Goal: Transaction & Acquisition: Book appointment/travel/reservation

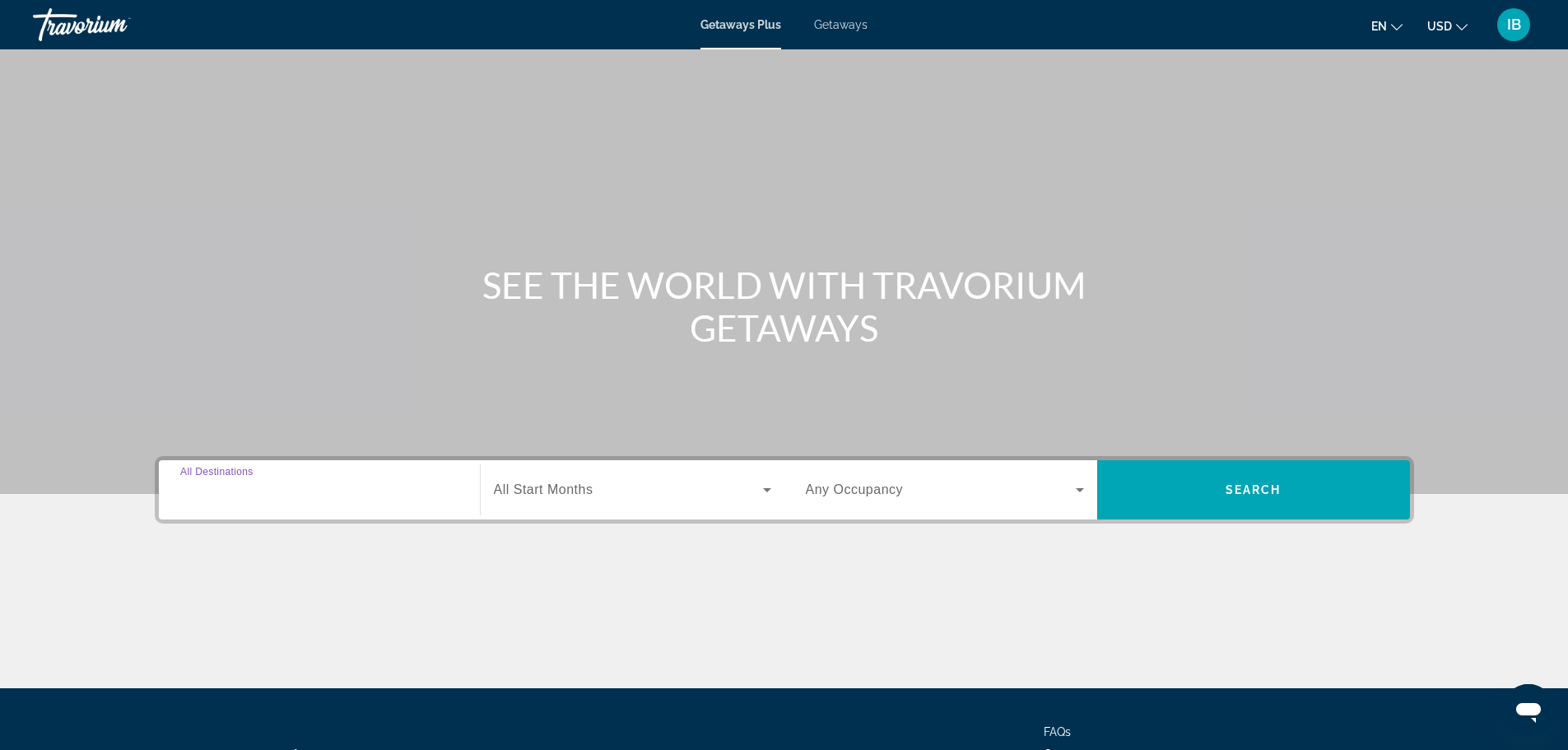
click at [229, 481] on input "Destination All Destinations" at bounding box center [320, 490] width 279 height 20
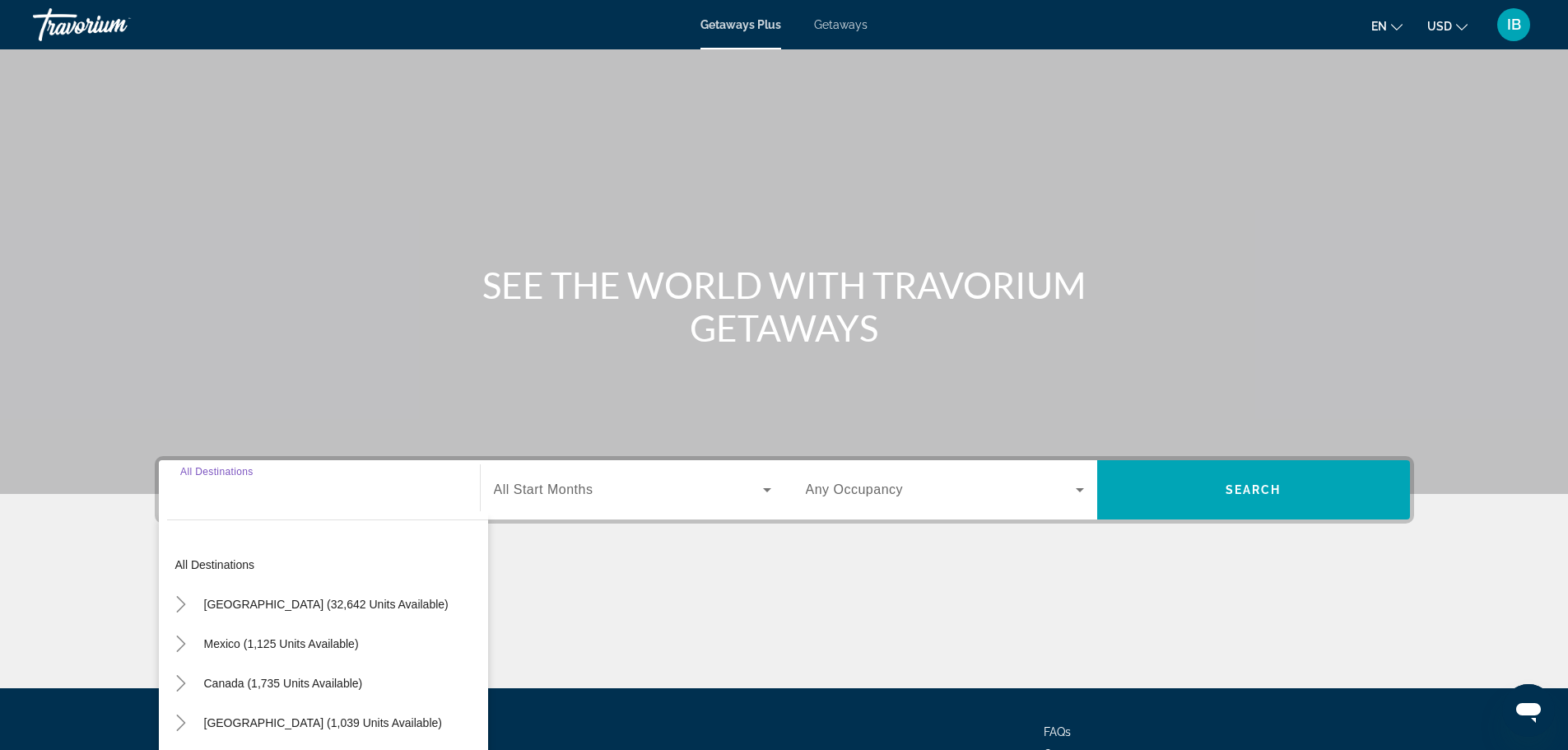
scroll to position [140, 0]
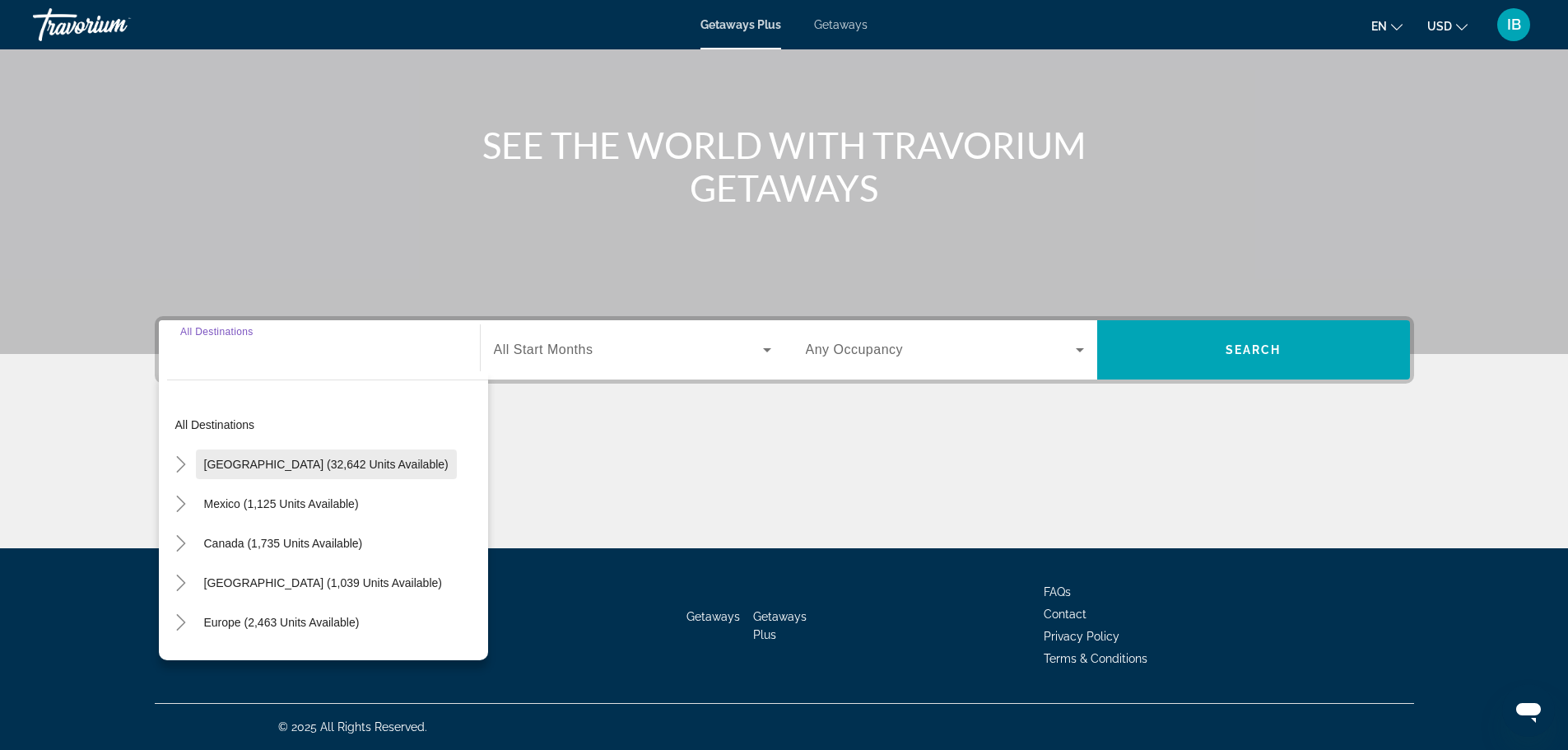
click at [229, 468] on span "[GEOGRAPHIC_DATA] (32,642 units available)" at bounding box center [326, 464] width 244 height 13
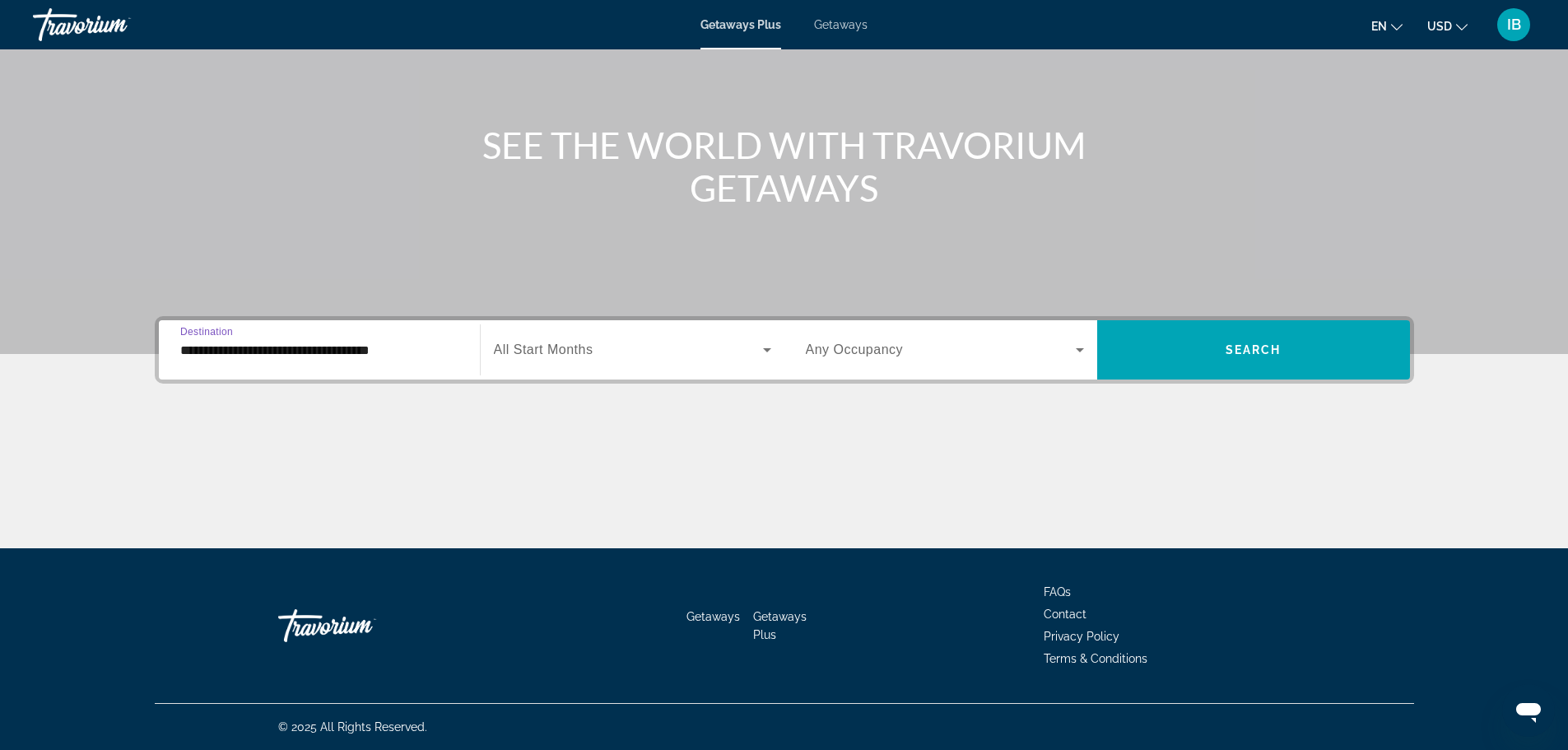
click at [213, 346] on input "**********" at bounding box center [320, 350] width 279 height 20
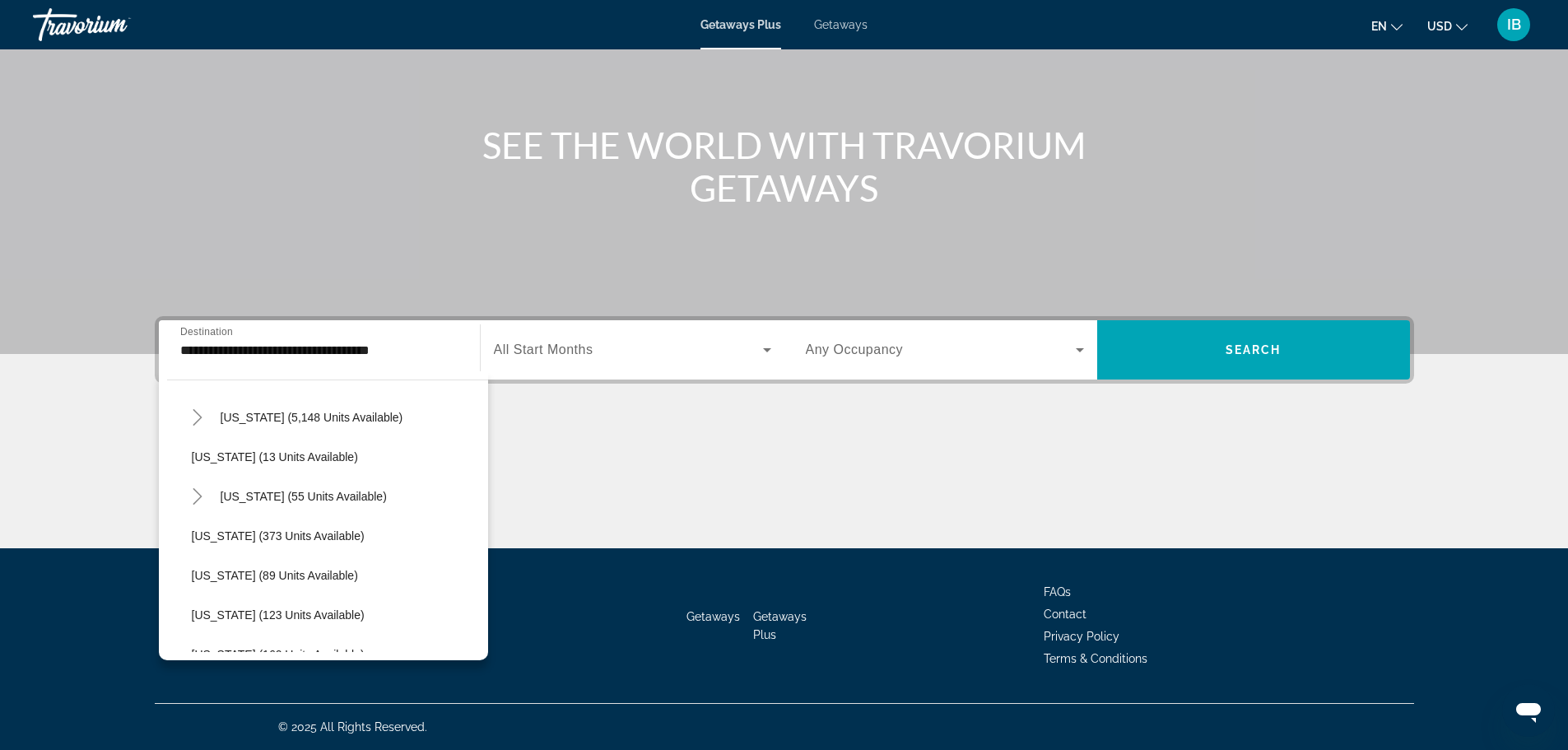
scroll to position [252, 0]
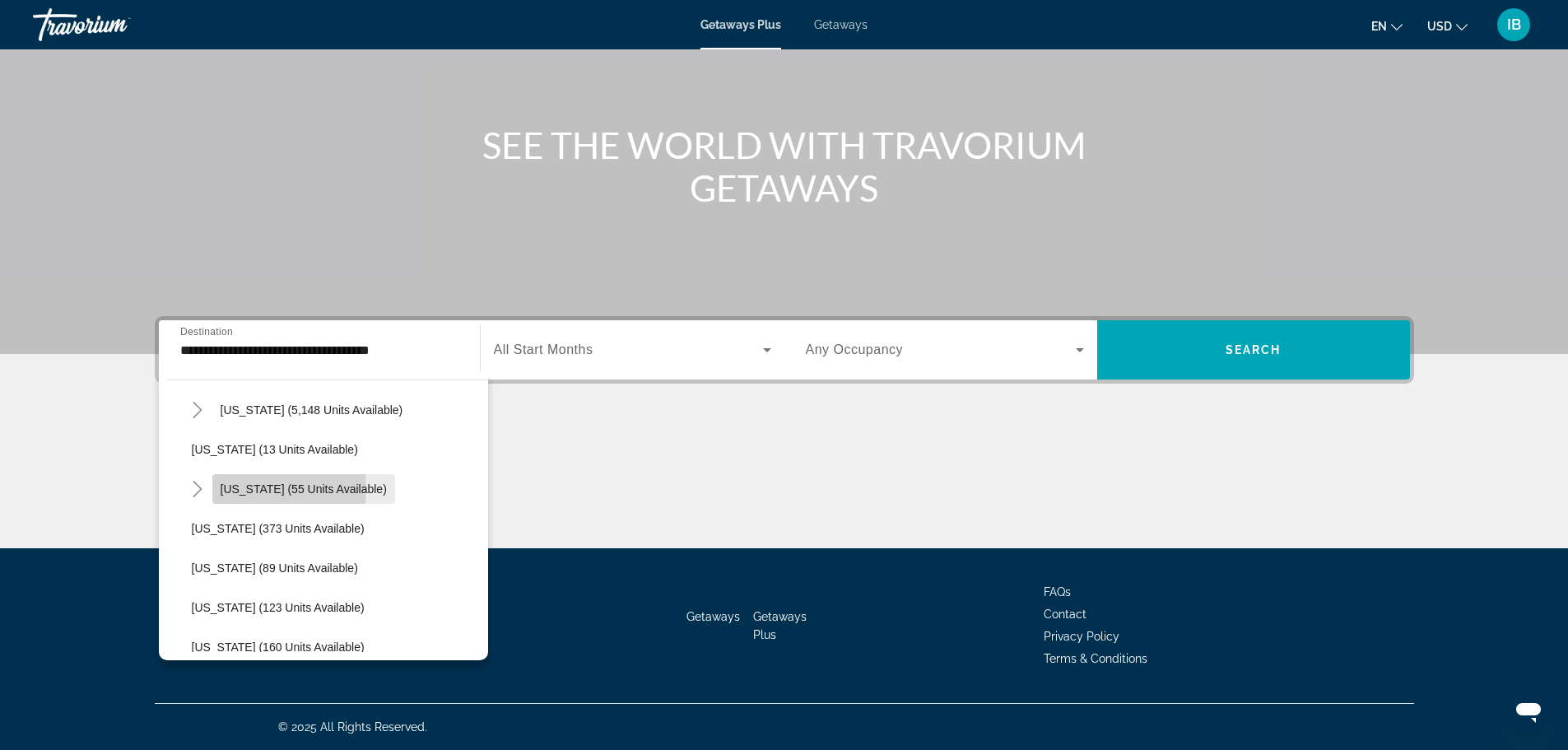
click at [231, 489] on span "[US_STATE] (55 units available)" at bounding box center [303, 489] width 166 height 13
type input "**********"
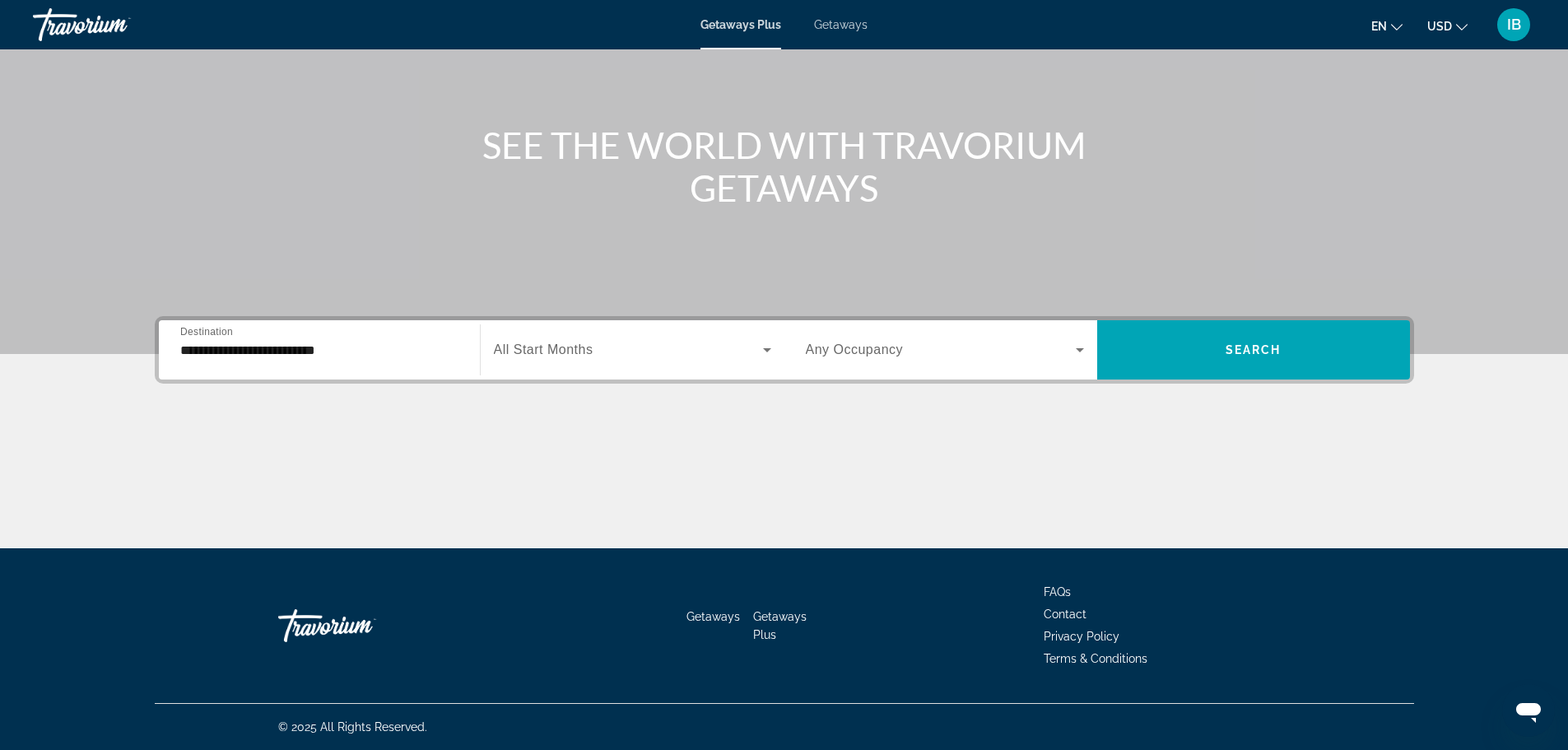
click at [850, 347] on span "Any Occupancy" at bounding box center [854, 349] width 98 height 14
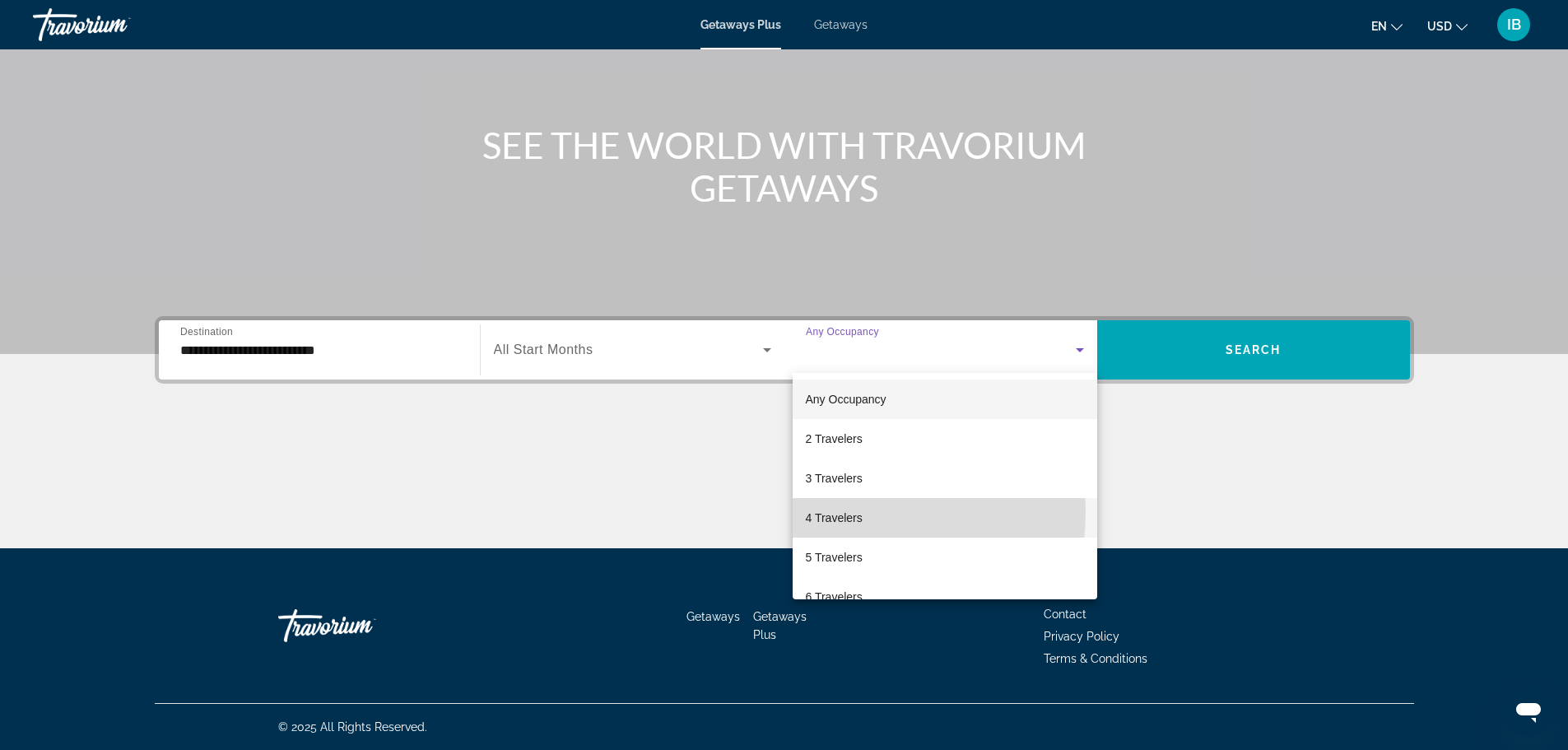
click at [817, 511] on span "4 Travelers" at bounding box center [834, 518] width 57 height 20
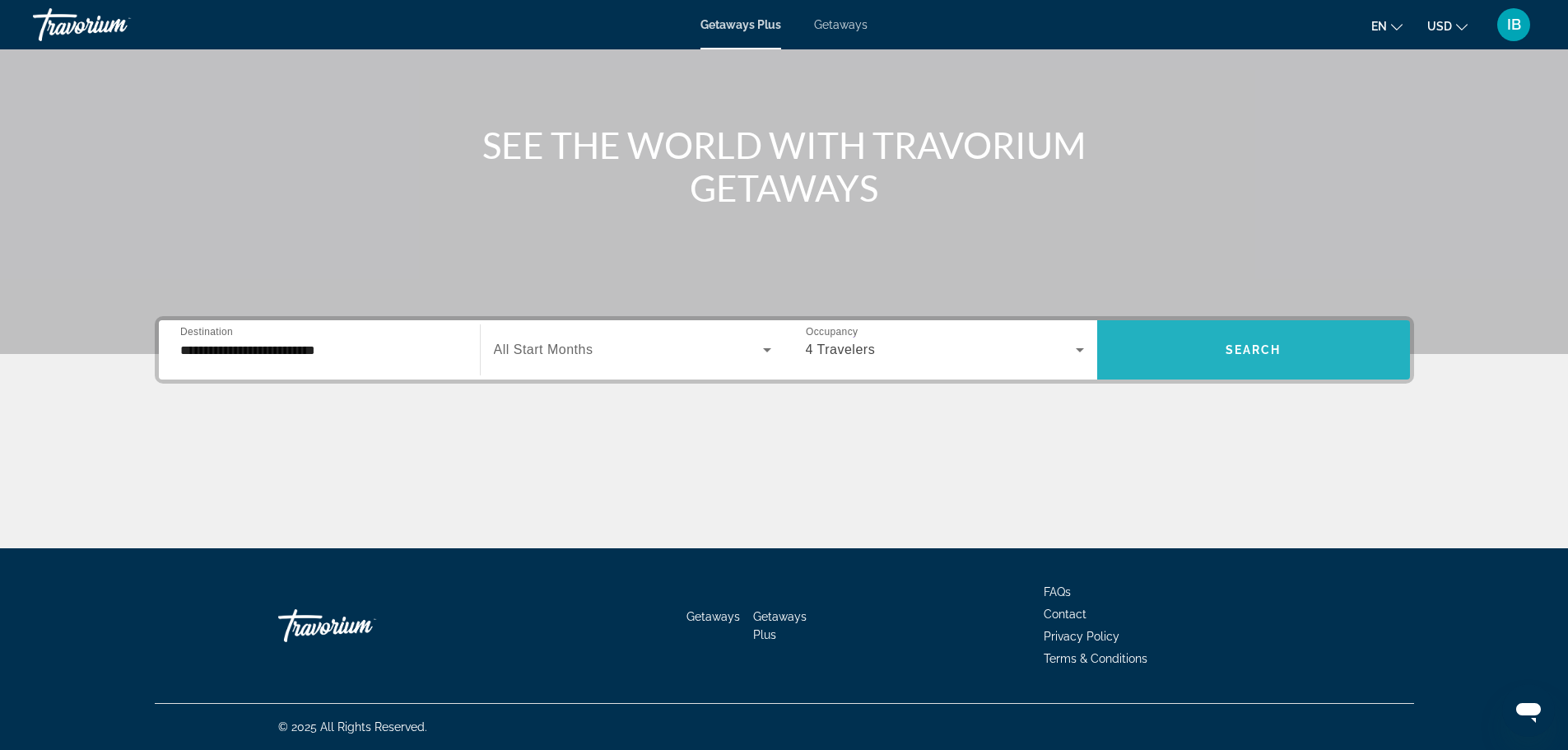
click at [1285, 349] on span "Search widget" at bounding box center [1253, 350] width 313 height 40
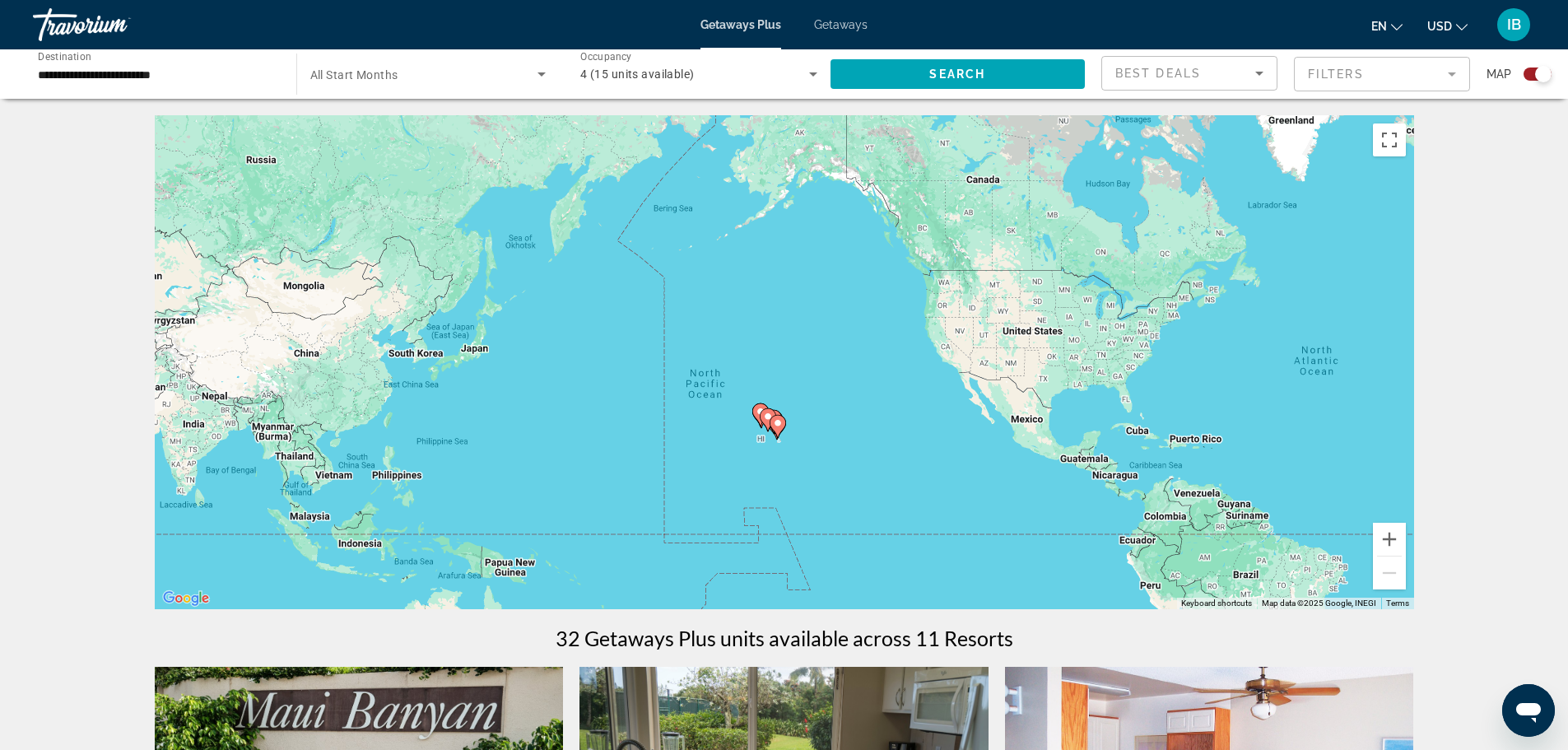
drag, startPoint x: 244, startPoint y: 429, endPoint x: 869, endPoint y: 447, distance: 625.3
click at [869, 447] on div "To activate drag with keyboard, press Alt + Enter. Once in keyboard drag state,…" at bounding box center [784, 362] width 1259 height 494
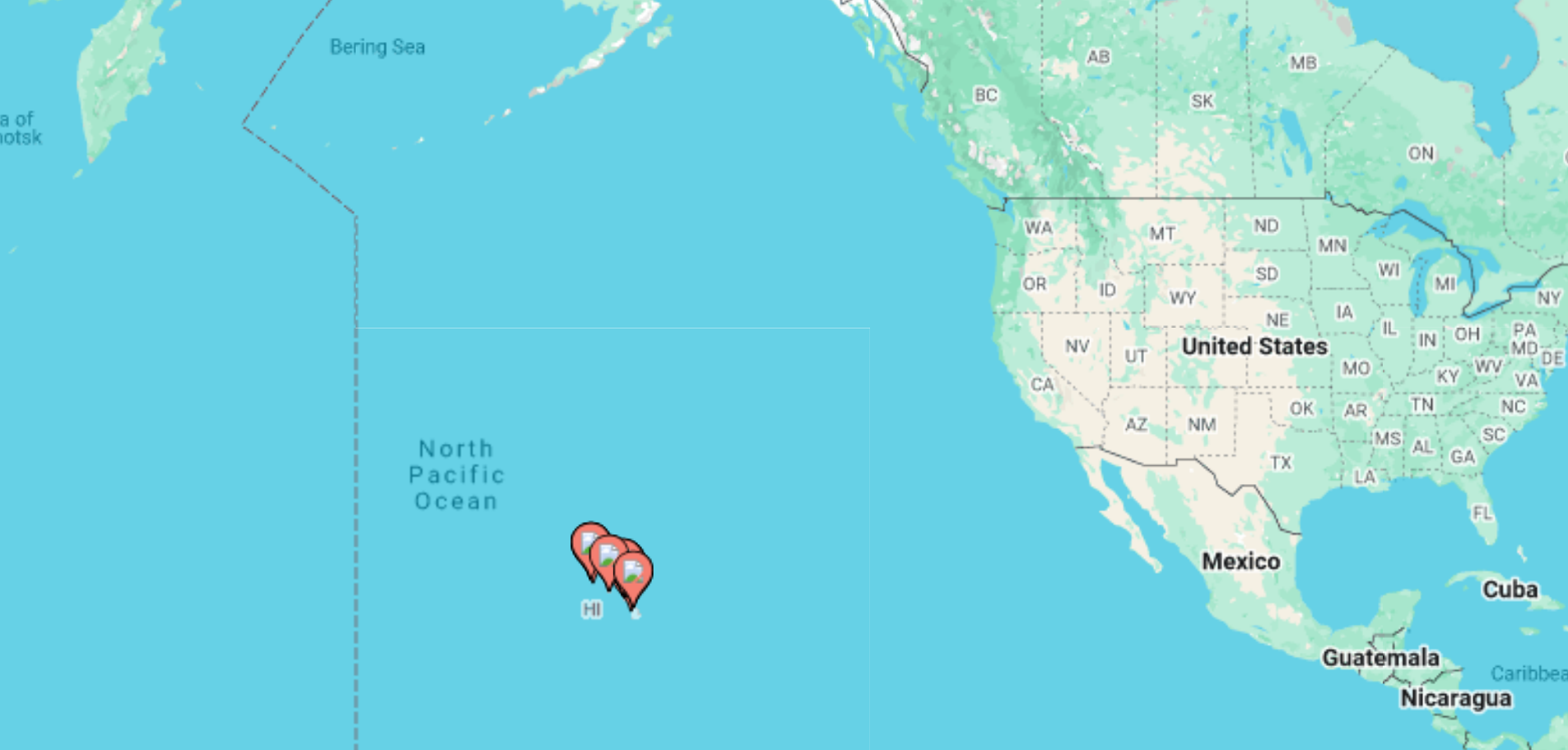
drag, startPoint x: 867, startPoint y: 381, endPoint x: 819, endPoint y: 466, distance: 97.6
click at [819, 466] on div "To activate drag with keyboard, press Alt + Enter. Once in keyboard drag state,…" at bounding box center [784, 362] width 1259 height 494
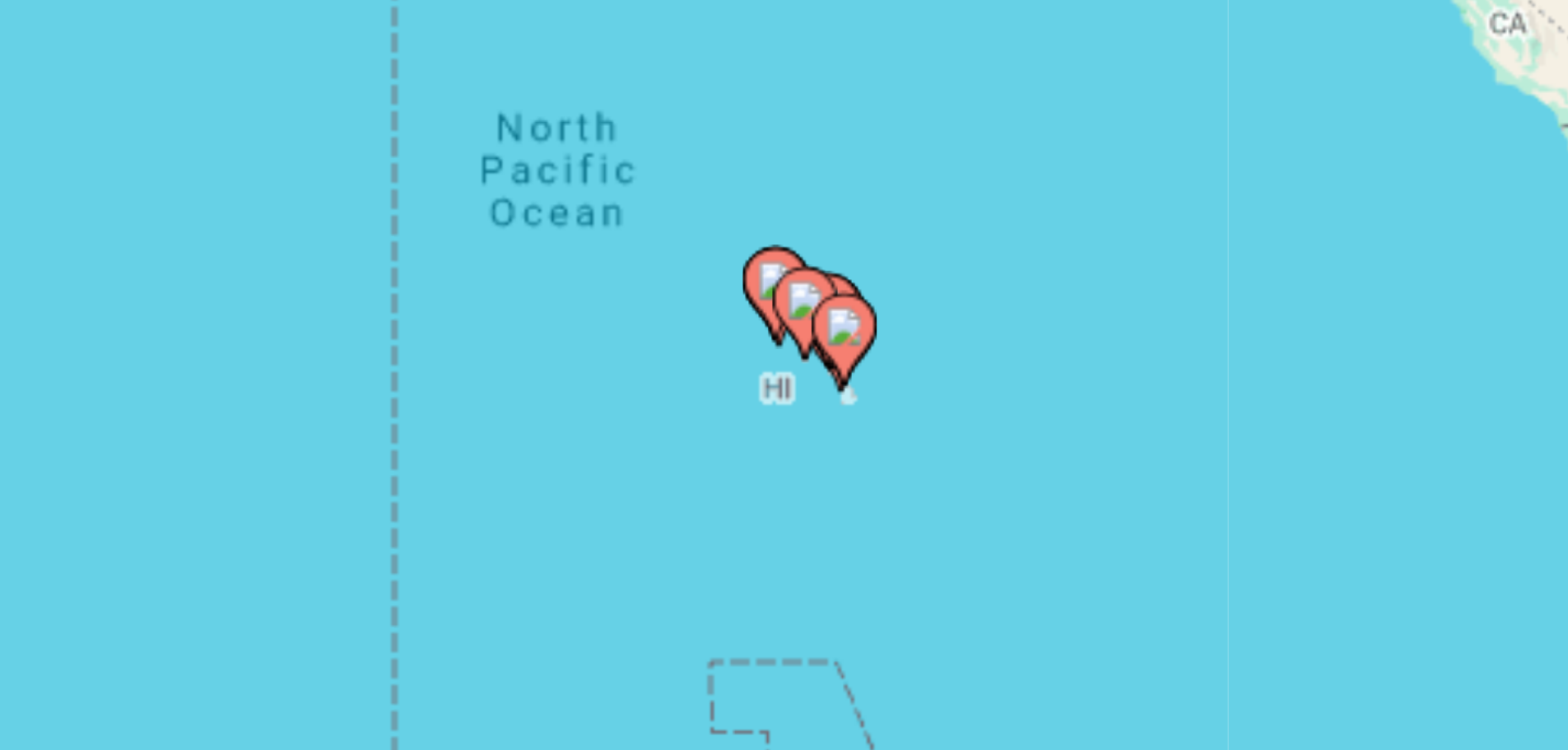
drag, startPoint x: 802, startPoint y: 499, endPoint x: 883, endPoint y: 415, distance: 116.7
click at [883, 415] on div "To activate drag with keyboard, press Alt + Enter. Once in keyboard drag state,…" at bounding box center [784, 362] width 1259 height 494
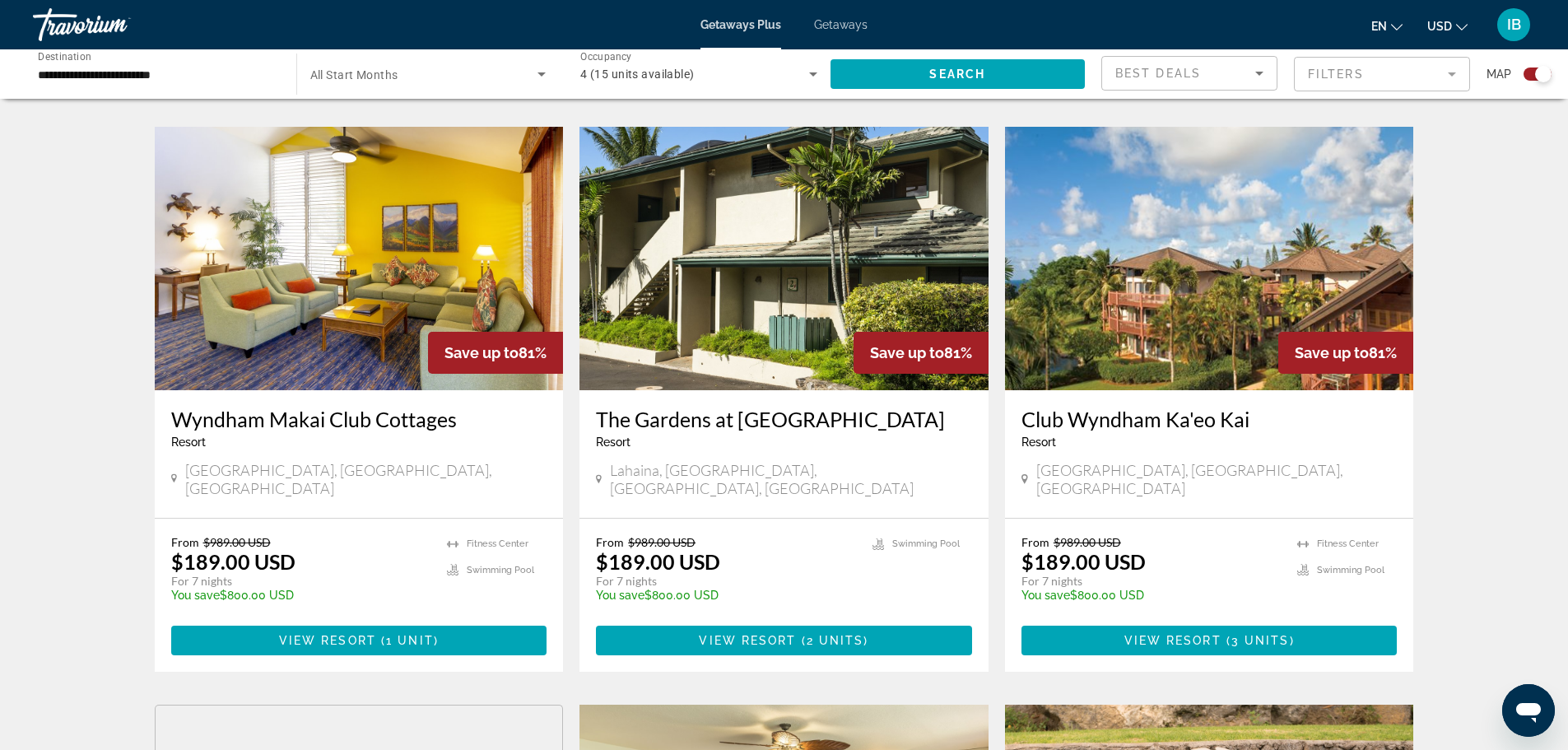
scroll to position [1120, 0]
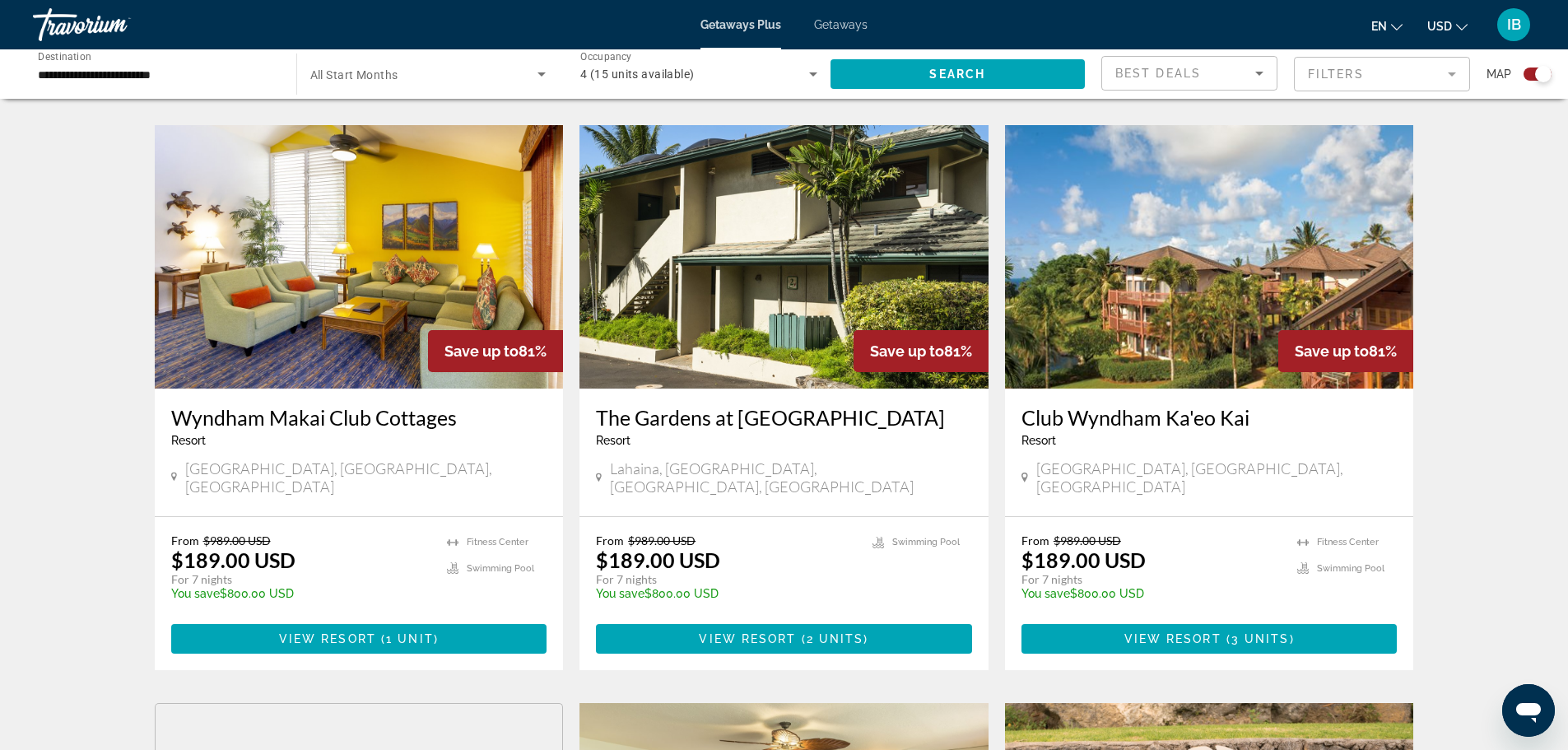
click at [1286, 292] on img "Main content" at bounding box center [1210, 257] width 409 height 263
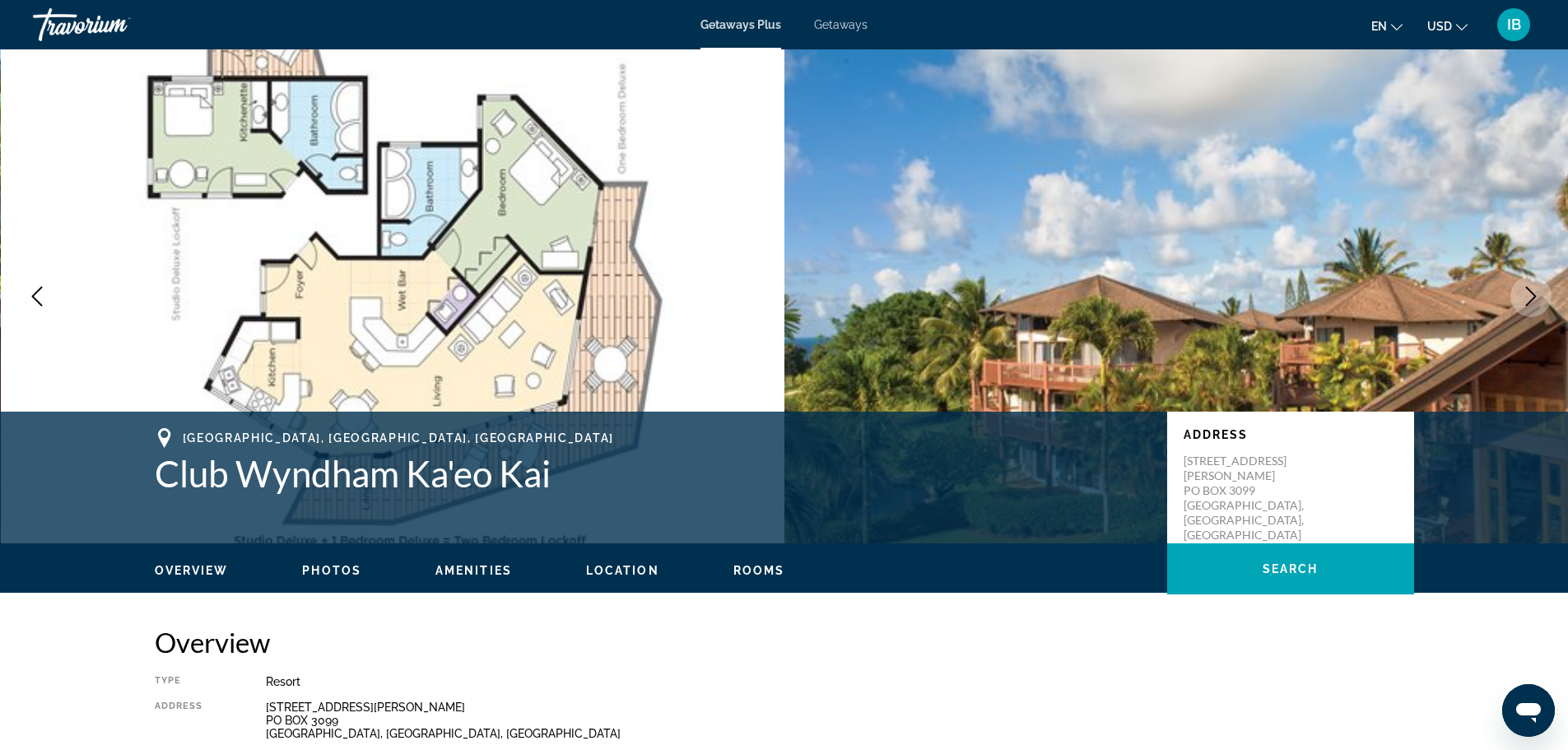
click at [341, 570] on span "Photos" at bounding box center [331, 570] width 59 height 13
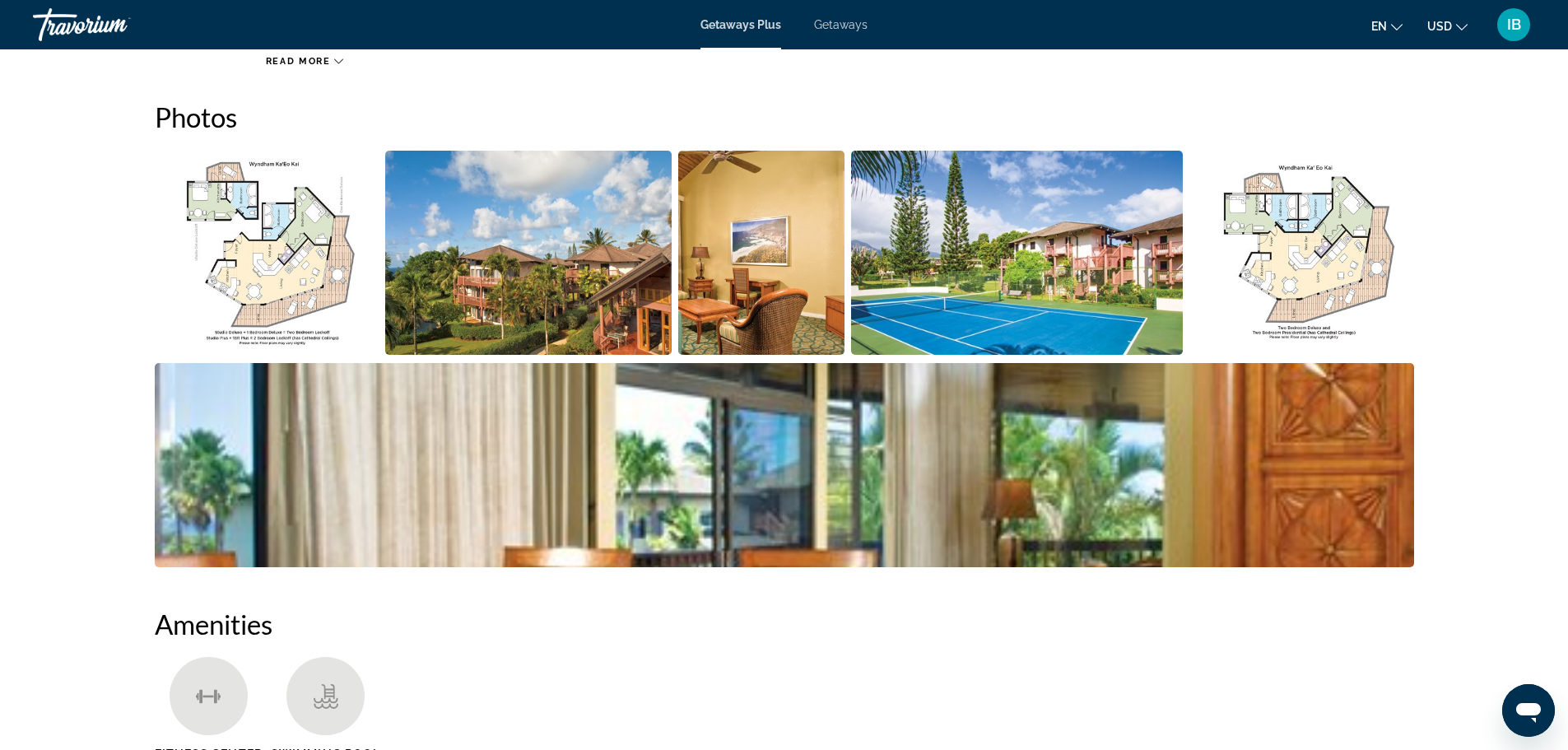
scroll to position [760, 0]
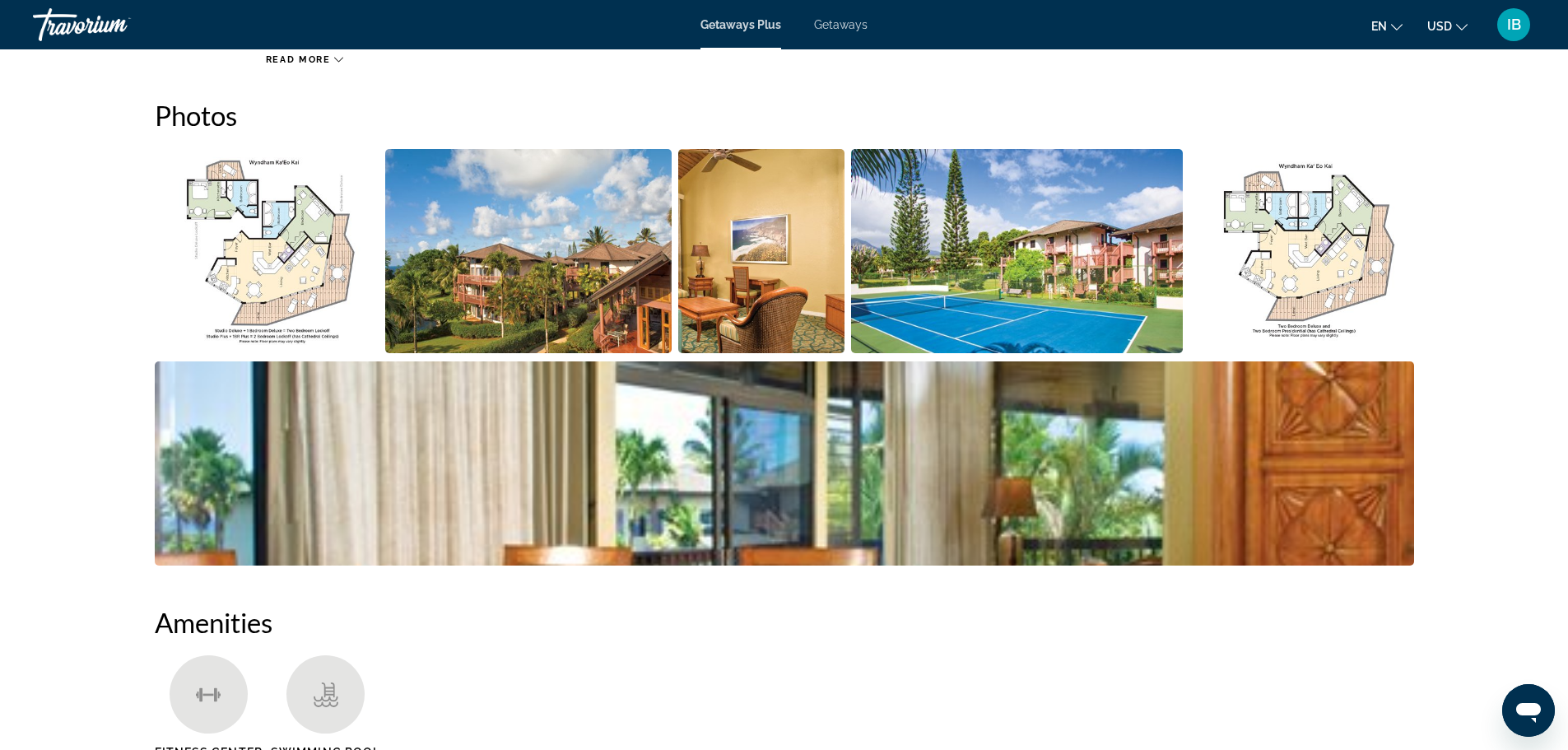
click at [511, 217] on img "Open full-screen image slider" at bounding box center [528, 250] width 286 height 204
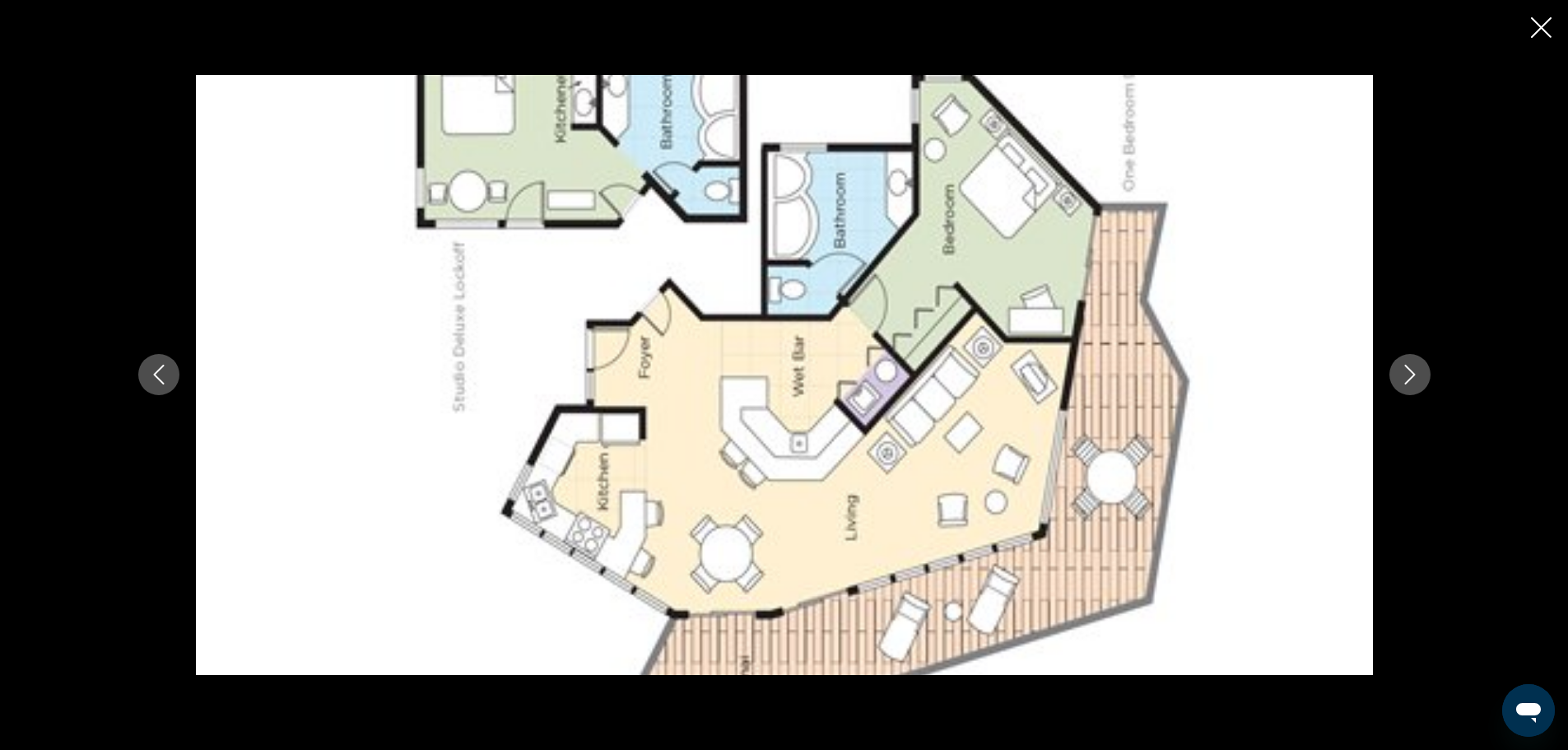
click at [1409, 372] on icon "Next image" at bounding box center [1409, 374] width 20 height 20
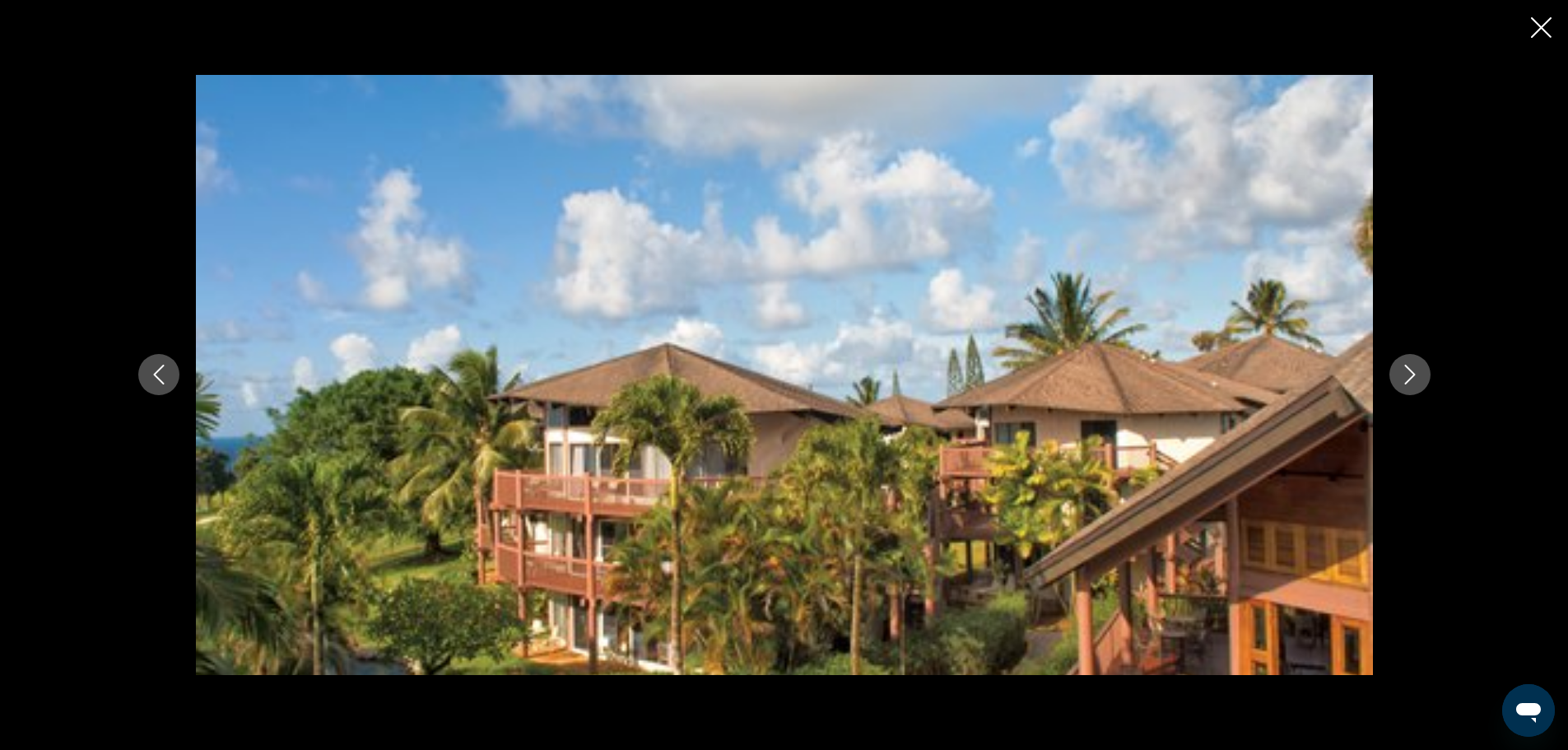
click at [1409, 372] on icon "Next image" at bounding box center [1409, 374] width 20 height 20
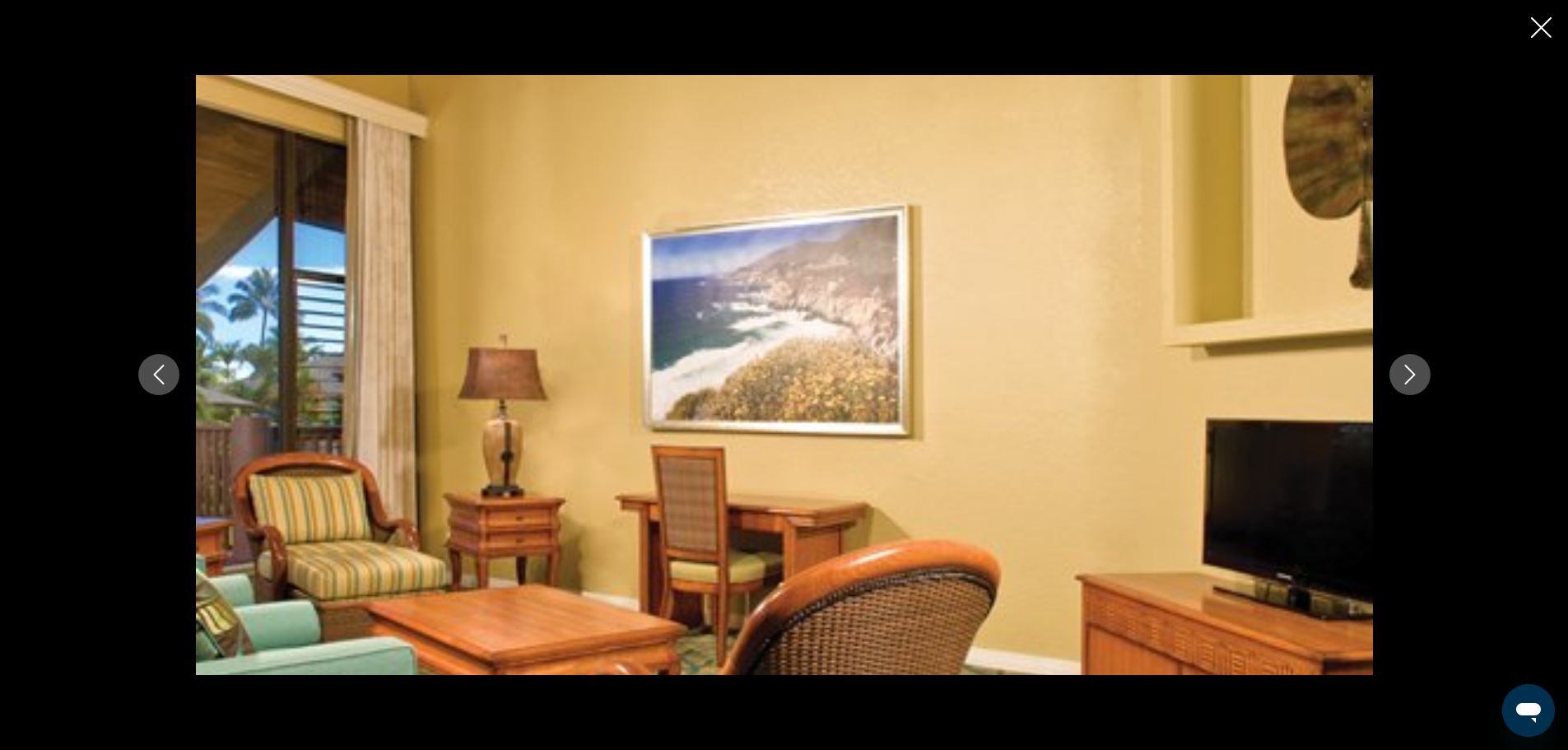
click at [1409, 372] on icon "Next image" at bounding box center [1409, 374] width 20 height 20
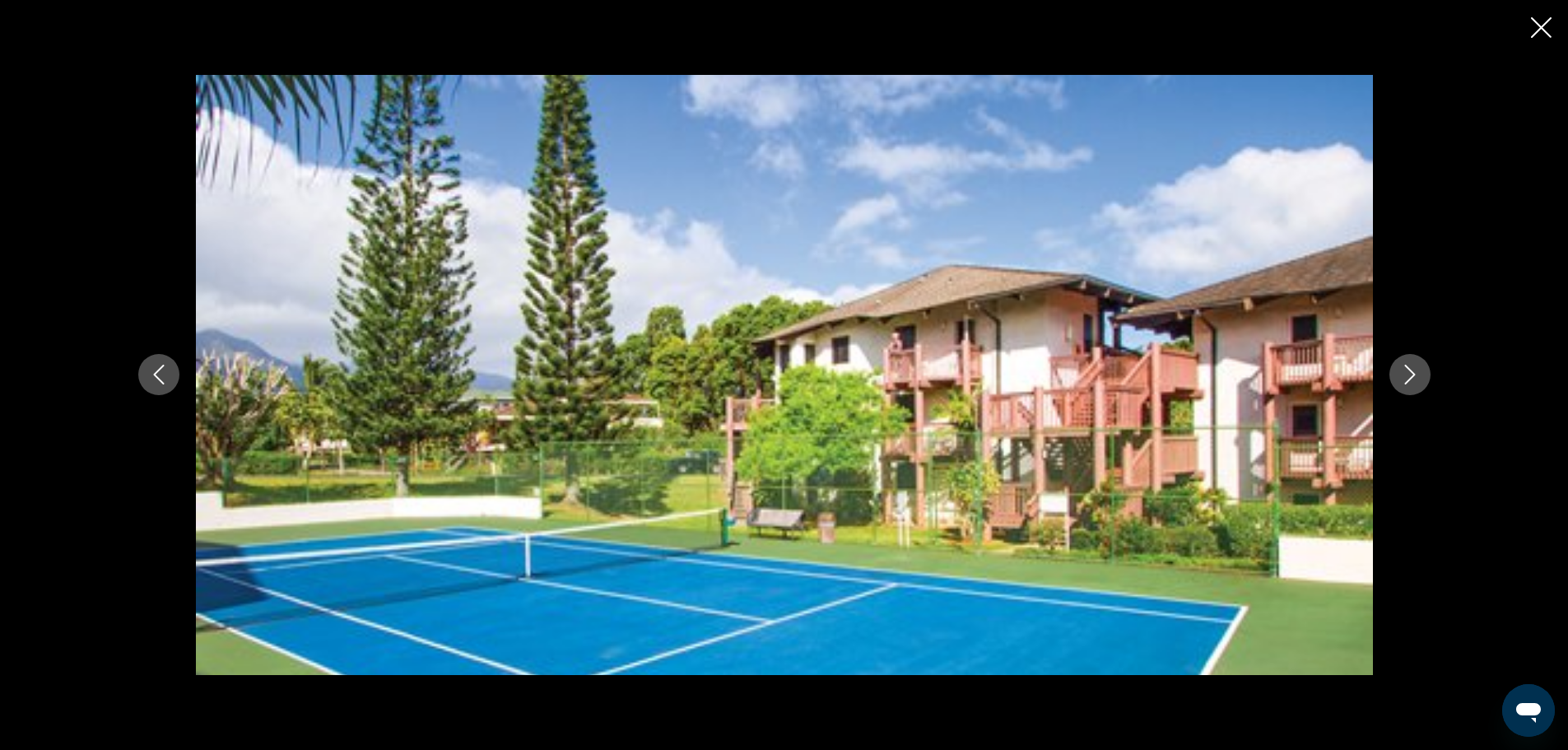
click at [1409, 372] on icon "Next image" at bounding box center [1409, 374] width 20 height 20
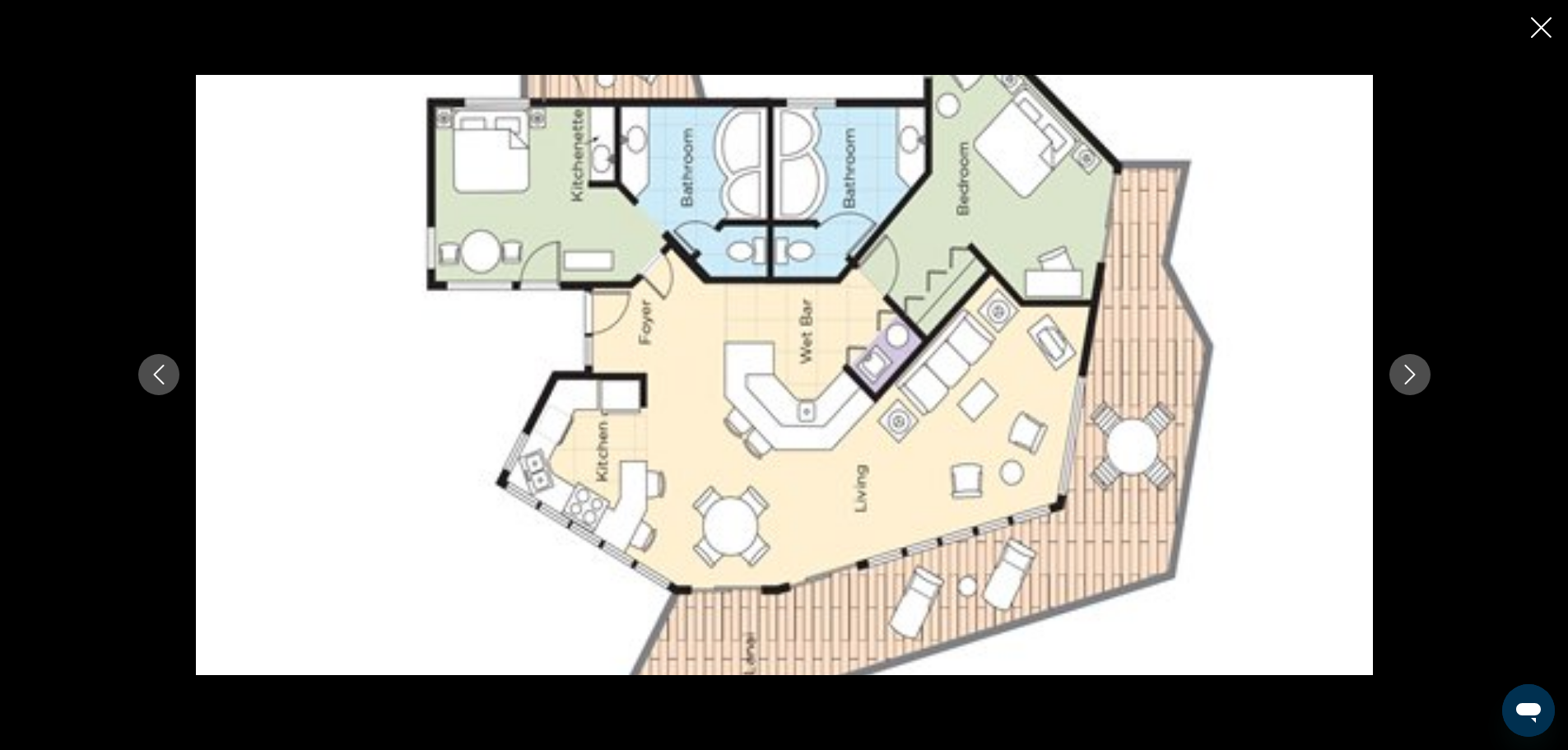
click at [1409, 372] on icon "Next image" at bounding box center [1409, 374] width 20 height 20
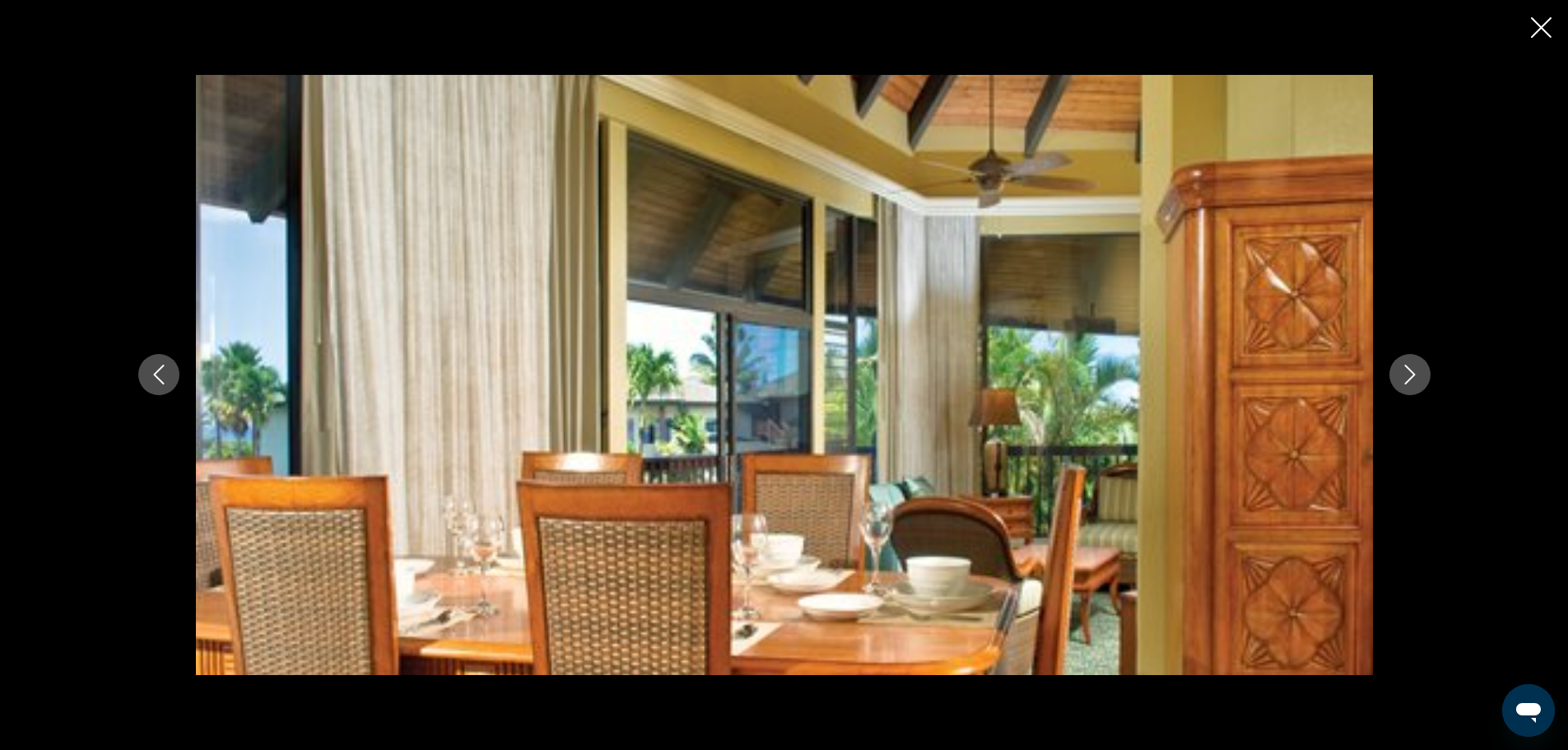
click at [1409, 372] on icon "Next image" at bounding box center [1409, 374] width 20 height 20
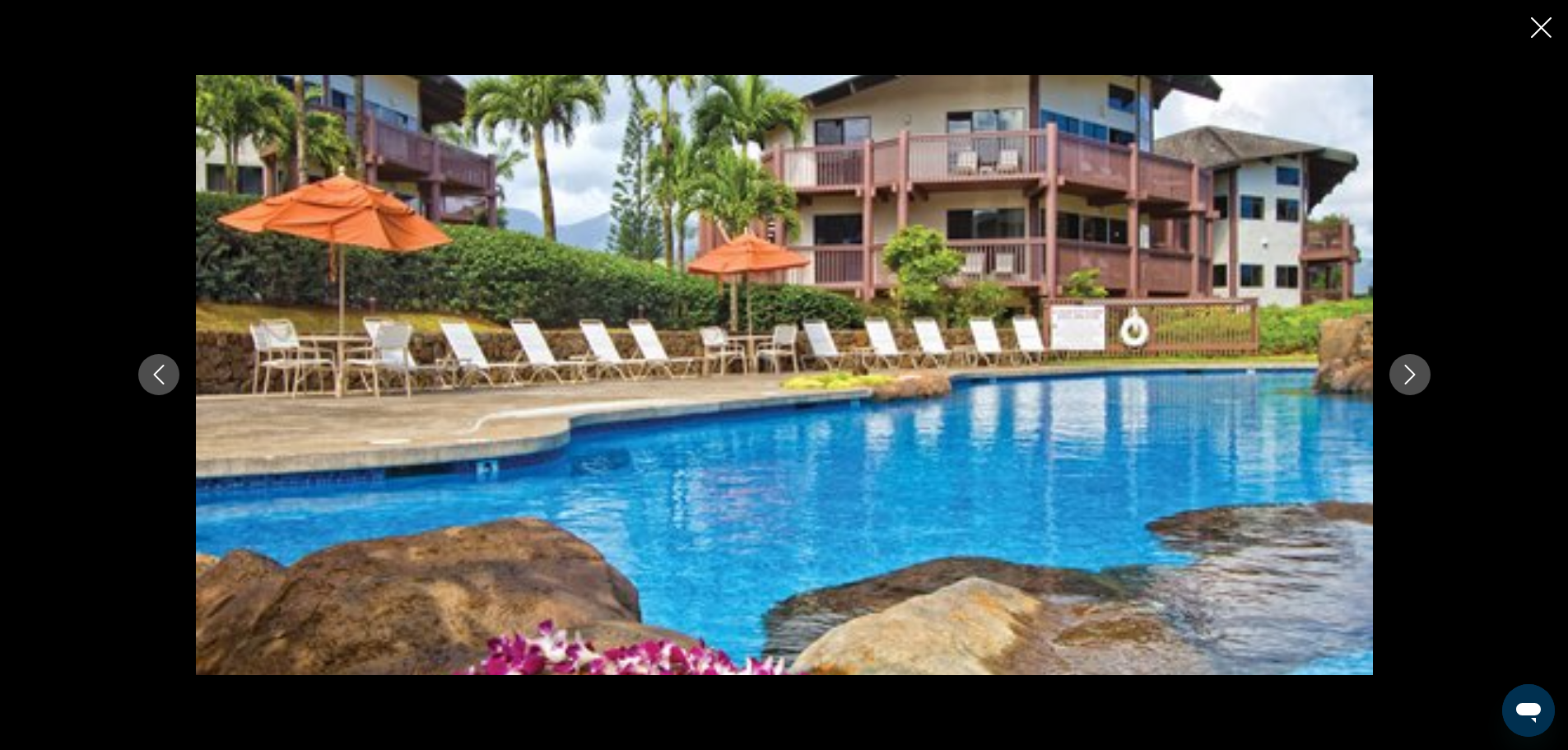
click at [1409, 372] on icon "Next image" at bounding box center [1409, 374] width 20 height 20
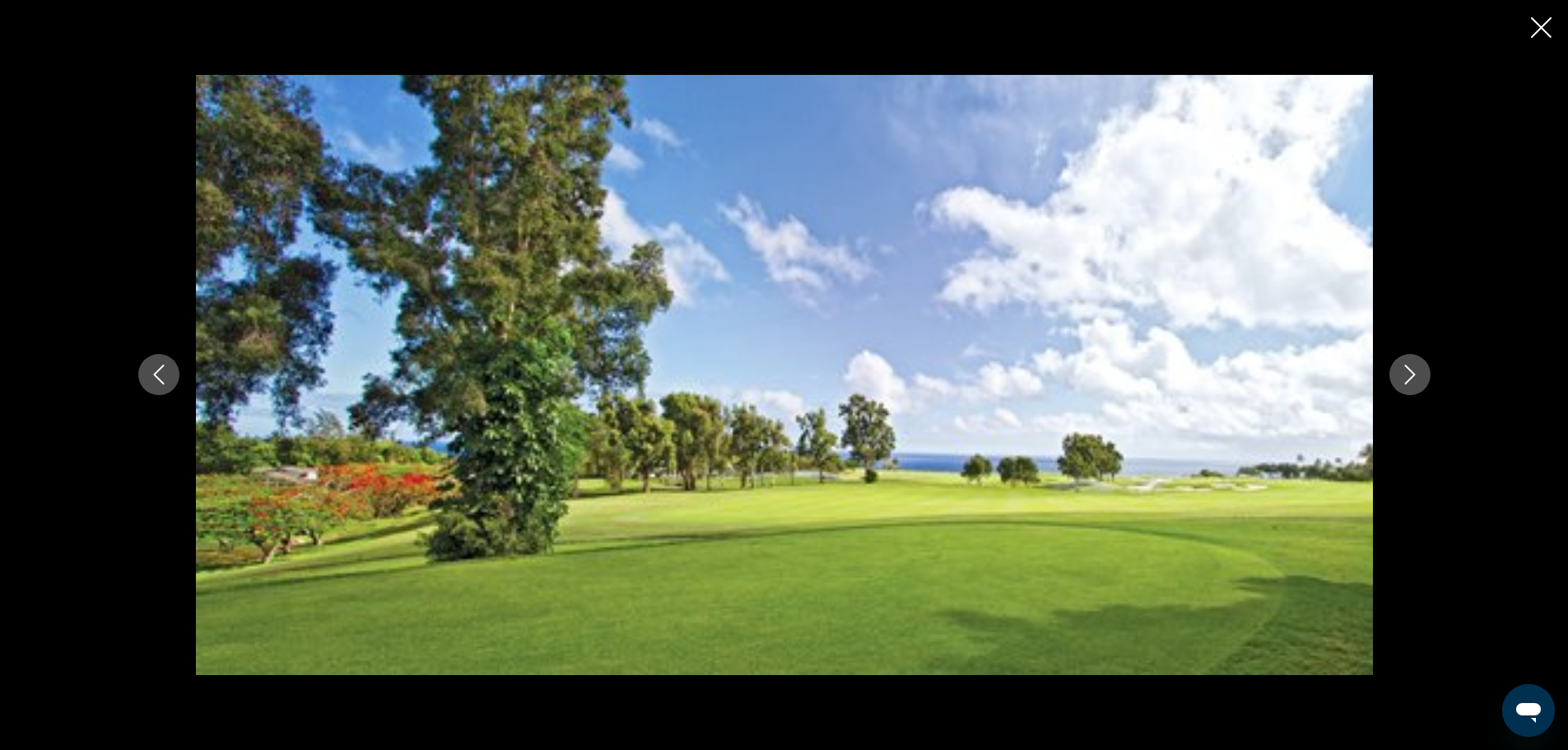
click at [1409, 372] on icon "Next image" at bounding box center [1409, 374] width 20 height 20
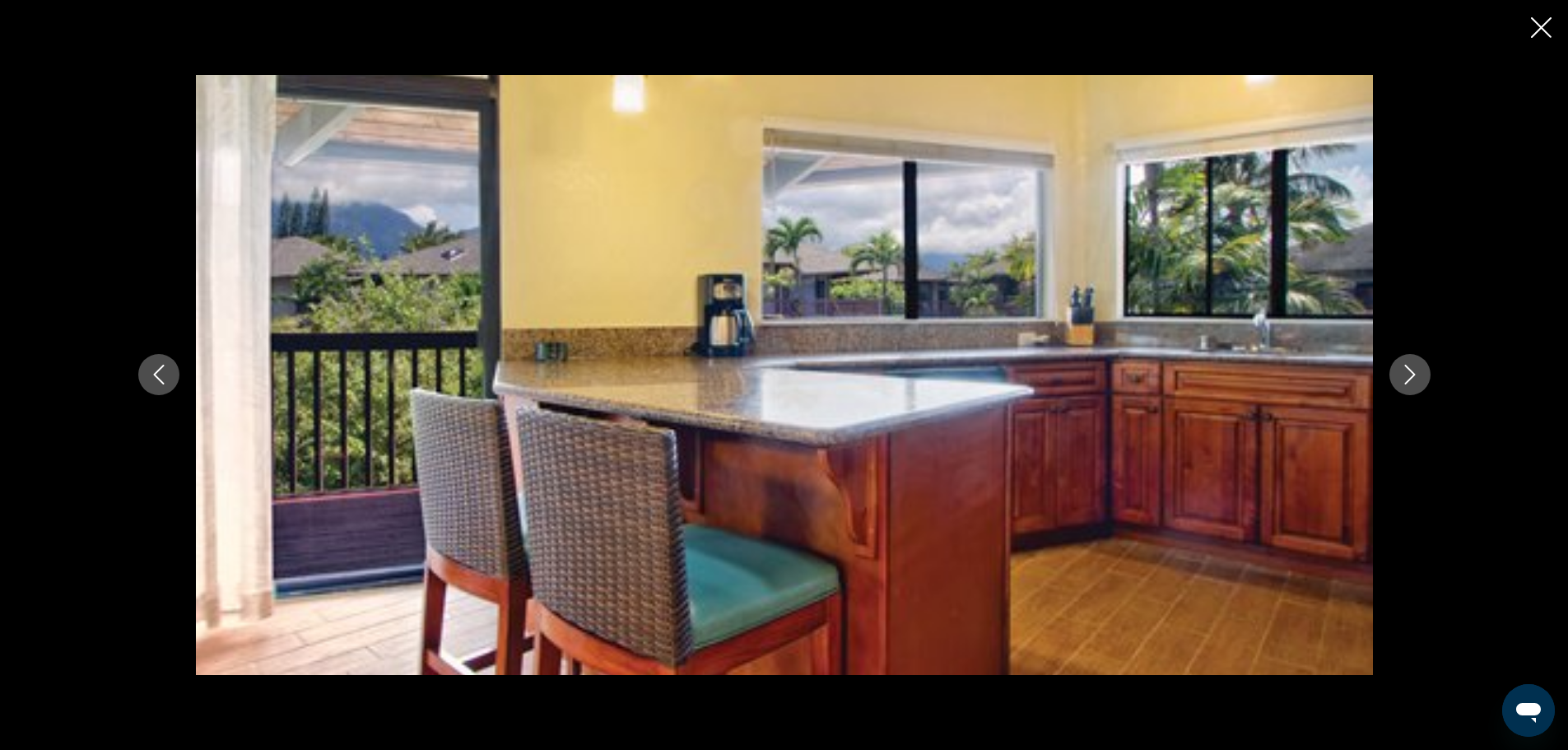
click at [1409, 372] on icon "Next image" at bounding box center [1409, 374] width 20 height 20
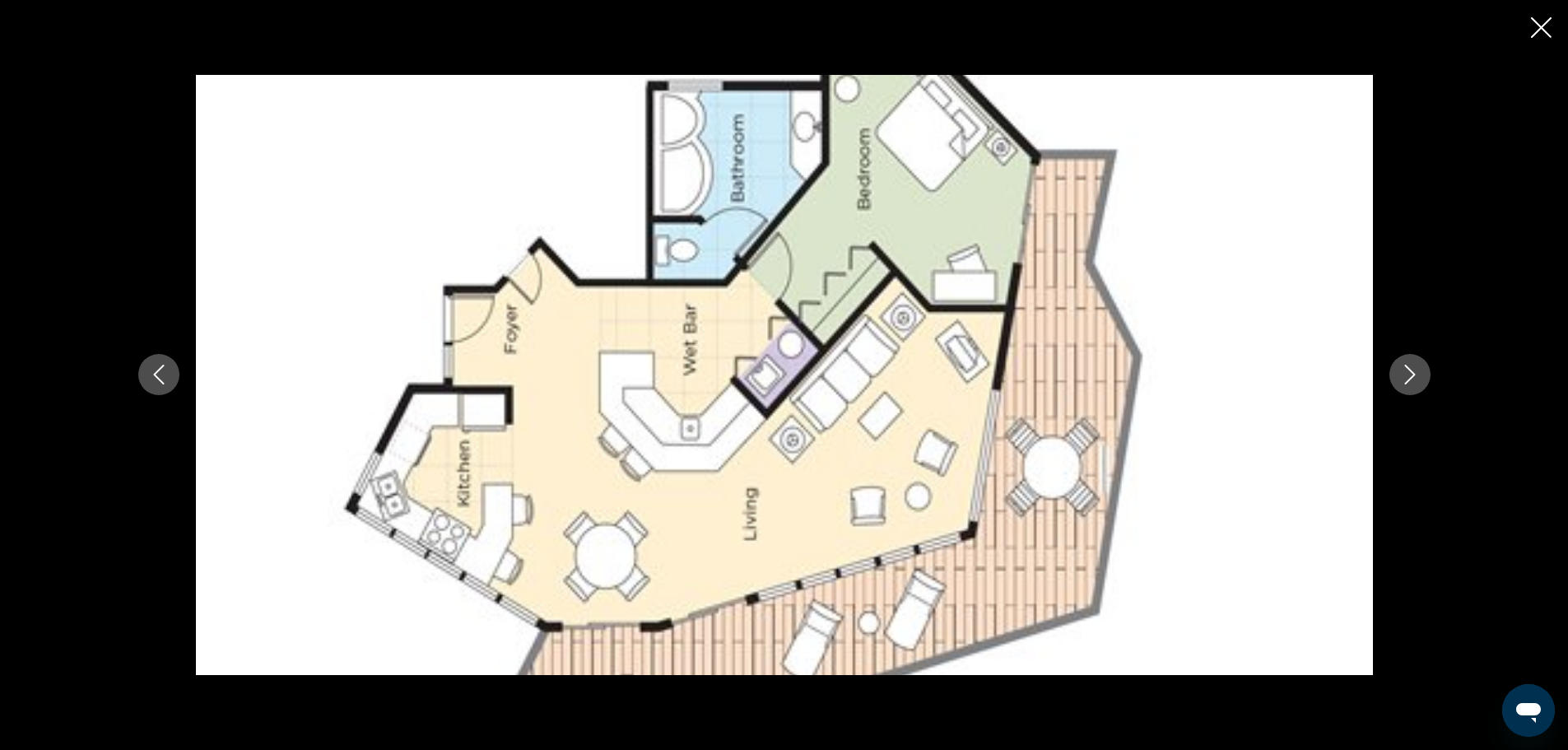
click at [1409, 372] on icon "Next image" at bounding box center [1409, 374] width 20 height 20
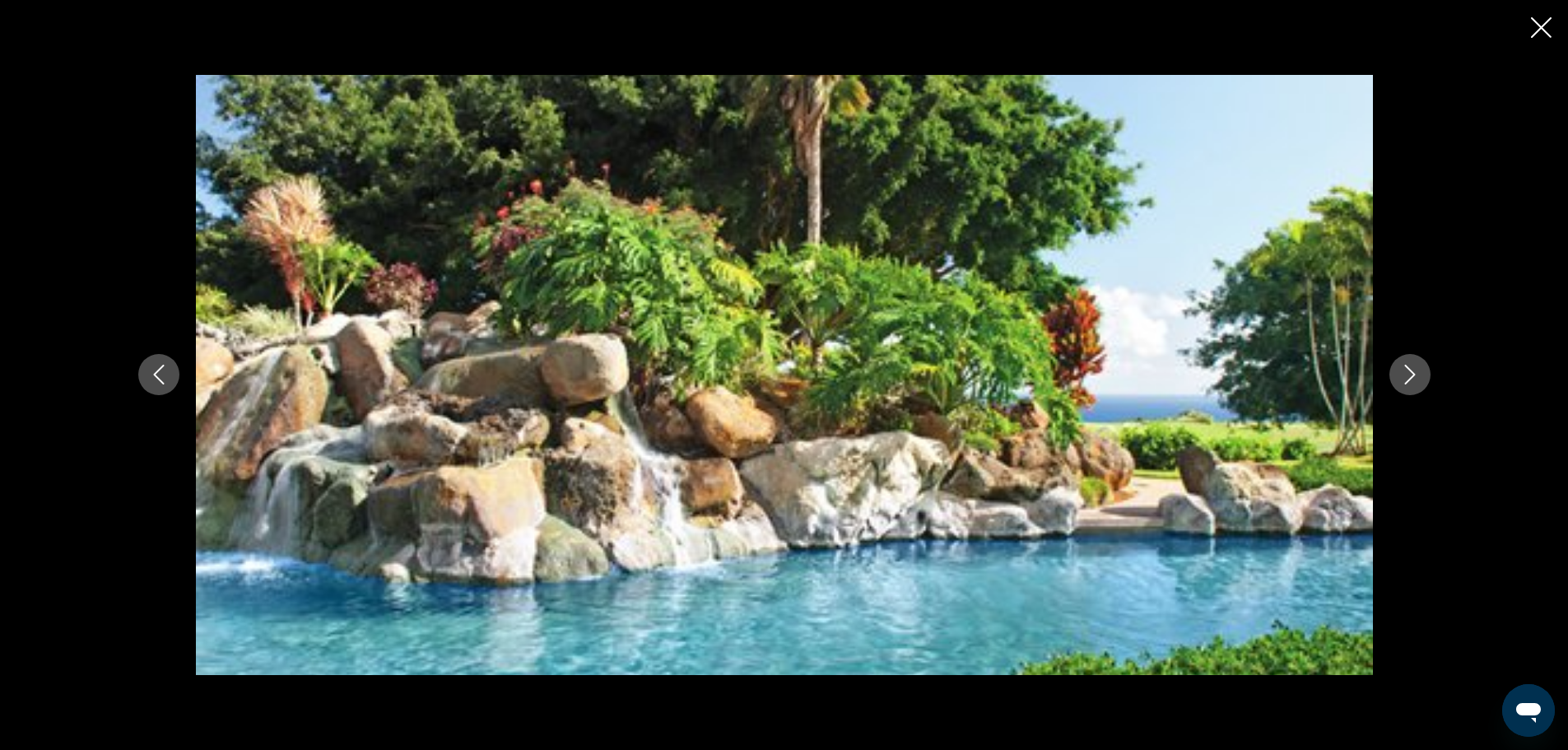
click at [1409, 372] on icon "Next image" at bounding box center [1409, 374] width 20 height 20
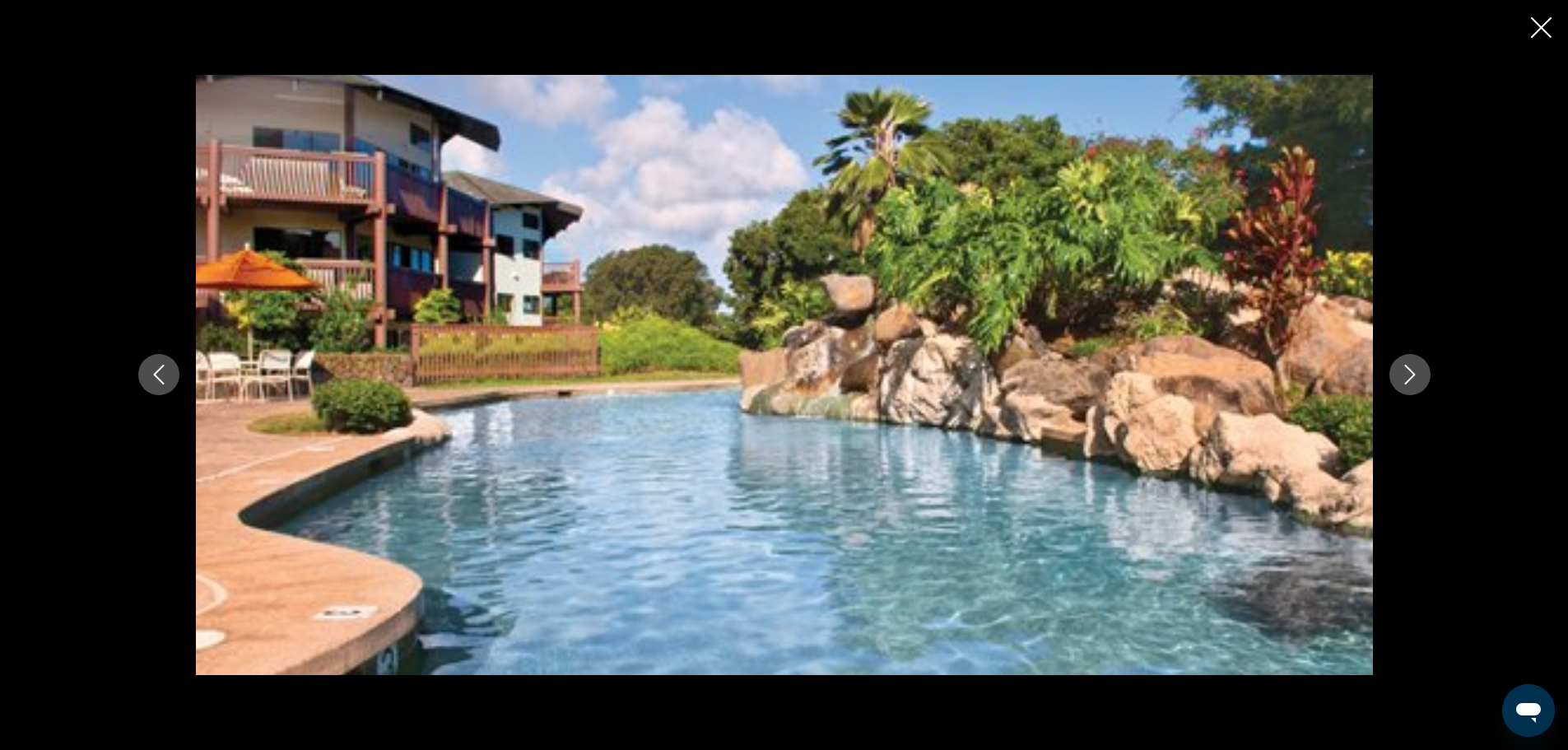
click at [1409, 372] on icon "Next image" at bounding box center [1409, 374] width 20 height 20
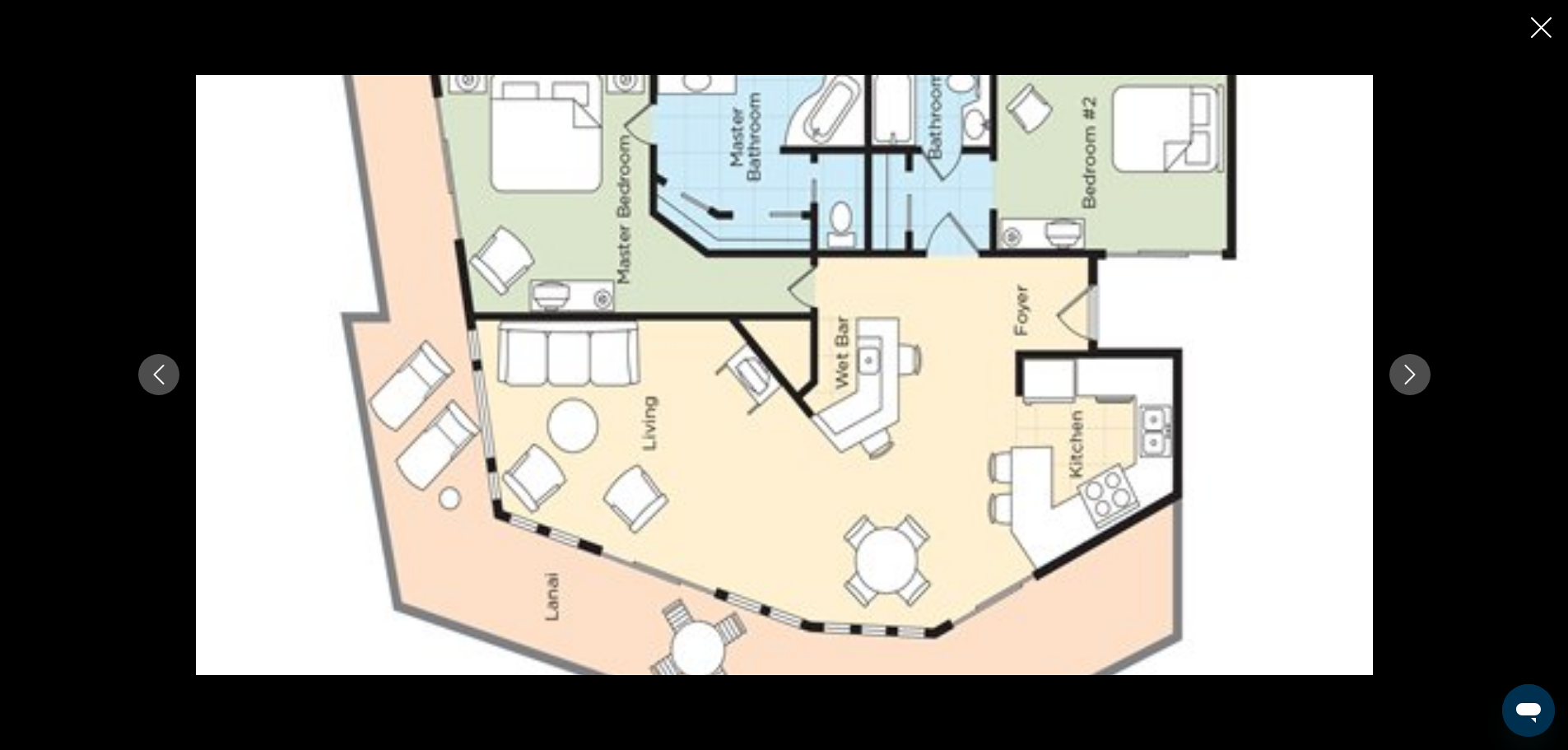
click at [1409, 372] on icon "Next image" at bounding box center [1409, 374] width 20 height 20
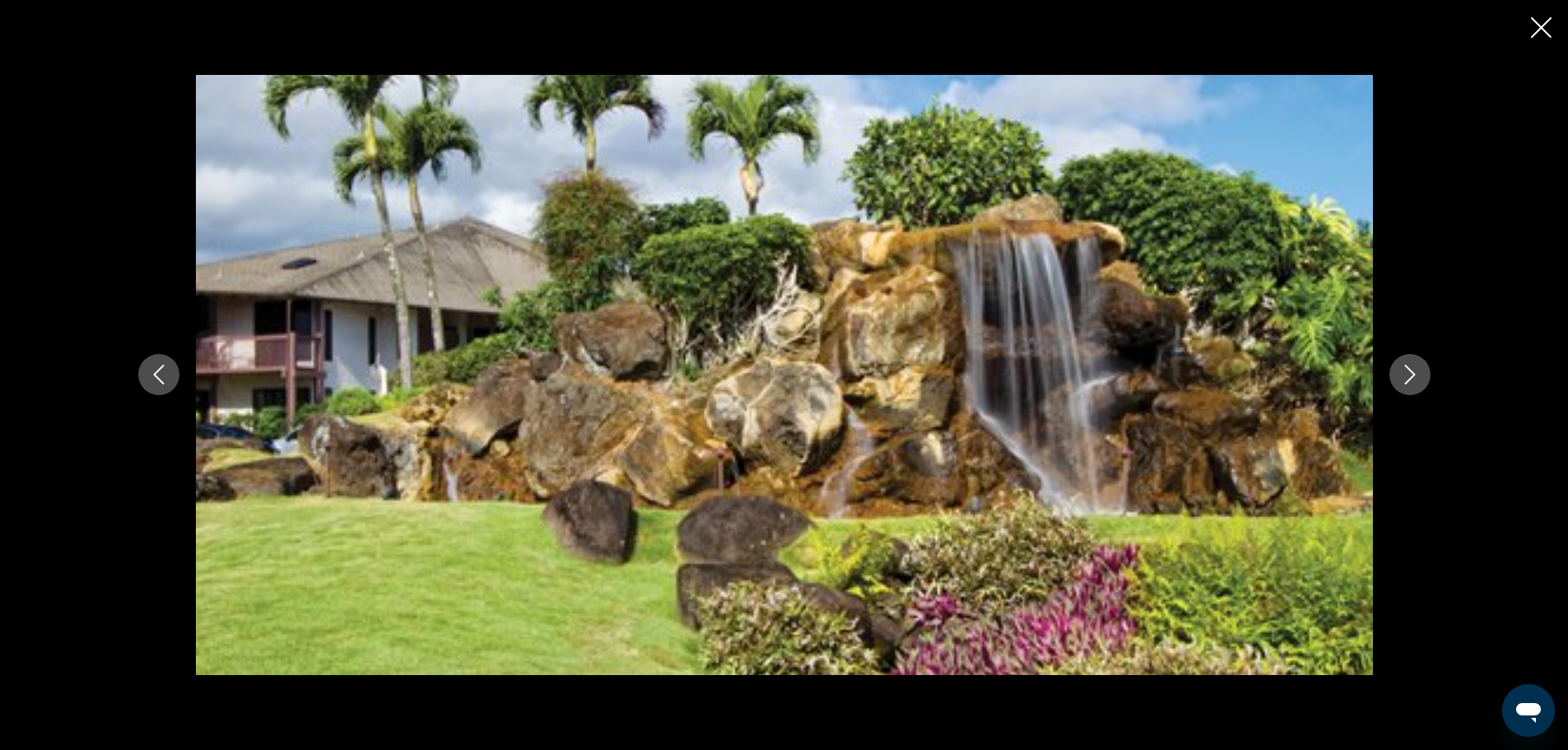
click at [163, 366] on icon "Previous image" at bounding box center [158, 375] width 10 height 20
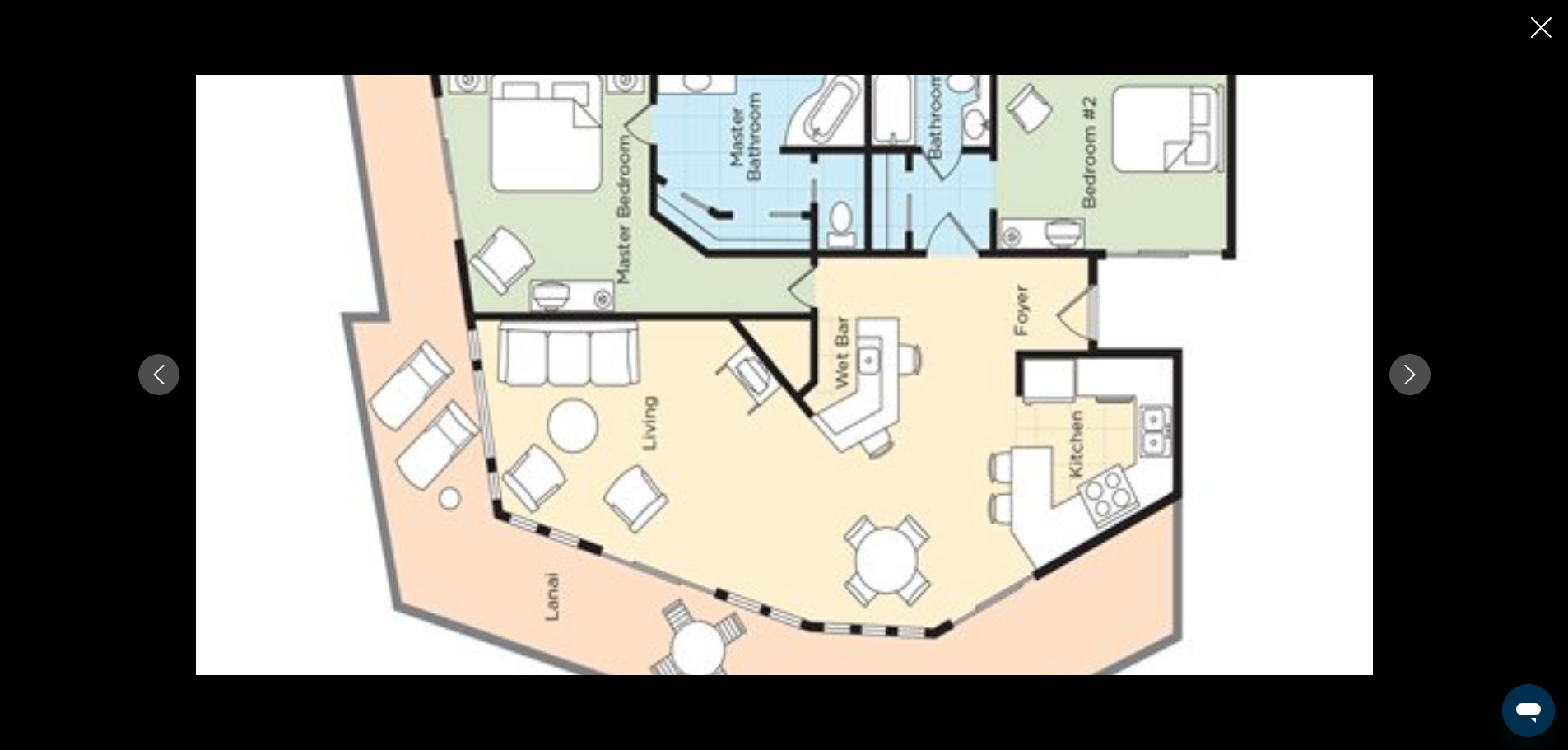
click at [1411, 376] on icon "Next image" at bounding box center [1409, 374] width 20 height 20
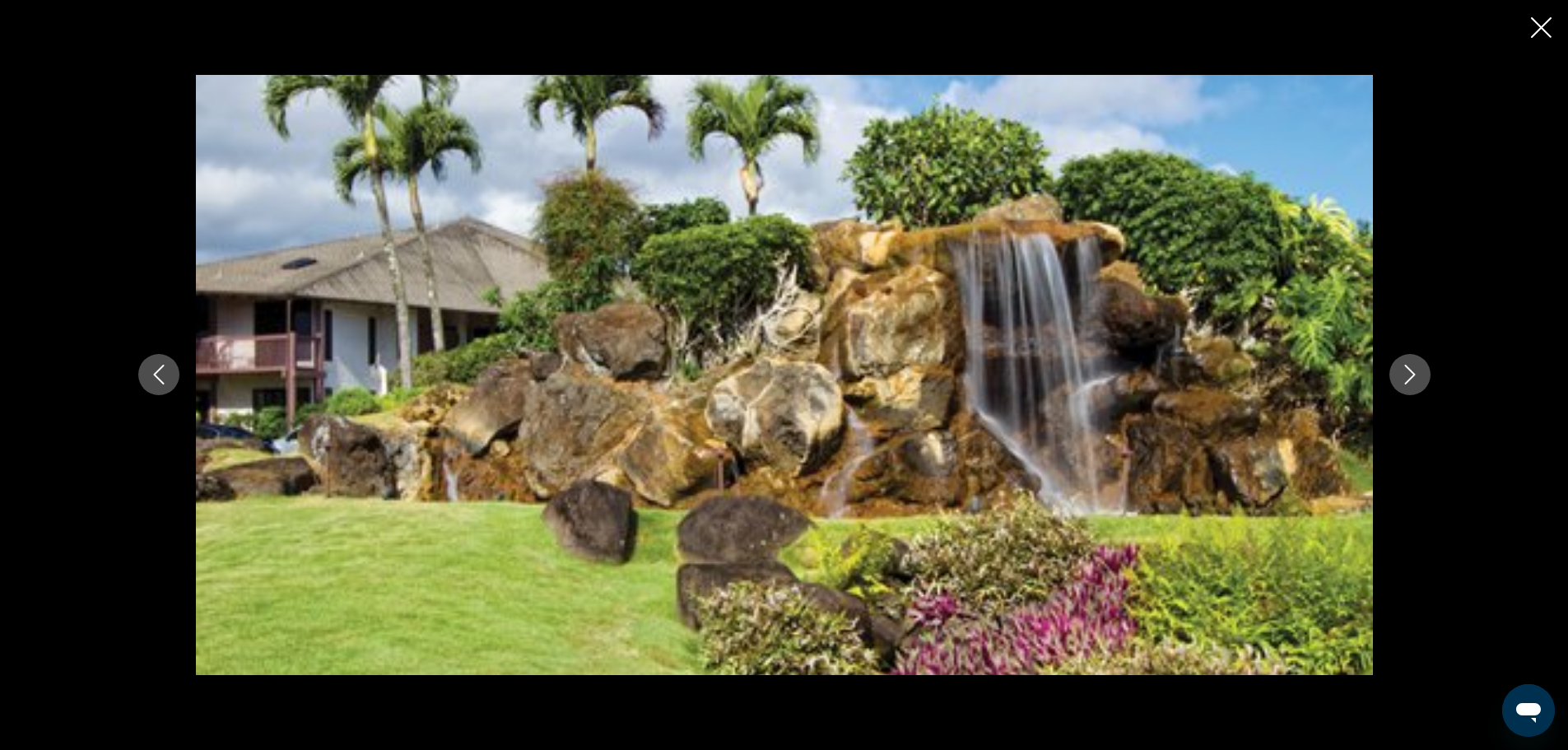
click at [1411, 376] on icon "Next image" at bounding box center [1409, 374] width 20 height 20
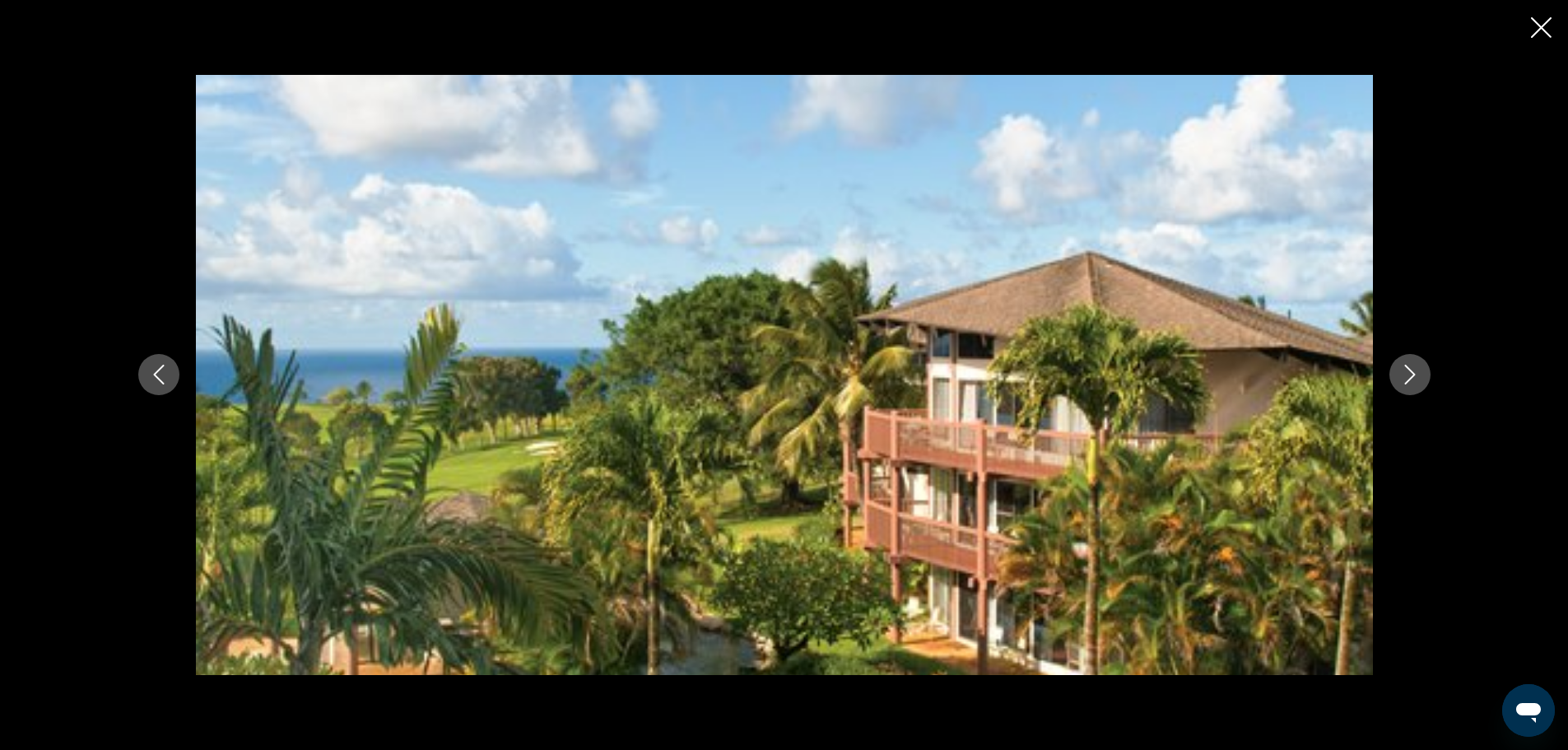
click at [1411, 376] on icon "Next image" at bounding box center [1409, 374] width 20 height 20
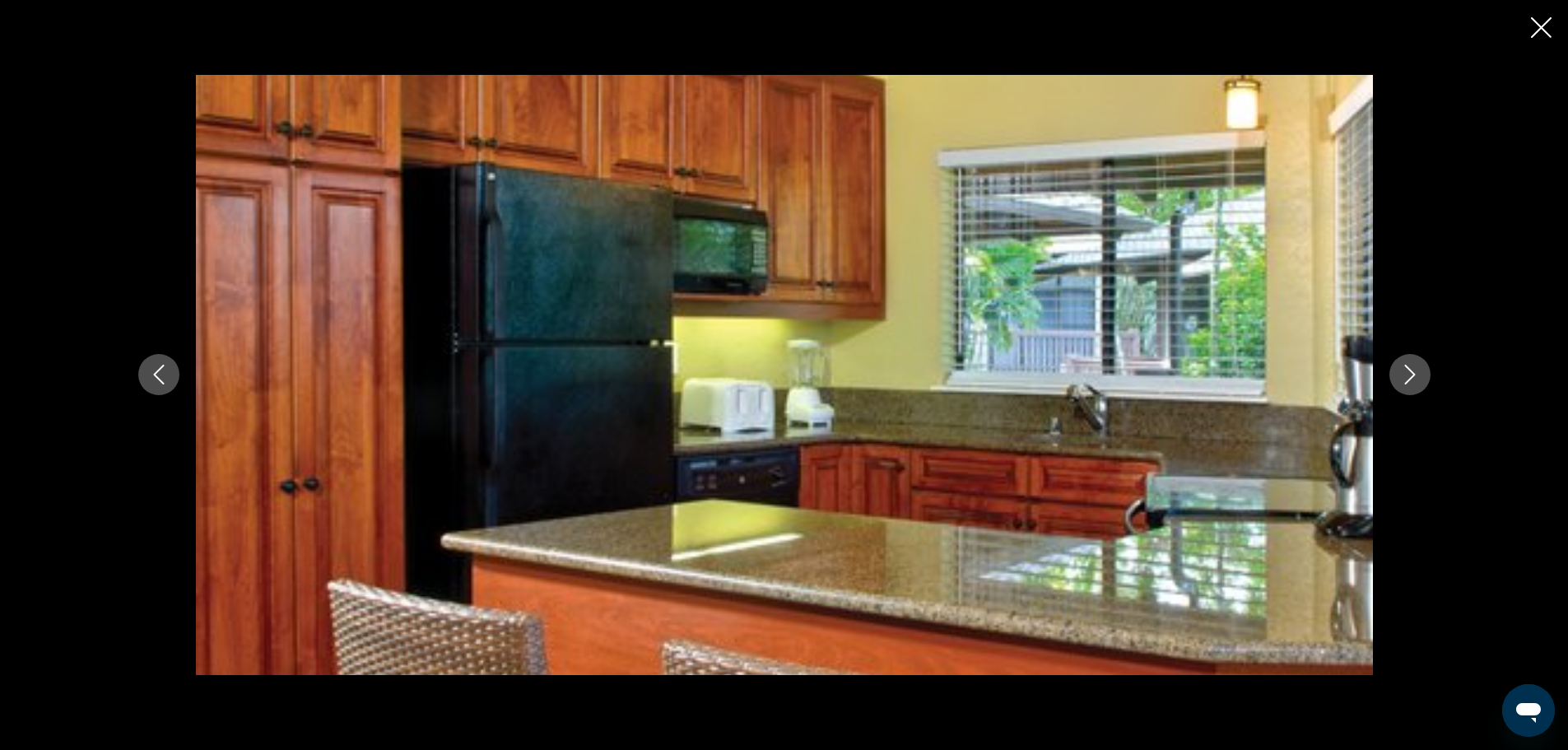
click at [1411, 376] on icon "Next image" at bounding box center [1409, 374] width 20 height 20
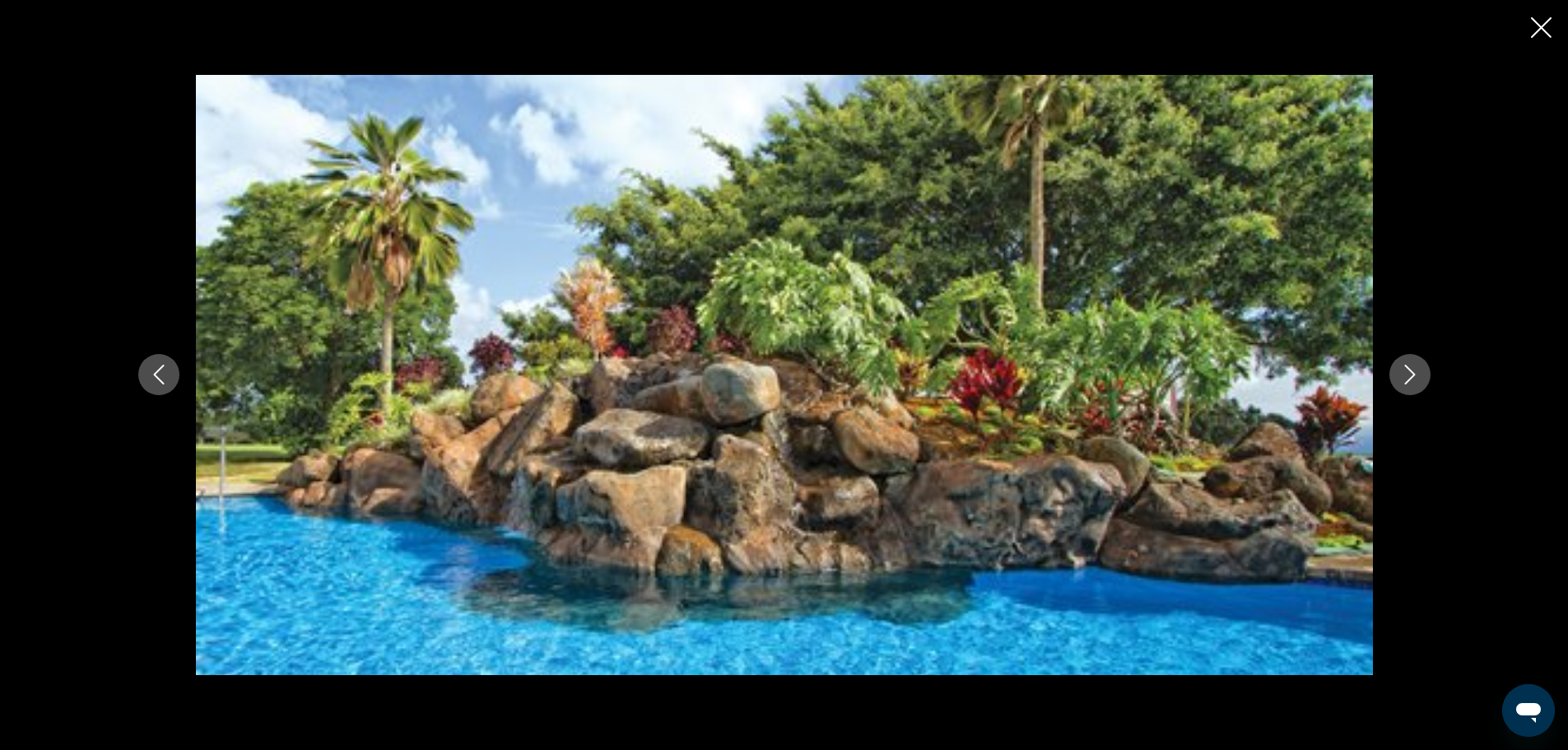
click at [1411, 376] on icon "Next image" at bounding box center [1409, 374] width 20 height 20
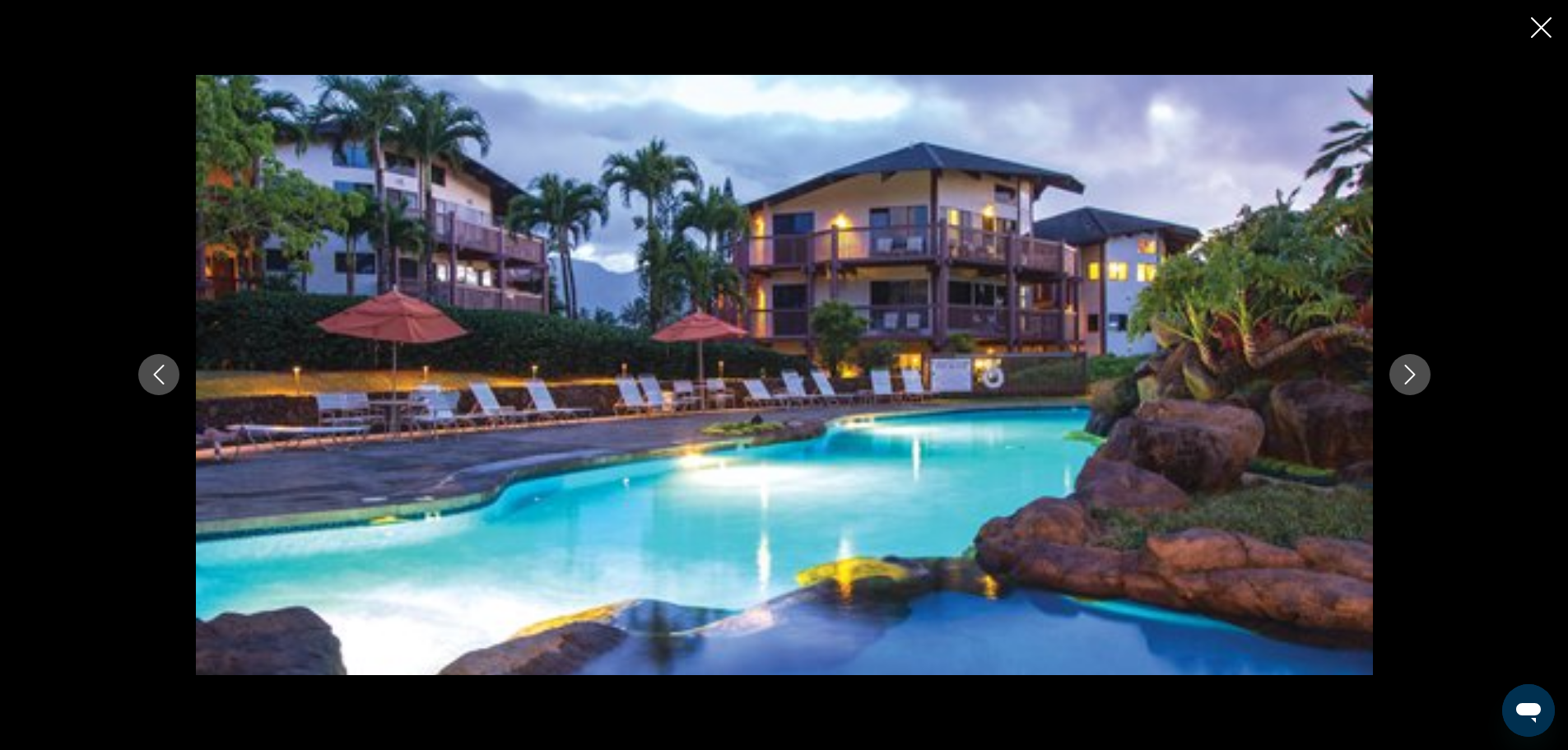
click at [1411, 376] on icon "Next image" at bounding box center [1409, 374] width 20 height 20
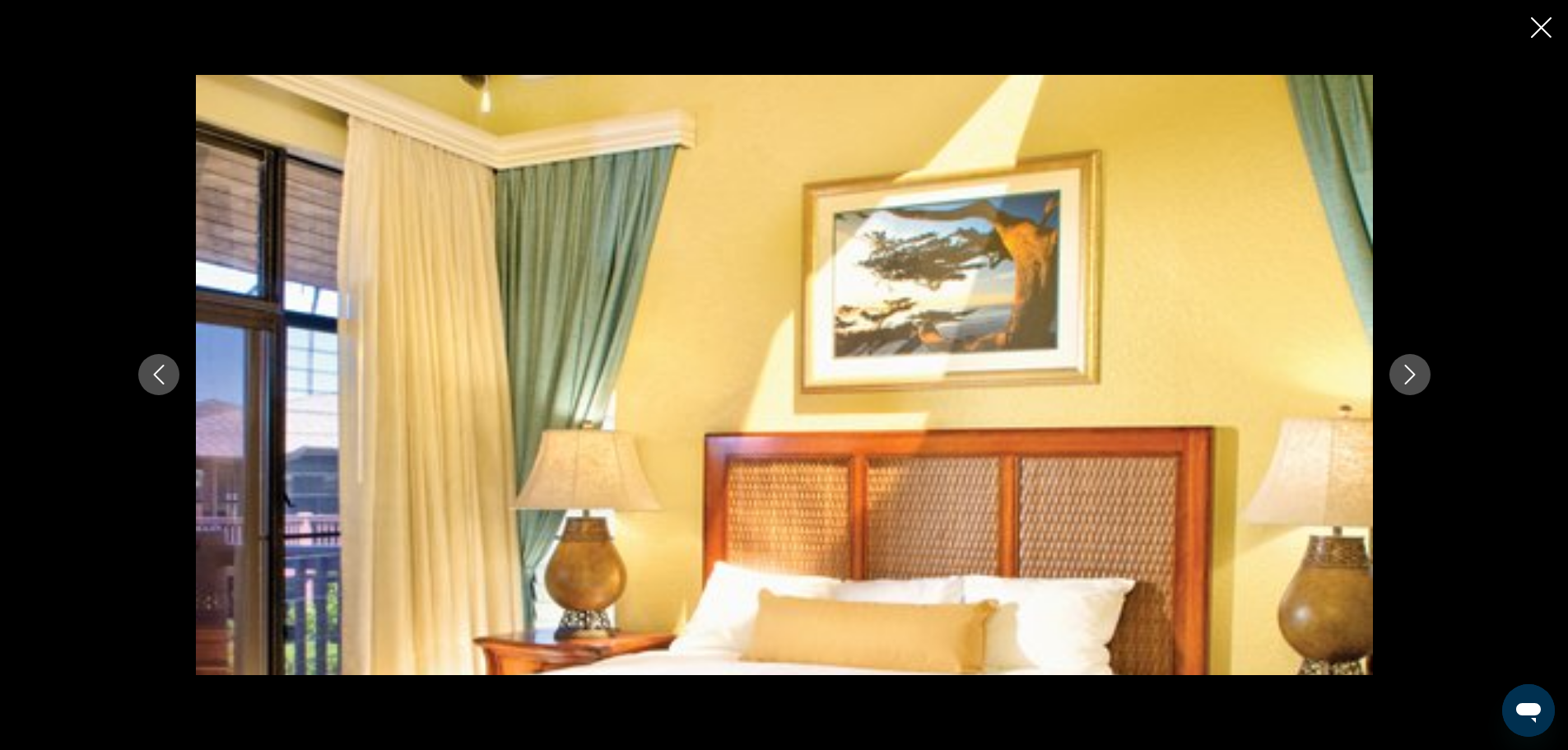
click at [1411, 376] on icon "Next image" at bounding box center [1409, 374] width 20 height 20
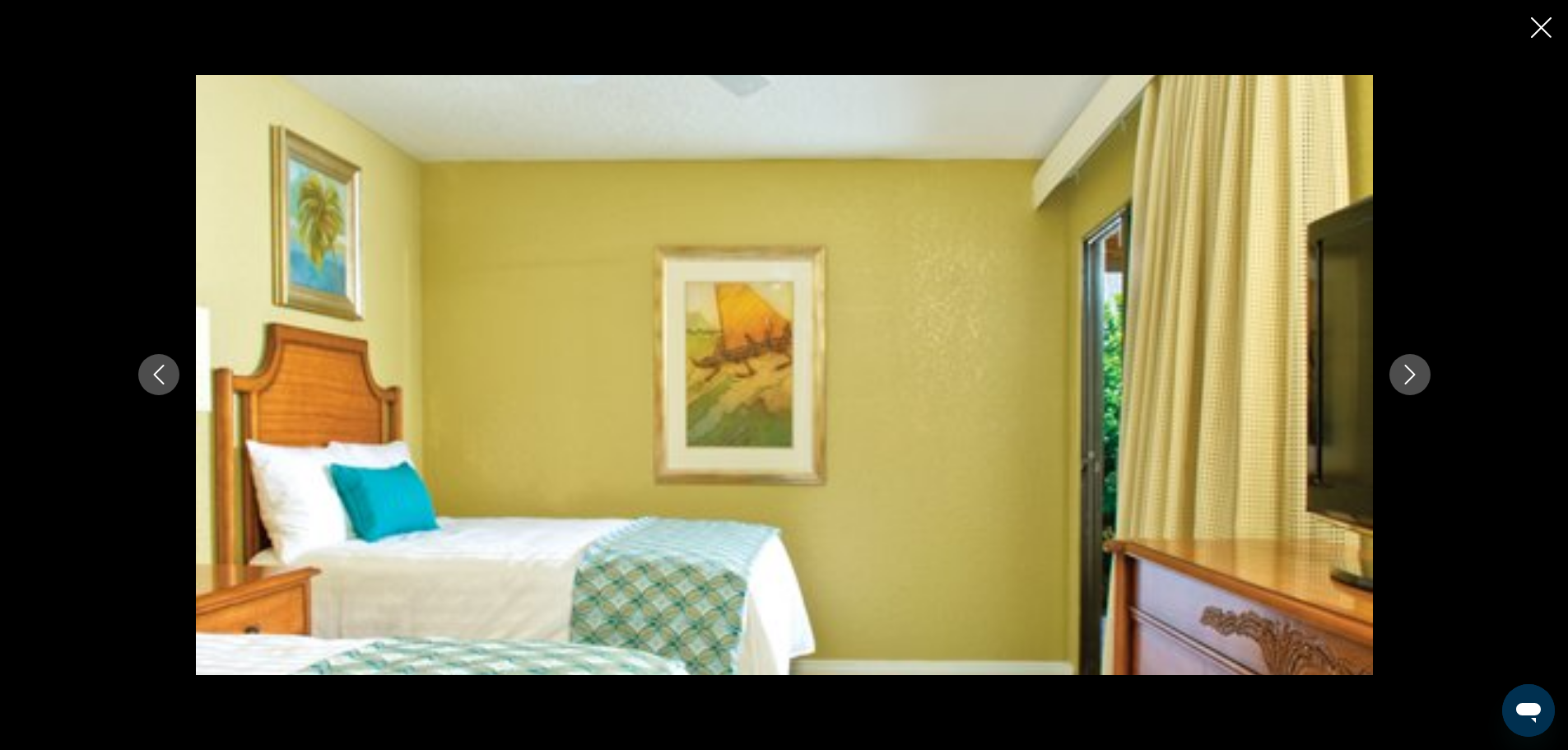
click at [1411, 376] on icon "Next image" at bounding box center [1409, 374] width 20 height 20
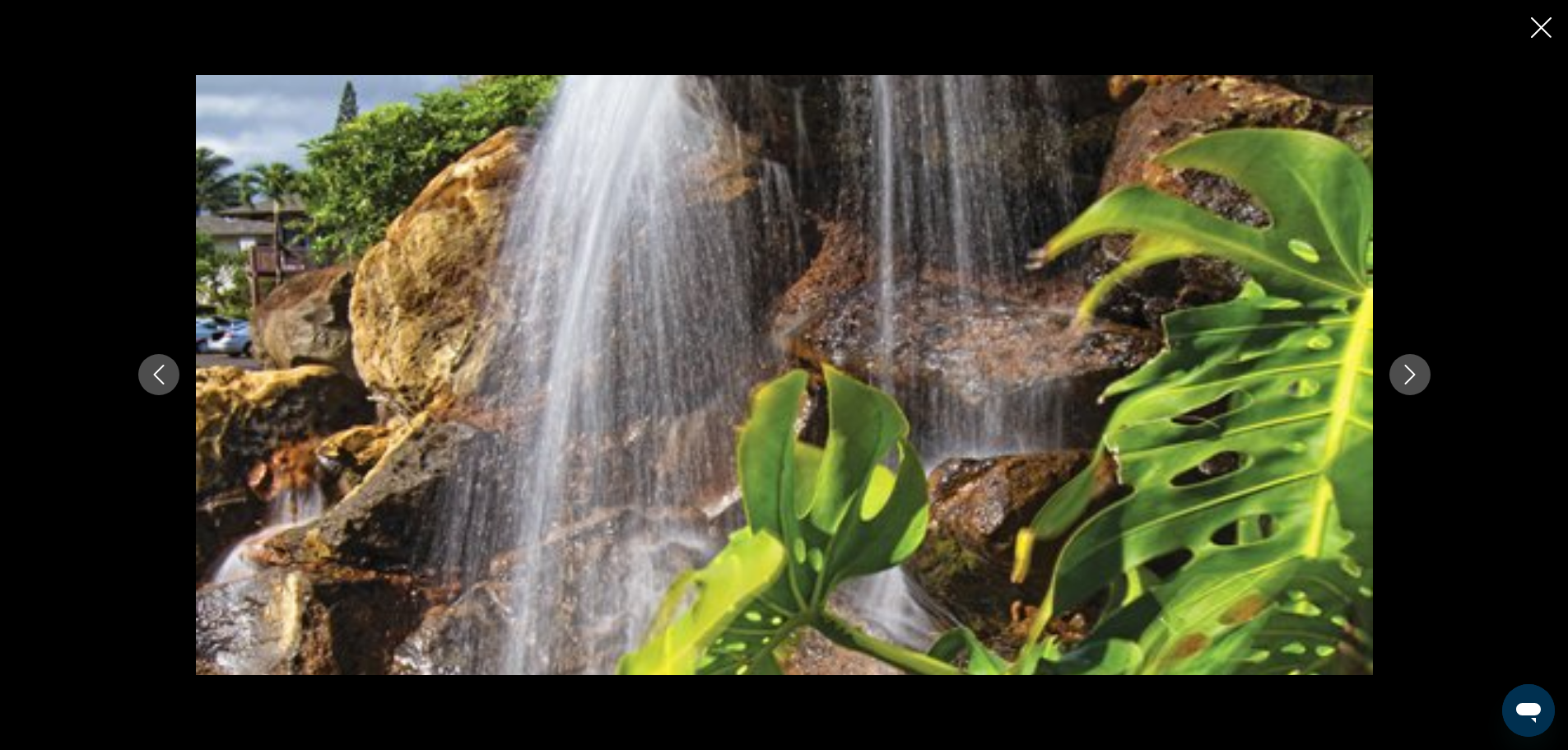
click at [1411, 376] on icon "Next image" at bounding box center [1409, 374] width 20 height 20
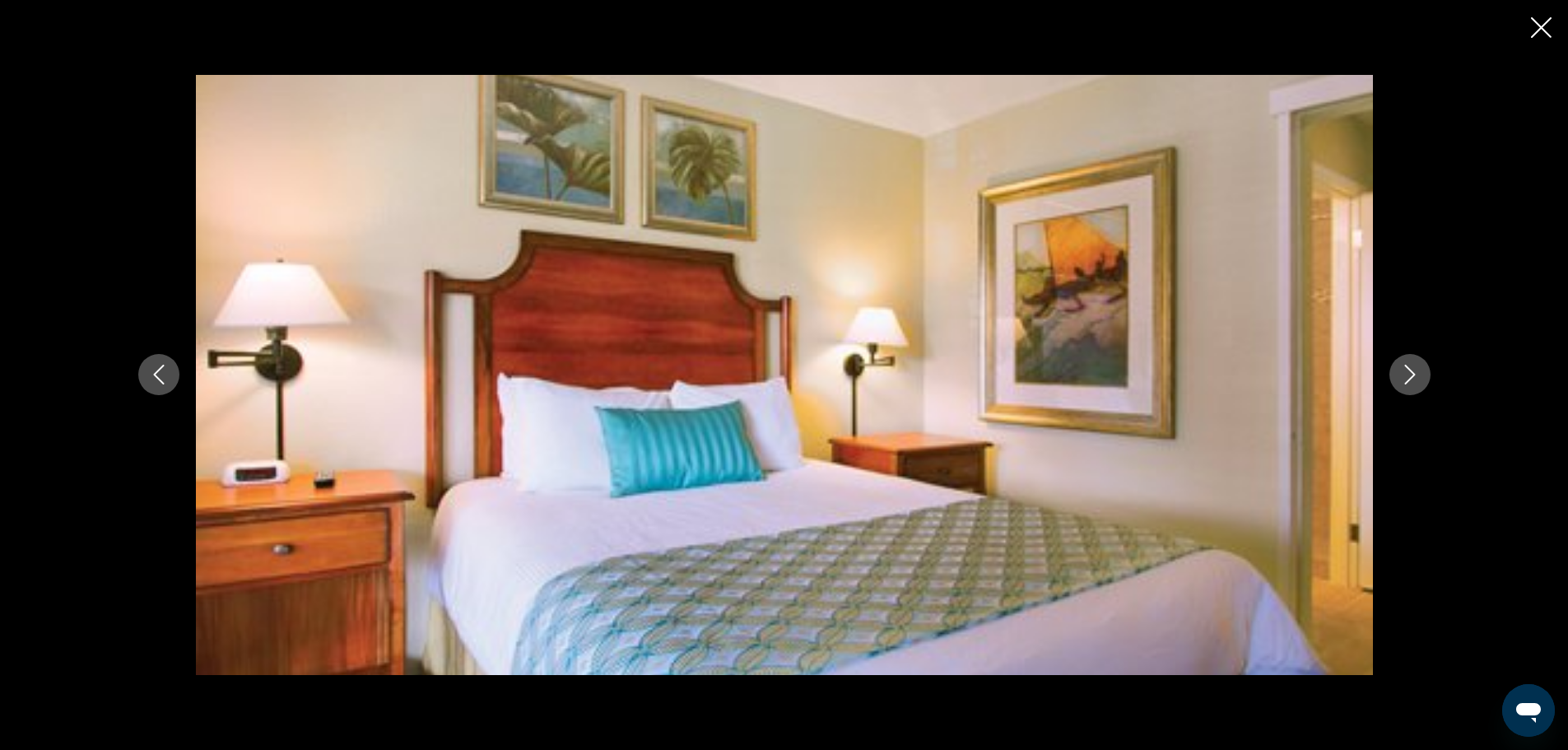
click at [1411, 376] on icon "Next image" at bounding box center [1409, 374] width 20 height 20
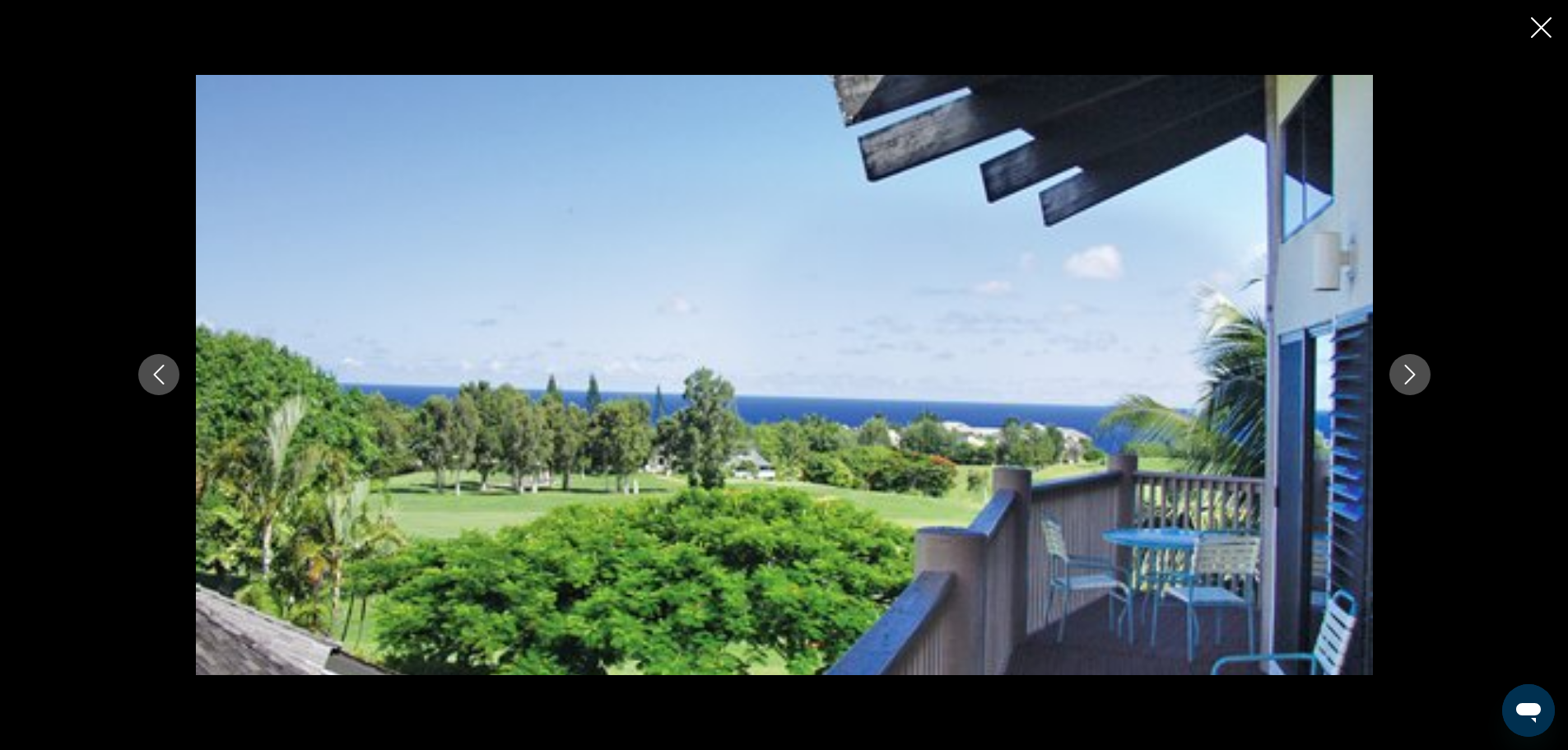
click at [1411, 376] on icon "Next image" at bounding box center [1409, 374] width 20 height 20
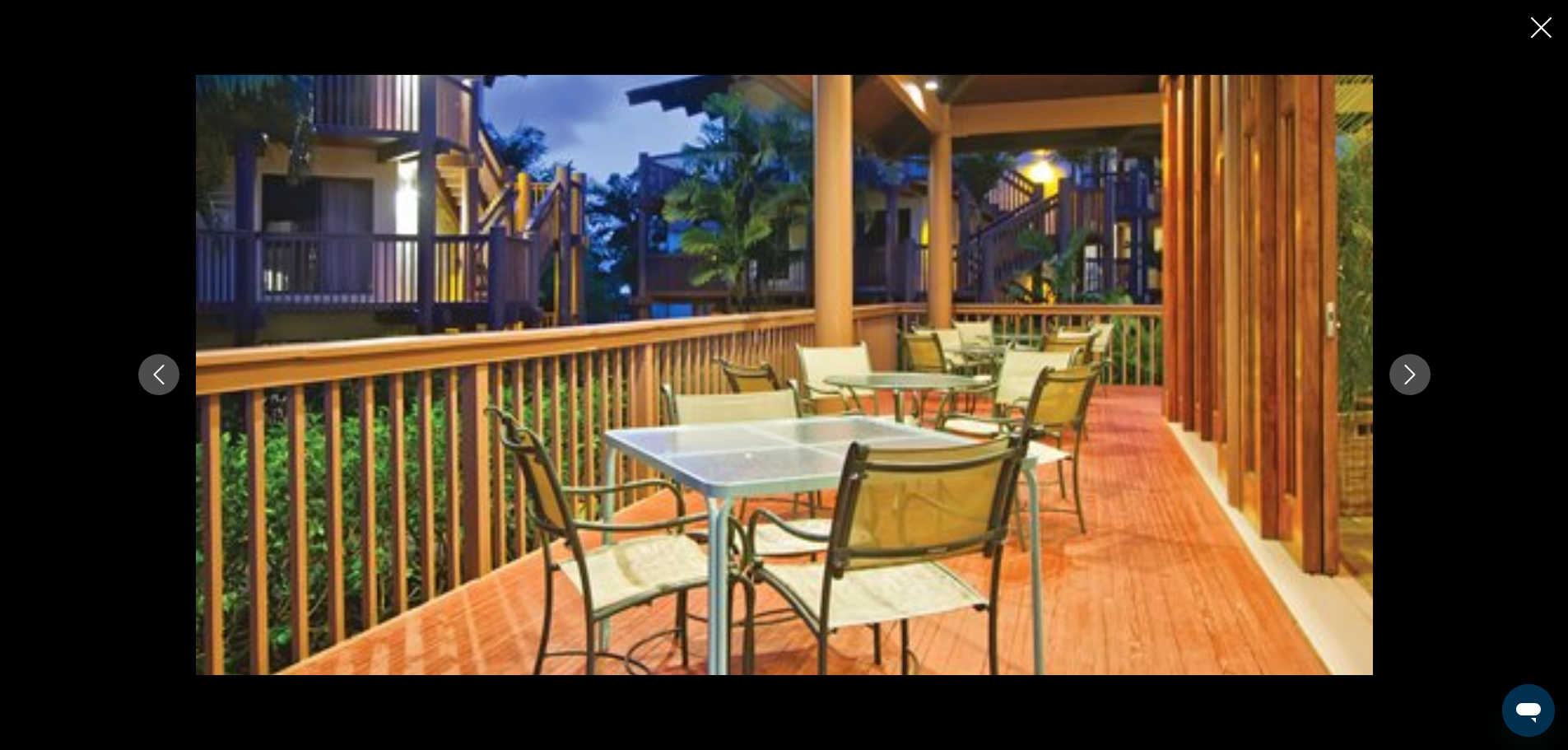
click at [1411, 376] on icon "Next image" at bounding box center [1409, 374] width 20 height 20
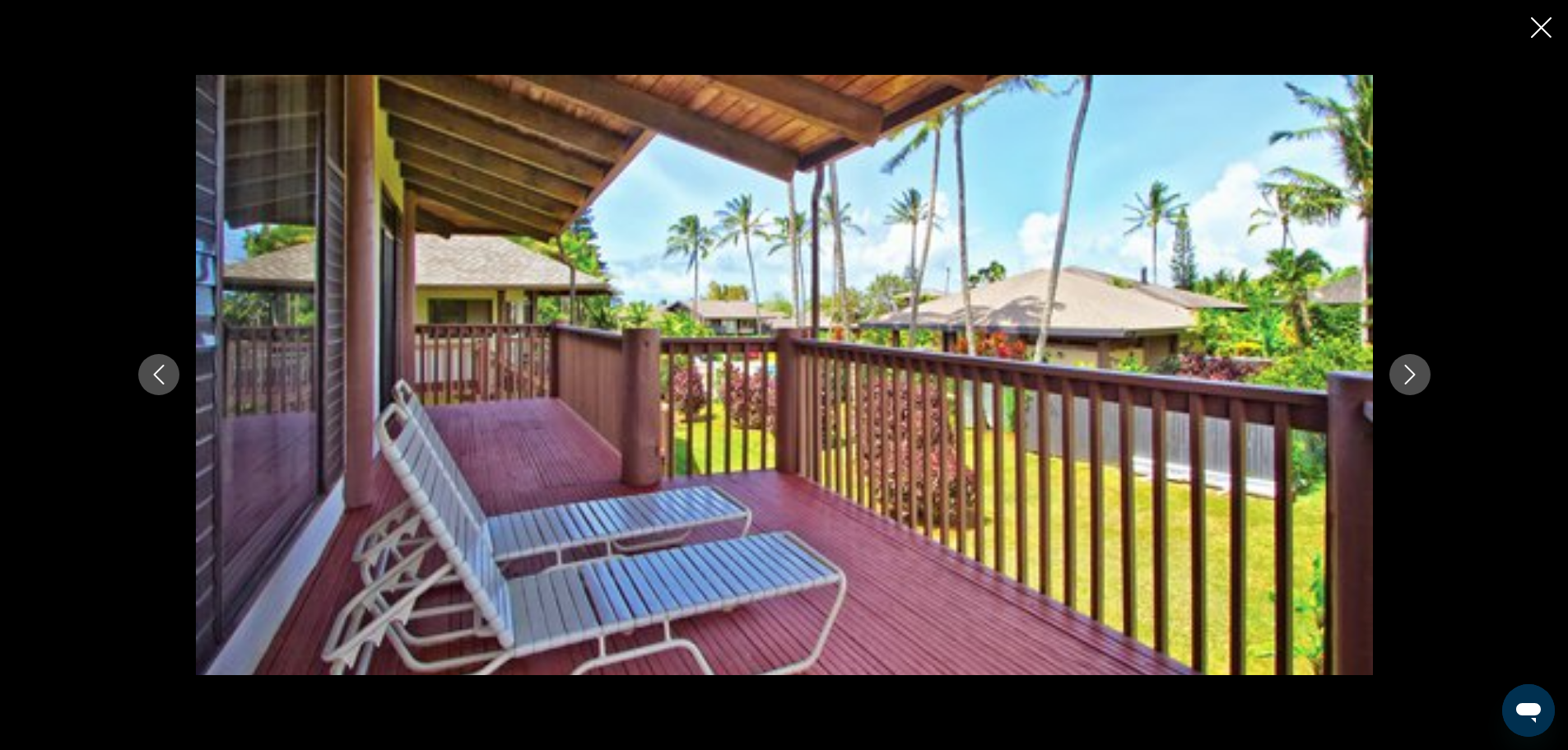
click at [1411, 376] on icon "Next image" at bounding box center [1409, 374] width 20 height 20
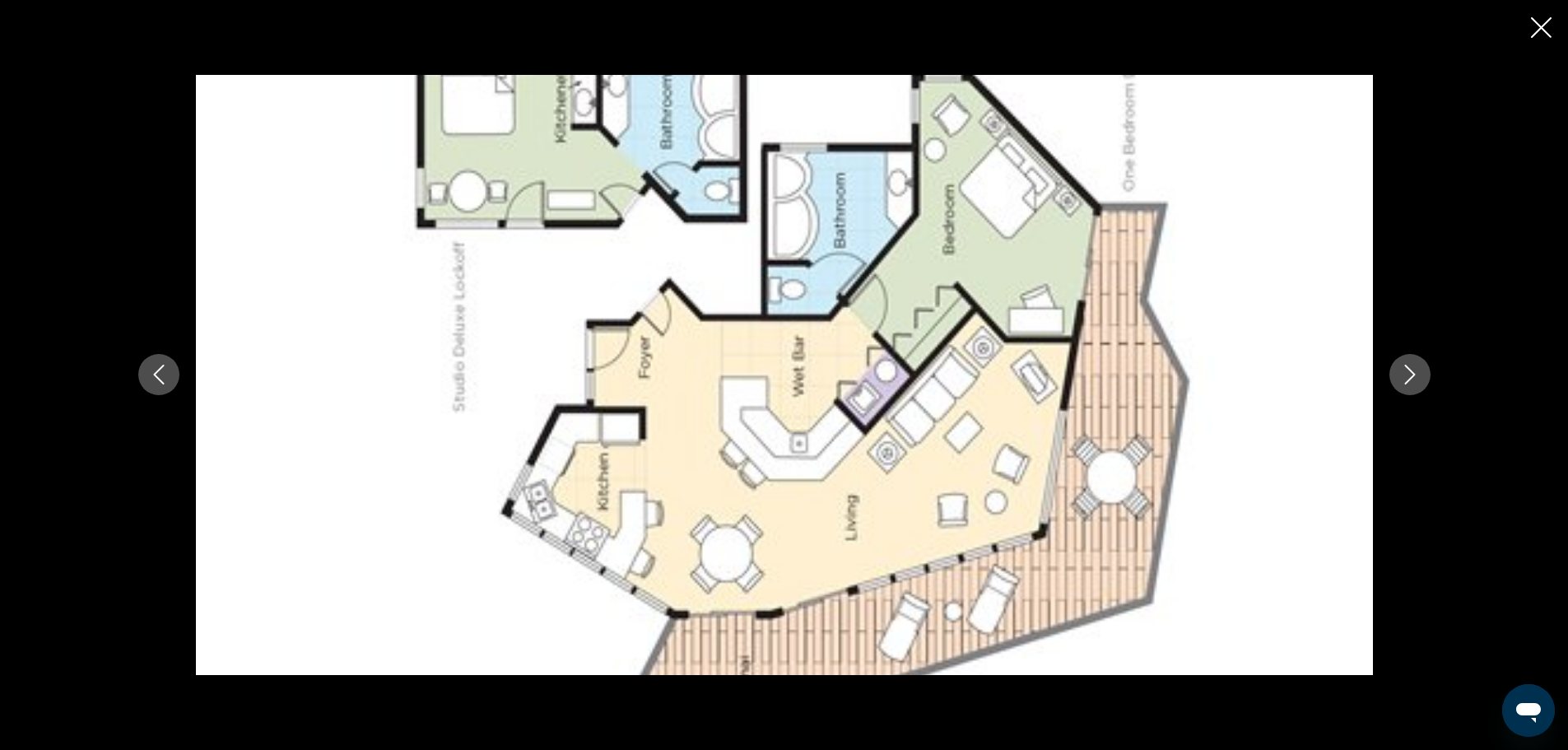
click at [1411, 376] on icon "Next image" at bounding box center [1409, 374] width 20 height 20
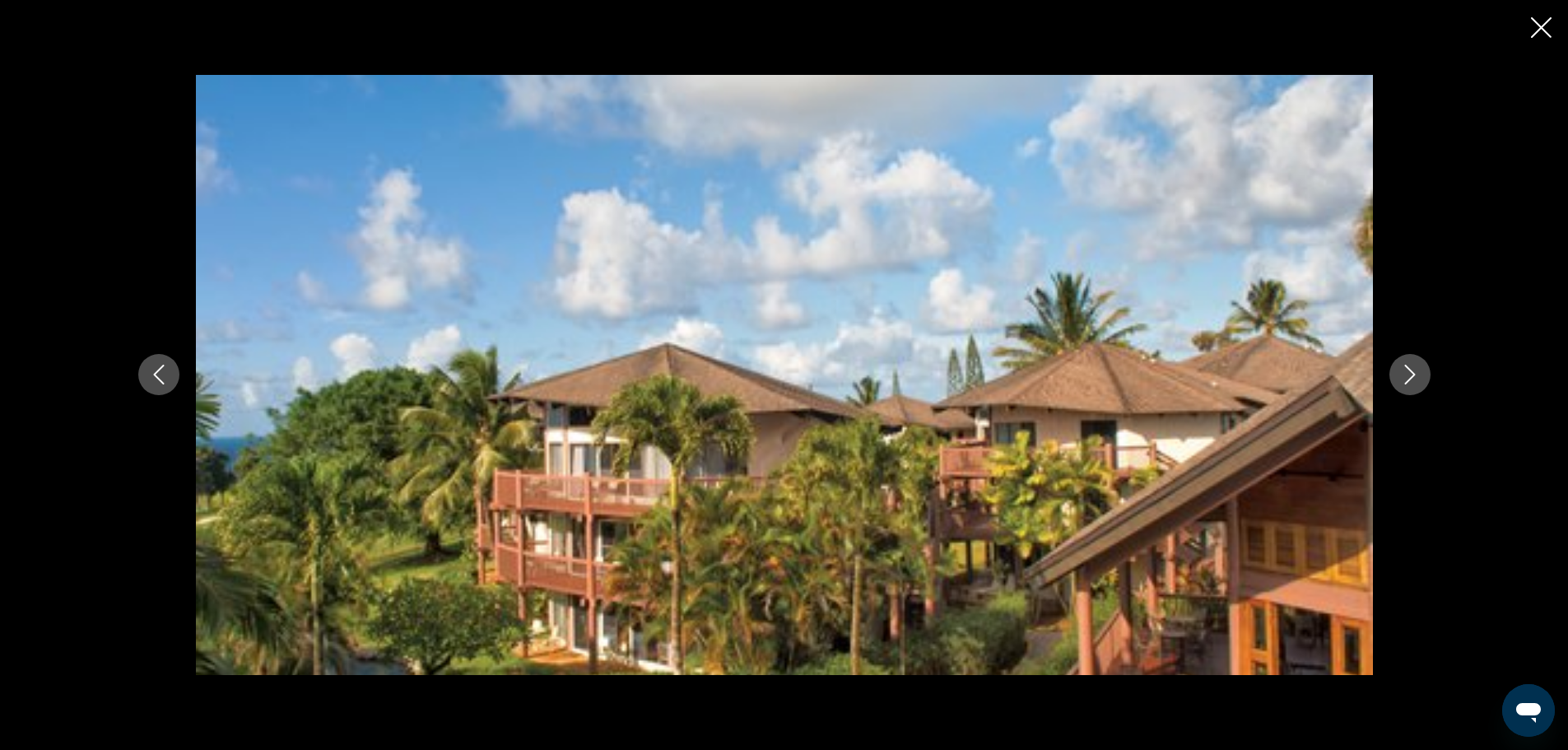
click at [1411, 376] on icon "Next image" at bounding box center [1409, 374] width 20 height 20
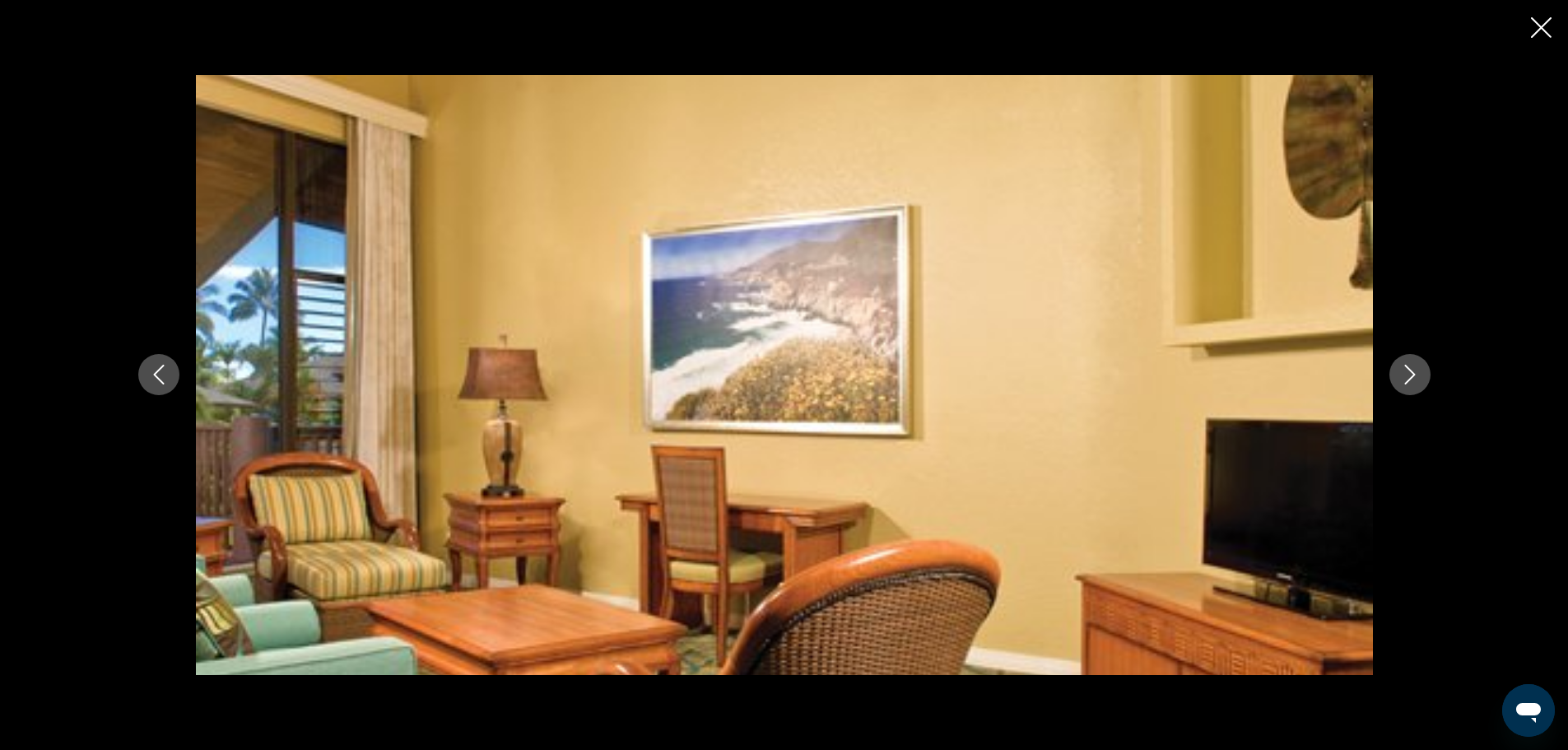
click at [1411, 376] on icon "Next image" at bounding box center [1409, 374] width 20 height 20
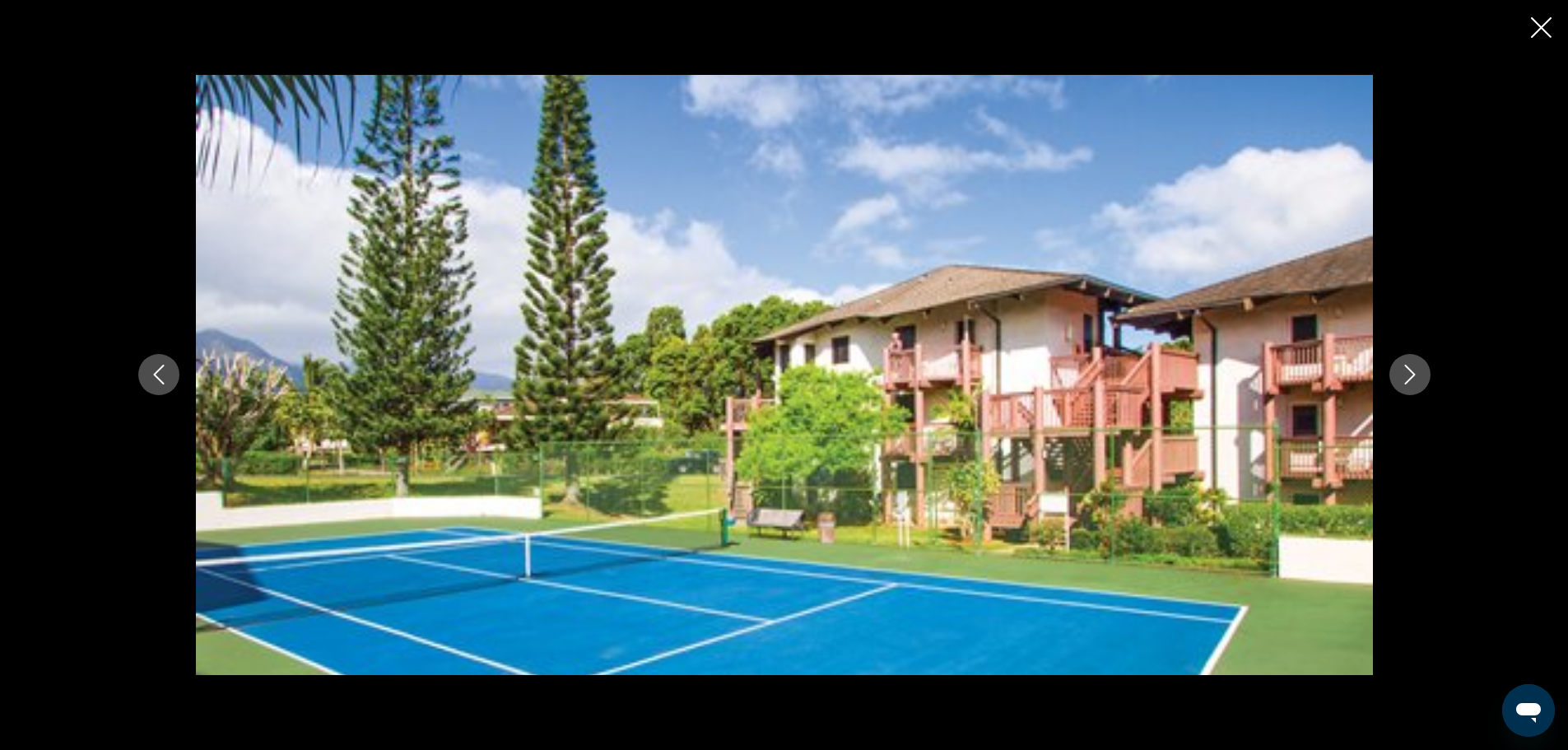
click at [1411, 376] on icon "Next image" at bounding box center [1409, 374] width 20 height 20
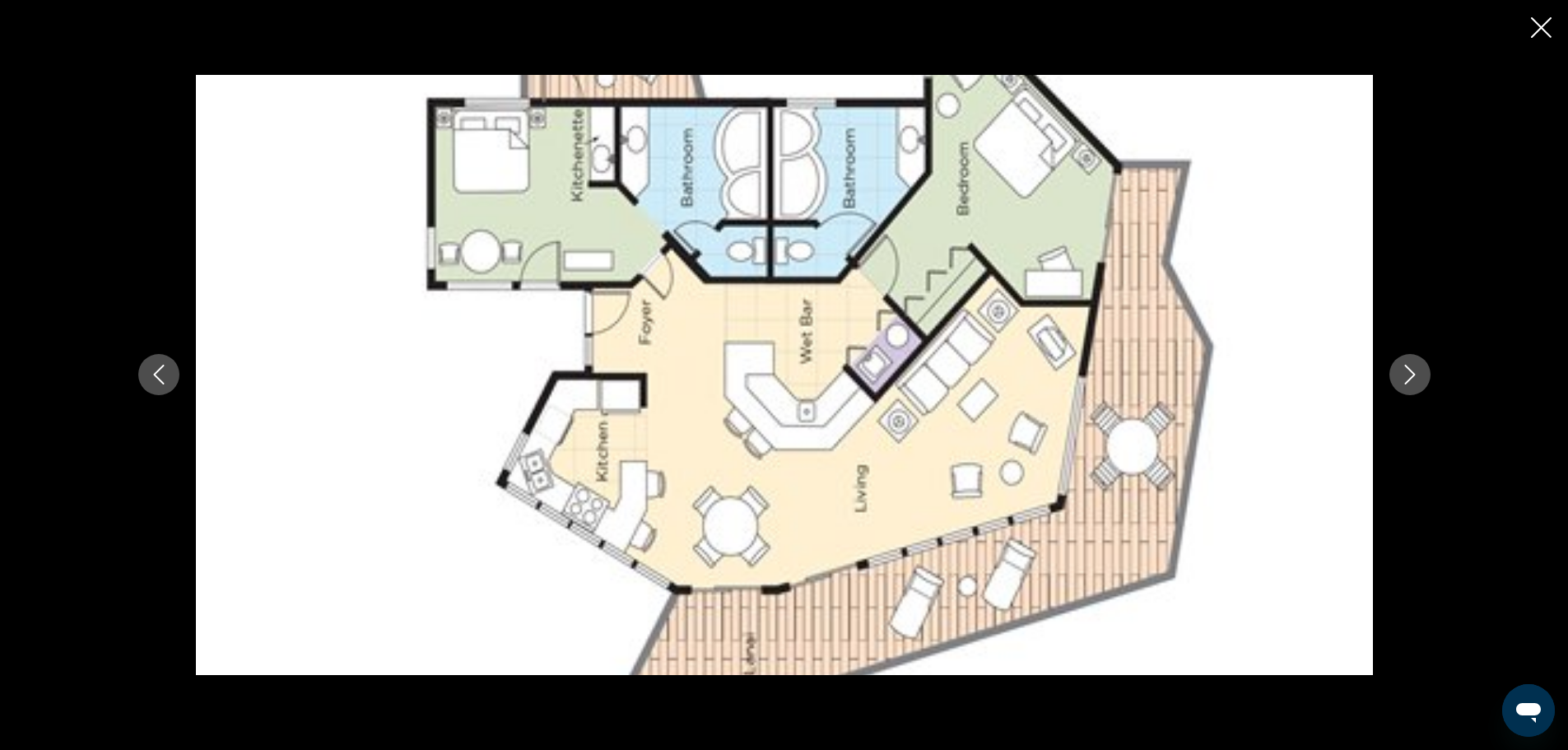
click at [1411, 376] on icon "Next image" at bounding box center [1409, 374] width 20 height 20
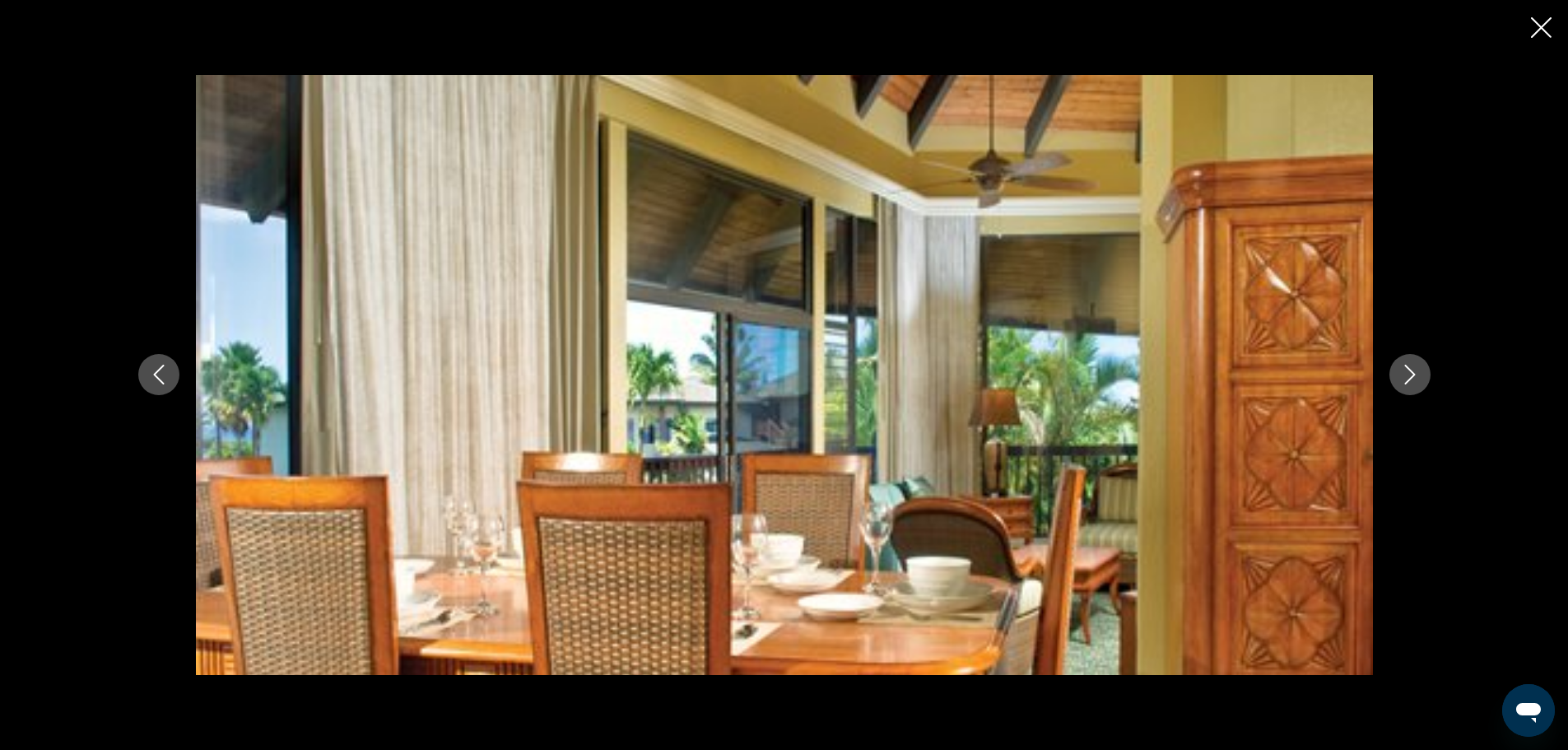
click at [1411, 376] on icon "Next image" at bounding box center [1409, 374] width 20 height 20
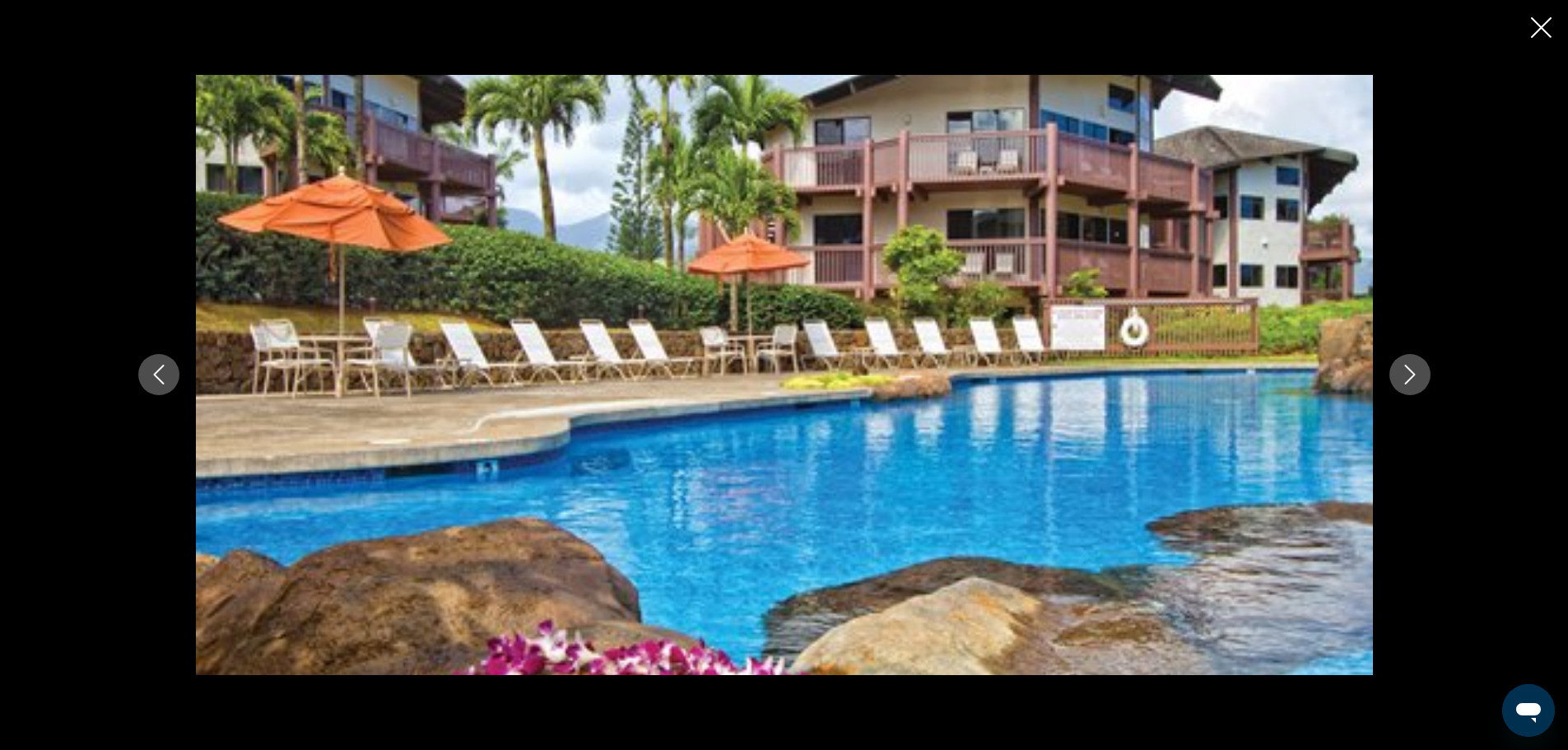
click at [1541, 24] on icon "Close slideshow" at bounding box center [1540, 28] width 21 height 21
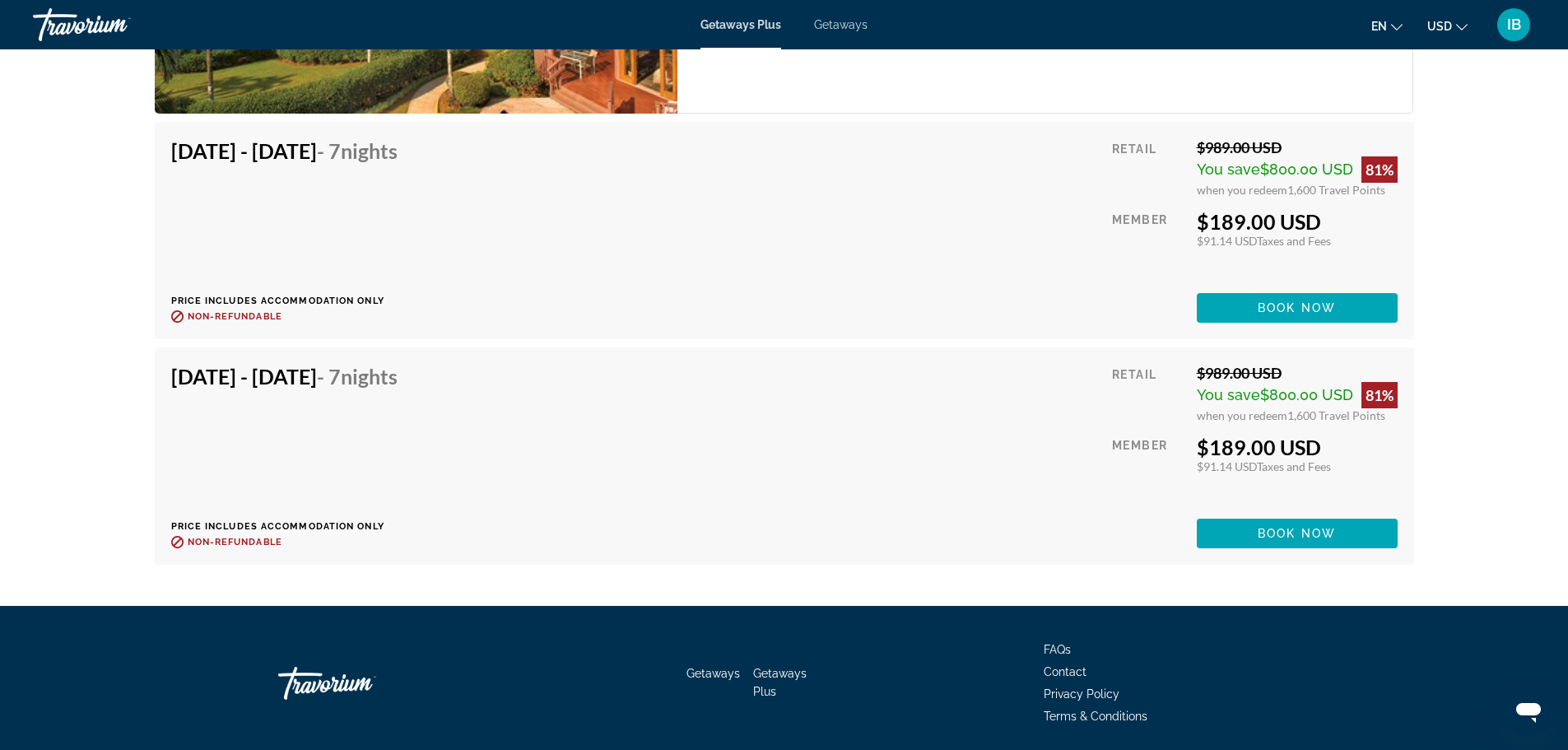
scroll to position [3816, 0]
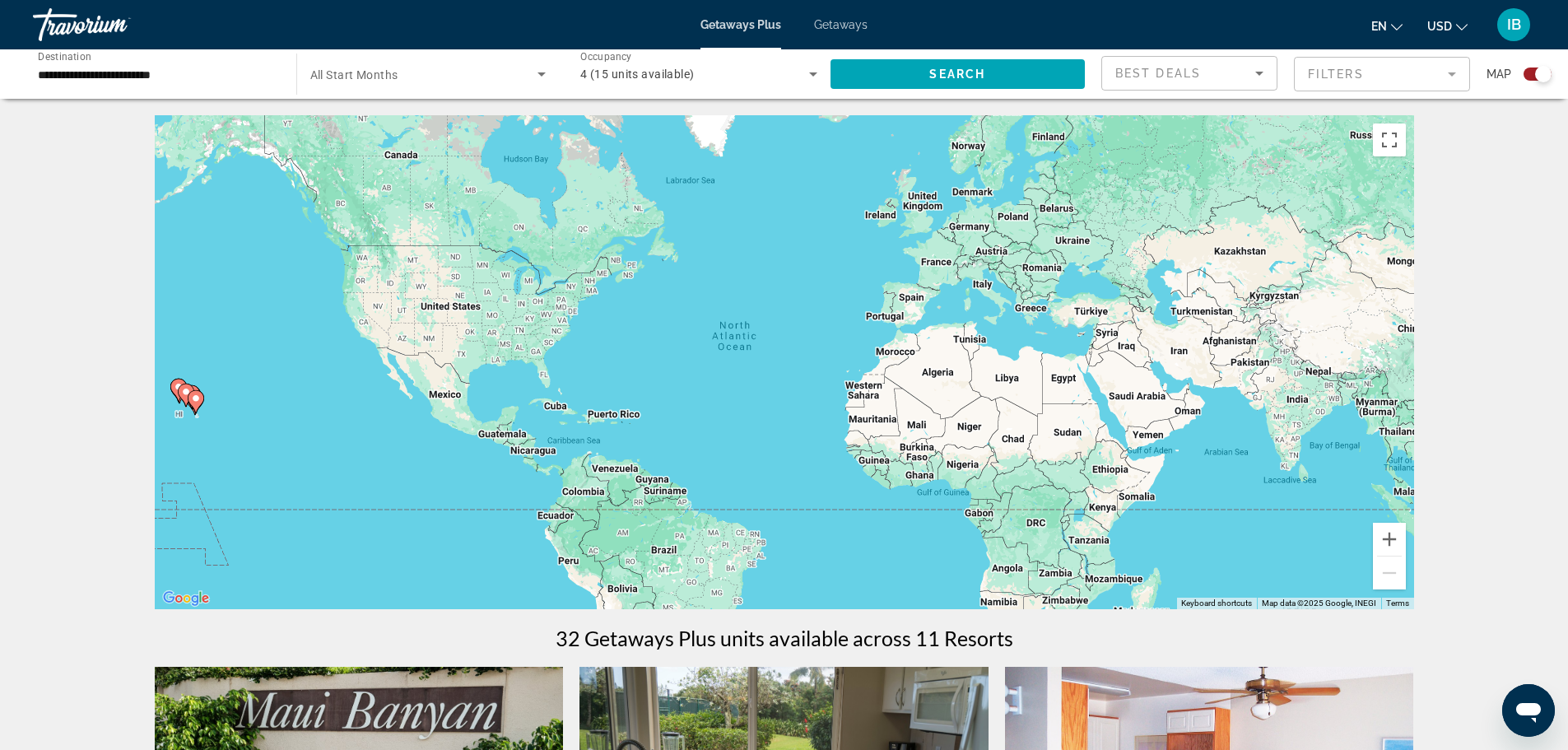
click at [1261, 72] on icon "Sort by" at bounding box center [1259, 73] width 9 height 4
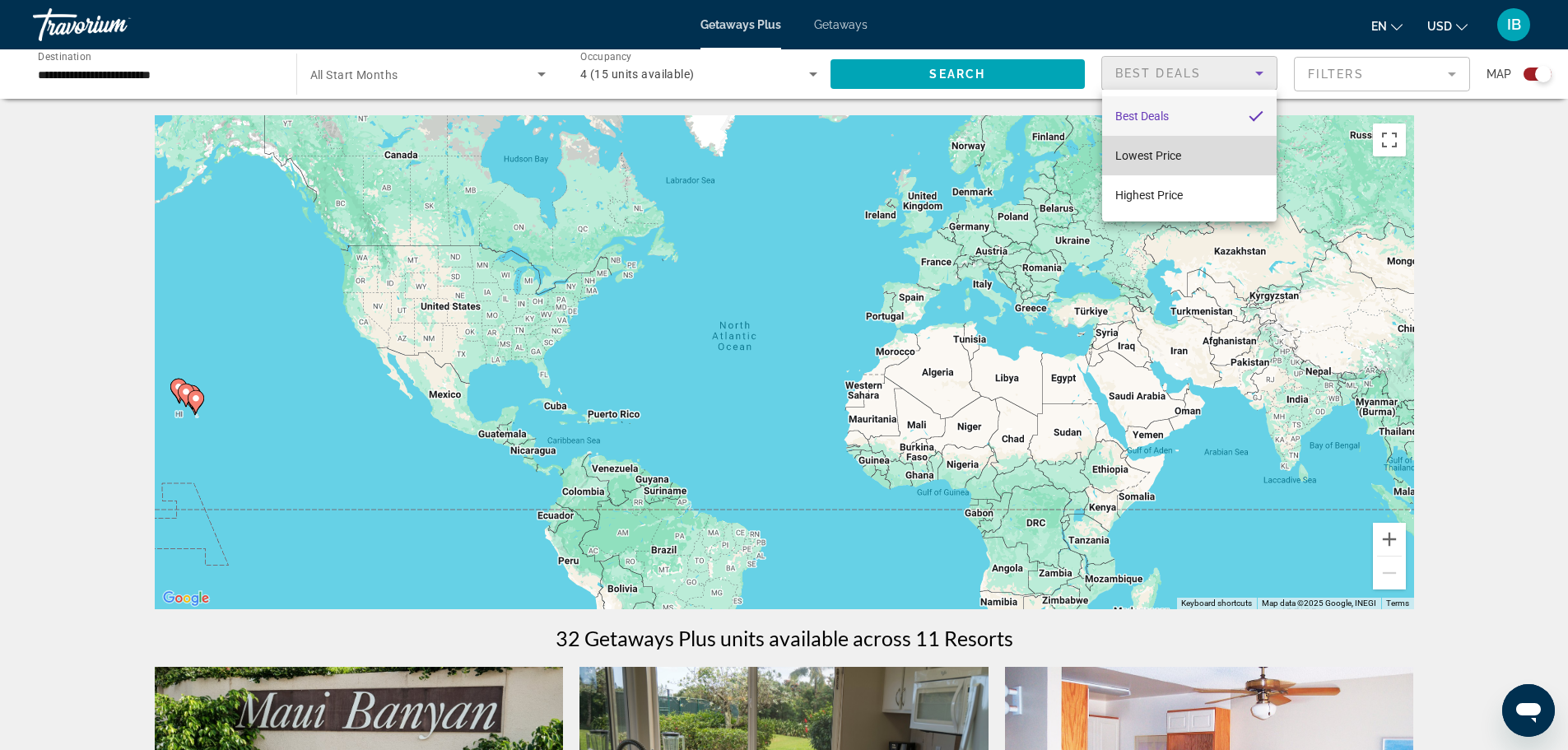
click at [1202, 151] on mat-option "Lowest Price" at bounding box center [1189, 156] width 175 height 40
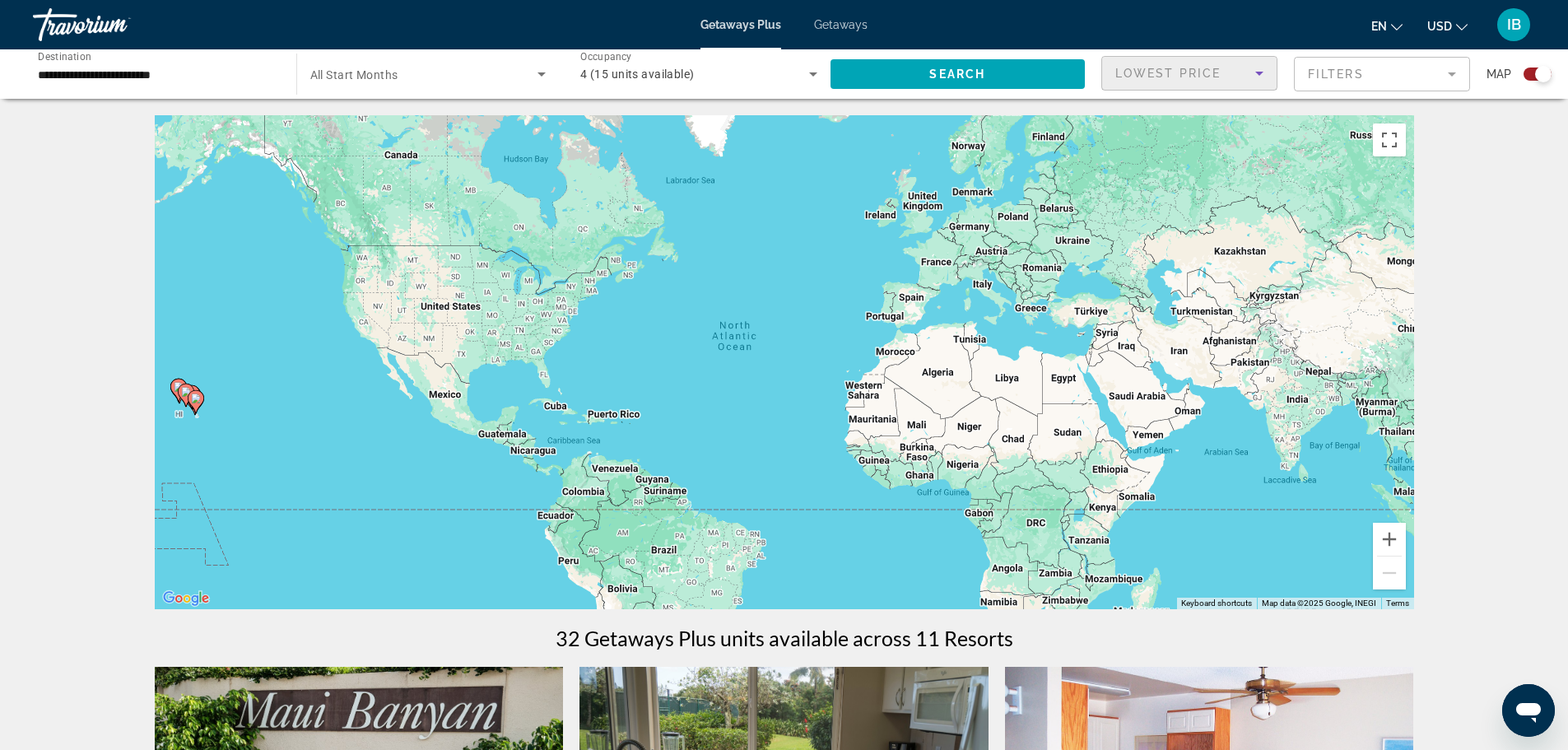
click at [1258, 77] on icon "Sort by" at bounding box center [1259, 73] width 20 height 20
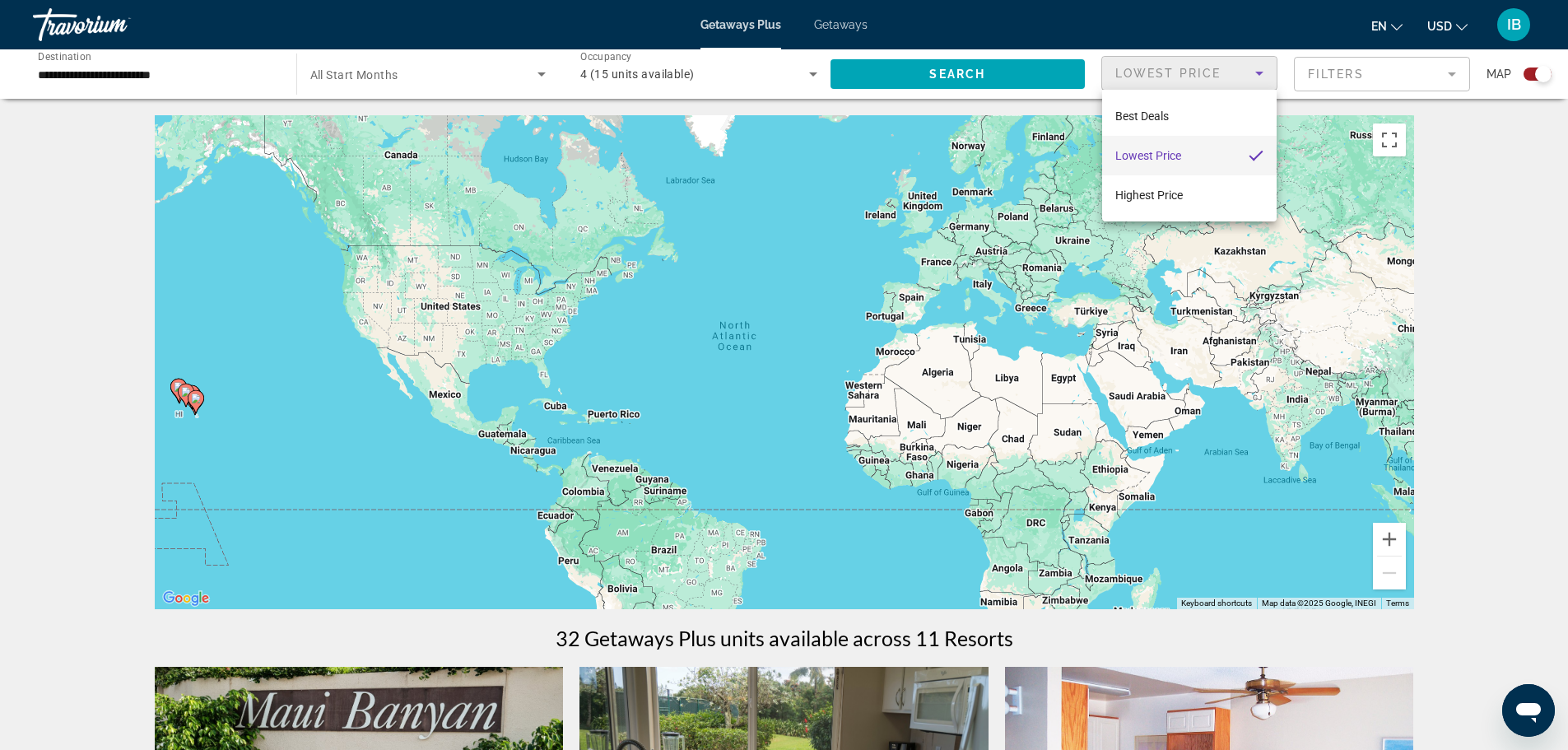
click at [1522, 246] on div at bounding box center [784, 375] width 1568 height 750
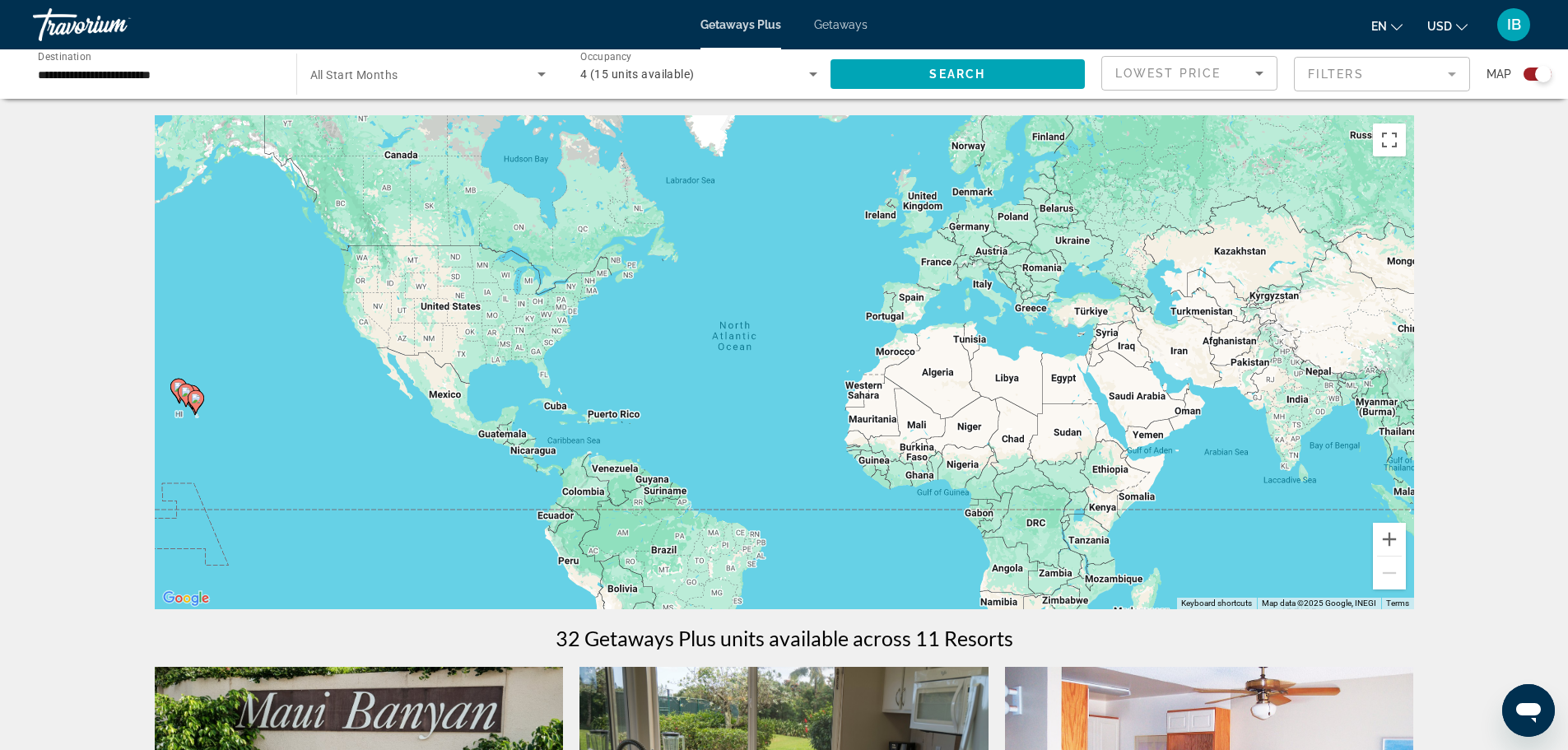
click at [1454, 79] on mat-form-field "Filters" at bounding box center [1381, 74] width 176 height 34
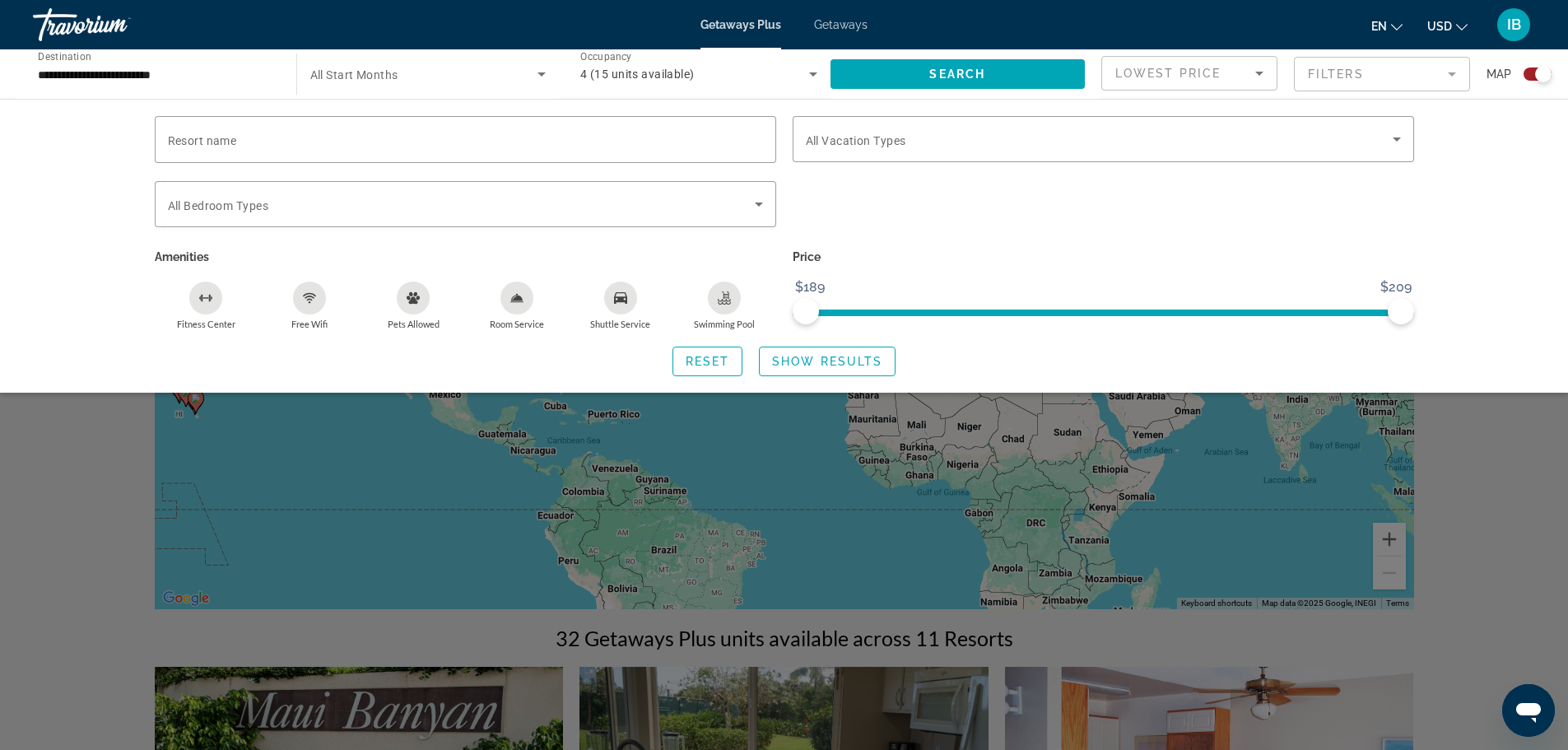
click at [77, 497] on div "Search widget" at bounding box center [784, 498] width 1568 height 503
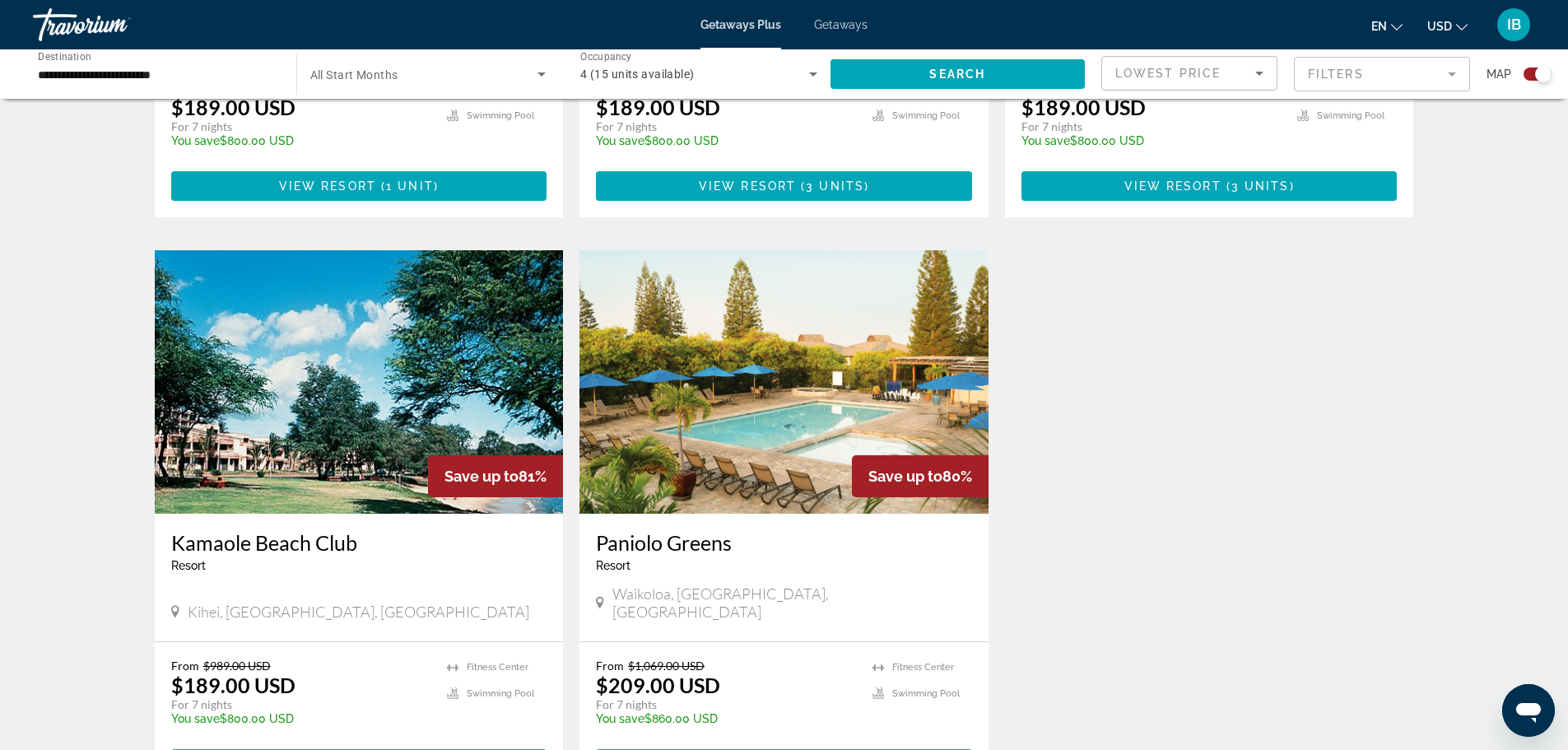
scroll to position [2173, 0]
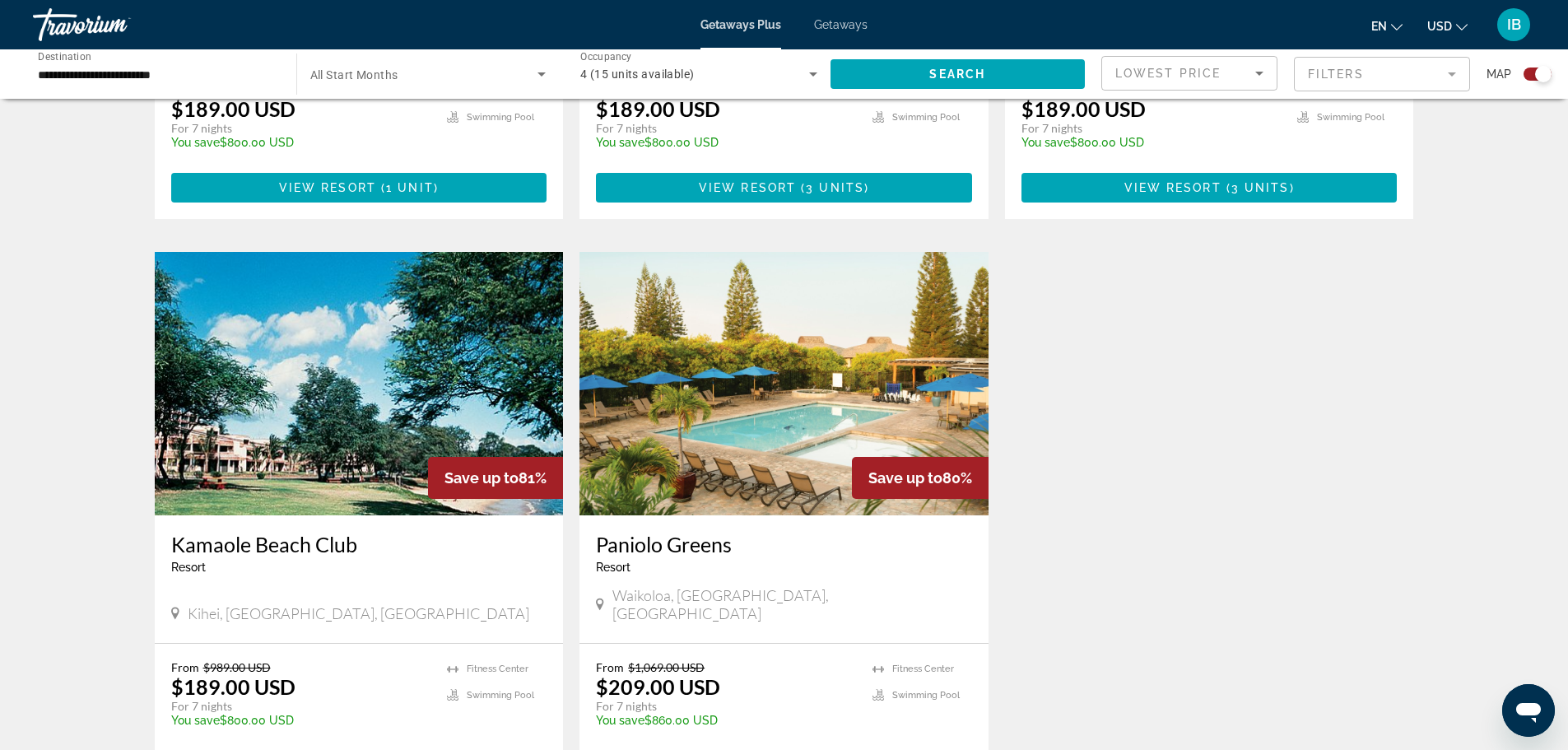
click at [828, 26] on span "Getaways" at bounding box center [841, 24] width 53 height 13
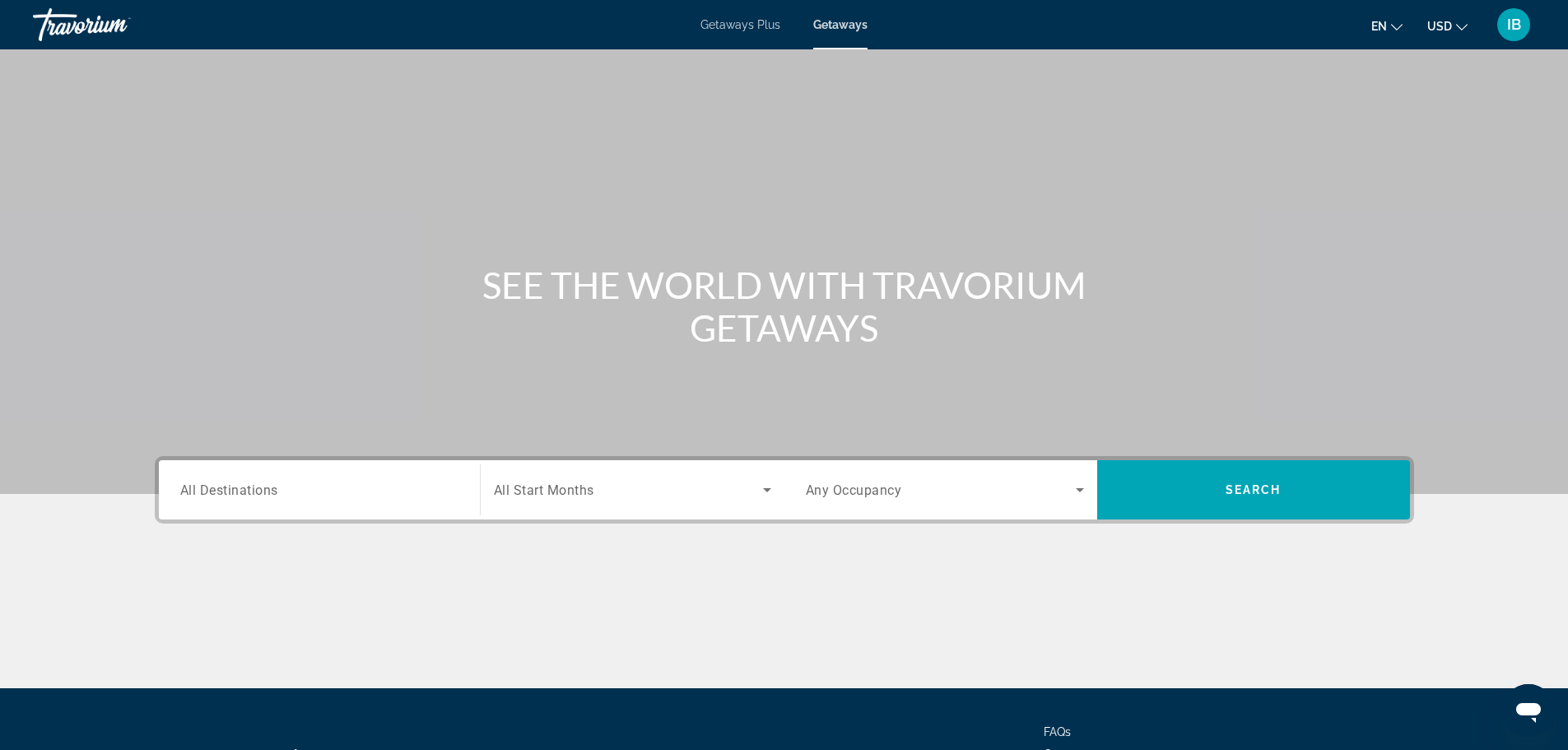
click at [230, 484] on span "All Destinations" at bounding box center [230, 489] width 98 height 15
click at [230, 484] on input "Destination All Destinations" at bounding box center [320, 490] width 279 height 20
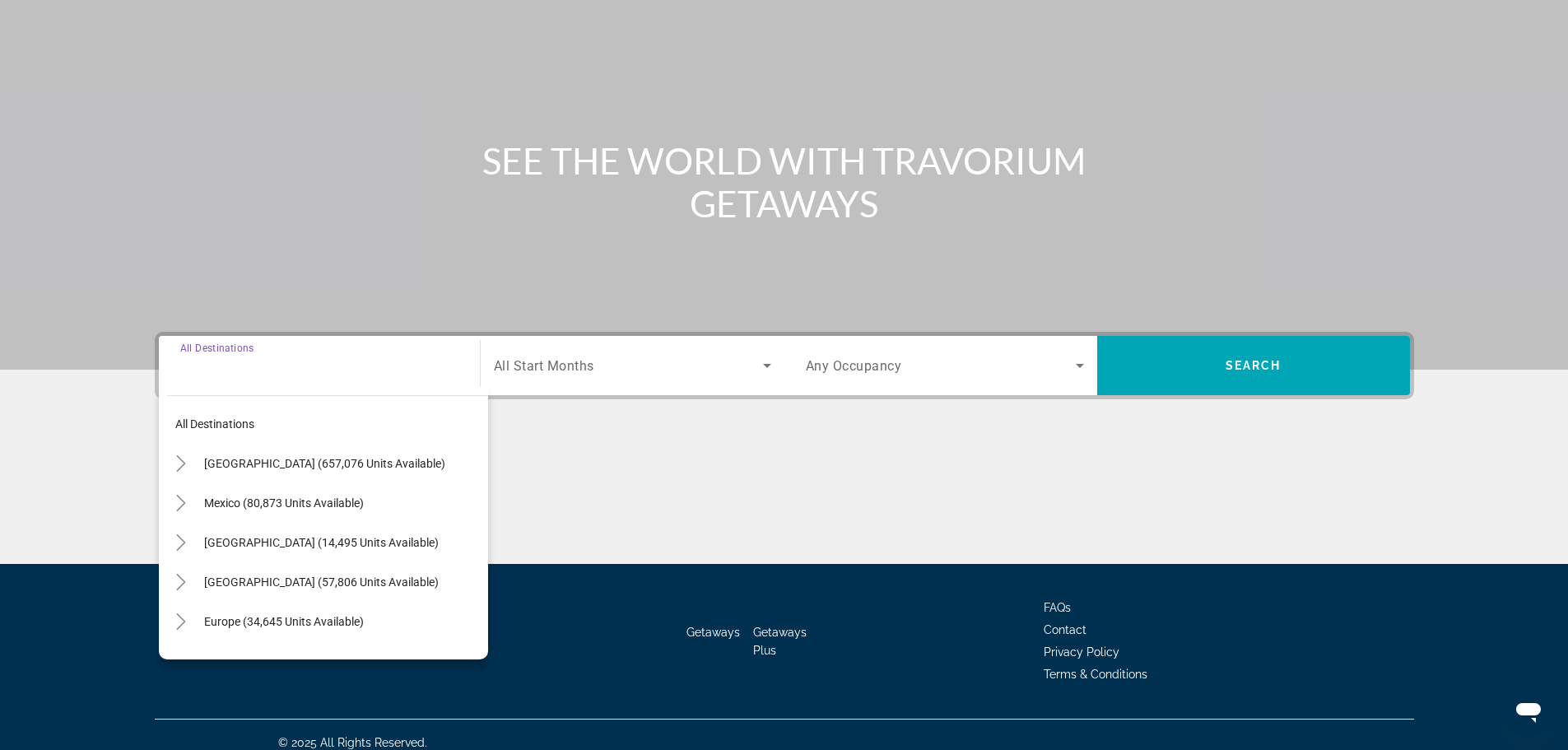
scroll to position [140, 0]
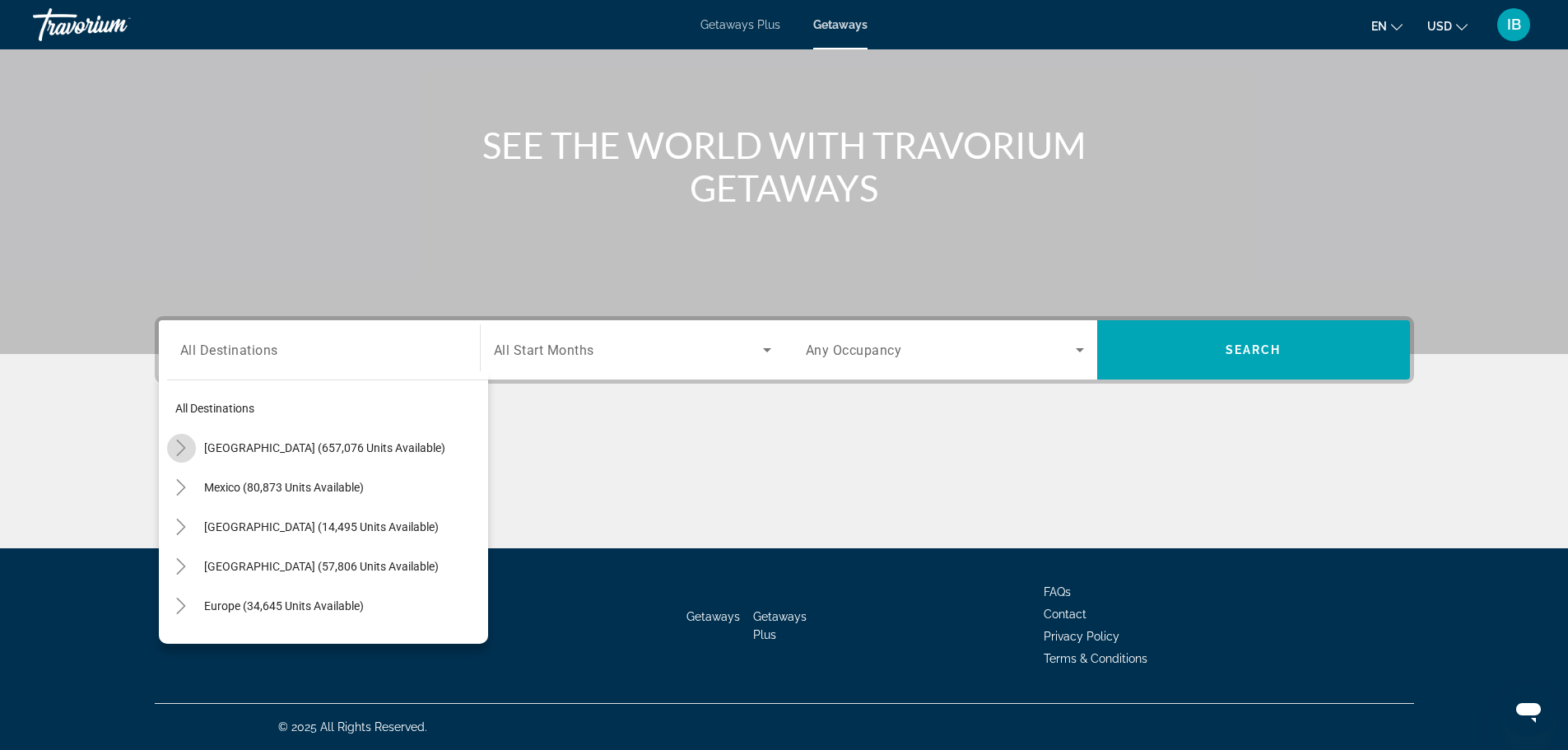
click at [183, 452] on icon "Toggle United States (657,076 units available)" at bounding box center [181, 447] width 16 height 16
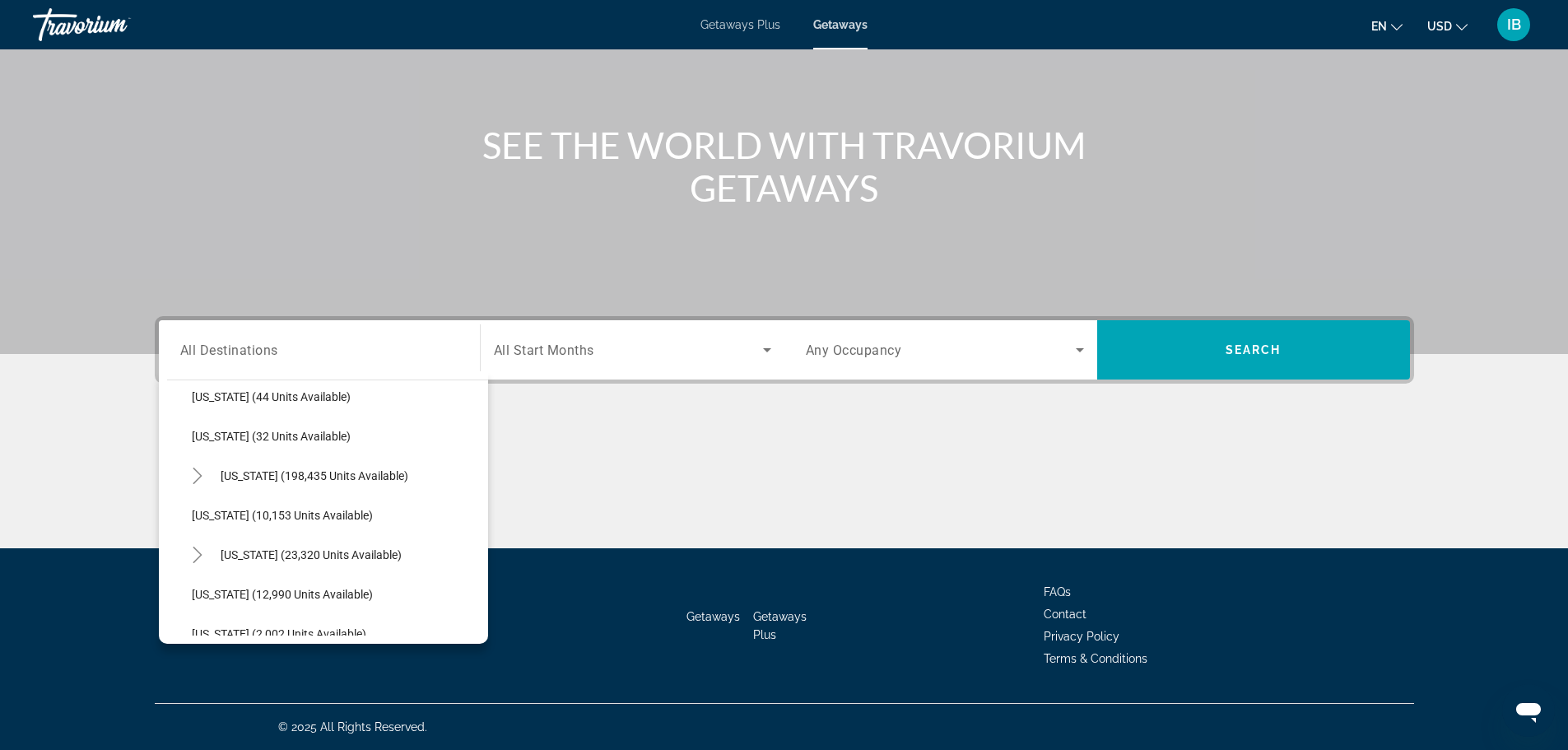
scroll to position [271, 0]
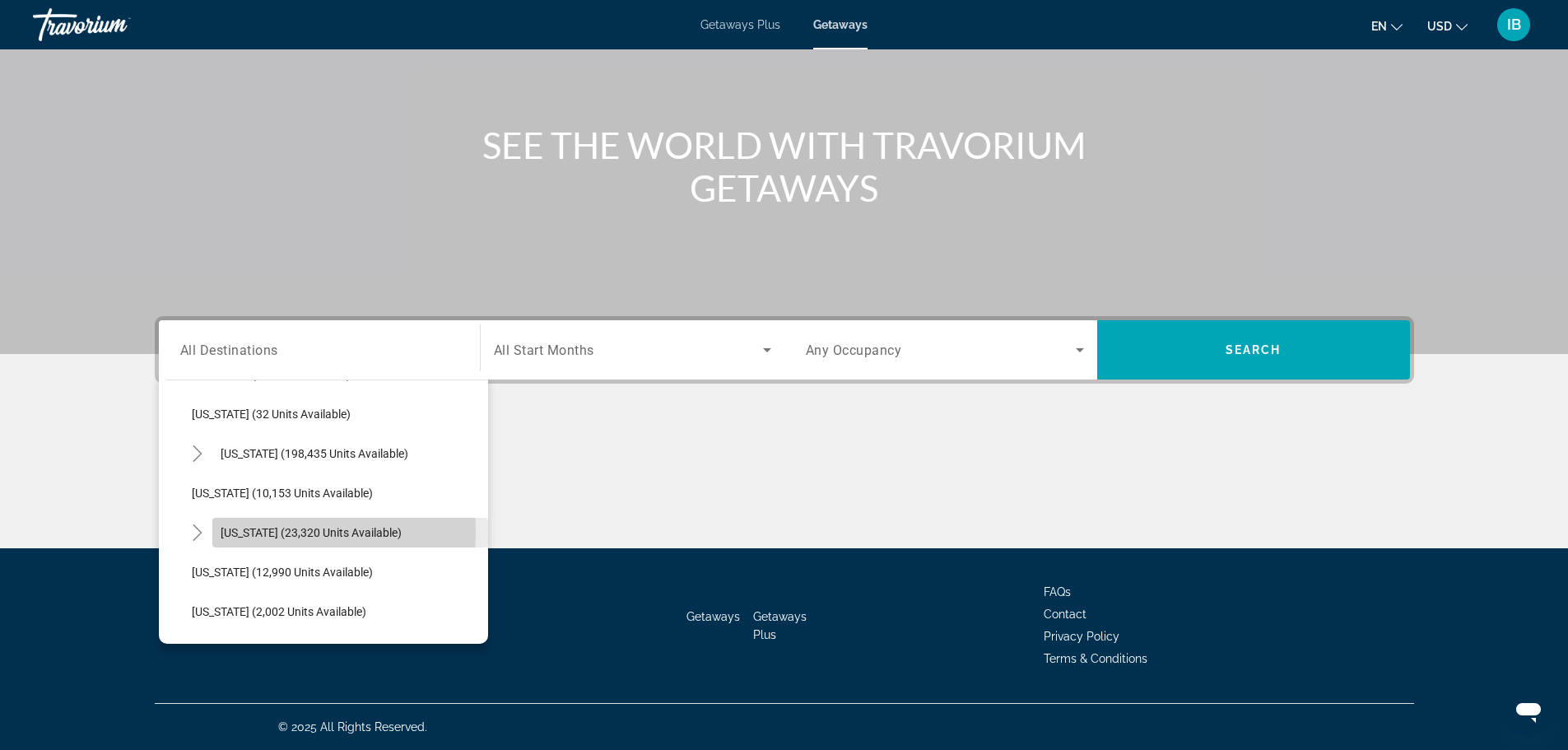
click at [245, 532] on span "[US_STATE] (23,320 units available)" at bounding box center [311, 532] width 181 height 13
type input "**********"
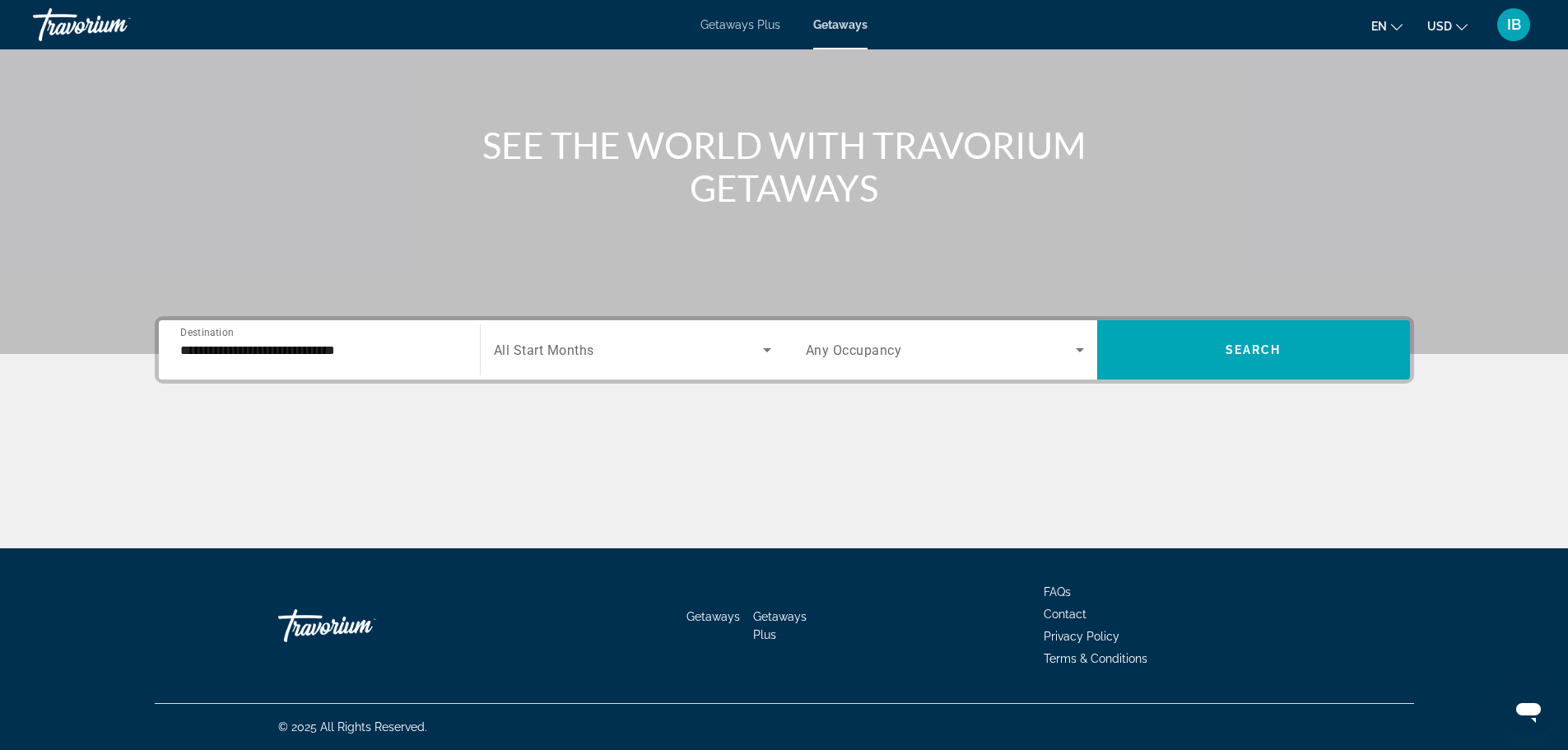
click at [895, 350] on span "Any Occupancy" at bounding box center [854, 350] width 96 height 15
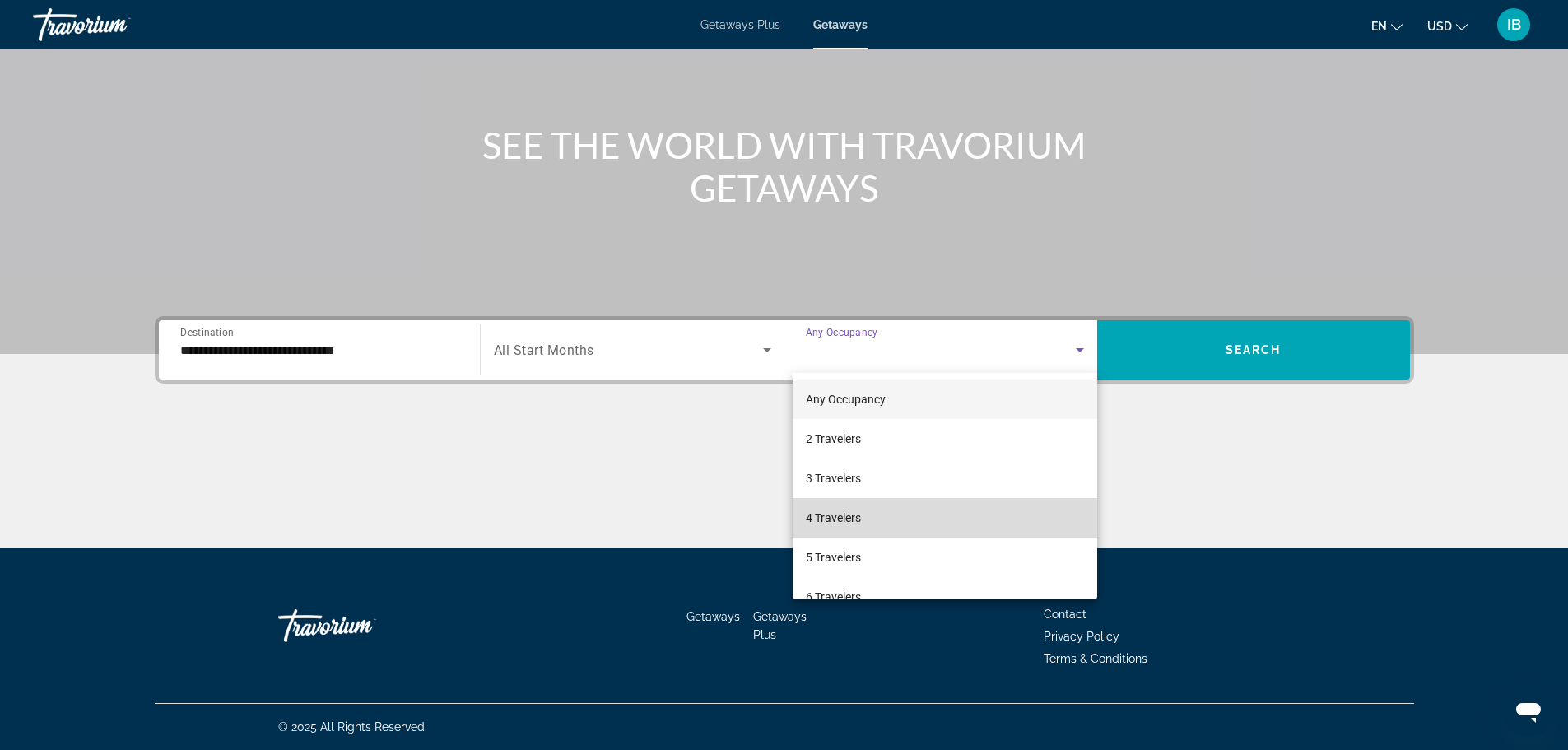
click at [1019, 521] on mat-option "4 Travelers" at bounding box center [945, 518] width 304 height 40
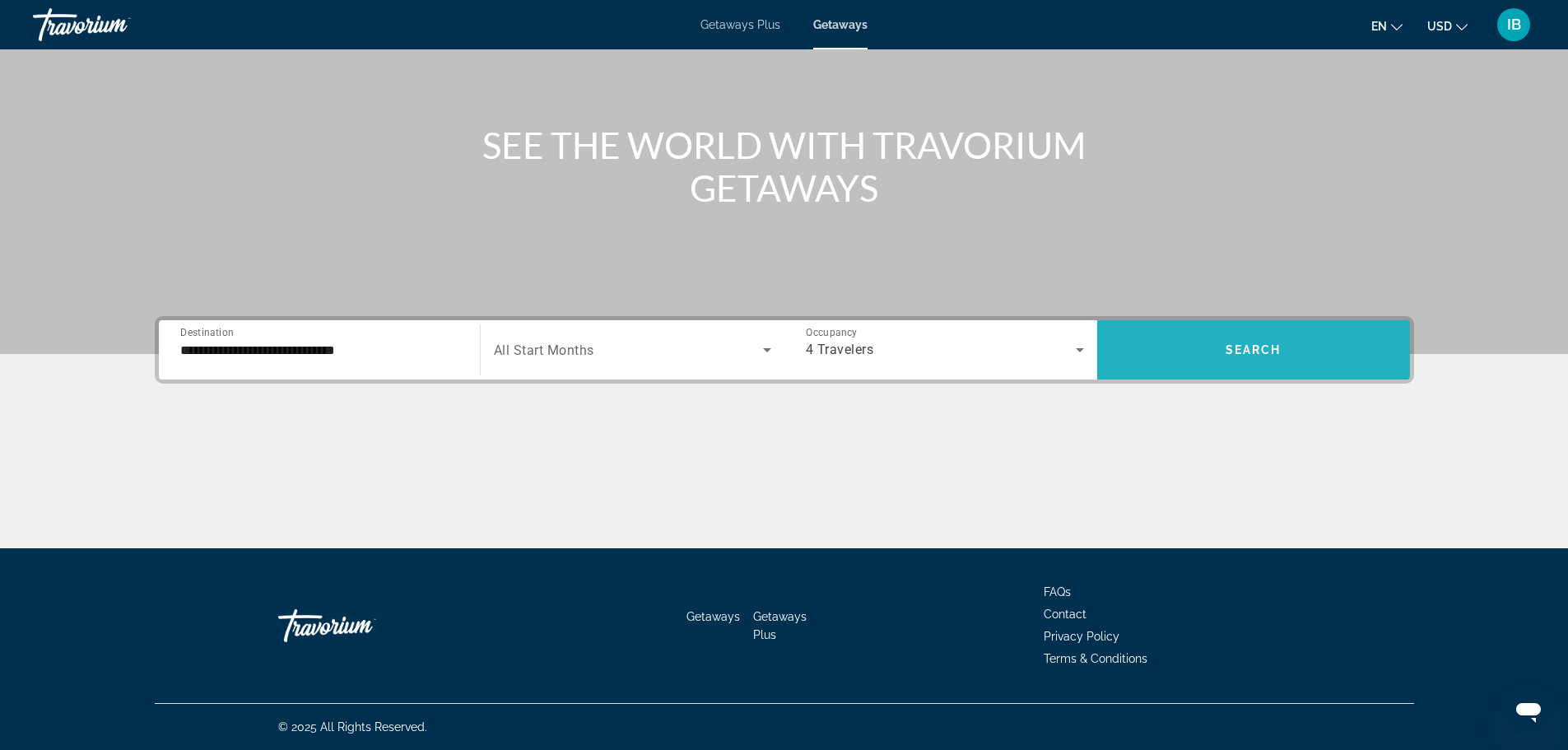
click at [1239, 353] on span "Search" at bounding box center [1253, 349] width 56 height 13
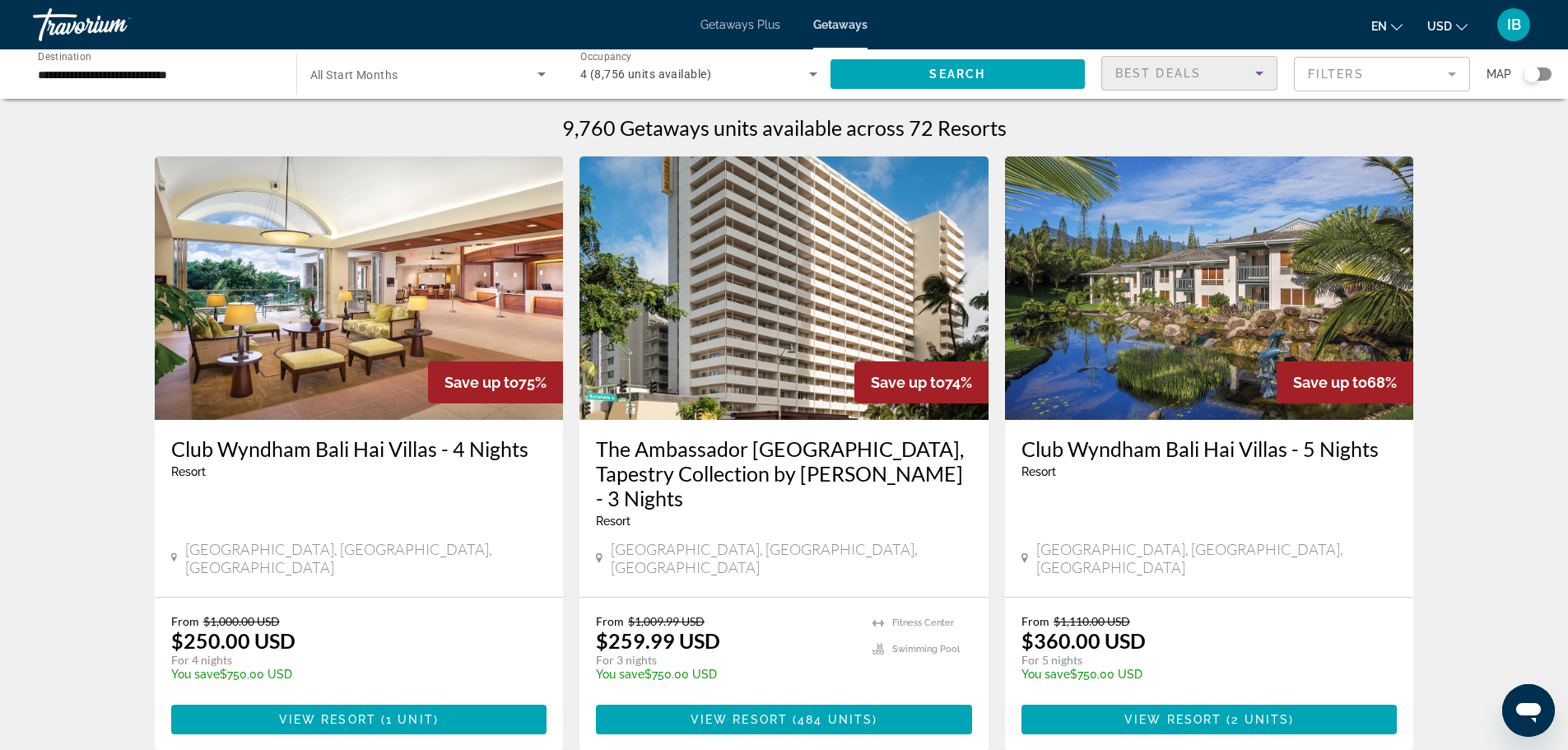
click at [1201, 71] on div "Best Deals" at bounding box center [1185, 73] width 140 height 20
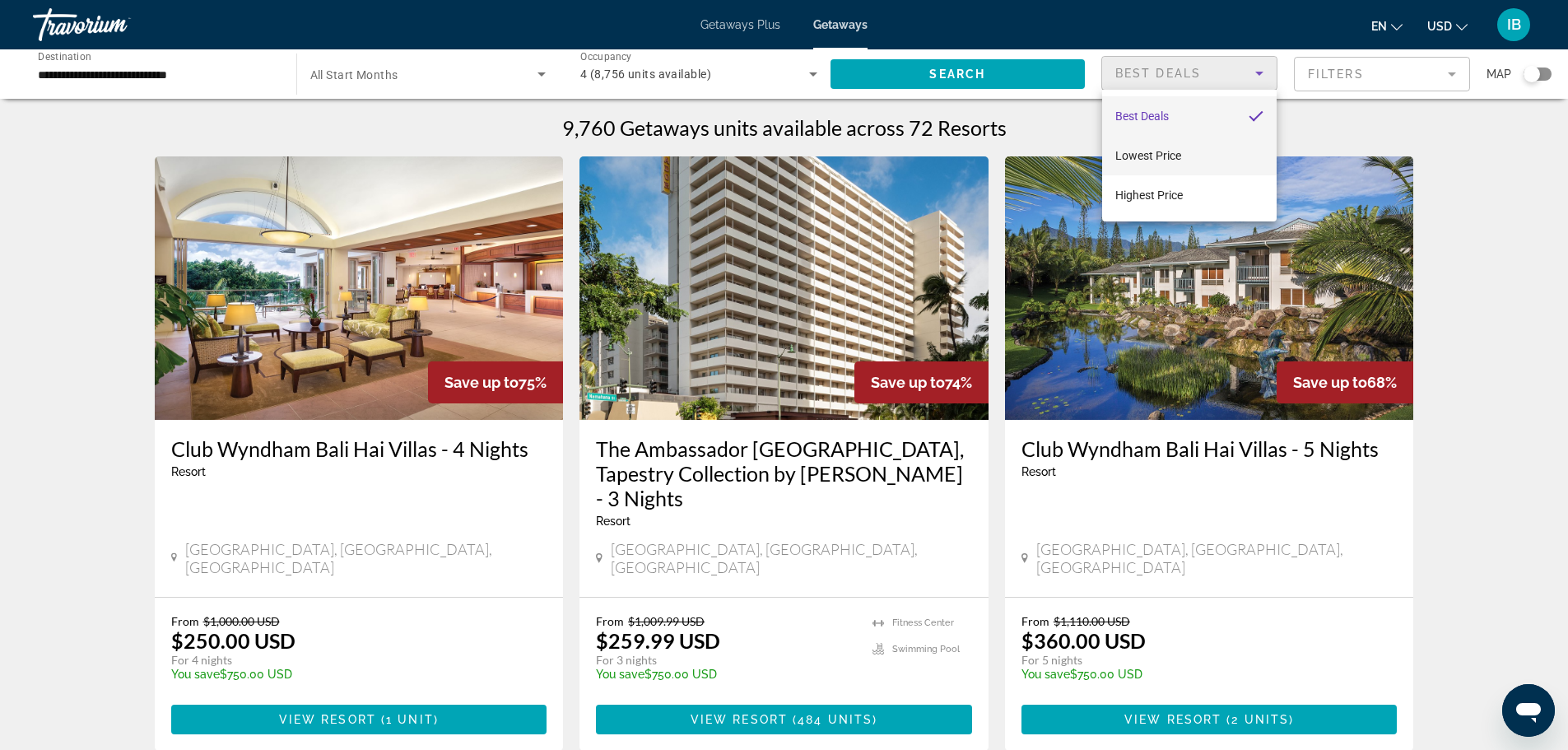
click at [1173, 151] on span "Lowest Price" at bounding box center [1148, 155] width 66 height 13
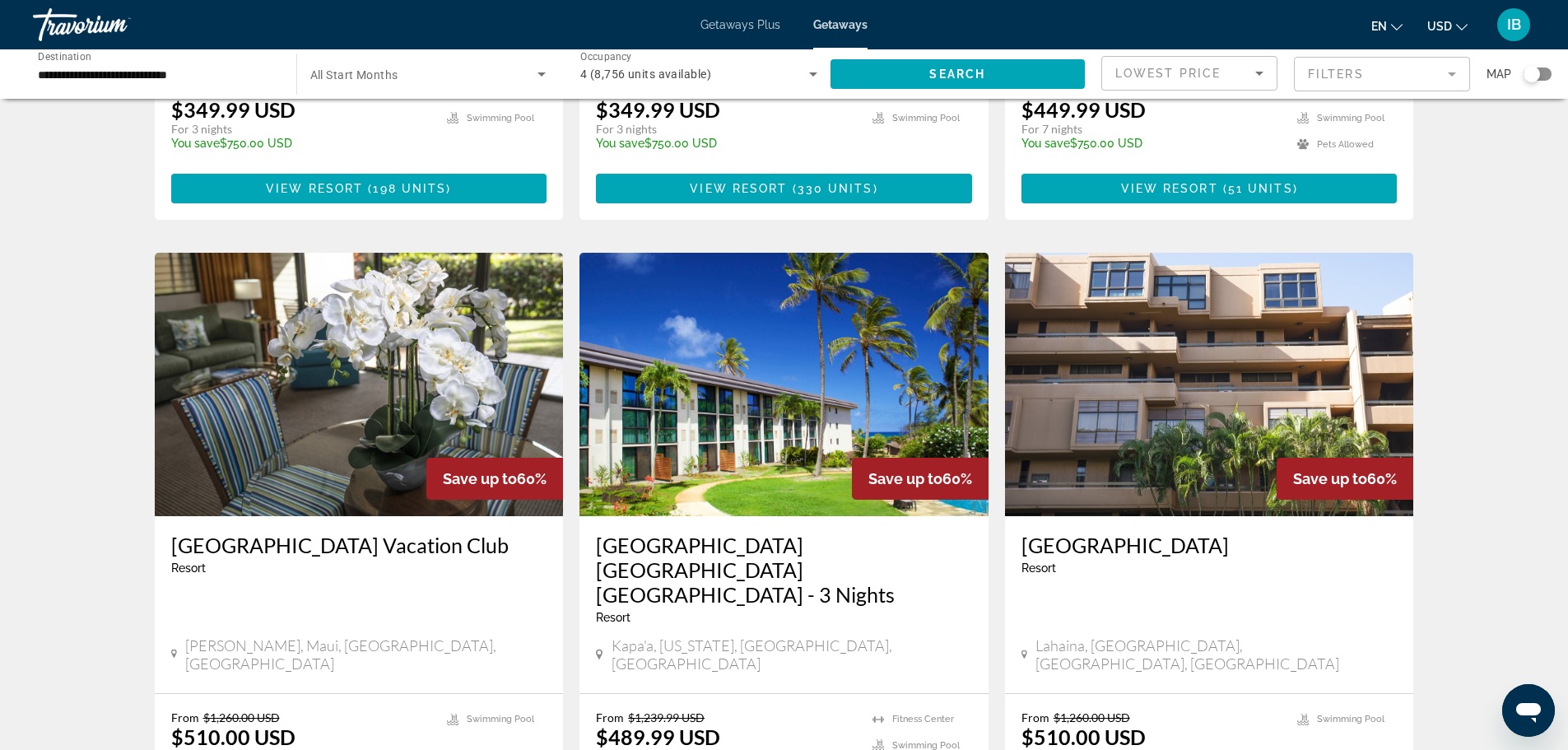
scroll to position [1284, 0]
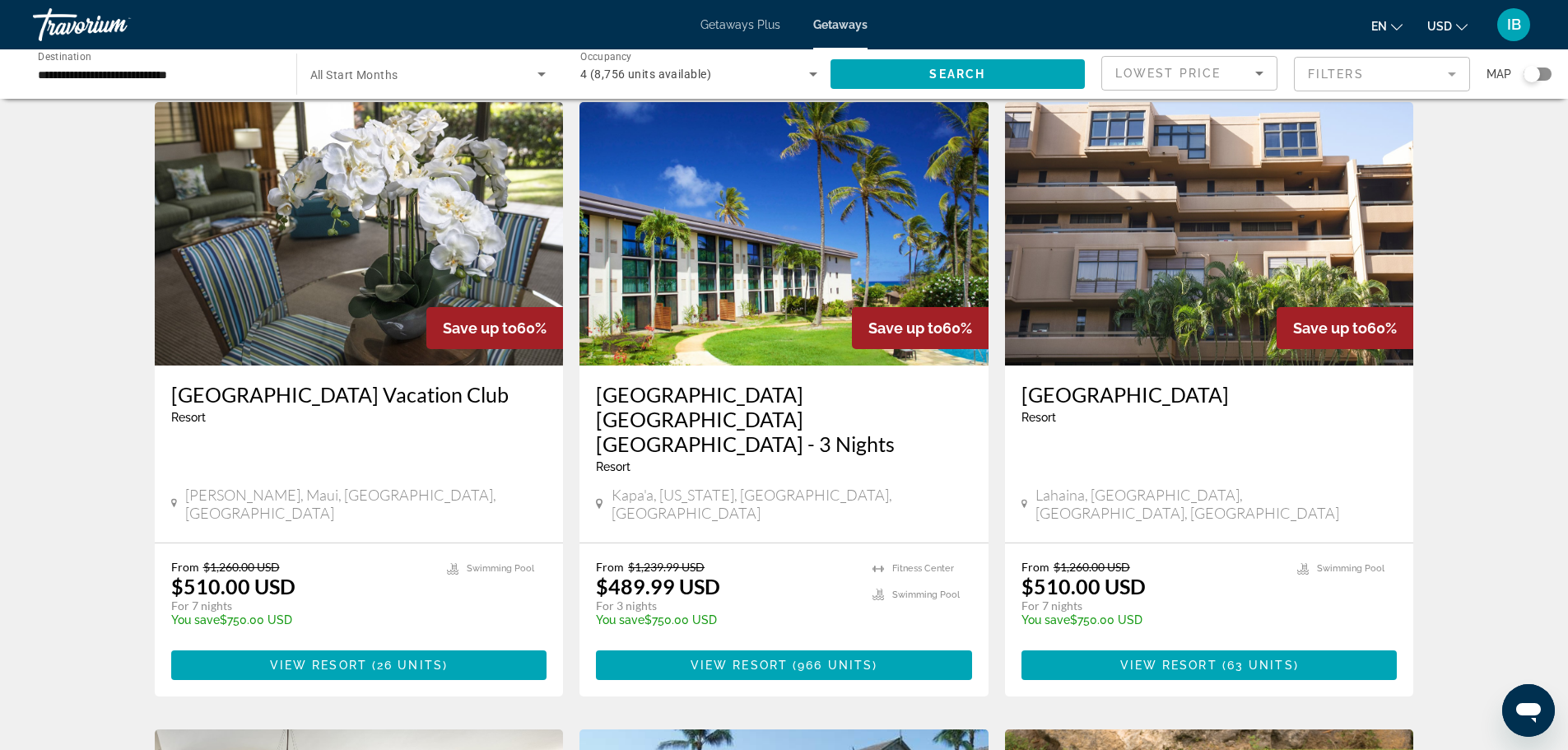
click at [1254, 194] on img "Main content" at bounding box center [1210, 234] width 409 height 263
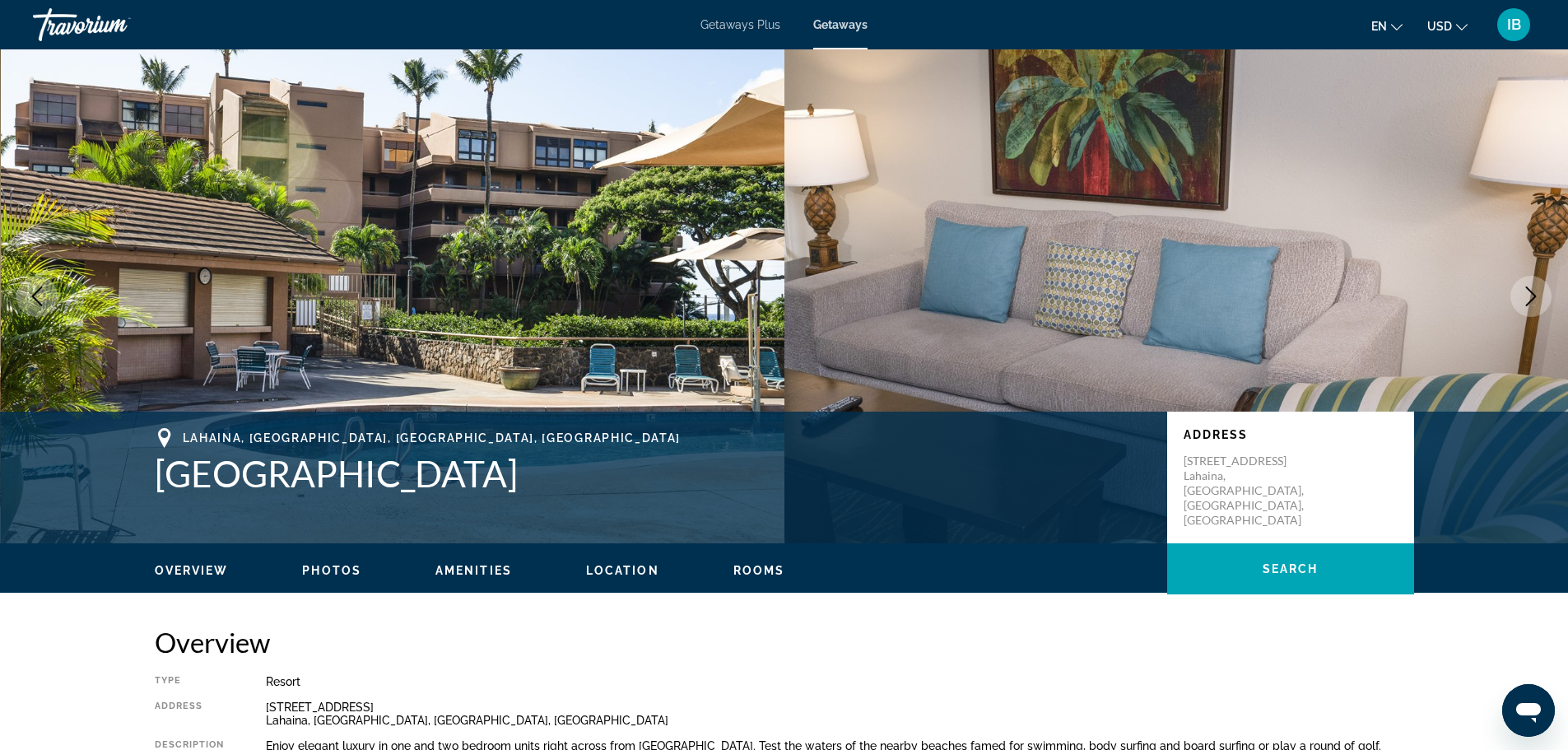
click at [334, 570] on span "Photos" at bounding box center [331, 570] width 59 height 13
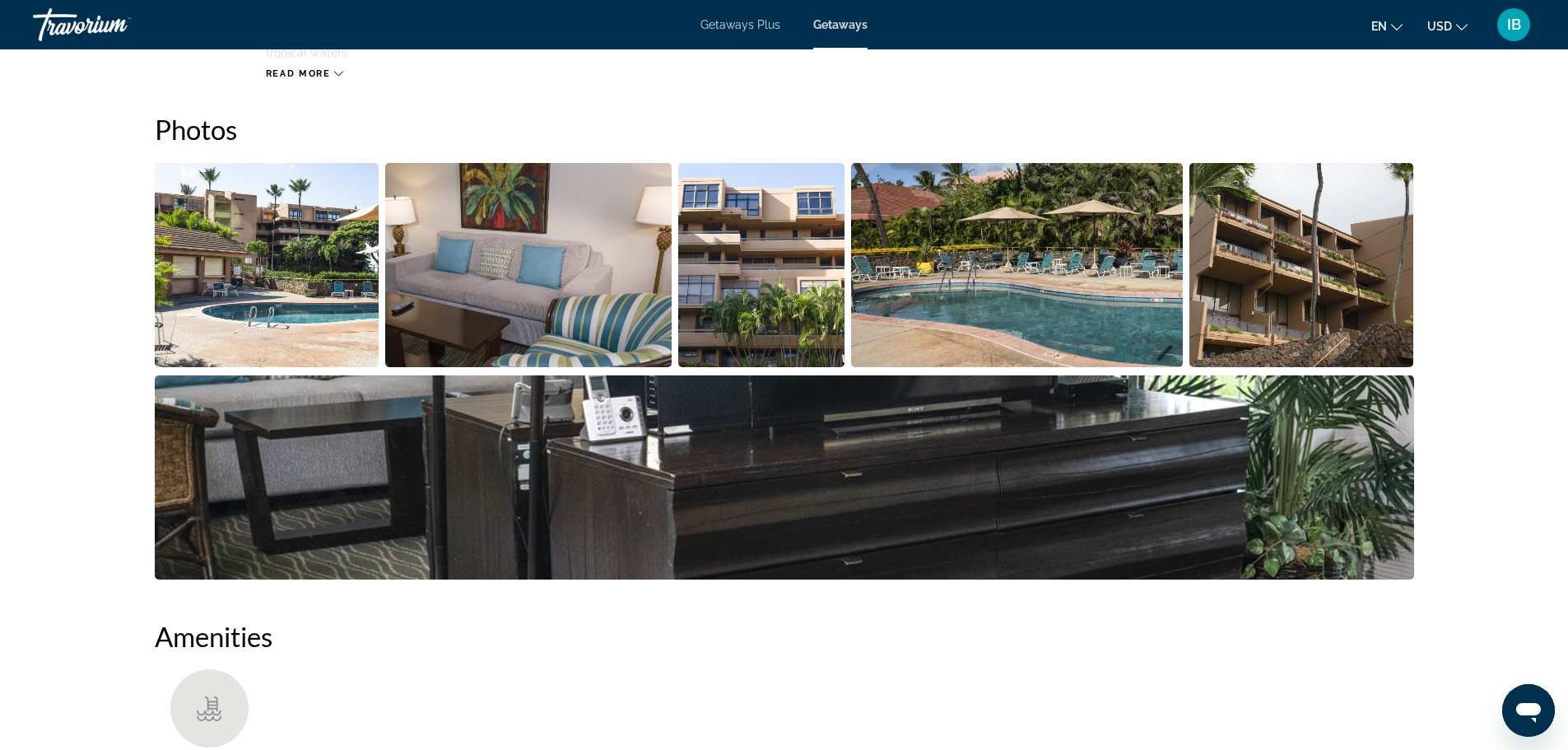
scroll to position [721, 0]
click at [272, 316] on img "Open full-screen image slider" at bounding box center [266, 264] width 224 height 204
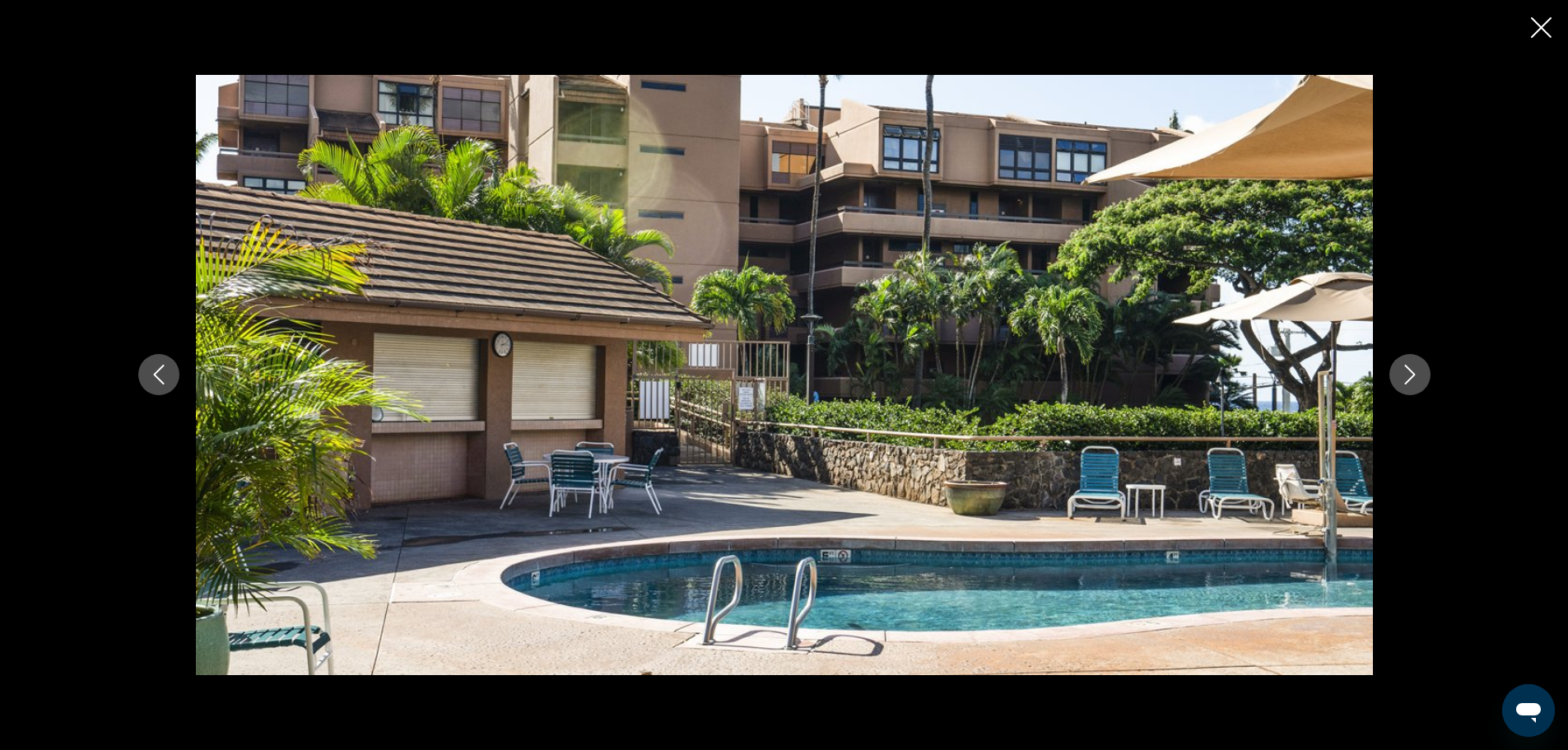
click at [1408, 374] on icon "Next image" at bounding box center [1409, 374] width 20 height 20
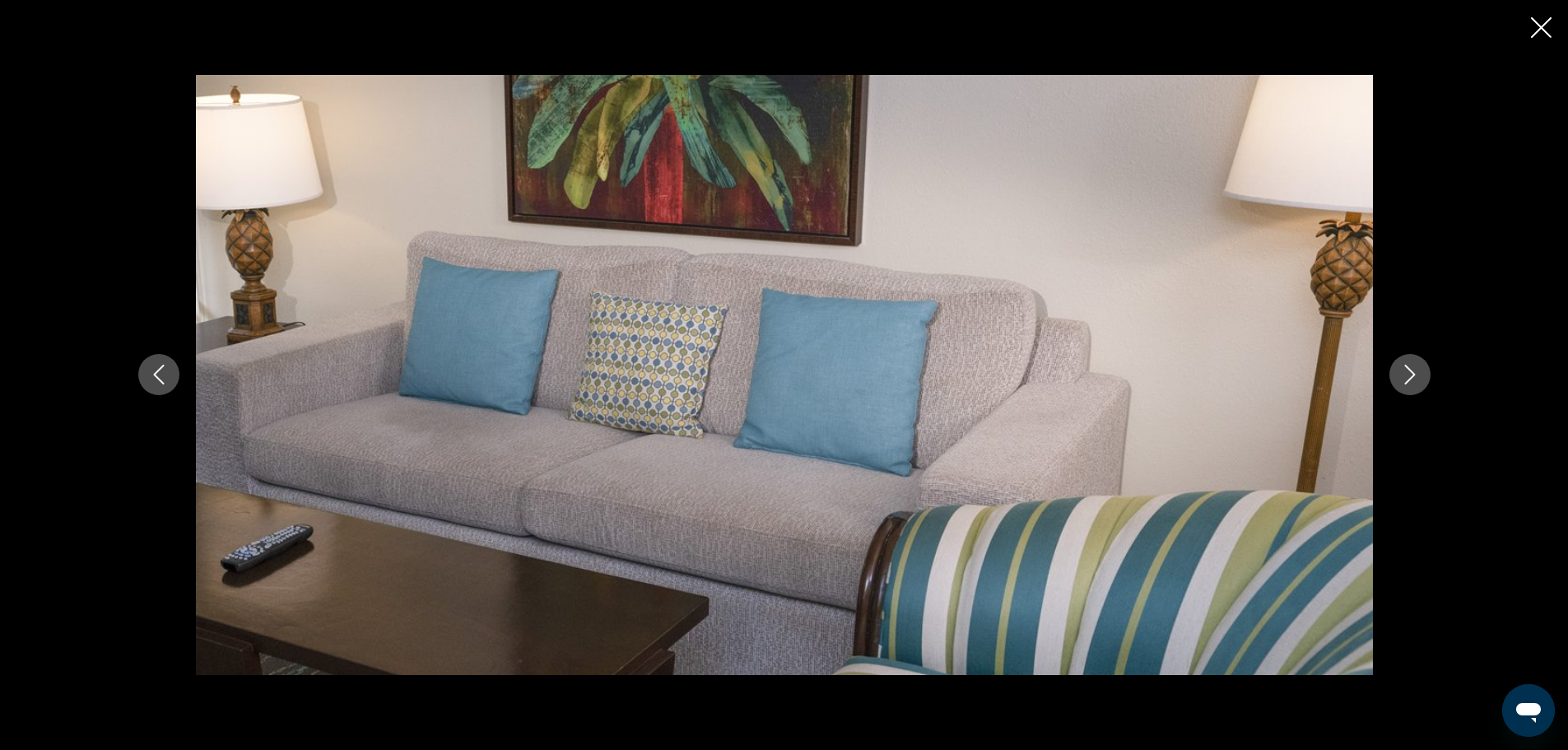
click at [1408, 374] on icon "Next image" at bounding box center [1409, 374] width 20 height 20
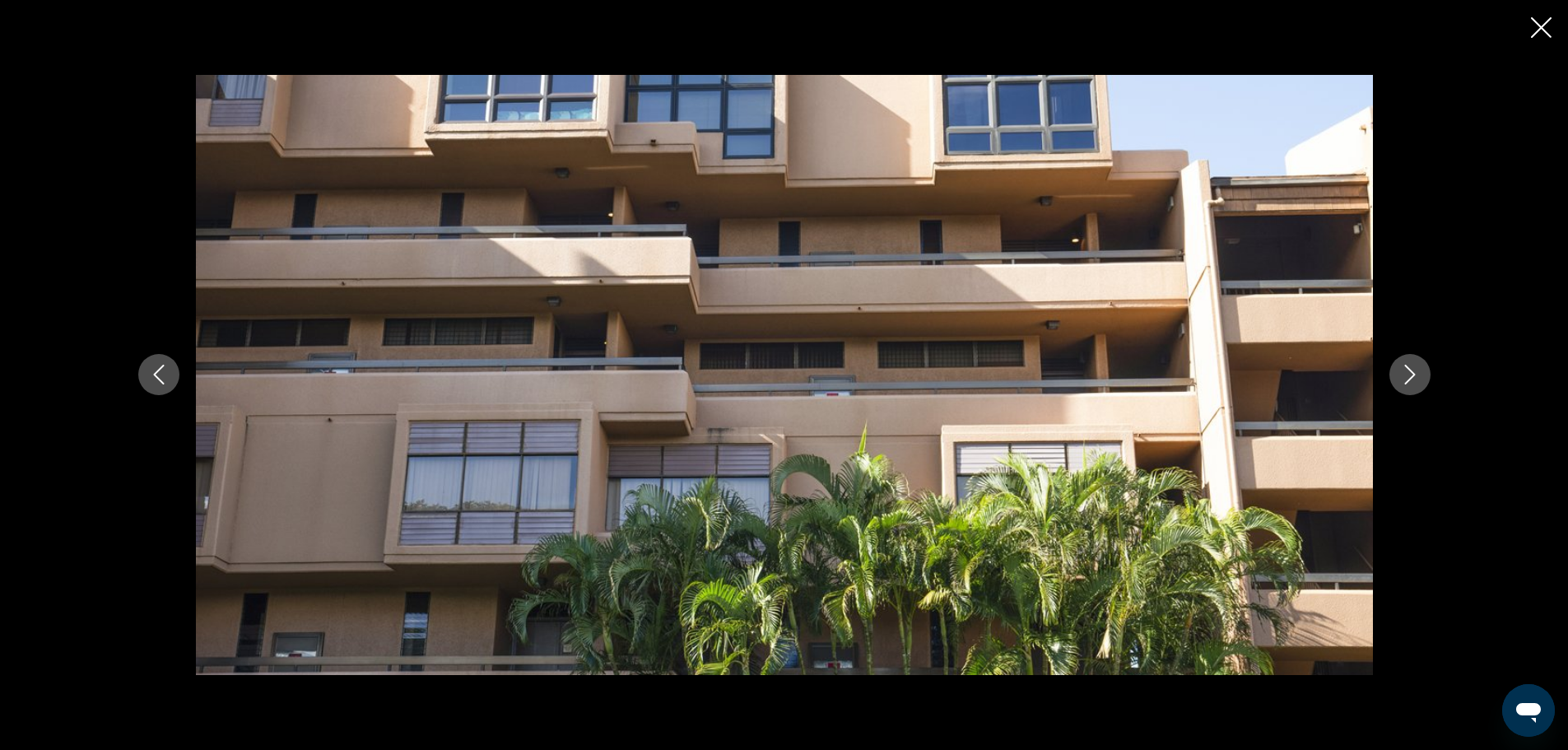
click at [1408, 374] on icon "Next image" at bounding box center [1409, 374] width 20 height 20
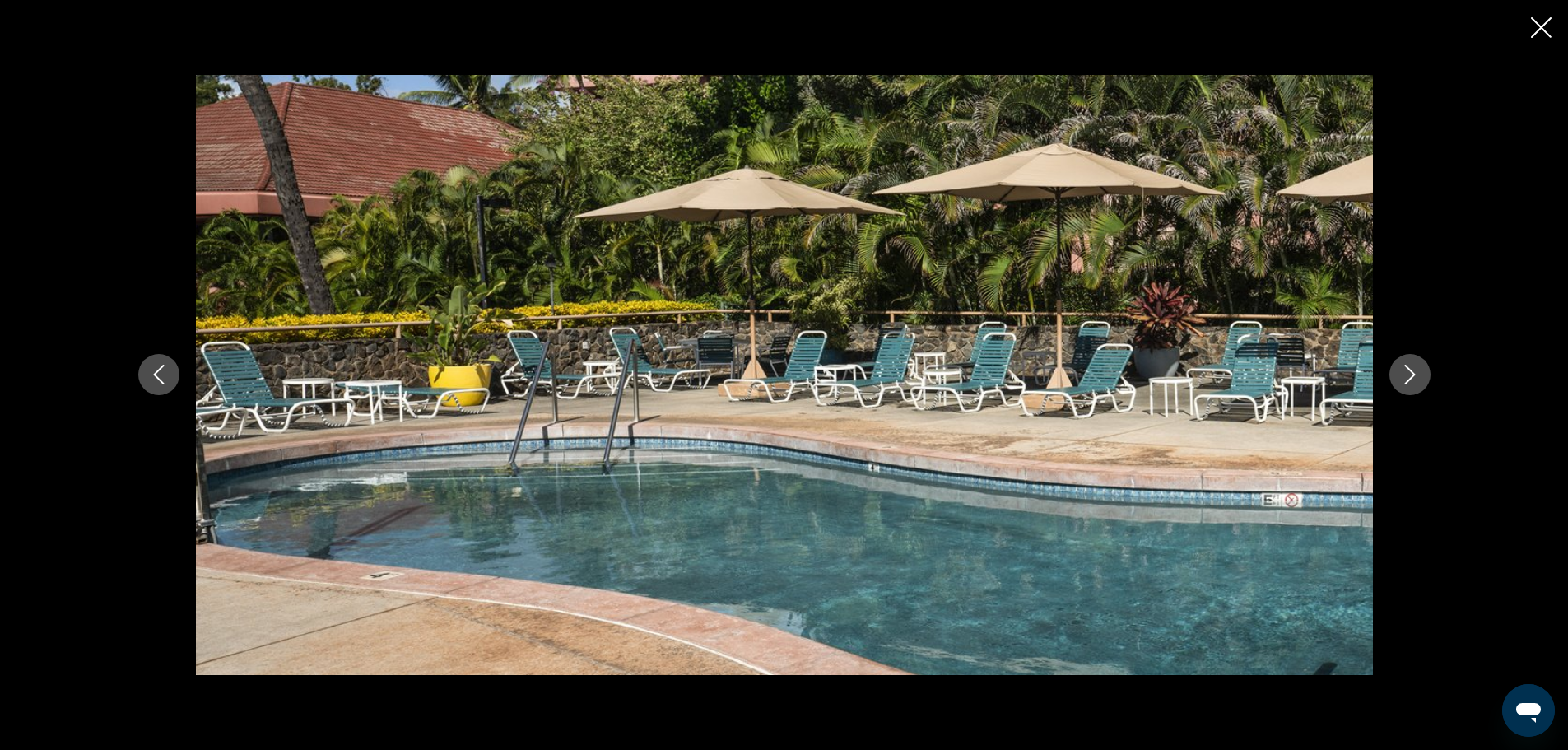
click at [1408, 374] on icon "Next image" at bounding box center [1409, 374] width 20 height 20
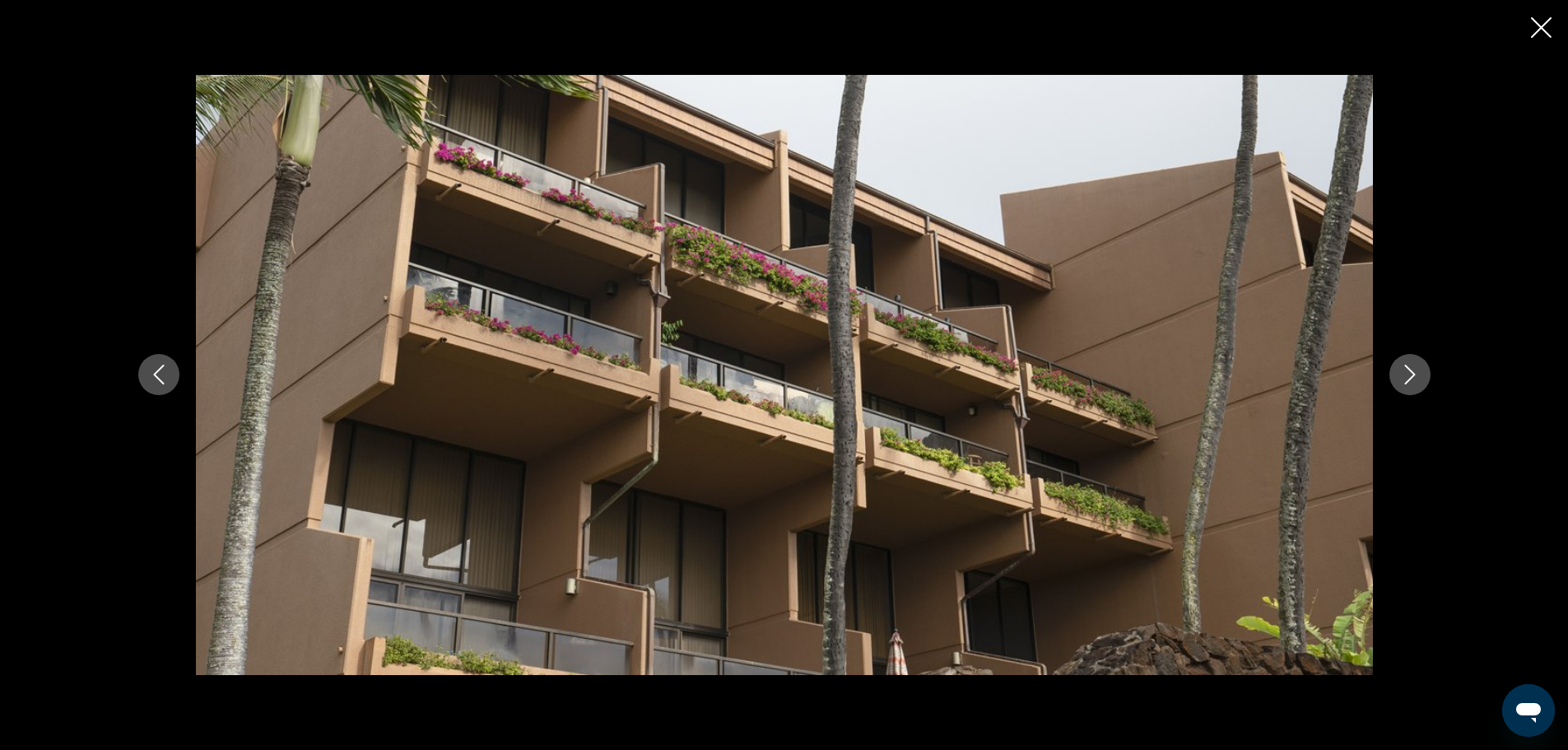
click at [1408, 374] on icon "Next image" at bounding box center [1409, 374] width 20 height 20
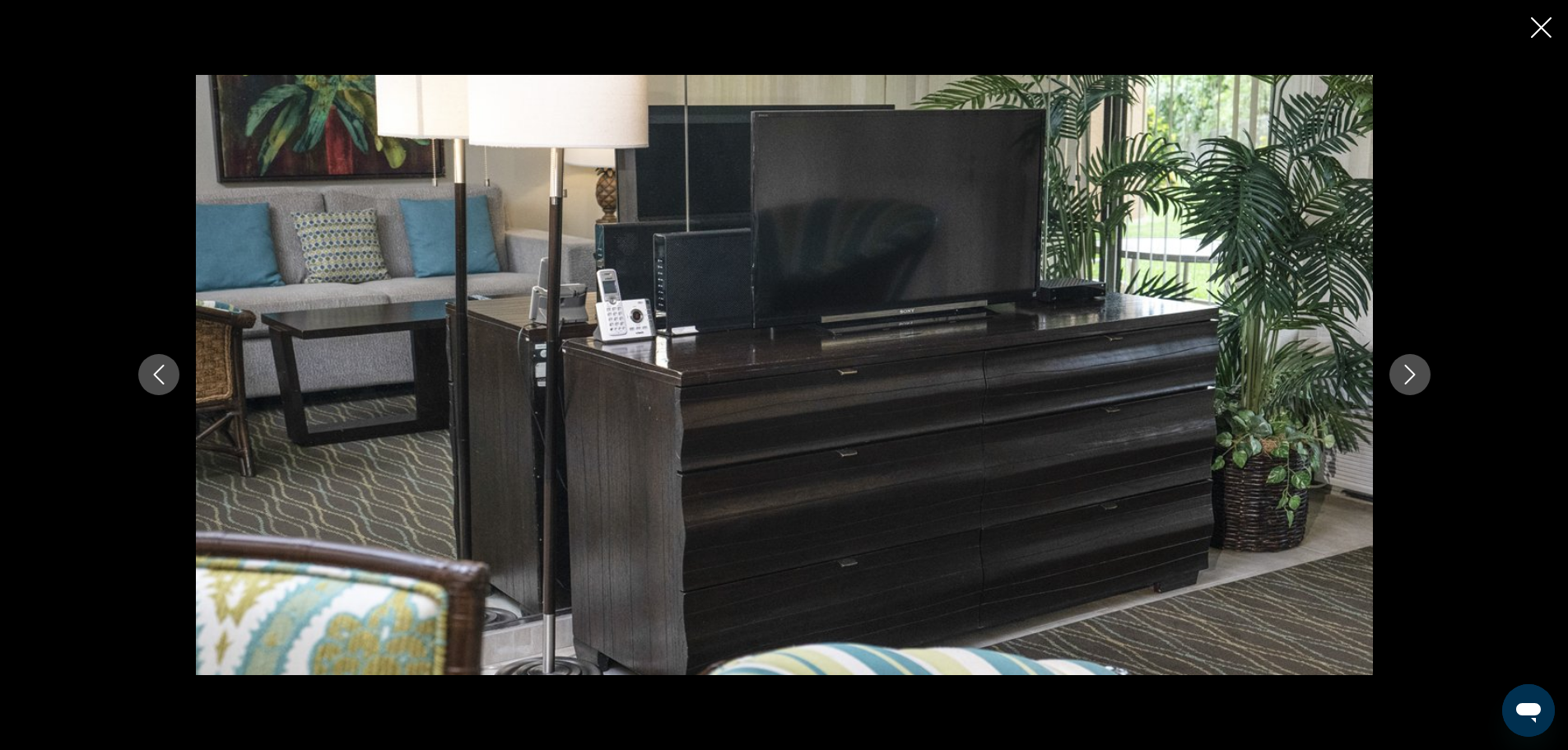
click at [1408, 374] on icon "Next image" at bounding box center [1409, 374] width 20 height 20
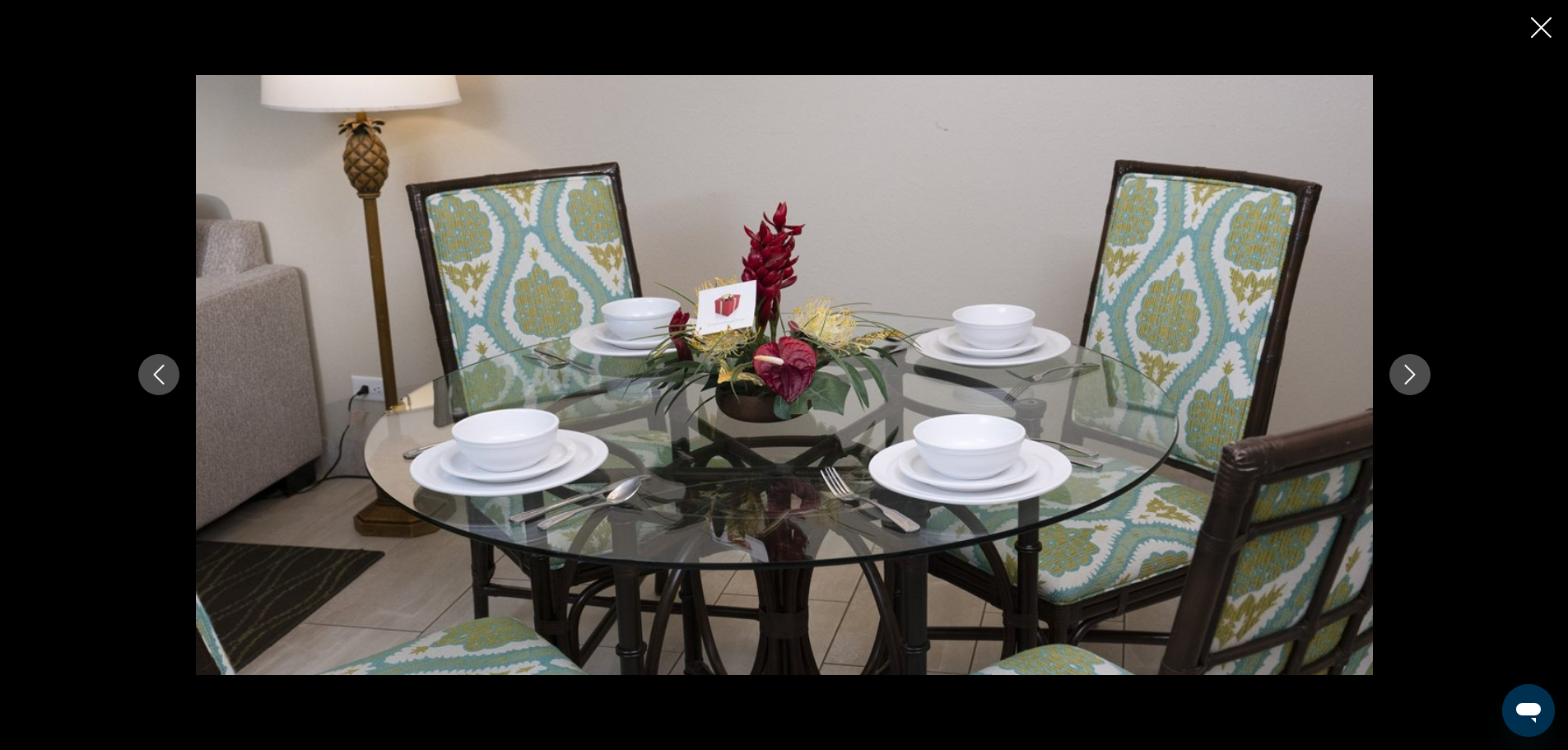
click at [1408, 374] on icon "Next image" at bounding box center [1409, 374] width 20 height 20
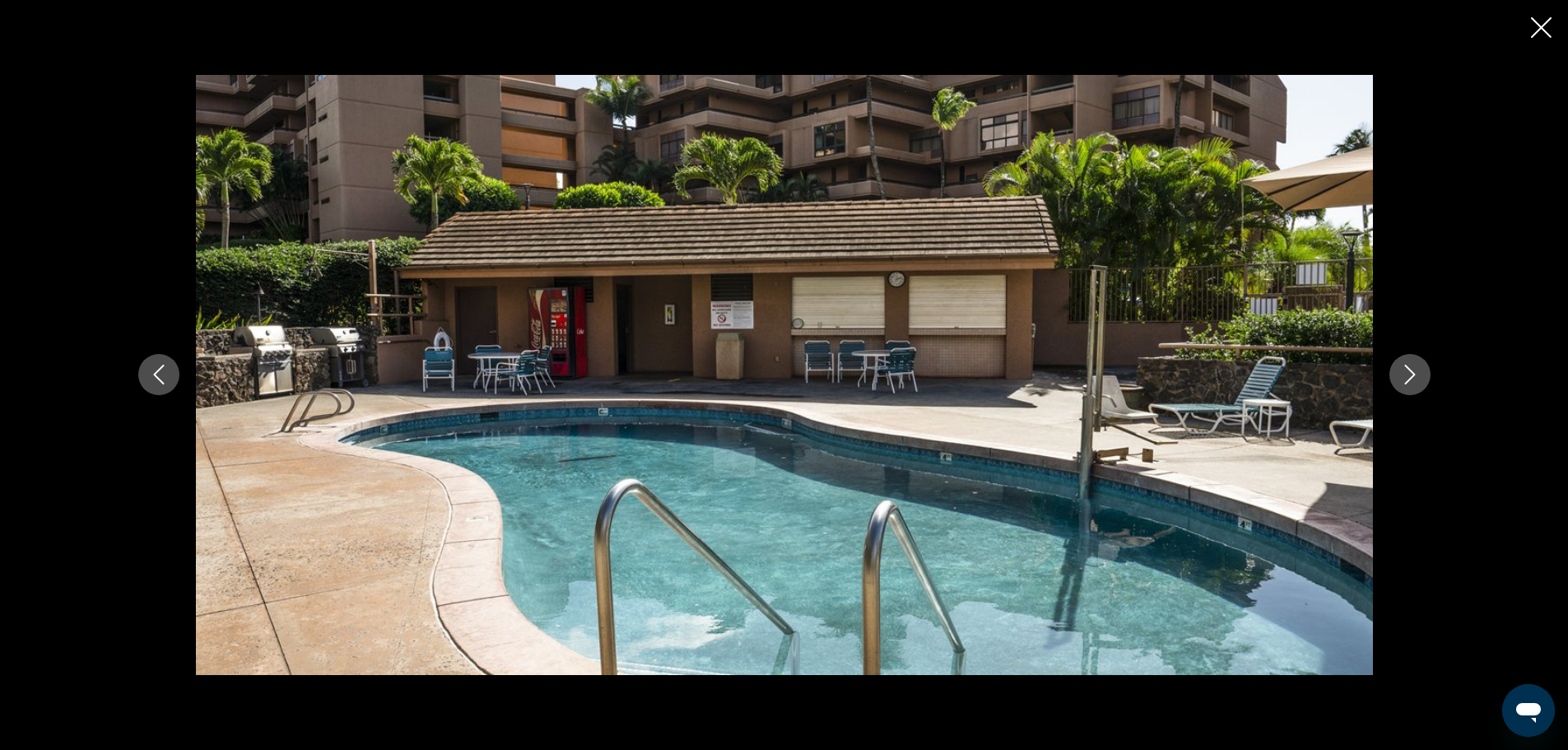
click at [1408, 374] on icon "Next image" at bounding box center [1409, 374] width 20 height 20
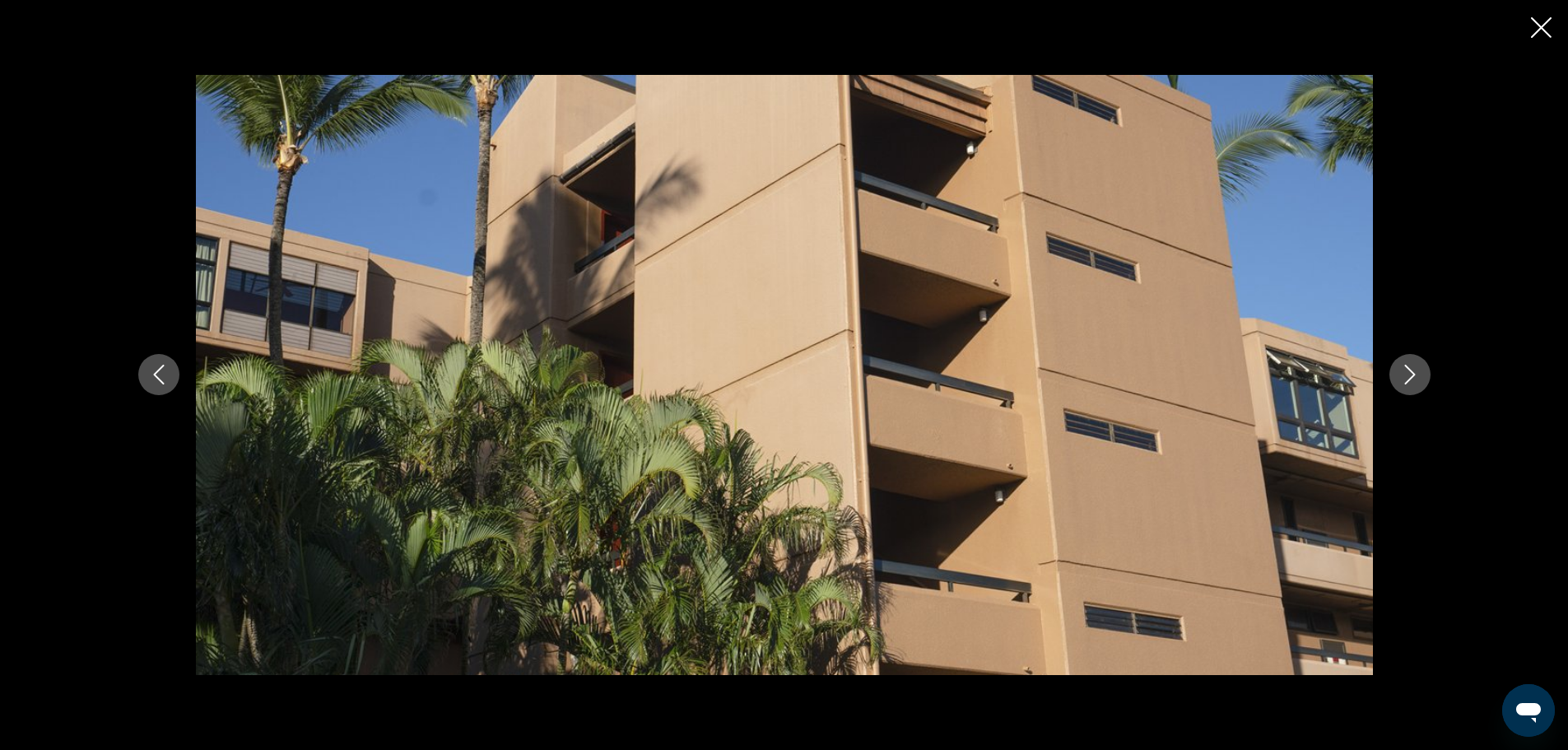
click at [1408, 374] on icon "Next image" at bounding box center [1409, 374] width 20 height 20
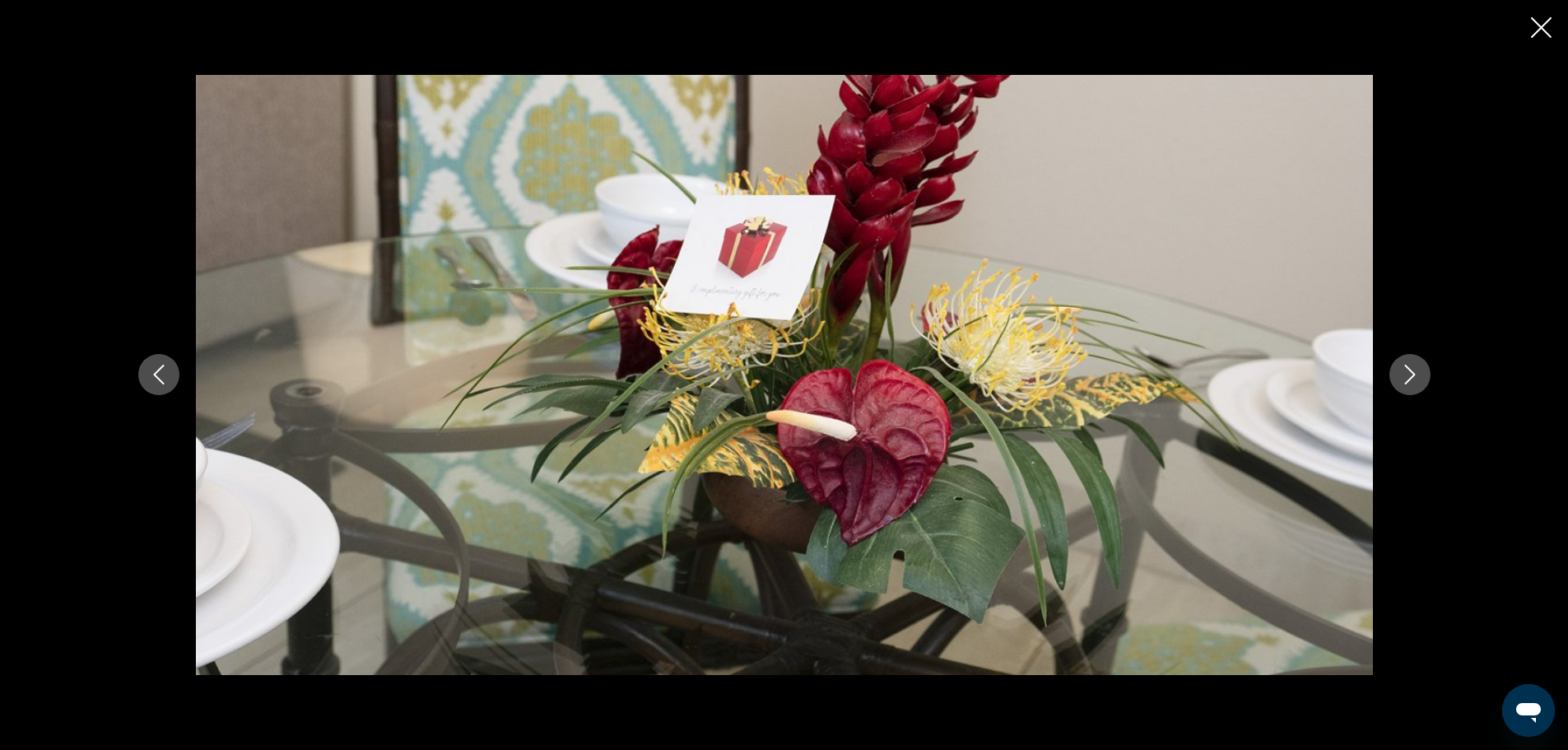
click at [1408, 374] on icon "Next image" at bounding box center [1409, 374] width 20 height 20
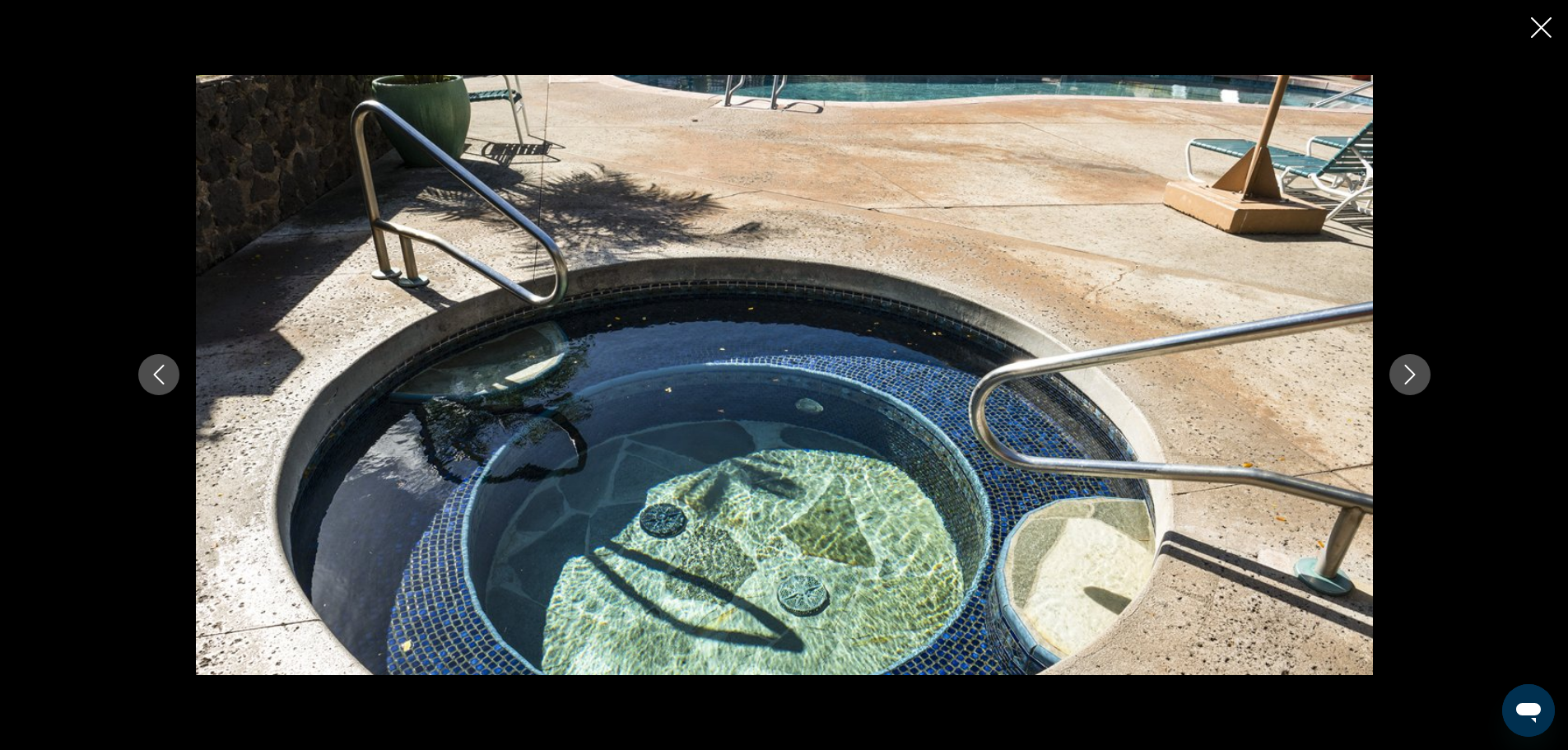
click at [1408, 374] on icon "Next image" at bounding box center [1409, 374] width 20 height 20
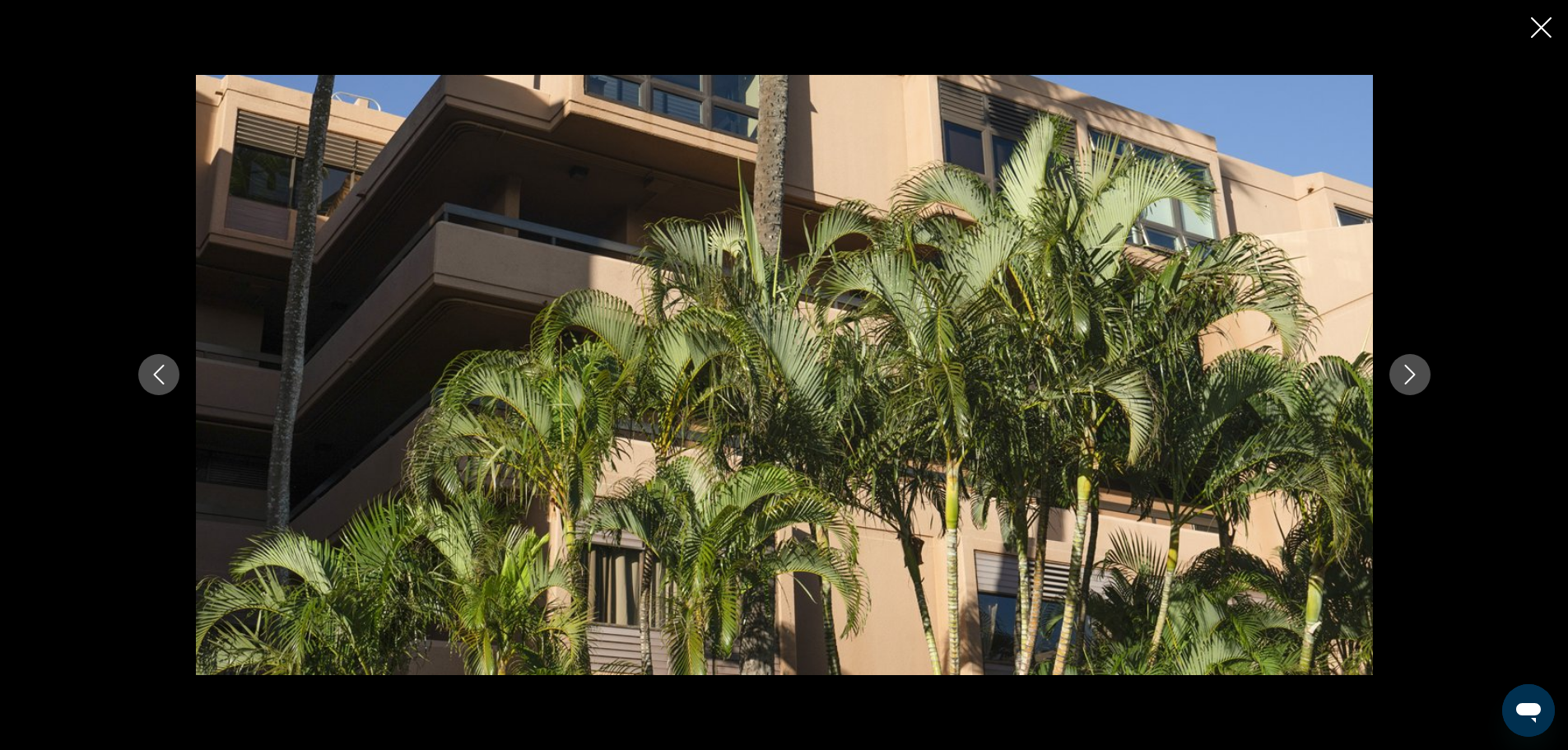
click at [1408, 374] on icon "Next image" at bounding box center [1409, 374] width 20 height 20
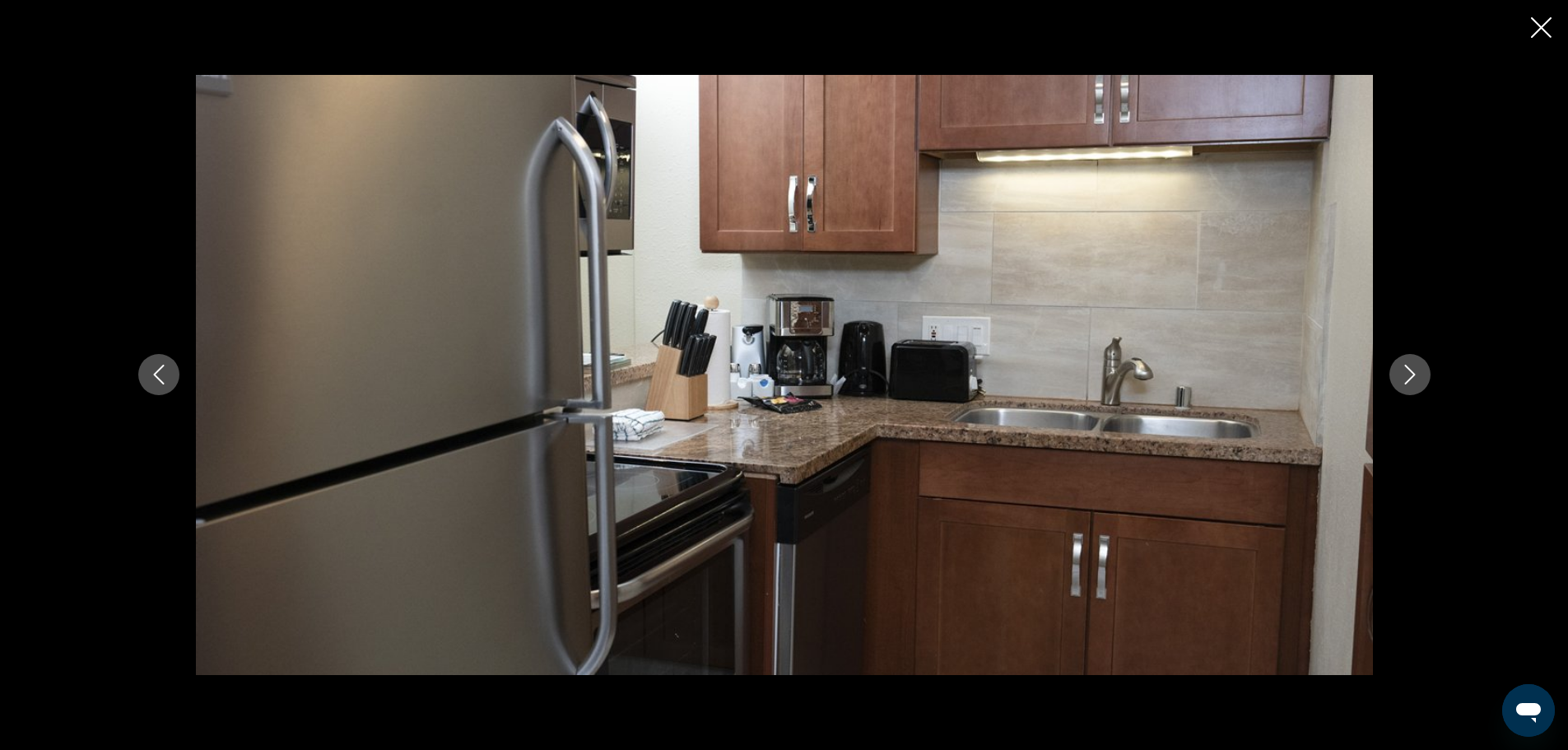
click at [1408, 374] on icon "Next image" at bounding box center [1409, 374] width 20 height 20
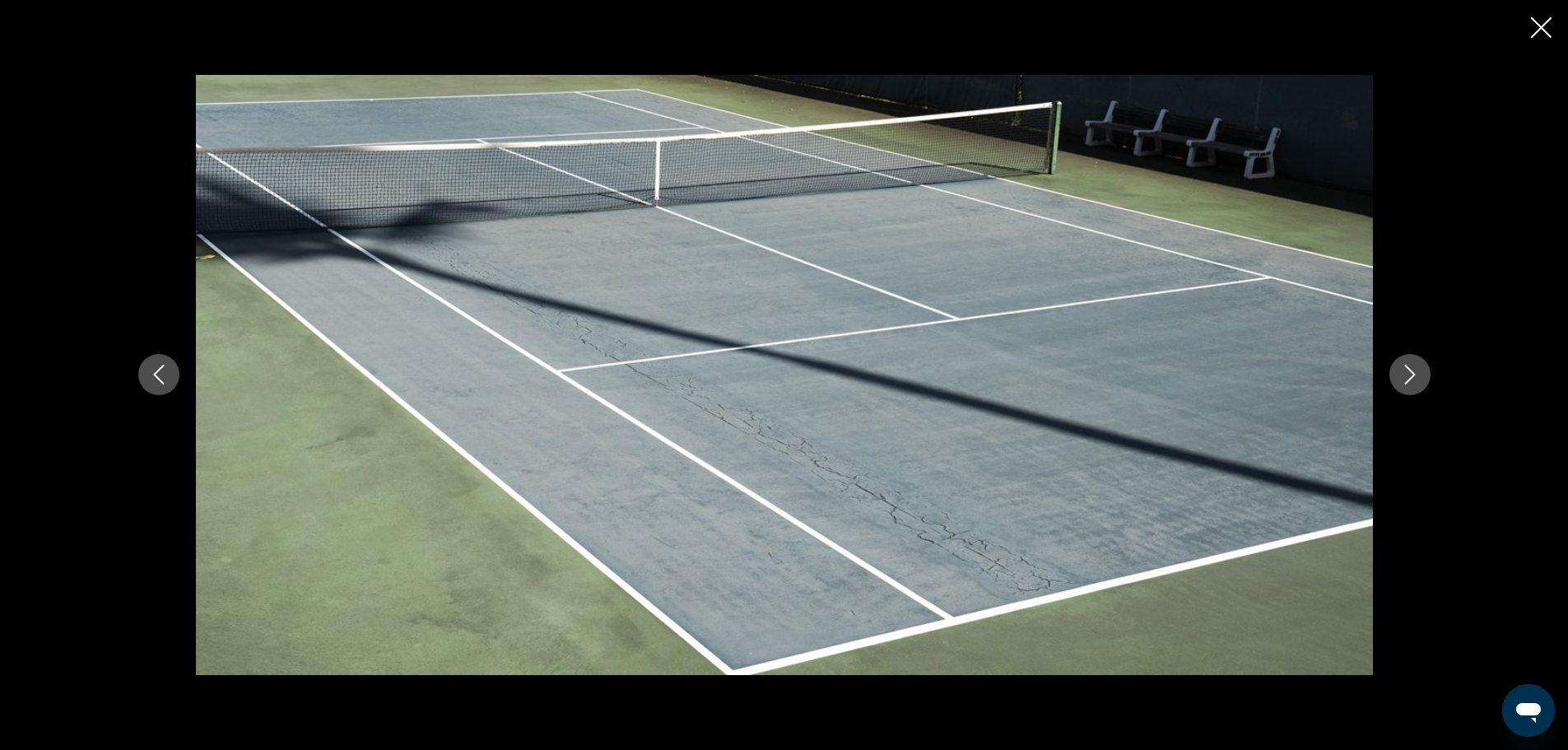
click at [1408, 374] on icon "Next image" at bounding box center [1409, 374] width 20 height 20
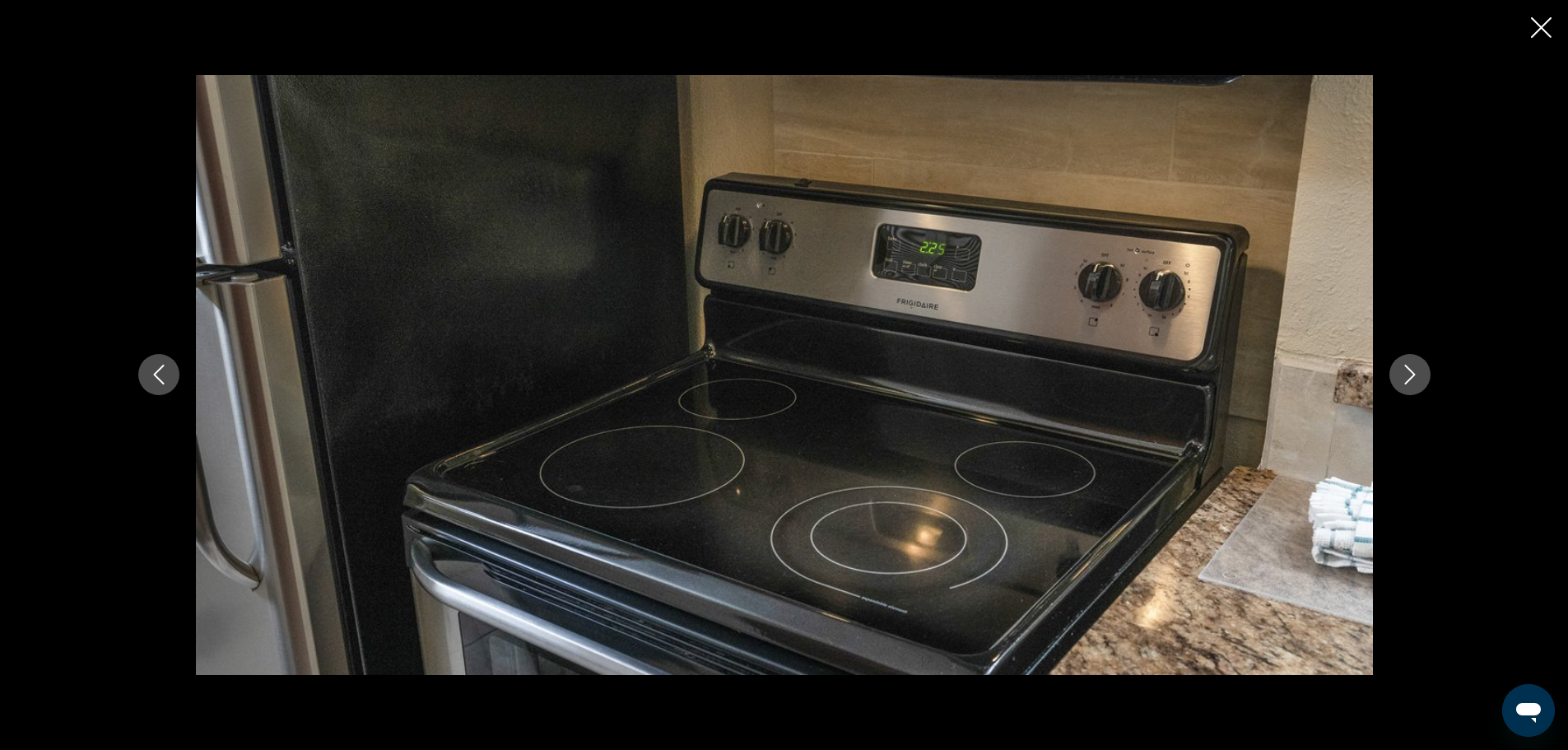
click at [1408, 374] on icon "Next image" at bounding box center [1409, 374] width 20 height 20
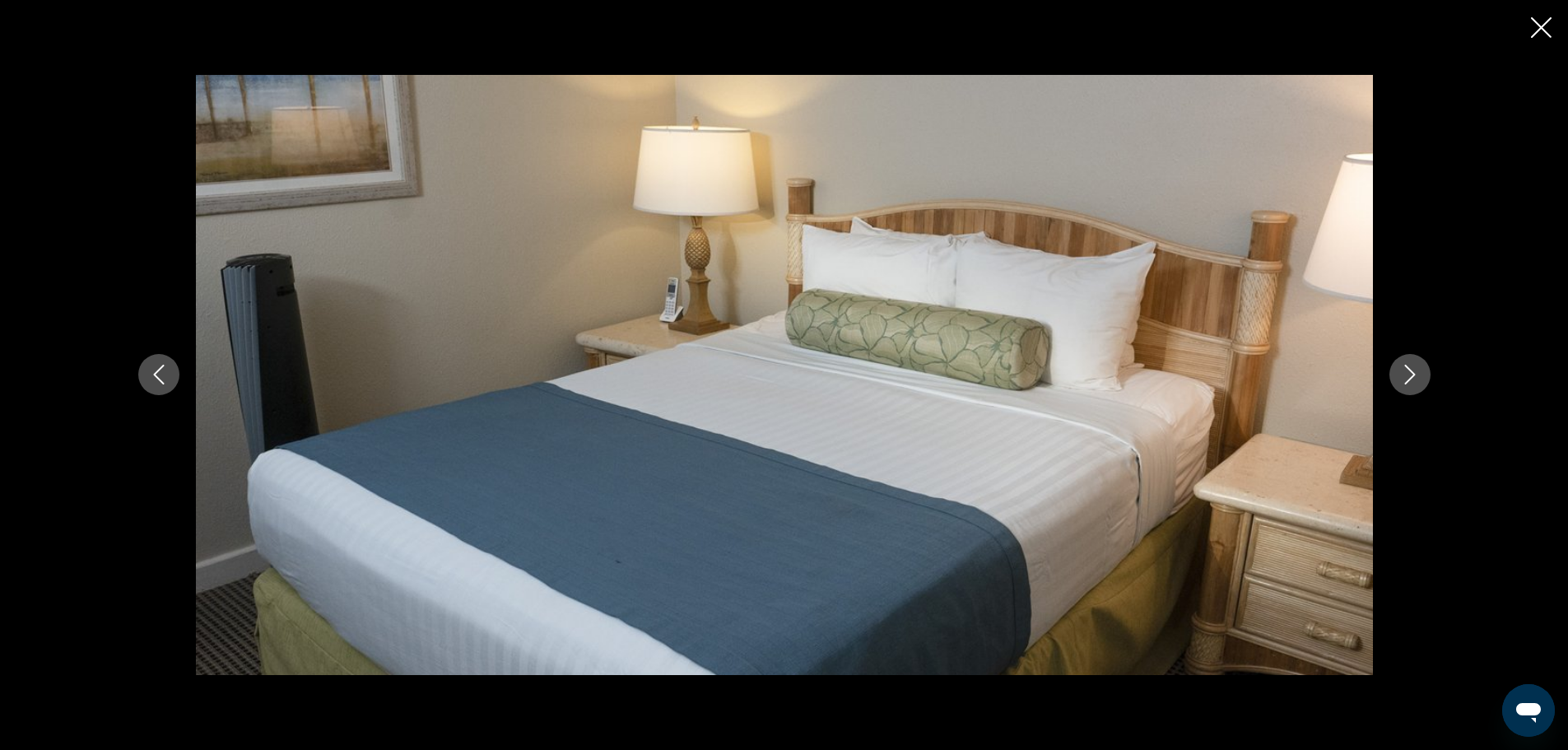
click at [1408, 374] on icon "Next image" at bounding box center [1409, 374] width 20 height 20
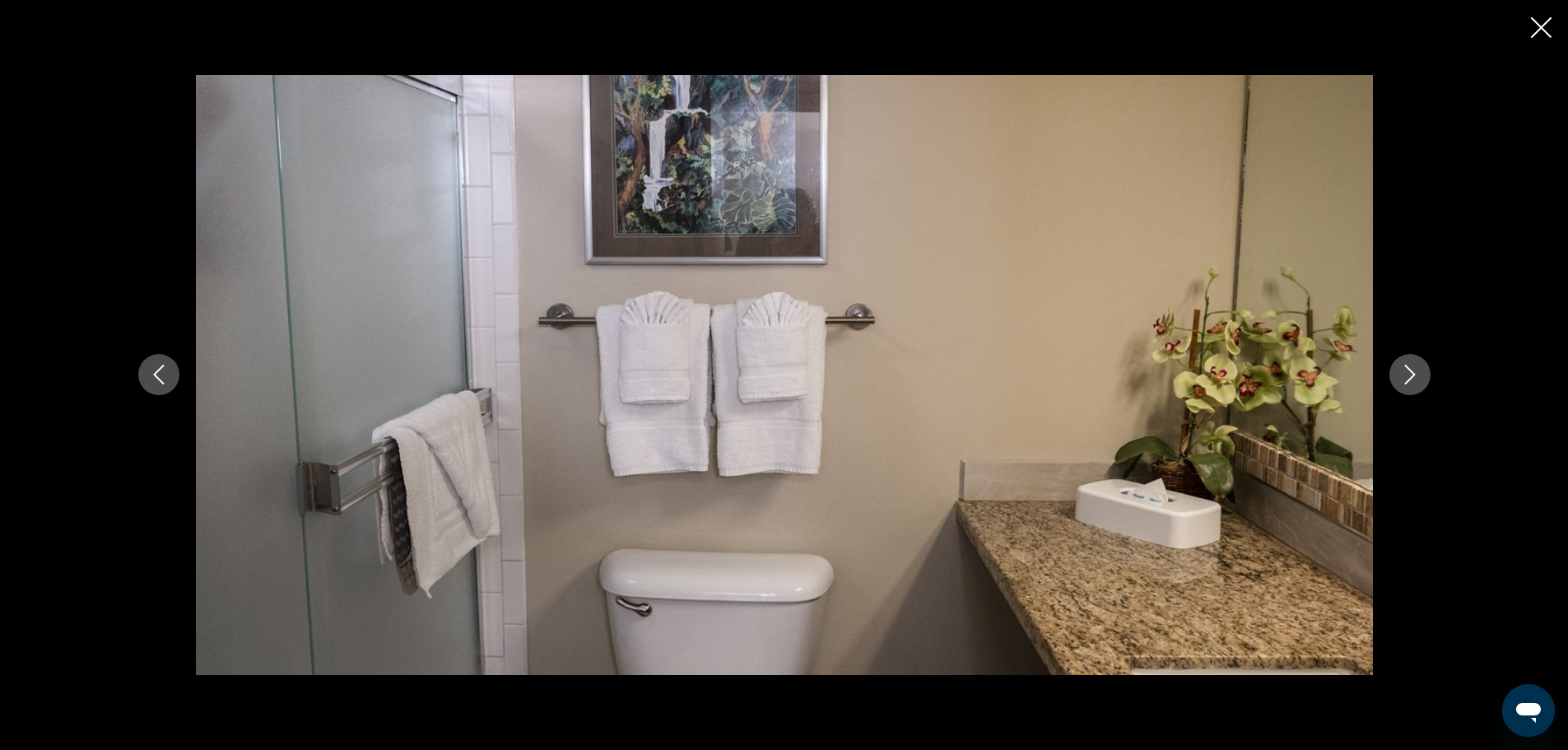
click at [1408, 374] on icon "Next image" at bounding box center [1409, 374] width 20 height 20
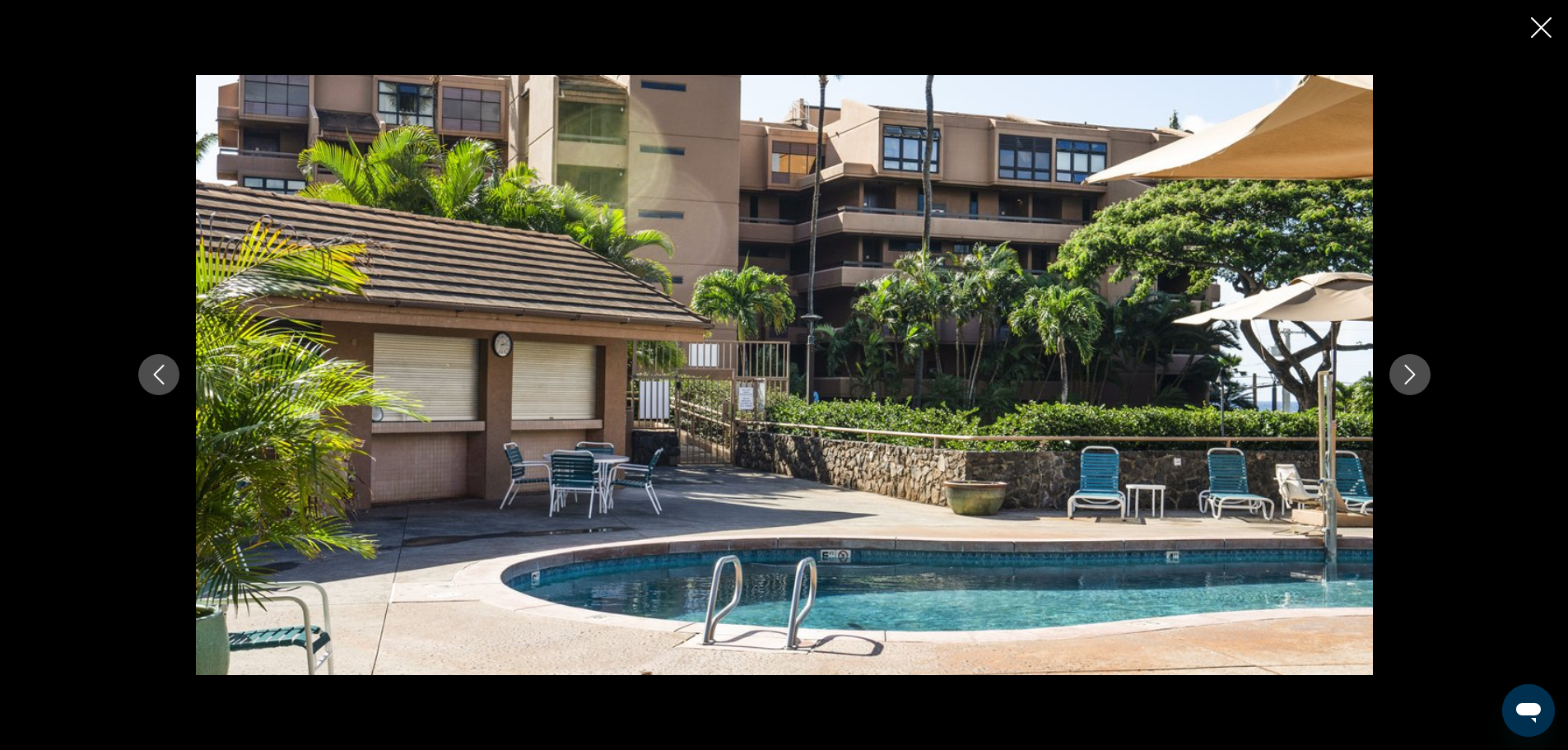
click at [1408, 374] on icon "Next image" at bounding box center [1409, 374] width 20 height 20
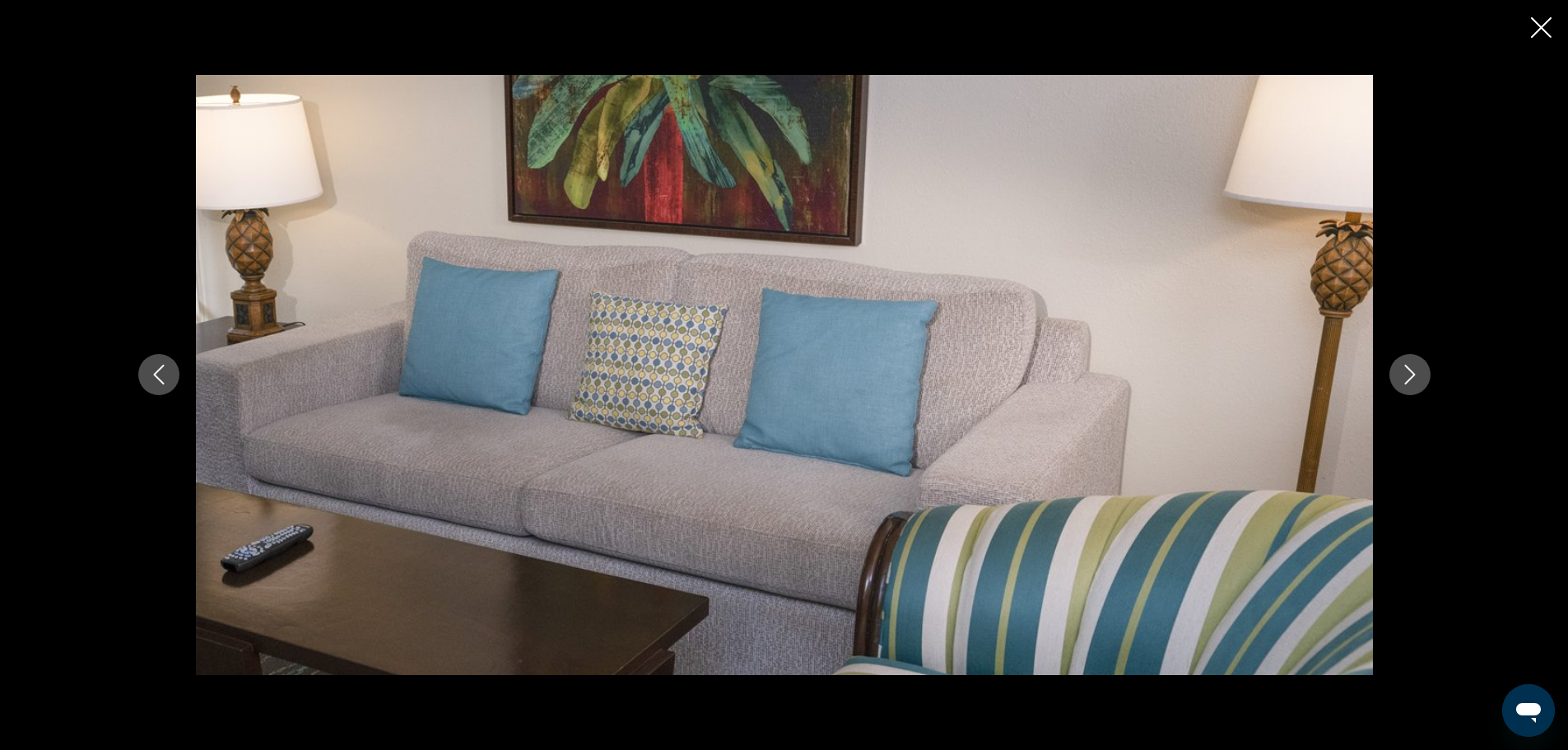
click at [1408, 374] on icon "Next image" at bounding box center [1409, 374] width 20 height 20
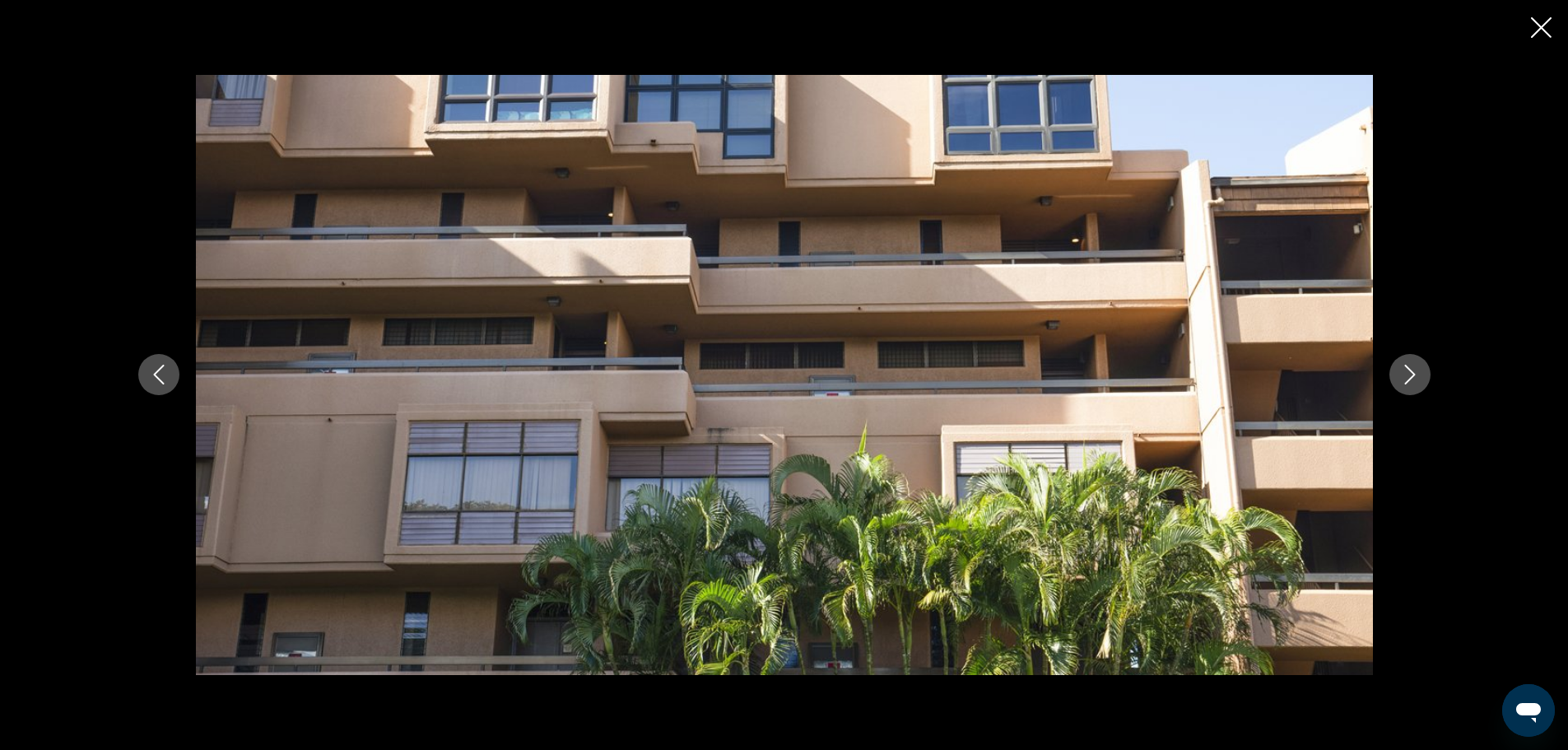
click at [1408, 374] on icon "Next image" at bounding box center [1409, 374] width 20 height 20
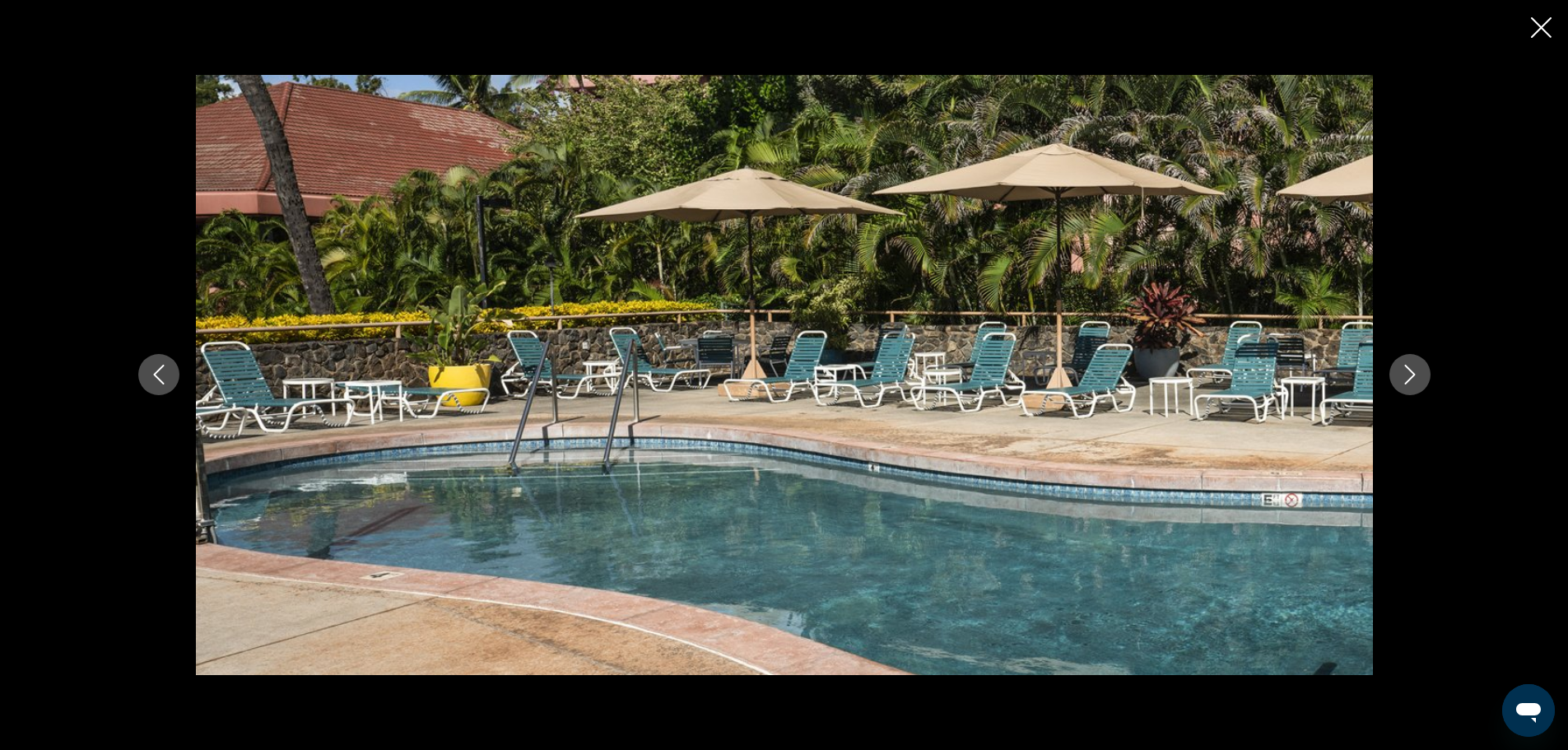
click at [1542, 18] on icon "Close slideshow" at bounding box center [1540, 28] width 21 height 21
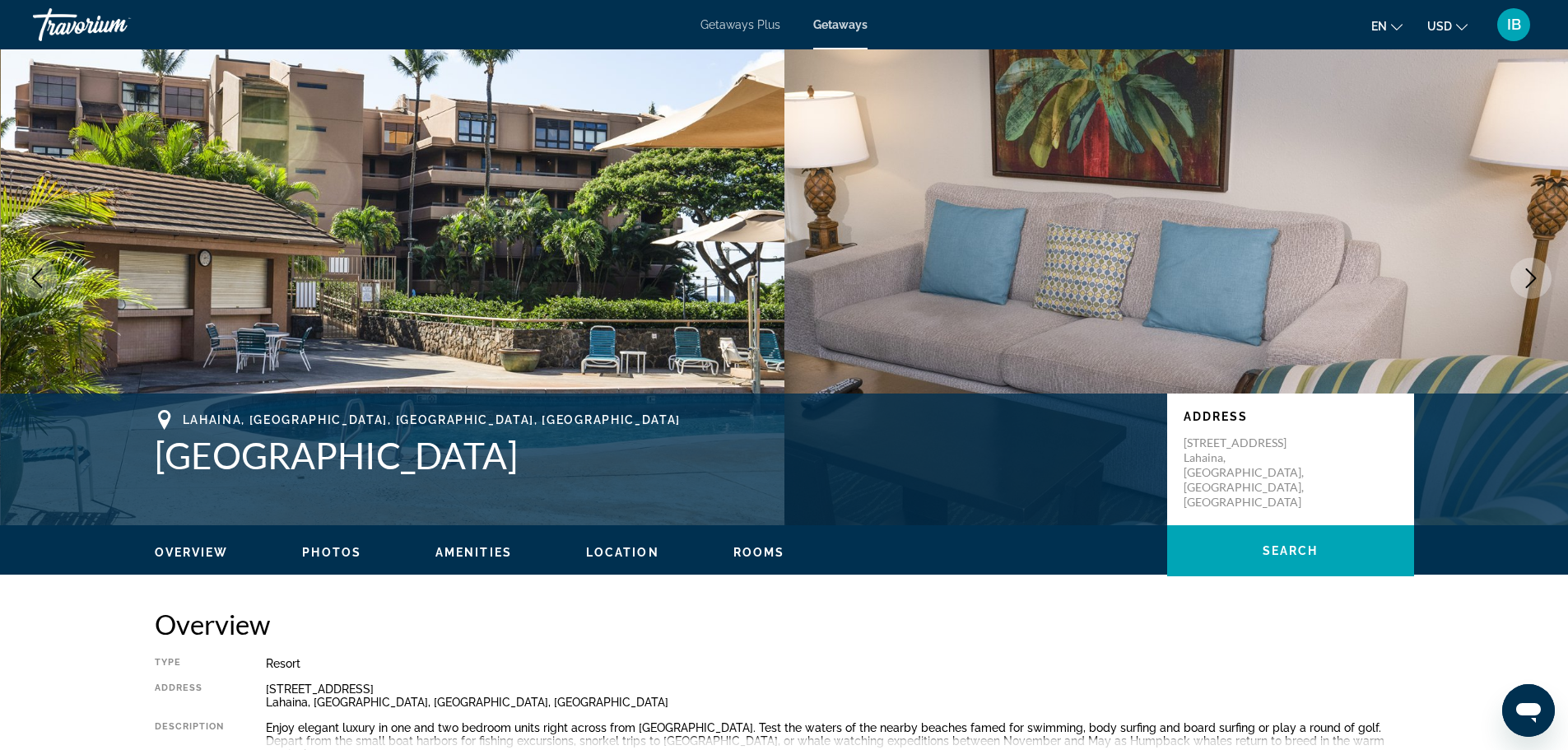
scroll to position [0, 0]
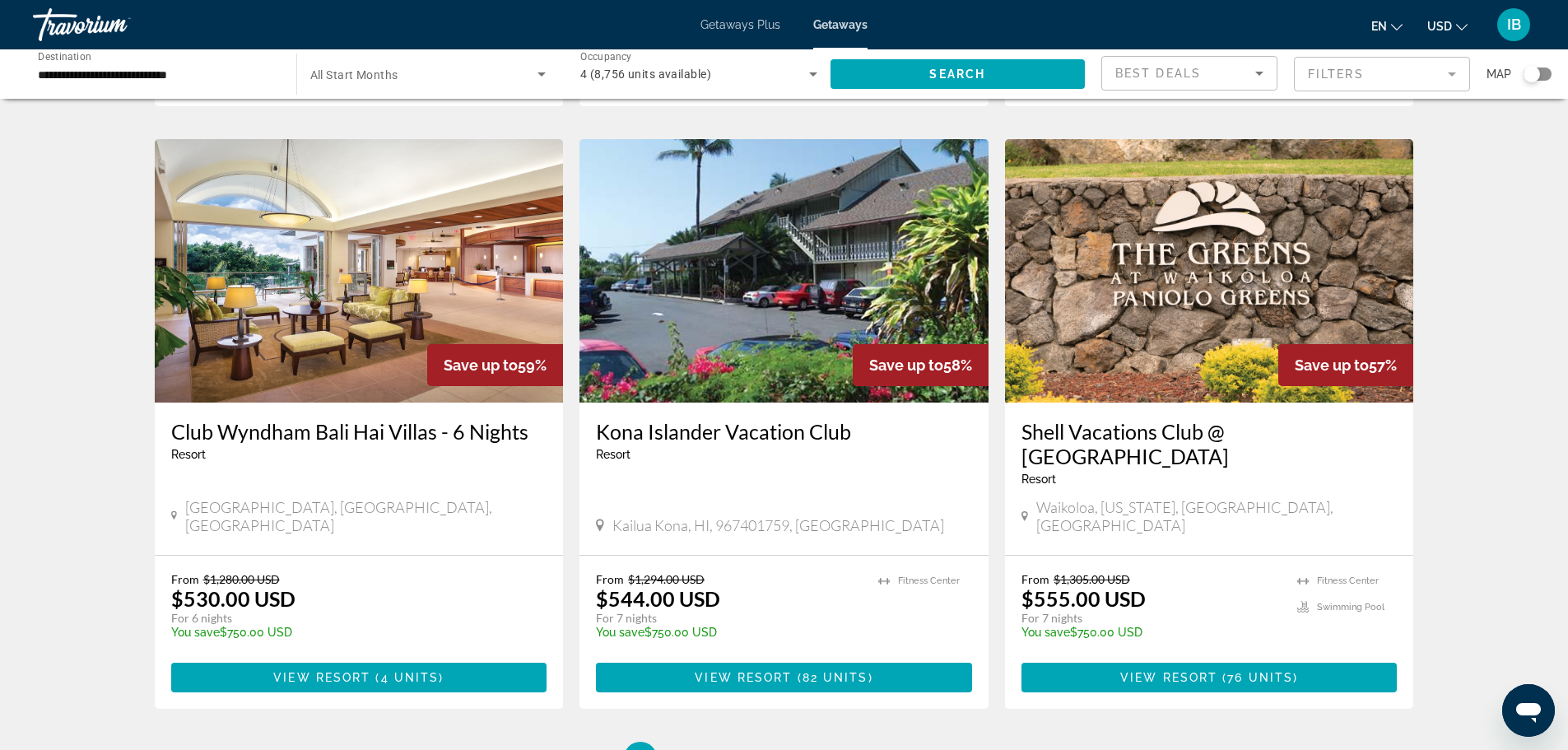
scroll to position [1988, 0]
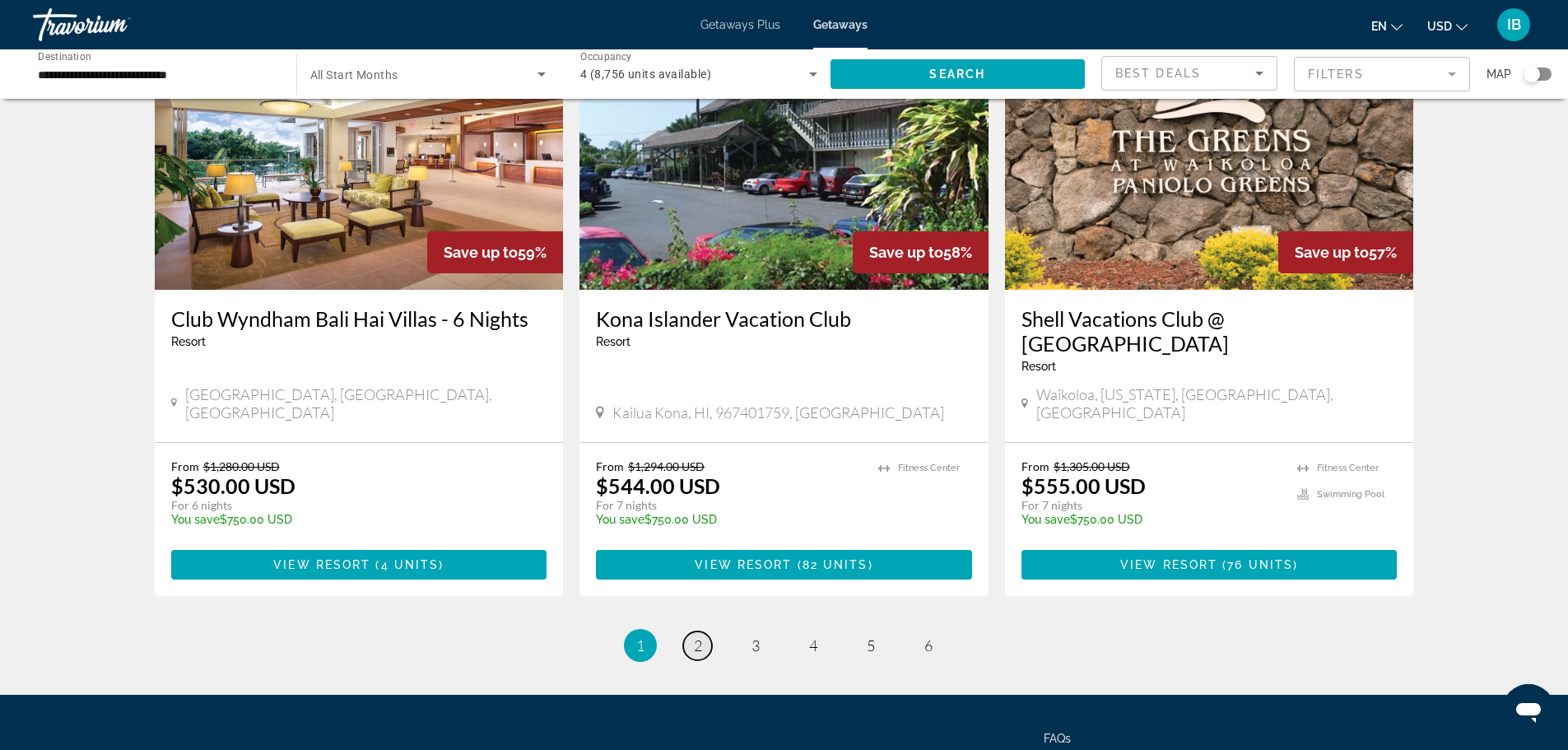
click at [694, 636] on span "2" at bounding box center [698, 645] width 9 height 18
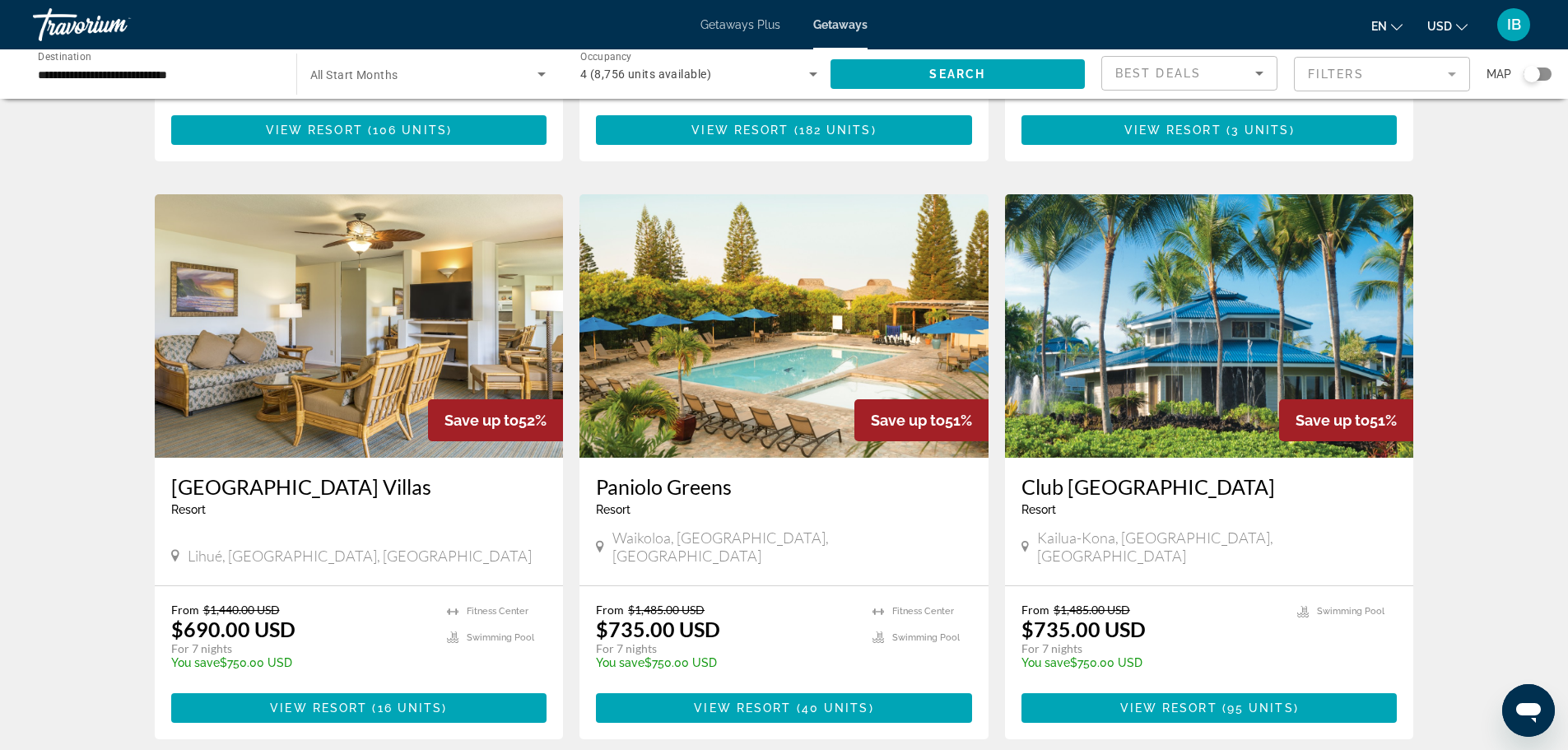
scroll to position [1844, 0]
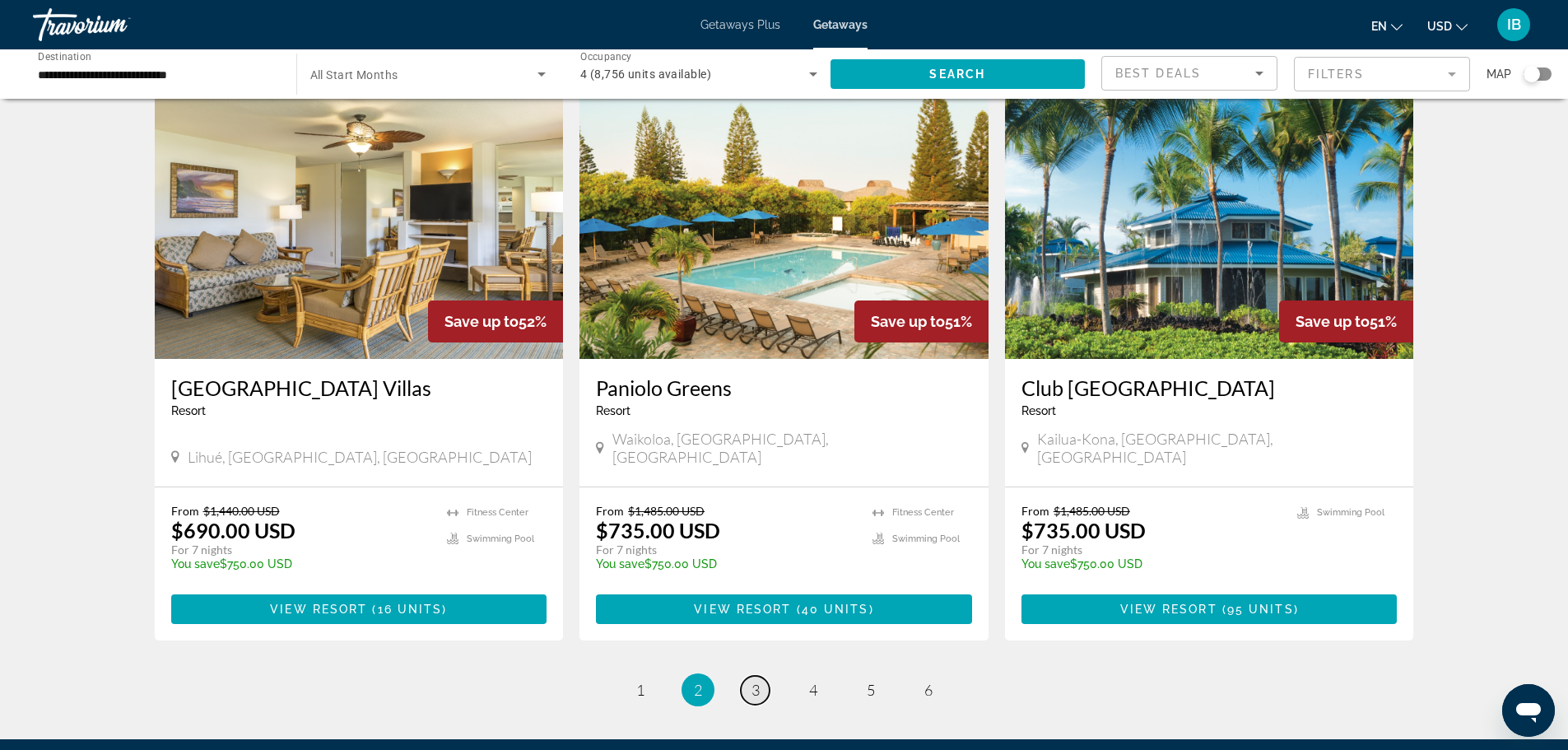
click at [751, 681] on span "3" at bounding box center [756, 690] width 9 height 18
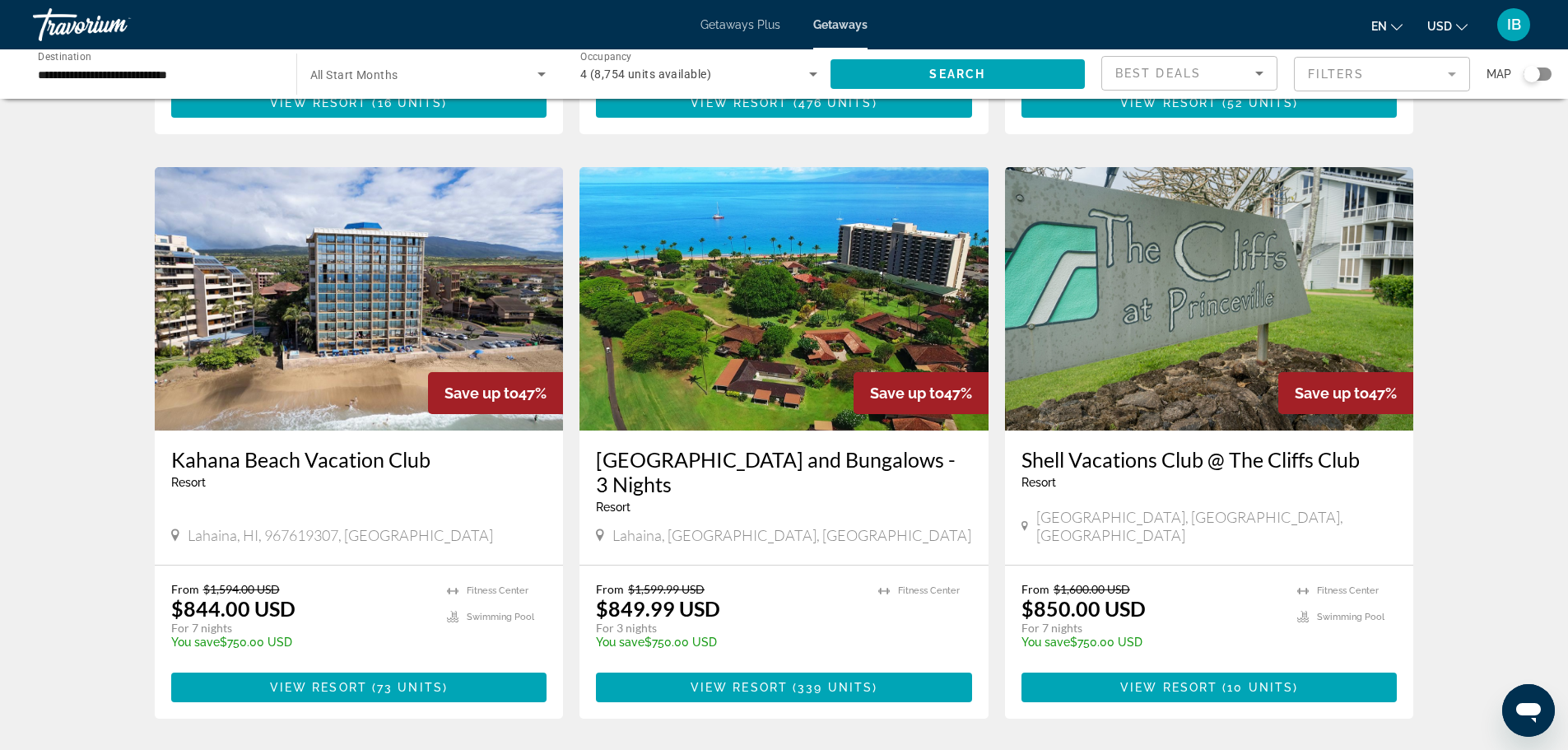
scroll to position [1087, 0]
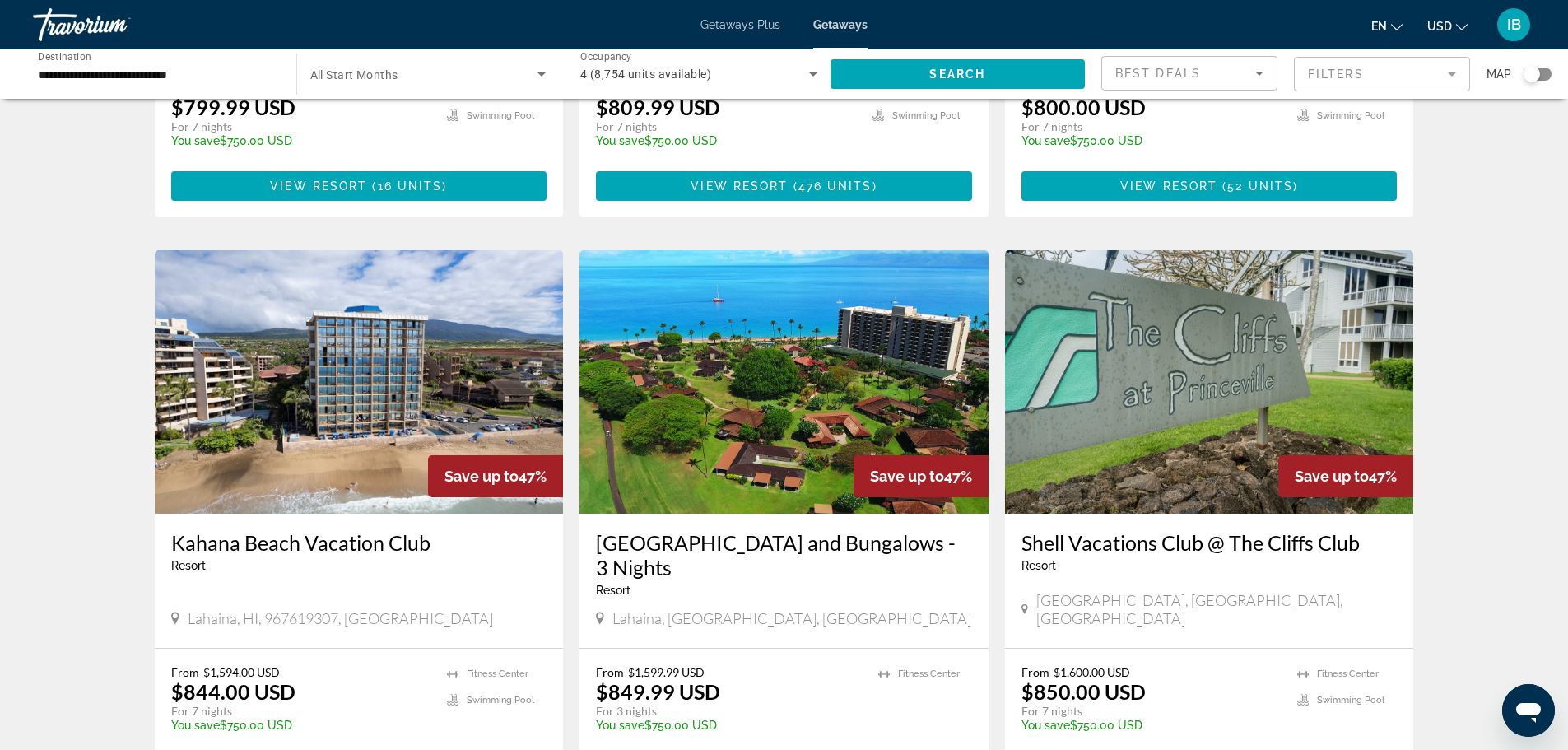
click at [50, 548] on div "9,757 Getaways units available across 72 Resorts Save up to 50% Park Shore Waik…" at bounding box center [784, 237] width 1568 height 2417
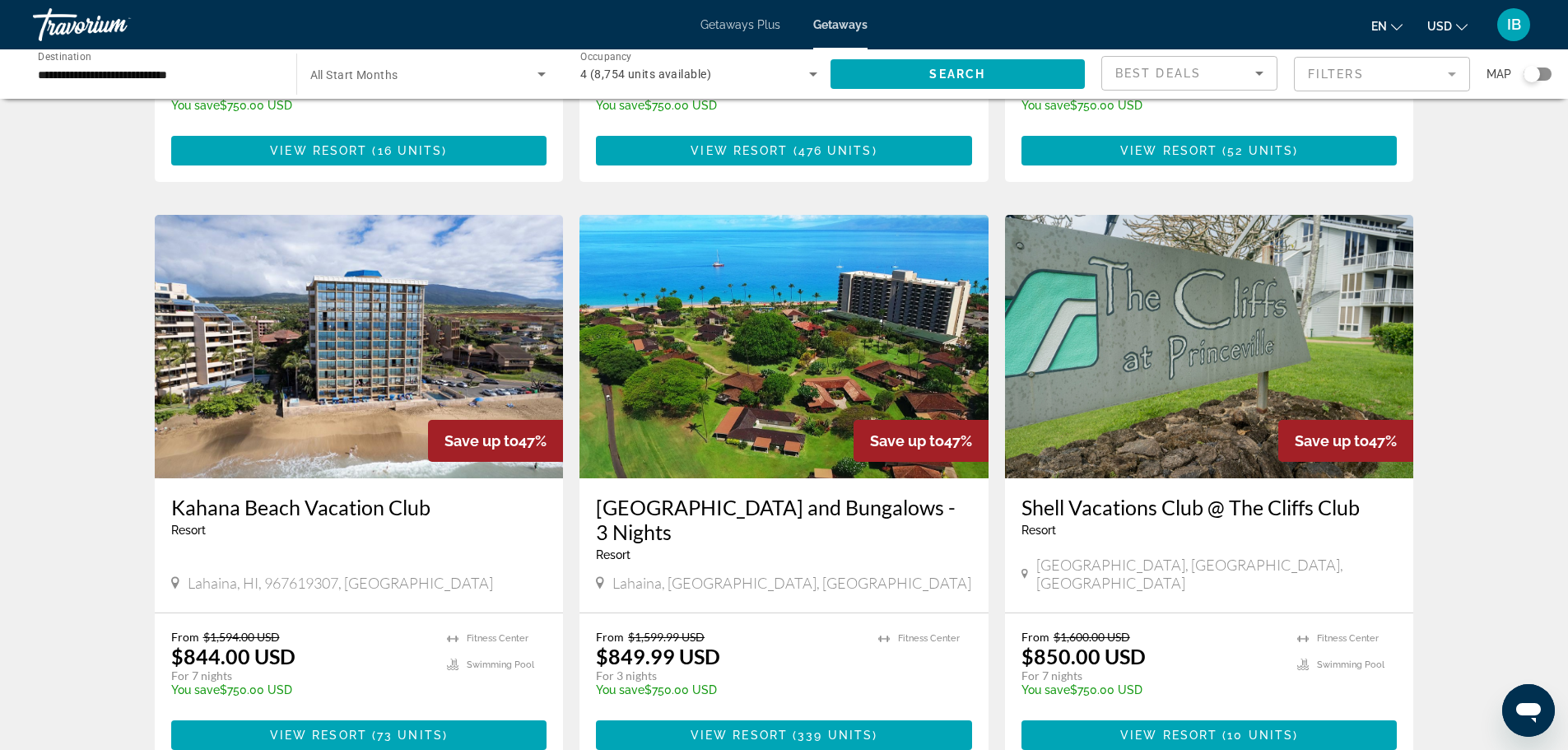
scroll to position [1120, 0]
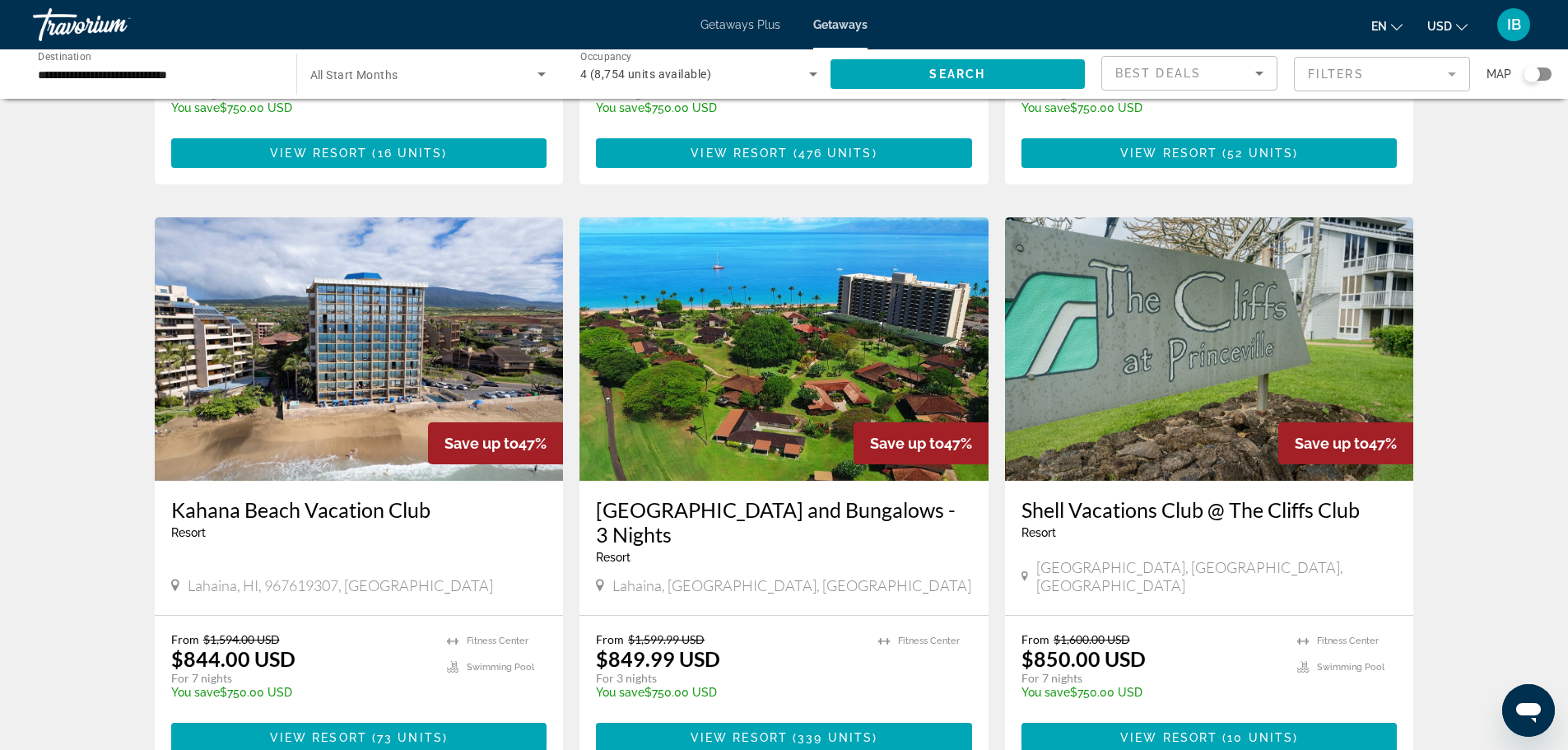
click at [83, 624] on div "9,757 Getaways units available across 72 Resorts Save up to 50% Park Shore Waik…" at bounding box center [784, 204] width 1568 height 2417
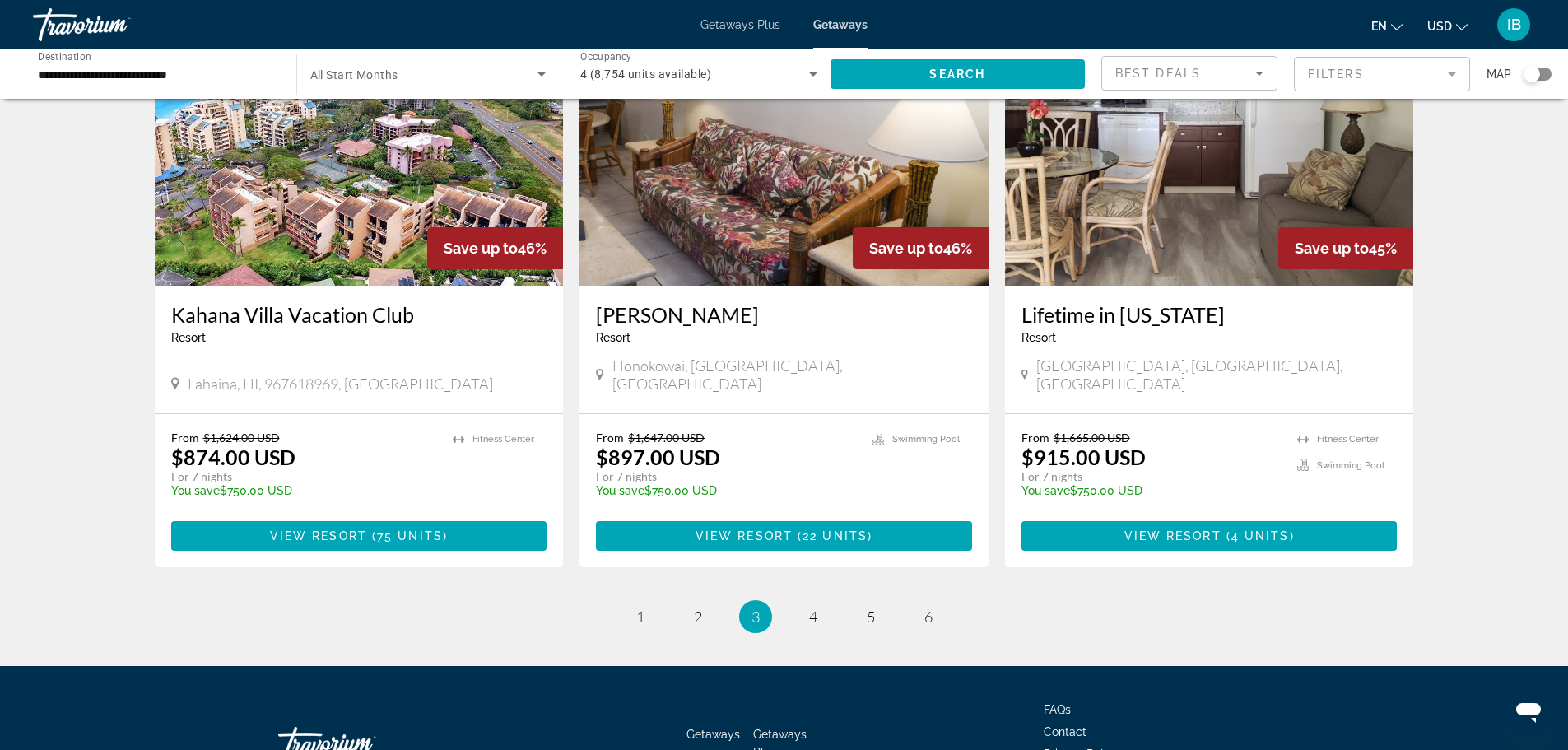
scroll to position [1963, 0]
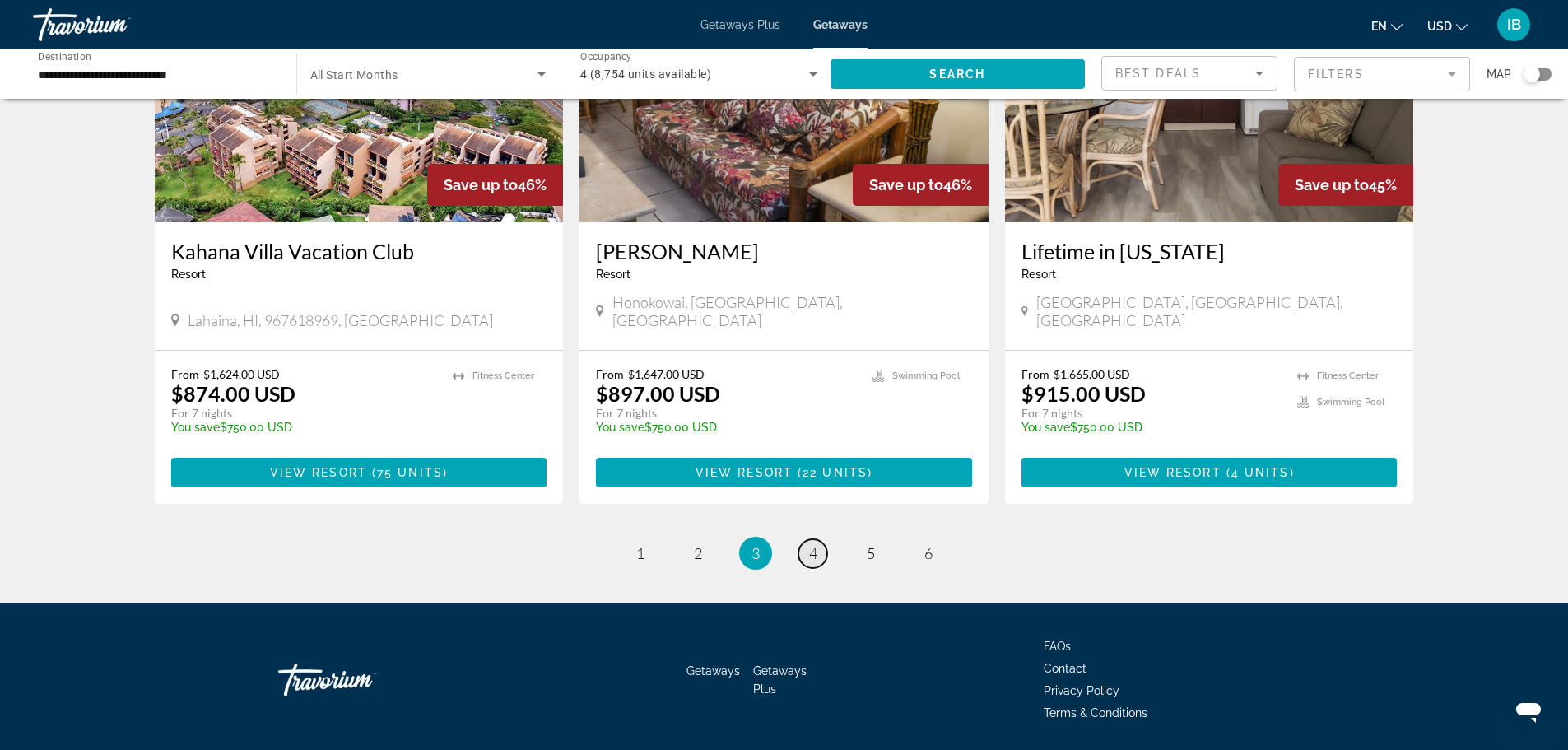
click at [818, 539] on link "page 4" at bounding box center [813, 554] width 29 height 29
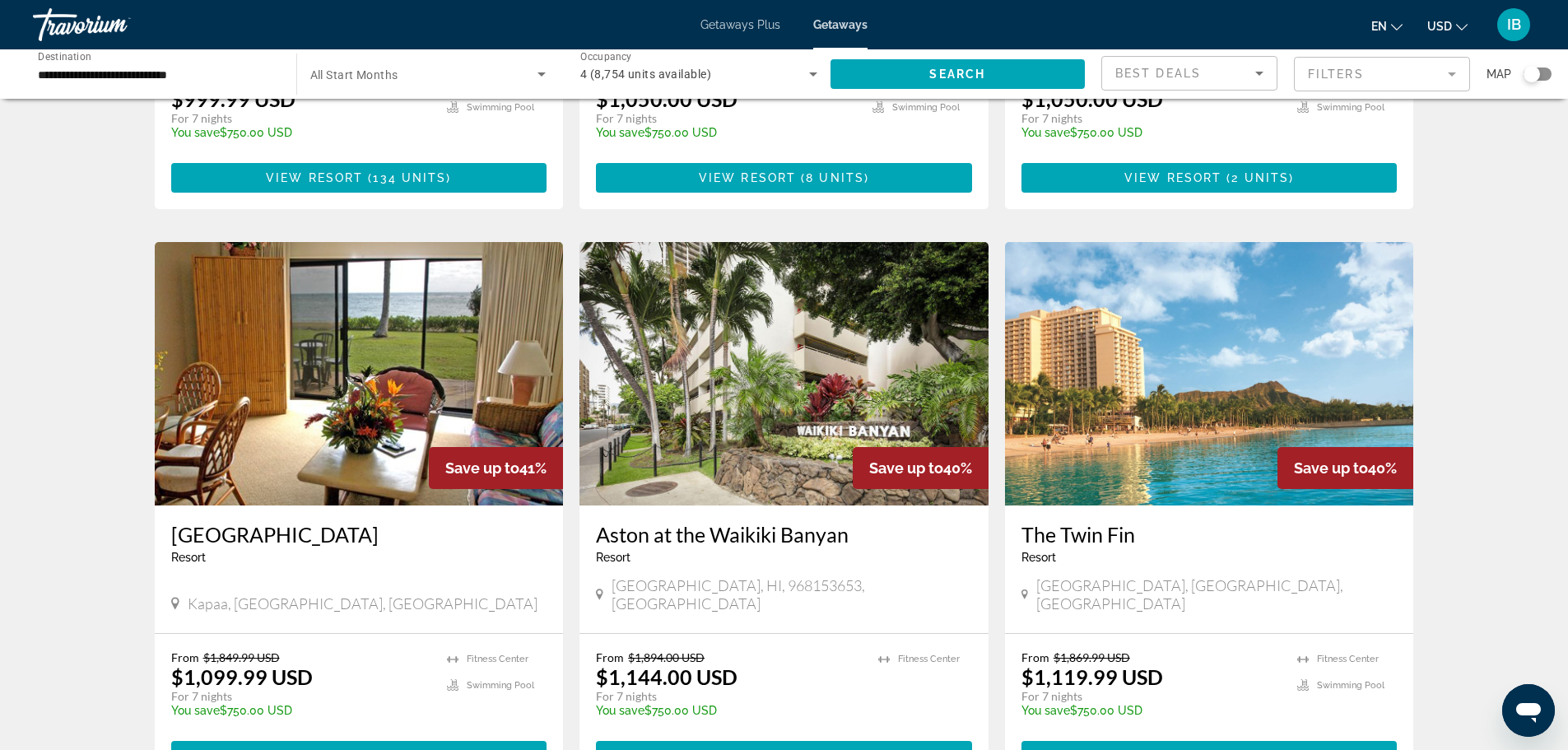
scroll to position [1087, 0]
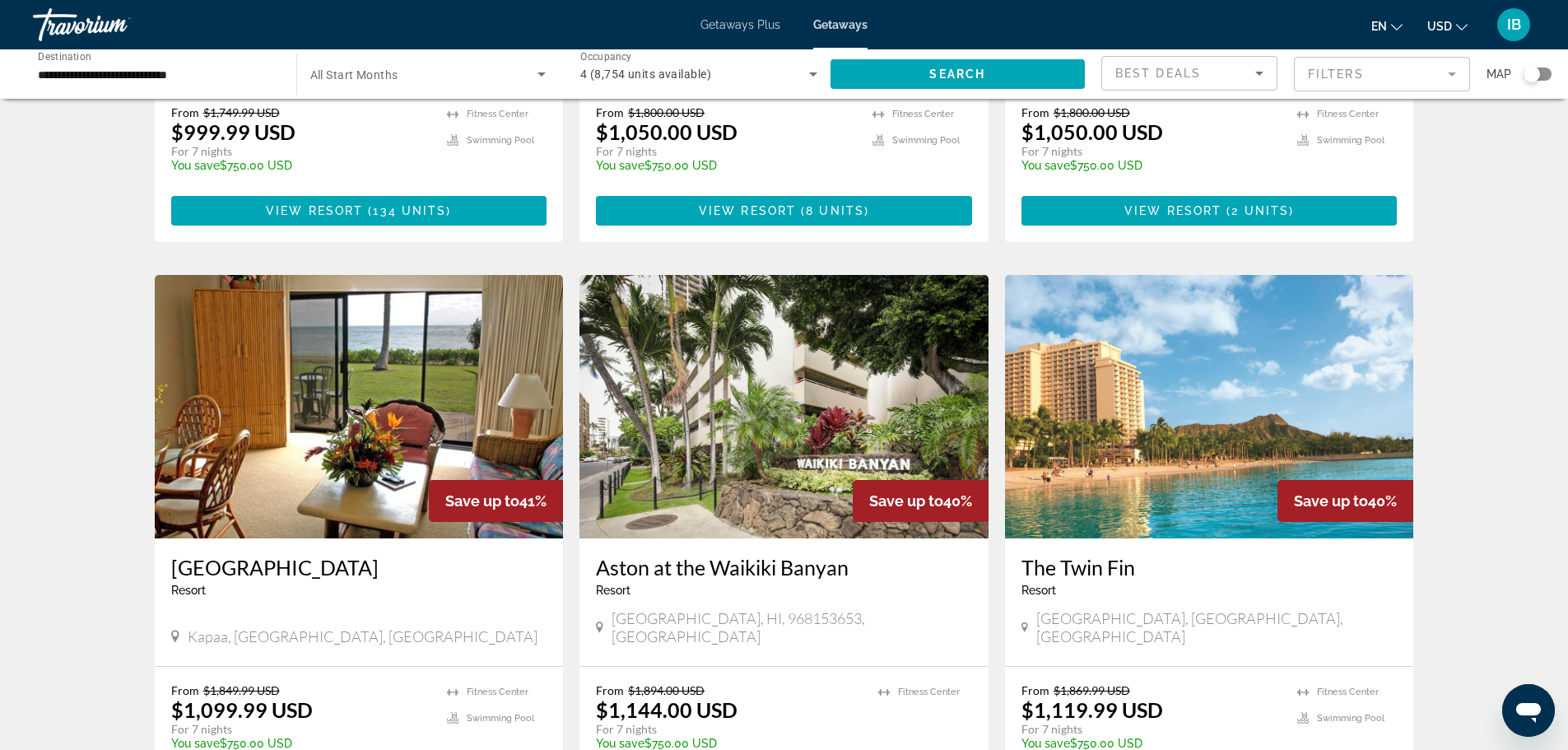
click at [1222, 365] on img "Main content" at bounding box center [1210, 407] width 409 height 263
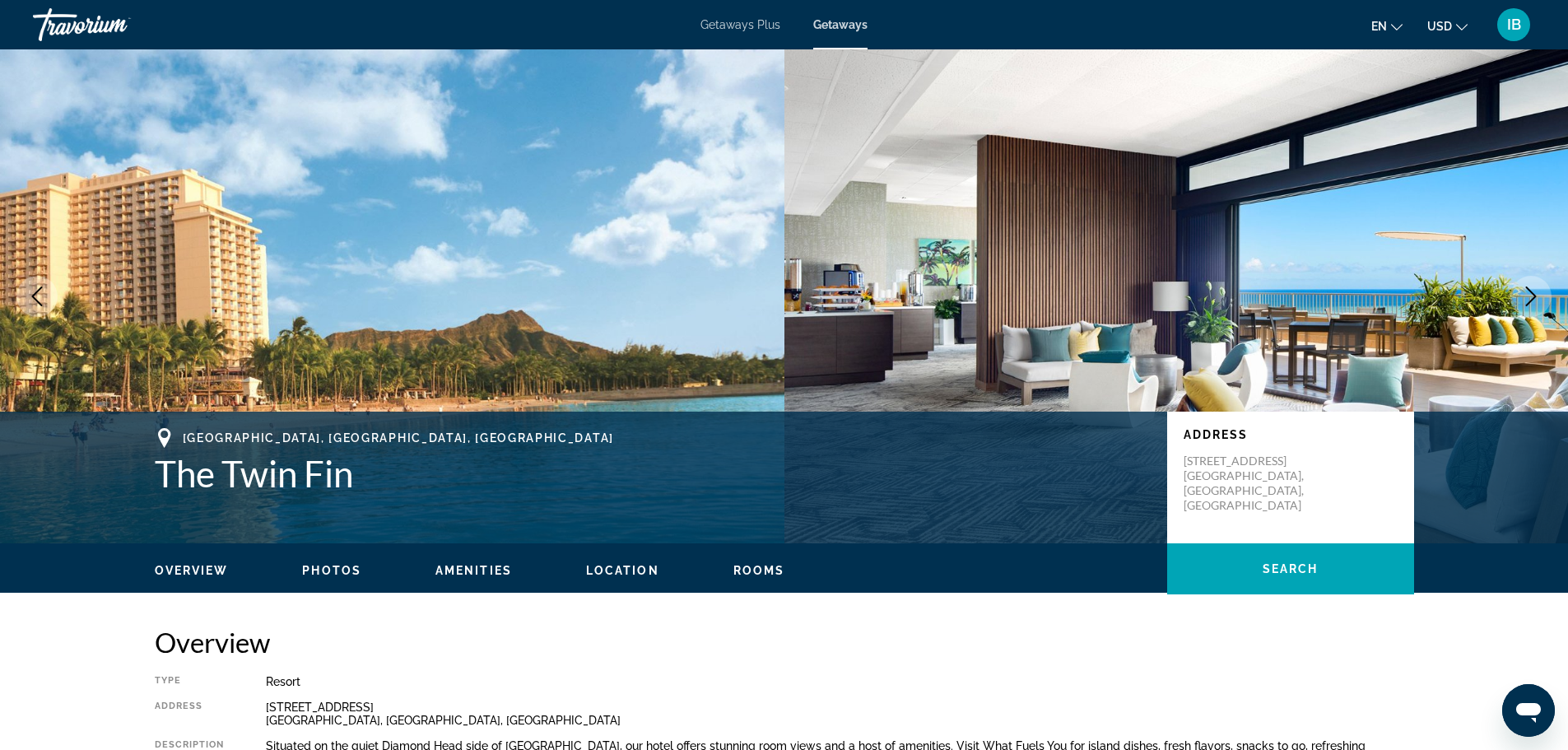
click at [1129, 661] on div "Overview Type Resort All-Inclusive No All-Inclusive Address [STREET_ADDRESS] De…" at bounding box center [784, 713] width 1259 height 174
click at [475, 567] on span "Amenities" at bounding box center [473, 570] width 77 height 13
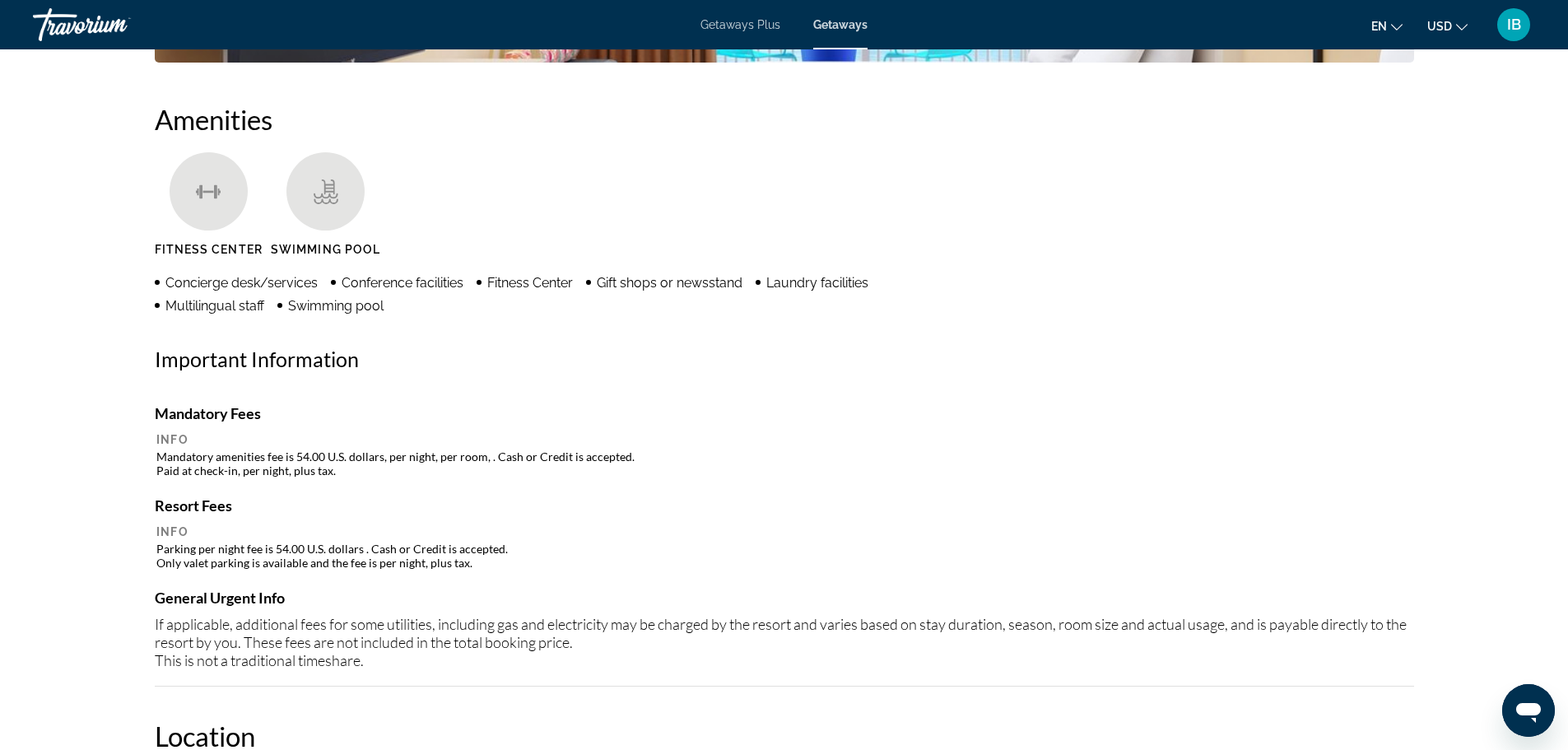
scroll to position [1241, 0]
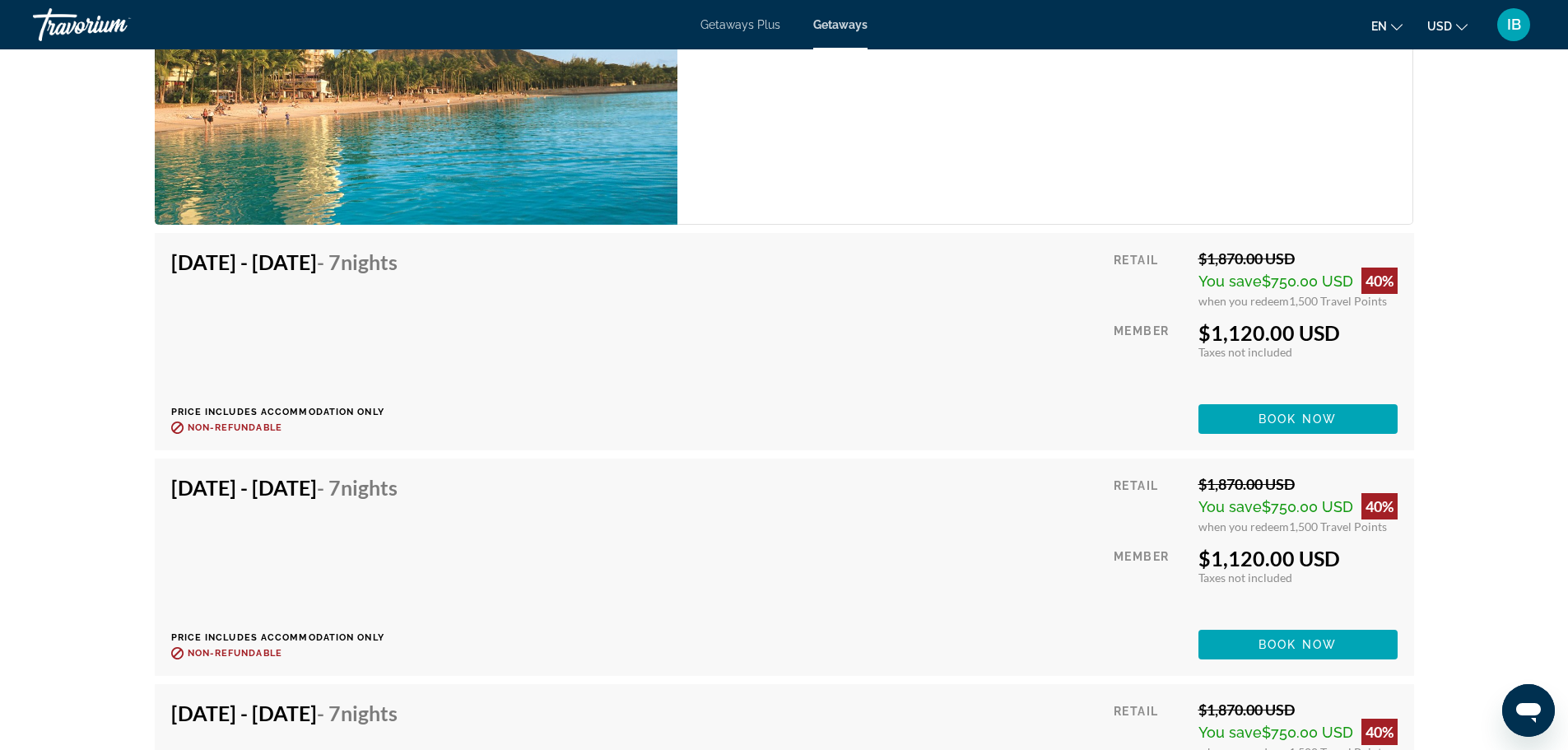
scroll to position [2788, 0]
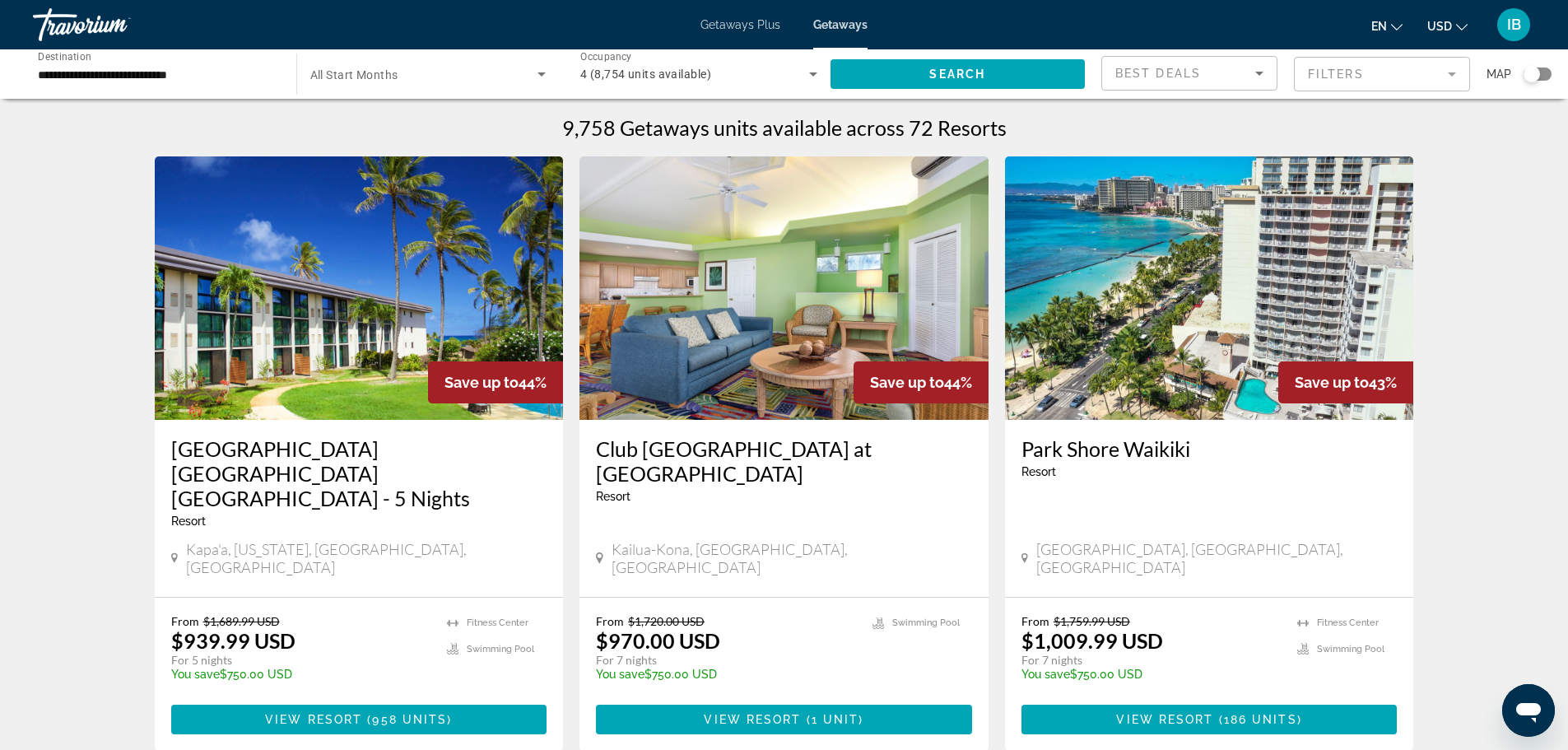
click at [1164, 257] on img "Main content" at bounding box center [1210, 288] width 409 height 263
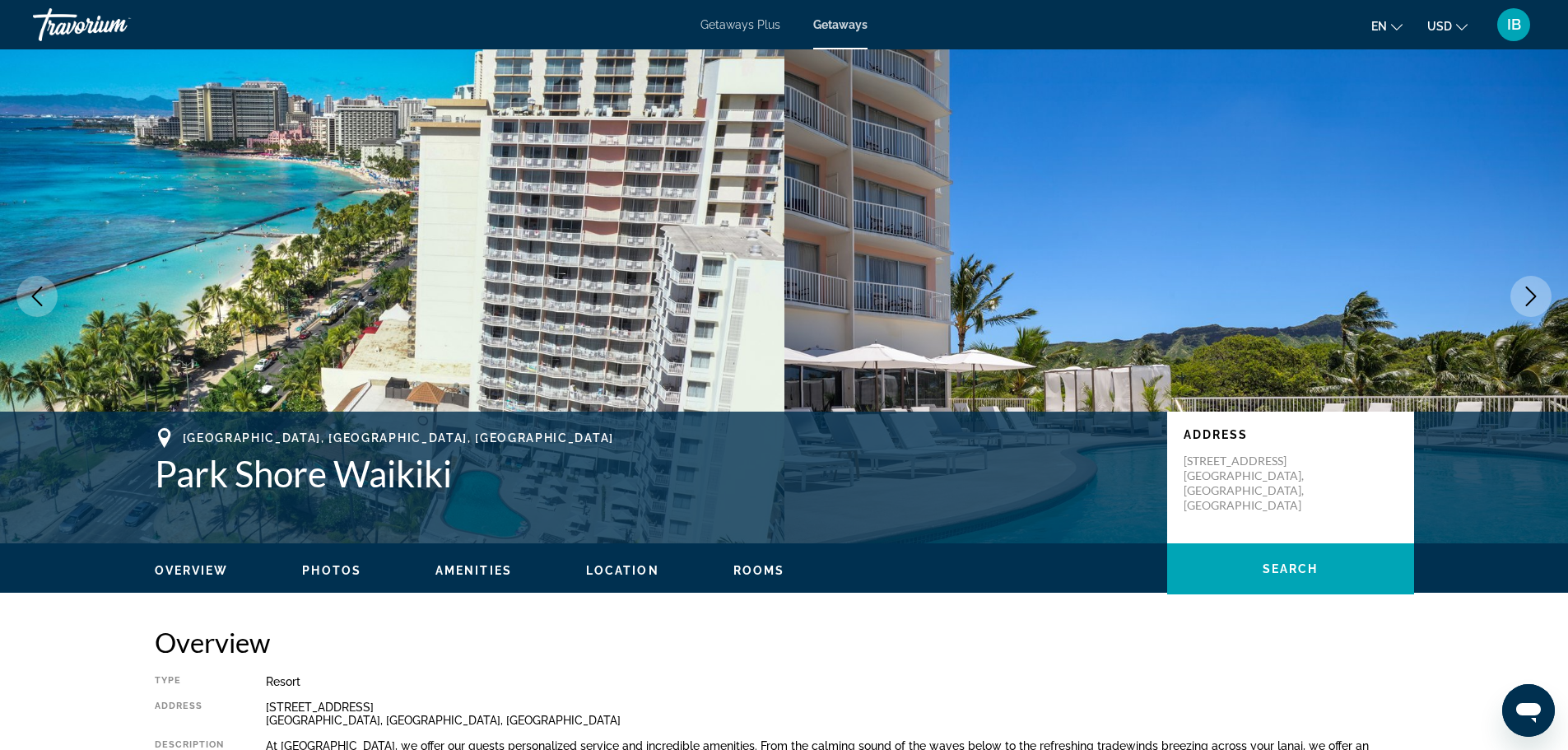
click at [466, 567] on span "Amenities" at bounding box center [473, 570] width 77 height 13
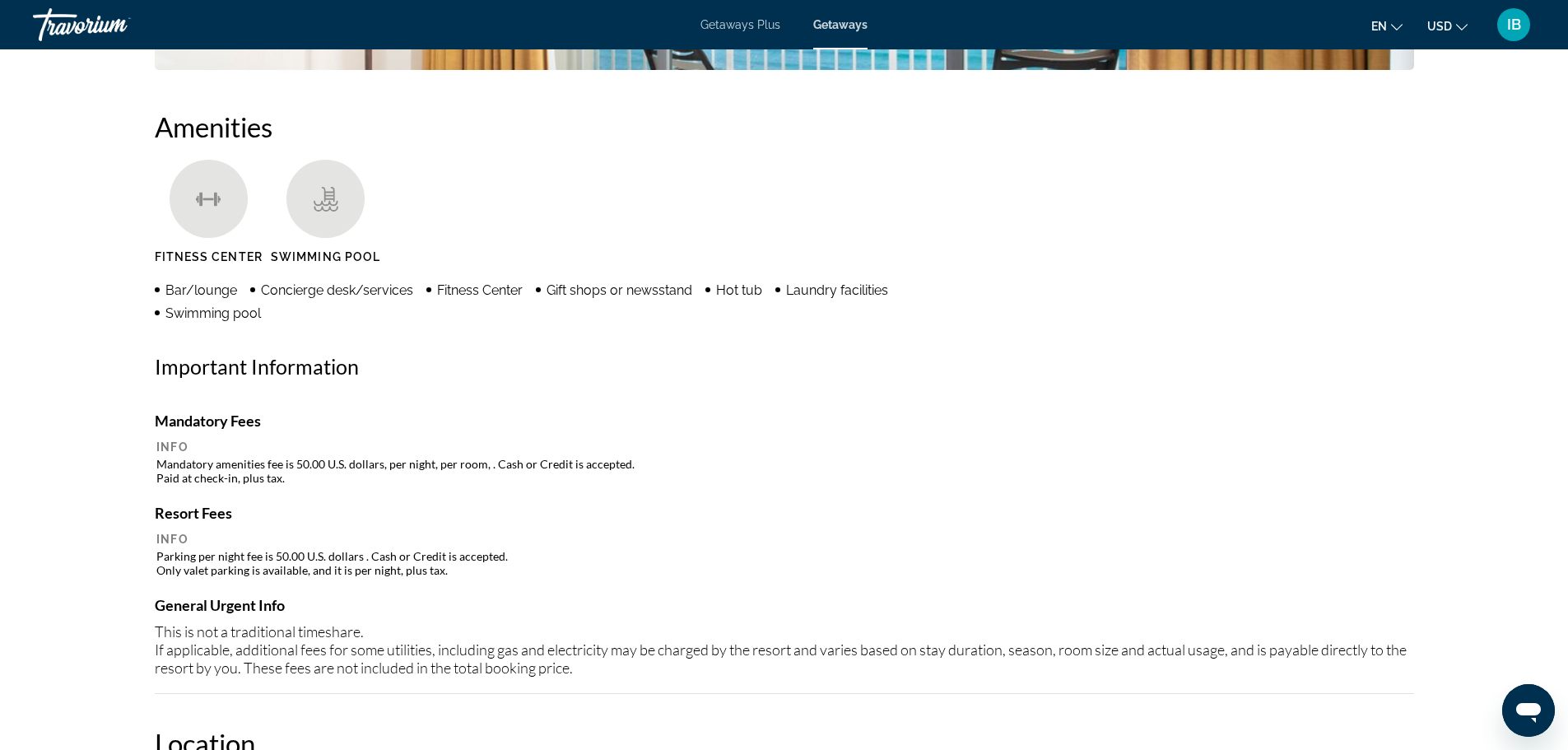
scroll to position [1254, 0]
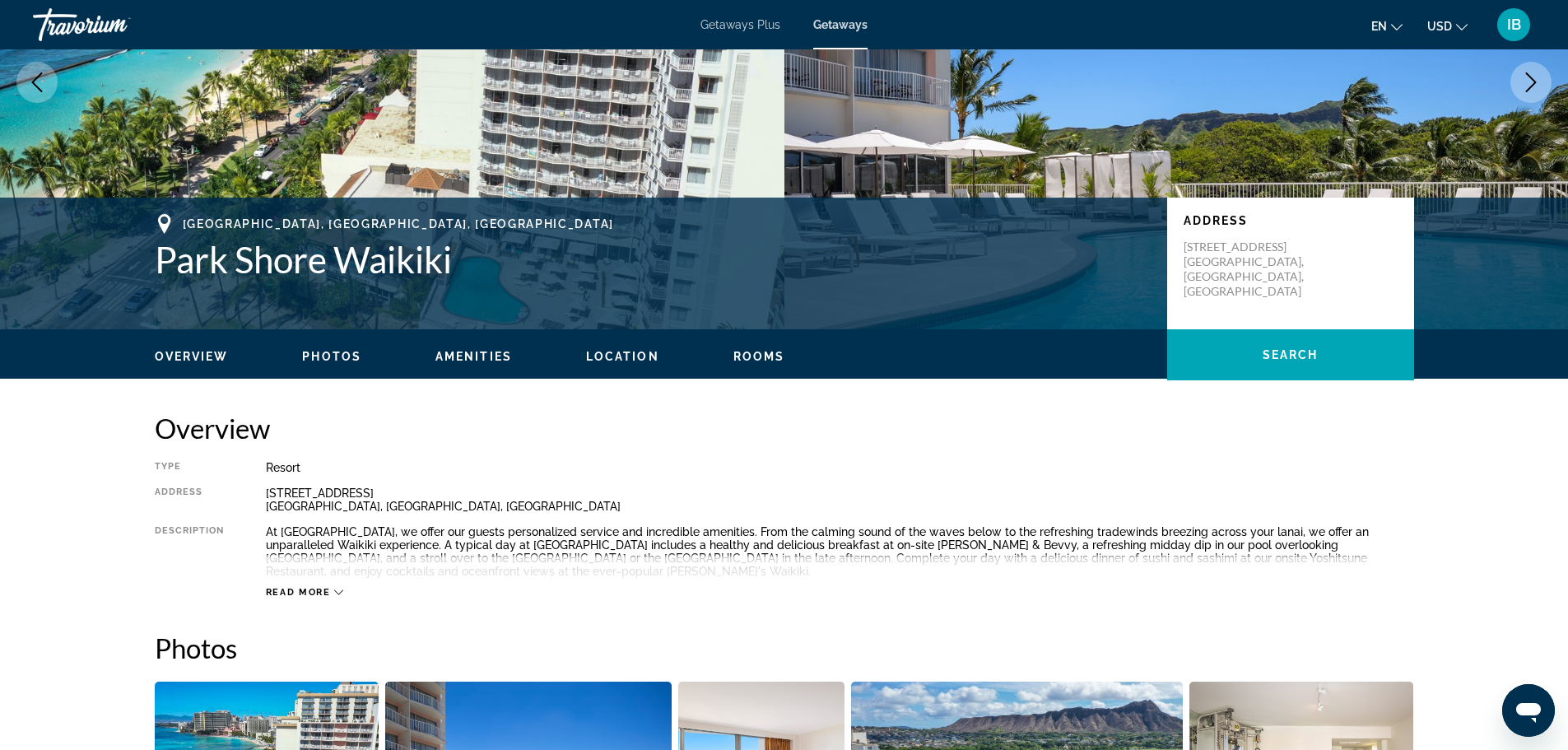
scroll to position [200, 0]
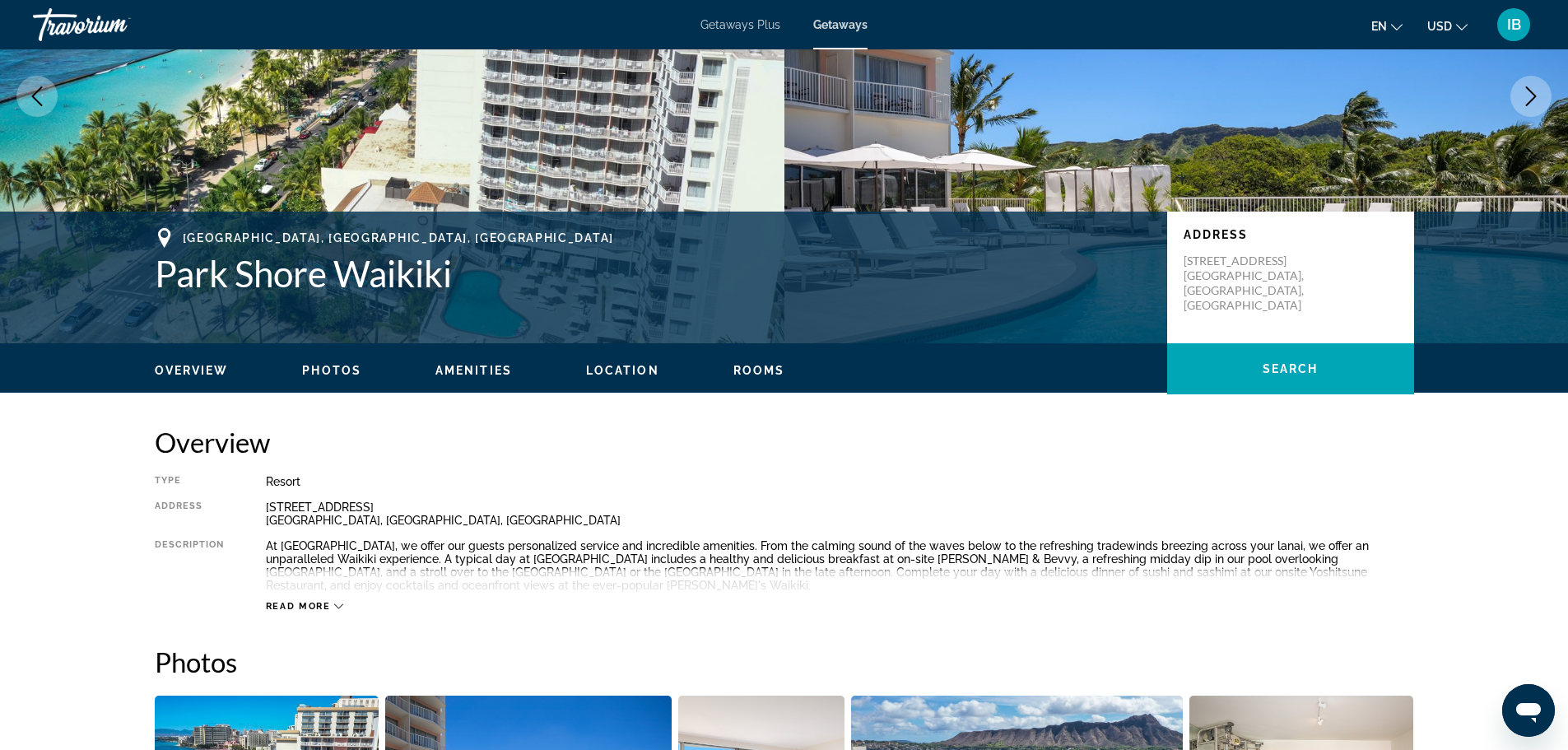
click at [329, 372] on span "Photos" at bounding box center [331, 370] width 59 height 13
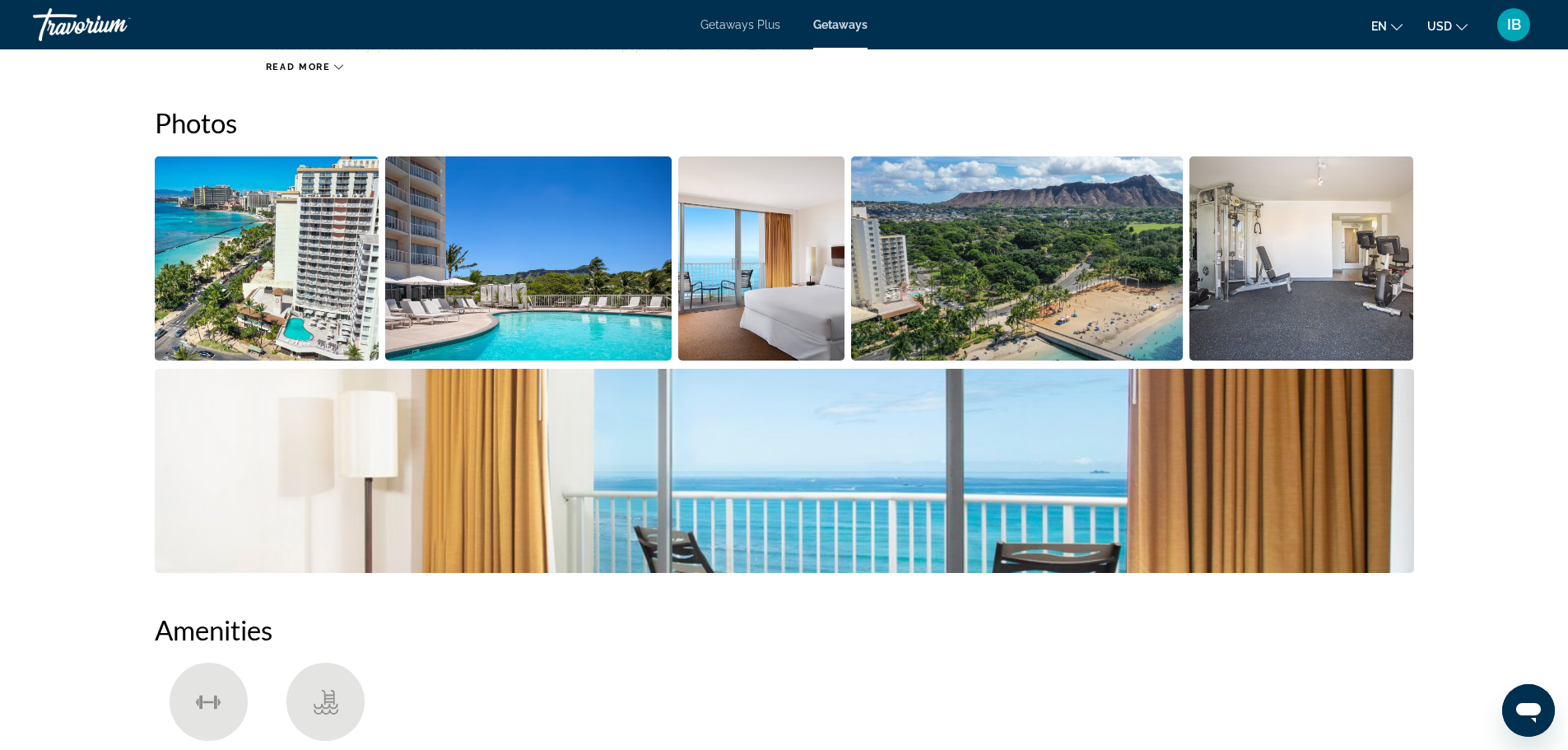
scroll to position [747, 0]
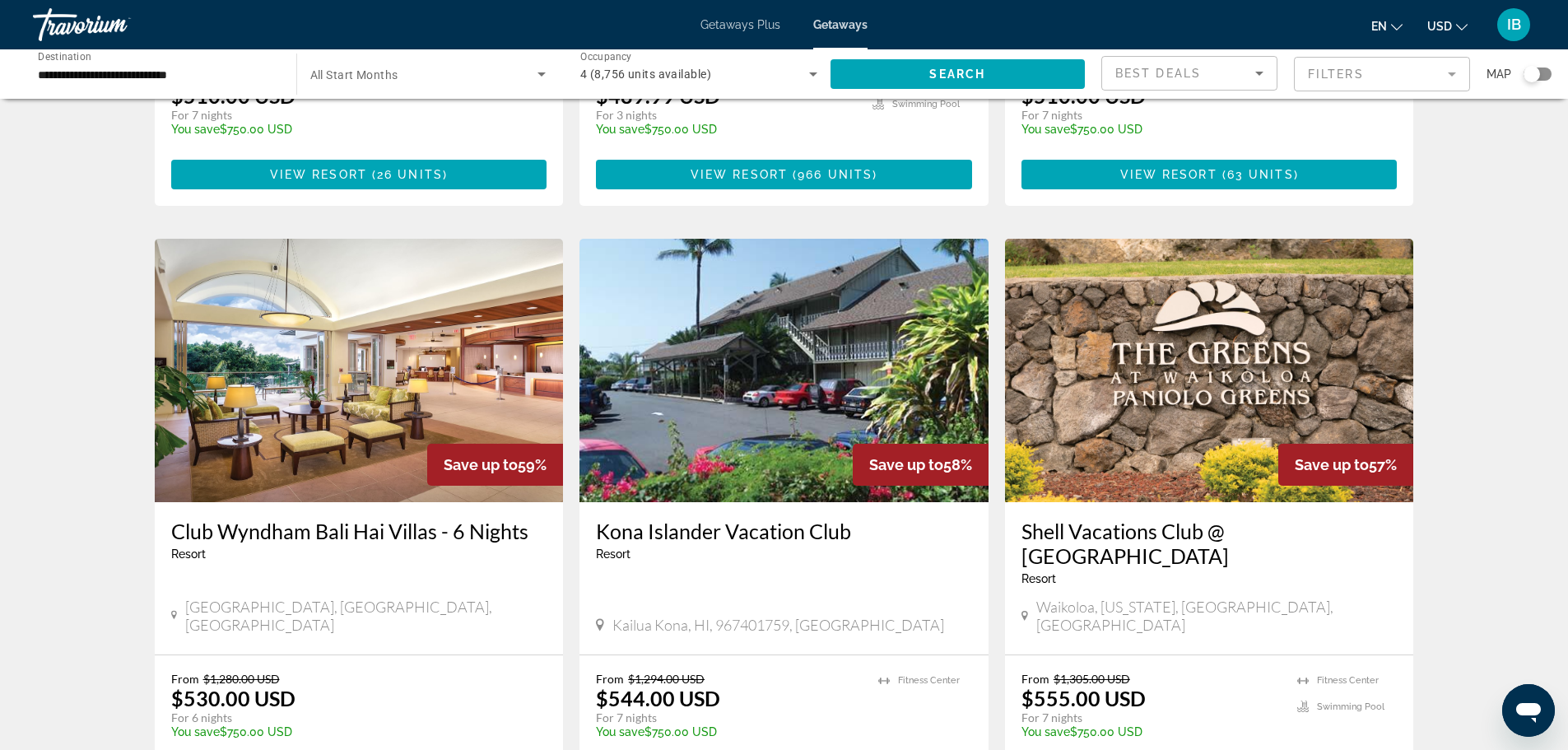
scroll to position [1779, 0]
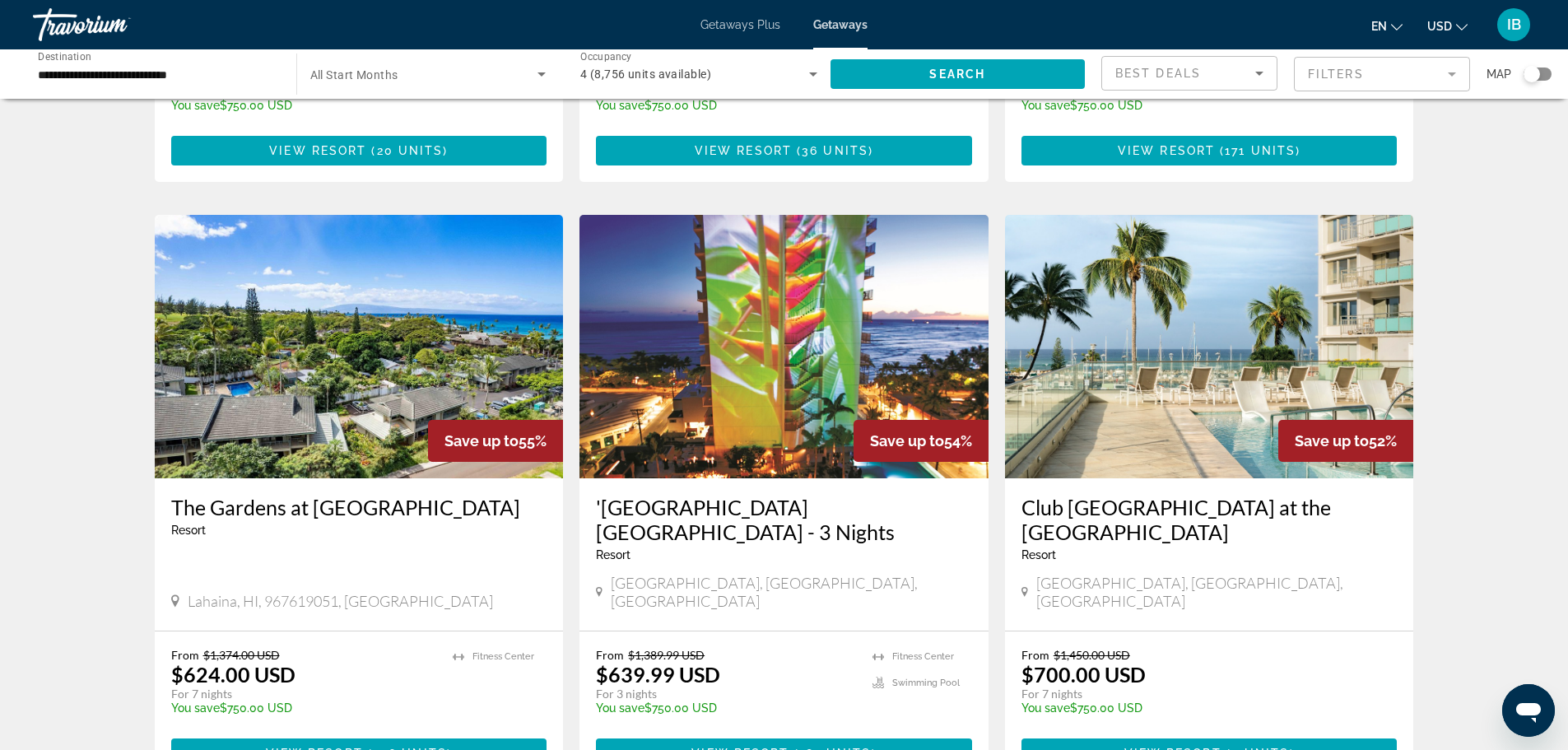
scroll to position [1115, 0]
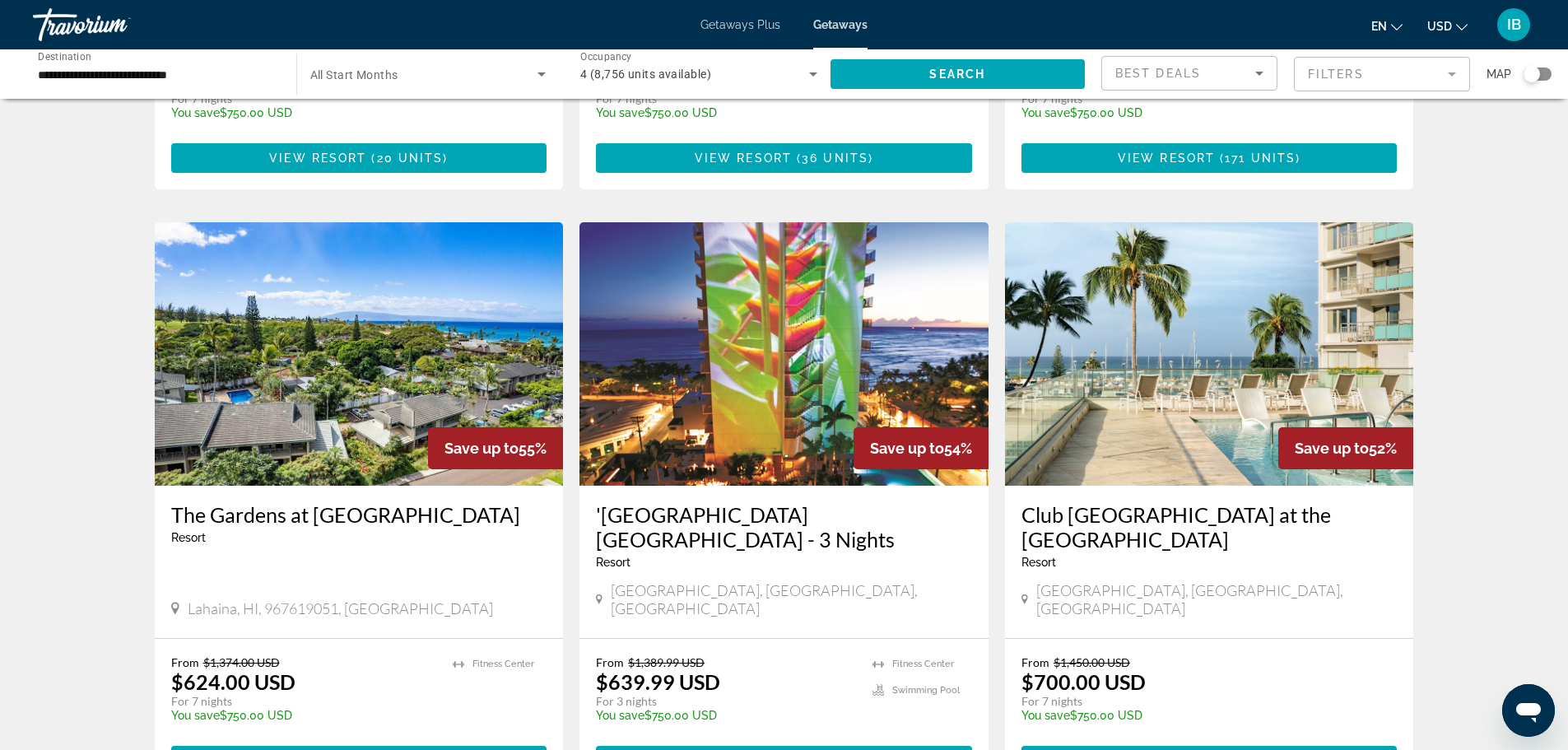
click at [361, 347] on img "Main content" at bounding box center [359, 353] width 409 height 263
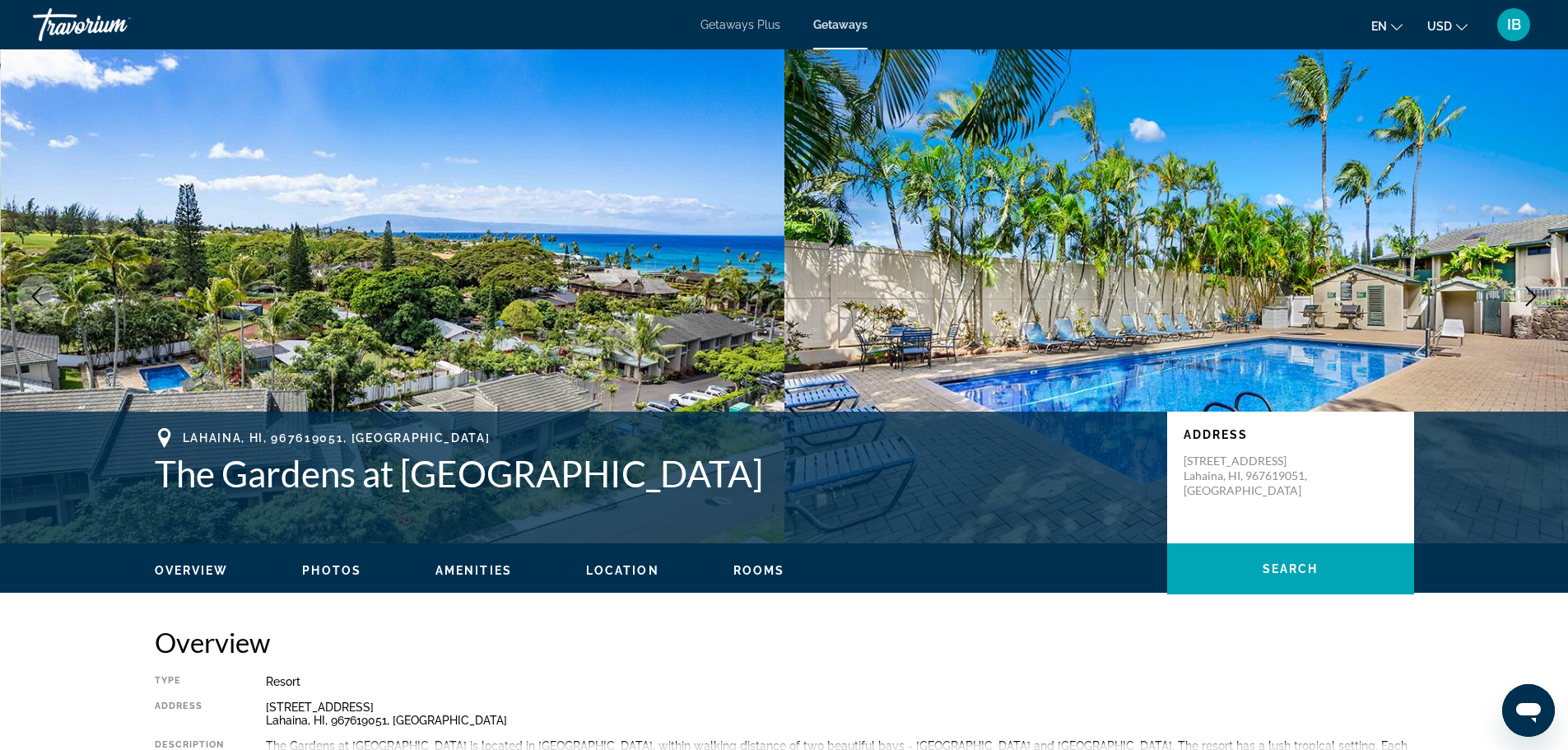
click at [335, 570] on span "Photos" at bounding box center [331, 570] width 59 height 13
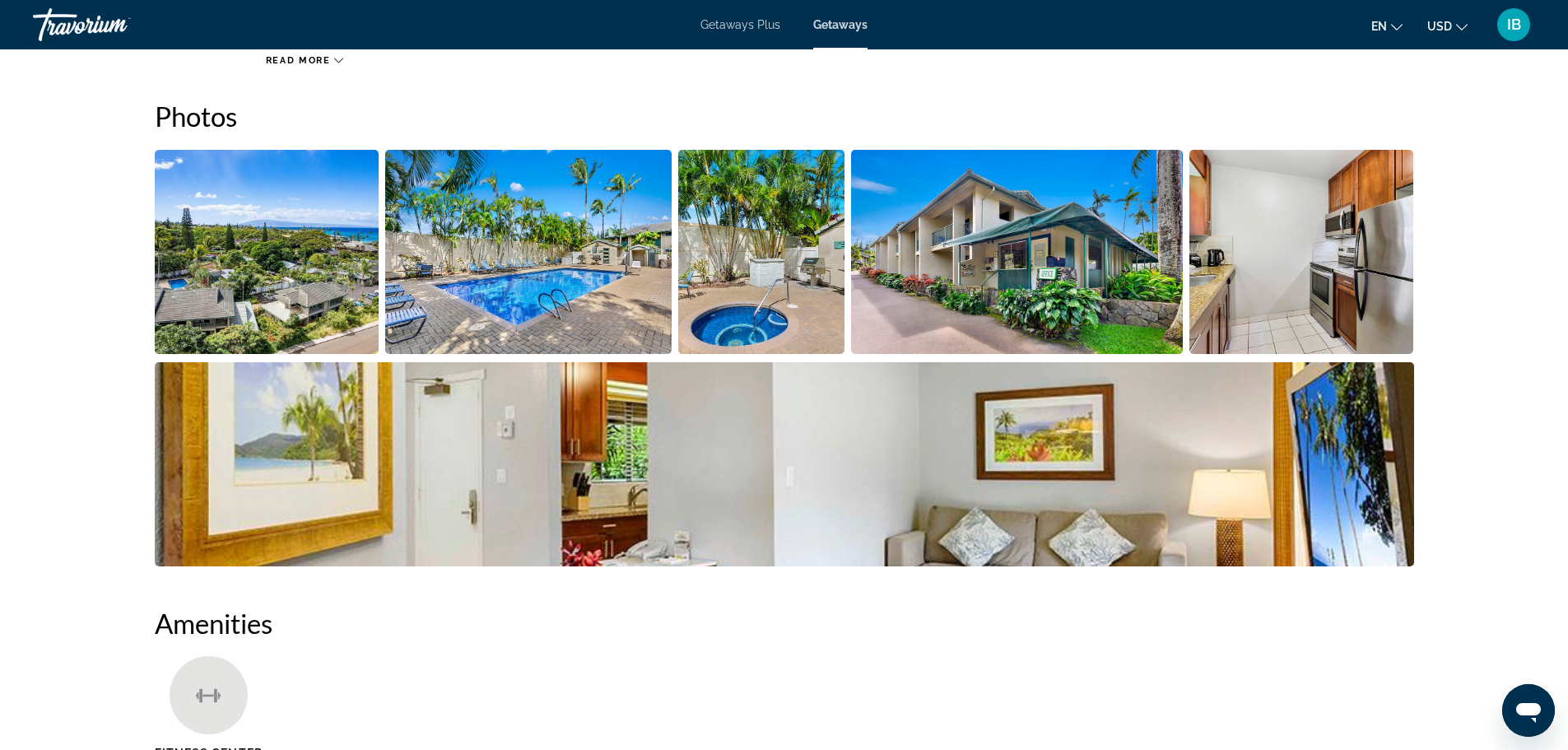
scroll to position [721, 0]
click at [261, 271] on img "Open full-screen image slider" at bounding box center [266, 250] width 224 height 204
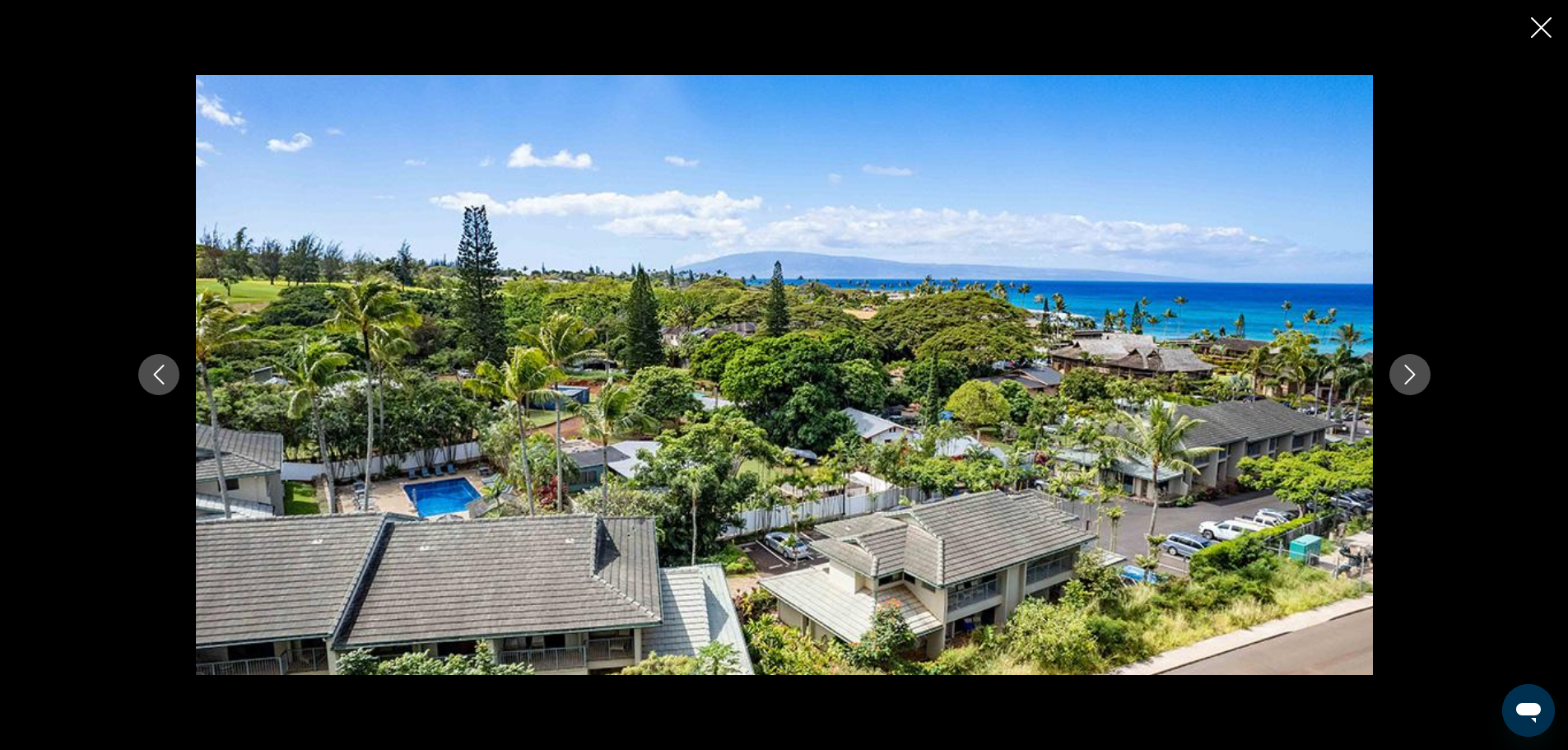
click at [1407, 376] on icon "Next image" at bounding box center [1409, 374] width 20 height 20
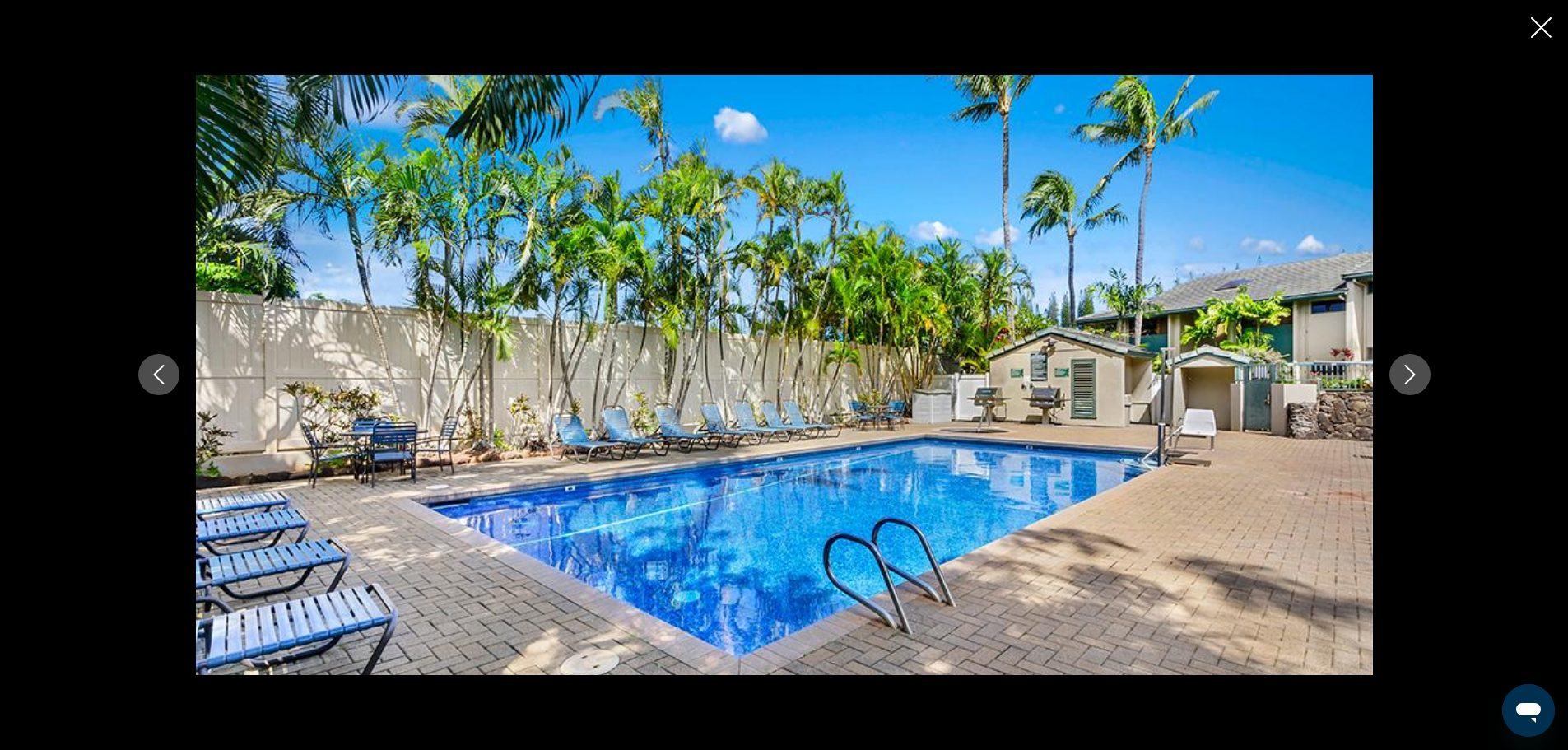
click at [1407, 376] on icon "Next image" at bounding box center [1409, 374] width 20 height 20
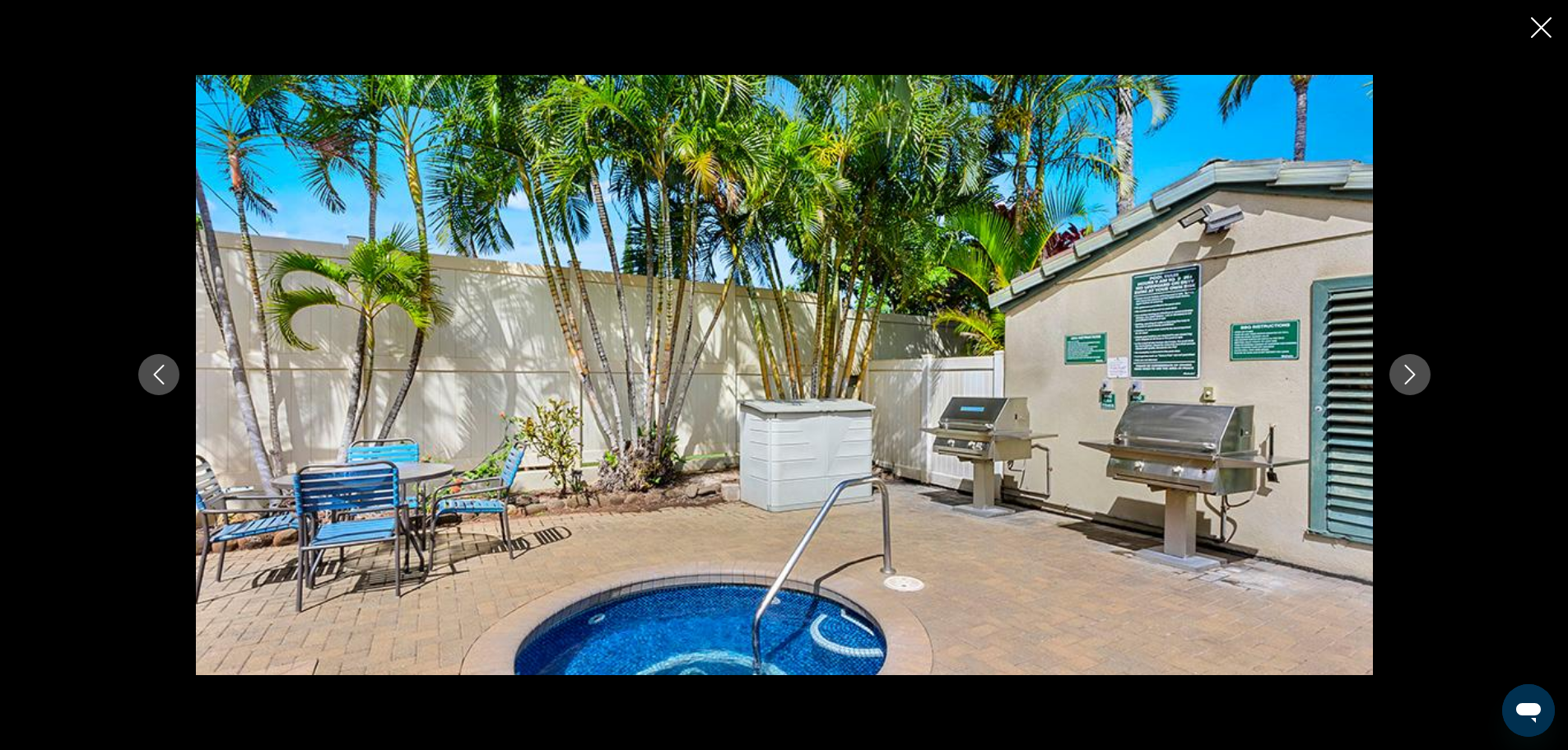
click at [1407, 376] on icon "Next image" at bounding box center [1409, 374] width 20 height 20
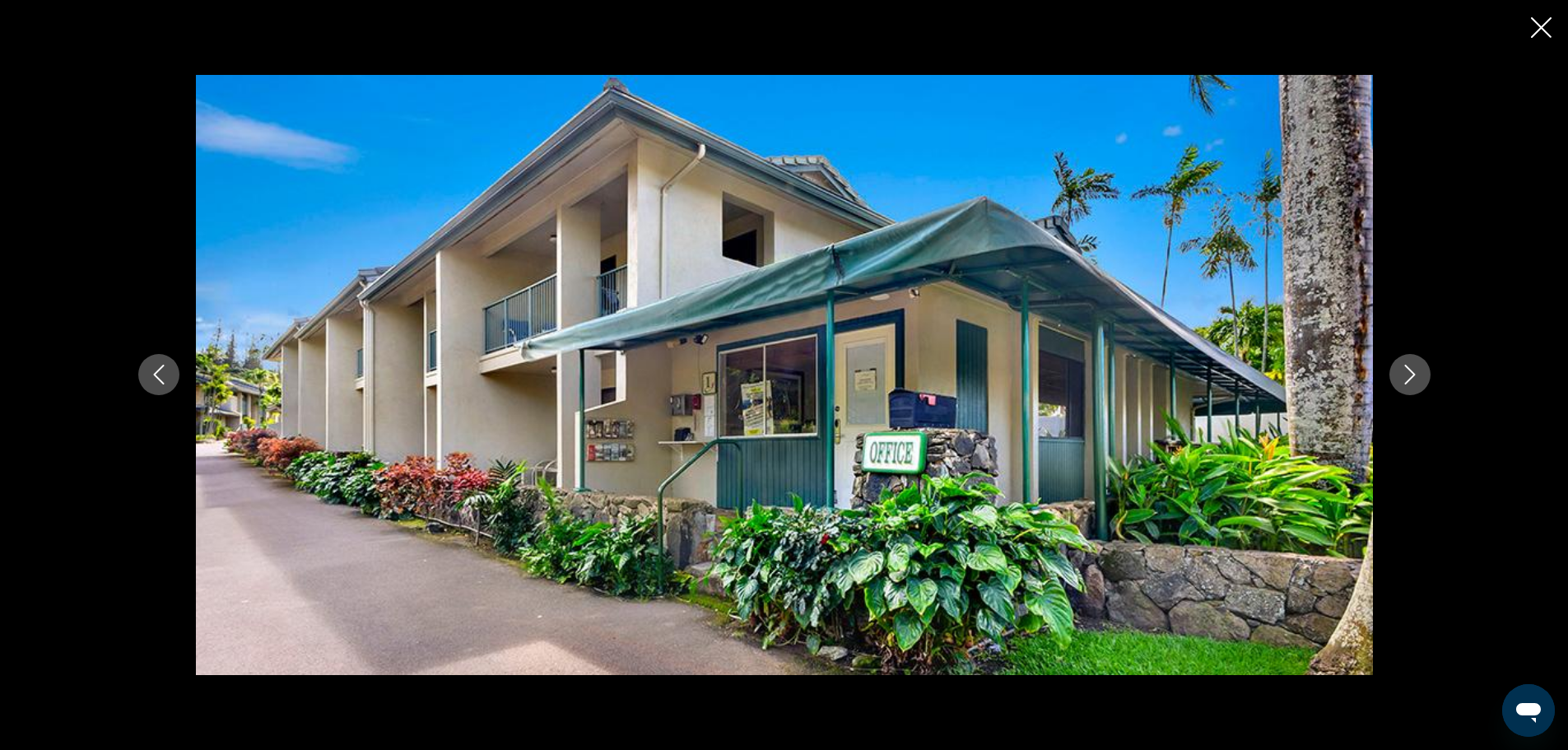
click at [1407, 376] on icon "Next image" at bounding box center [1409, 374] width 20 height 20
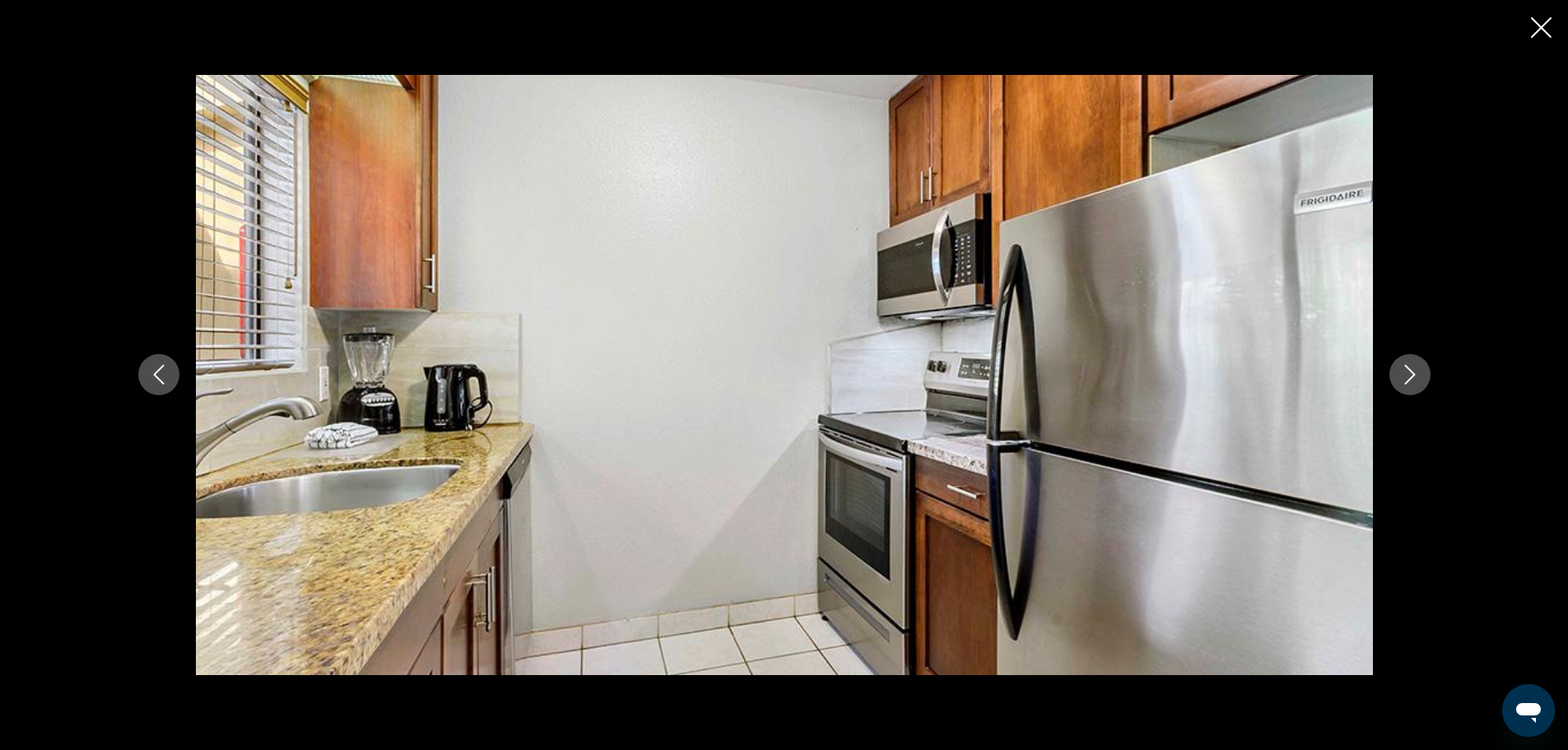
click at [1407, 376] on icon "Next image" at bounding box center [1409, 374] width 20 height 20
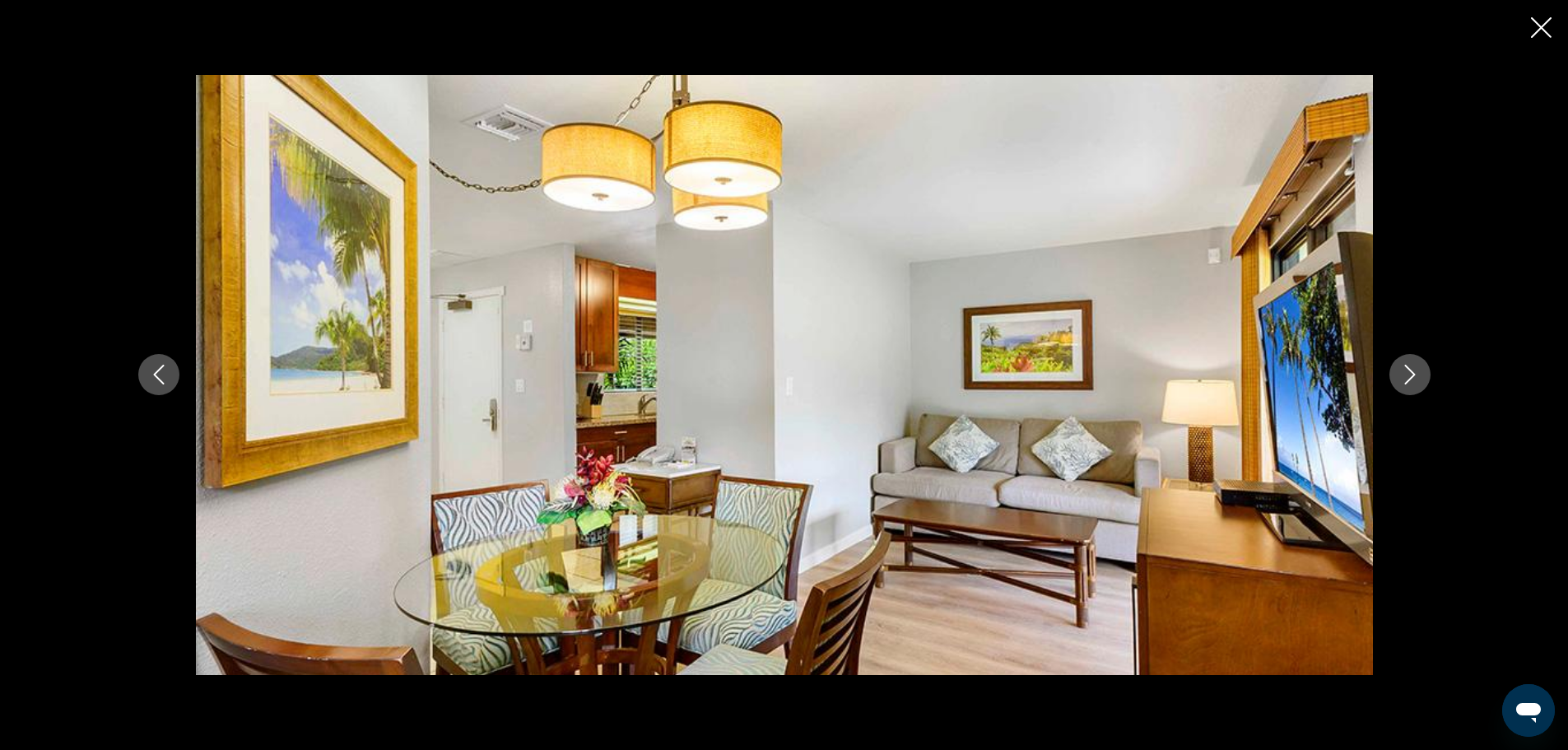
click at [1407, 376] on icon "Next image" at bounding box center [1409, 374] width 20 height 20
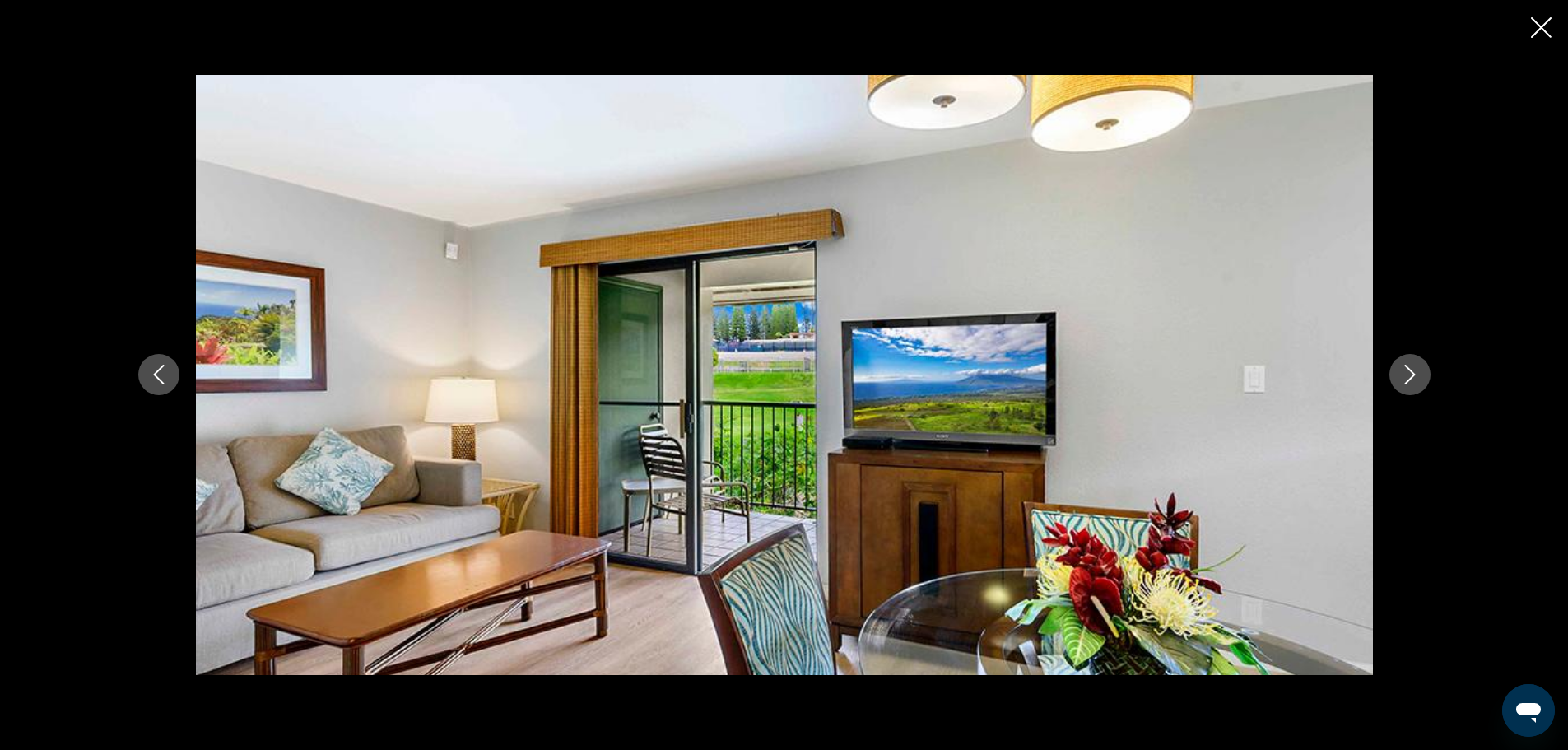
click at [1407, 376] on icon "Next image" at bounding box center [1409, 374] width 20 height 20
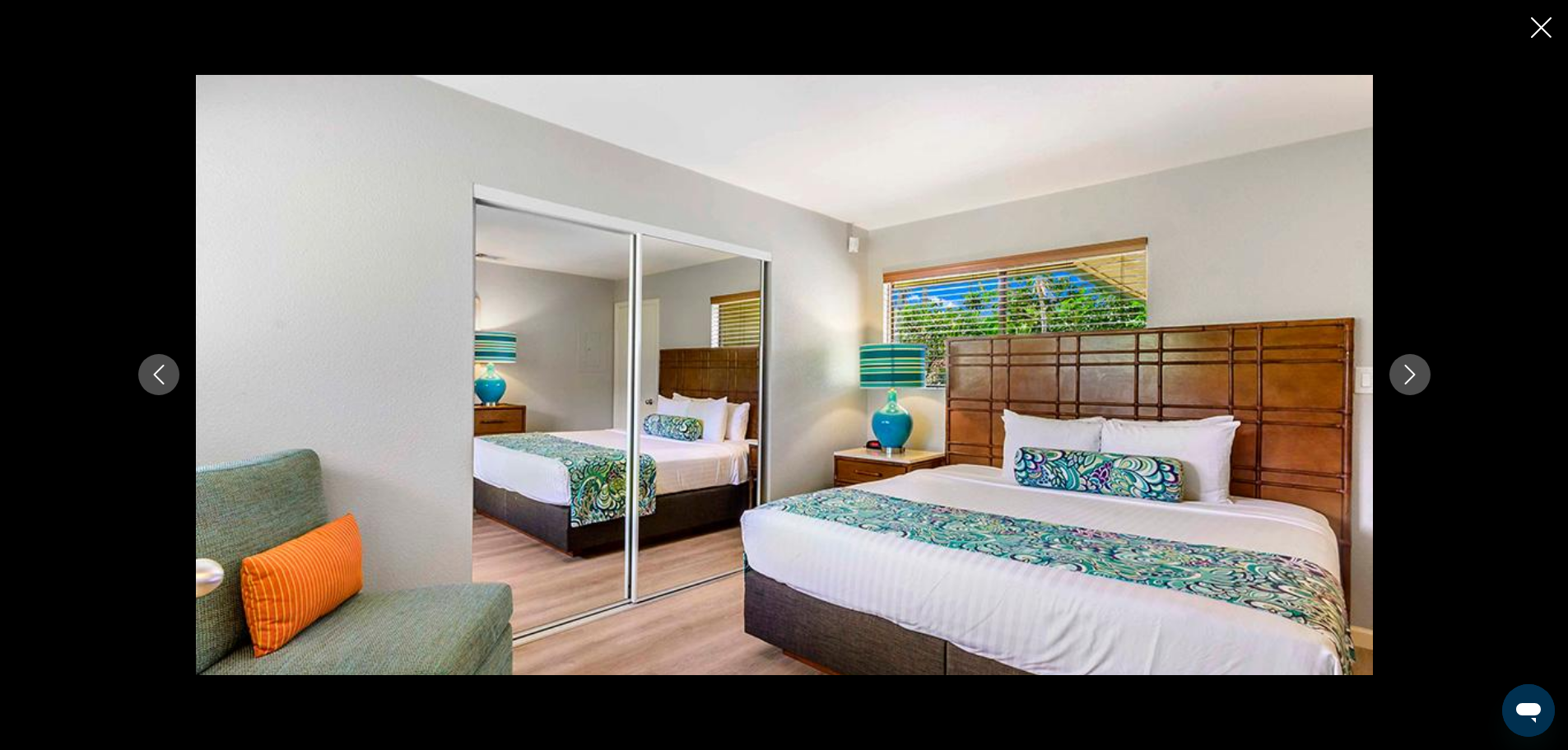
click at [1407, 376] on icon "Next image" at bounding box center [1409, 374] width 20 height 20
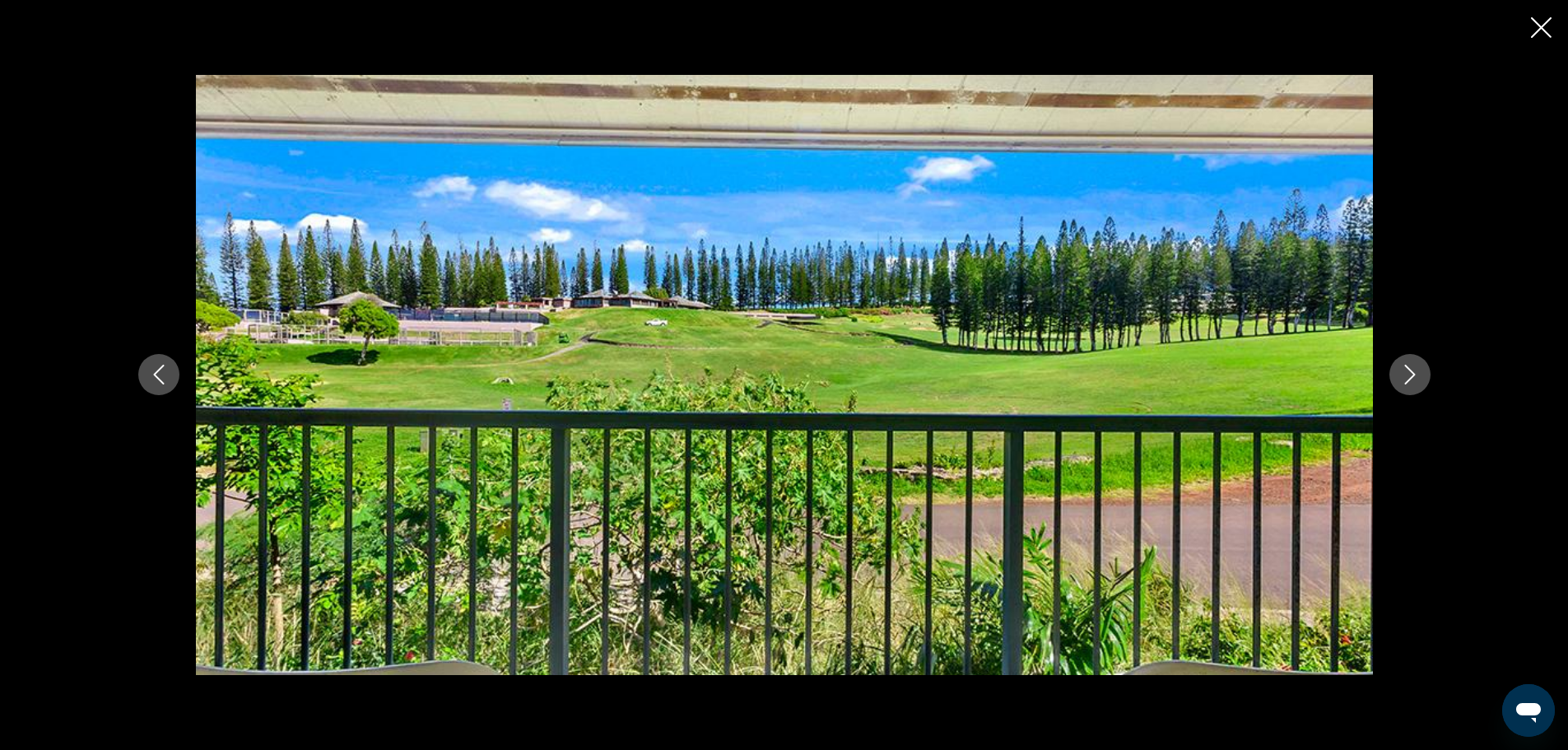
click at [1407, 376] on icon "Next image" at bounding box center [1409, 374] width 20 height 20
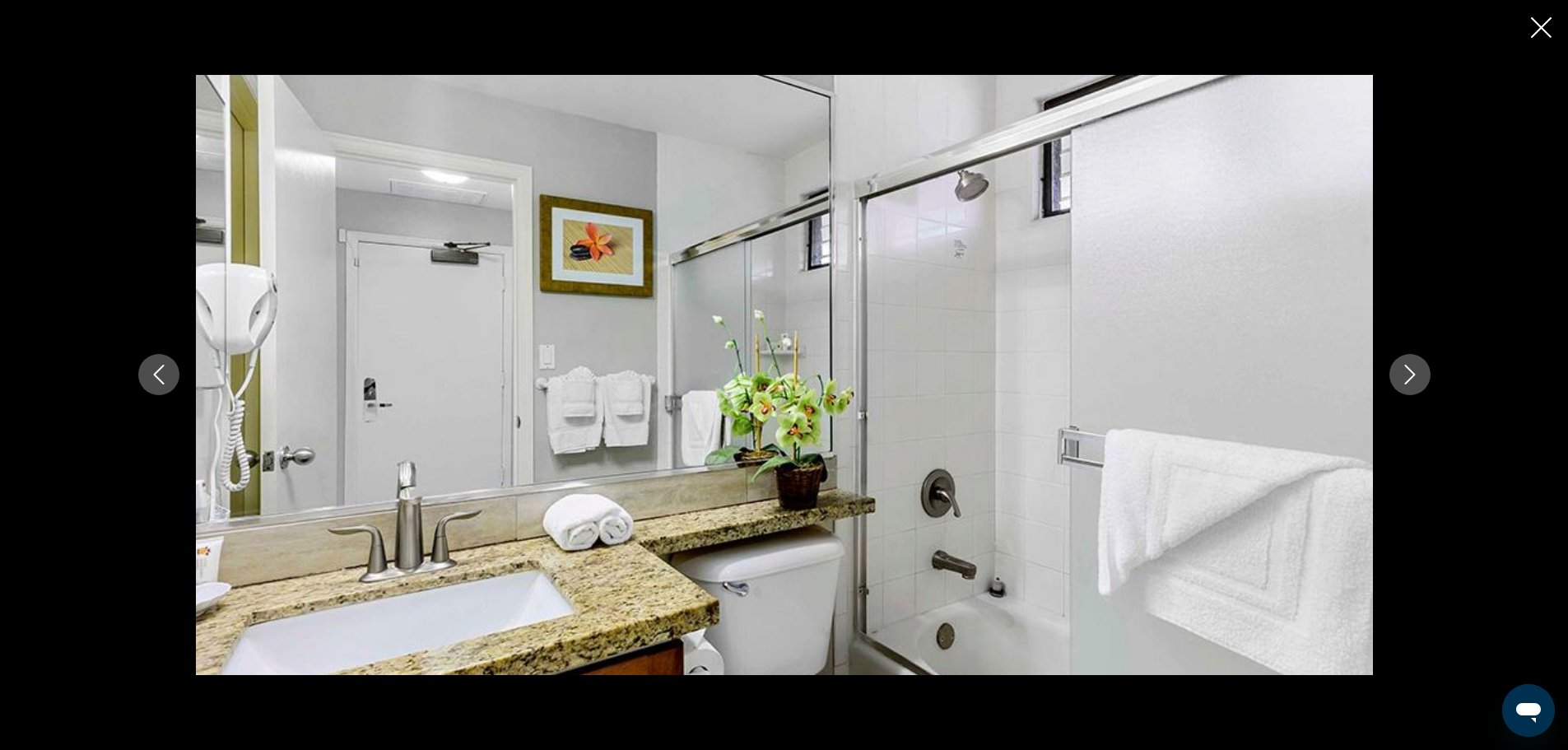
click at [1407, 376] on icon "Next image" at bounding box center [1409, 374] width 20 height 20
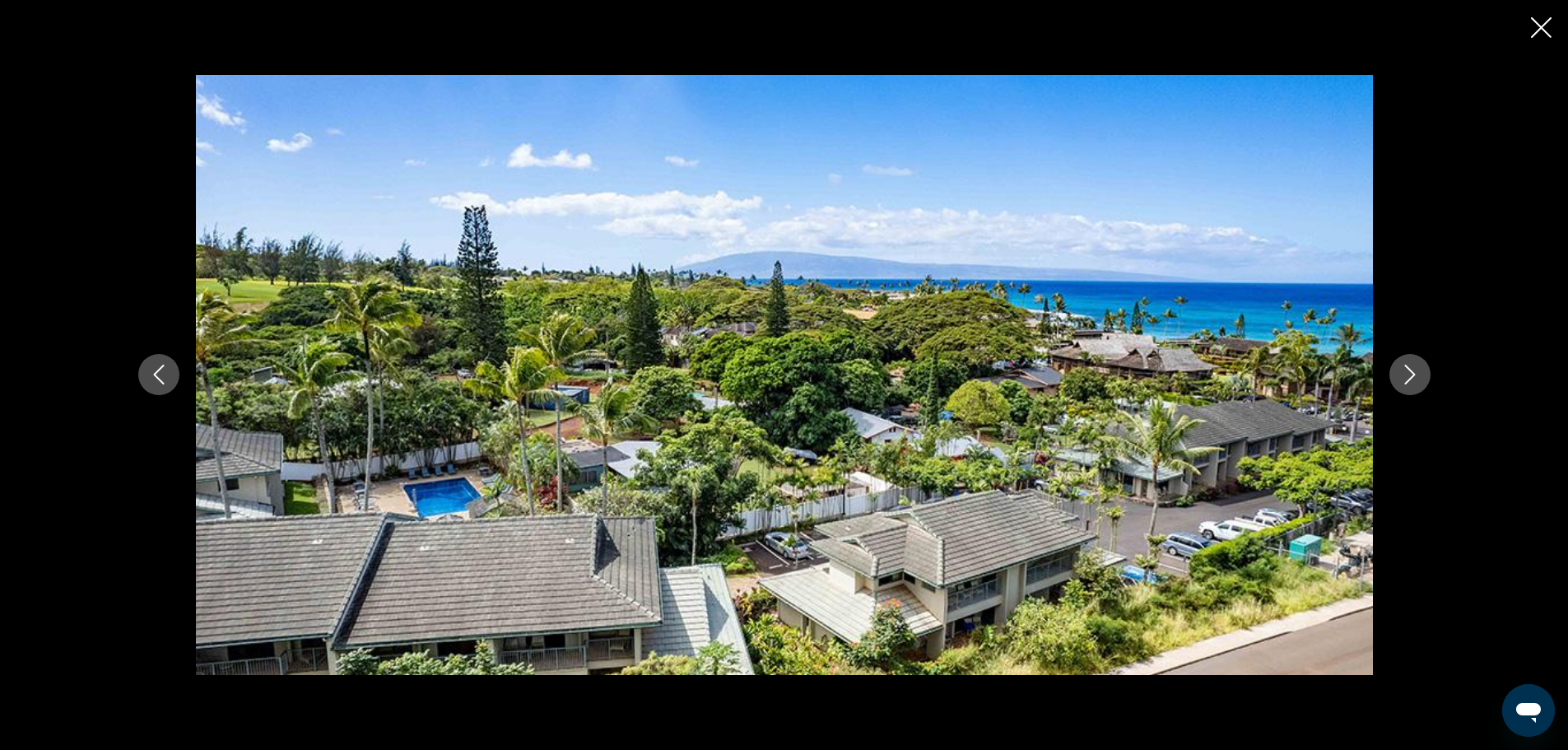
click at [1407, 376] on icon "Next image" at bounding box center [1409, 374] width 20 height 20
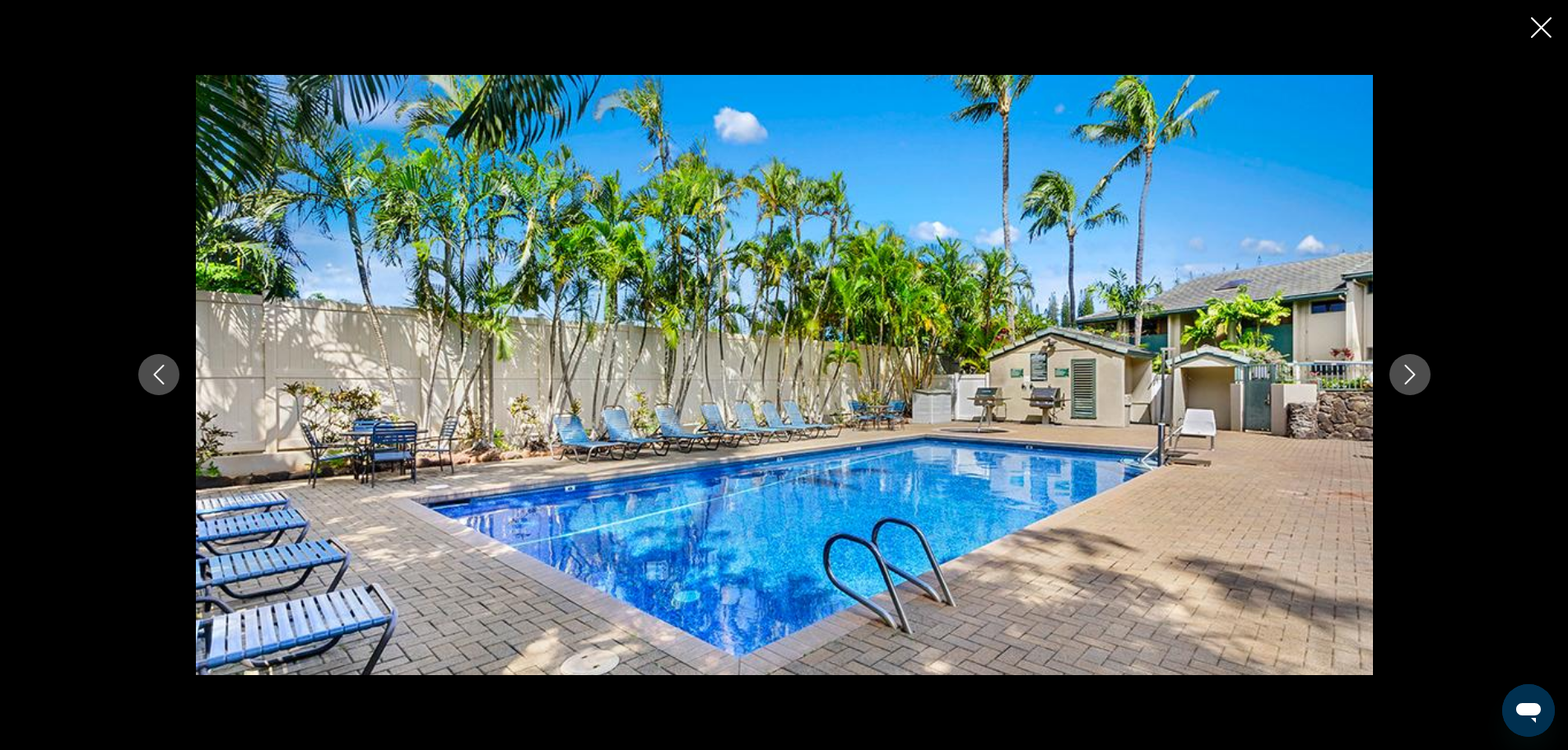
click at [1407, 376] on icon "Next image" at bounding box center [1409, 374] width 20 height 20
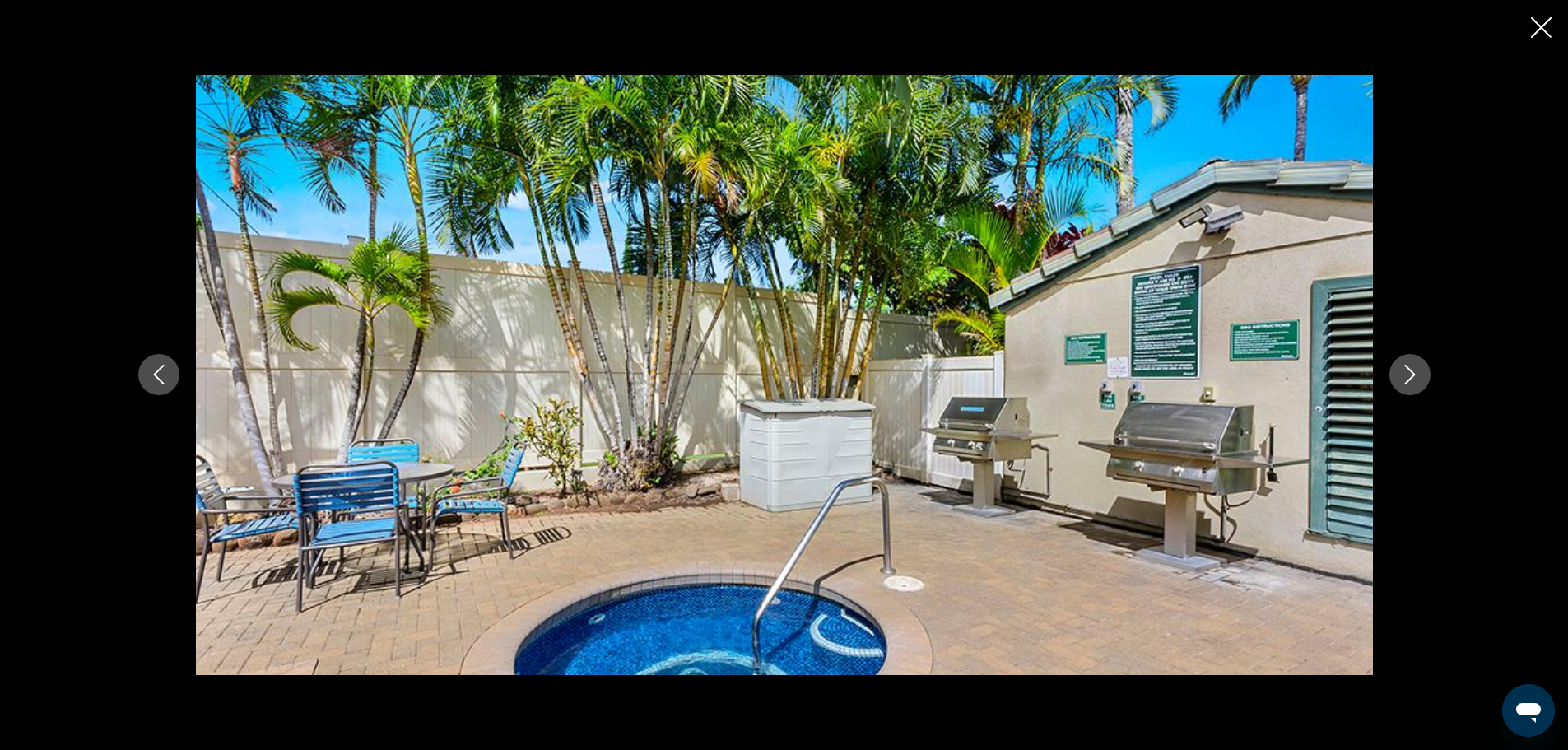
click at [1539, 29] on icon "Close slideshow" at bounding box center [1540, 28] width 21 height 21
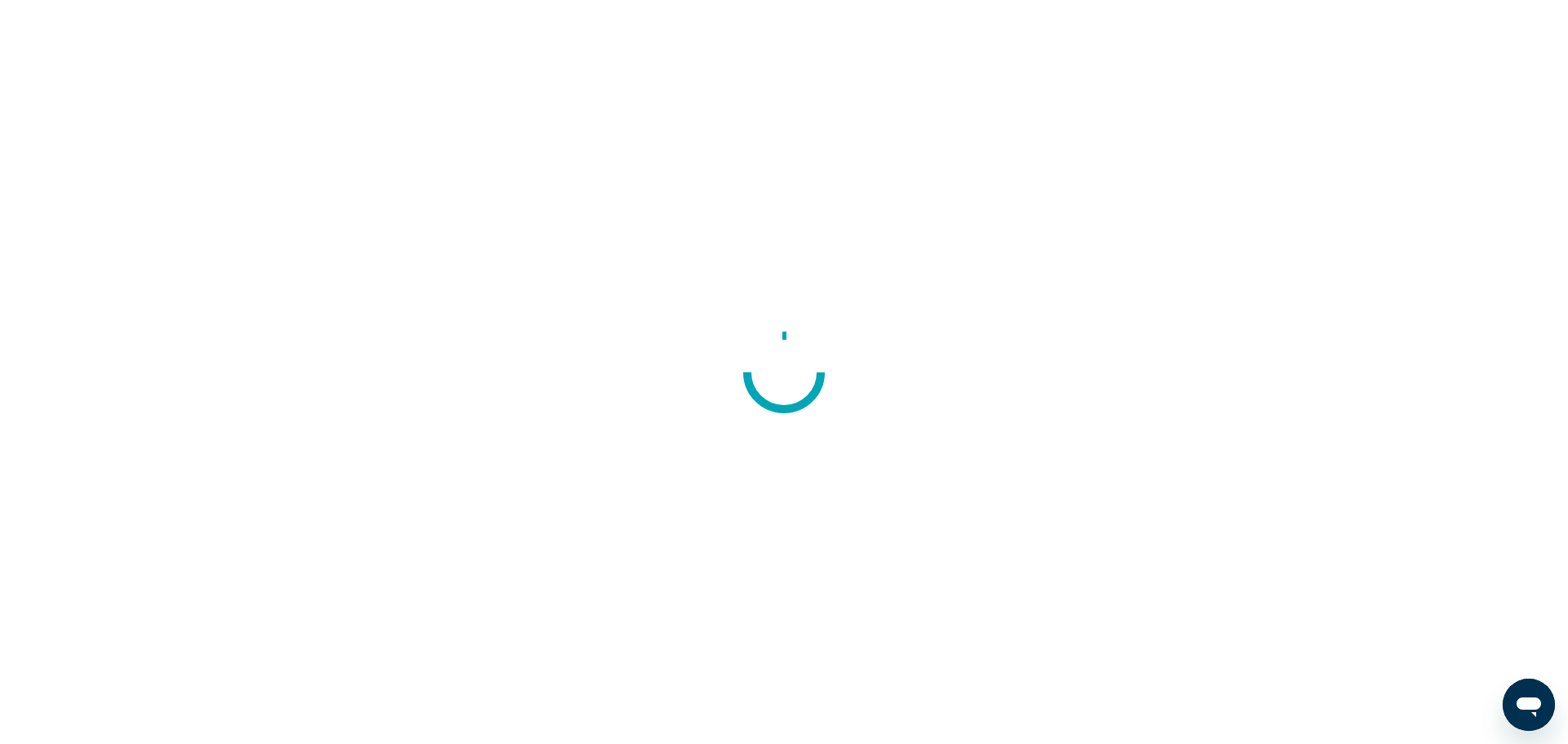
click at [580, 245] on div at bounding box center [784, 372] width 1568 height 744
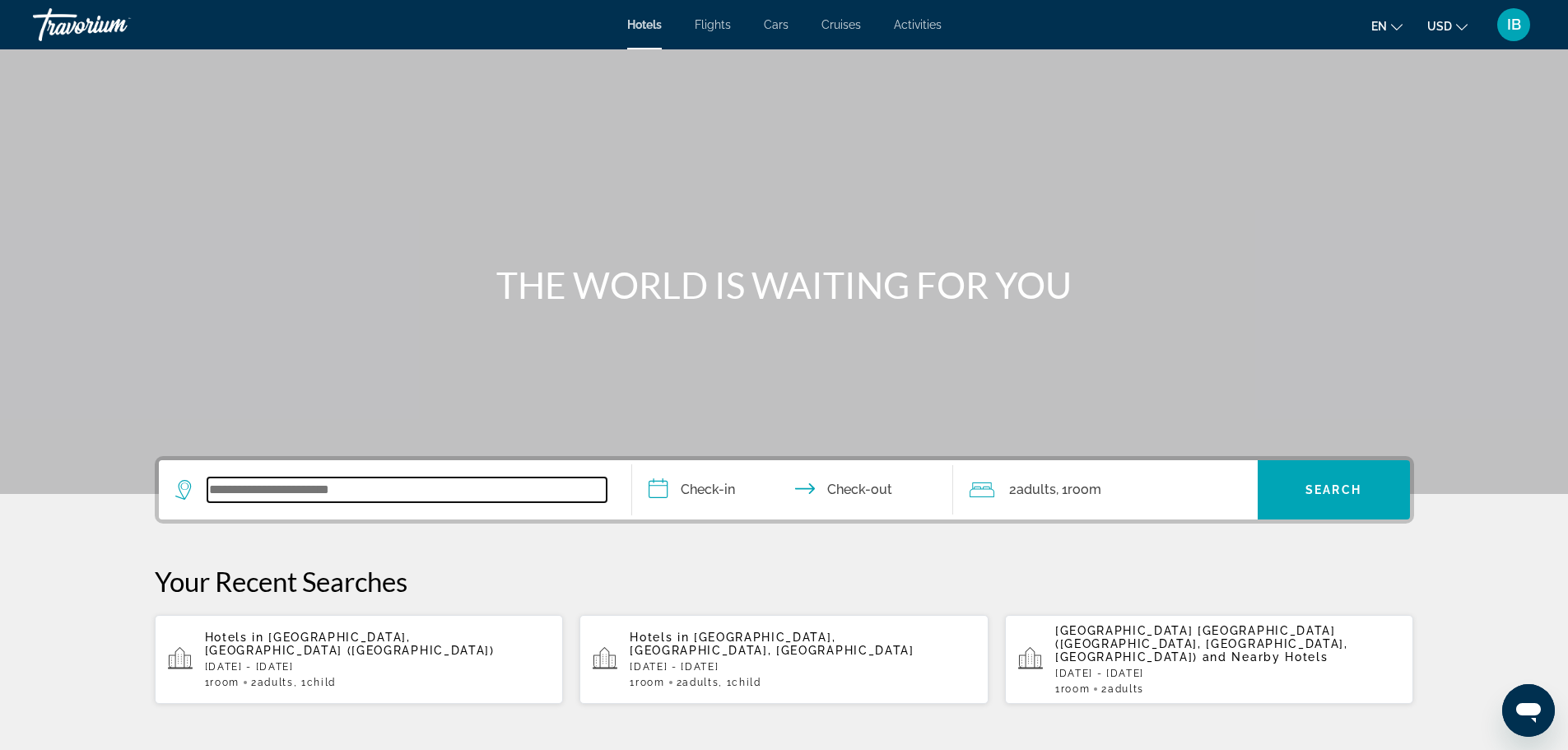
click at [283, 487] on input "Search widget" at bounding box center [407, 489] width 399 height 25
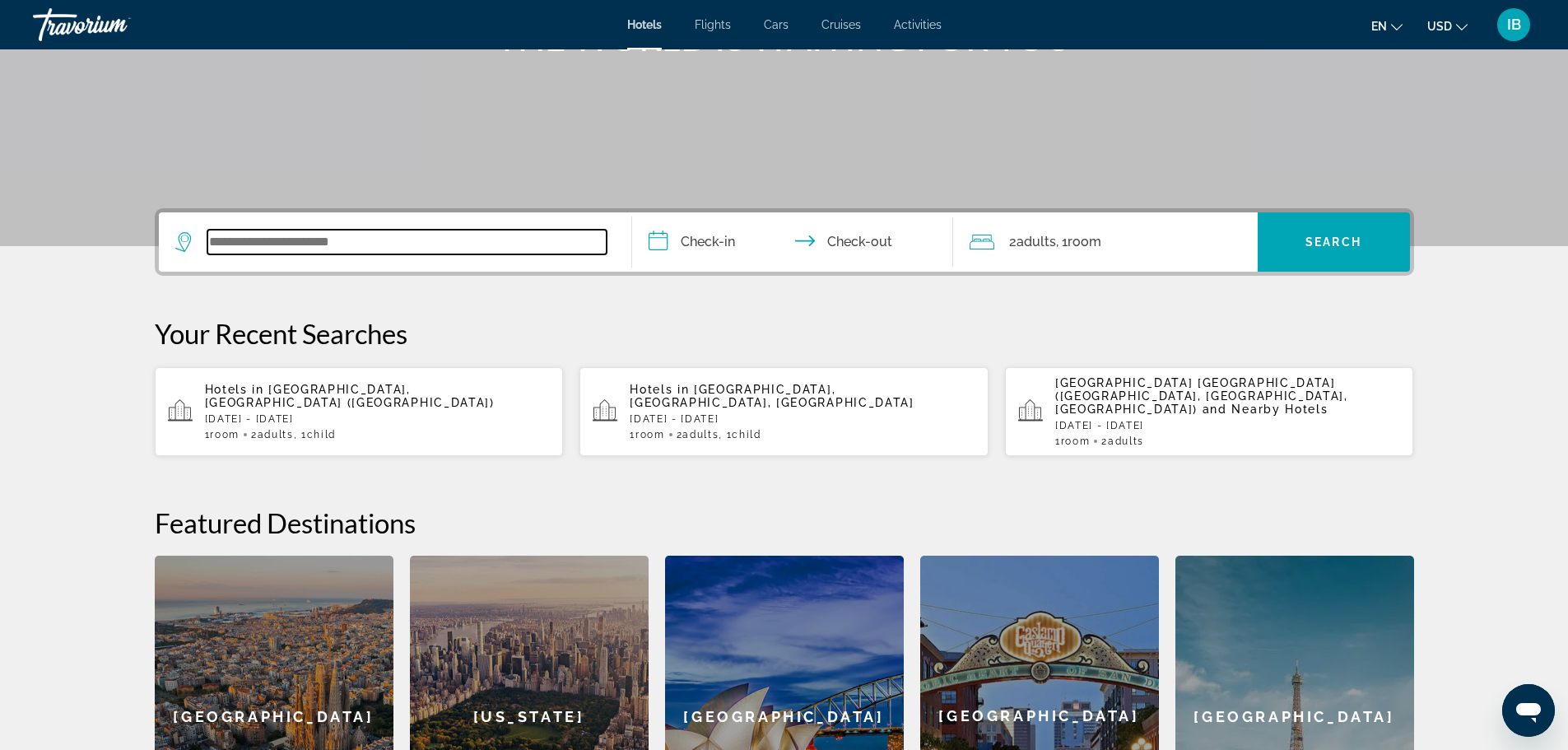
scroll to position [403, 0]
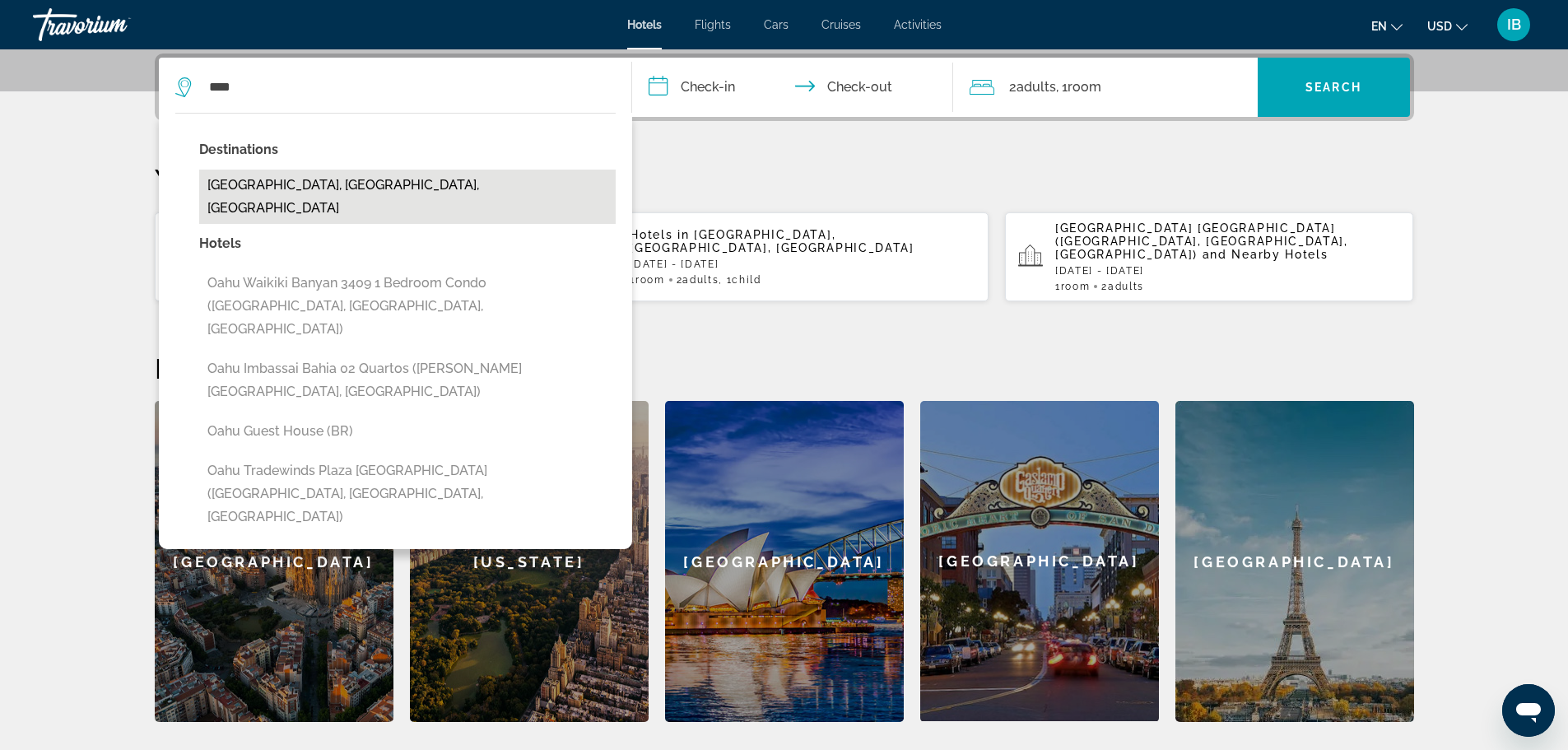
click at [297, 181] on button "Oahu Island, HI, United States" at bounding box center [407, 196] width 416 height 54
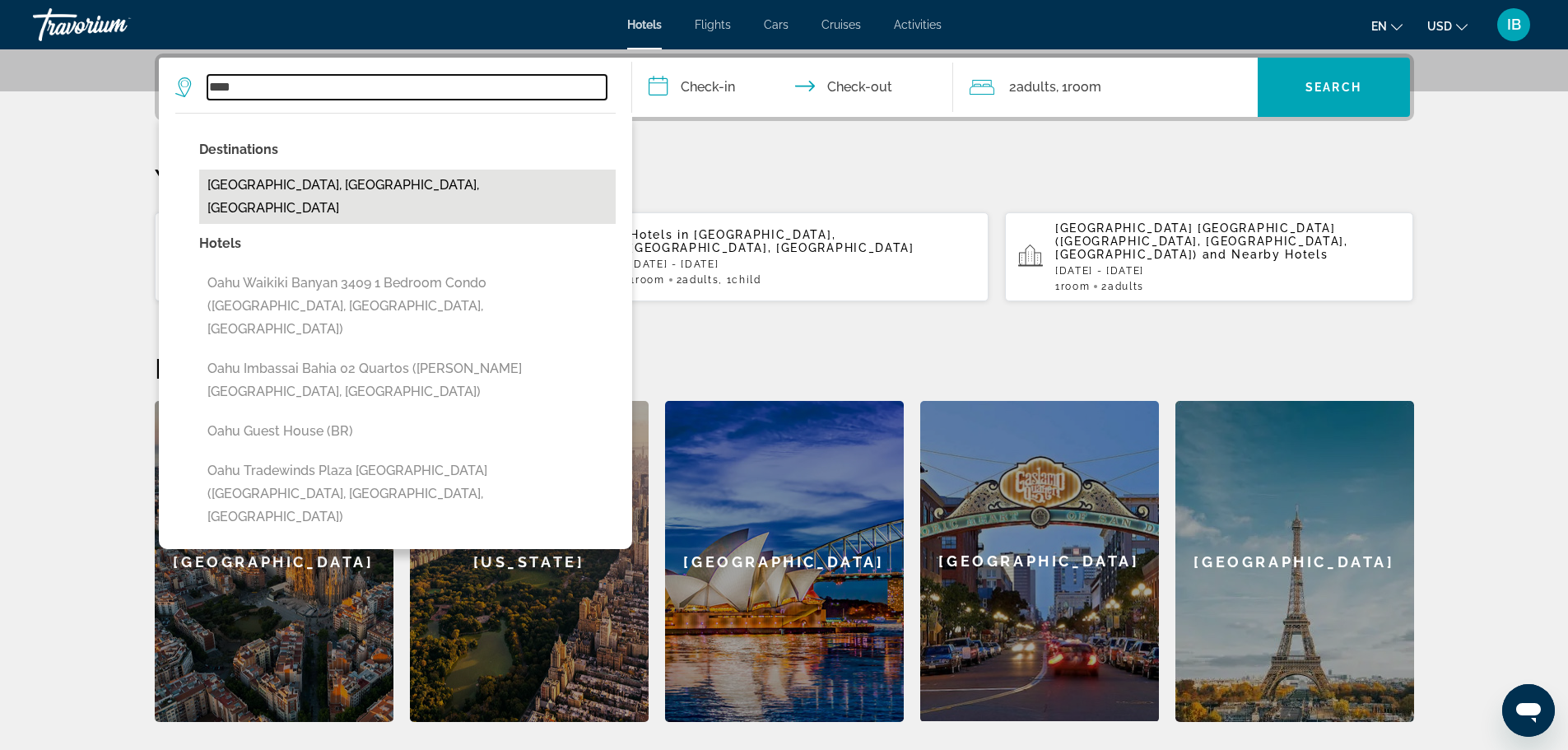
type input "**********"
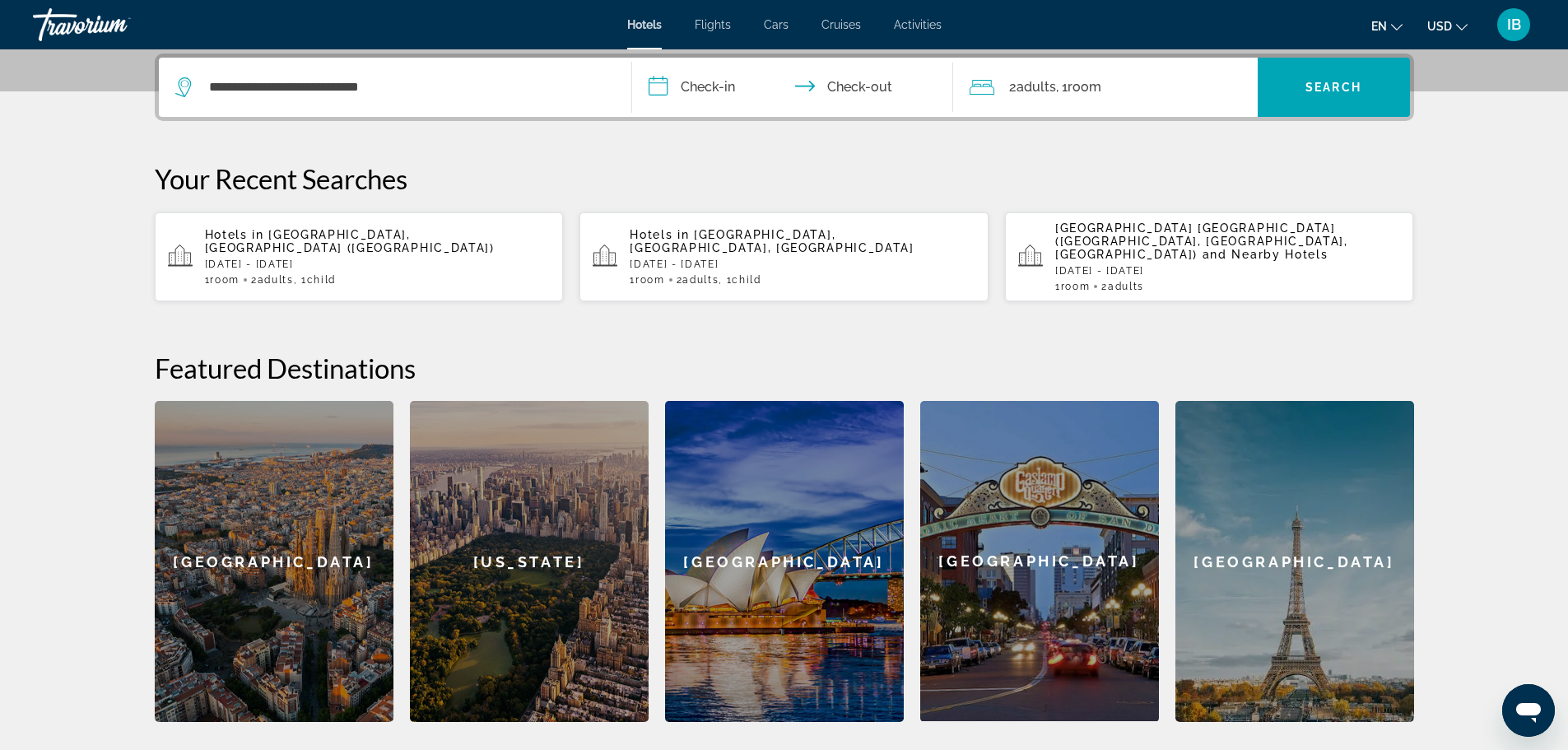
click at [714, 87] on input "**********" at bounding box center [795, 89] width 328 height 65
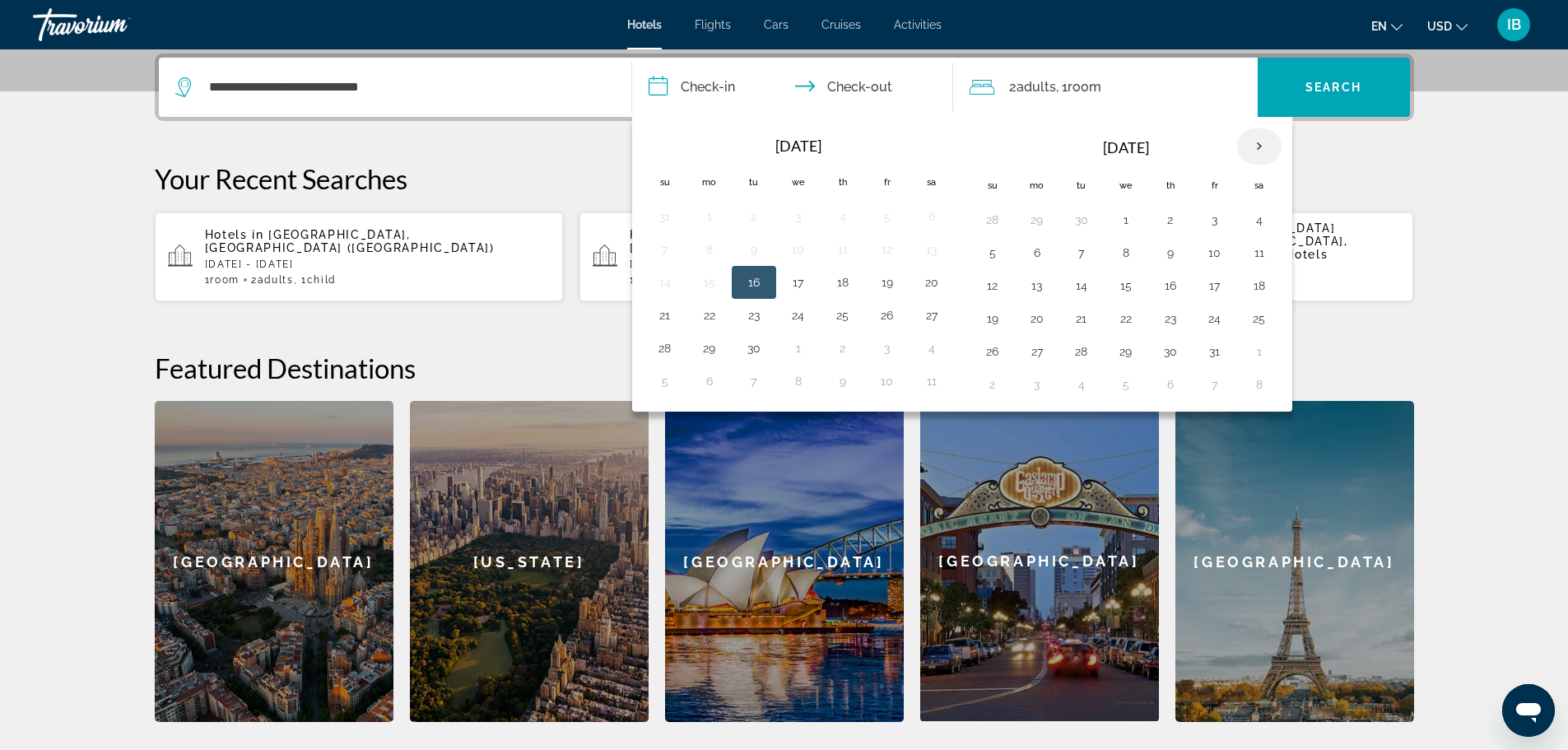
click at [1262, 148] on th "Next month" at bounding box center [1259, 146] width 45 height 36
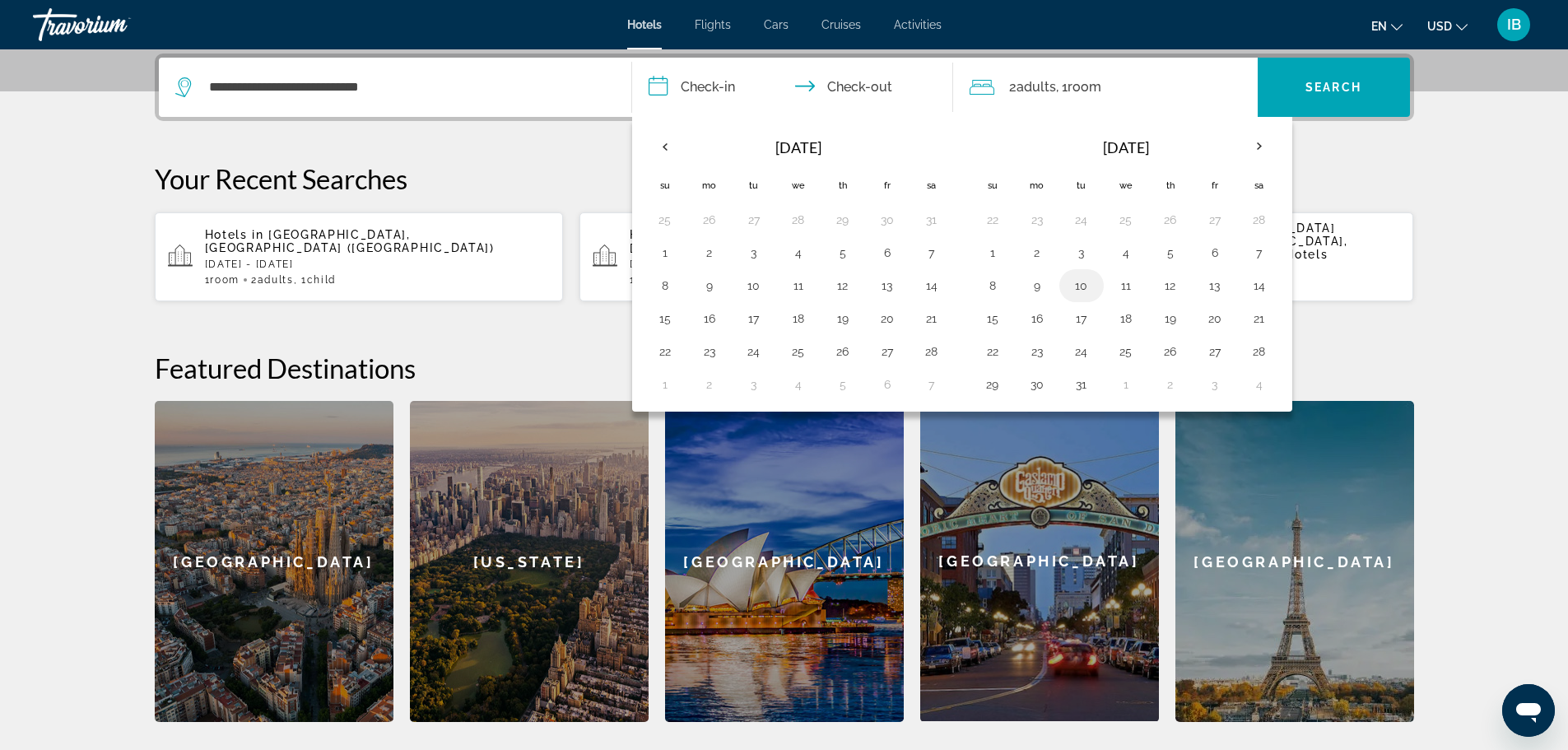
click at [1083, 283] on button "10" at bounding box center [1081, 286] width 27 height 23
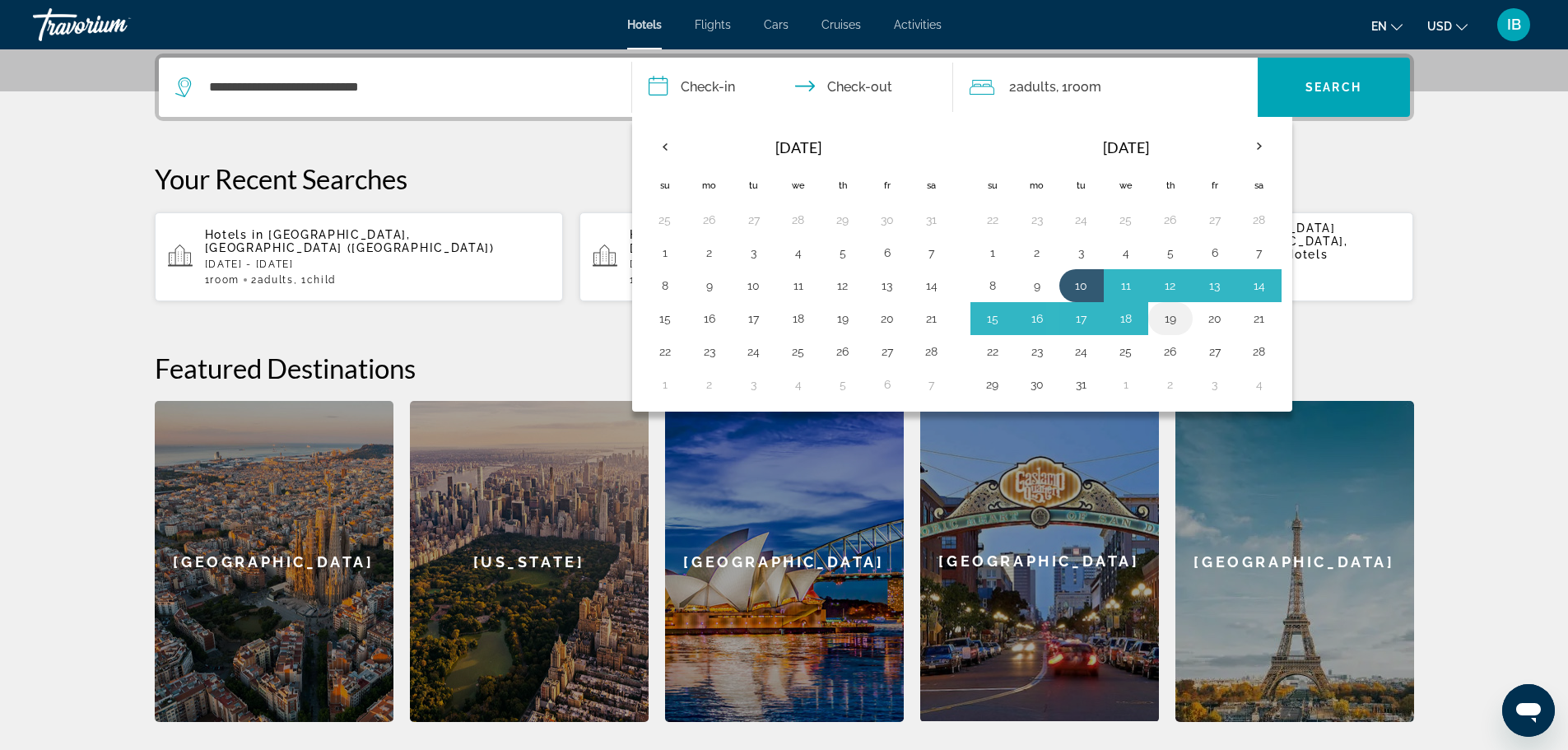
click at [1175, 318] on button "19" at bounding box center [1170, 318] width 27 height 23
type input "**********"
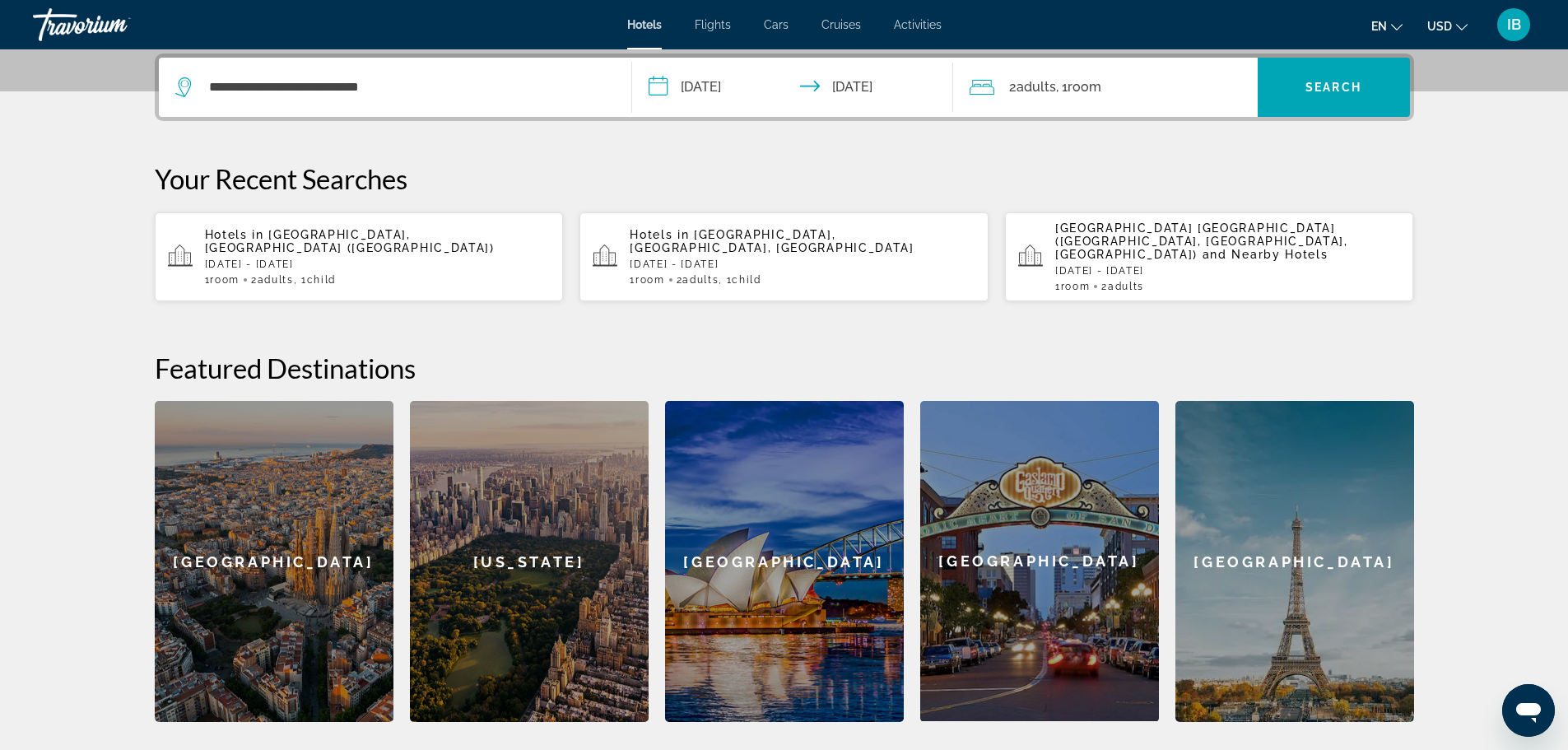
click at [1162, 91] on div "2 Adult Adults , 1 Room rooms" at bounding box center [1113, 87] width 288 height 23
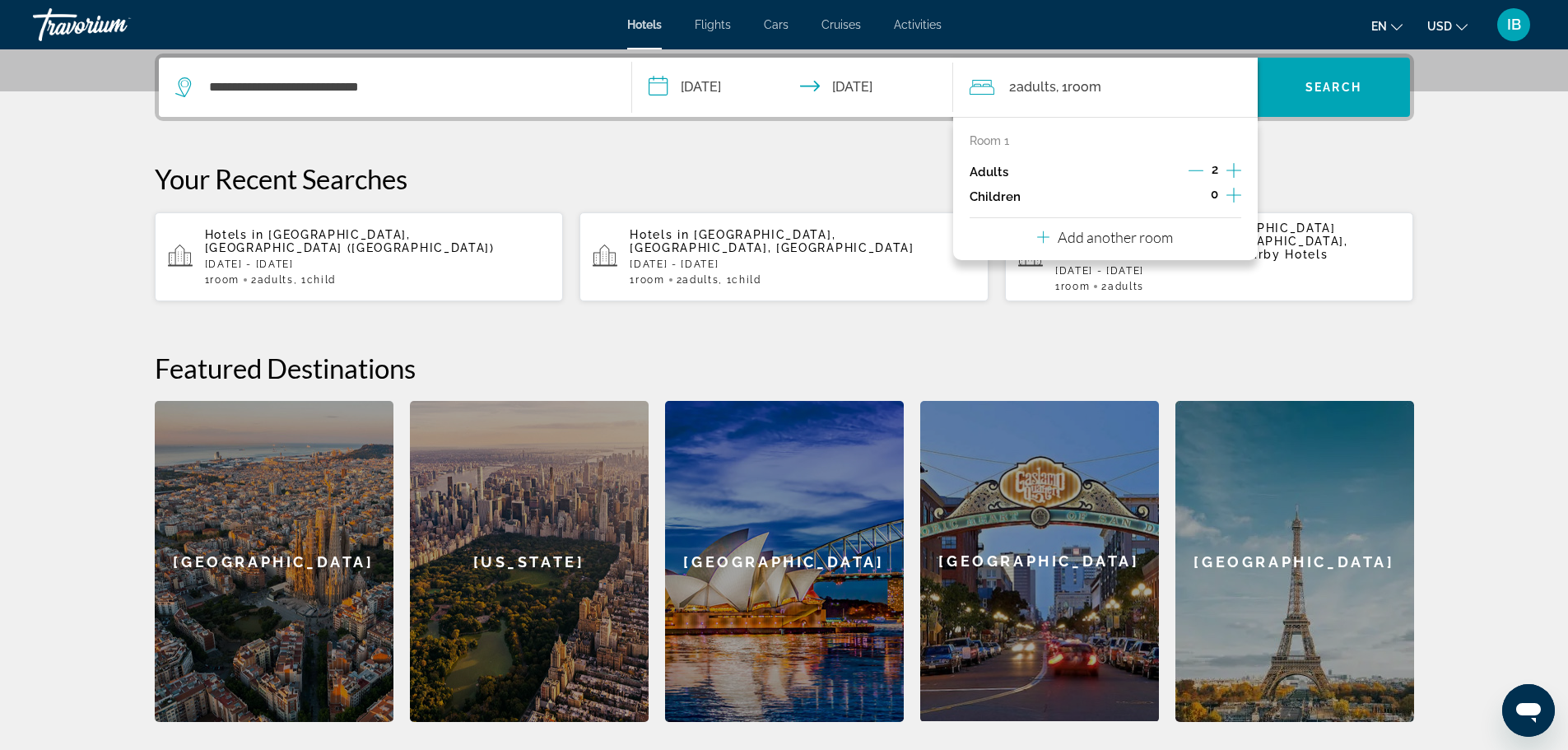
click at [1233, 188] on icon "Increment children" at bounding box center [1233, 194] width 15 height 15
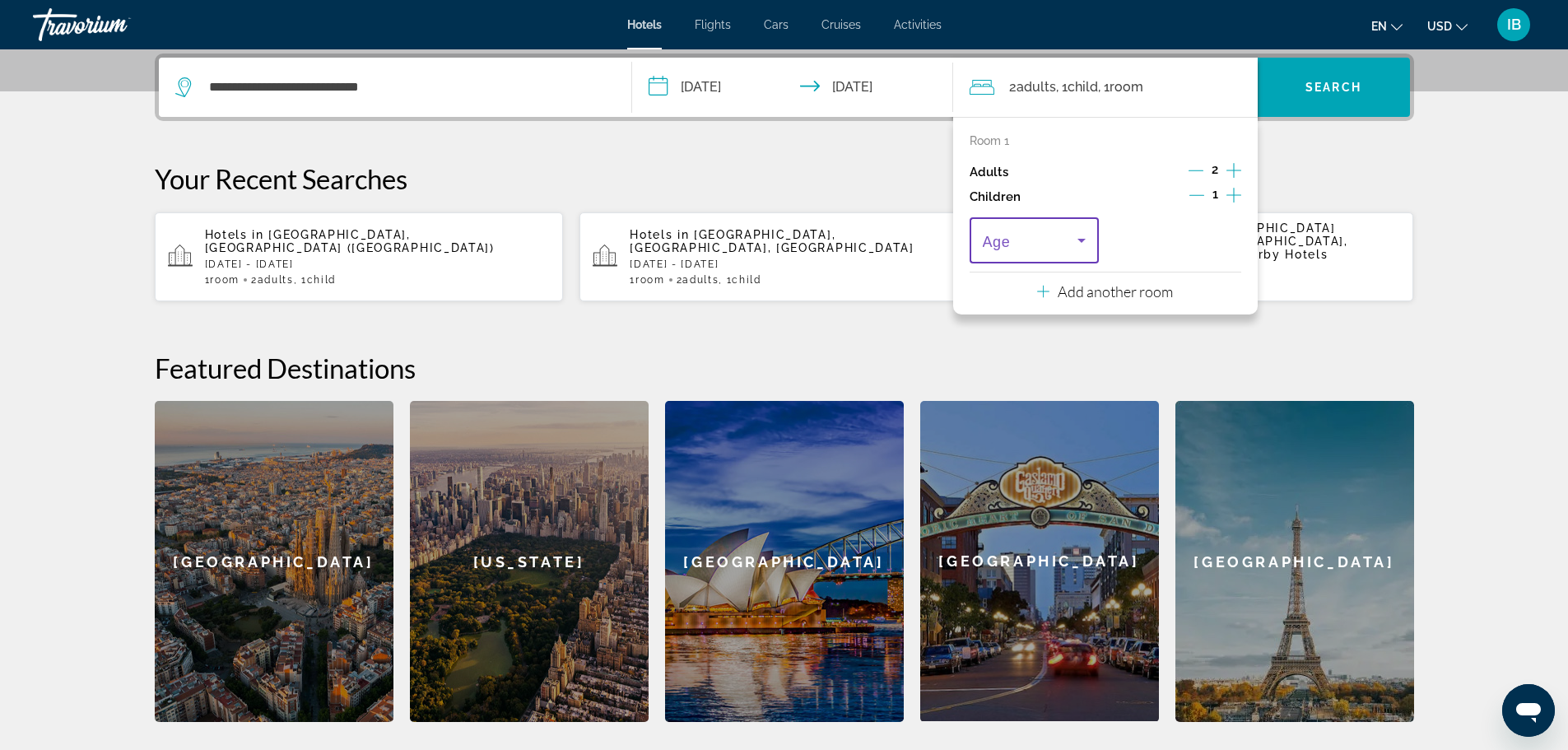
click at [1083, 247] on icon "Travelers: 2 adults, 1 child" at bounding box center [1081, 240] width 20 height 20
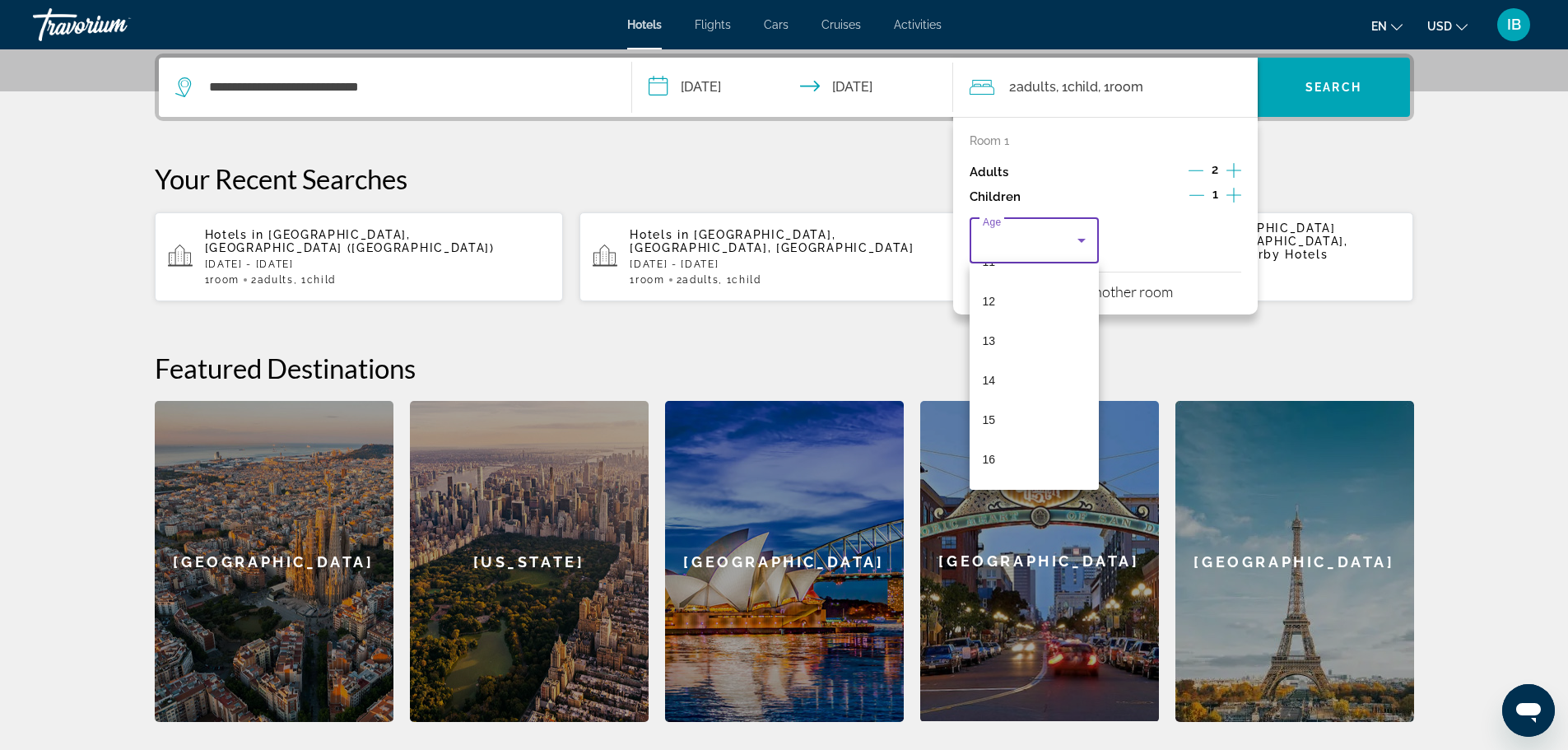
scroll to position [471, 0]
click at [1011, 411] on mat-option "15" at bounding box center [1034, 411] width 130 height 40
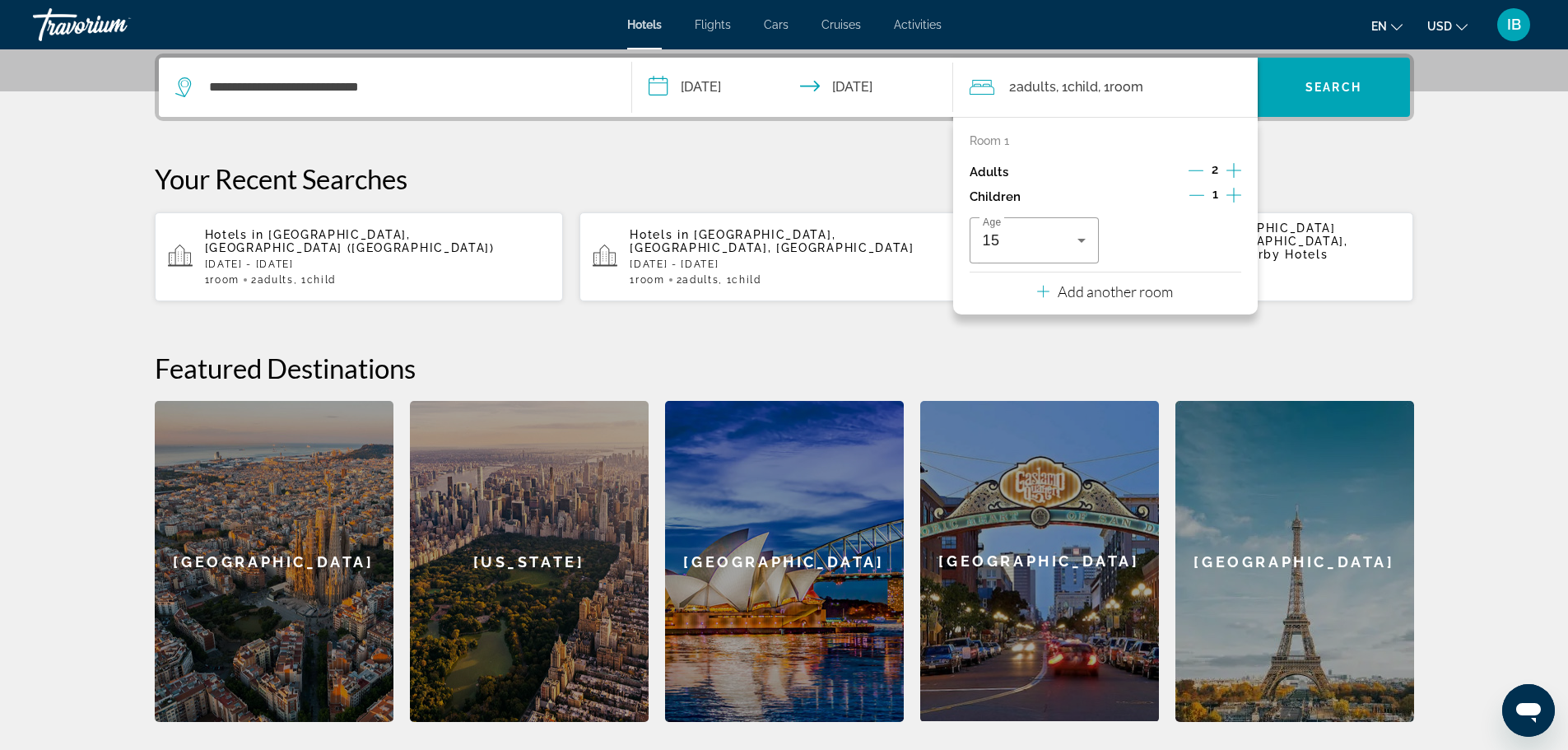
click at [1231, 198] on icon "Increment children" at bounding box center [1233, 194] width 15 height 20
click at [1229, 237] on icon "Travelers: 2 adults, 2 children" at bounding box center [1223, 240] width 20 height 20
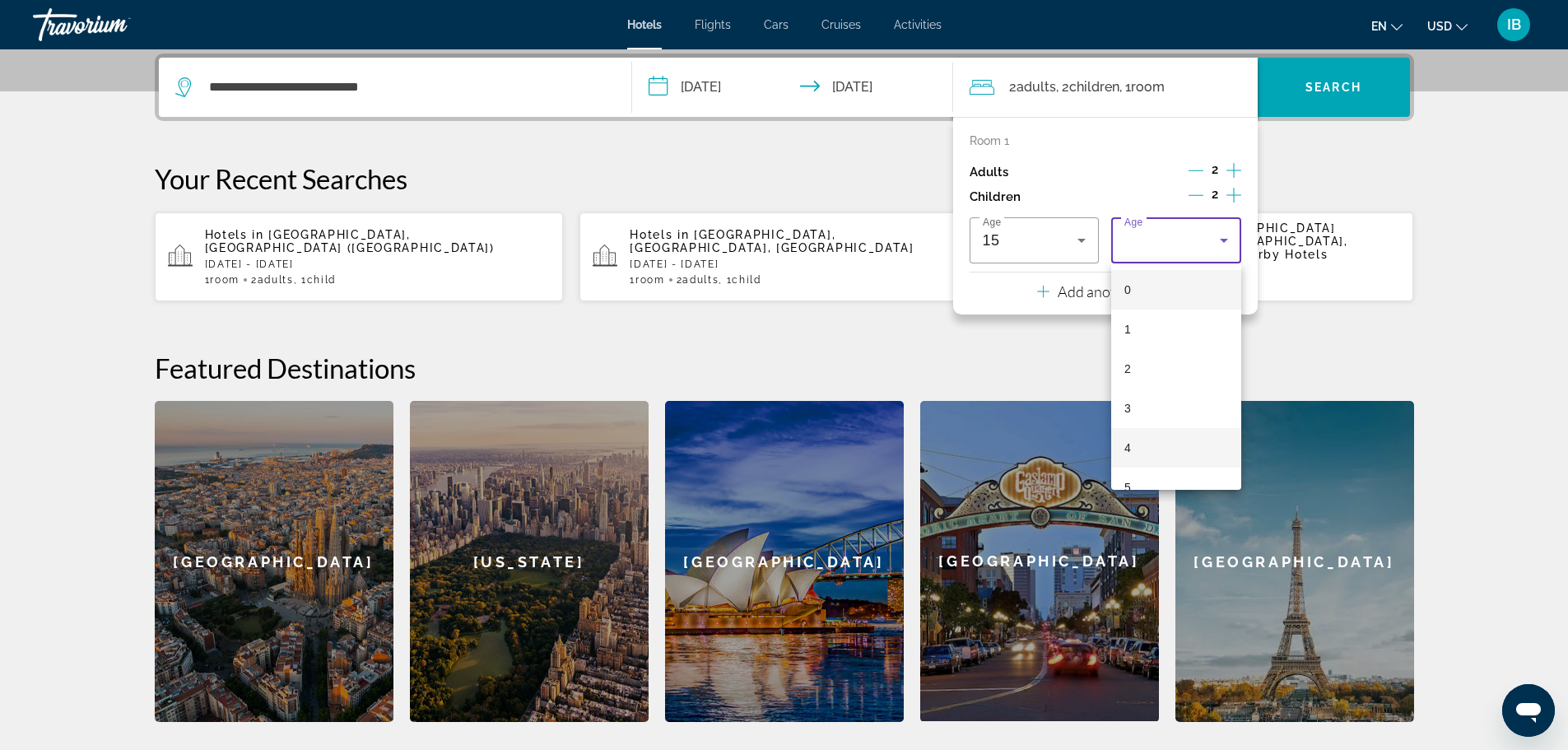
click at [1185, 453] on mat-option "4" at bounding box center [1175, 448] width 130 height 40
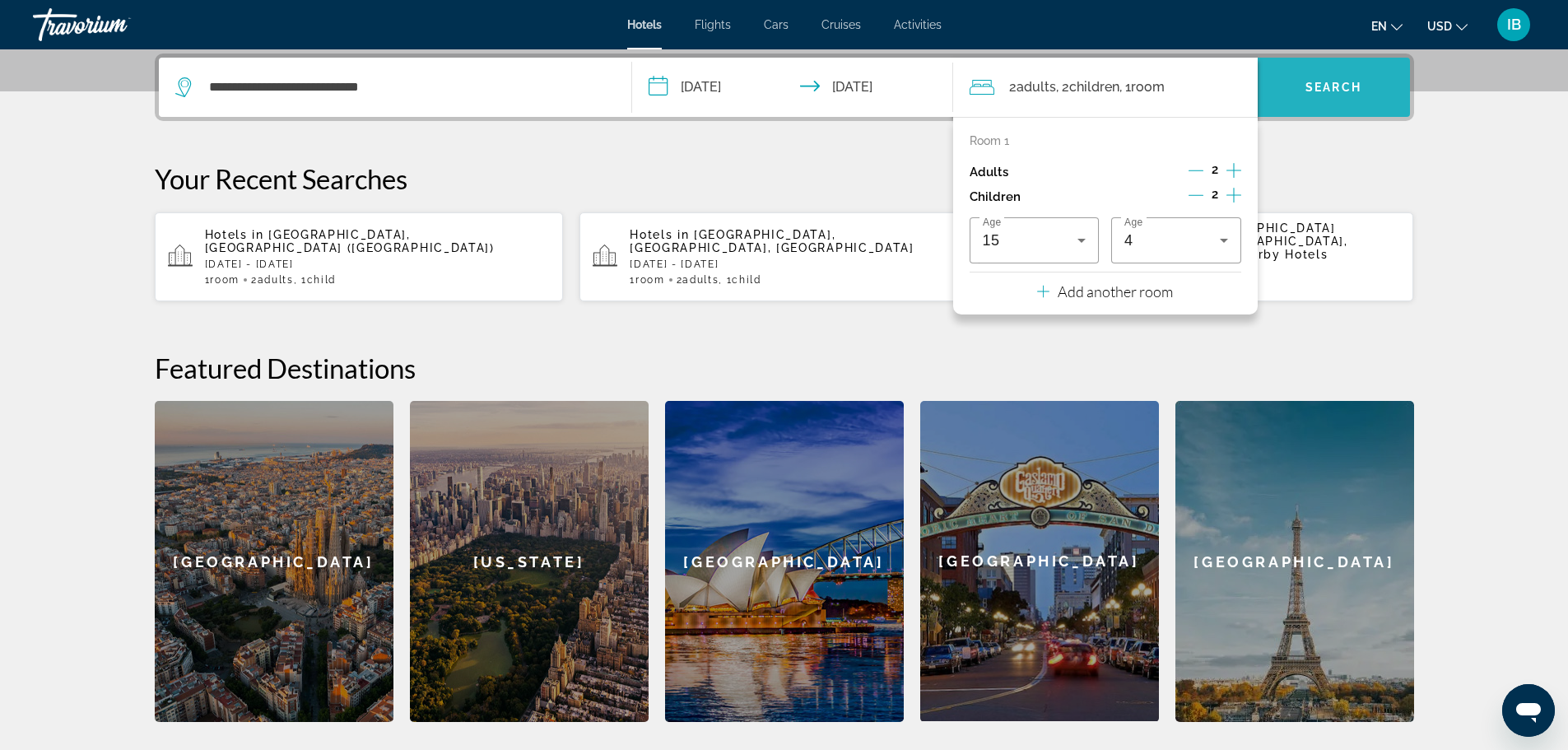
click at [1357, 91] on span "Search" at bounding box center [1332, 87] width 56 height 13
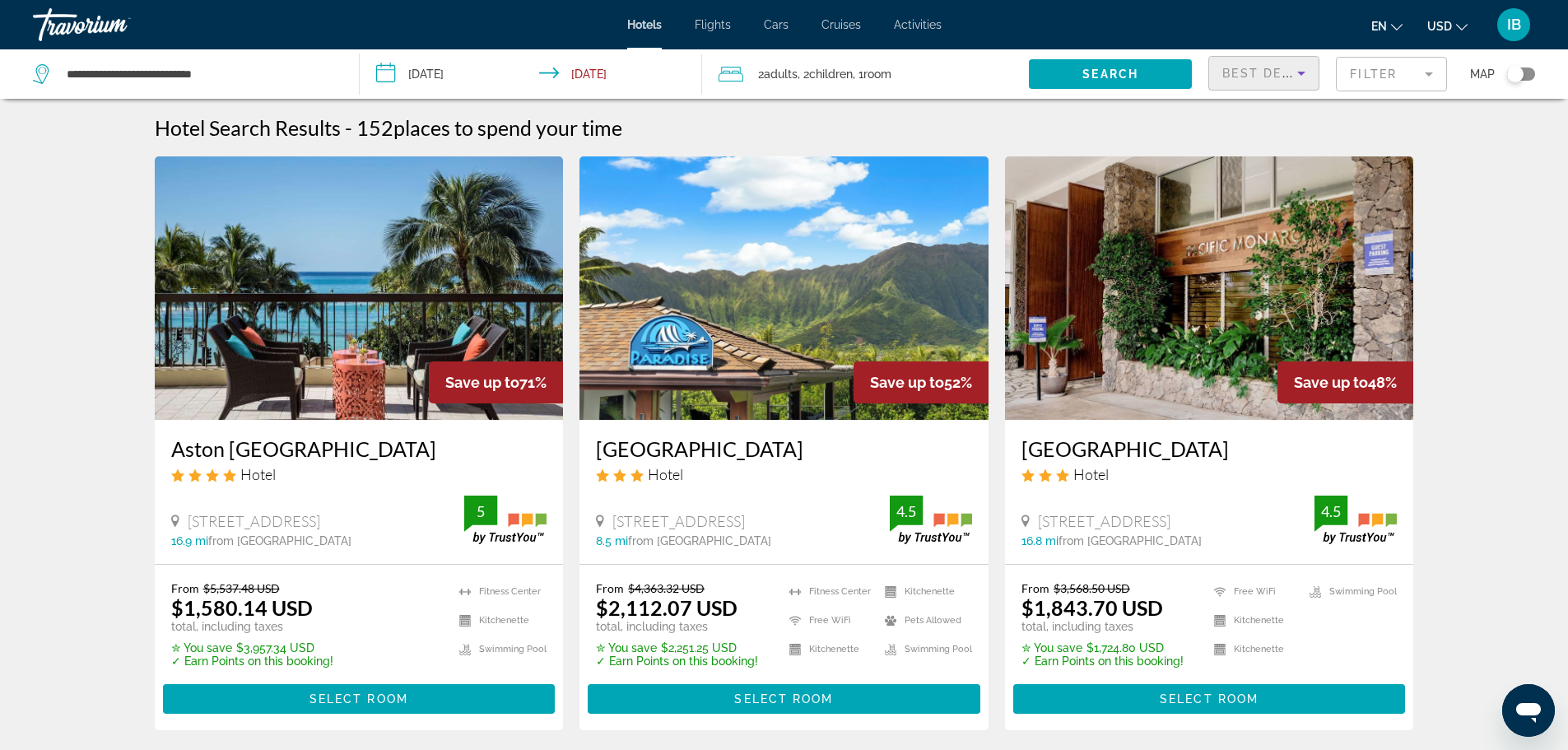
click at [1275, 71] on span "Best Deals" at bounding box center [1265, 73] width 86 height 13
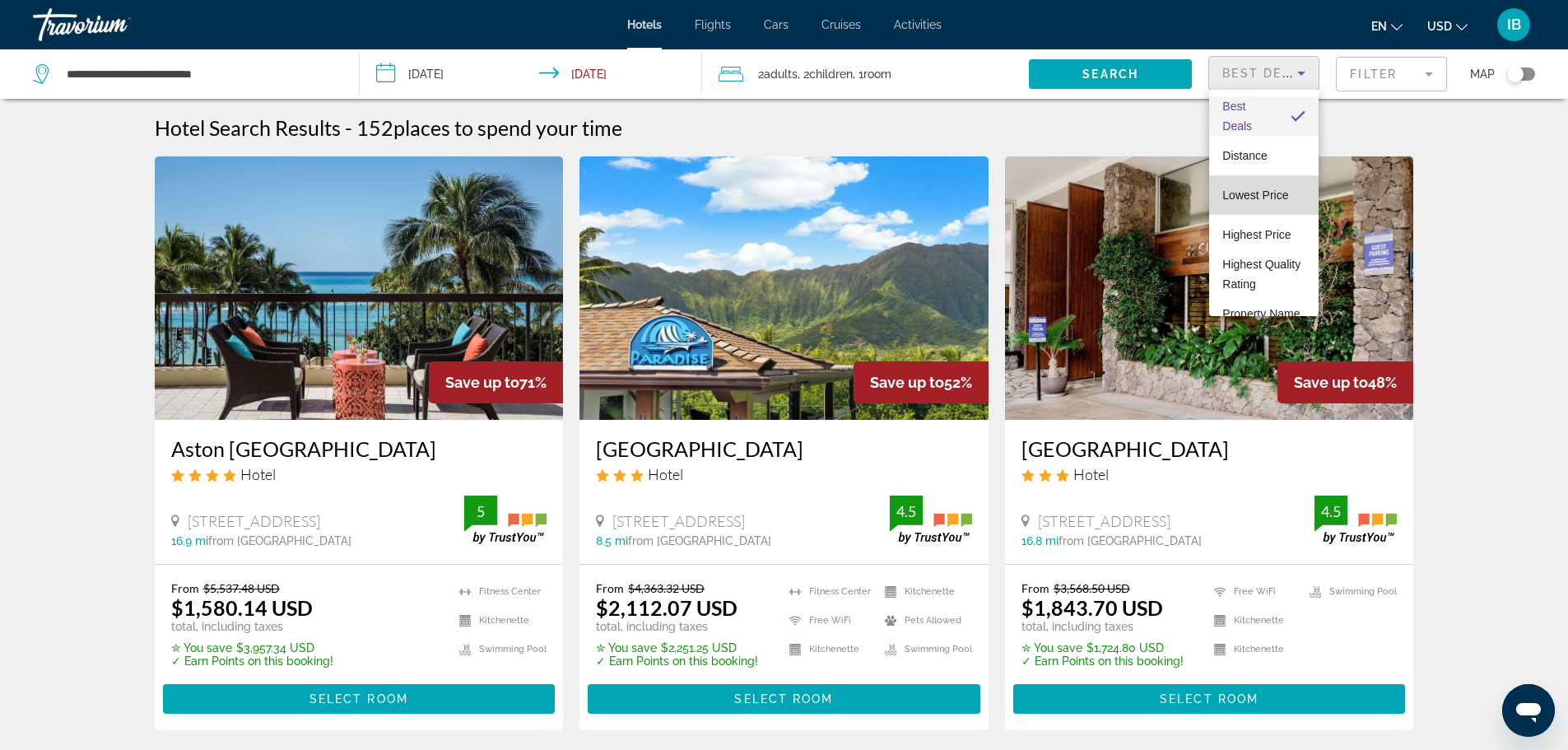
click at [1265, 190] on span "Lowest Price" at bounding box center [1255, 194] width 66 height 13
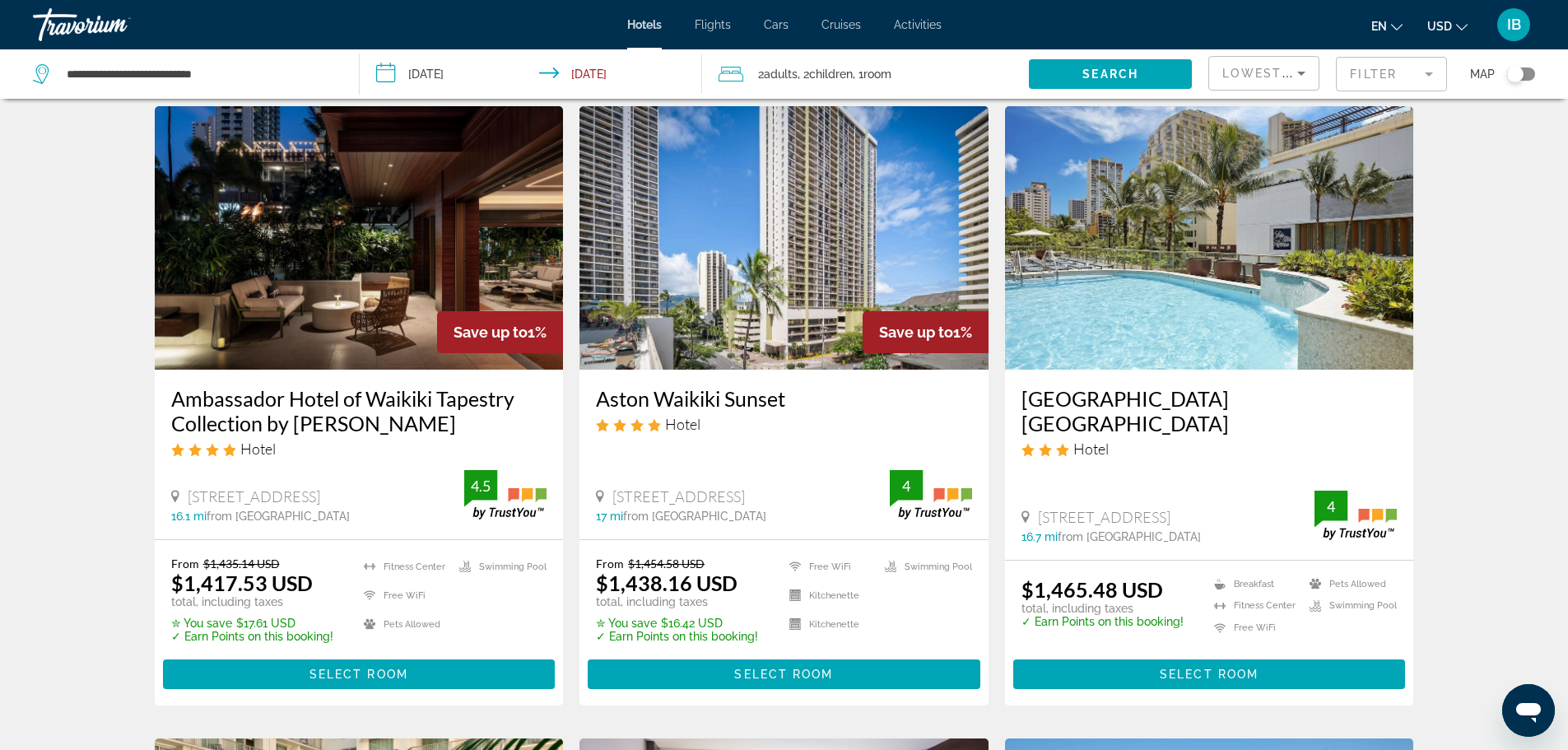
scroll to position [659, 0]
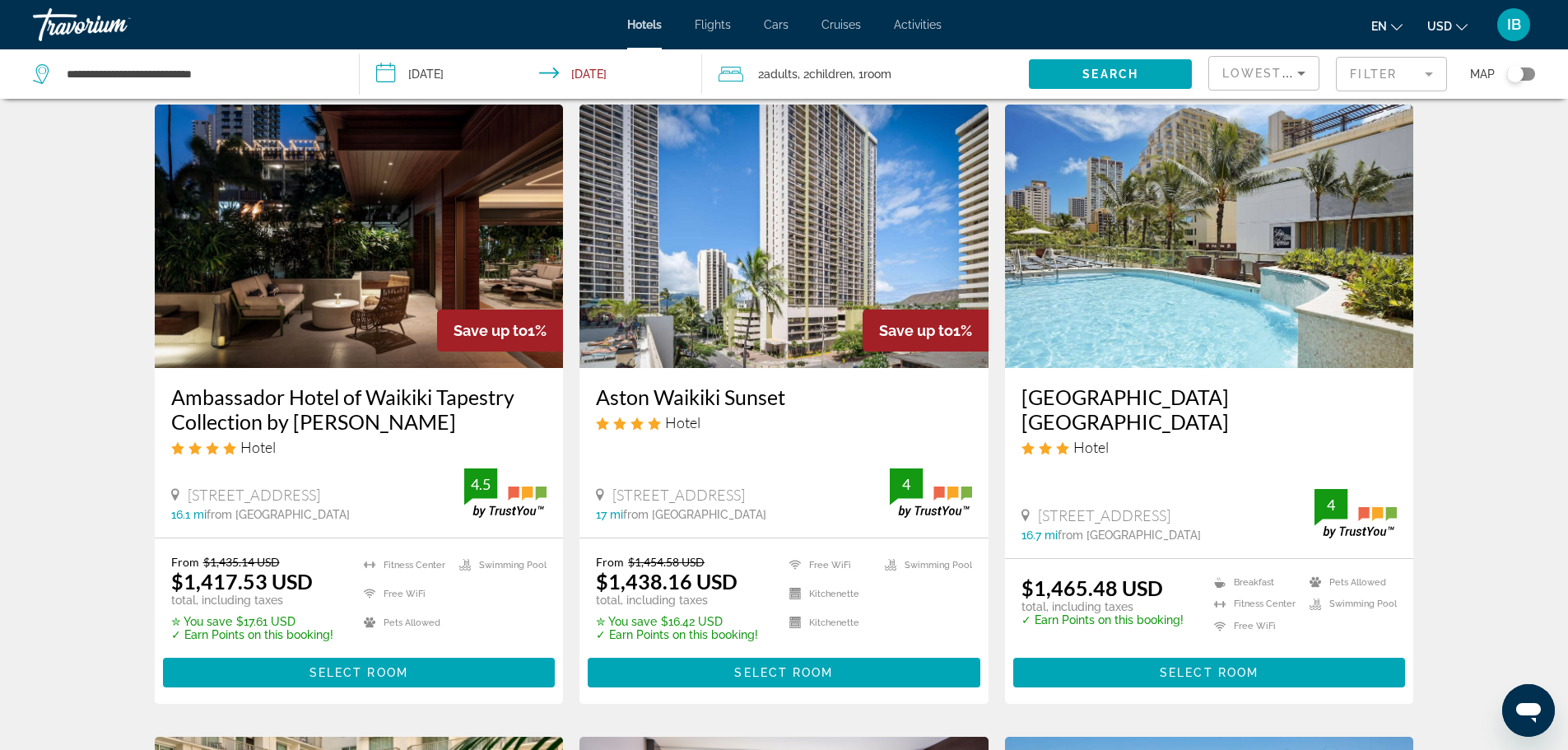
click at [199, 240] on img "Main content" at bounding box center [359, 237] width 409 height 263
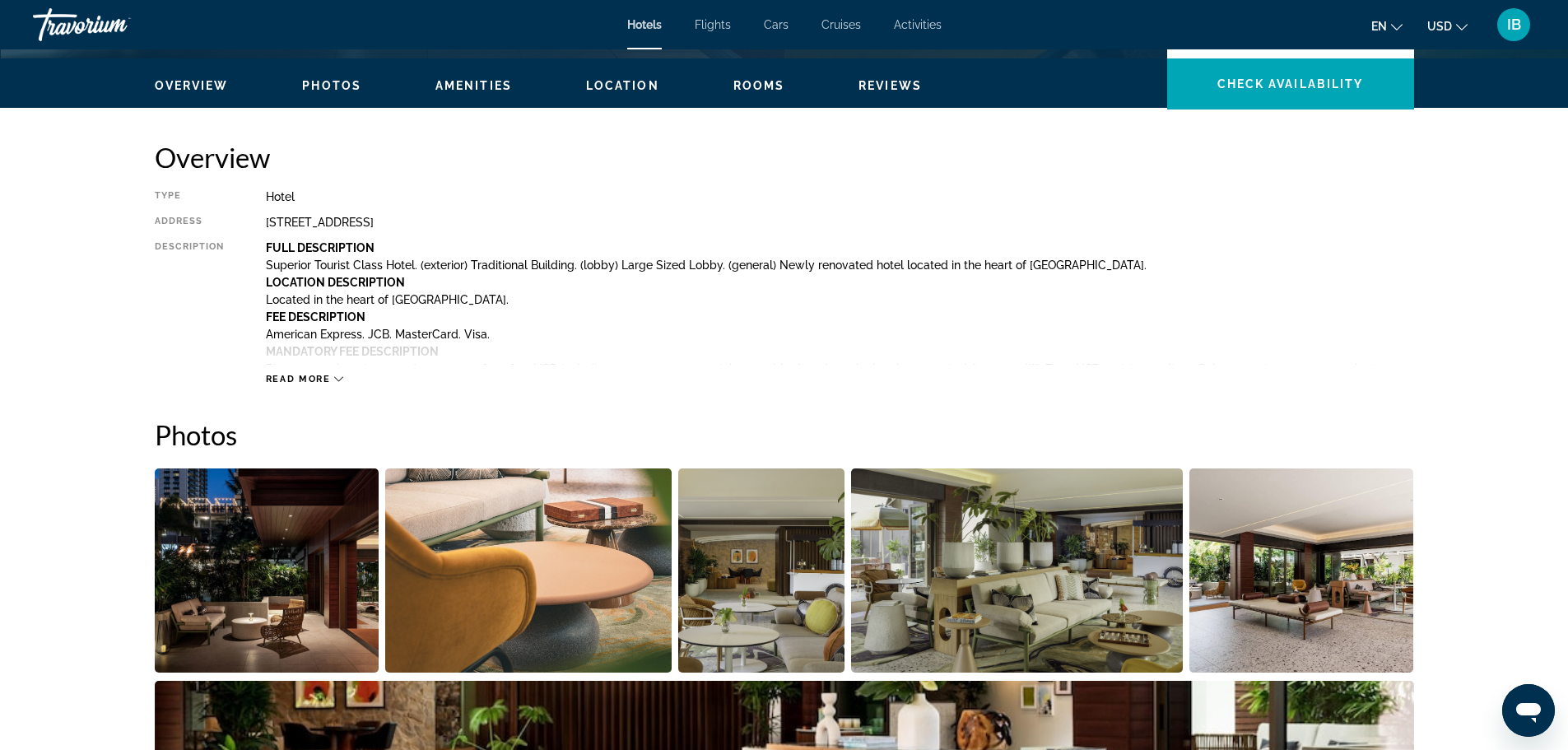
scroll to position [527, 0]
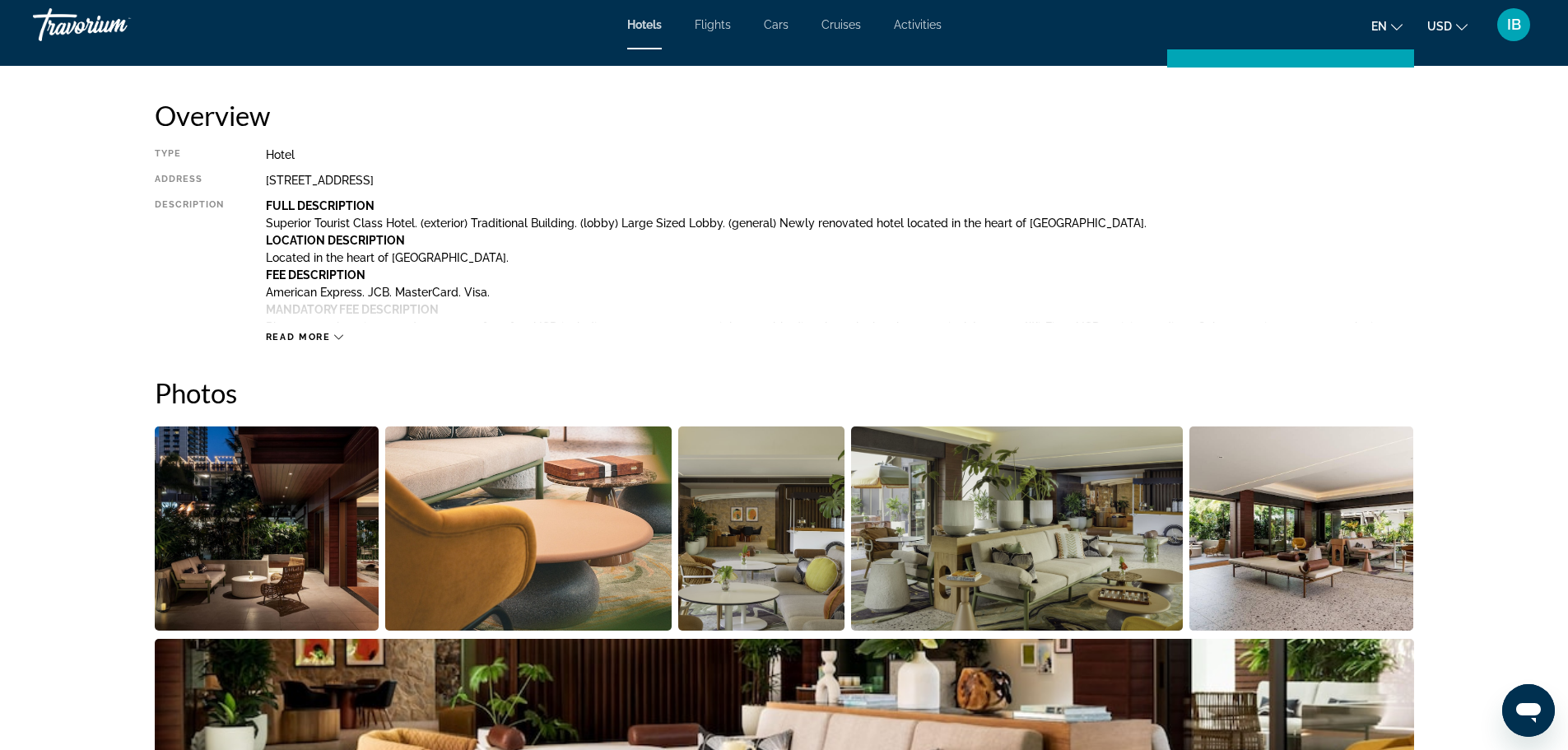
click at [336, 336] on icon "Main content" at bounding box center [339, 337] width 9 height 9
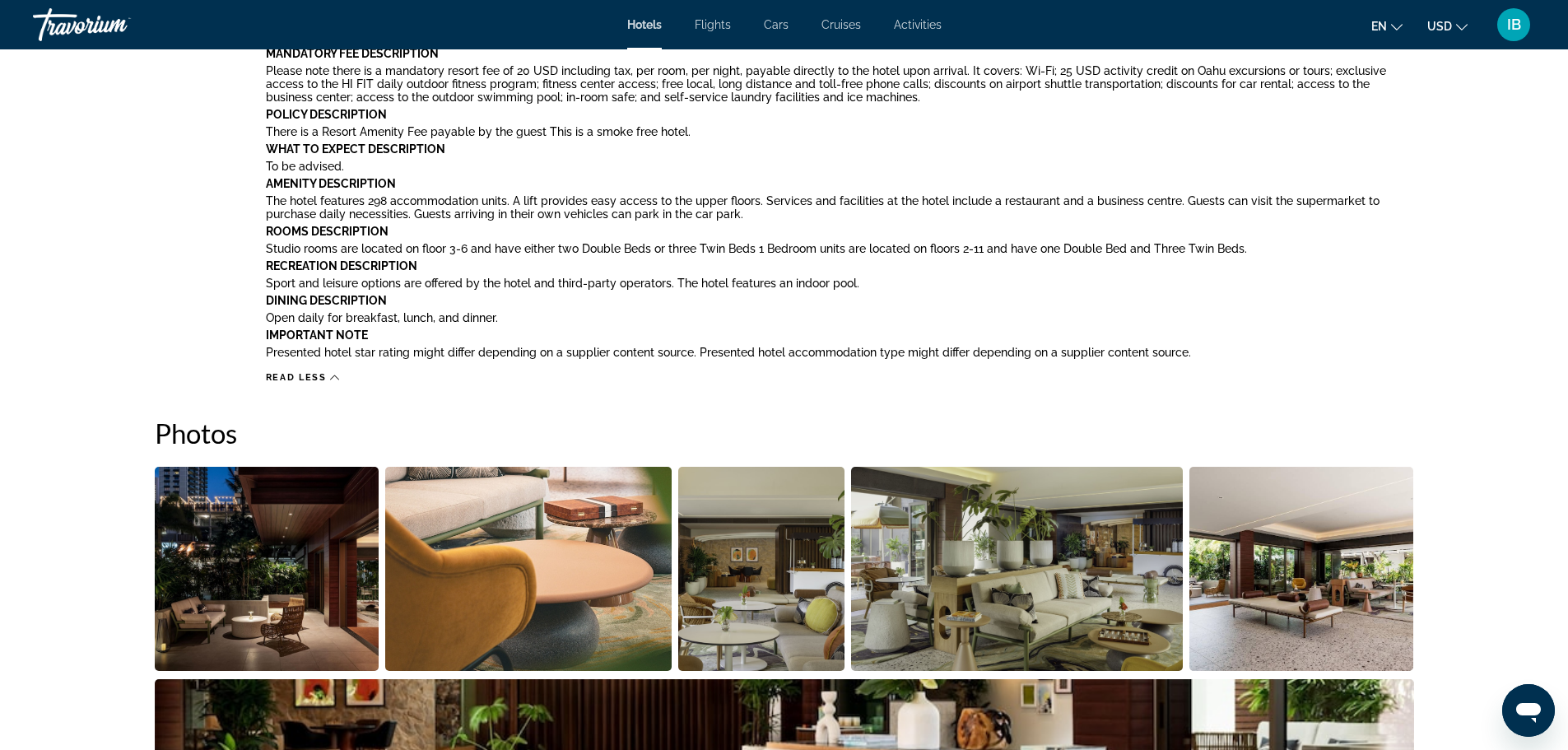
scroll to position [758, 0]
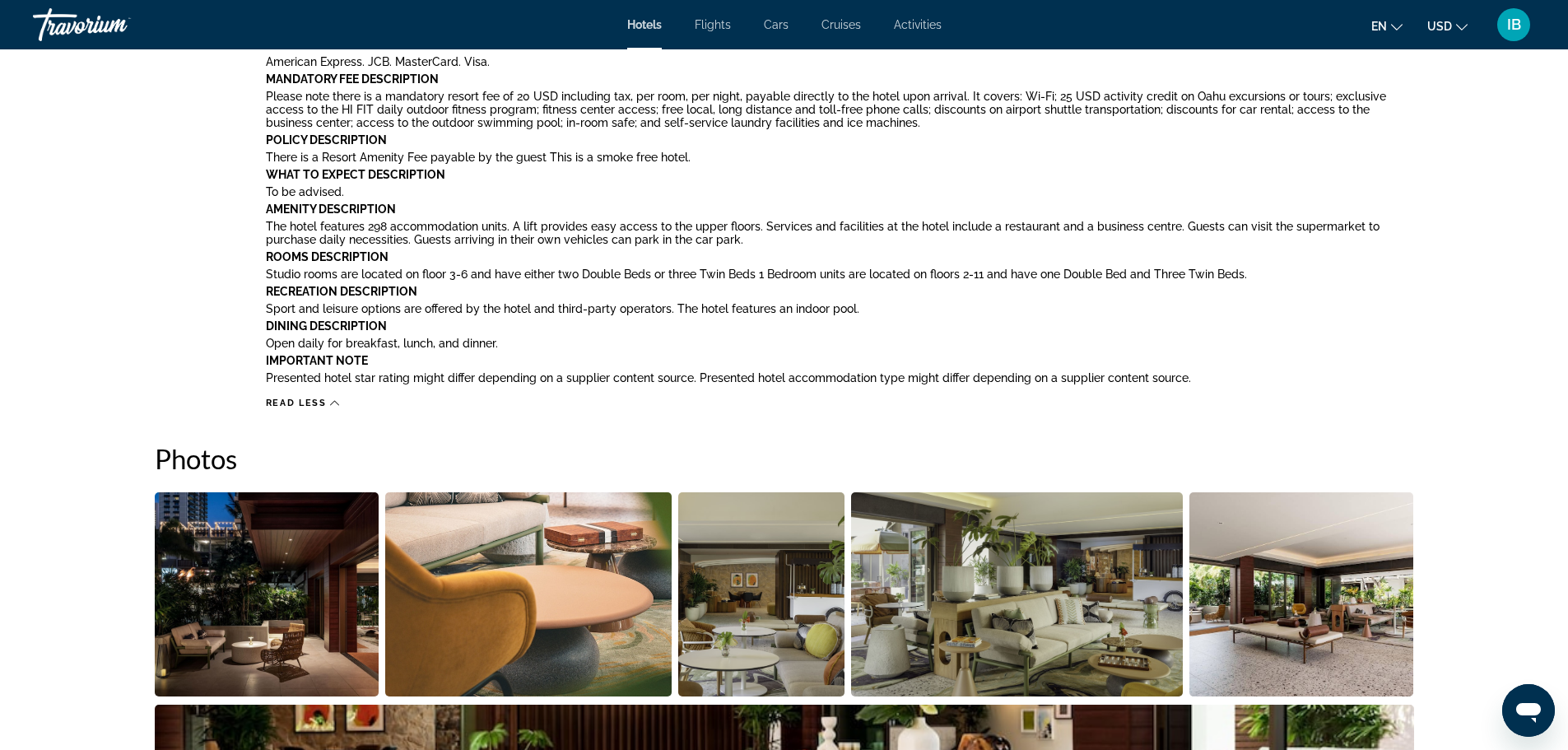
click at [276, 581] on img "Open full-screen image slider" at bounding box center [266, 593] width 224 height 204
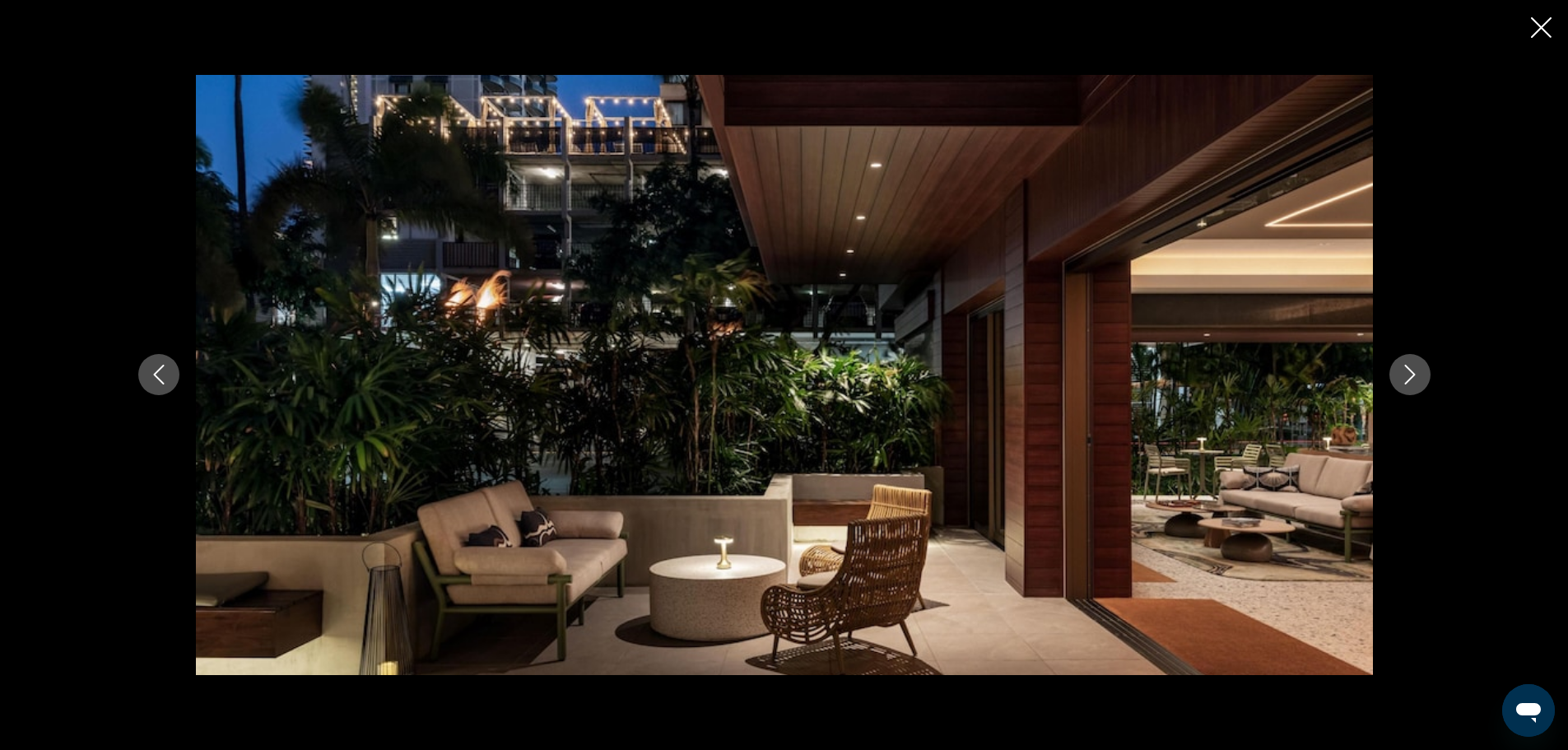
click at [1416, 375] on icon "Next image" at bounding box center [1409, 374] width 20 height 20
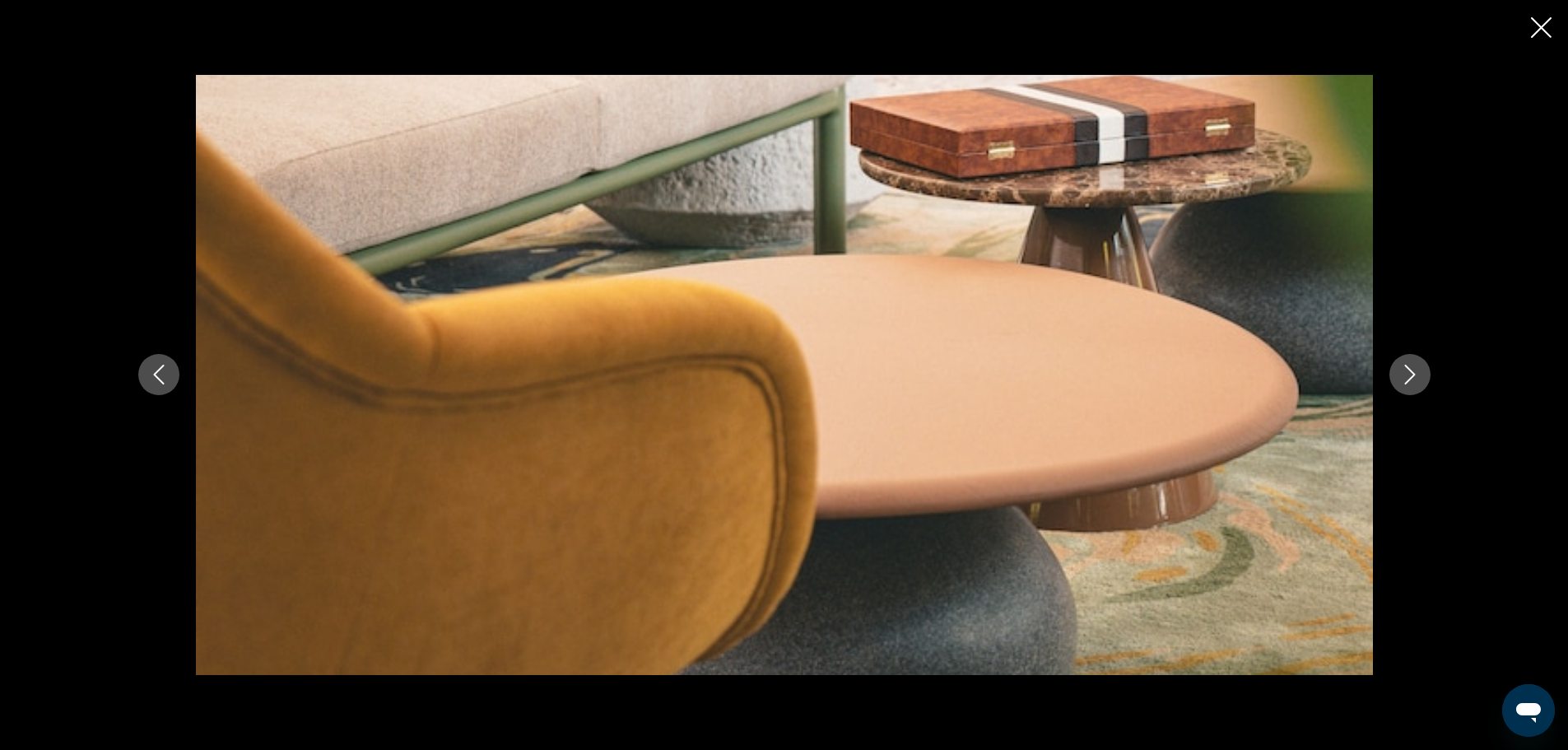
click at [1416, 375] on icon "Next image" at bounding box center [1409, 374] width 20 height 20
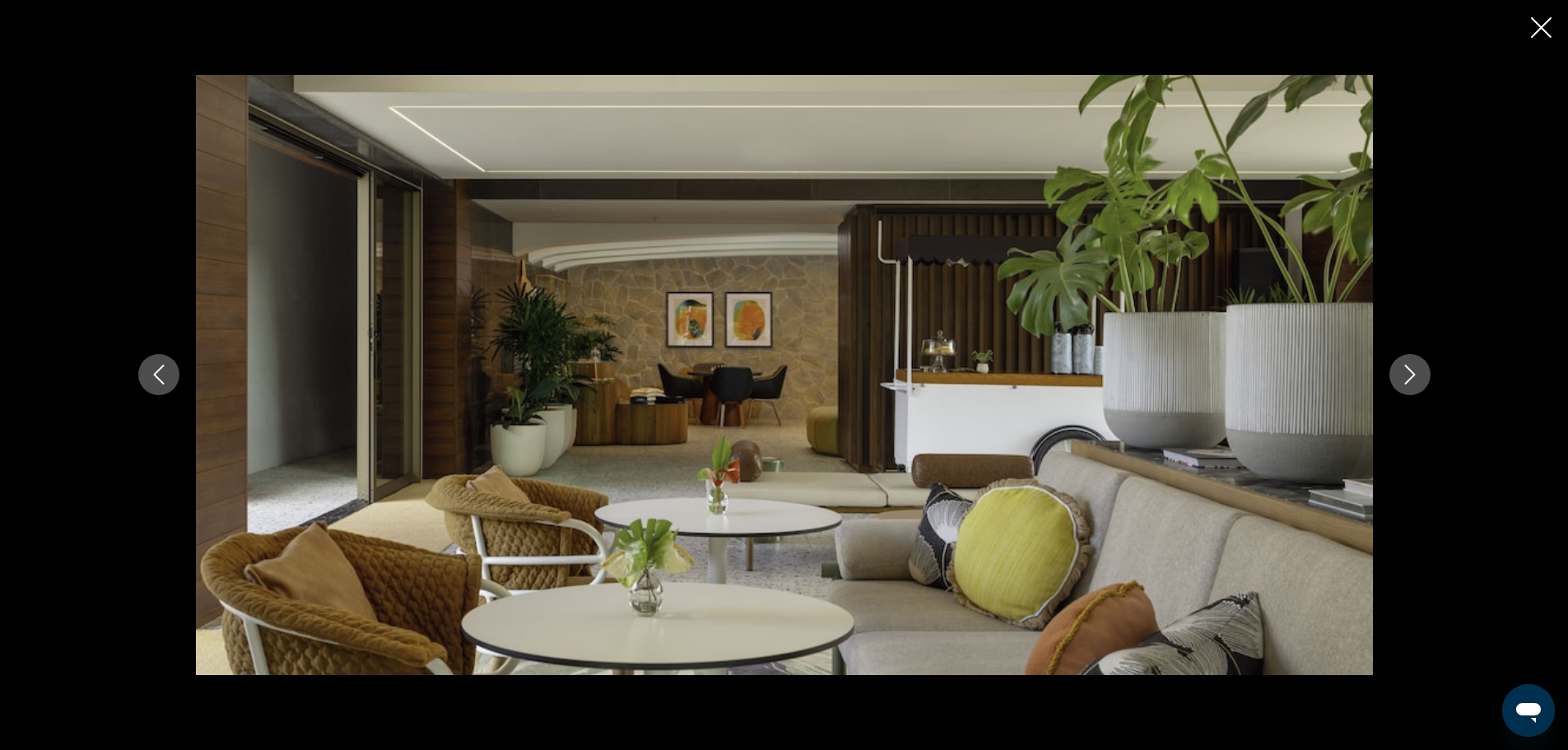
click at [1416, 375] on icon "Next image" at bounding box center [1409, 374] width 20 height 20
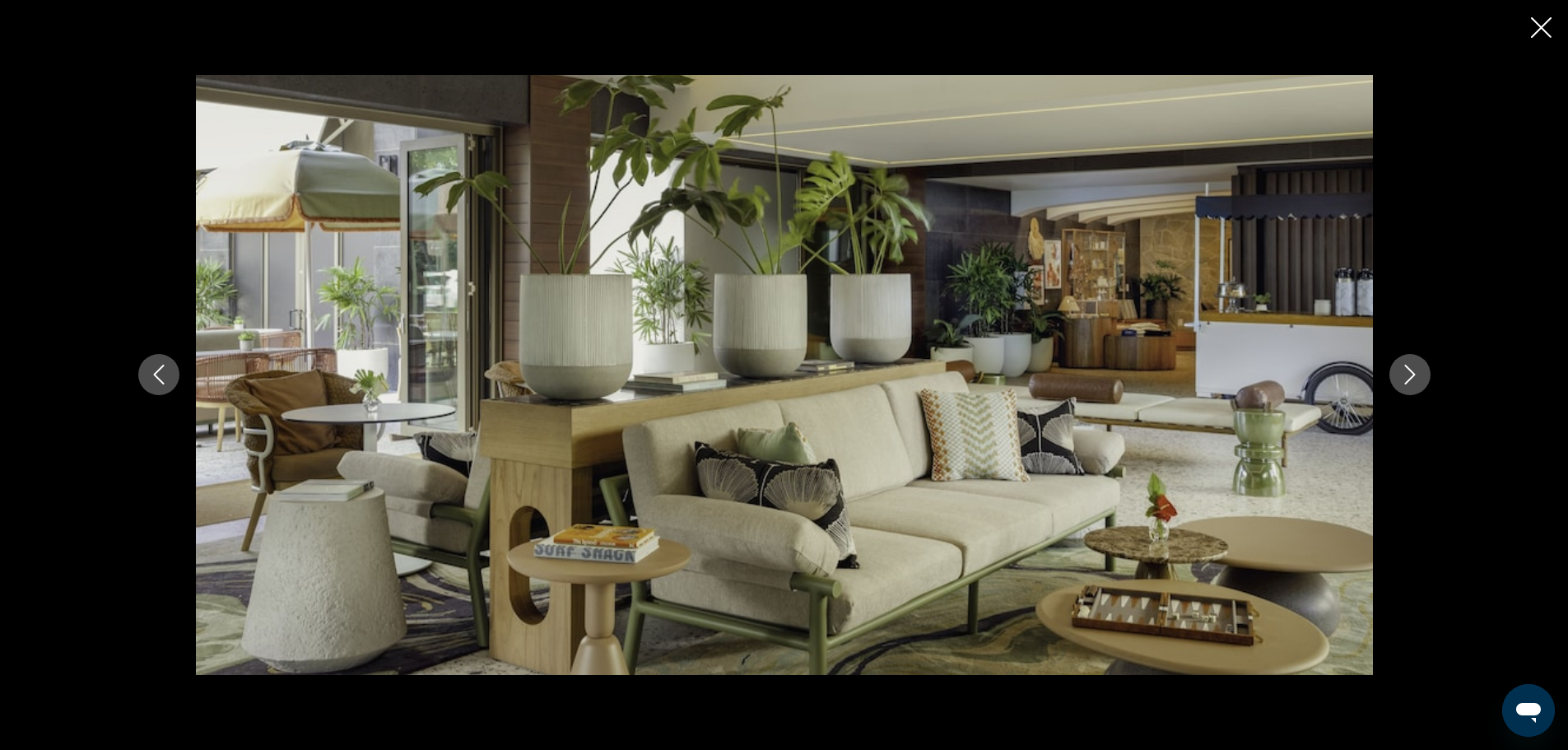
click at [1416, 375] on icon "Next image" at bounding box center [1409, 374] width 20 height 20
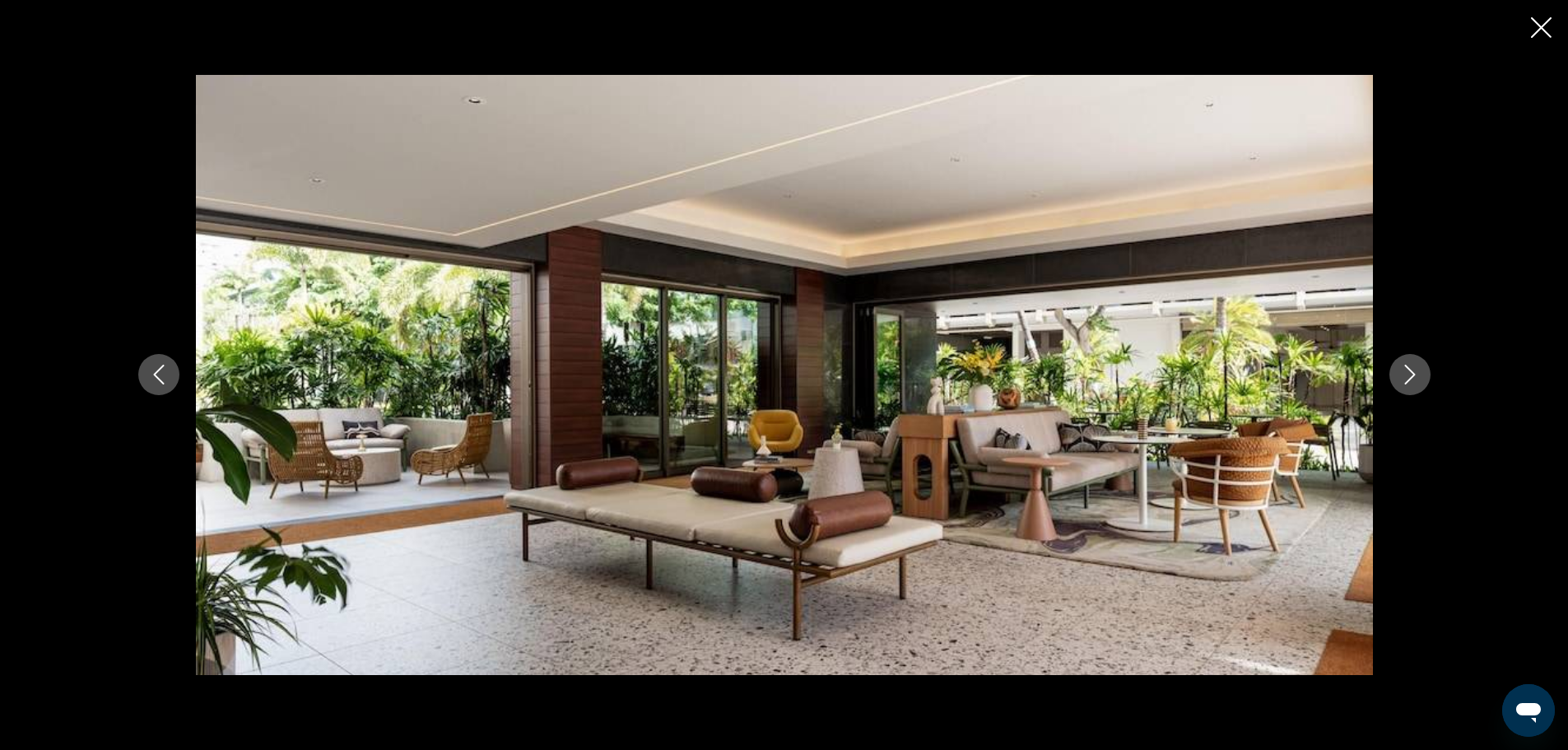
click at [1416, 375] on icon "Next image" at bounding box center [1409, 374] width 20 height 20
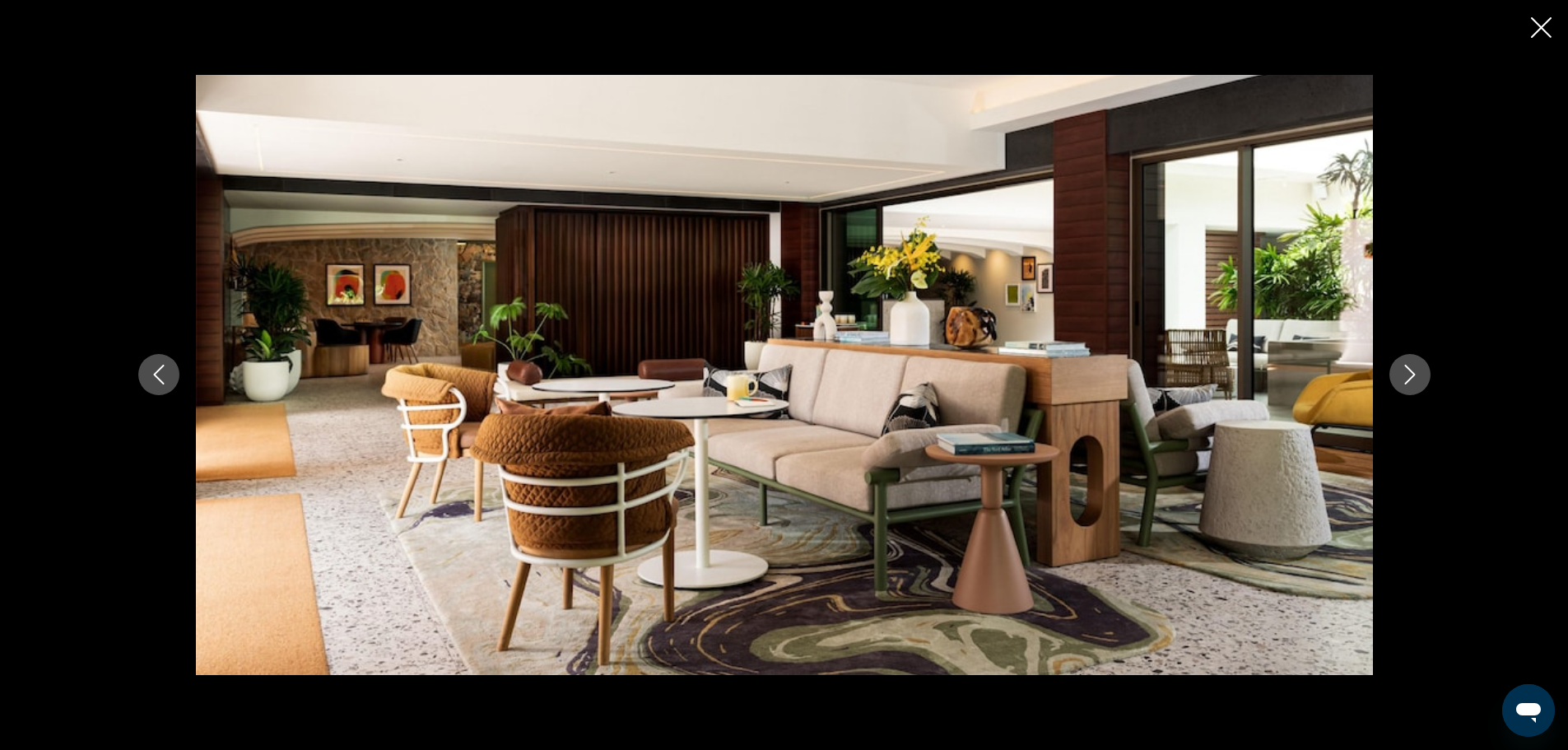
click at [1416, 375] on icon "Next image" at bounding box center [1409, 374] width 20 height 20
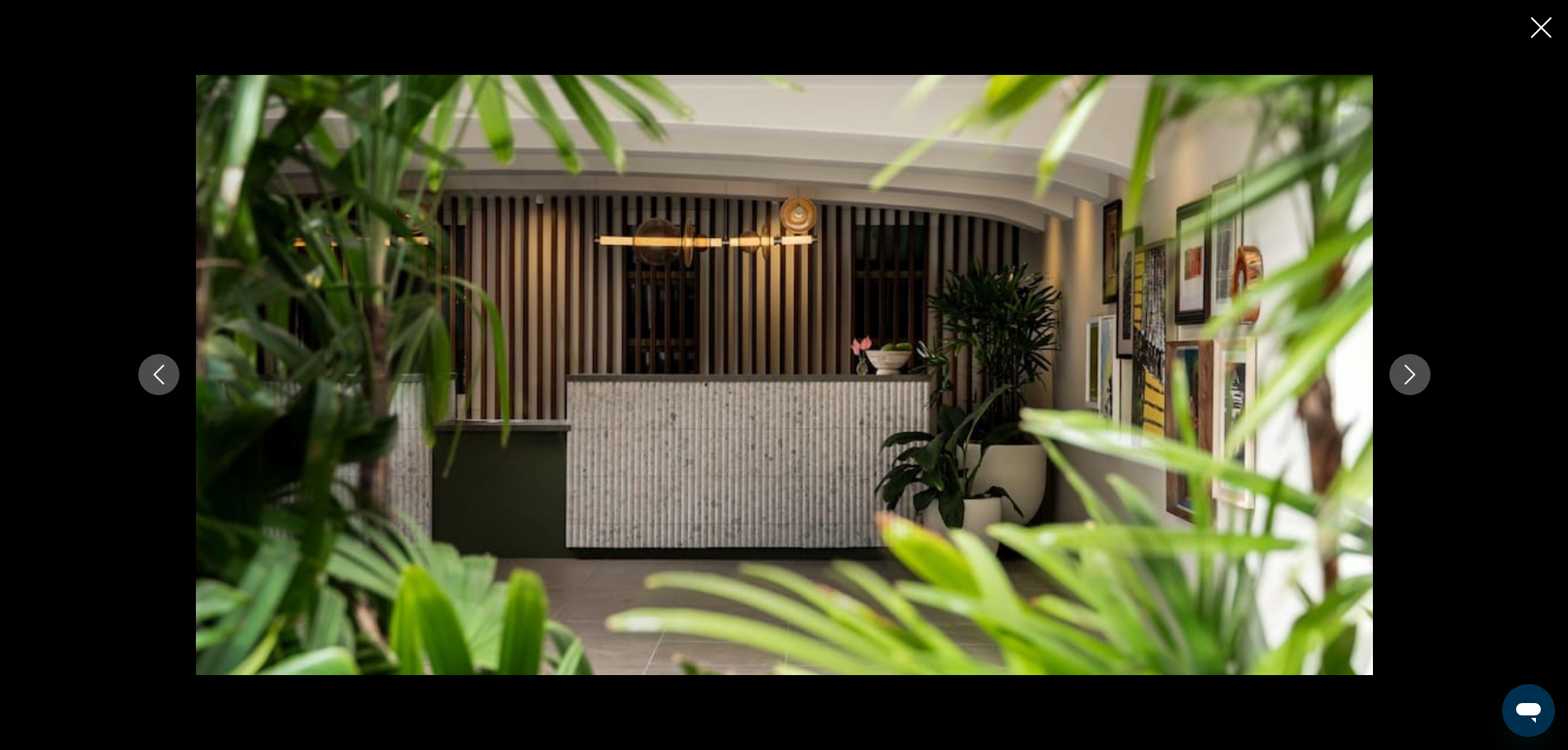
click at [1416, 375] on icon "Next image" at bounding box center [1409, 374] width 20 height 20
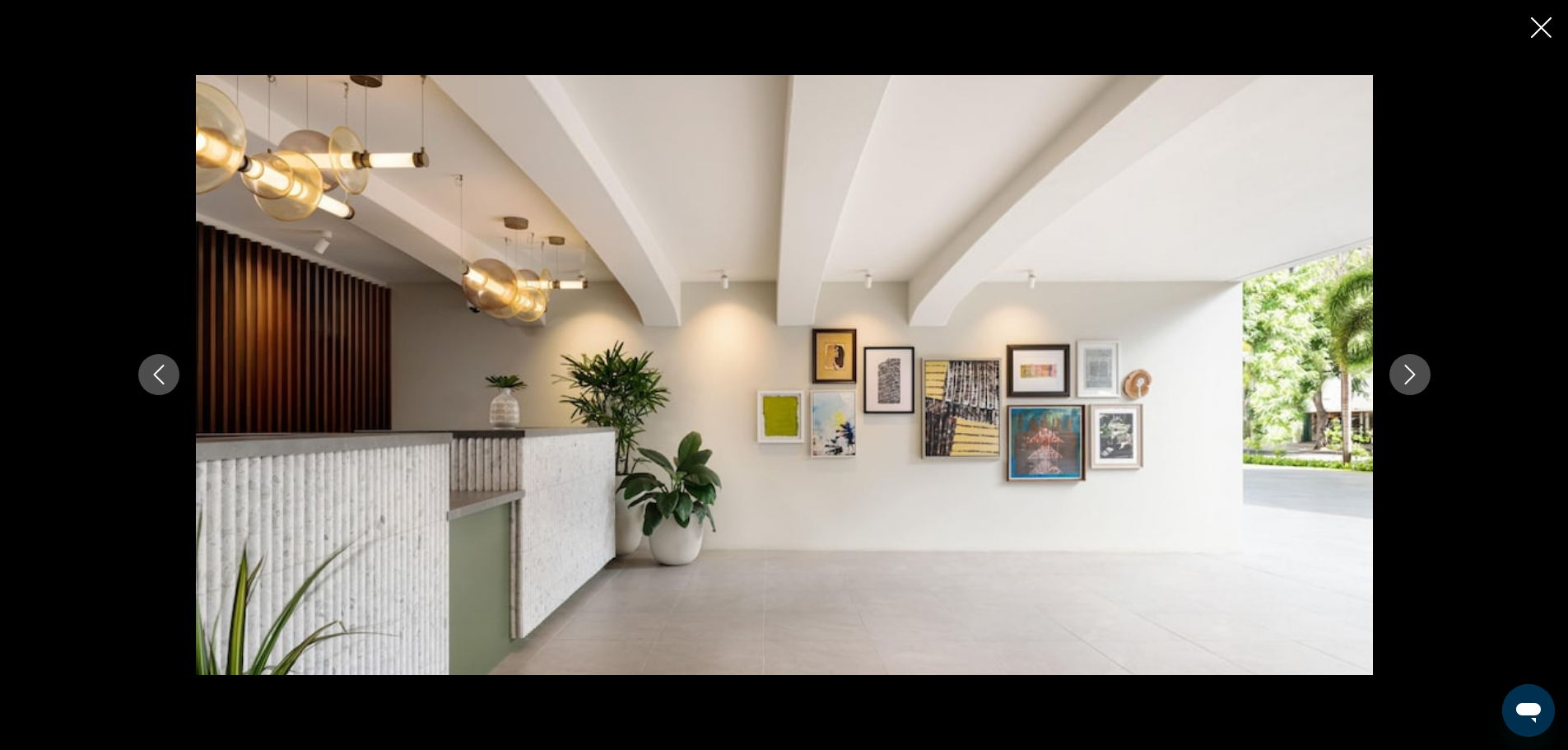
click at [1416, 375] on icon "Next image" at bounding box center [1409, 374] width 20 height 20
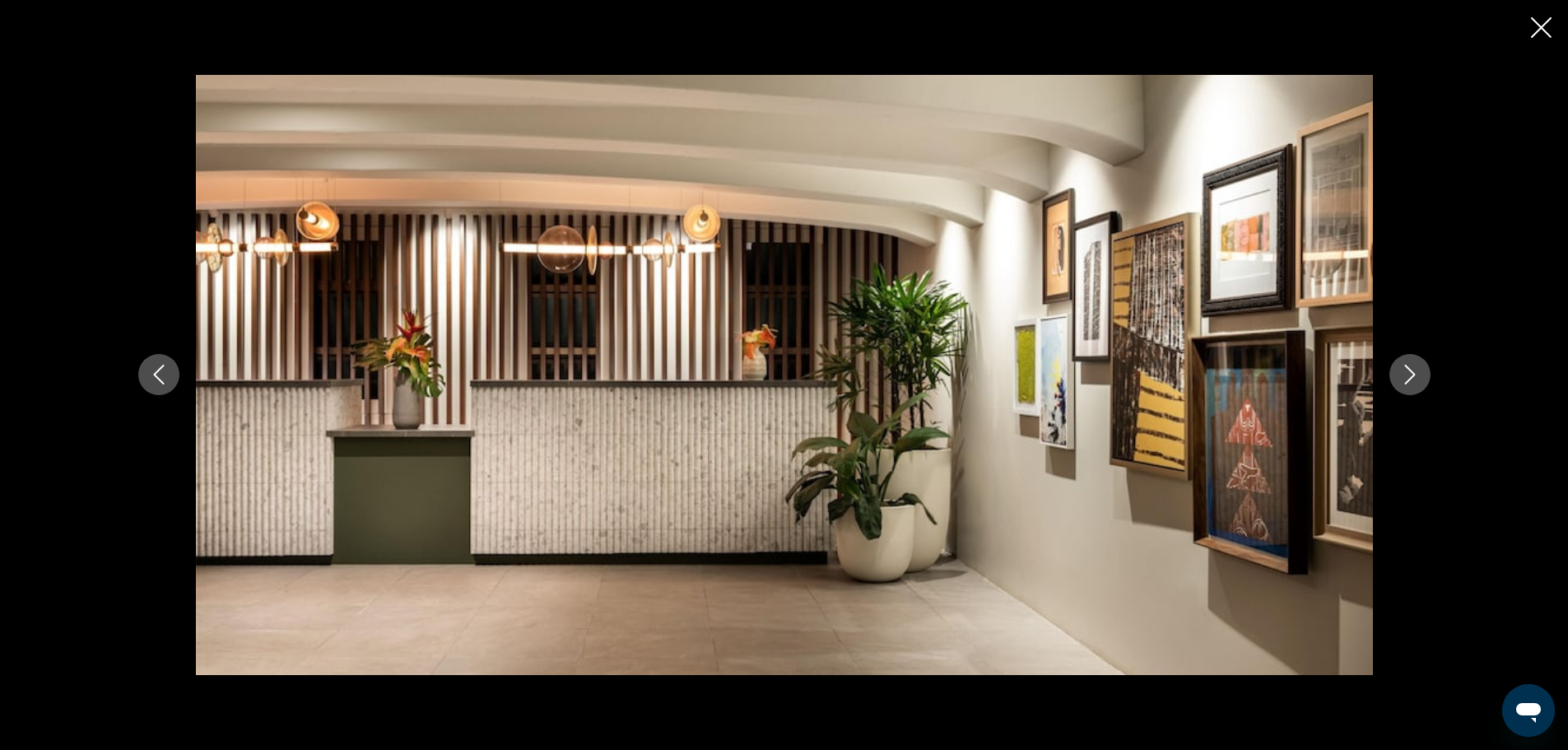
click at [1416, 375] on icon "Next image" at bounding box center [1409, 374] width 20 height 20
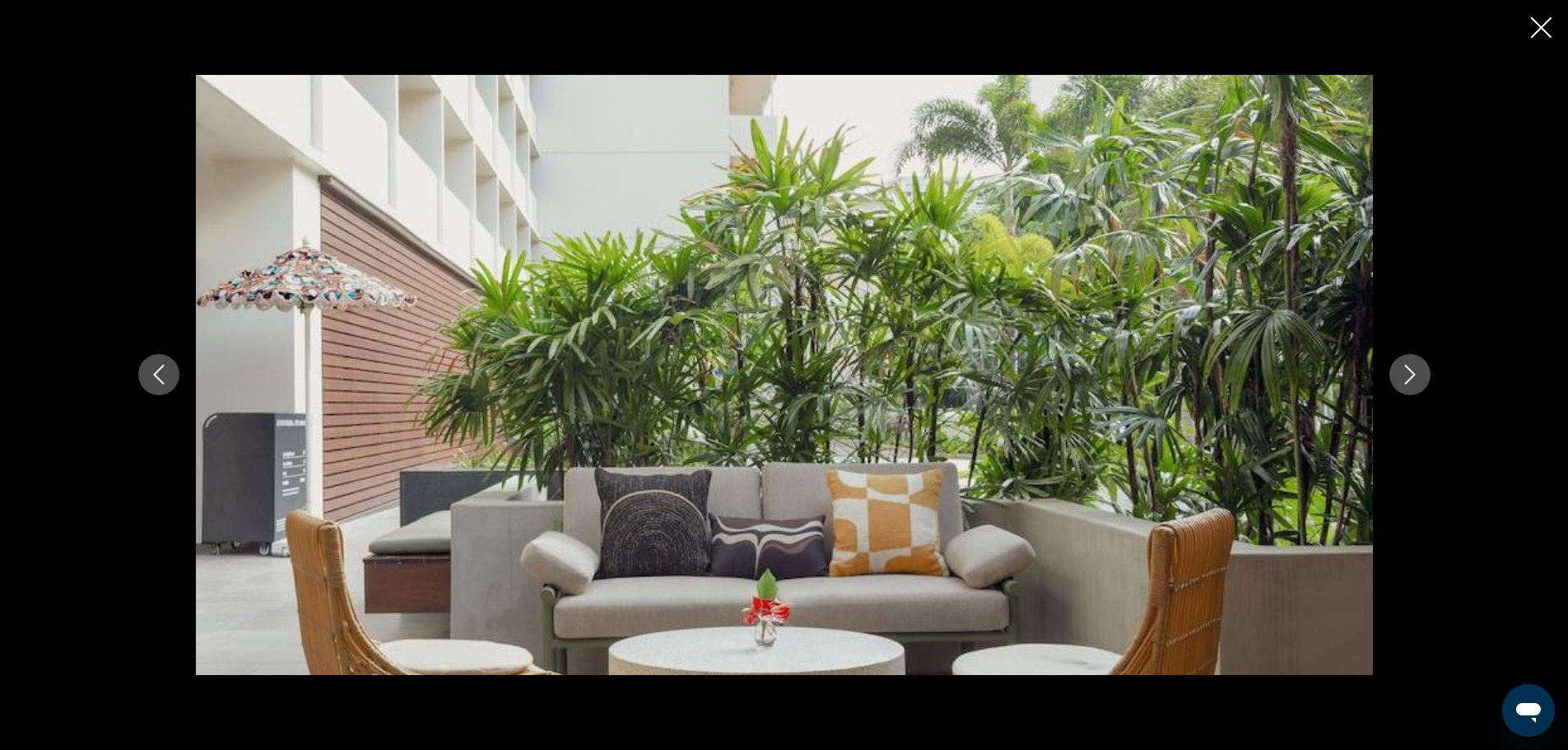
click at [1416, 375] on icon "Next image" at bounding box center [1409, 374] width 20 height 20
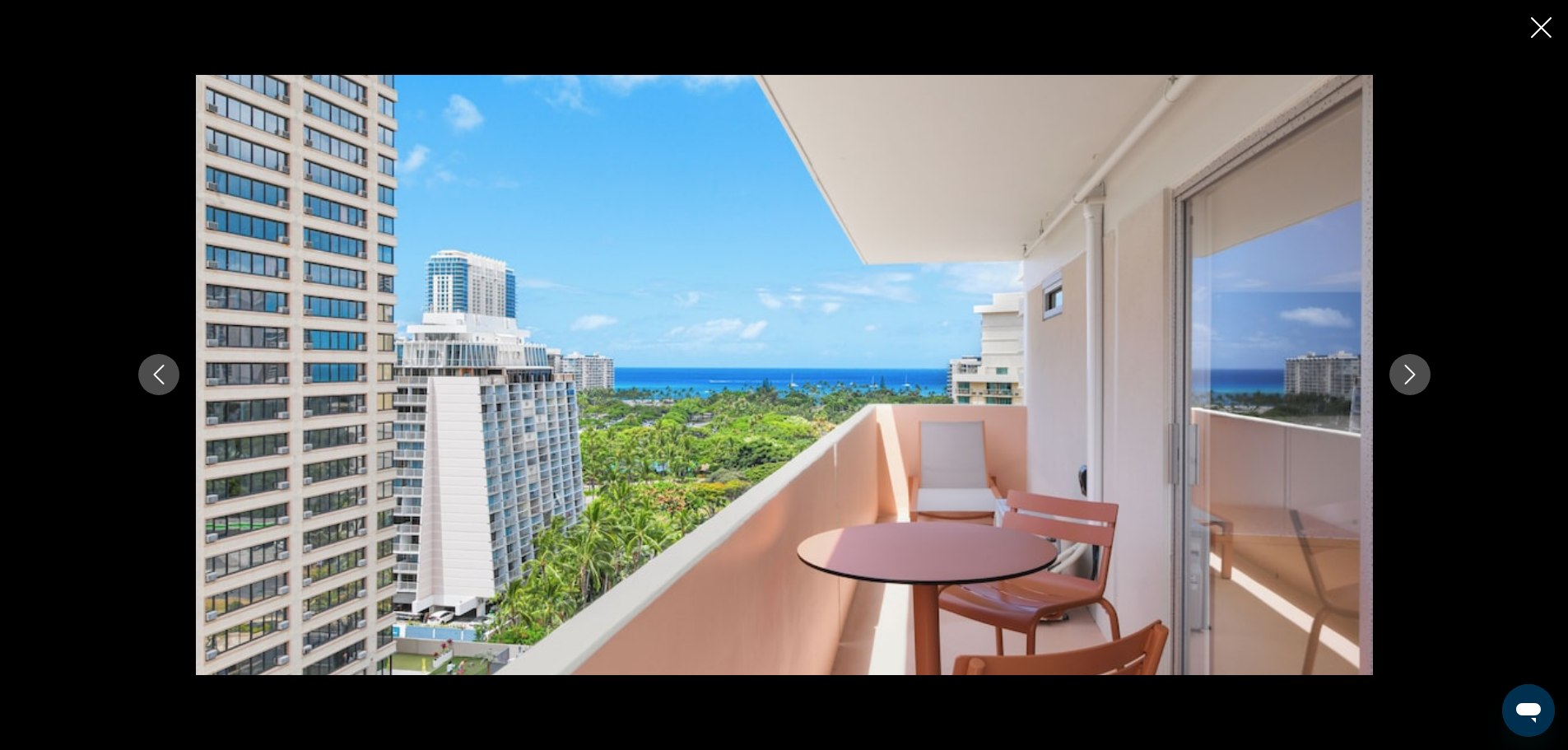
click at [1416, 375] on icon "Next image" at bounding box center [1409, 374] width 20 height 20
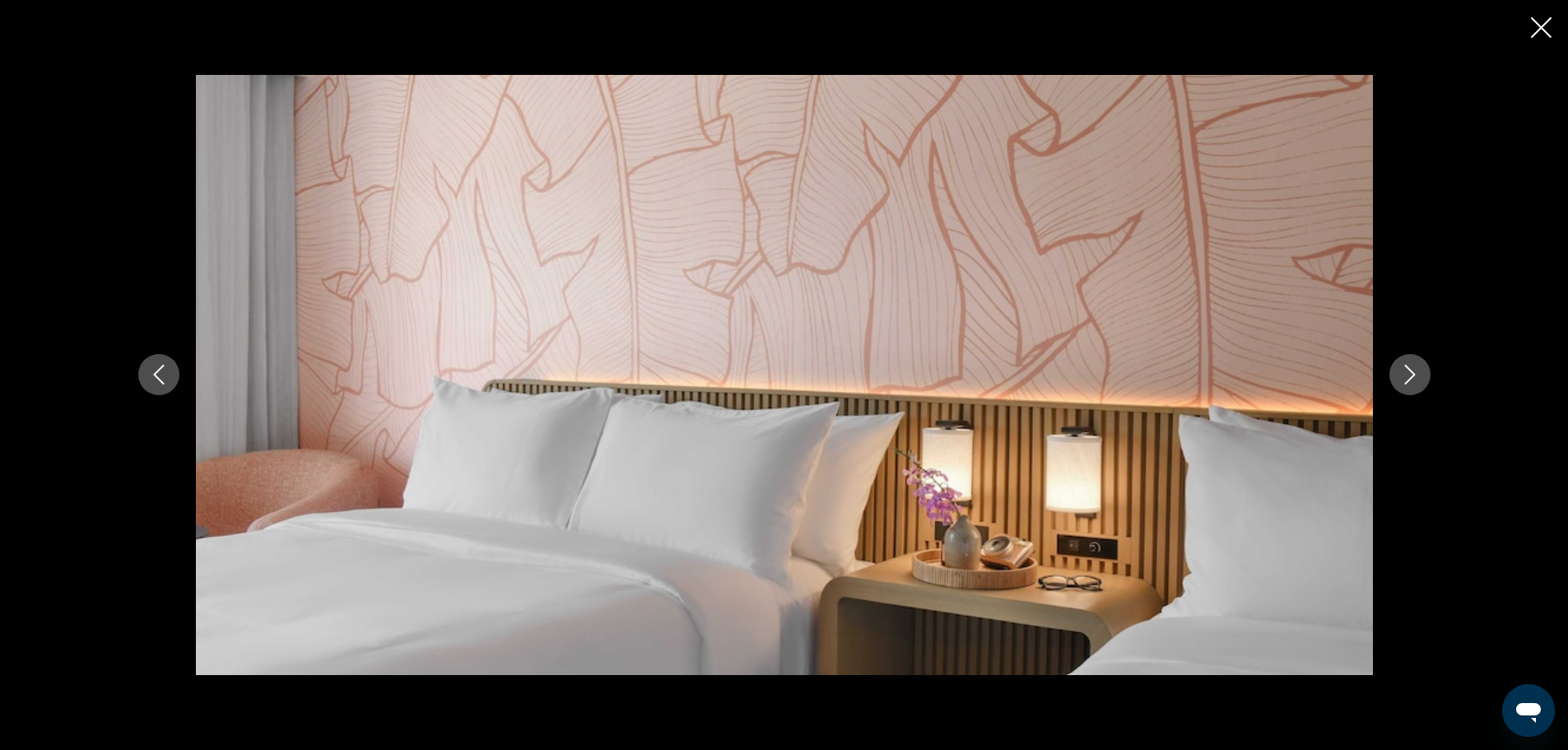
click at [1416, 375] on icon "Next image" at bounding box center [1409, 374] width 20 height 20
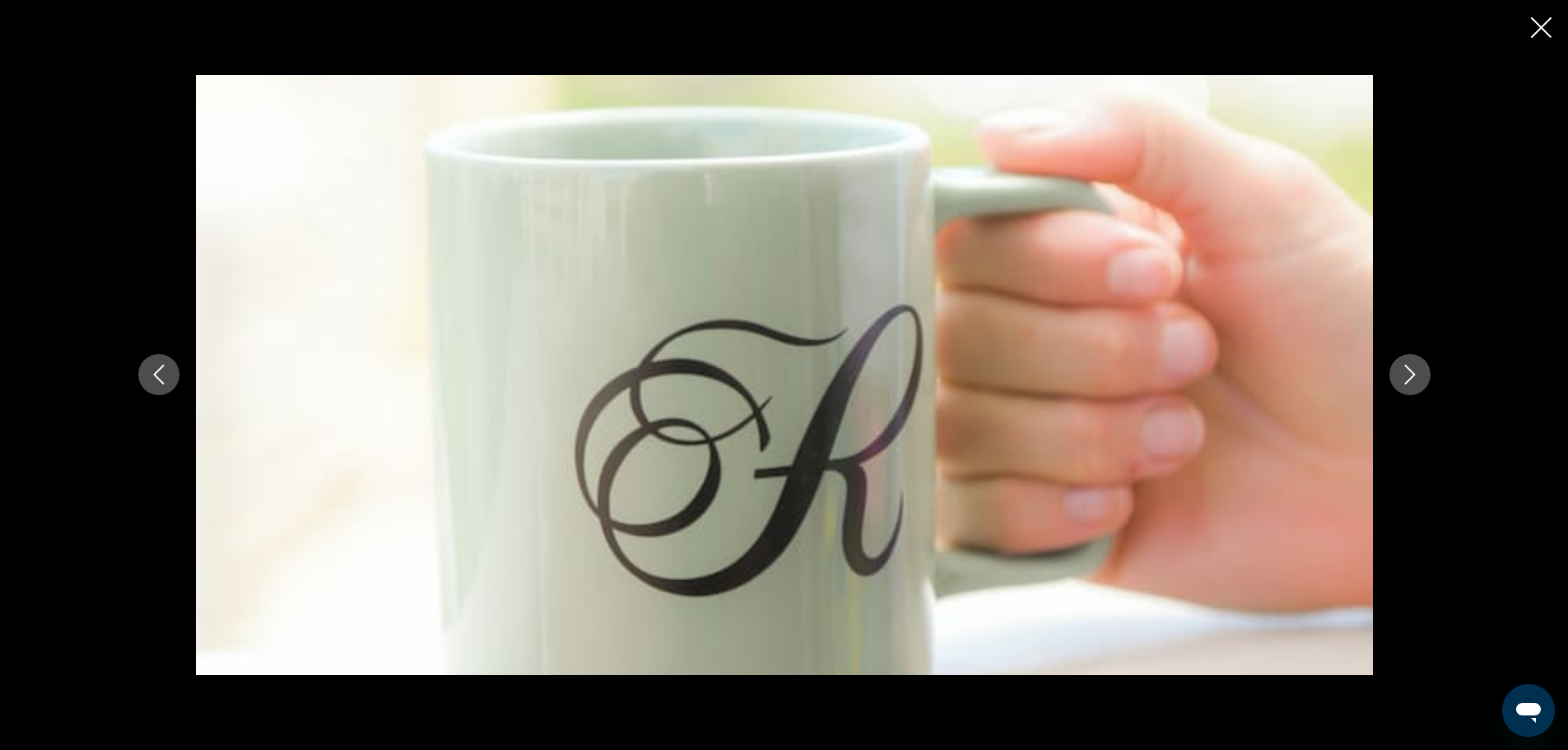
click at [1416, 375] on icon "Next image" at bounding box center [1409, 374] width 20 height 20
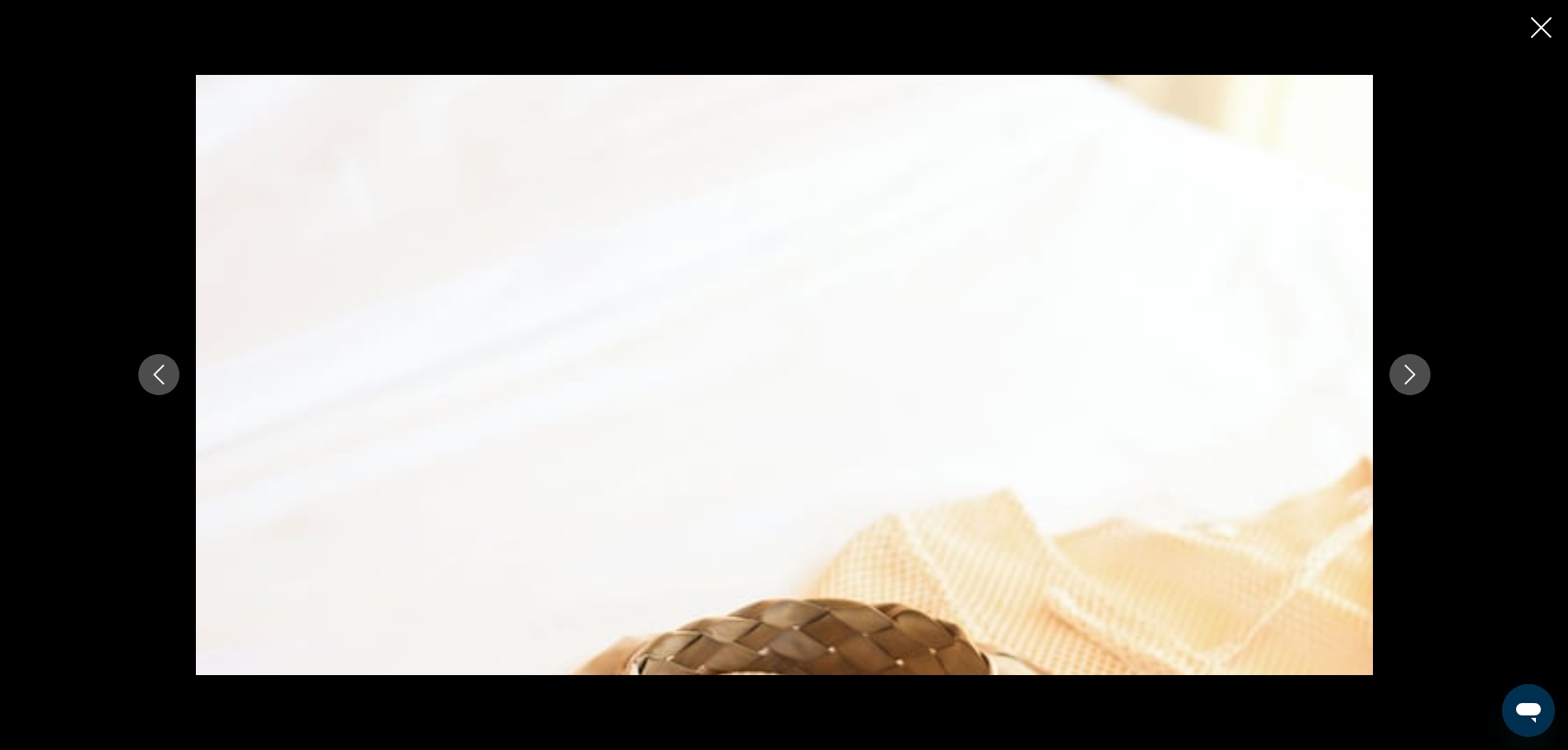
click at [1416, 375] on icon "Next image" at bounding box center [1409, 374] width 20 height 20
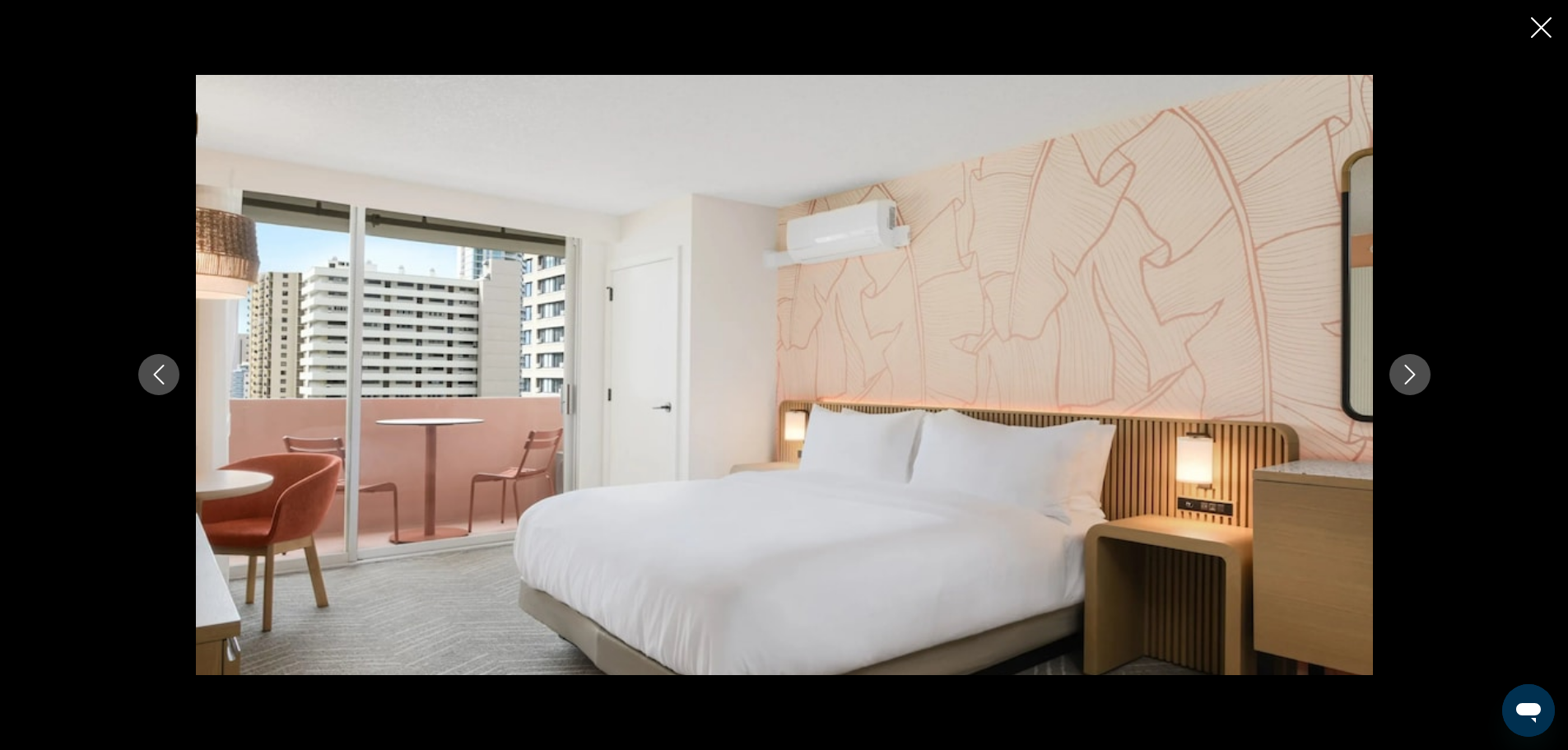
click at [1416, 375] on icon "Next image" at bounding box center [1409, 374] width 20 height 20
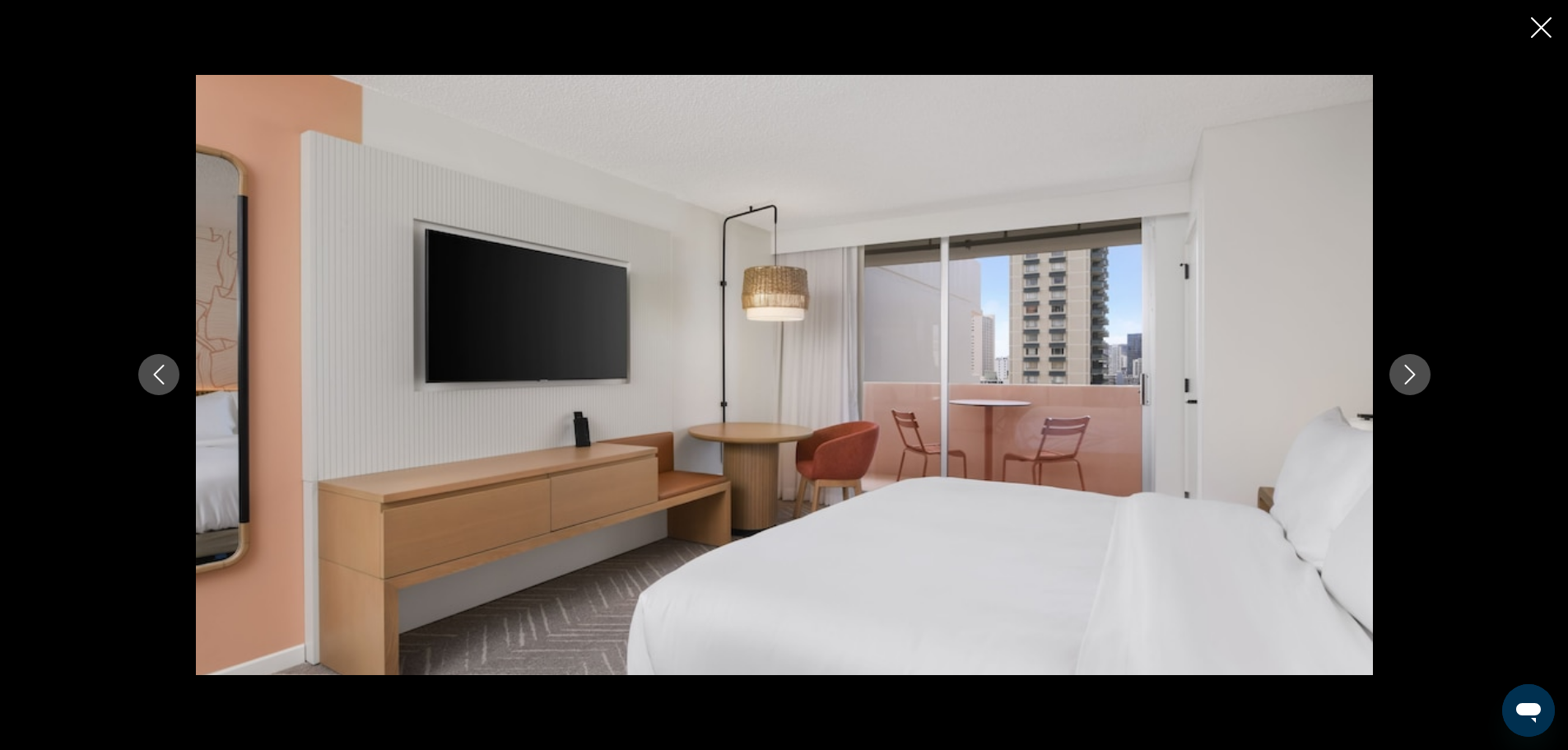
click at [1416, 375] on icon "Next image" at bounding box center [1409, 374] width 20 height 20
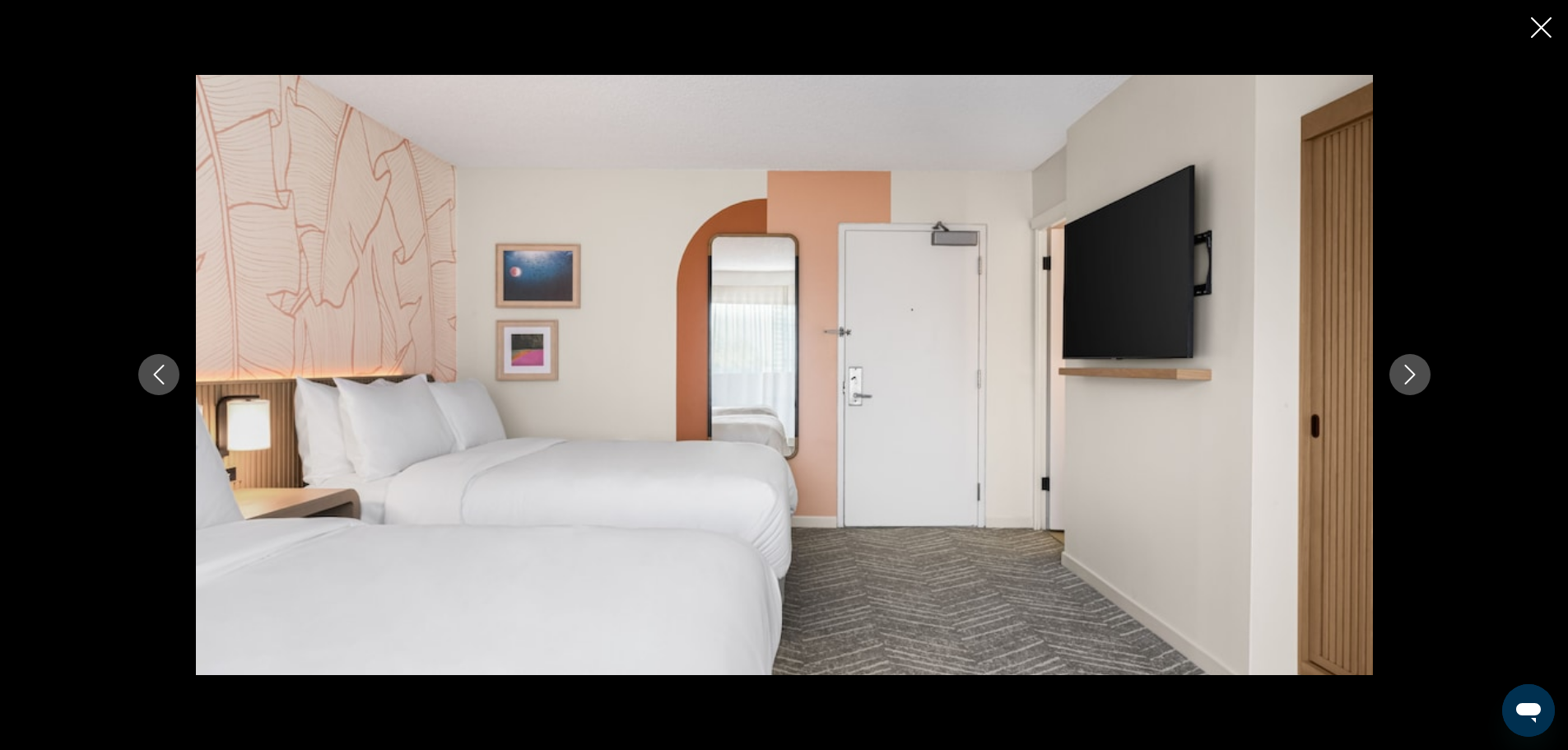
click at [1416, 375] on icon "Next image" at bounding box center [1409, 374] width 20 height 20
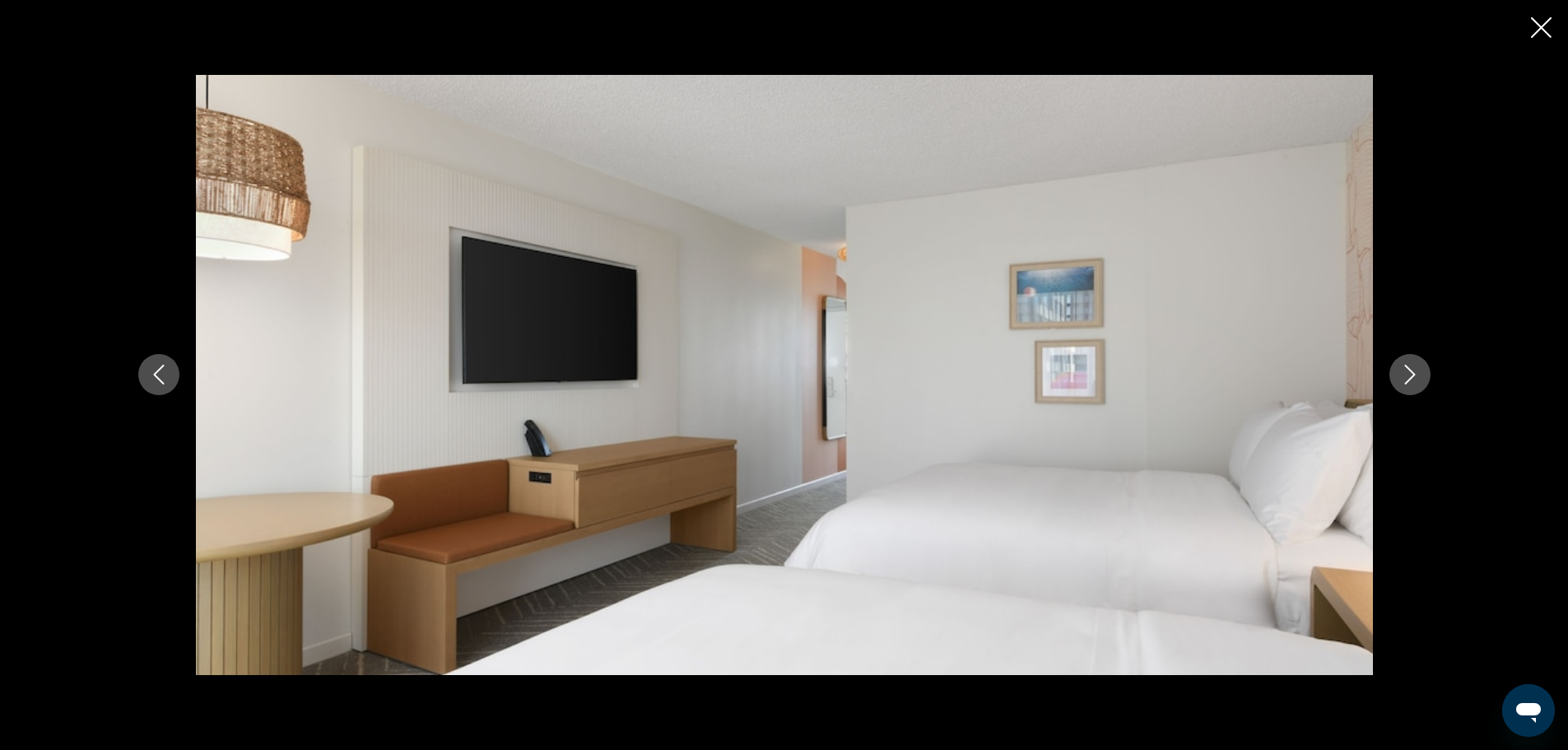
click at [1416, 375] on icon "Next image" at bounding box center [1409, 374] width 20 height 20
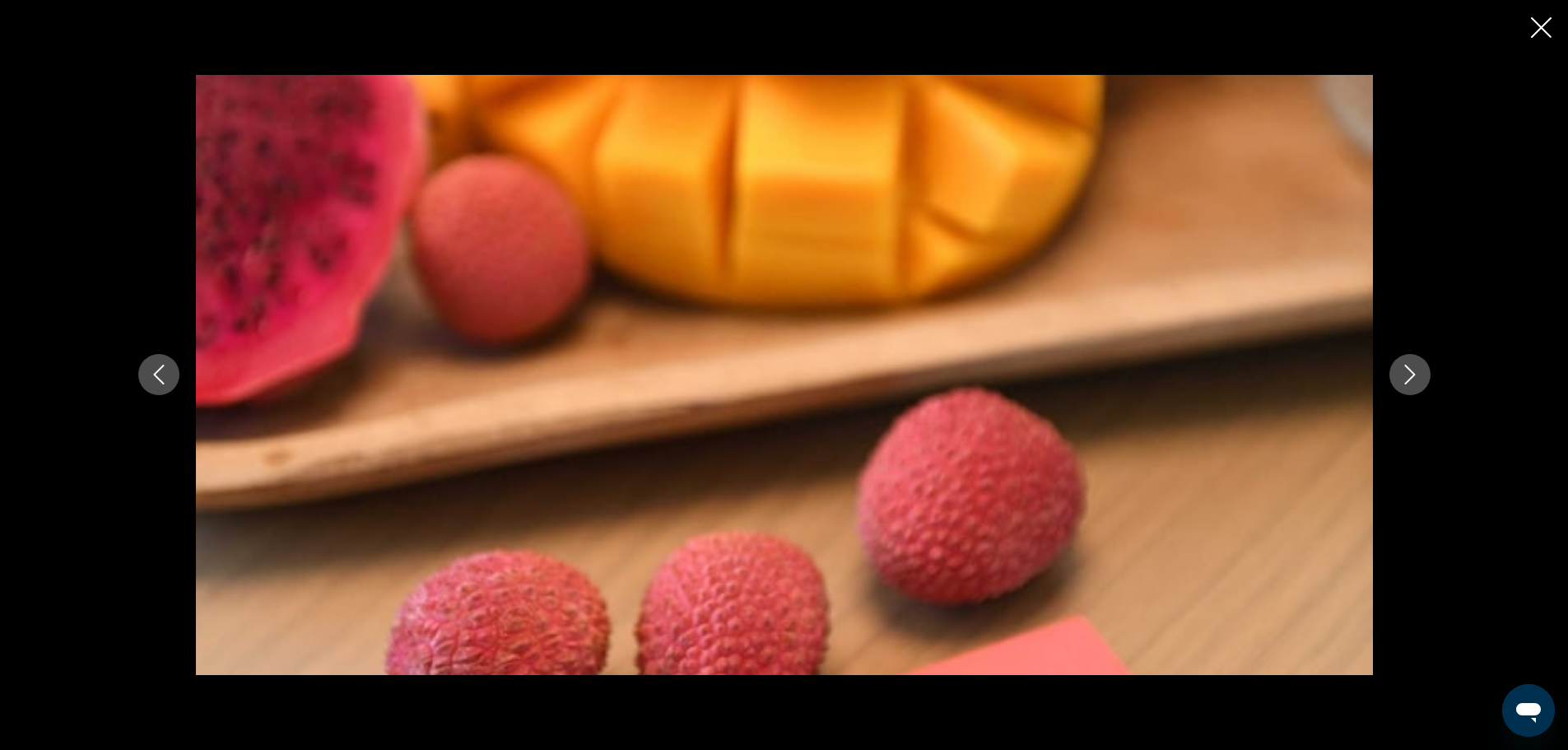
click at [1416, 375] on icon "Next image" at bounding box center [1409, 374] width 20 height 20
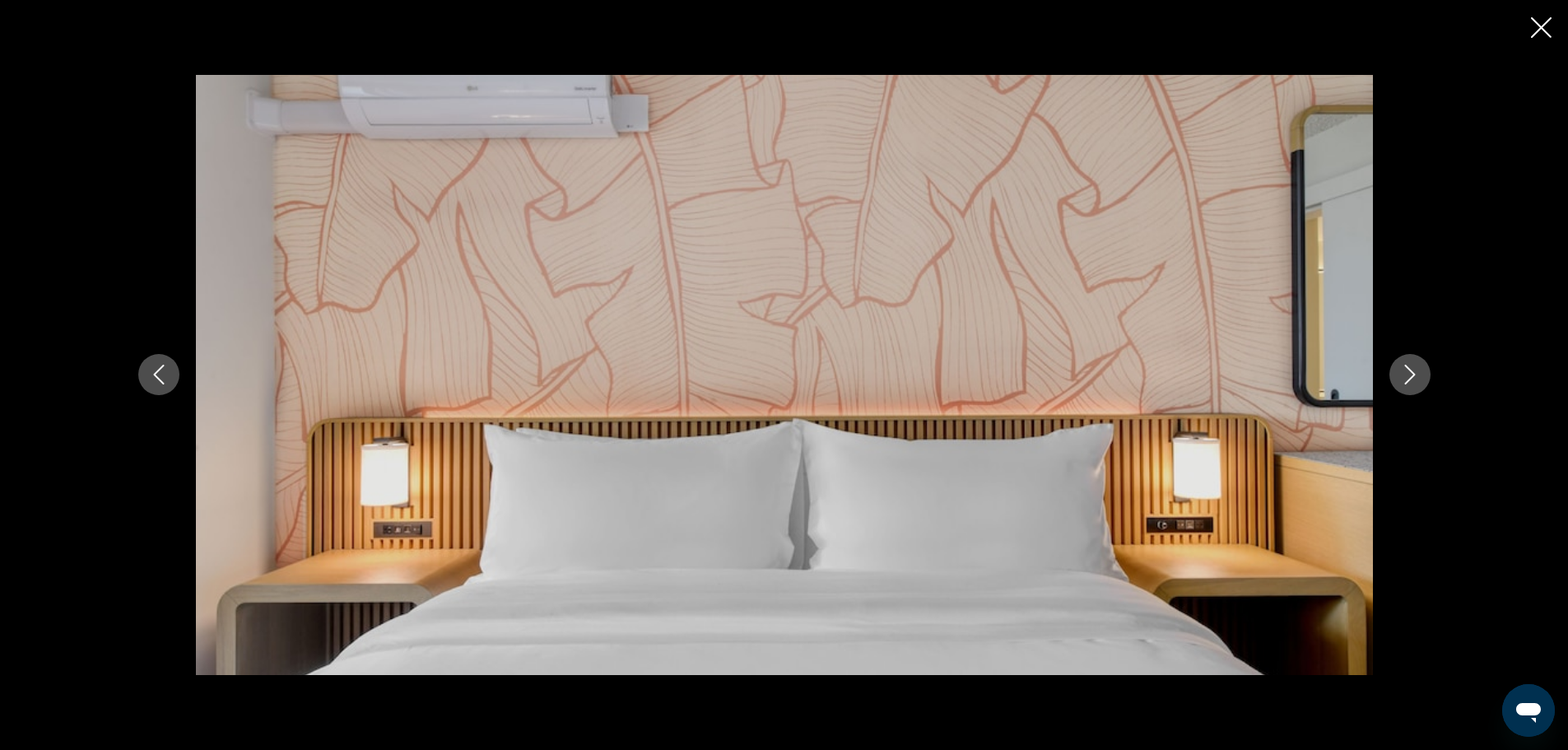
click at [1416, 375] on icon "Next image" at bounding box center [1409, 374] width 20 height 20
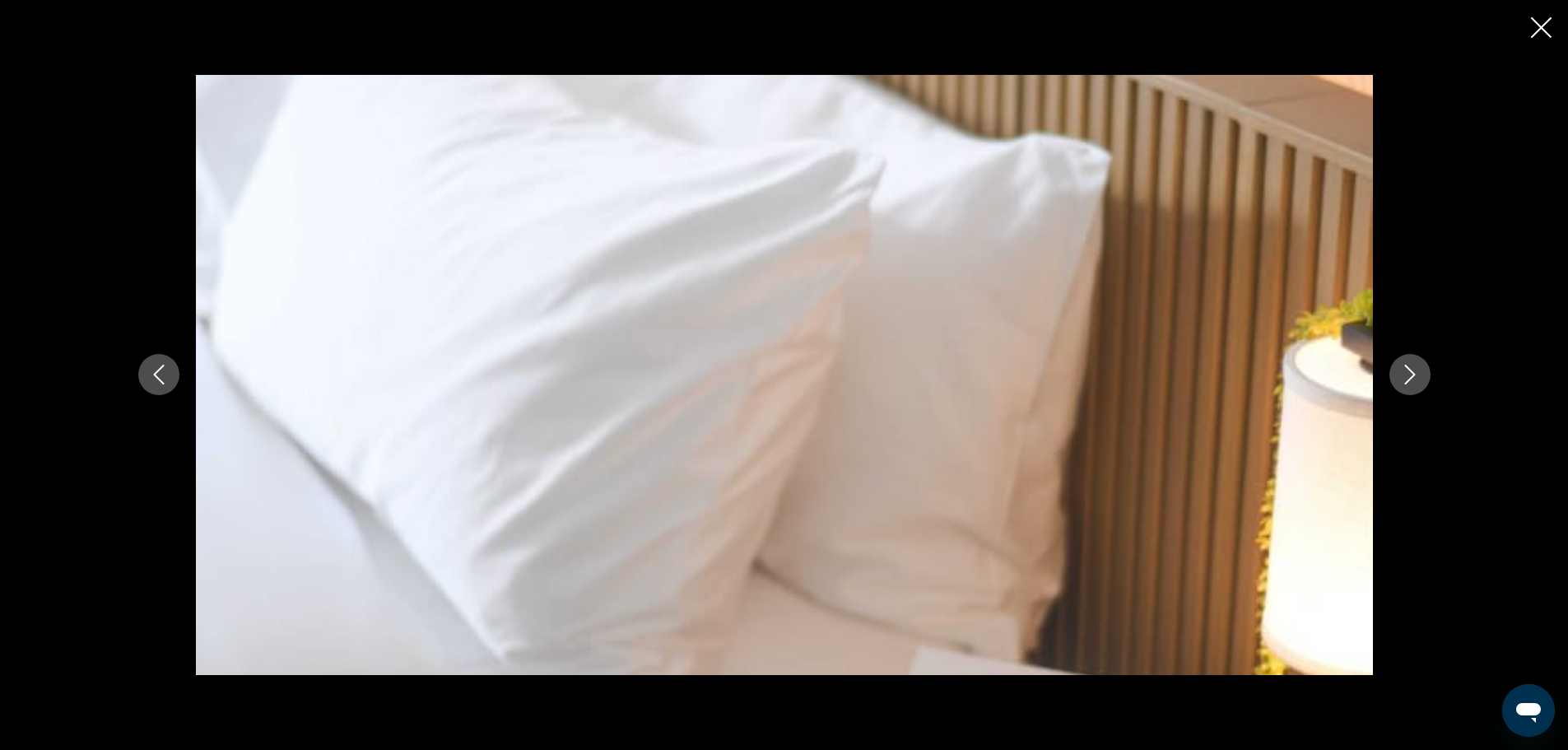
click at [1416, 375] on icon "Next image" at bounding box center [1409, 374] width 20 height 20
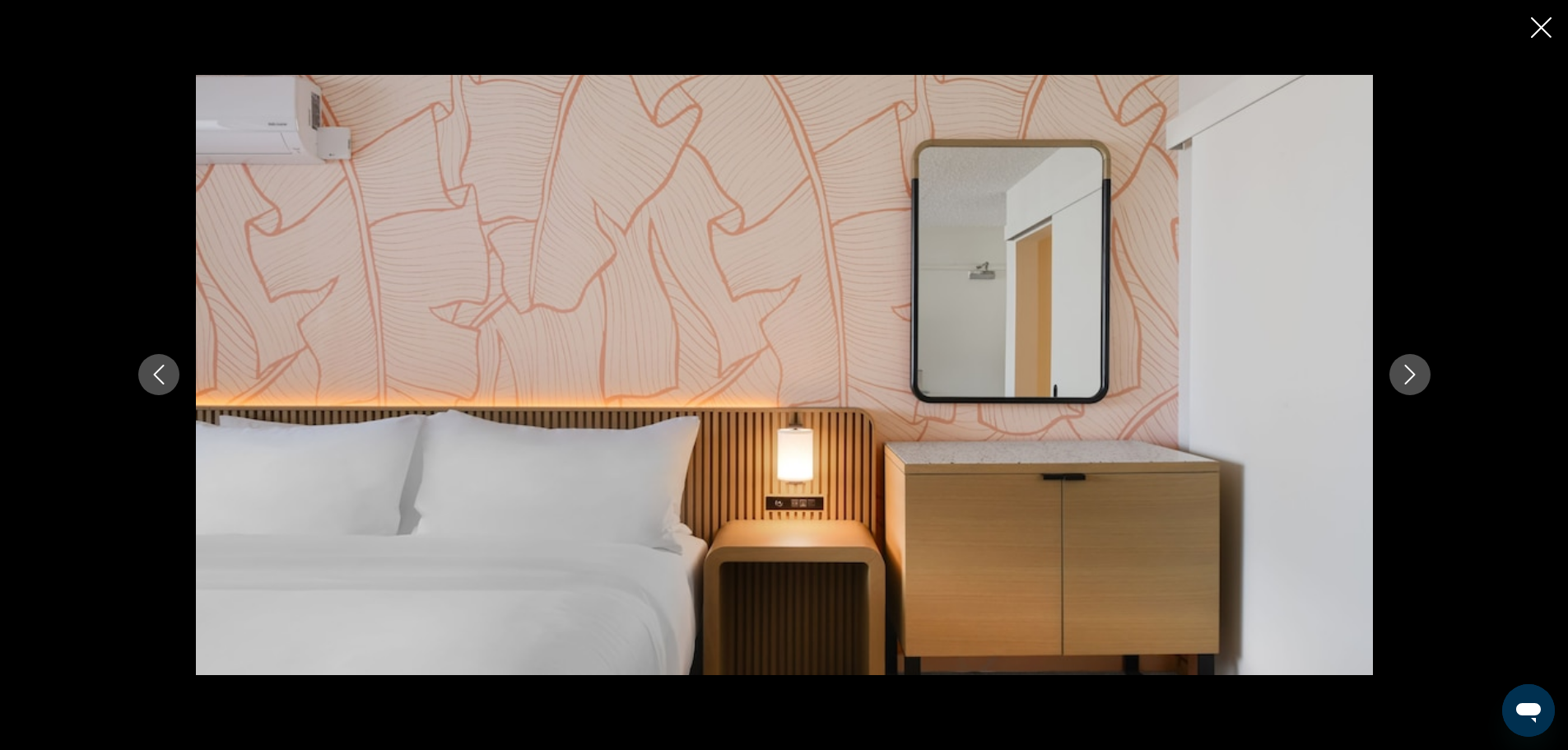
click at [1416, 375] on icon "Next image" at bounding box center [1409, 374] width 20 height 20
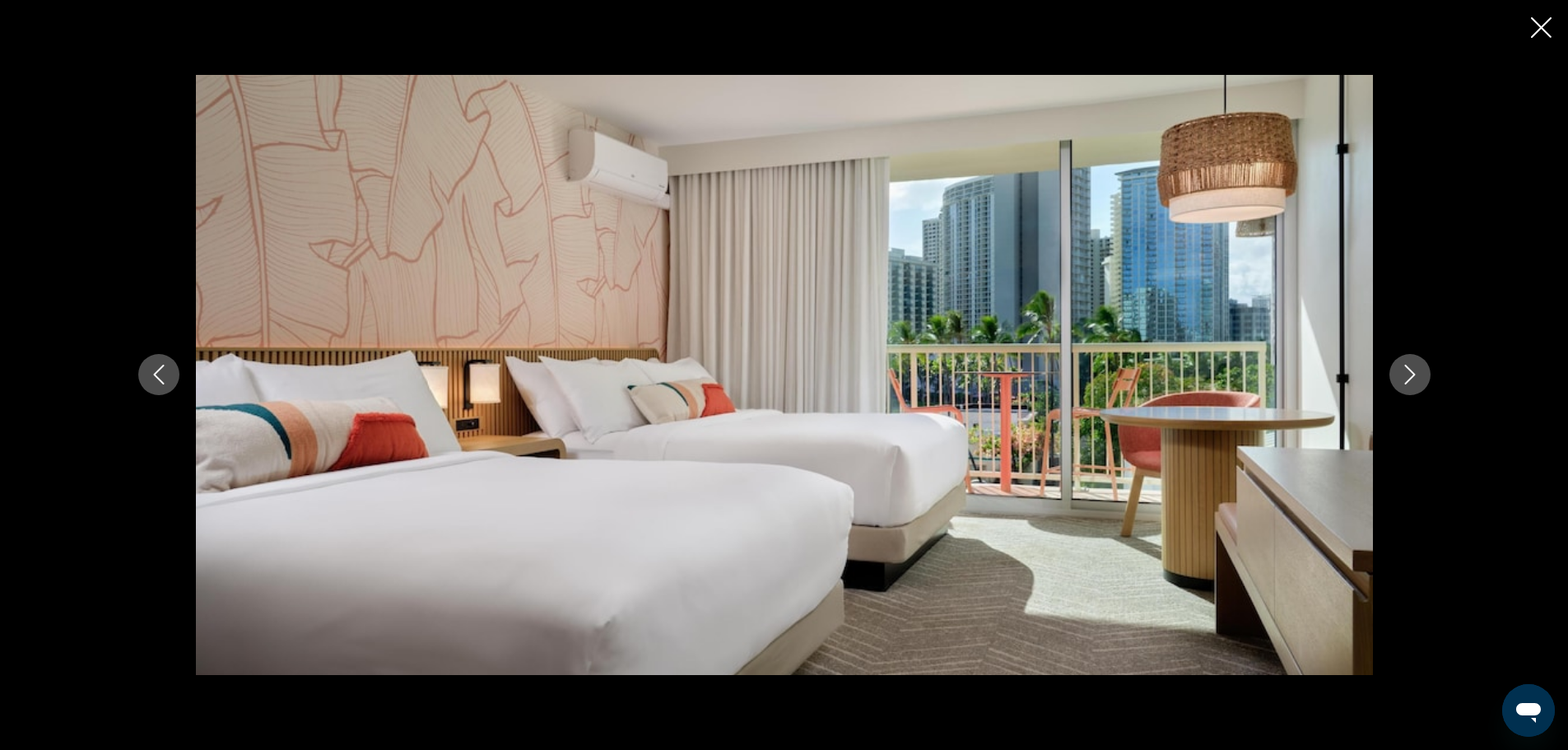
click at [1416, 375] on icon "Next image" at bounding box center [1409, 374] width 20 height 20
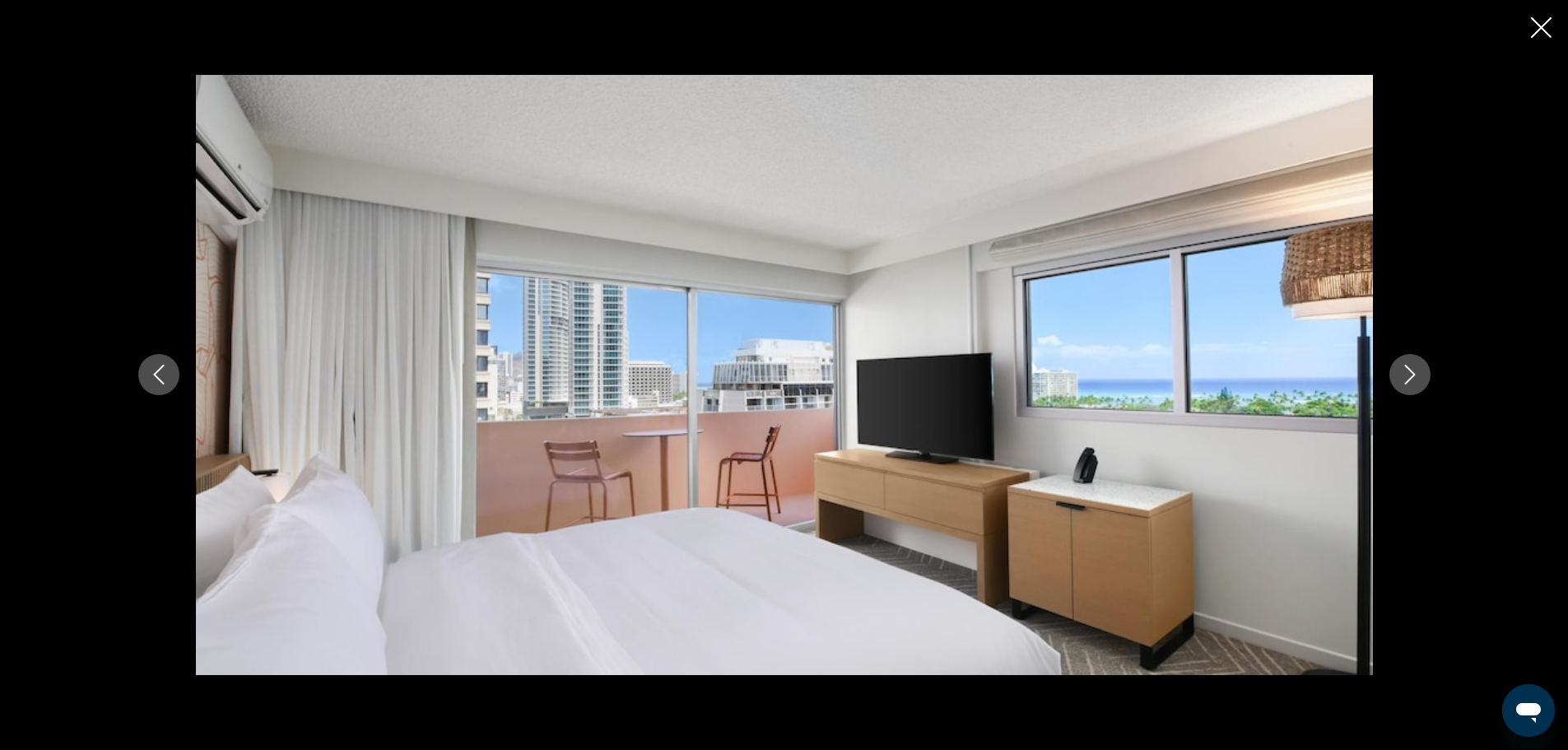
click at [1416, 375] on icon "Next image" at bounding box center [1409, 374] width 20 height 20
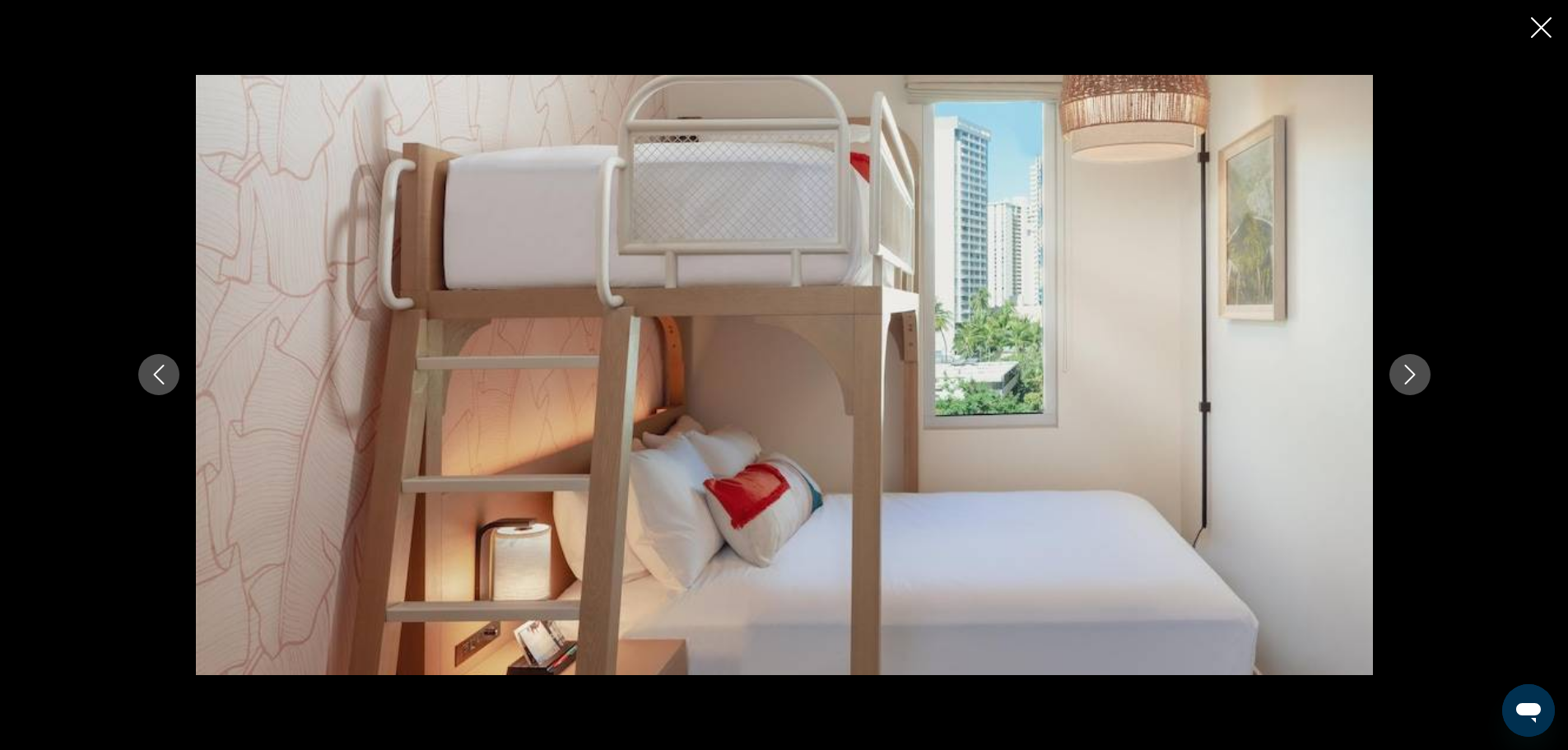
click at [156, 370] on icon "Previous image" at bounding box center [158, 374] width 20 height 20
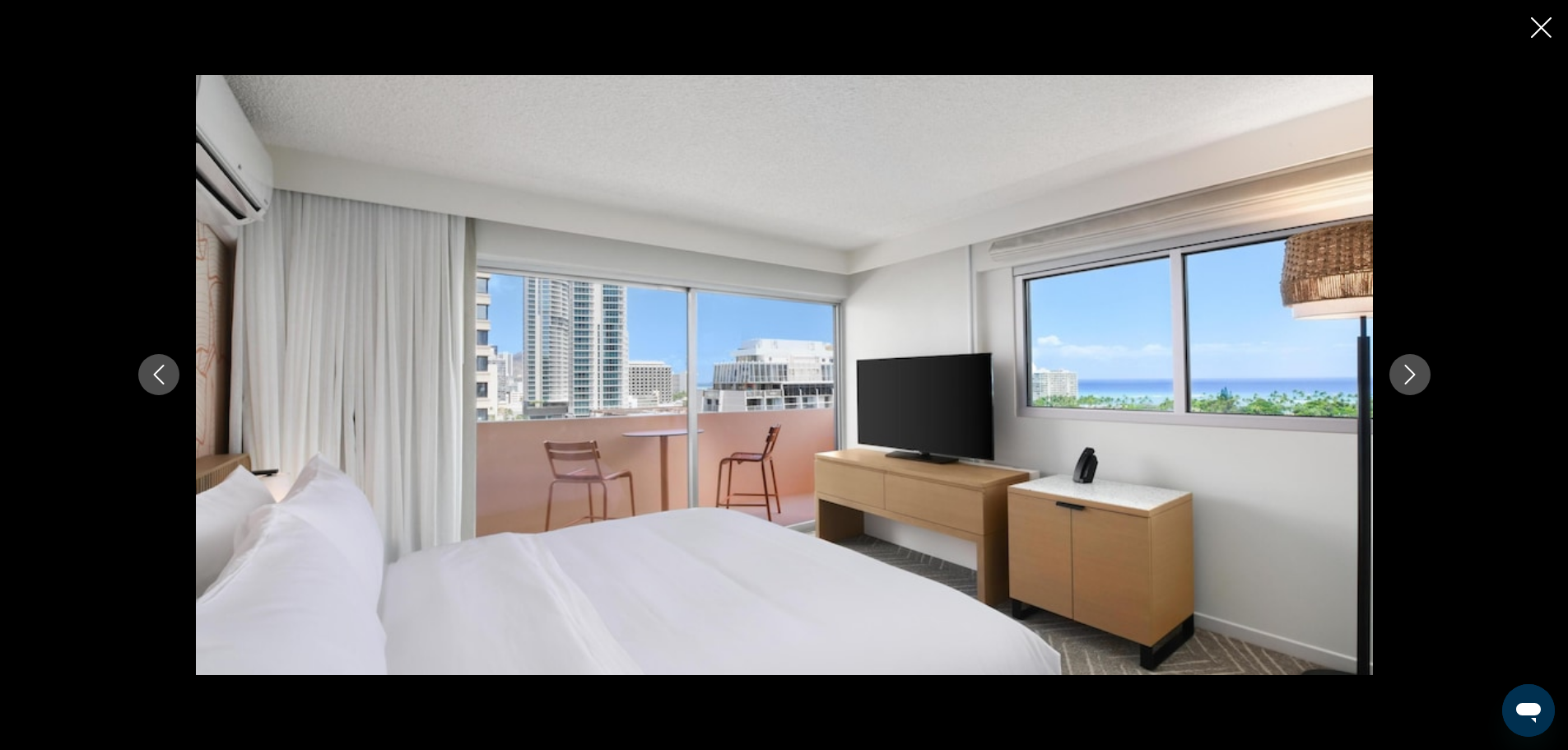
click at [1408, 381] on icon "Next image" at bounding box center [1409, 375] width 10 height 20
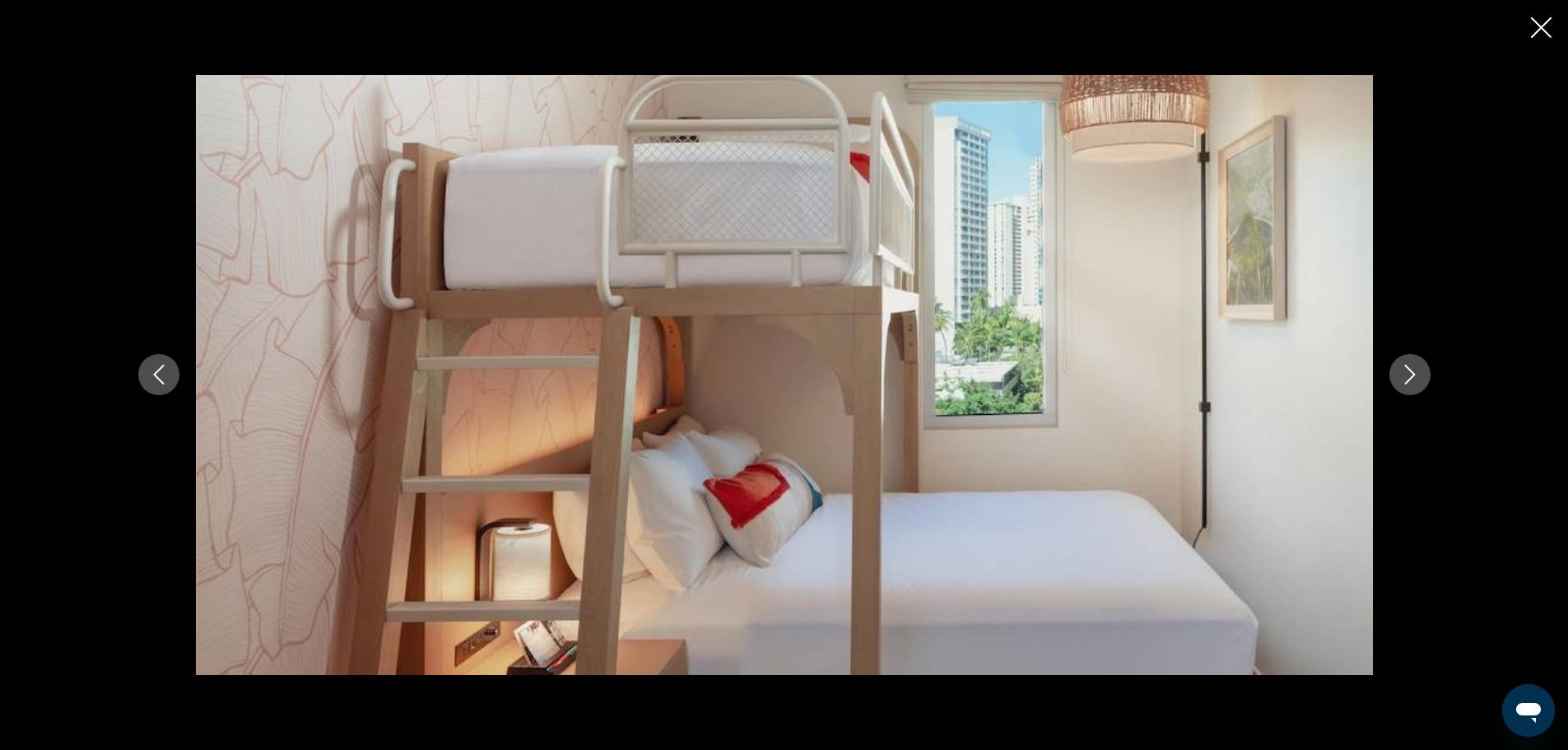
click at [1408, 381] on icon "Next image" at bounding box center [1409, 375] width 10 height 20
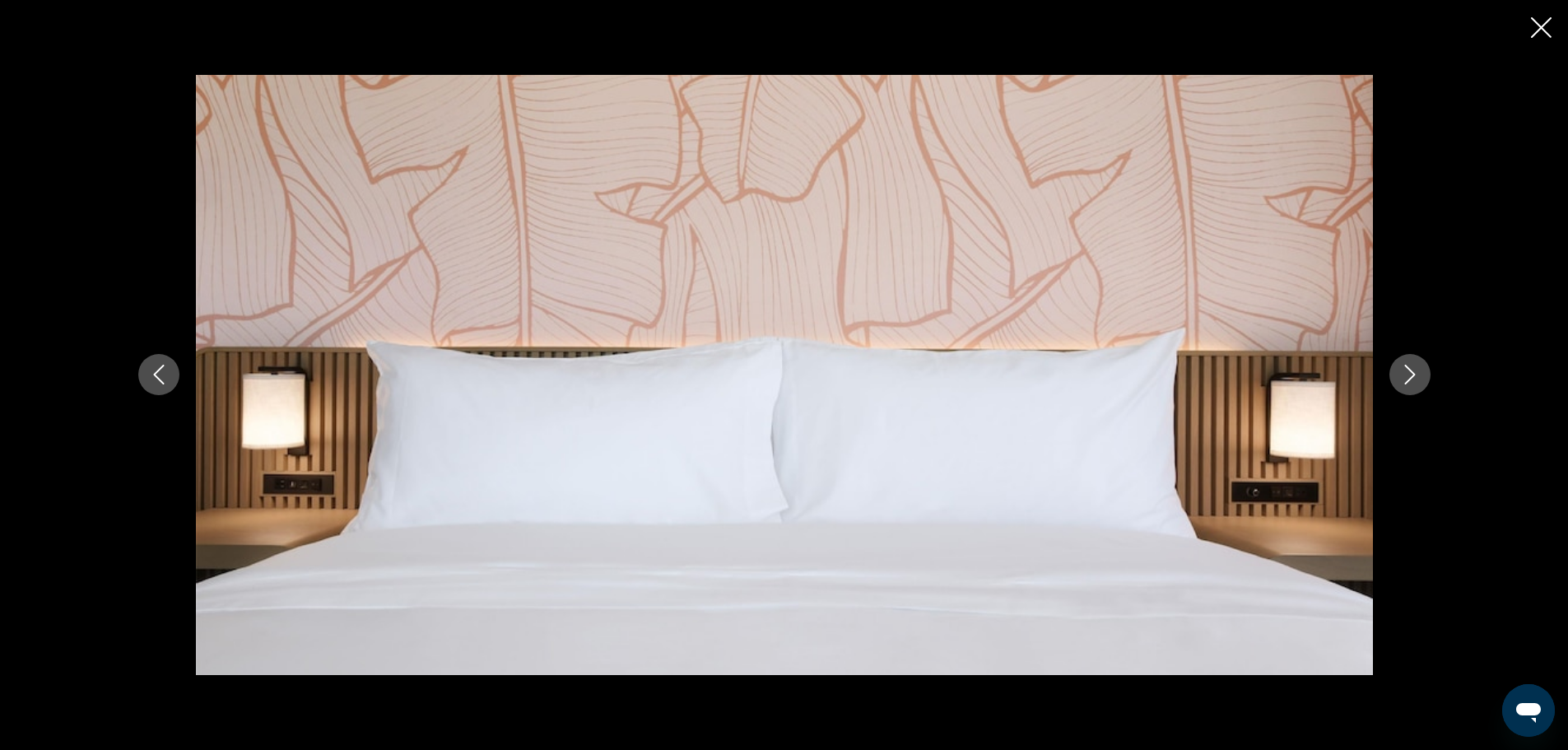
click at [1408, 381] on icon "Next image" at bounding box center [1409, 375] width 10 height 20
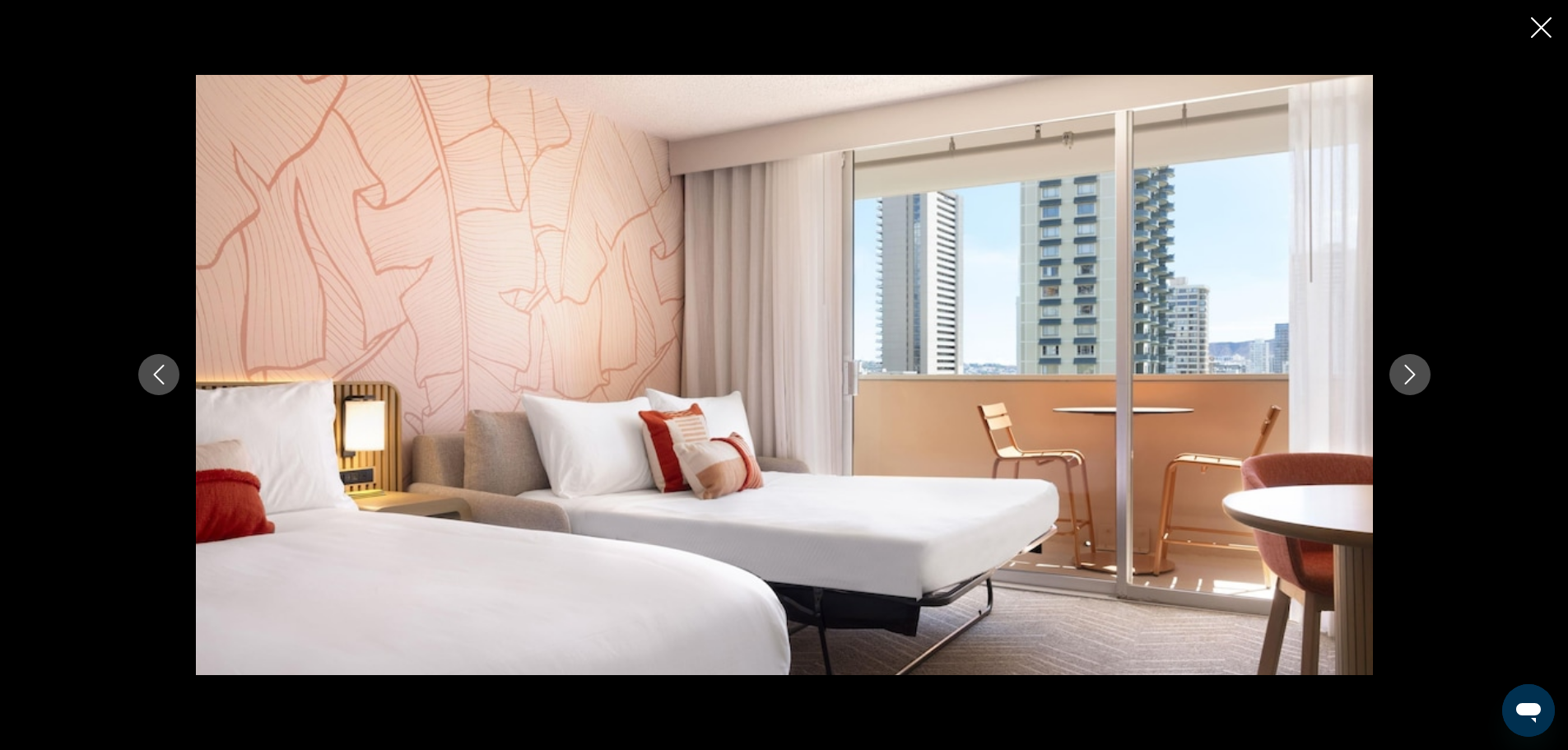
click at [1408, 381] on icon "Next image" at bounding box center [1409, 375] width 10 height 20
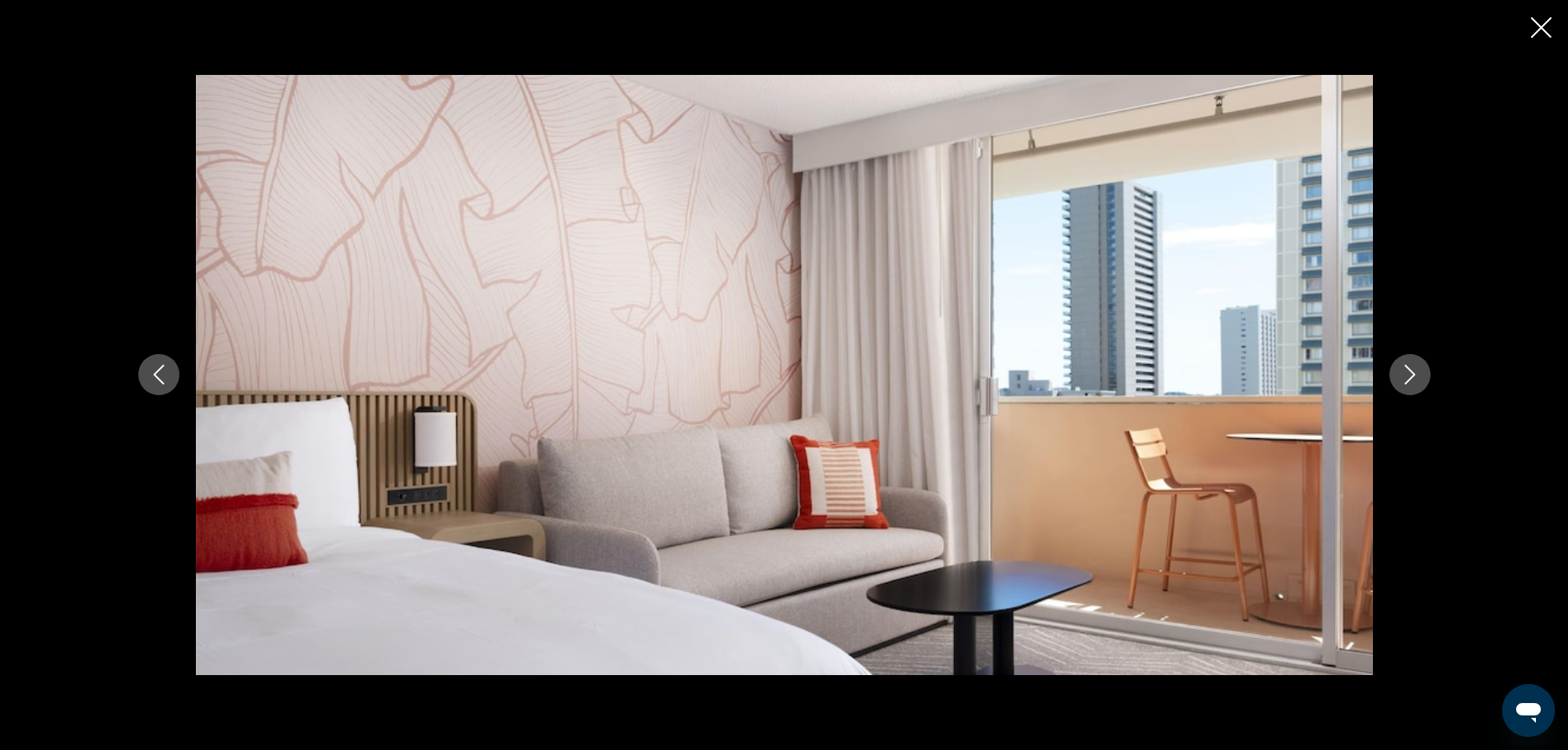
click at [1408, 381] on icon "Next image" at bounding box center [1409, 375] width 10 height 20
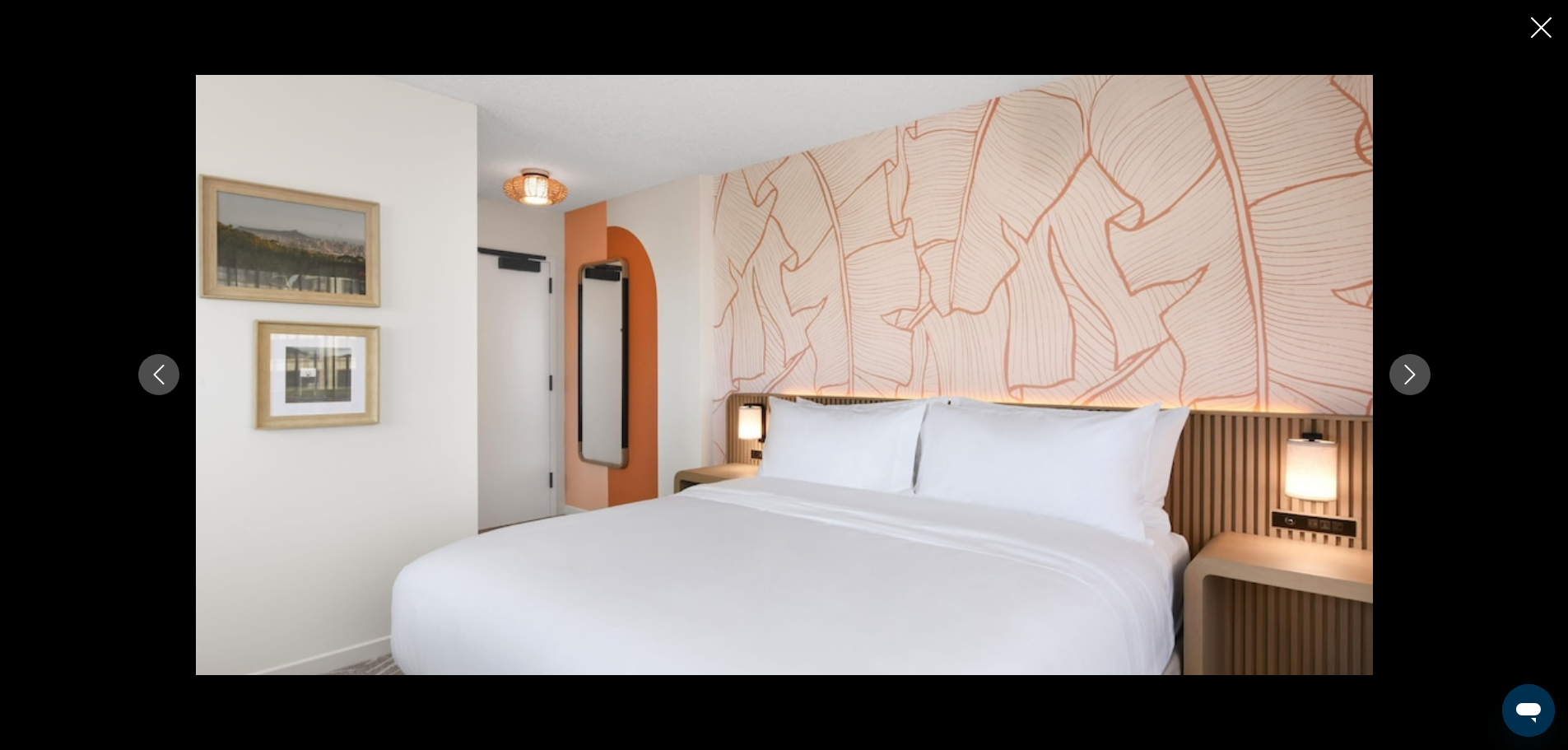
click at [1408, 381] on icon "Next image" at bounding box center [1409, 375] width 10 height 20
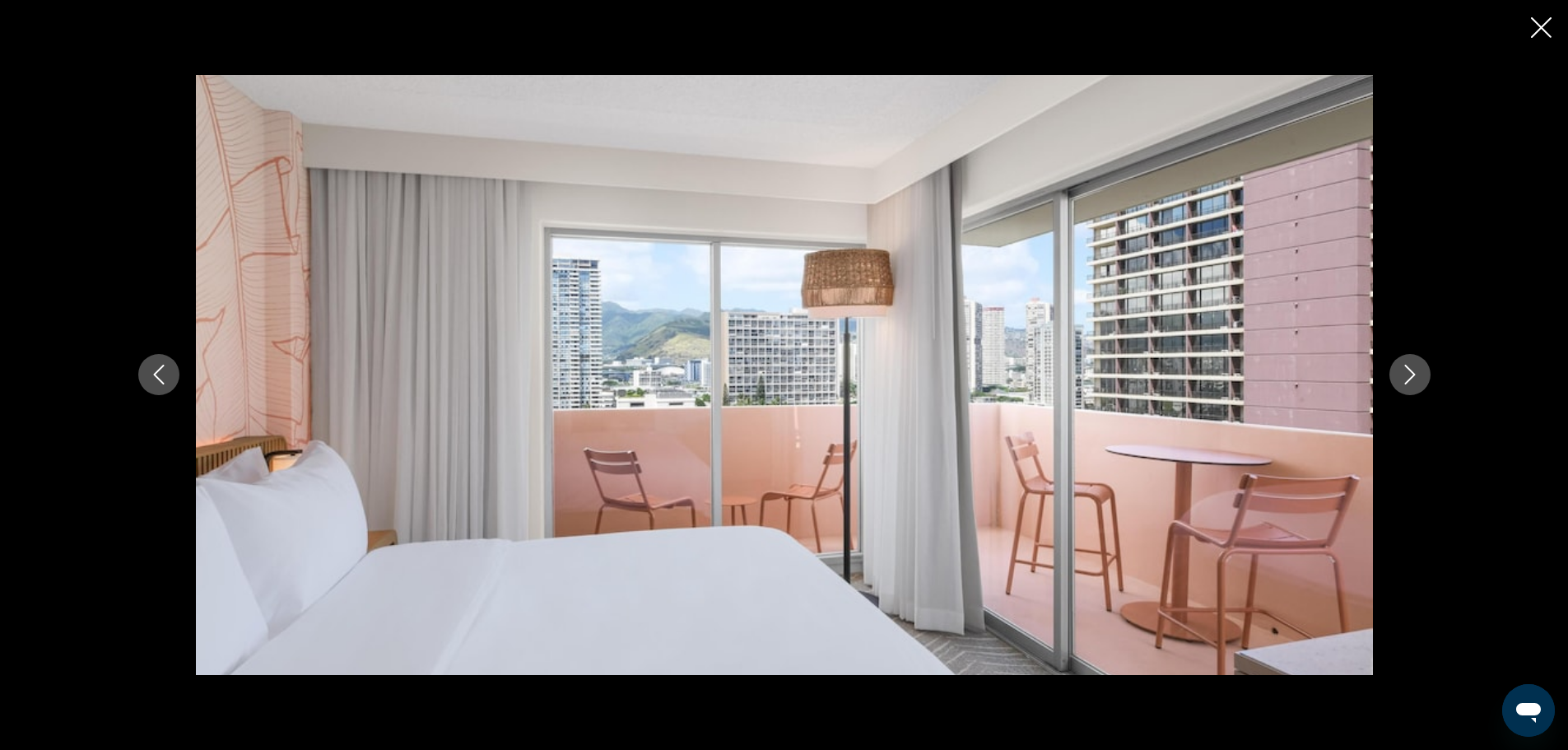
click at [1537, 20] on icon "Close slideshow" at bounding box center [1540, 28] width 21 height 21
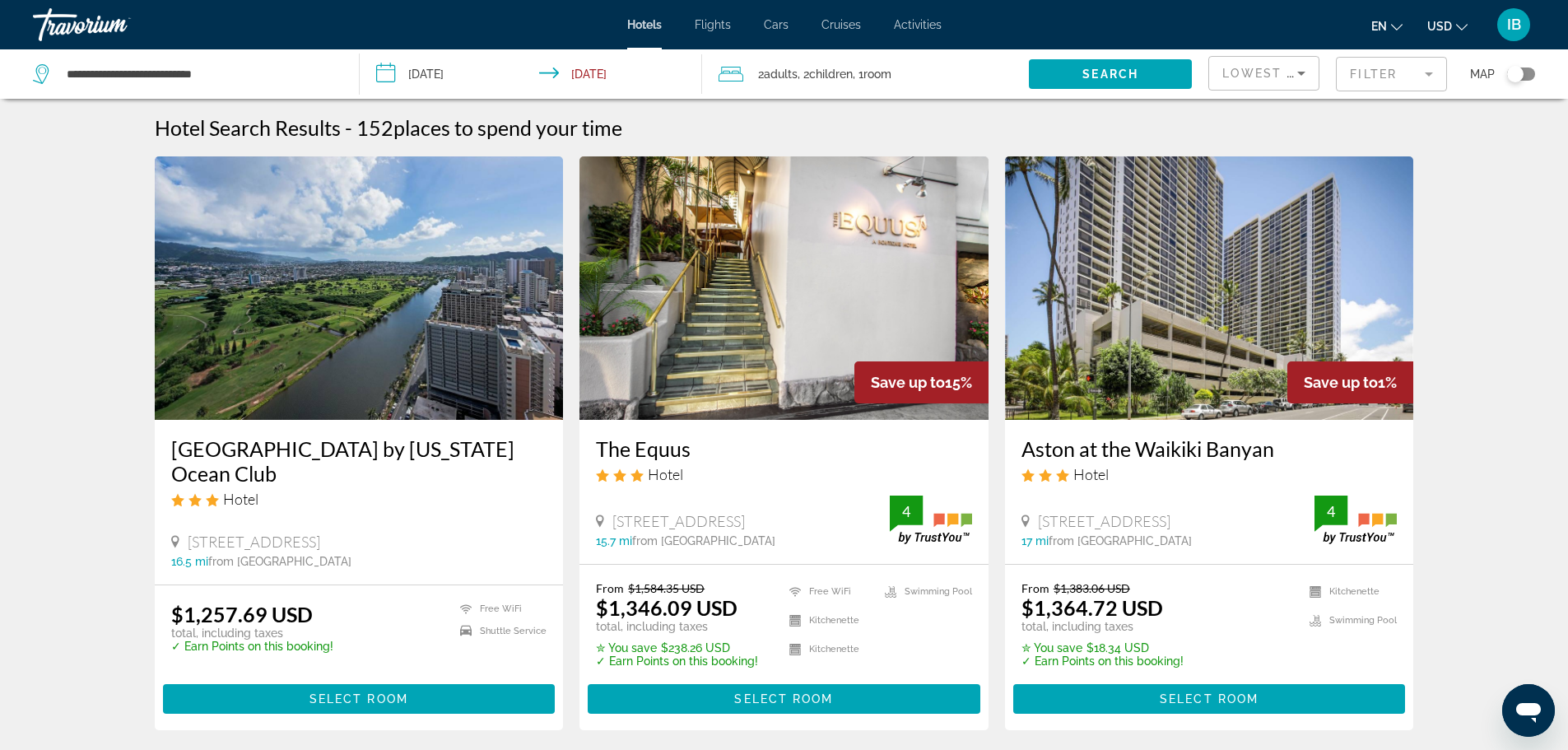
click at [1427, 71] on mat-form-field "Filter" at bounding box center [1391, 74] width 111 height 34
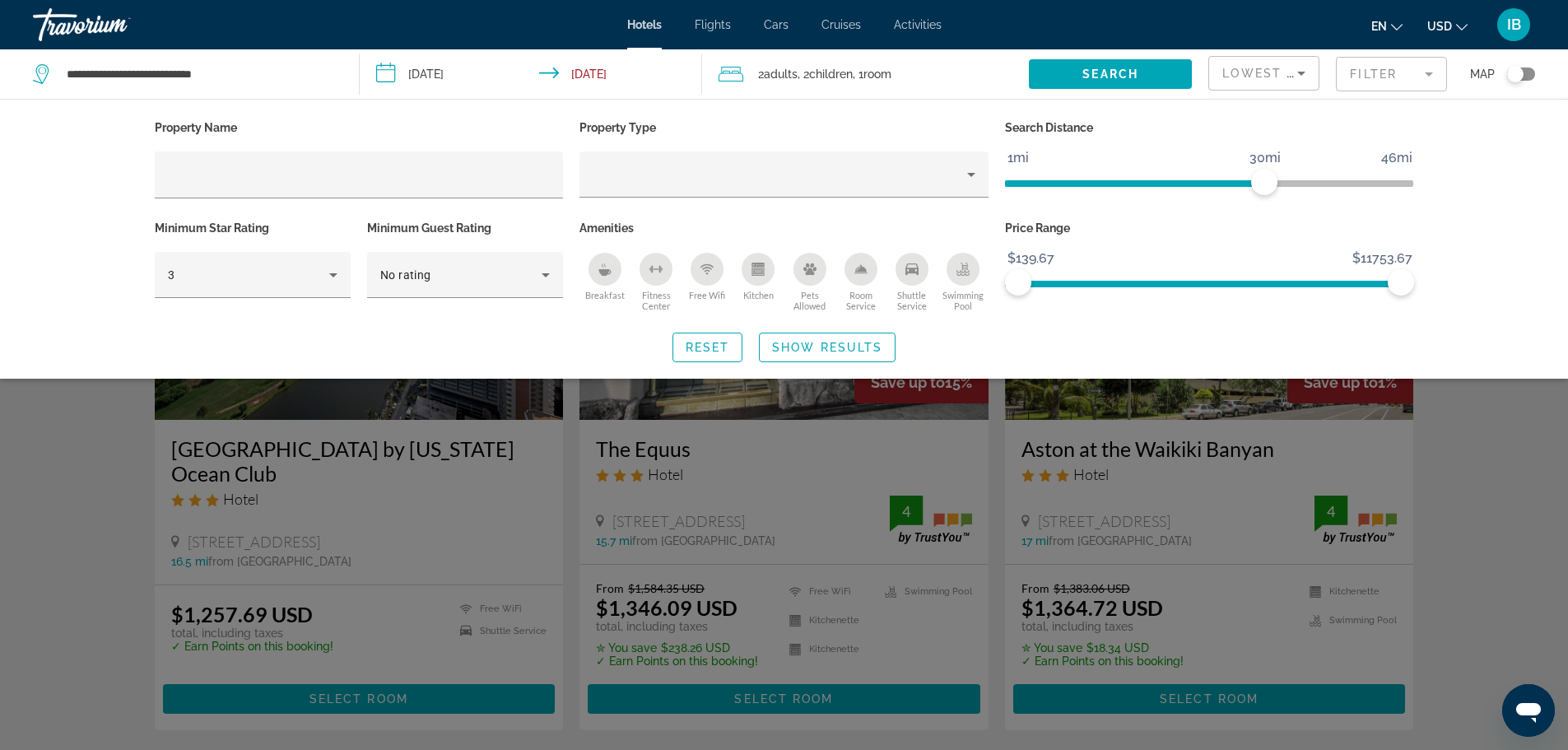
click at [747, 274] on div "Kitchen" at bounding box center [757, 269] width 33 height 33
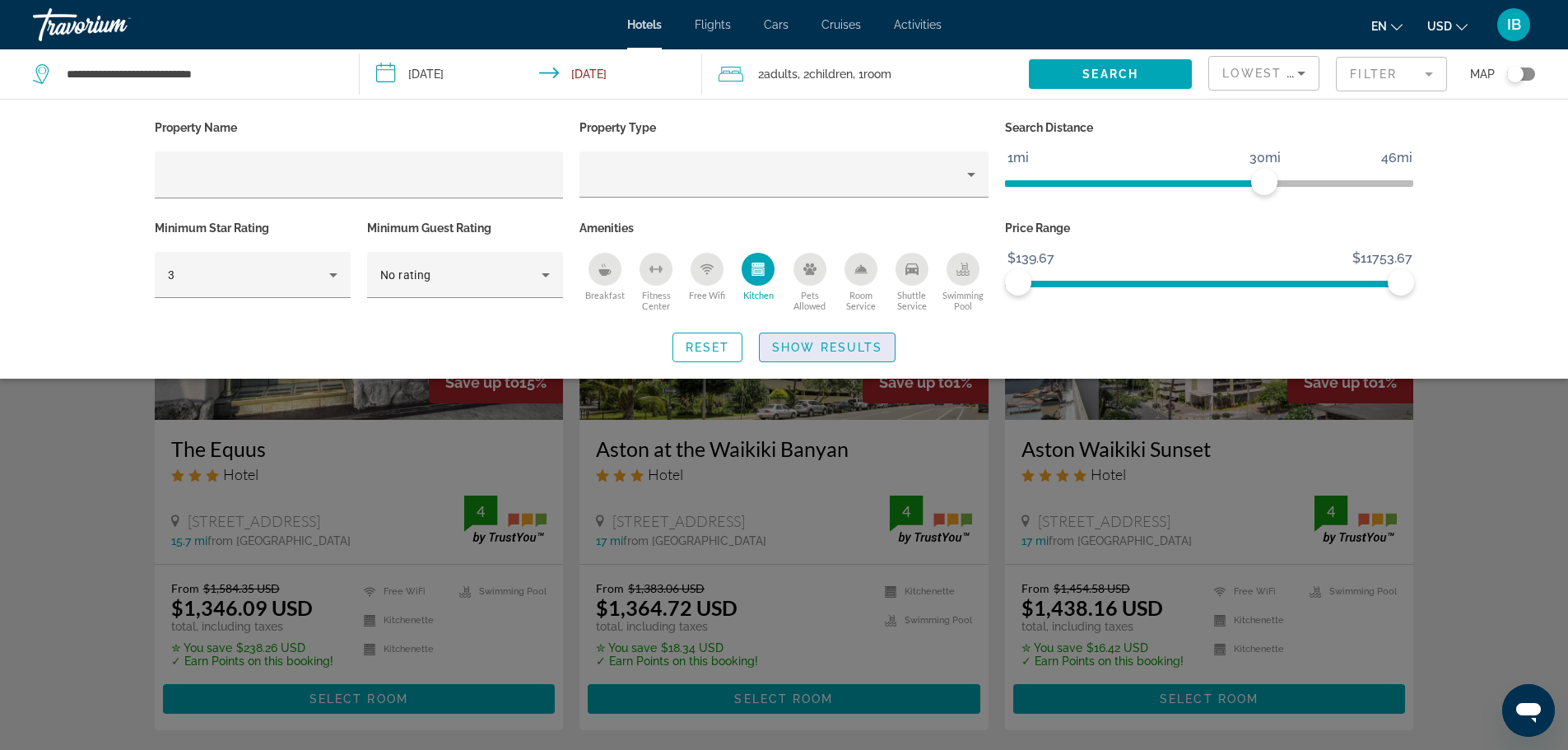
click at [804, 341] on span "Show Results" at bounding box center [827, 347] width 110 height 13
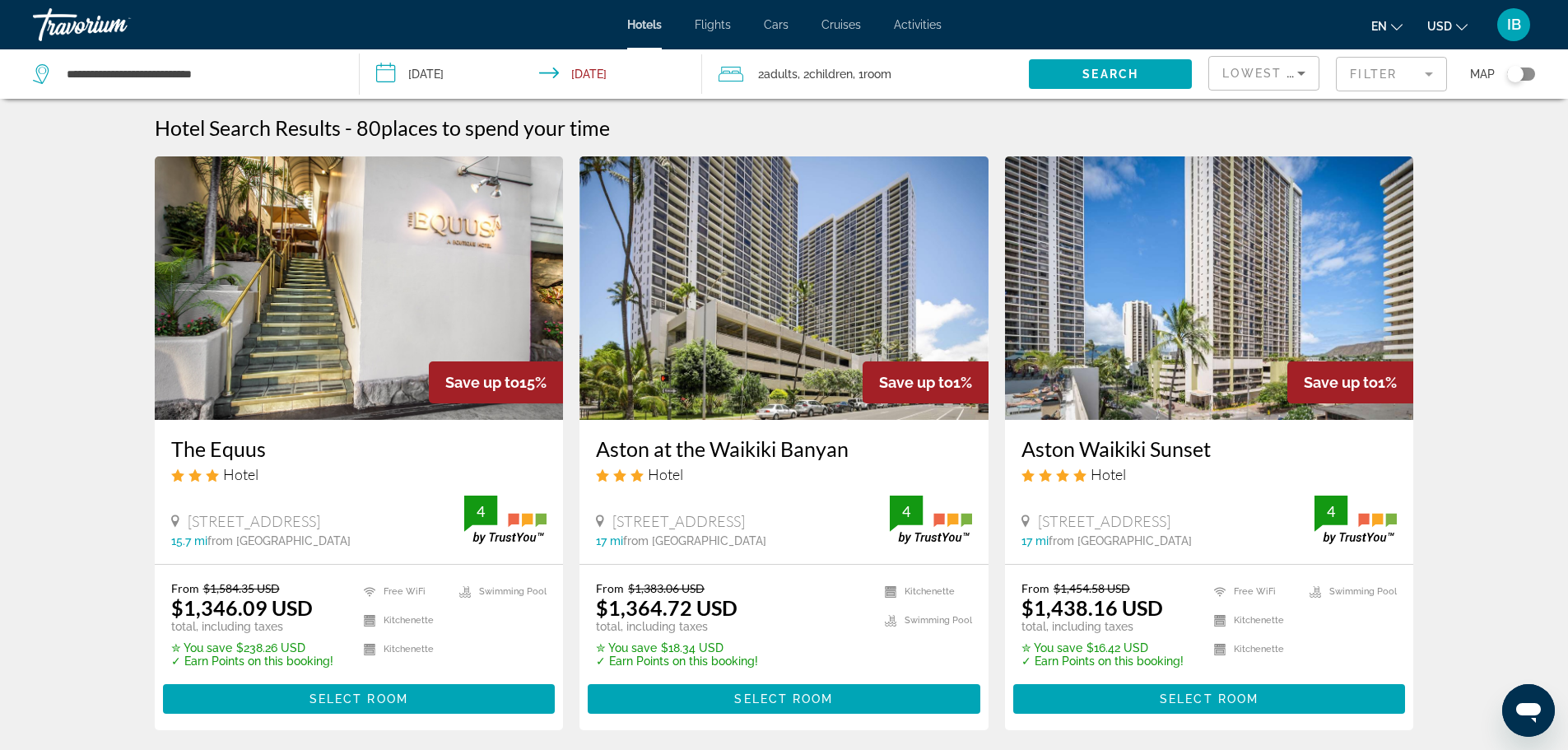
click at [374, 260] on img "Main content" at bounding box center [359, 288] width 409 height 263
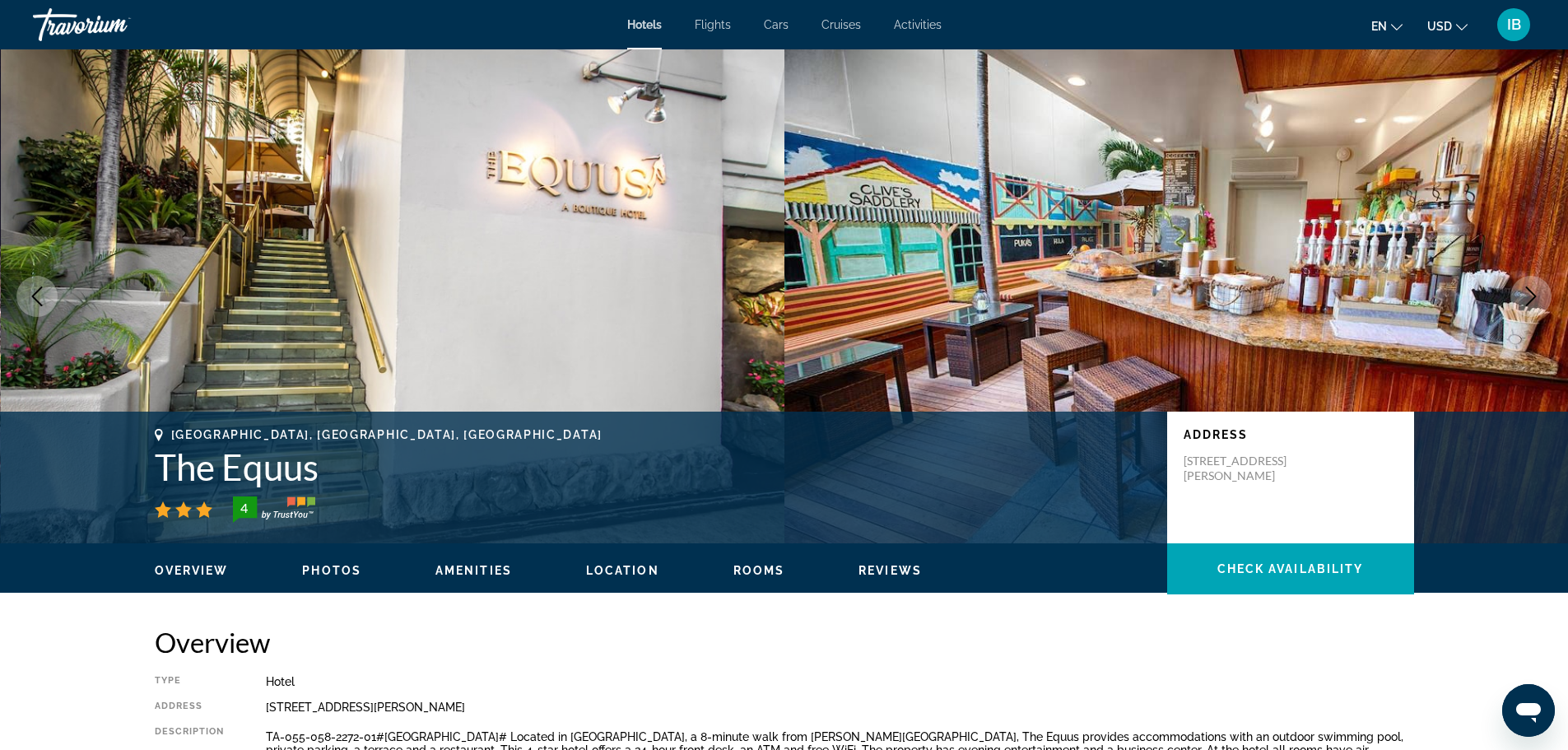
click at [322, 565] on span "Photos" at bounding box center [331, 570] width 59 height 13
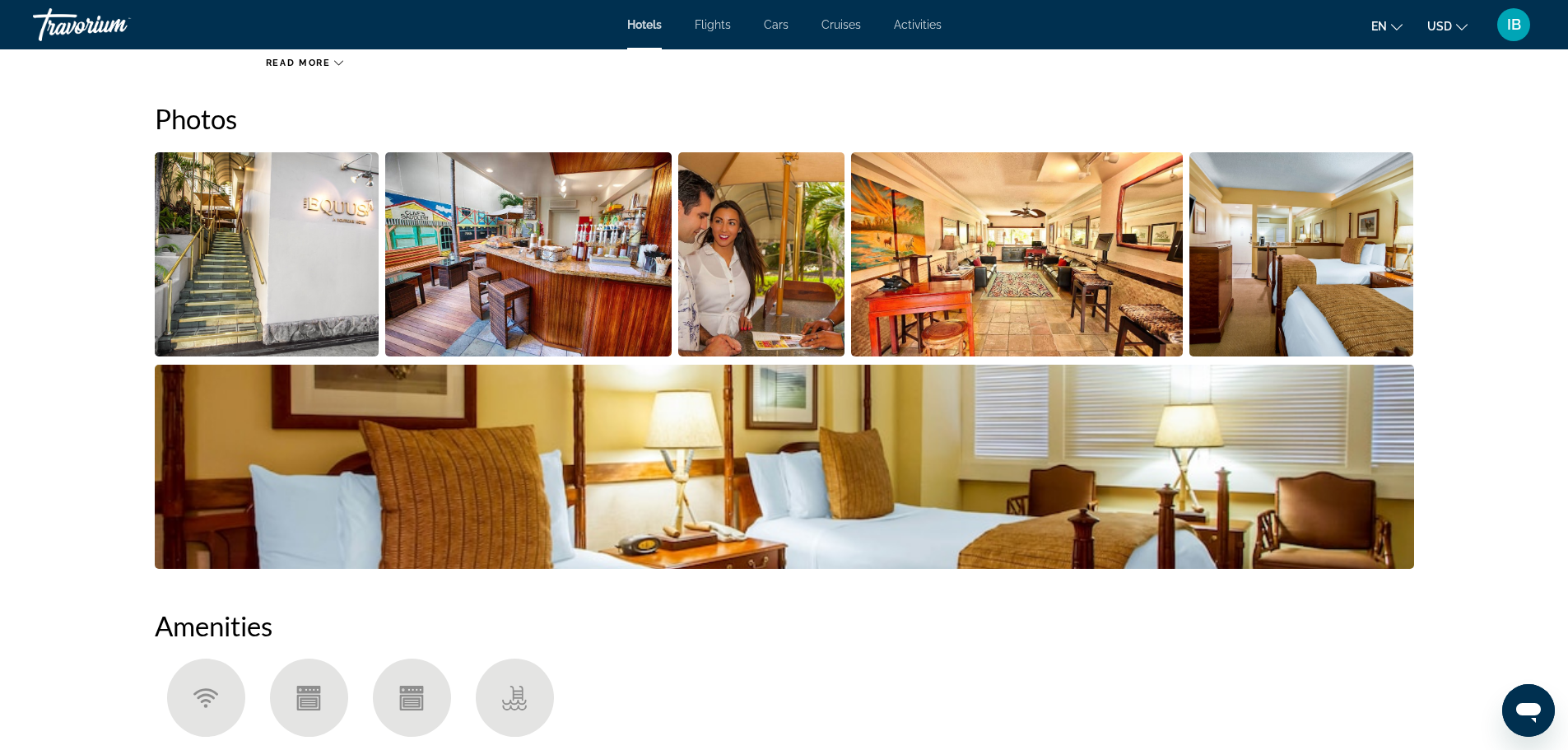
scroll to position [755, 0]
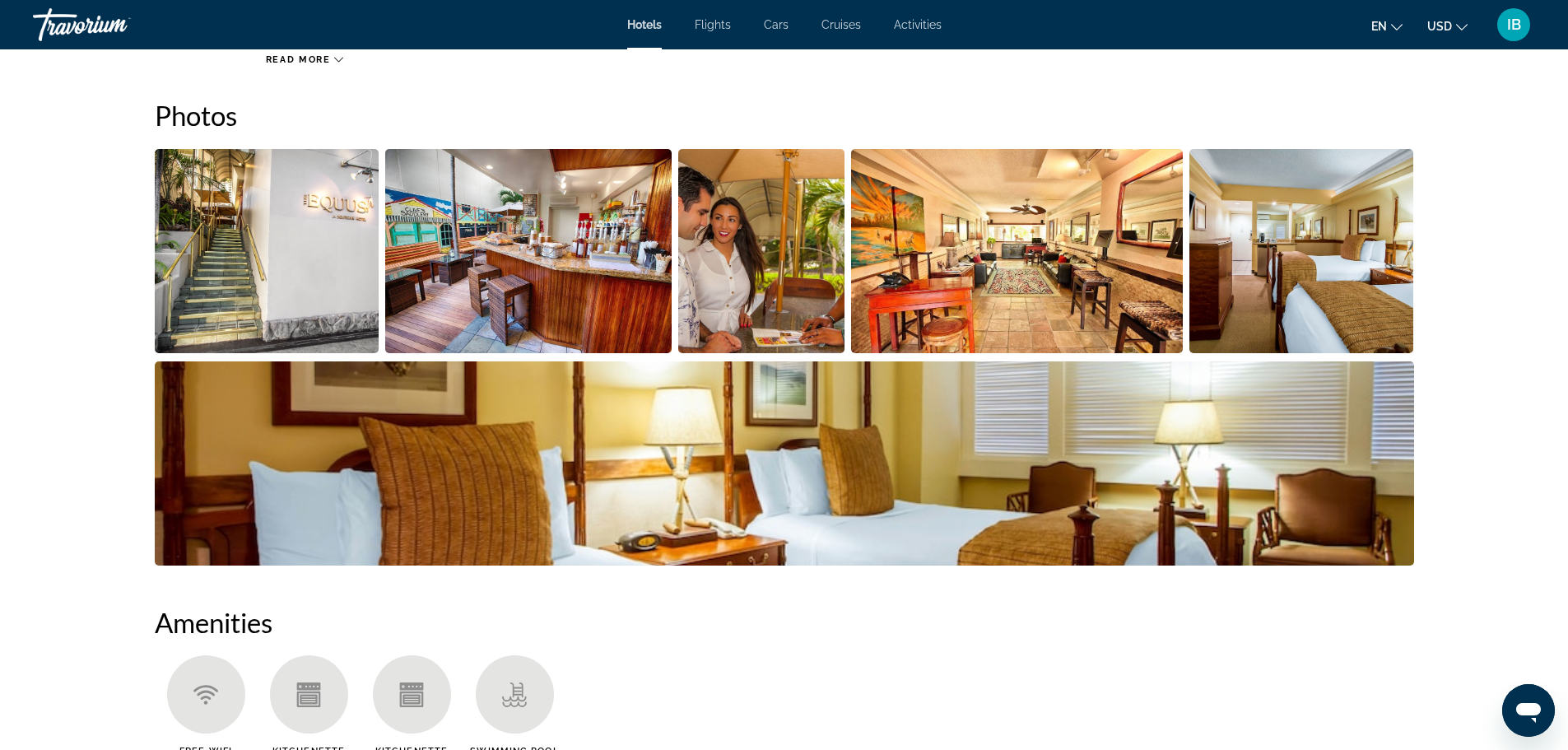
click at [310, 212] on img "Open full-screen image slider" at bounding box center [266, 250] width 224 height 204
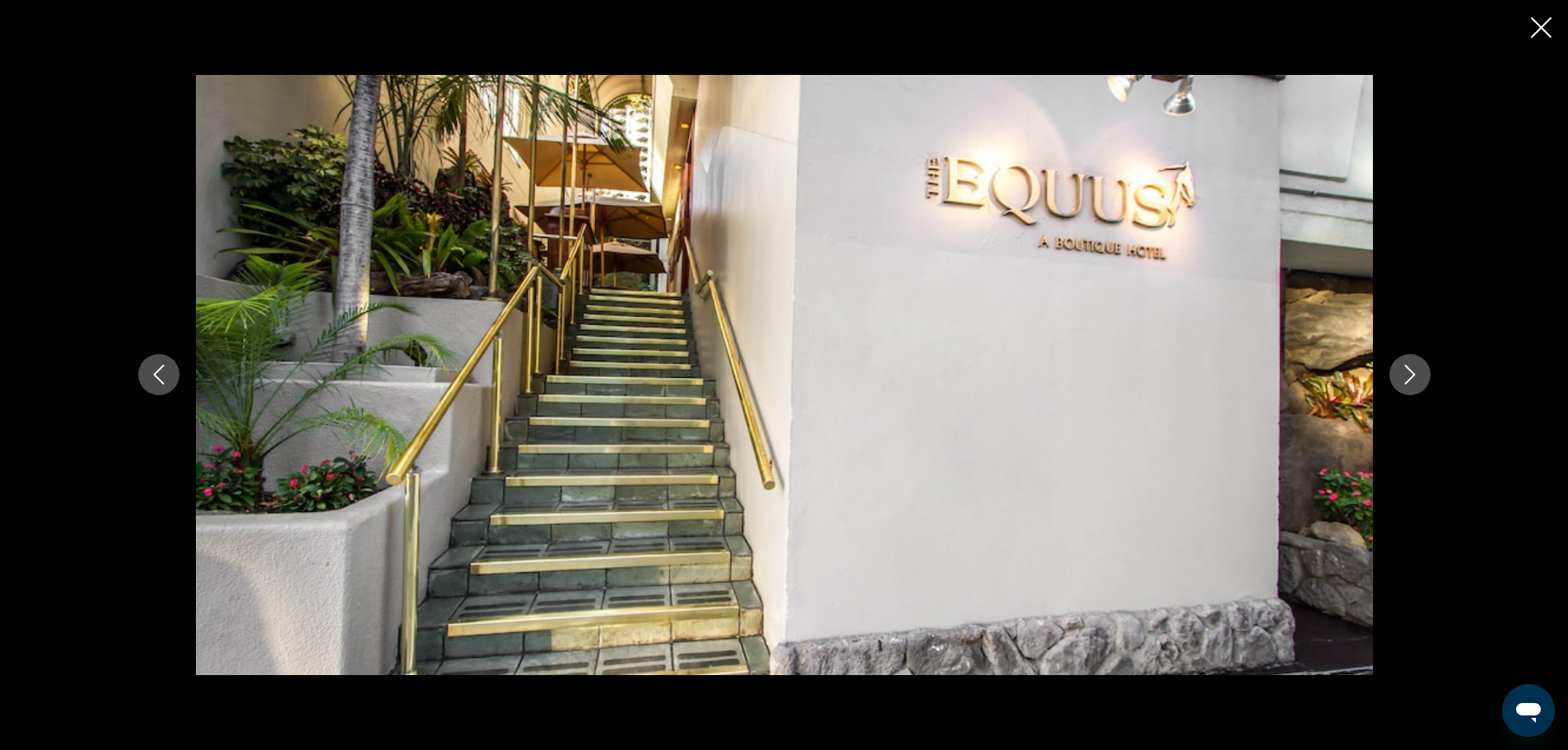
click at [1416, 376] on icon "Next image" at bounding box center [1409, 374] width 20 height 20
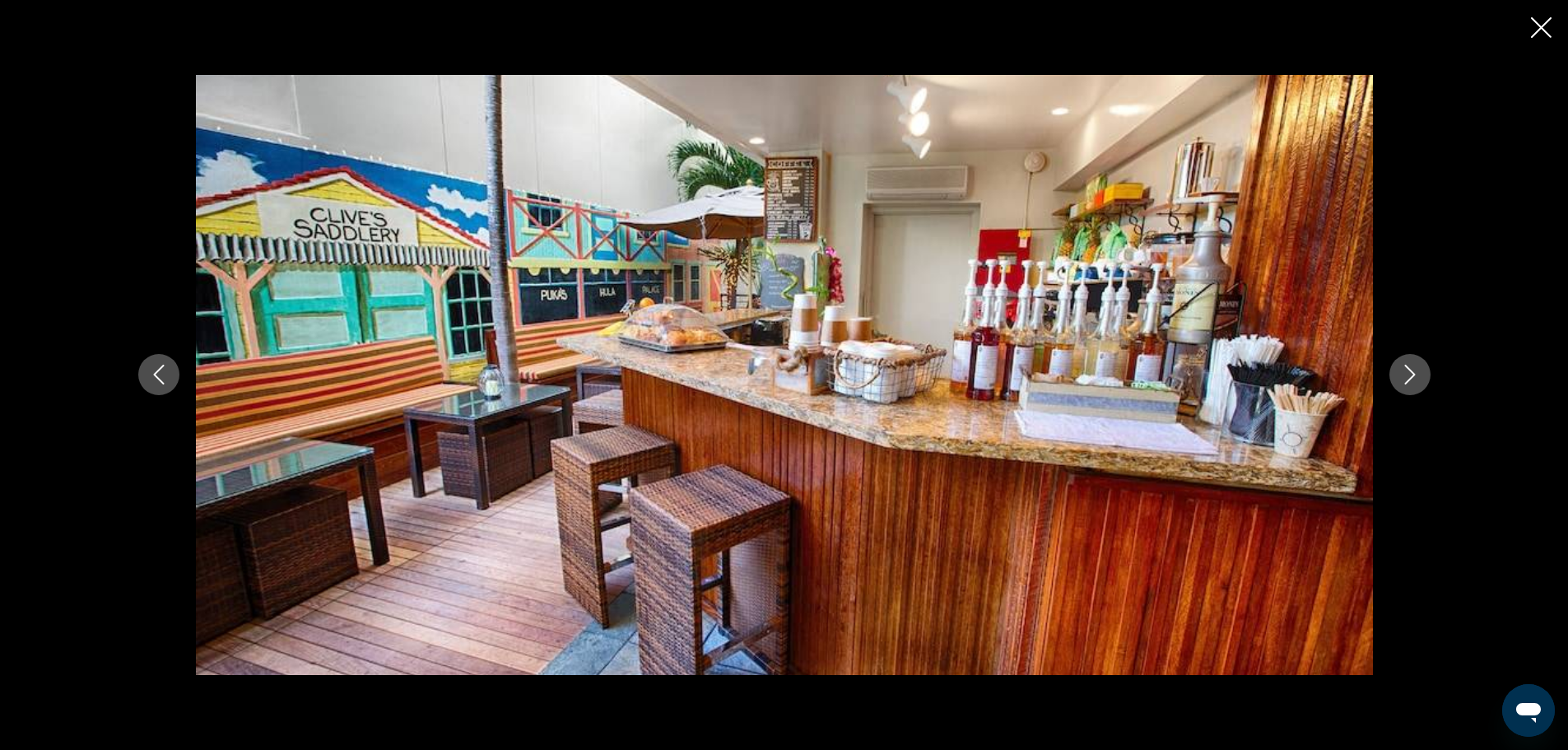
click at [1416, 376] on icon "Next image" at bounding box center [1409, 374] width 20 height 20
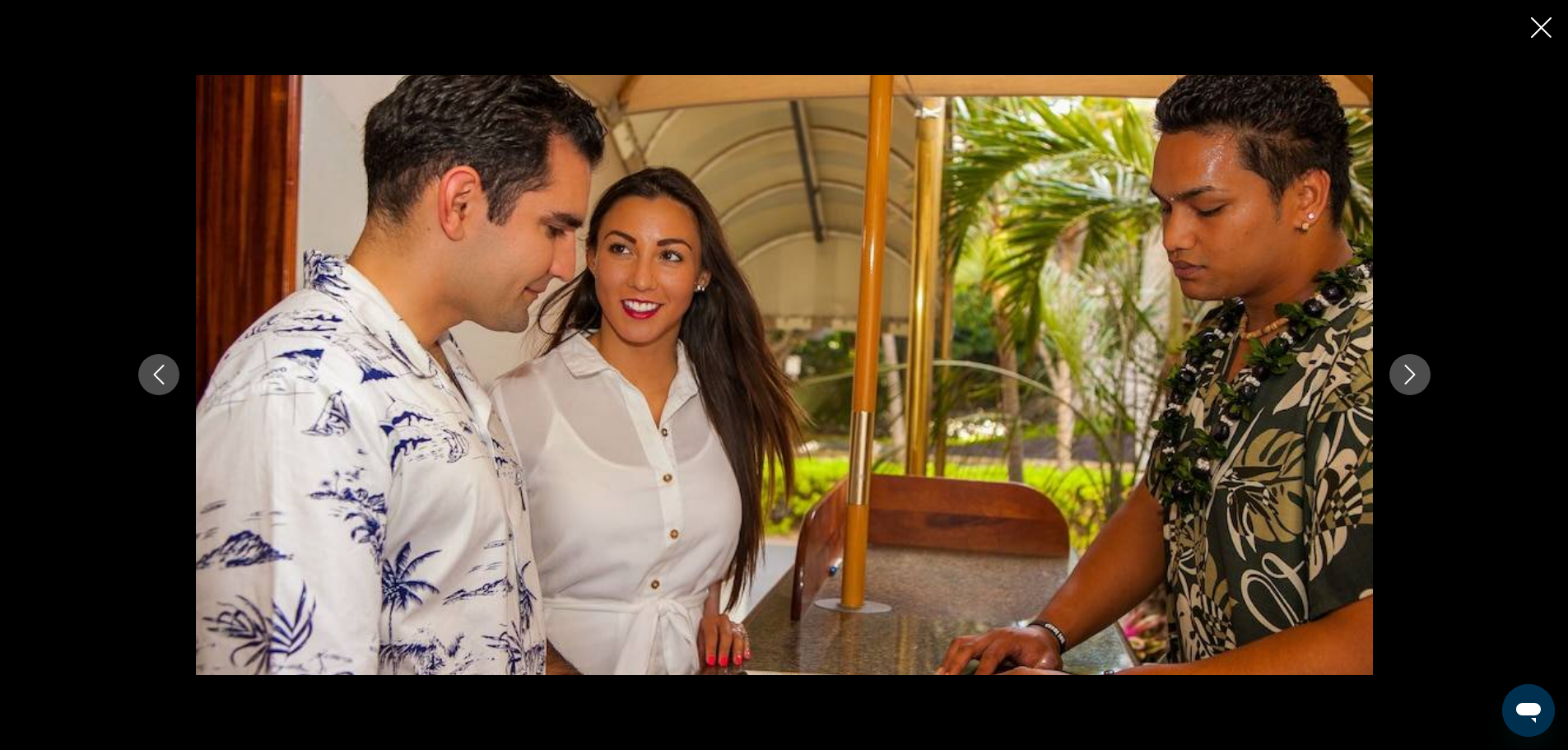
click at [1416, 376] on icon "Next image" at bounding box center [1409, 374] width 20 height 20
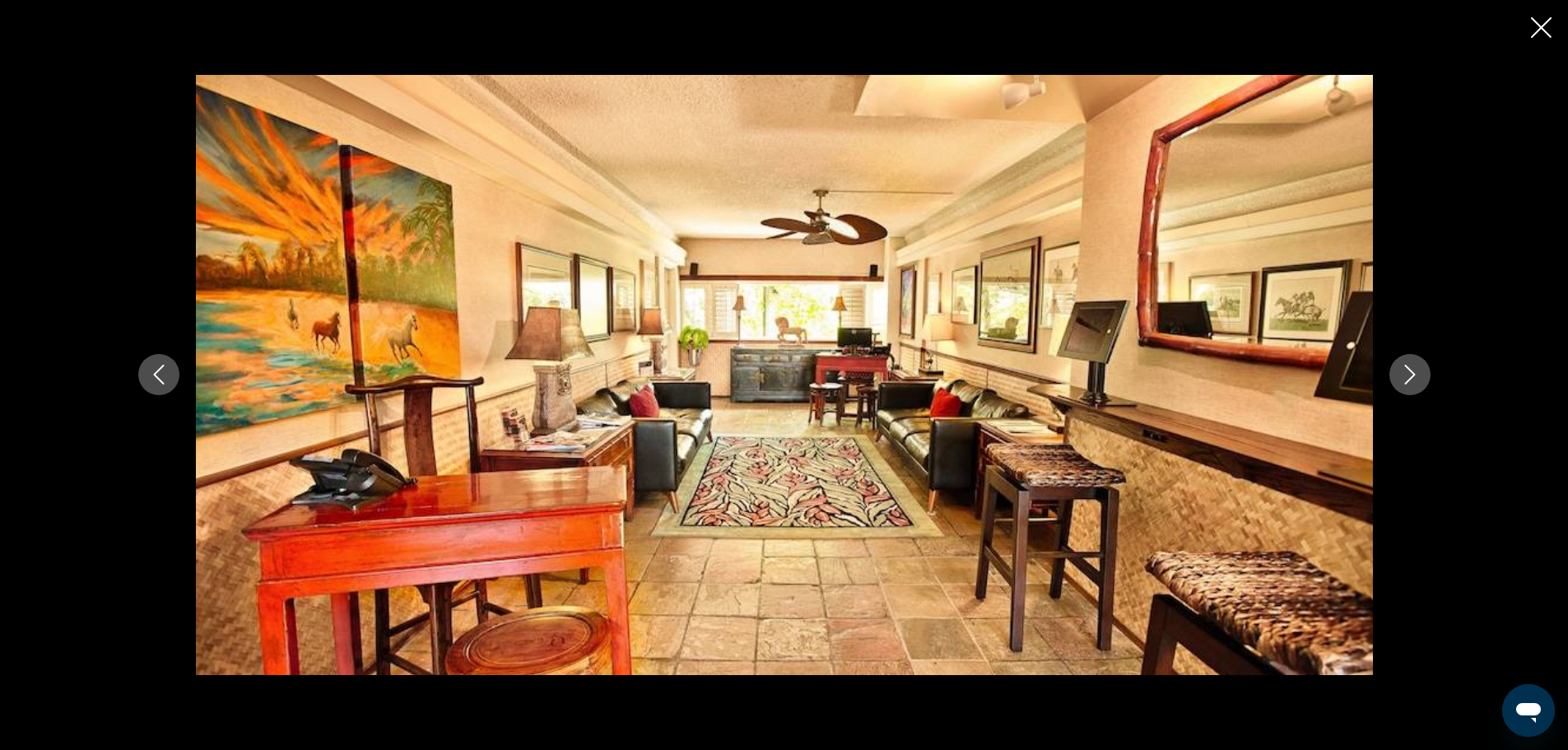
click at [1416, 376] on icon "Next image" at bounding box center [1409, 374] width 20 height 20
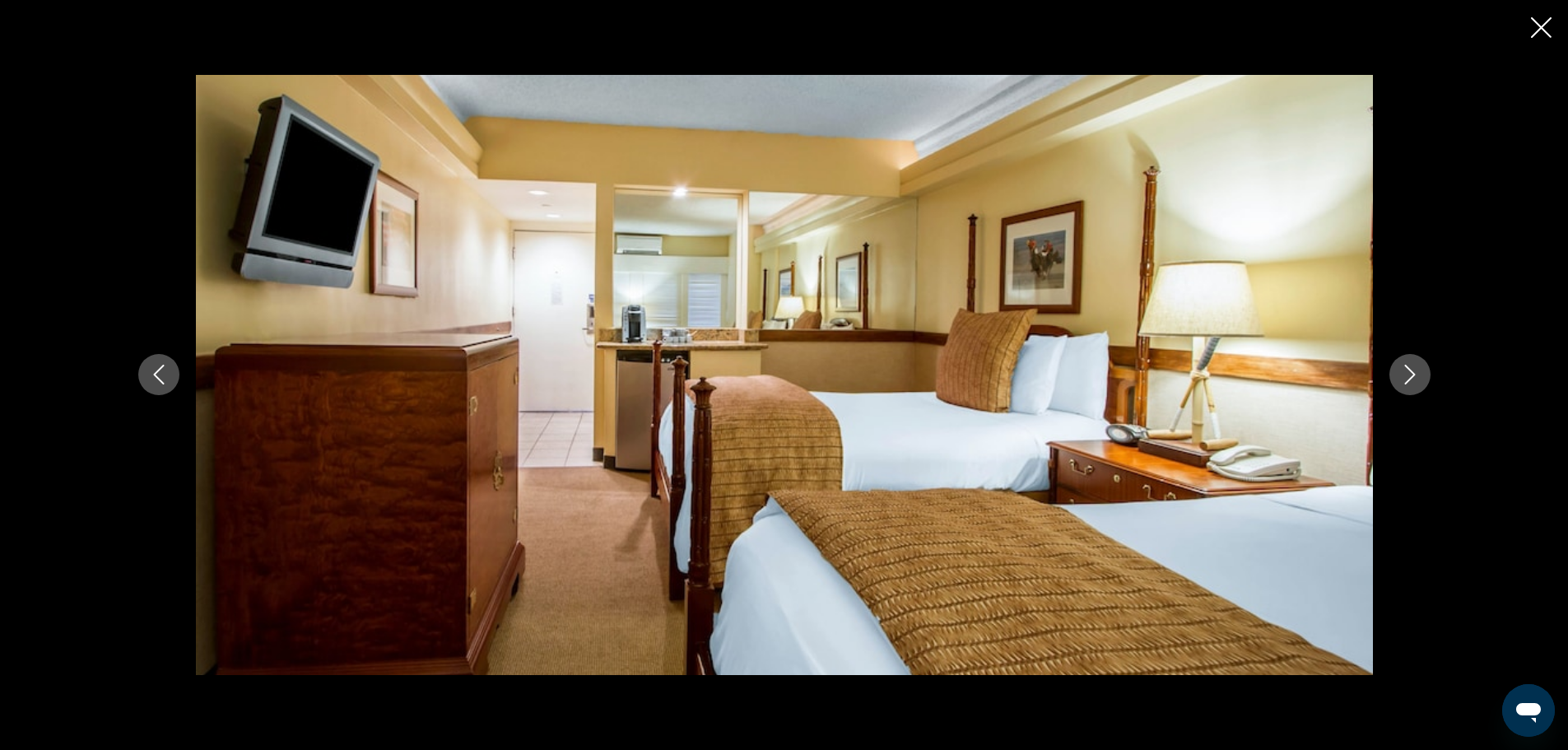
click at [1416, 376] on icon "Next image" at bounding box center [1409, 374] width 20 height 20
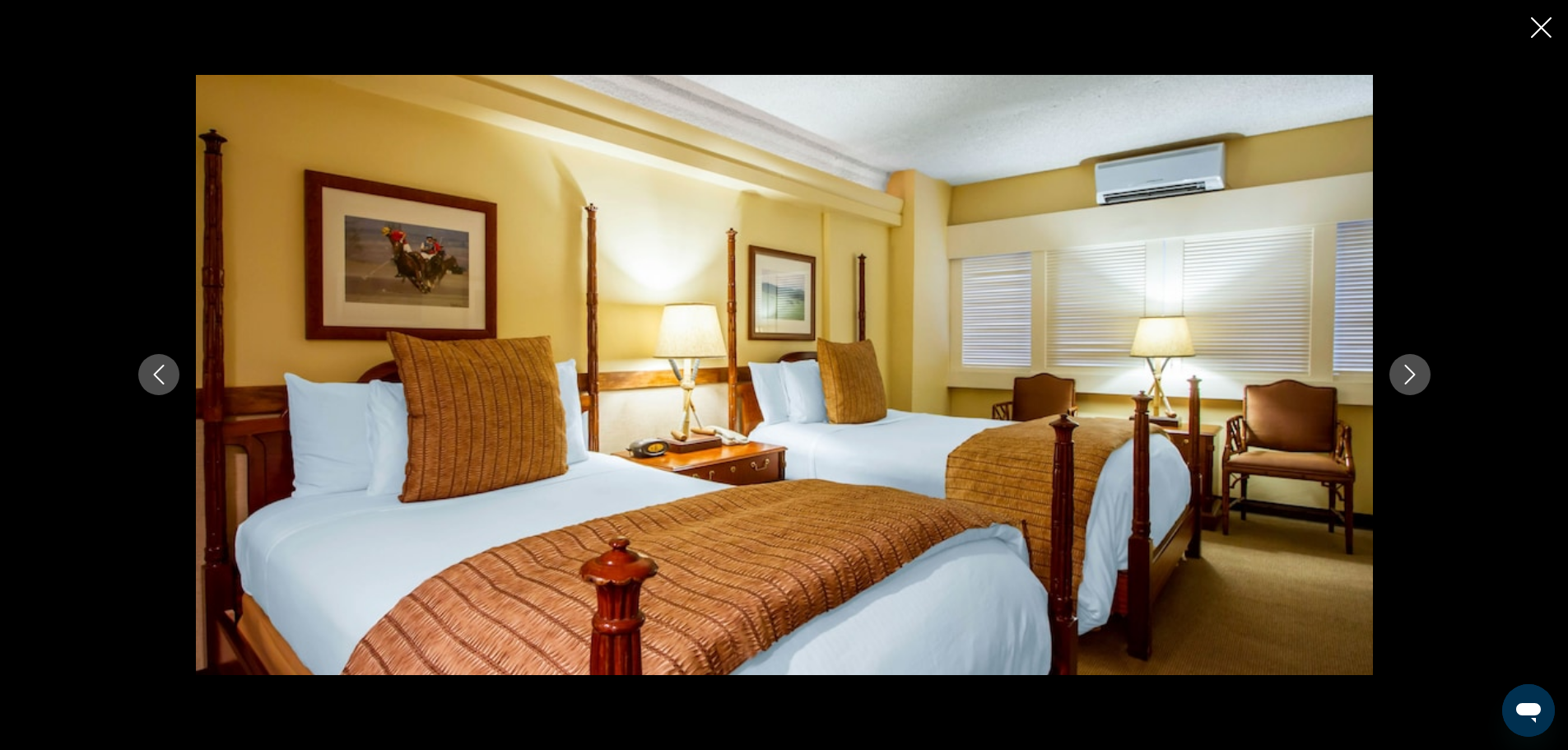
click at [161, 370] on icon "Previous image" at bounding box center [158, 374] width 20 height 20
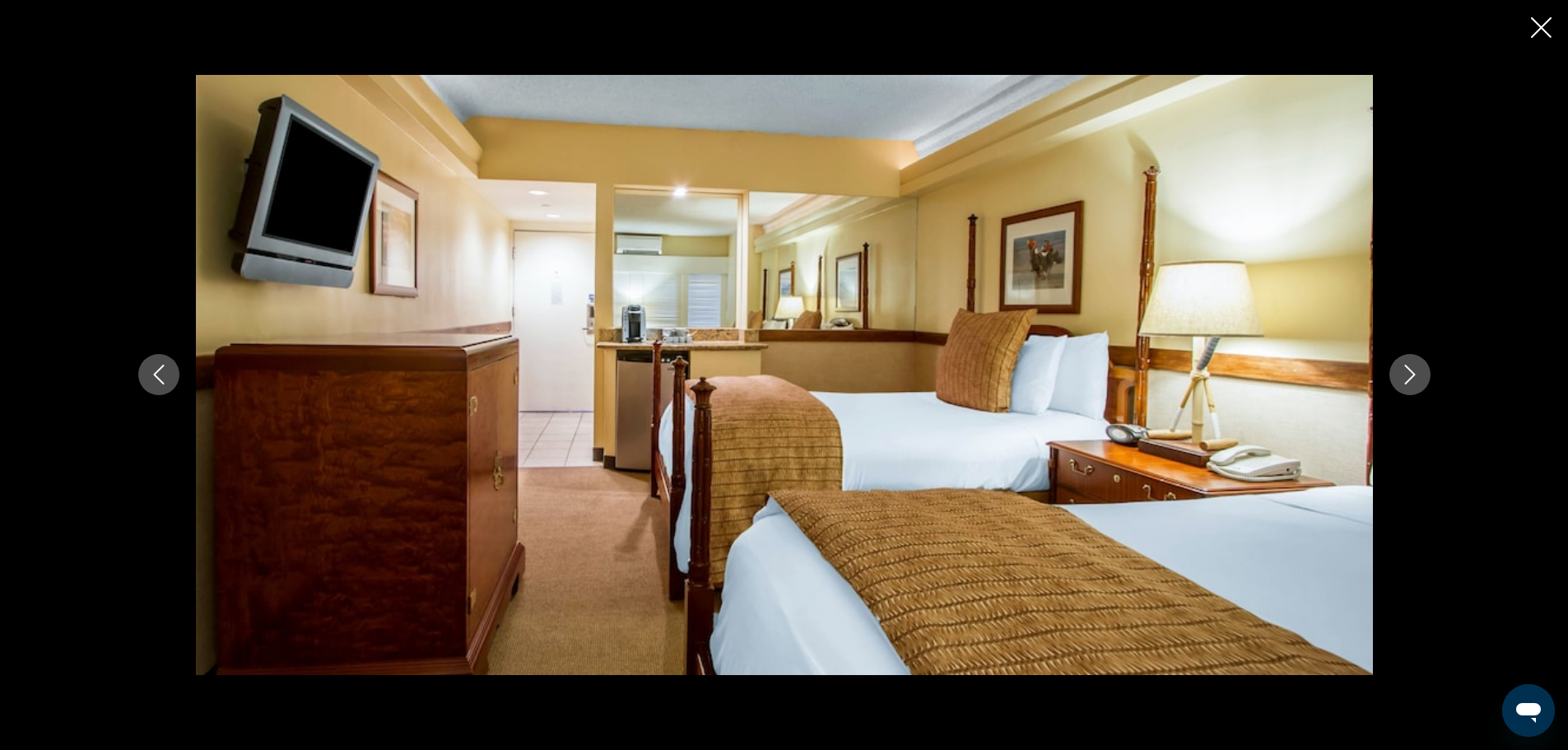
click at [1409, 375] on icon "Next image" at bounding box center [1409, 374] width 20 height 20
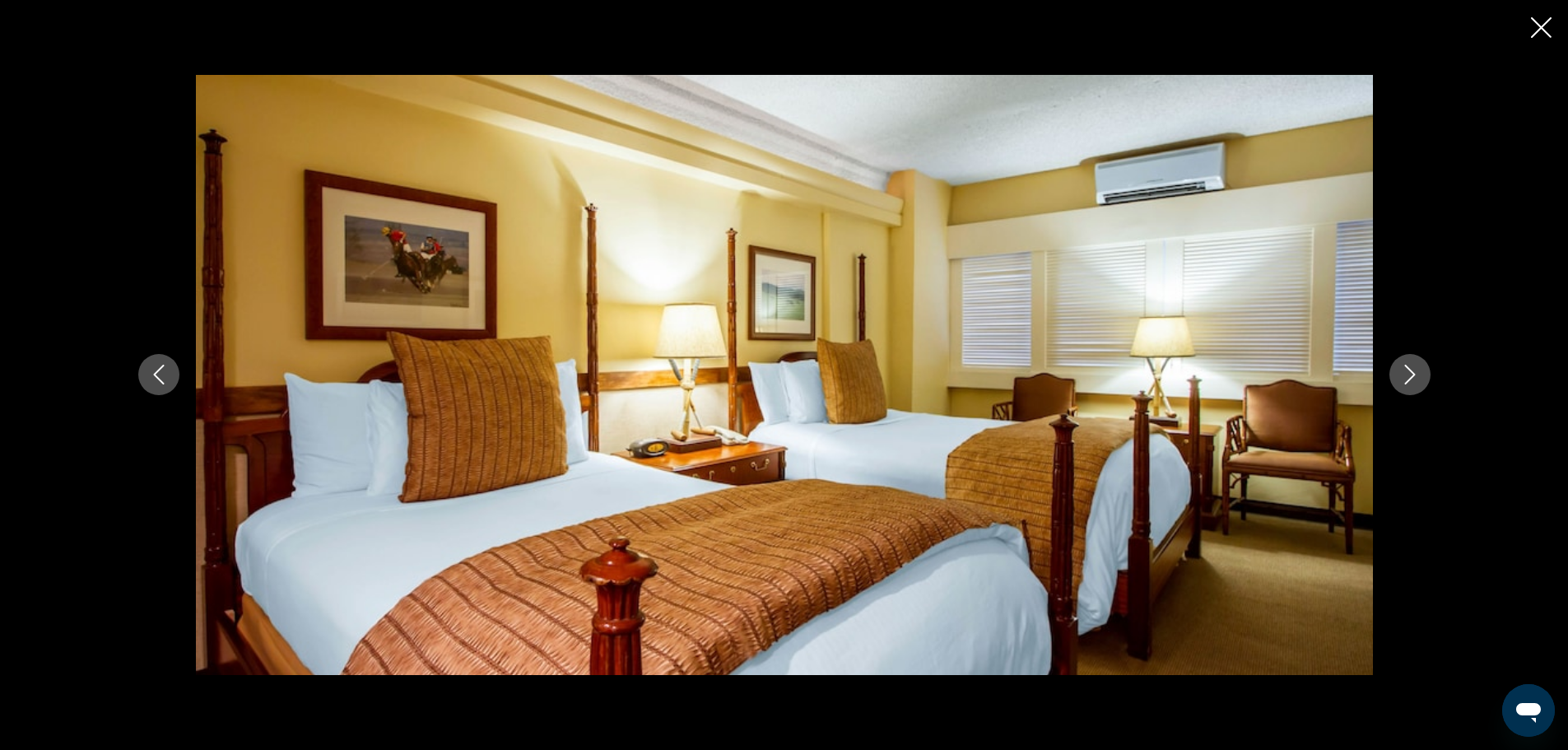
click at [1409, 375] on icon "Next image" at bounding box center [1409, 374] width 20 height 20
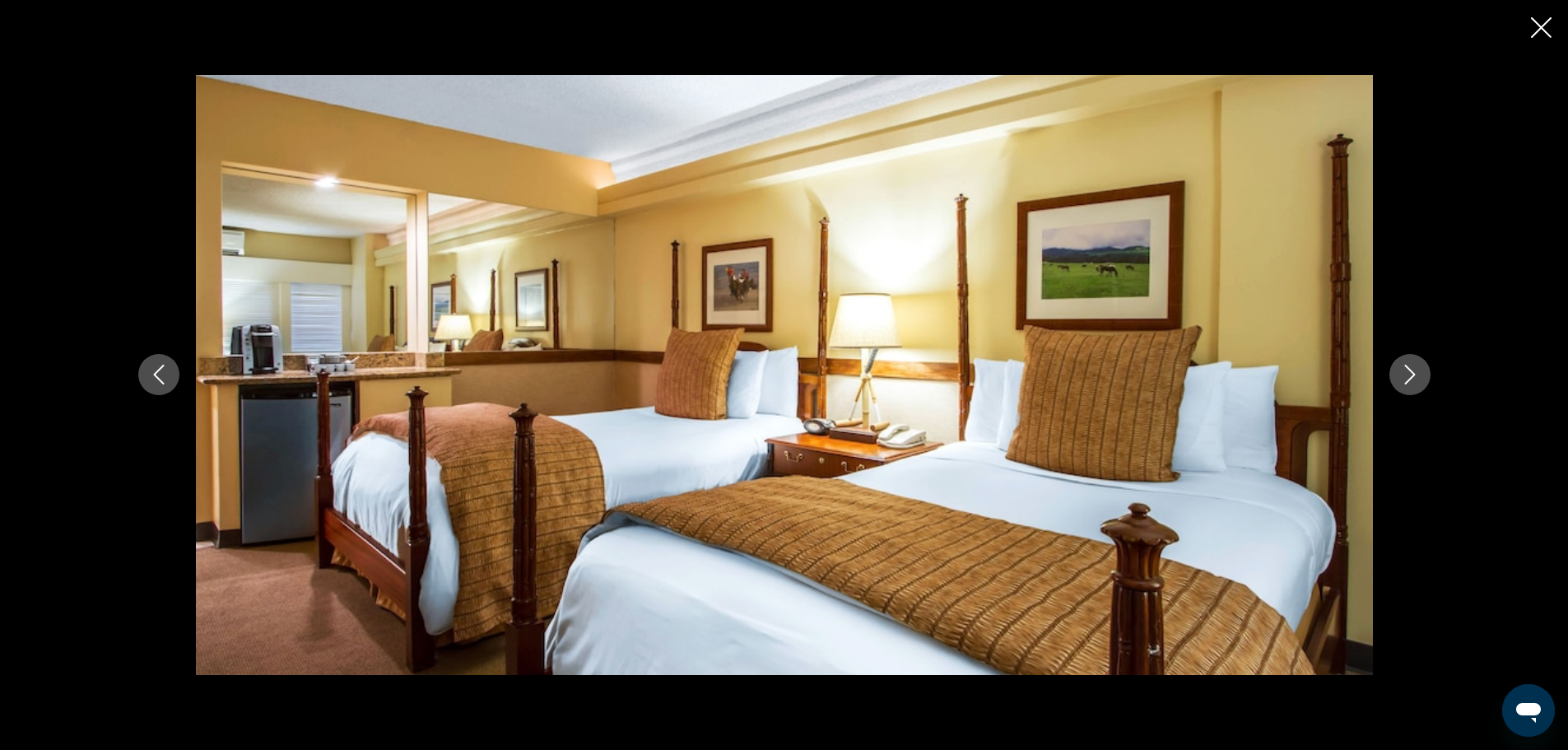
click at [1409, 375] on icon "Next image" at bounding box center [1409, 374] width 20 height 20
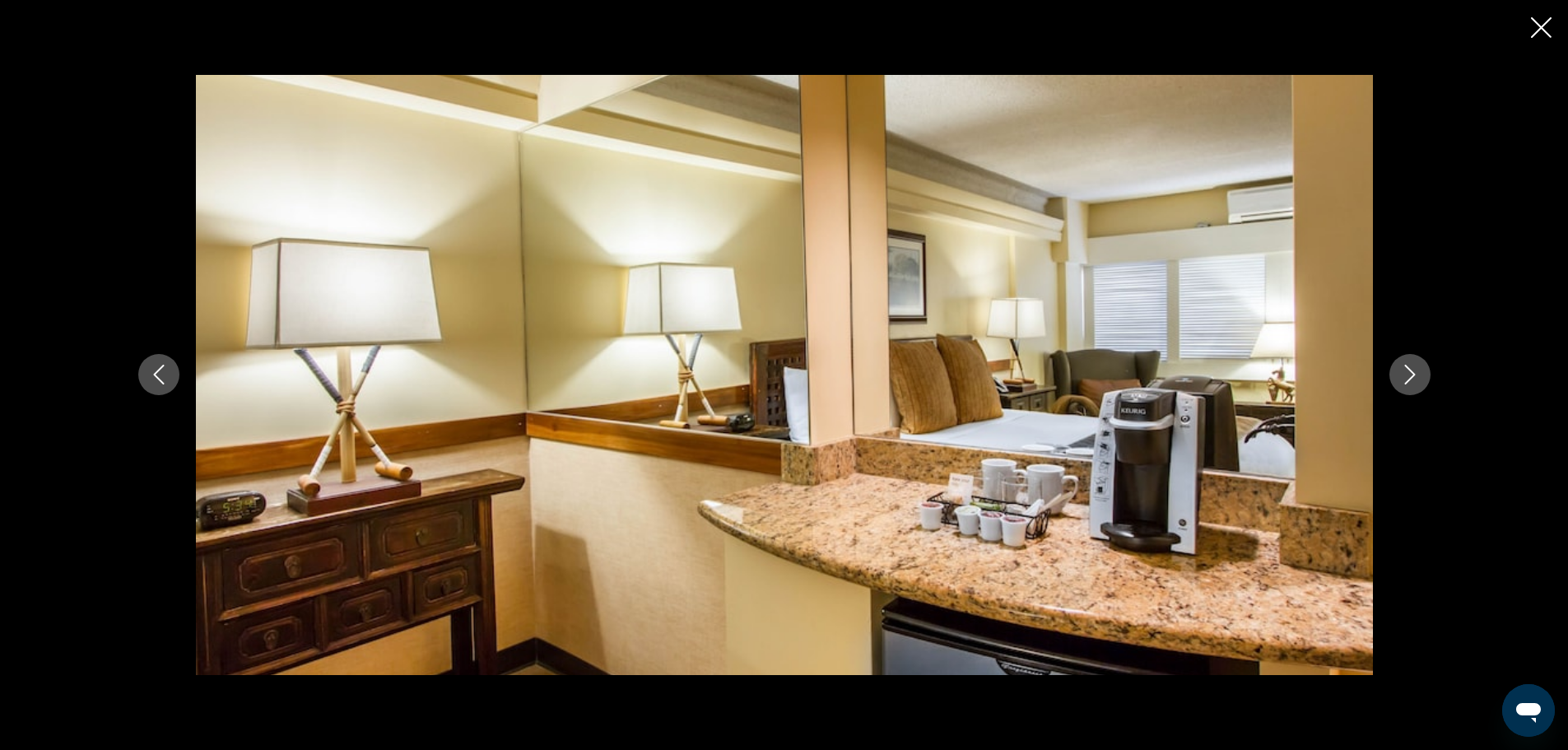
click at [1409, 375] on icon "Next image" at bounding box center [1409, 374] width 20 height 20
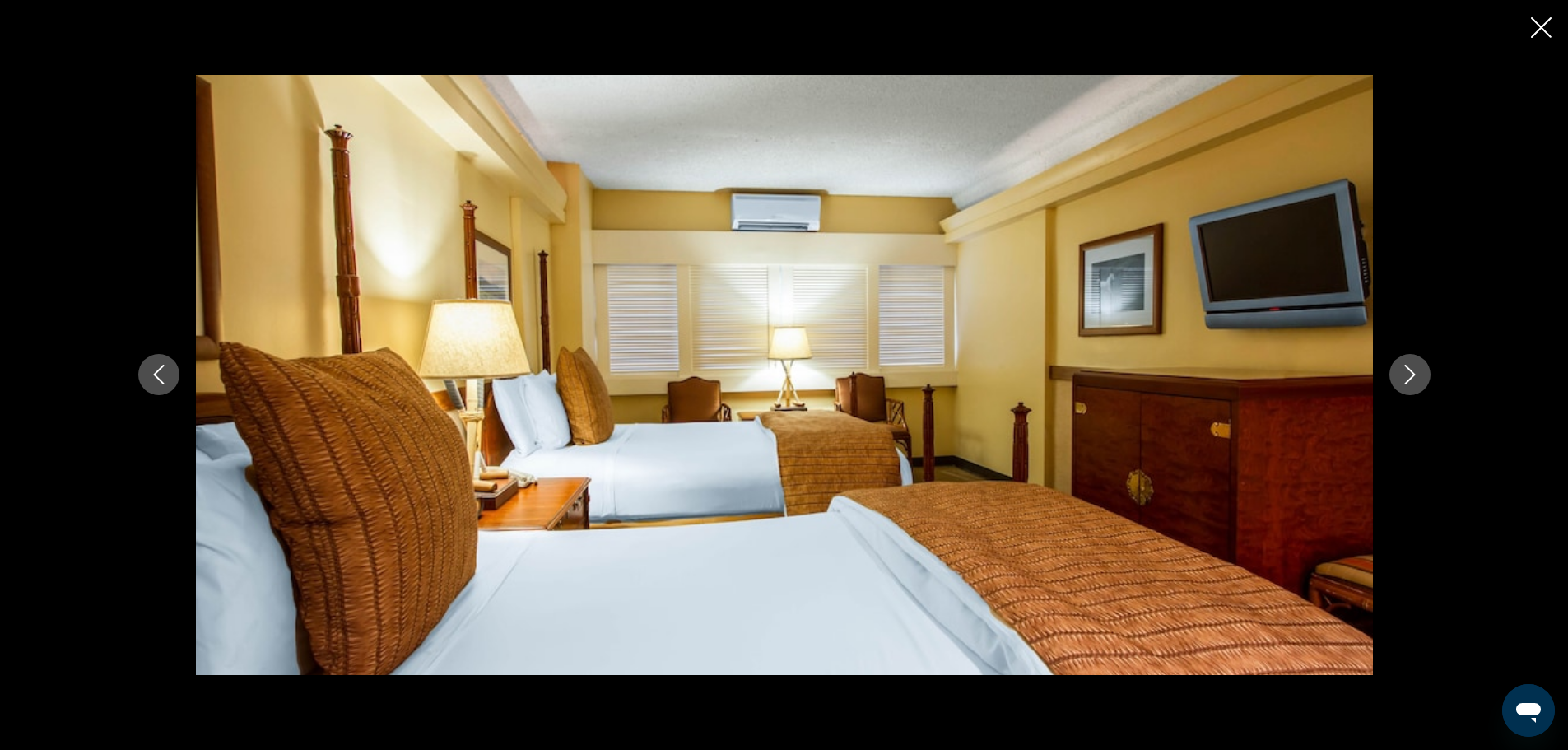
click at [1409, 375] on icon "Next image" at bounding box center [1409, 374] width 20 height 20
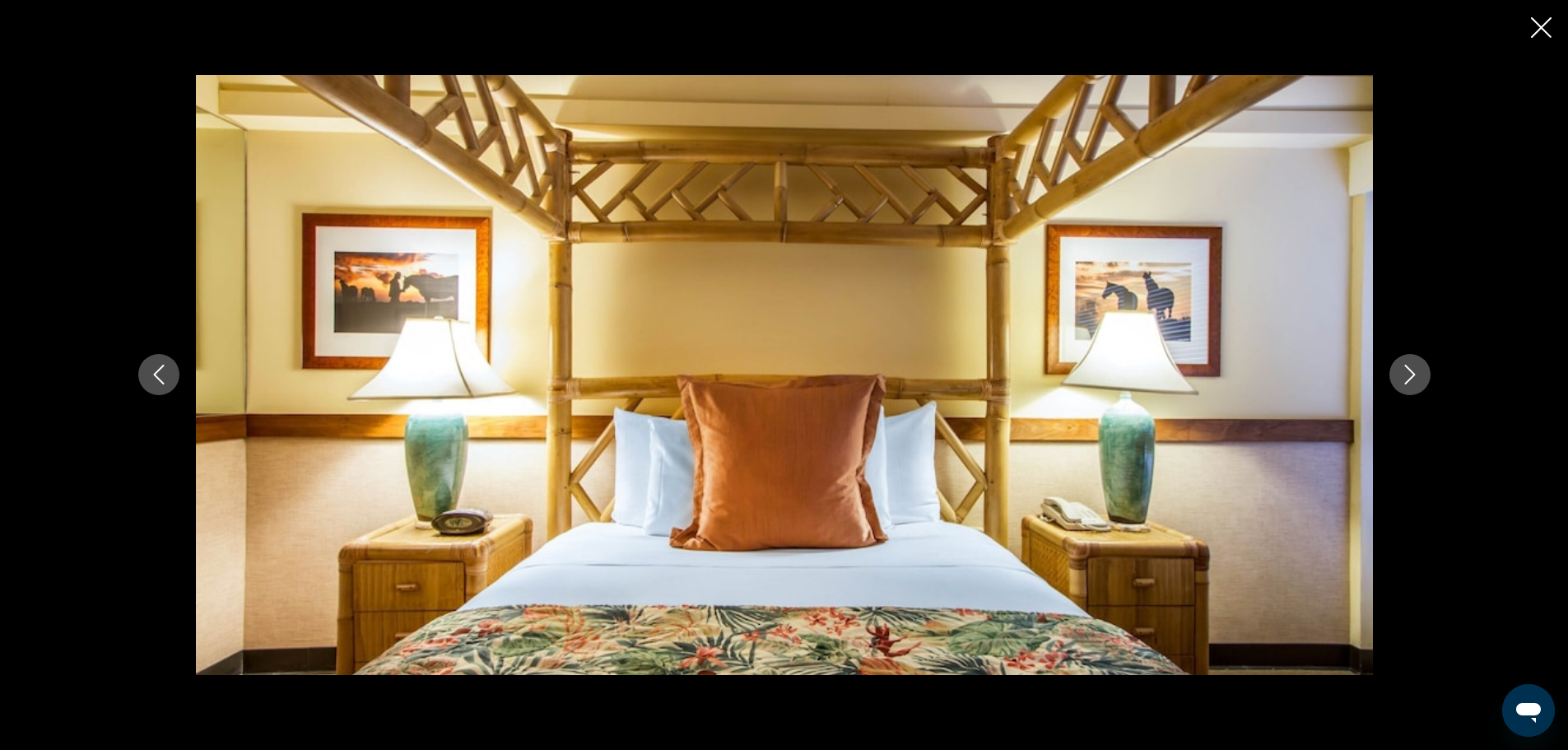
click at [159, 371] on icon "Previous image" at bounding box center [158, 375] width 10 height 20
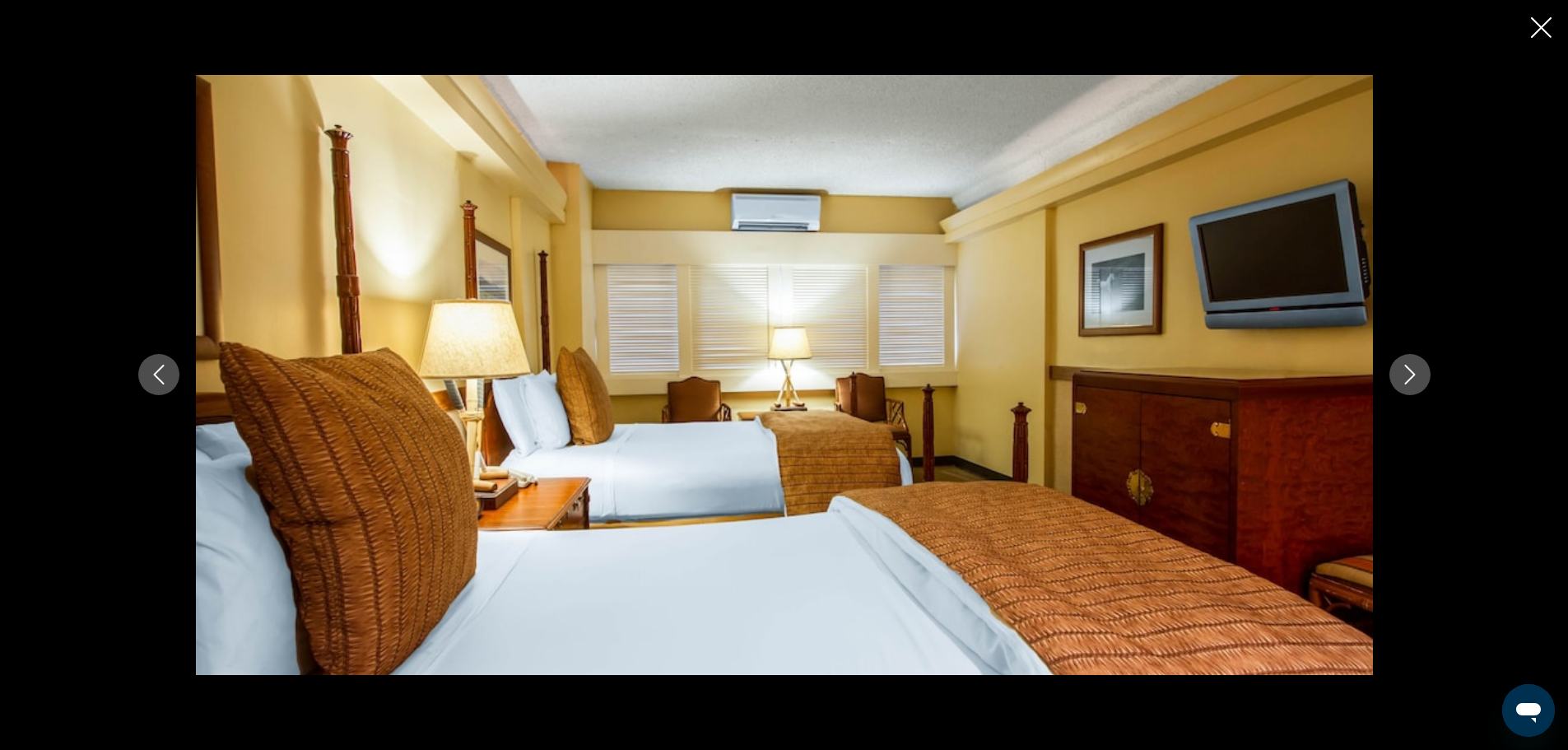
click at [1417, 375] on icon "Next image" at bounding box center [1409, 374] width 20 height 20
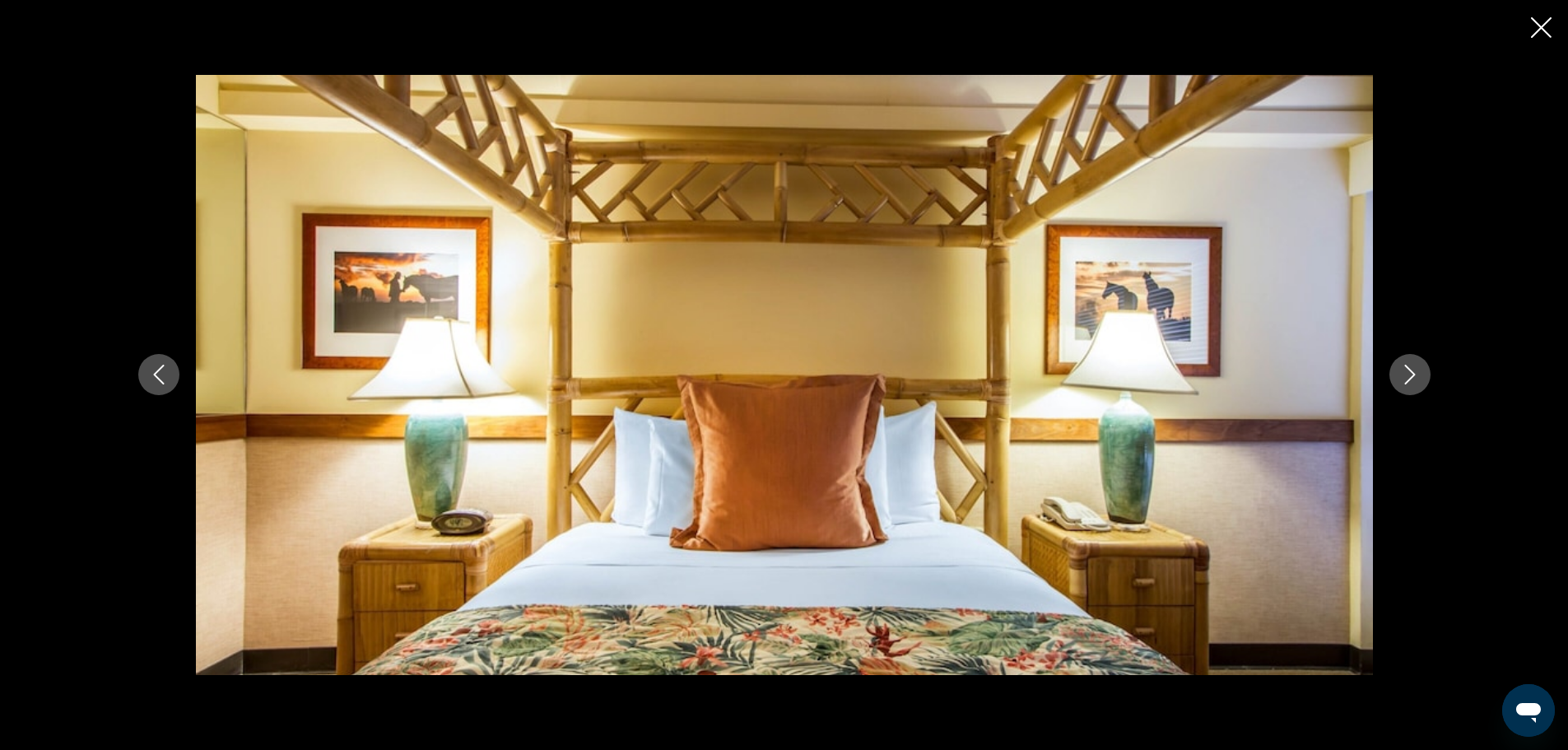
click at [1417, 375] on icon "Next image" at bounding box center [1409, 374] width 20 height 20
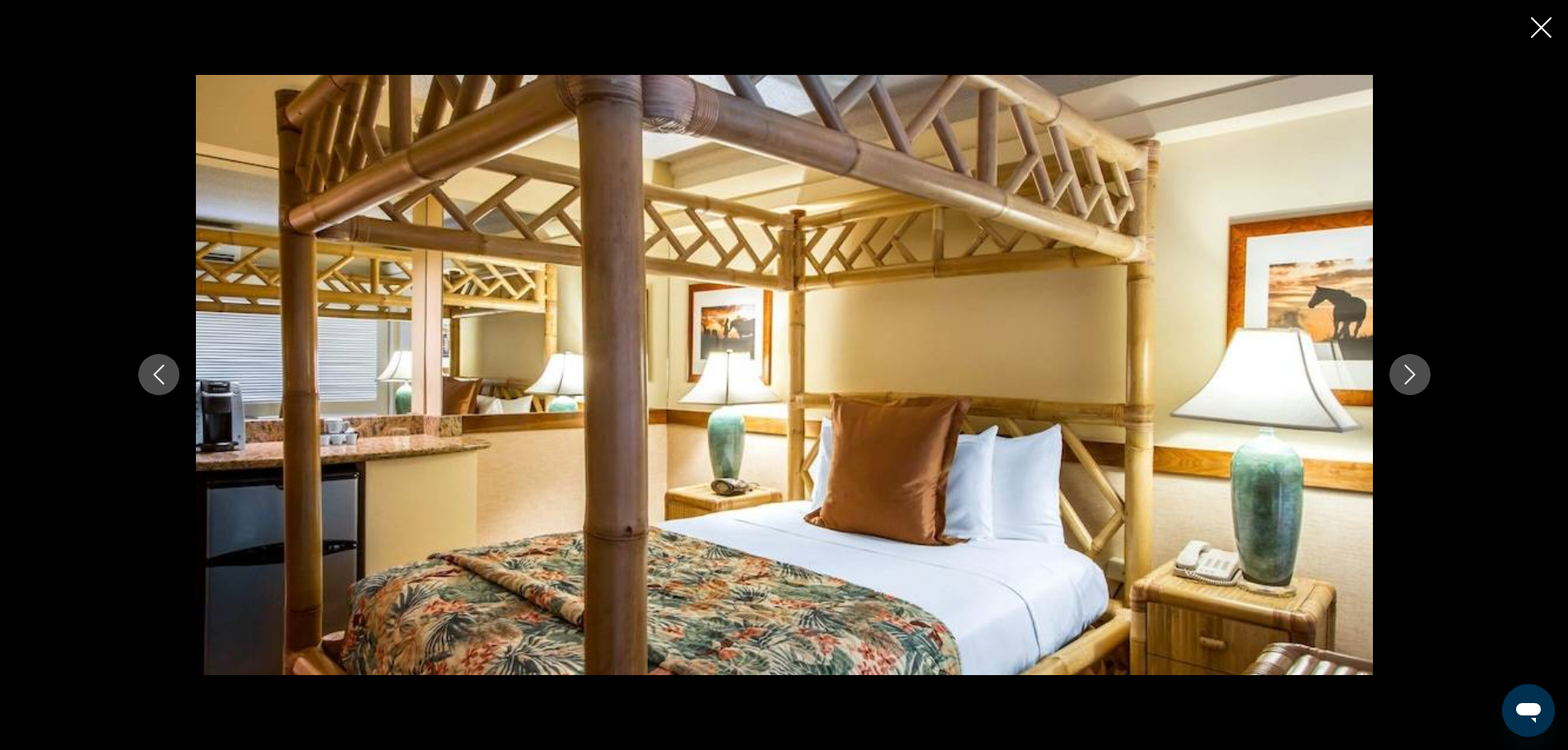
click at [1417, 375] on icon "Next image" at bounding box center [1409, 374] width 20 height 20
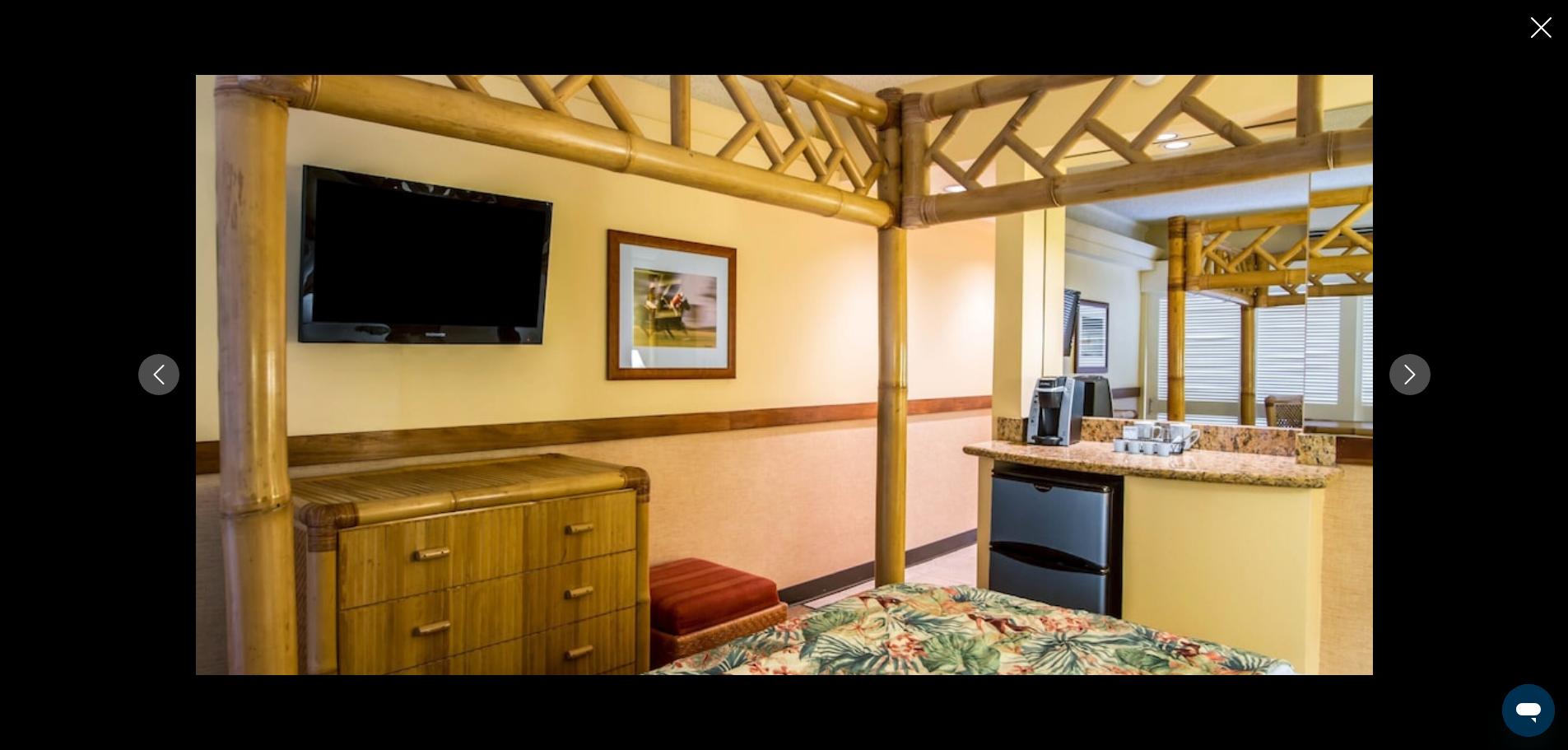
click at [1417, 375] on icon "Next image" at bounding box center [1409, 374] width 20 height 20
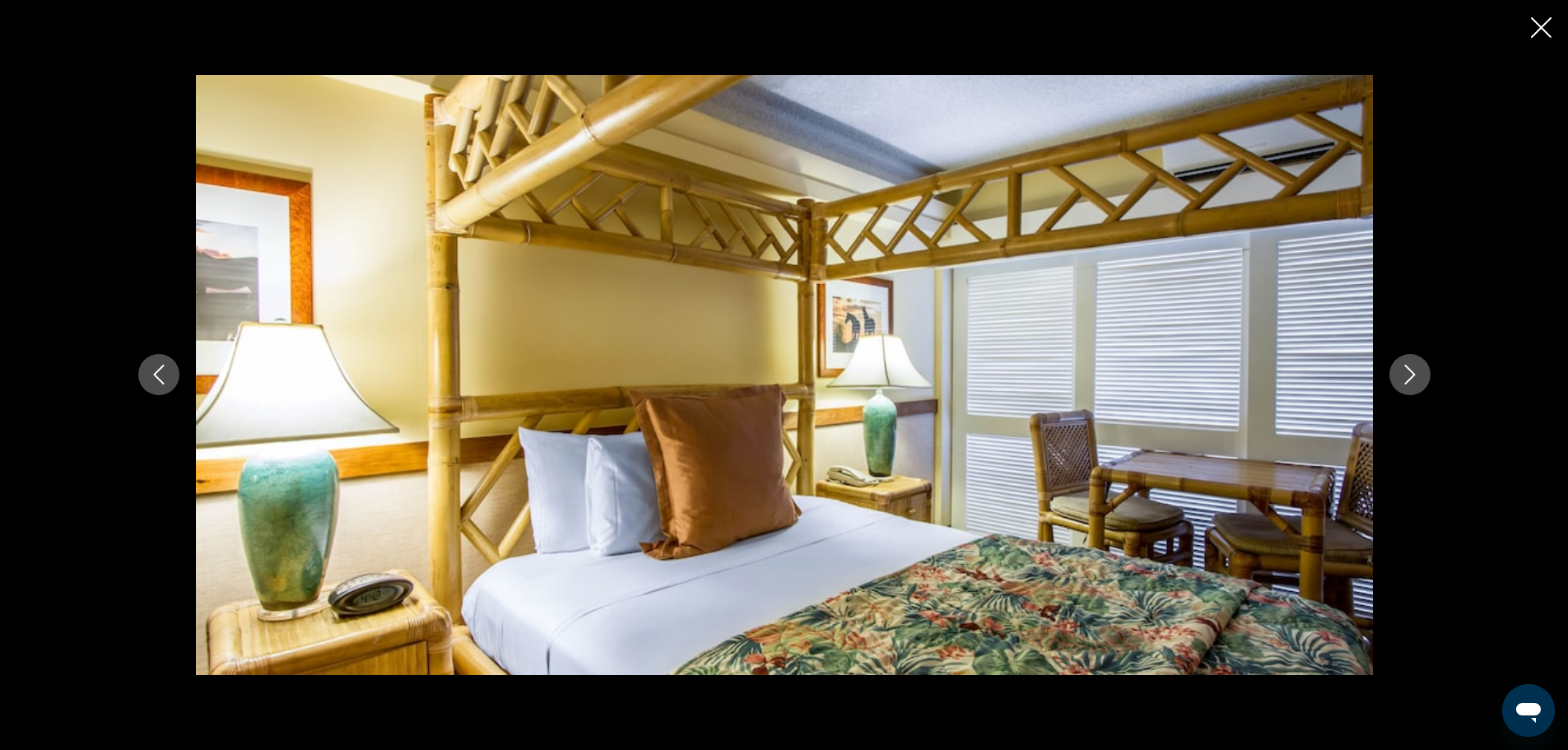
click at [1417, 375] on icon "Next image" at bounding box center [1409, 374] width 20 height 20
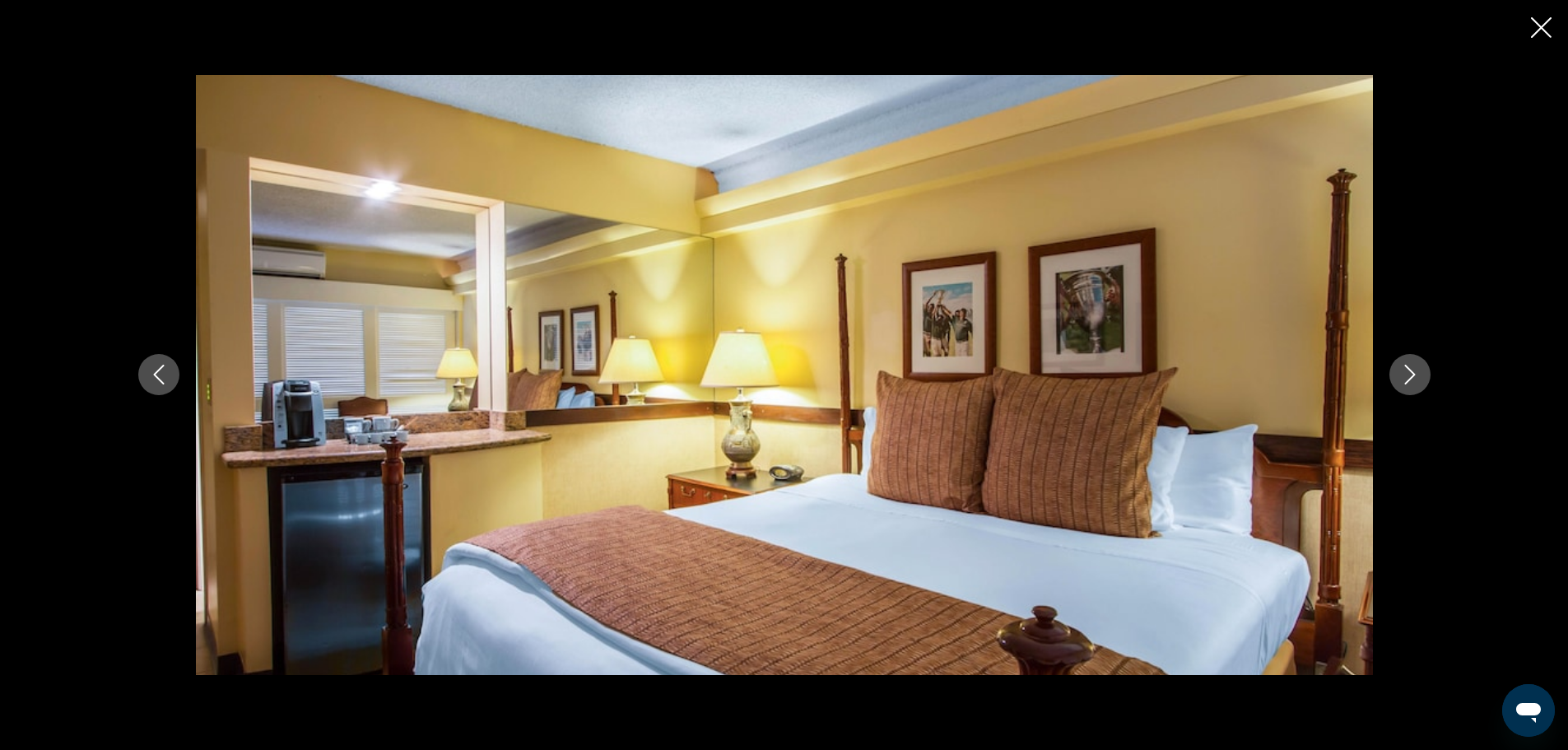
click at [1417, 375] on icon "Next image" at bounding box center [1409, 374] width 20 height 20
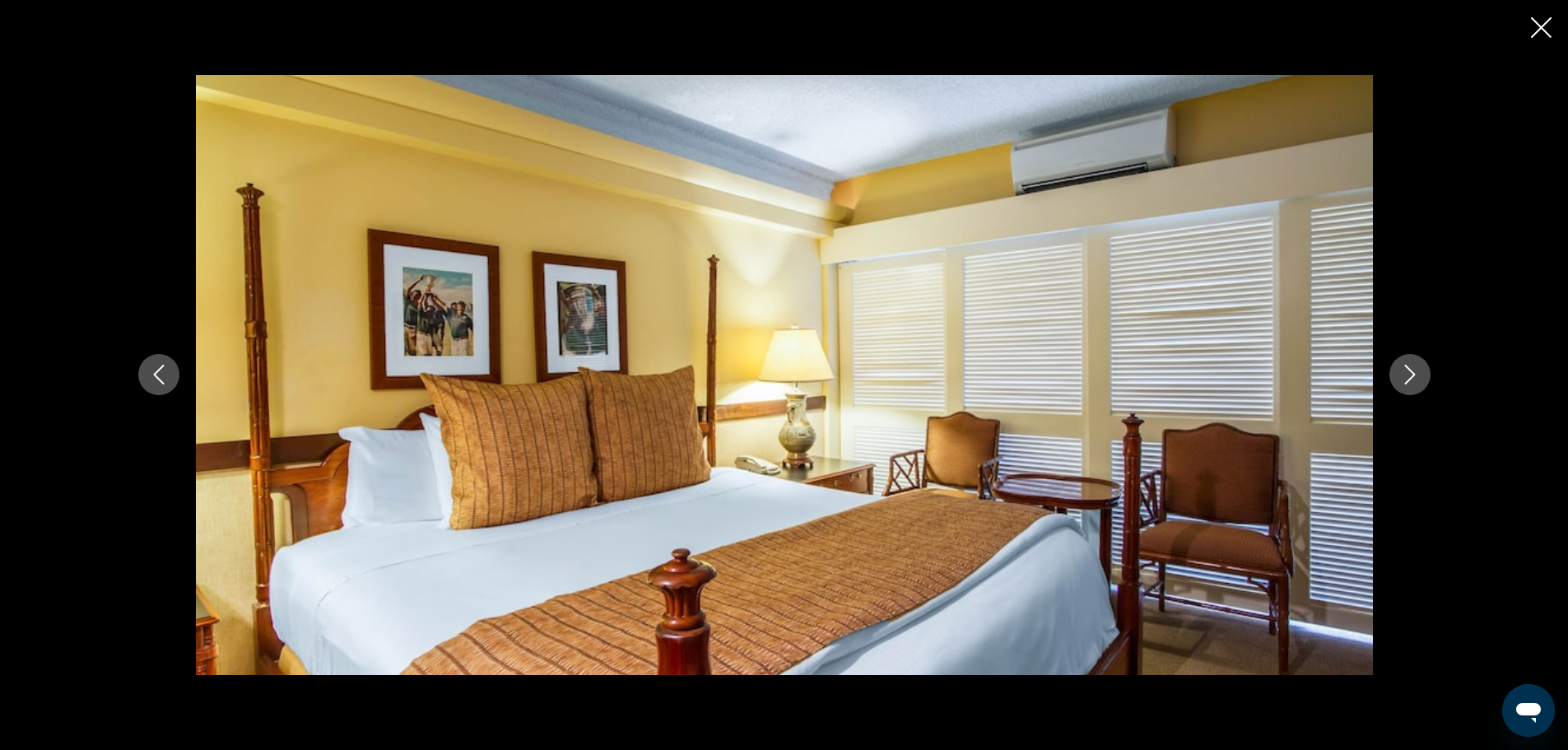
click at [1417, 375] on icon "Next image" at bounding box center [1409, 374] width 20 height 20
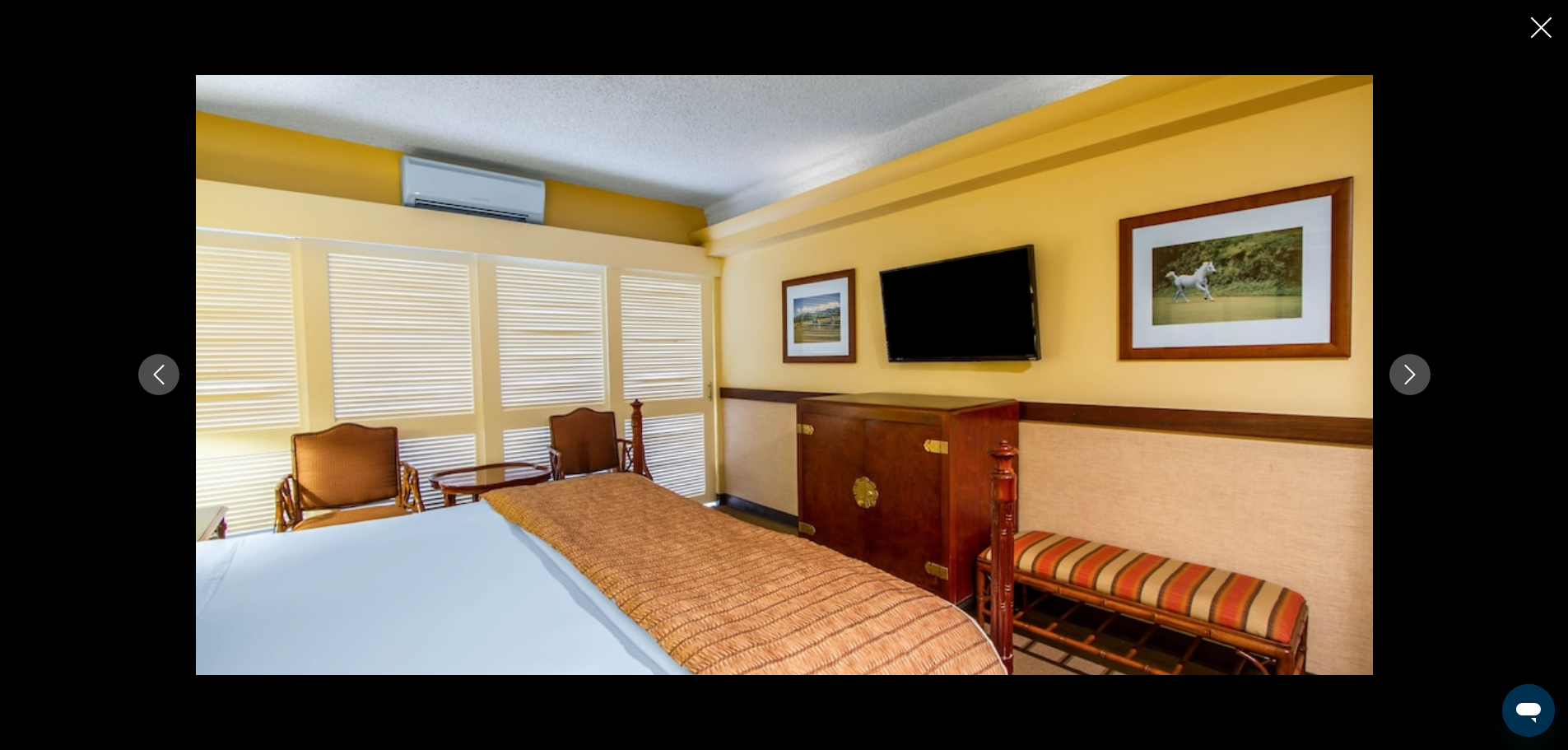
click at [1417, 375] on icon "Next image" at bounding box center [1409, 374] width 20 height 20
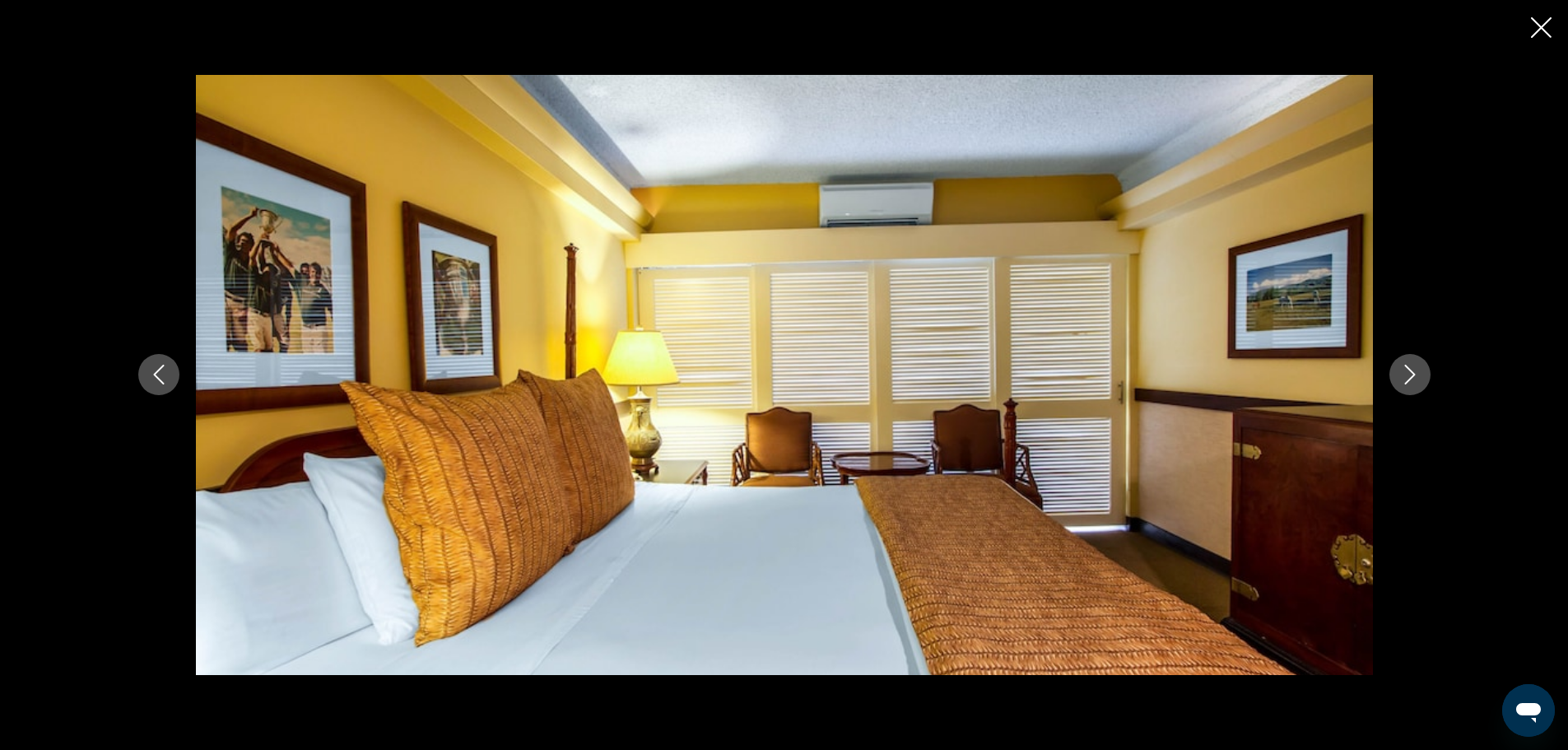
click at [1417, 375] on icon "Next image" at bounding box center [1409, 374] width 20 height 20
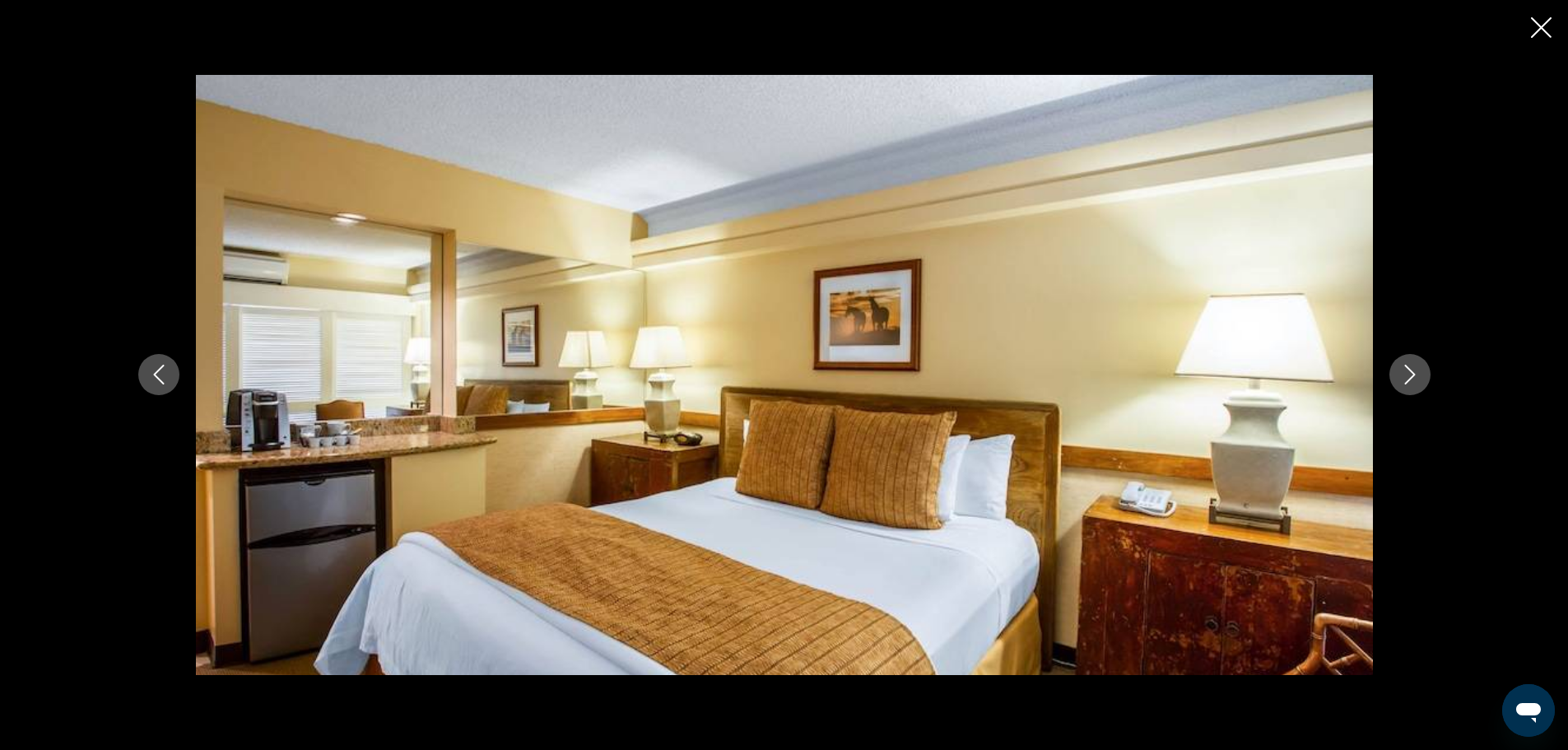
click at [1417, 375] on icon "Next image" at bounding box center [1409, 374] width 20 height 20
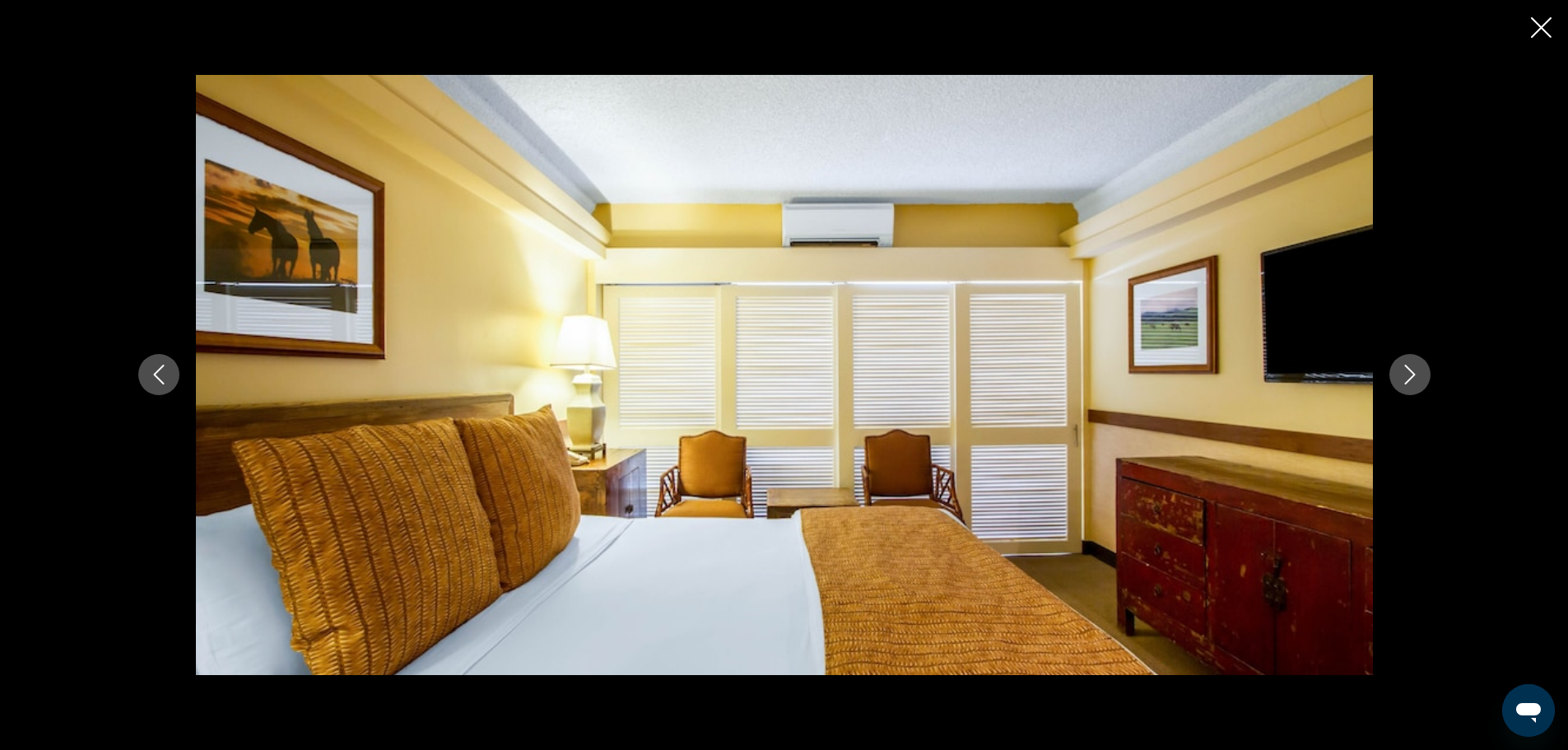
click at [1417, 375] on icon "Next image" at bounding box center [1409, 374] width 20 height 20
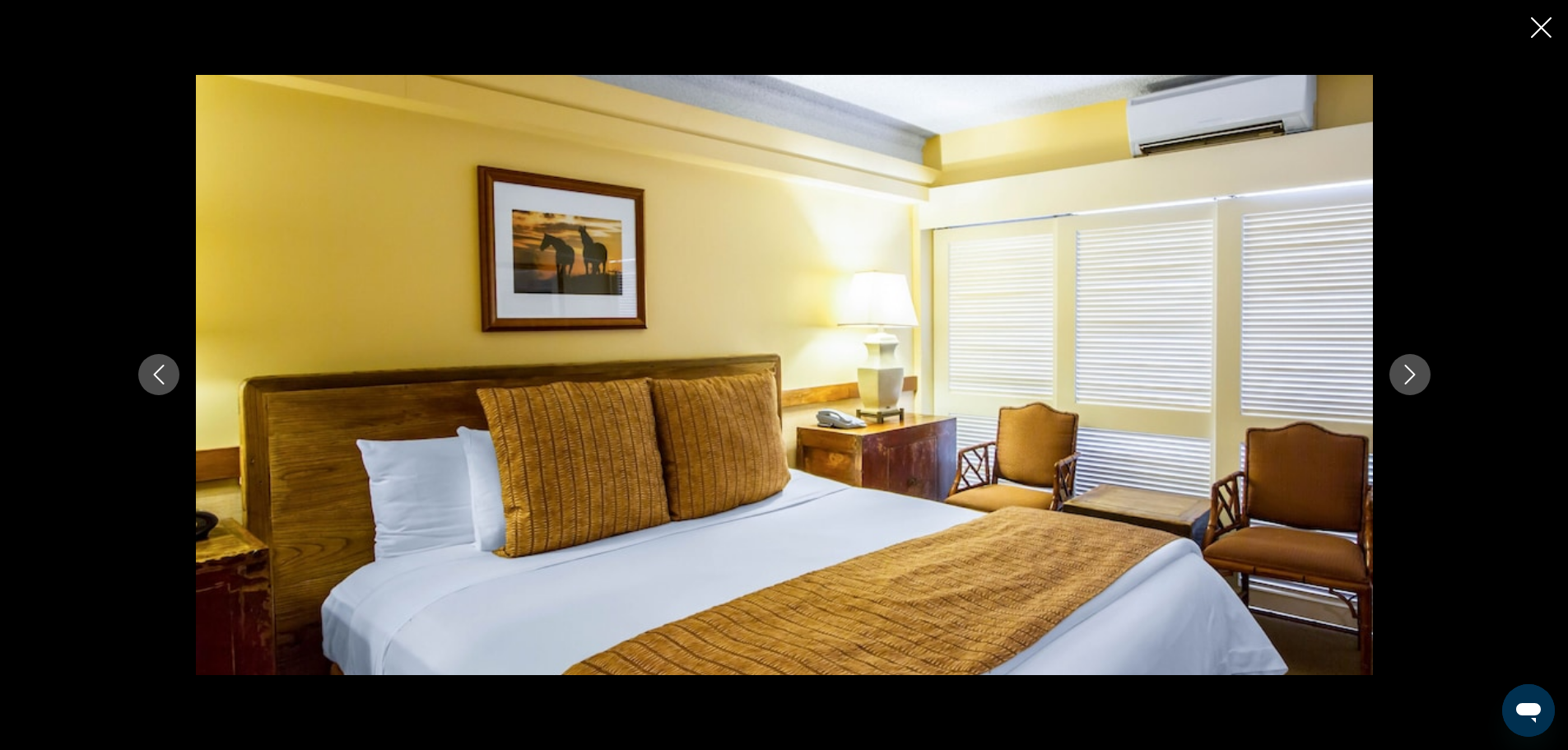
click at [1417, 375] on icon "Next image" at bounding box center [1409, 374] width 20 height 20
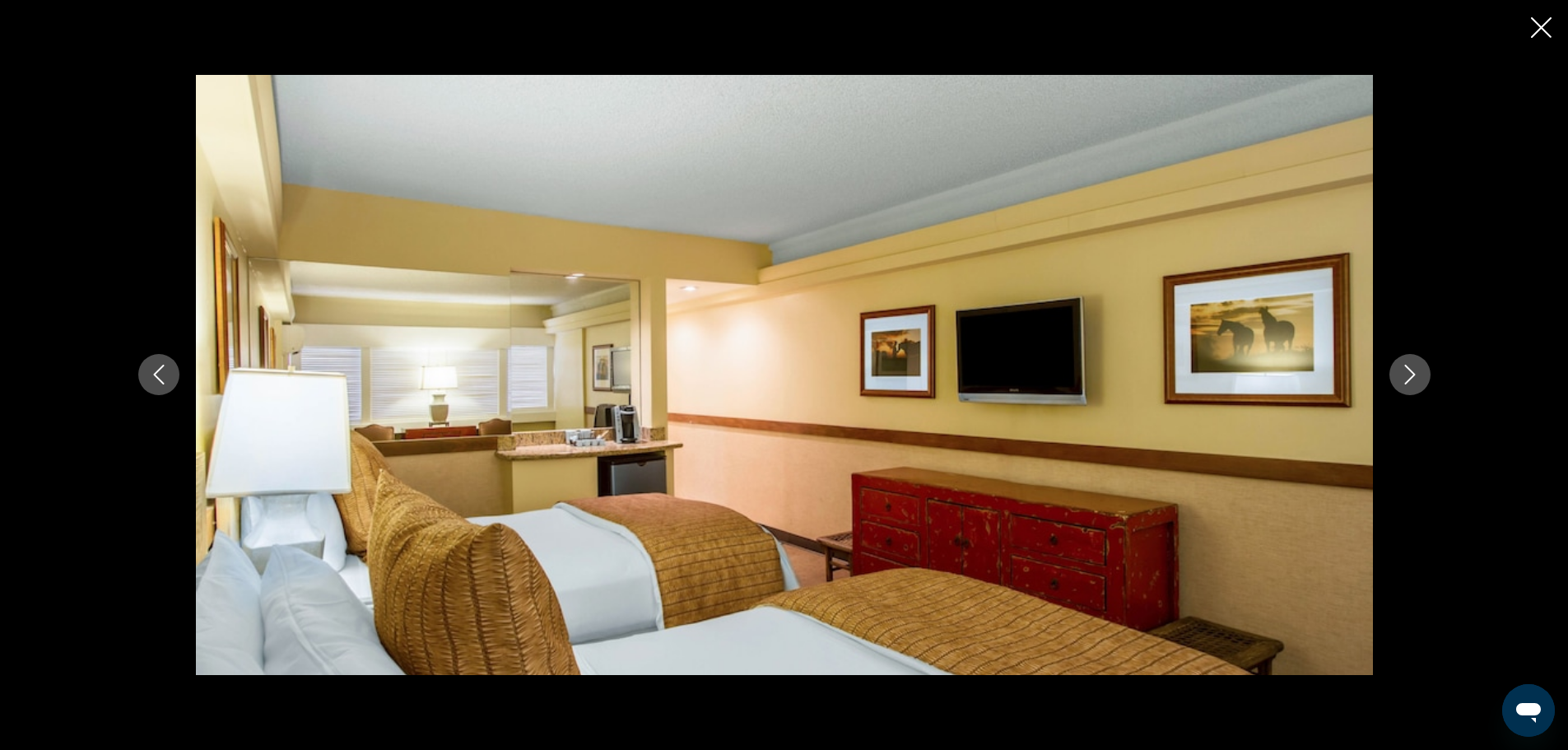
click at [1417, 375] on icon "Next image" at bounding box center [1409, 374] width 20 height 20
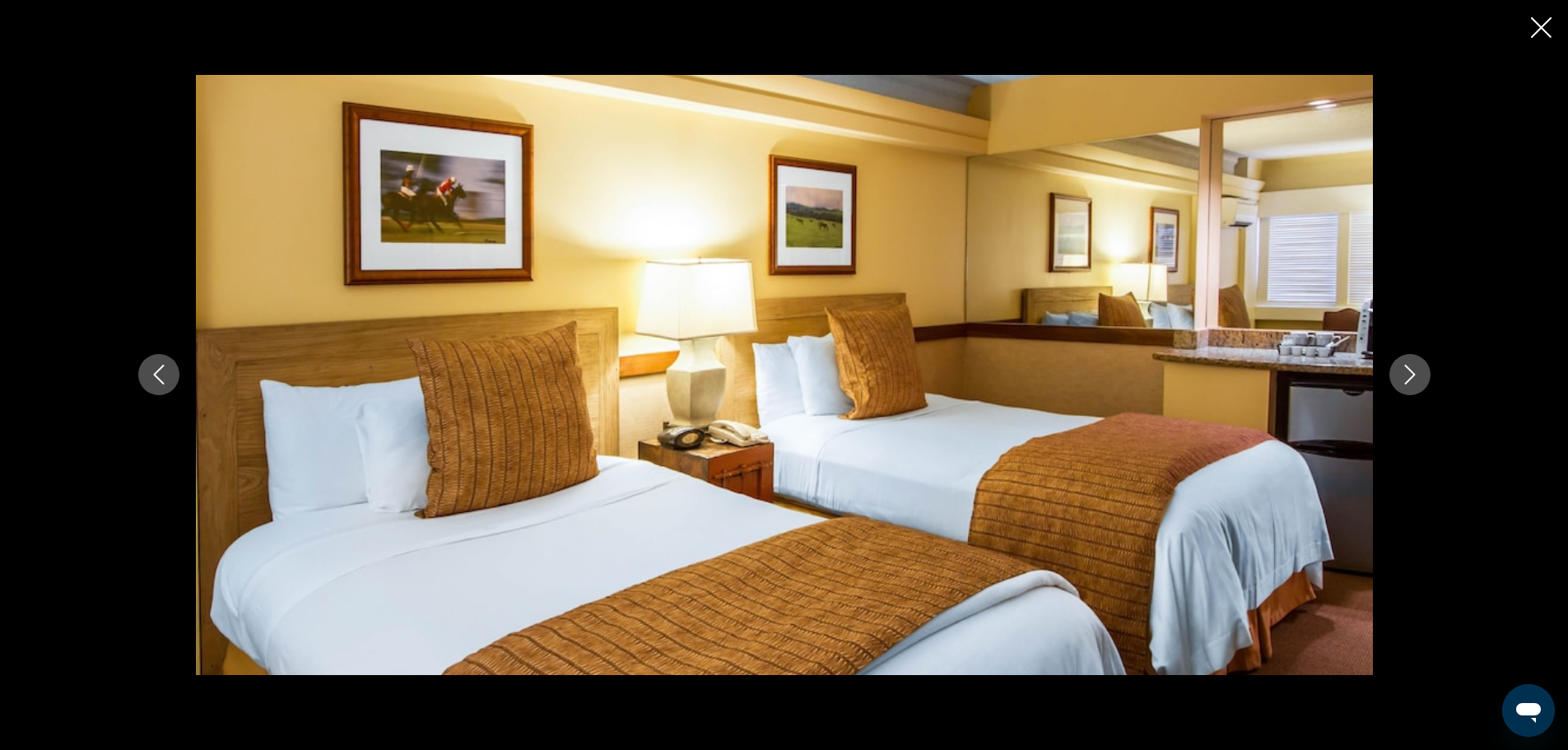
click at [1539, 30] on icon "Close slideshow" at bounding box center [1540, 28] width 21 height 21
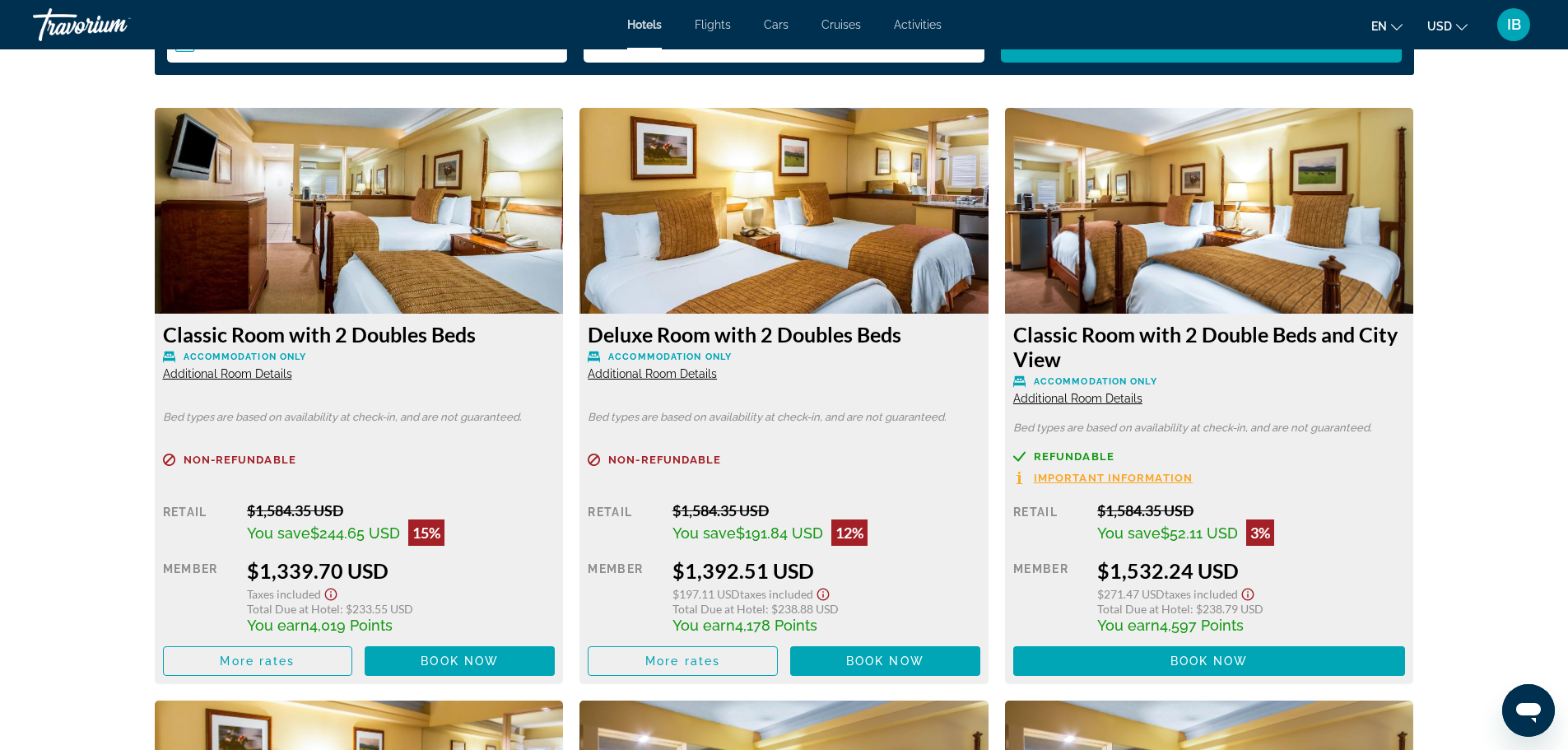
scroll to position [2171, 0]
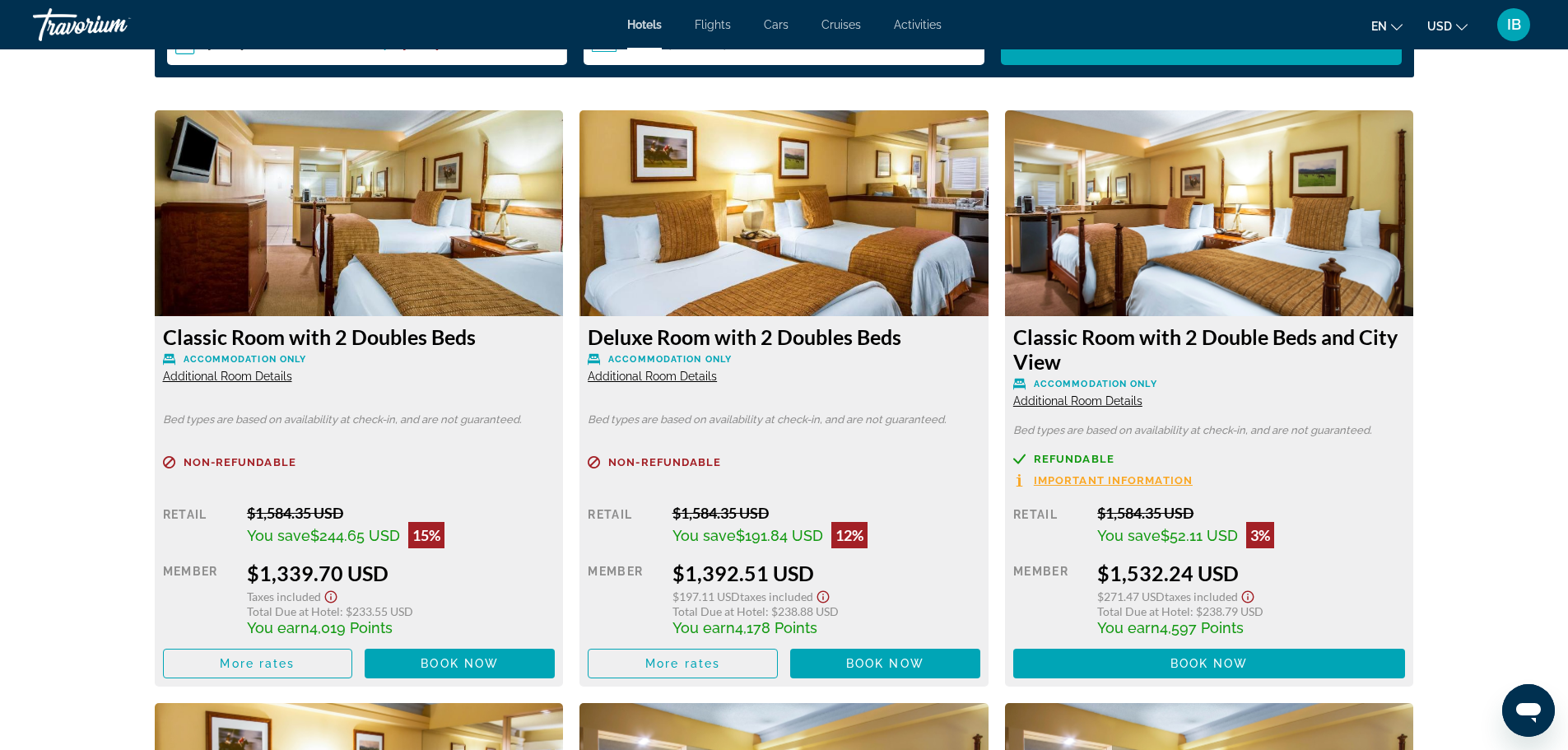
click at [212, 379] on span "Additional Room Details" at bounding box center [228, 376] width 129 height 13
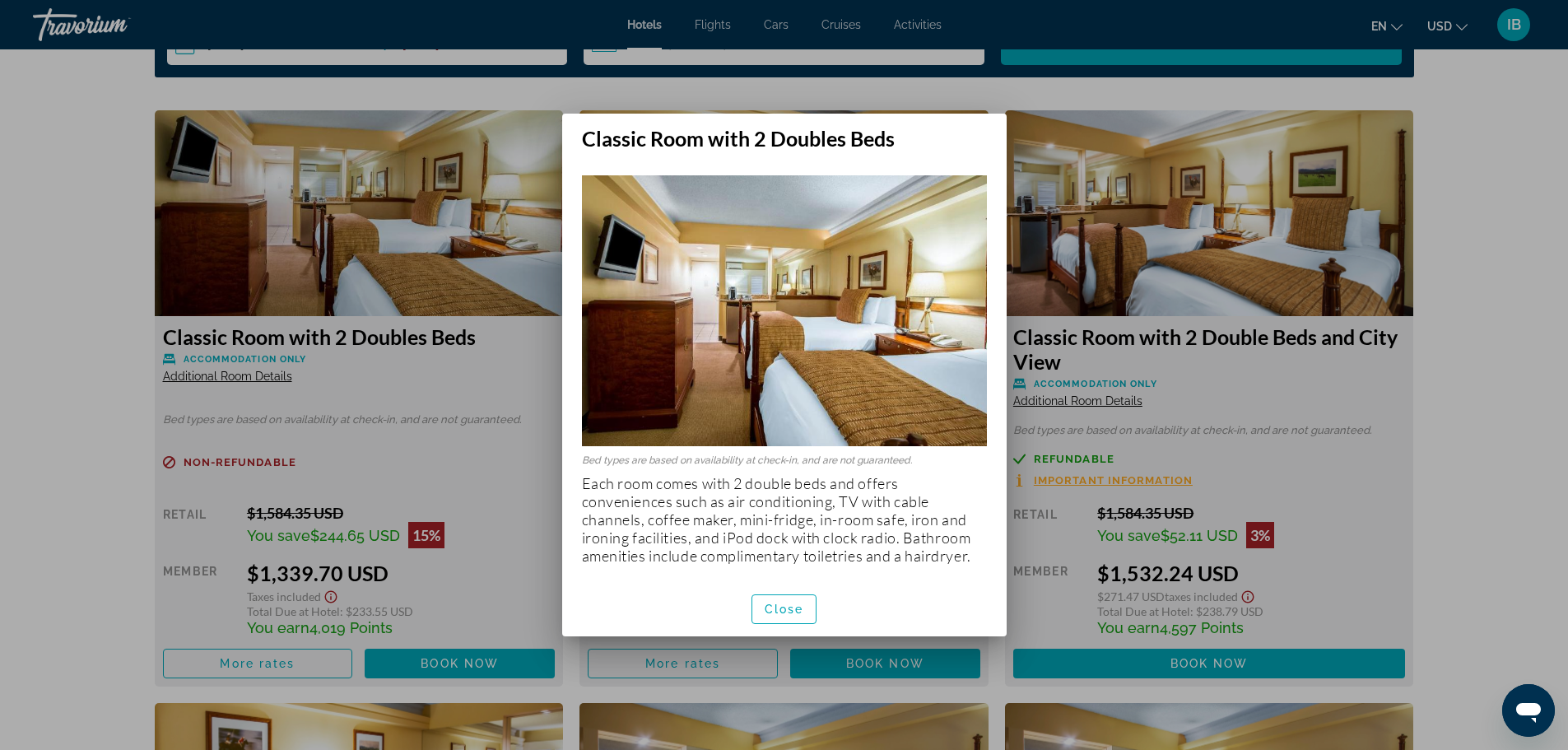
click at [678, 568] on div "Bed types are based on availability at check-in, and are not guaranteed. Each r…" at bounding box center [784, 366] width 444 height 430
click at [791, 599] on span "button" at bounding box center [784, 609] width 64 height 40
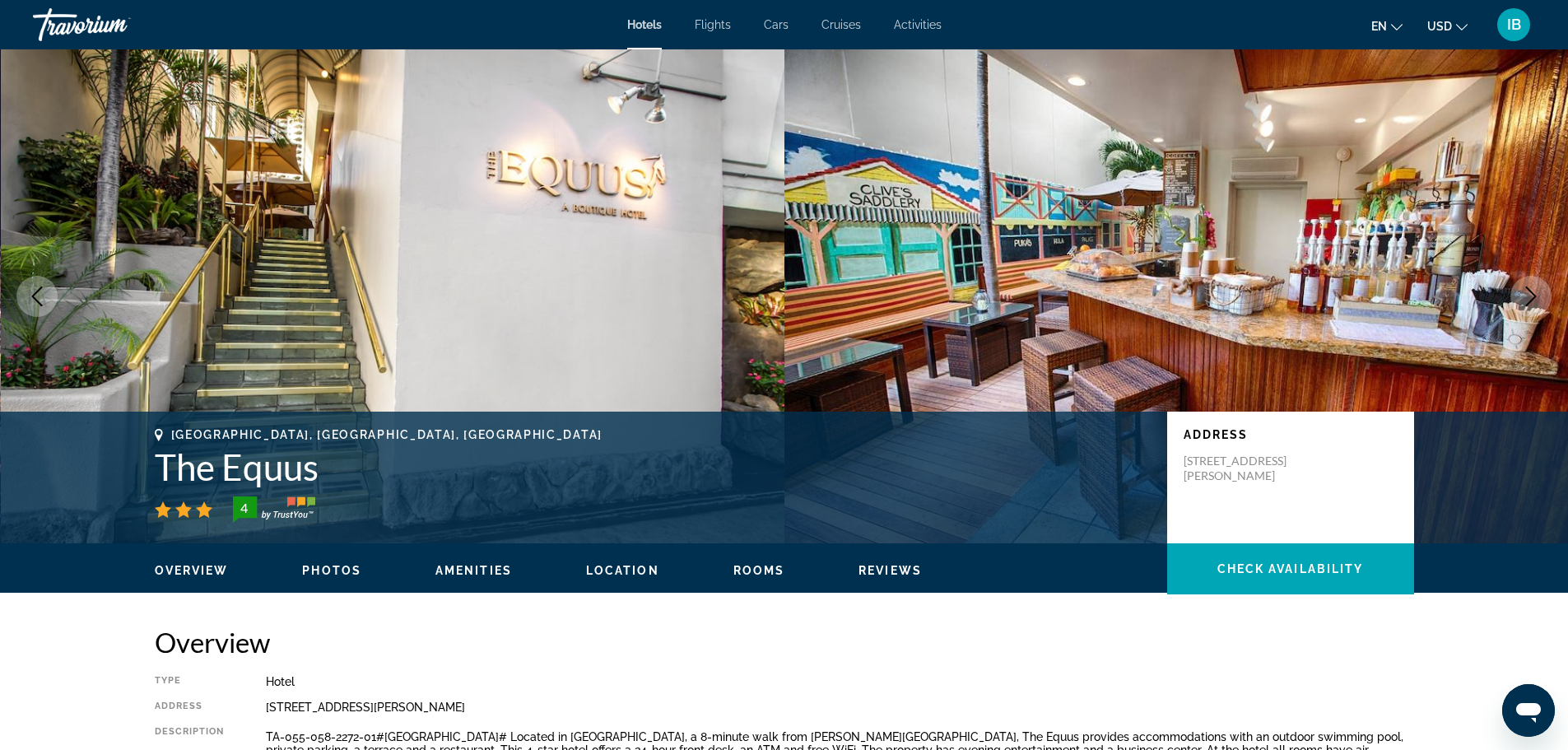
scroll to position [2171, 0]
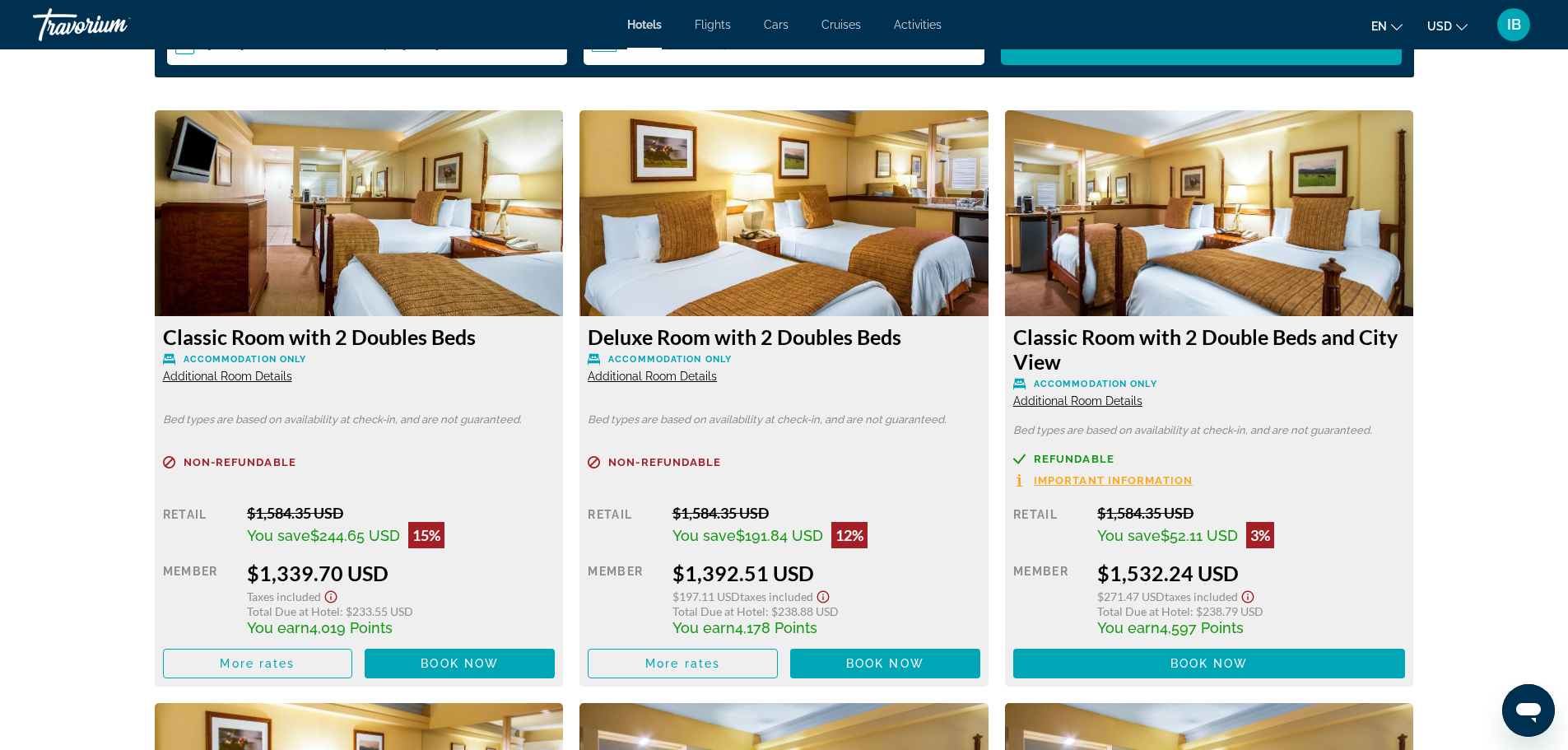
click at [65, 540] on div "prev next Honolulu, HI, United States The Equus 4 Address 1696 Ala Moana Blvd, …" at bounding box center [784, 310] width 1568 height 4866
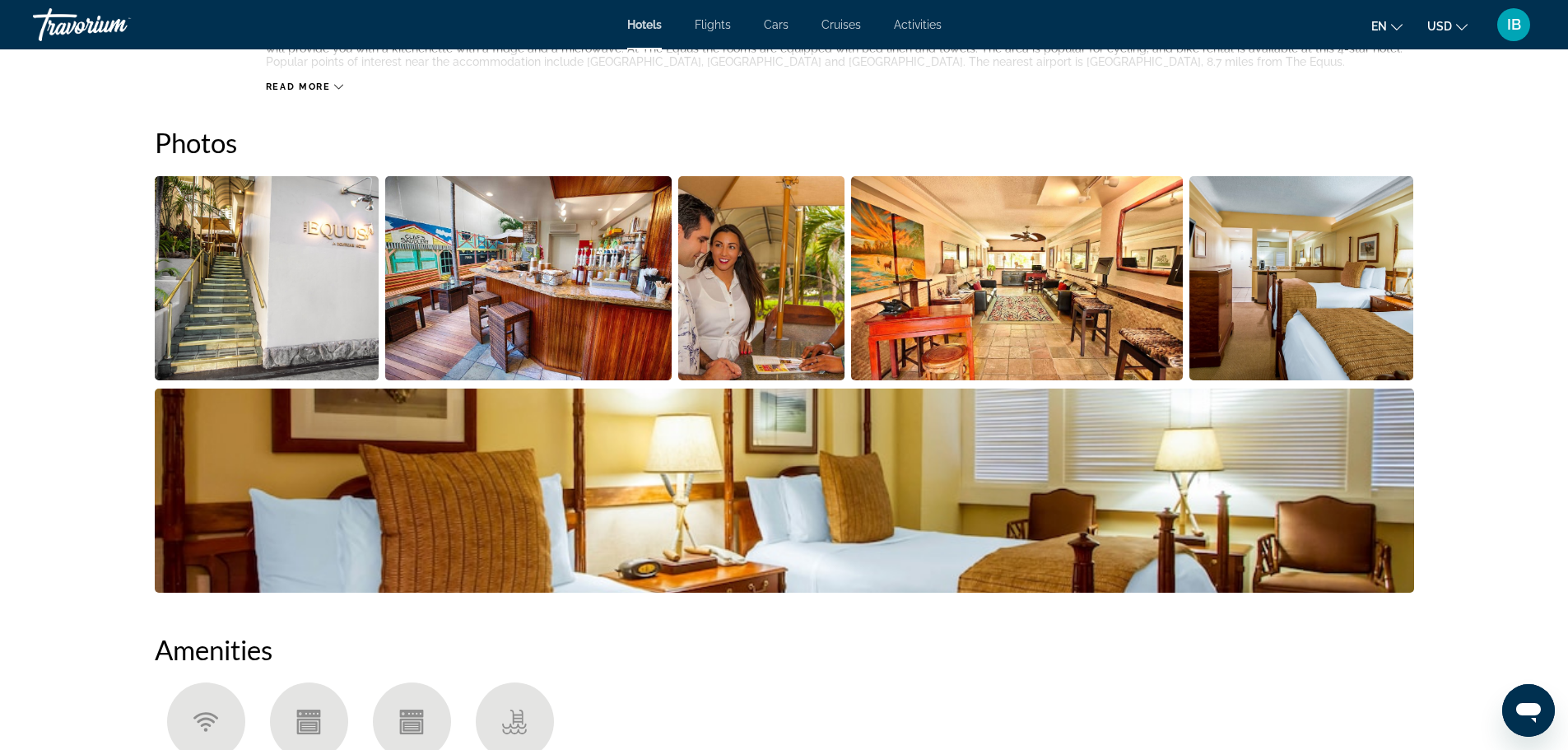
scroll to position [656, 0]
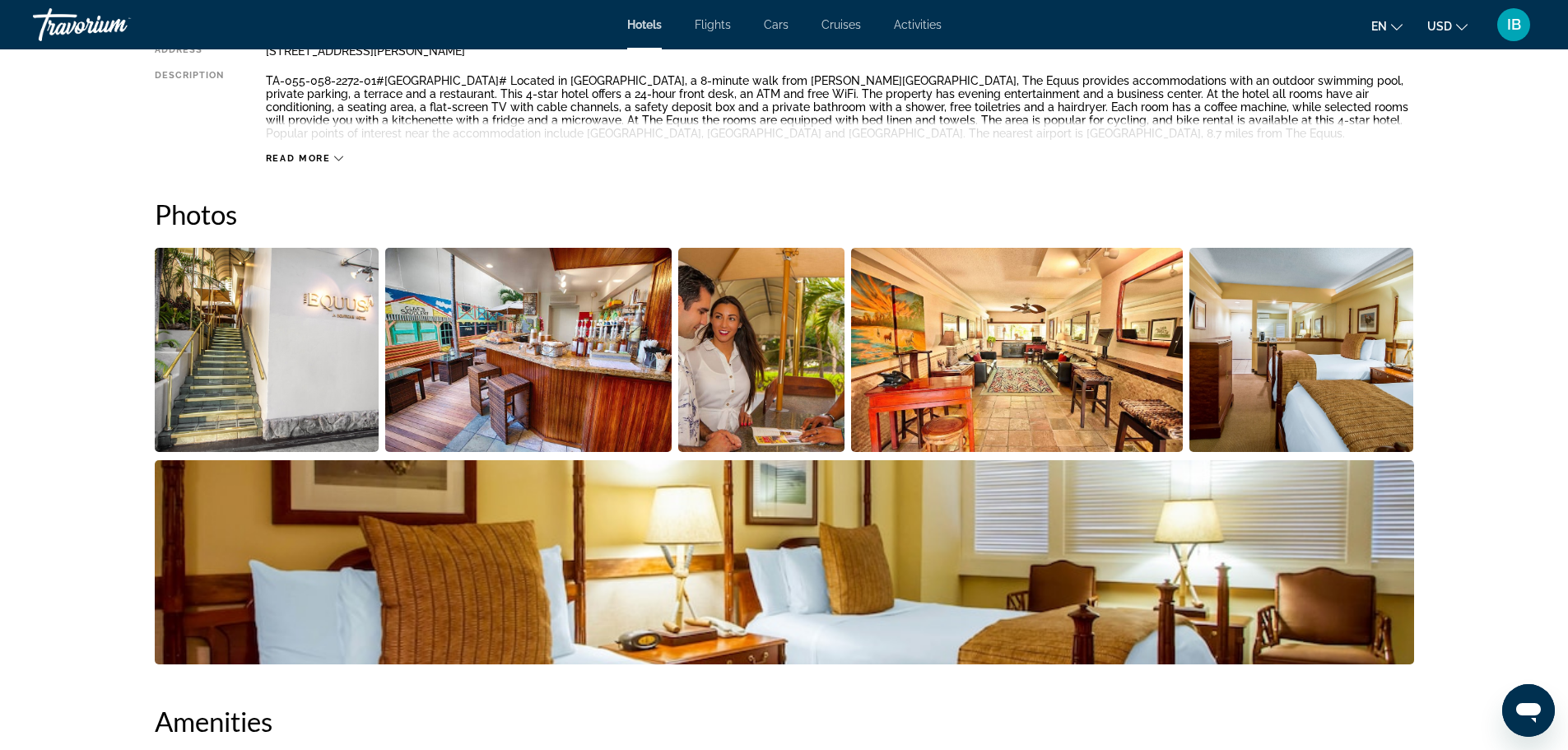
click at [1264, 367] on img "Open full-screen image slider" at bounding box center [1301, 349] width 224 height 204
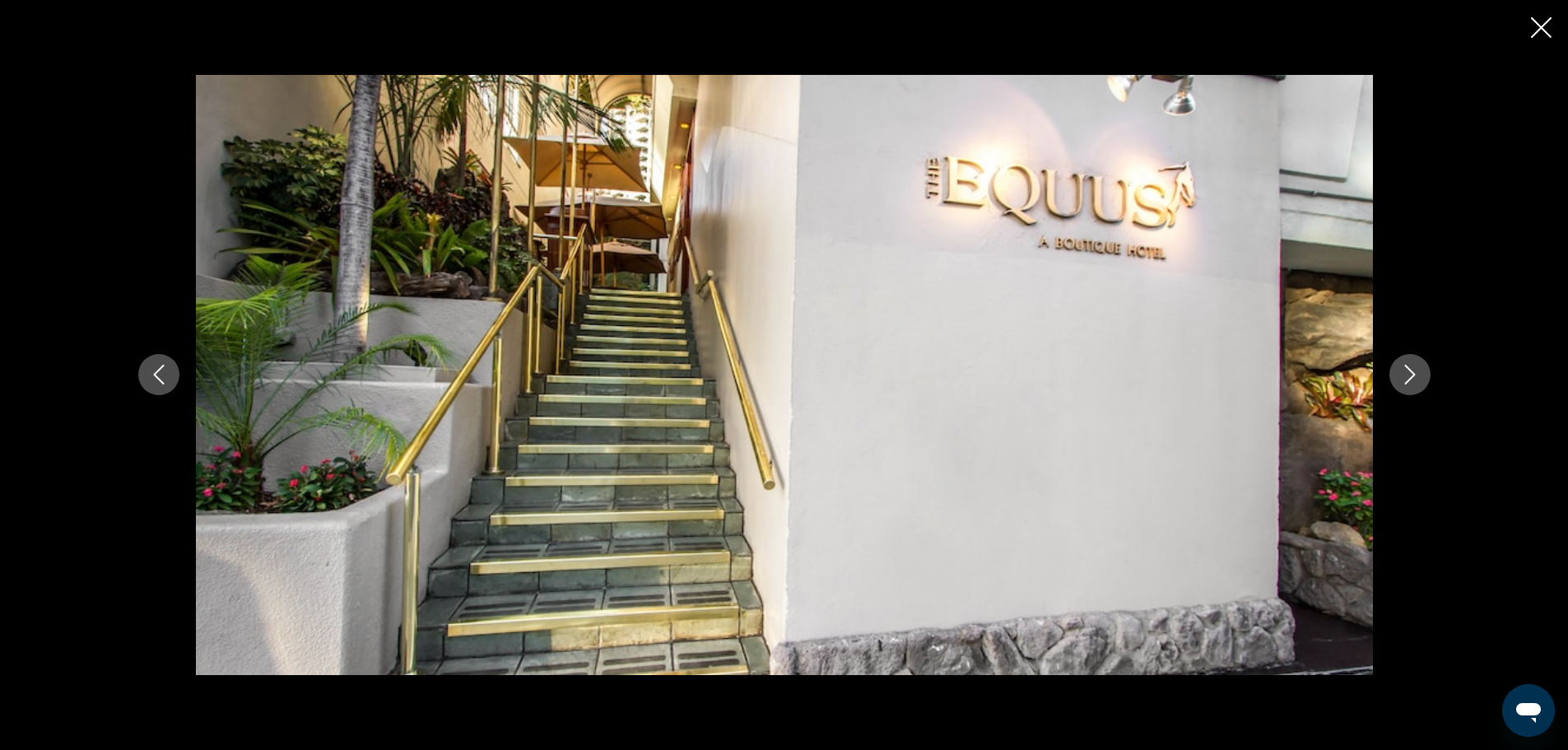
click at [1400, 371] on icon "Next image" at bounding box center [1409, 374] width 20 height 20
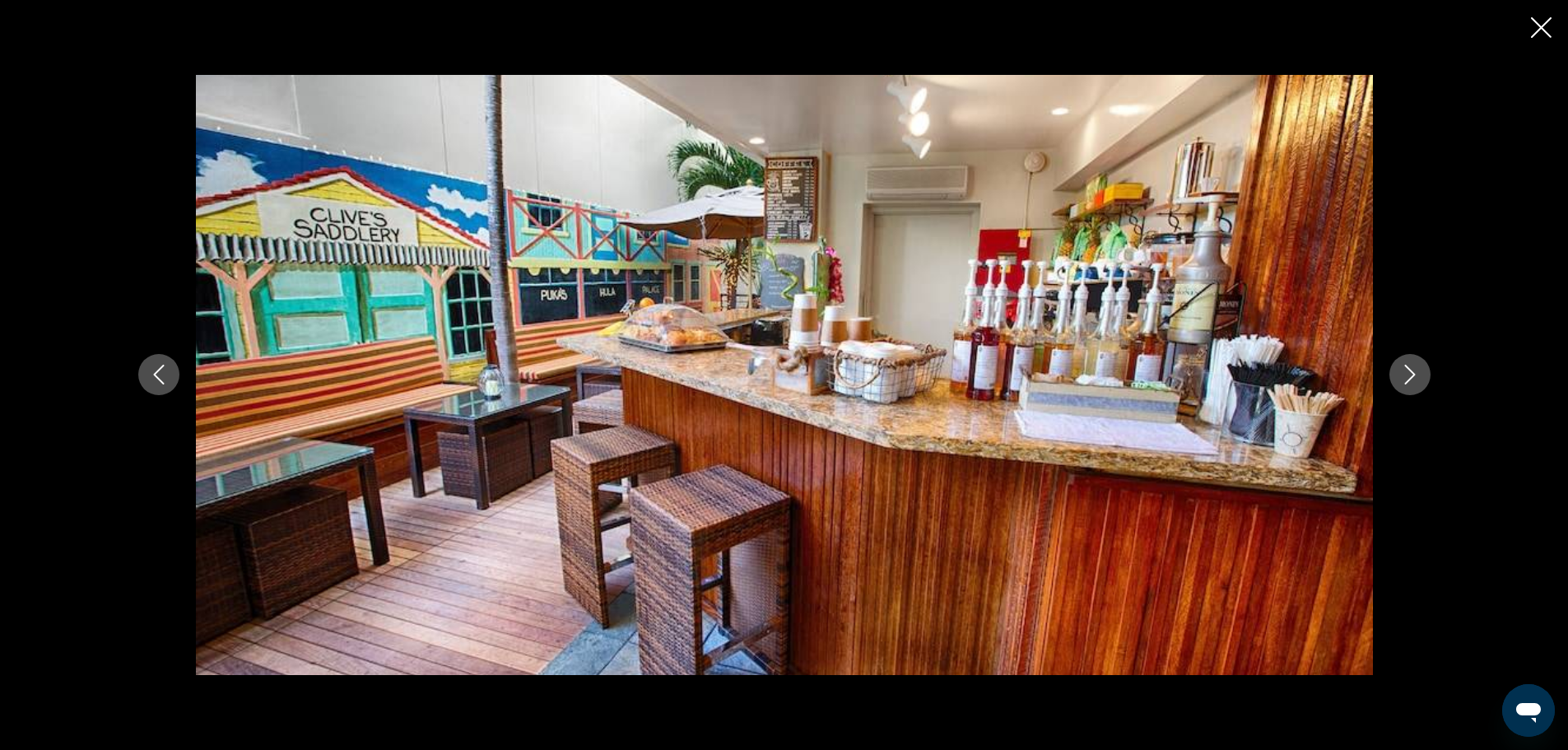
click at [1400, 371] on icon "Next image" at bounding box center [1409, 374] width 20 height 20
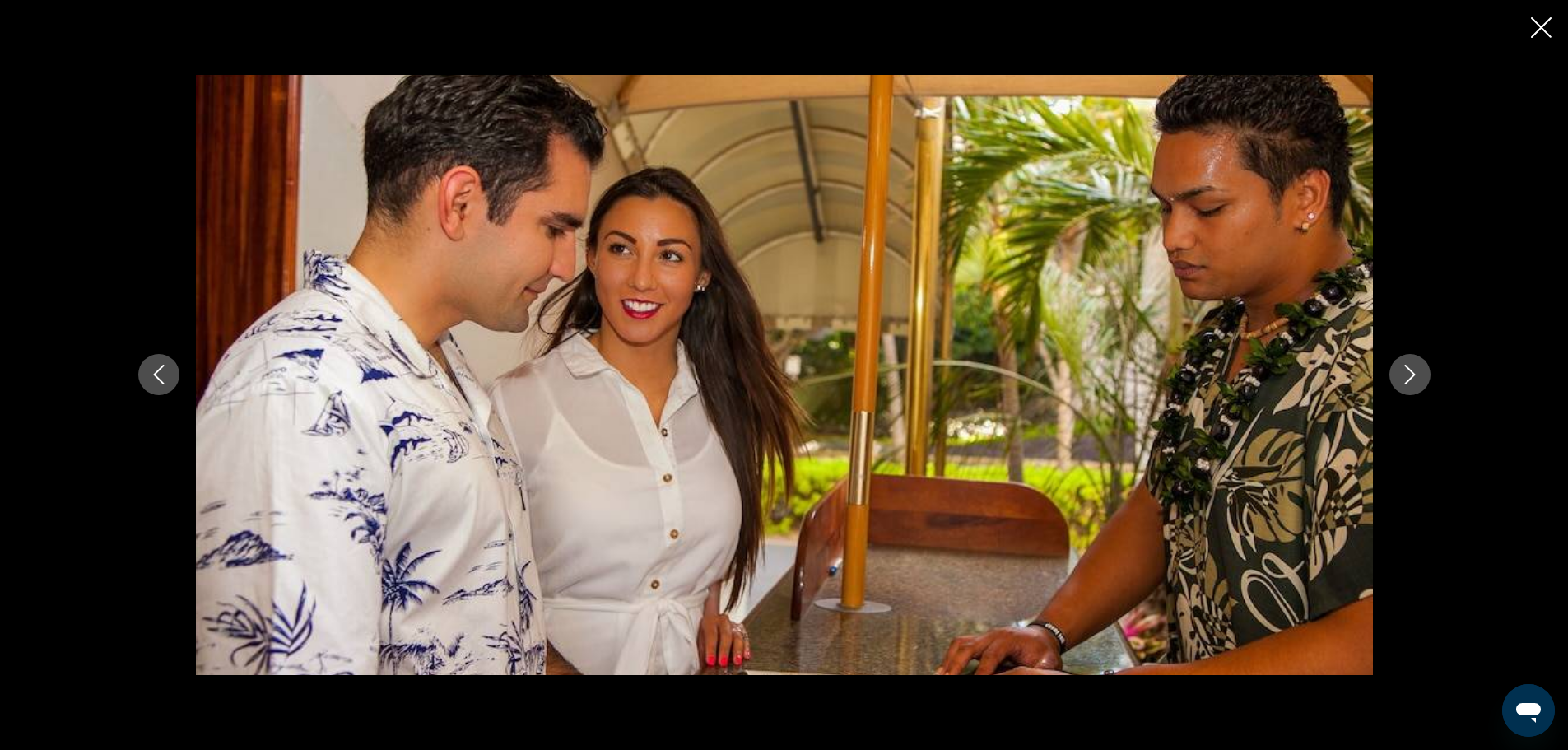
click at [1400, 371] on icon "Next image" at bounding box center [1409, 374] width 20 height 20
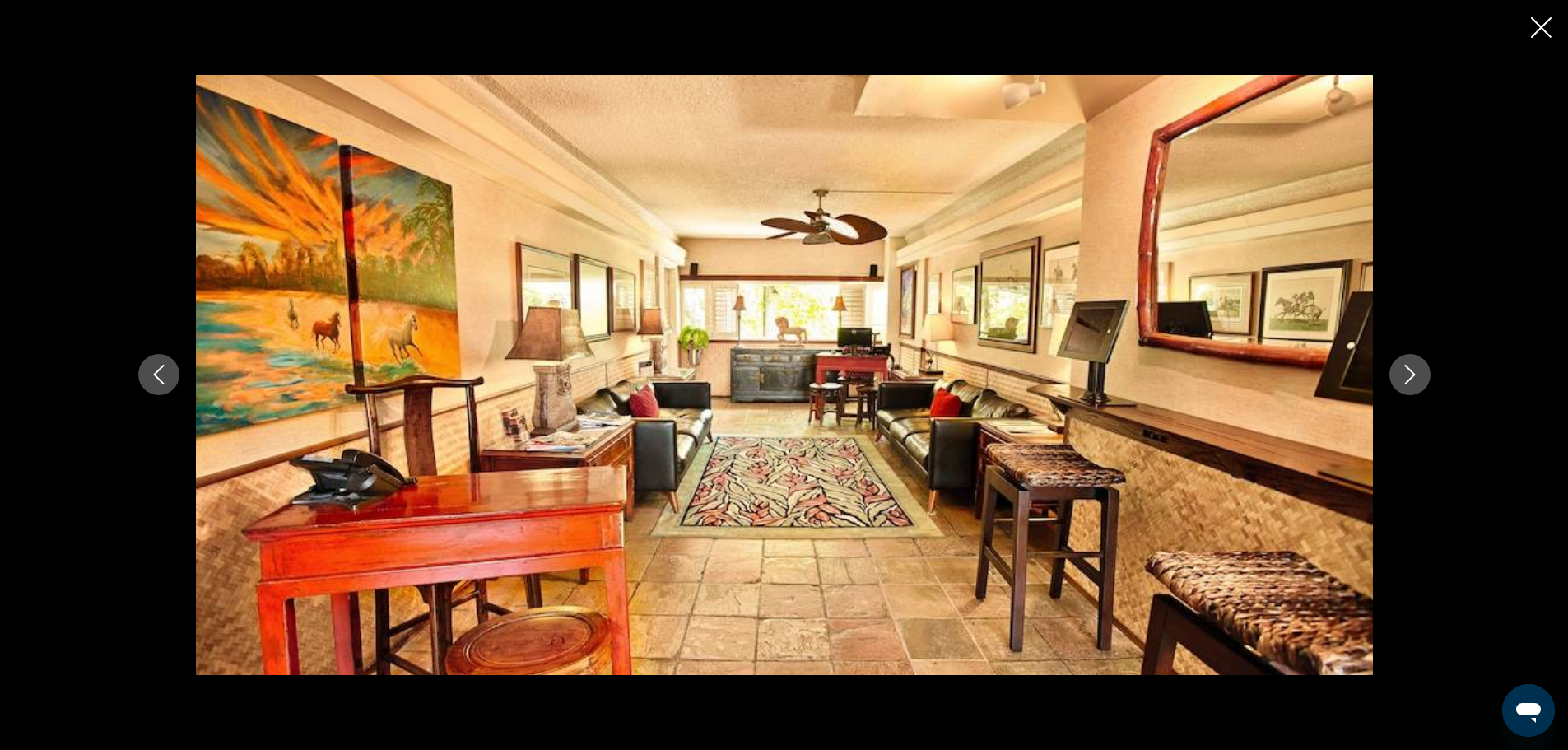
click at [1400, 371] on icon "Next image" at bounding box center [1409, 374] width 20 height 20
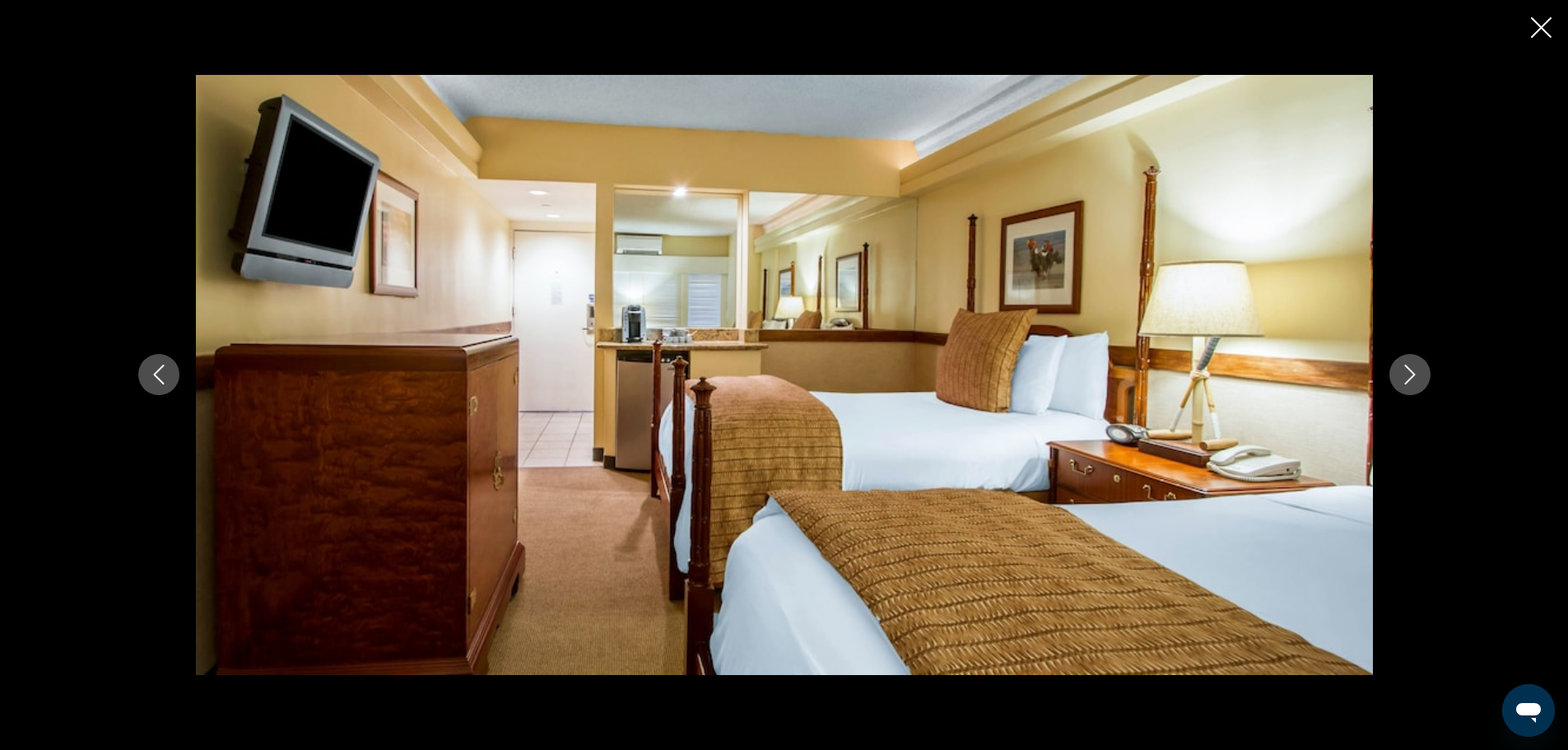
click at [1400, 371] on icon "Next image" at bounding box center [1409, 374] width 20 height 20
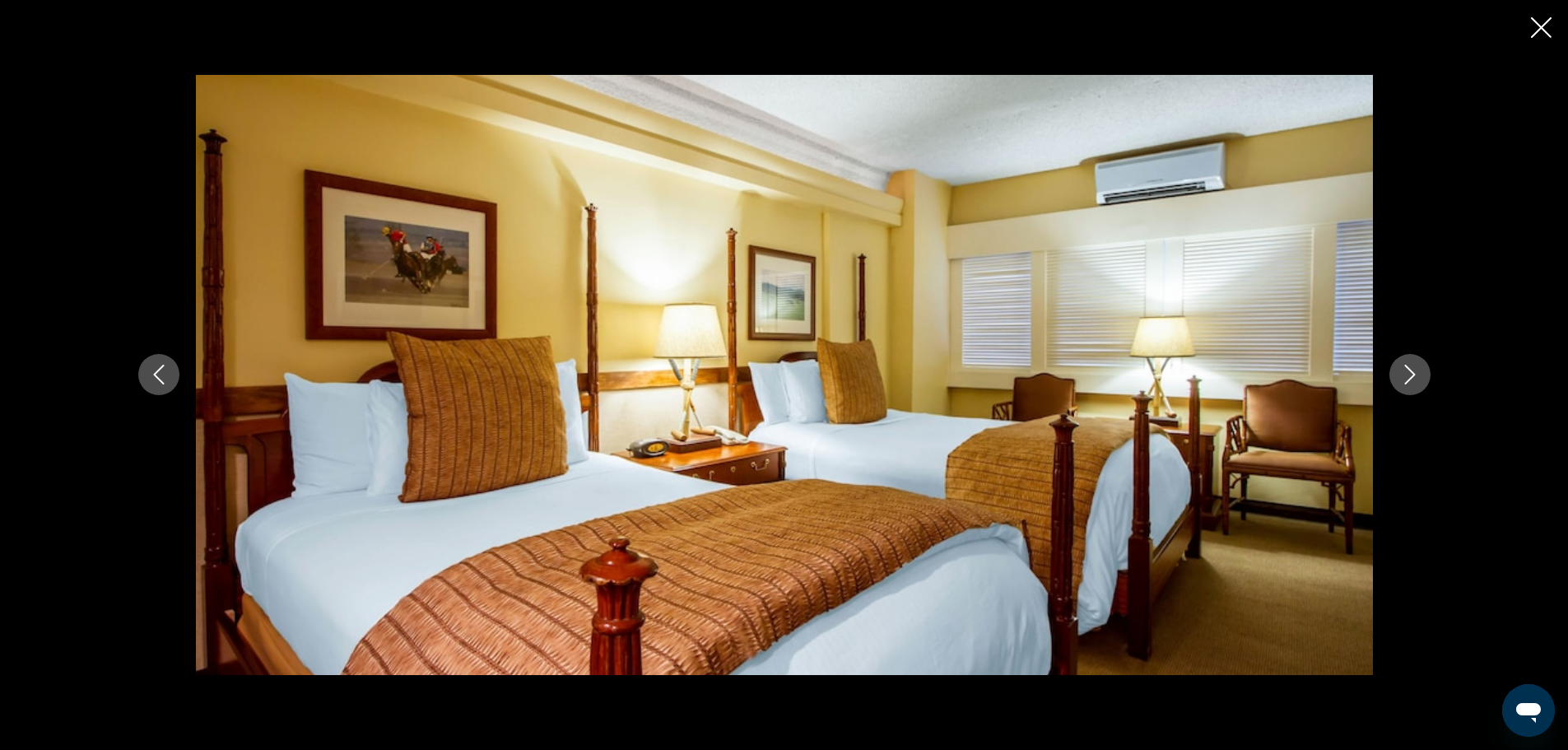
click at [144, 375] on button "Previous image" at bounding box center [159, 375] width 41 height 41
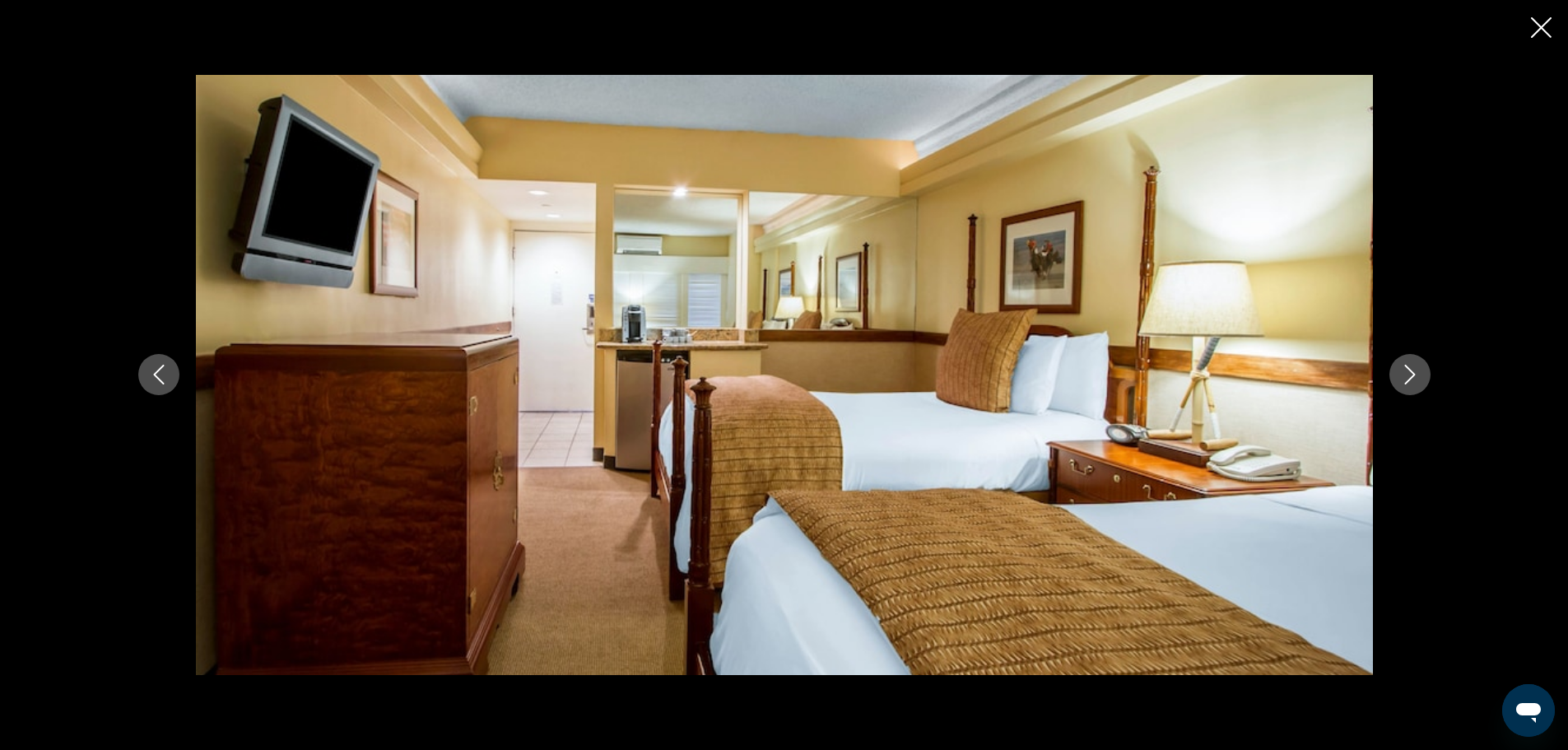
click at [1410, 375] on icon "Next image" at bounding box center [1409, 374] width 20 height 20
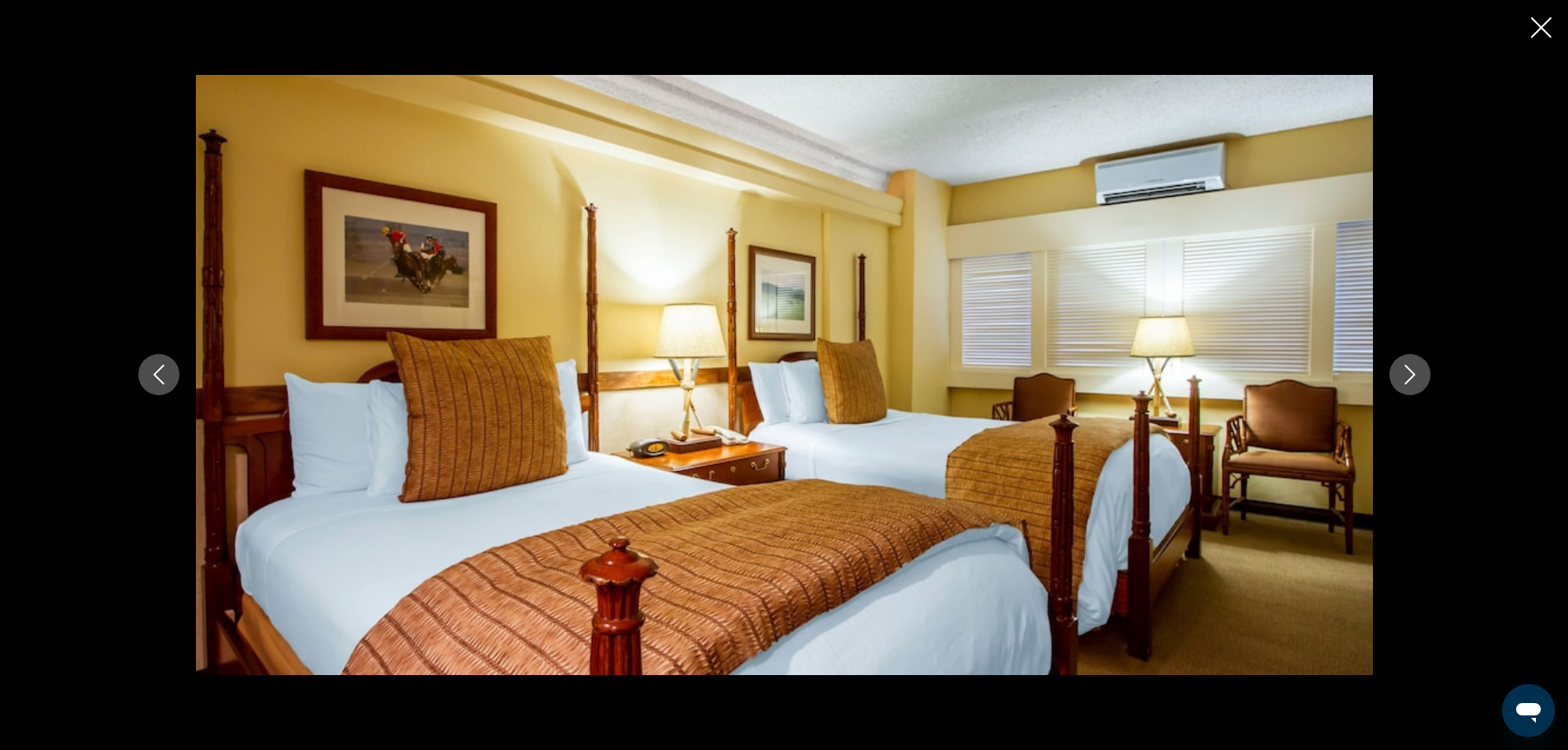
click at [1410, 375] on icon "Next image" at bounding box center [1409, 374] width 20 height 20
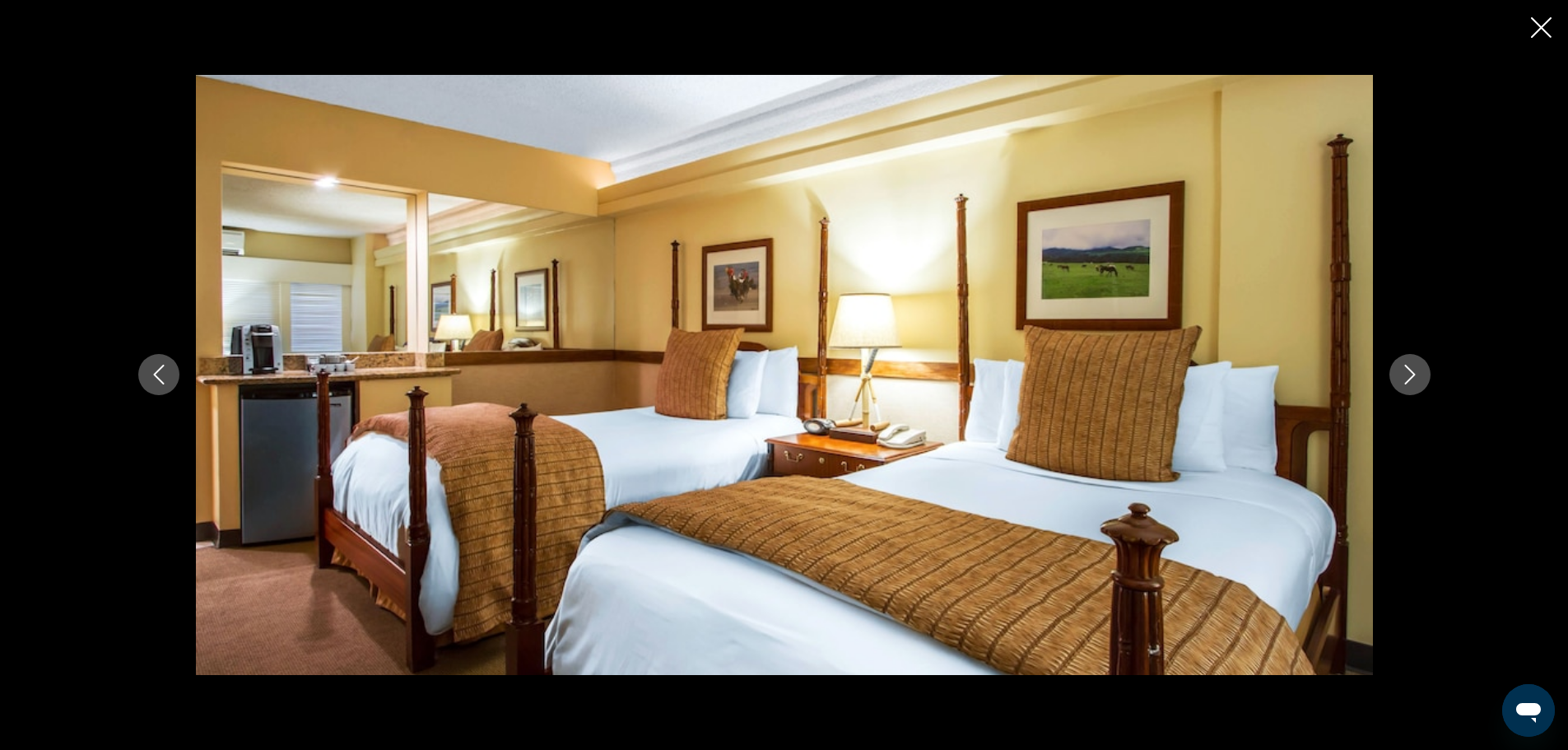
click at [1410, 375] on icon "Next image" at bounding box center [1409, 374] width 20 height 20
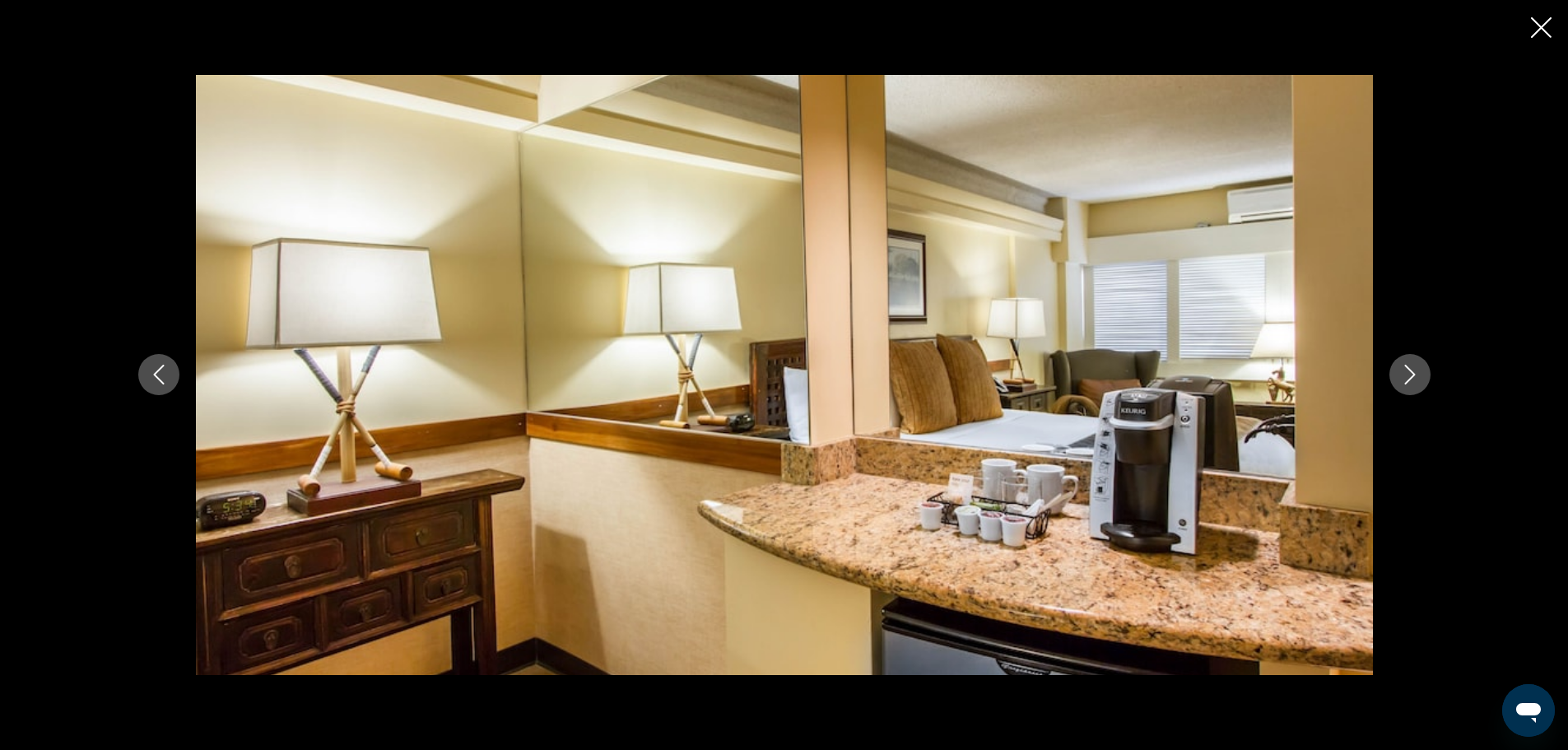
click at [1410, 375] on icon "Next image" at bounding box center [1409, 374] width 20 height 20
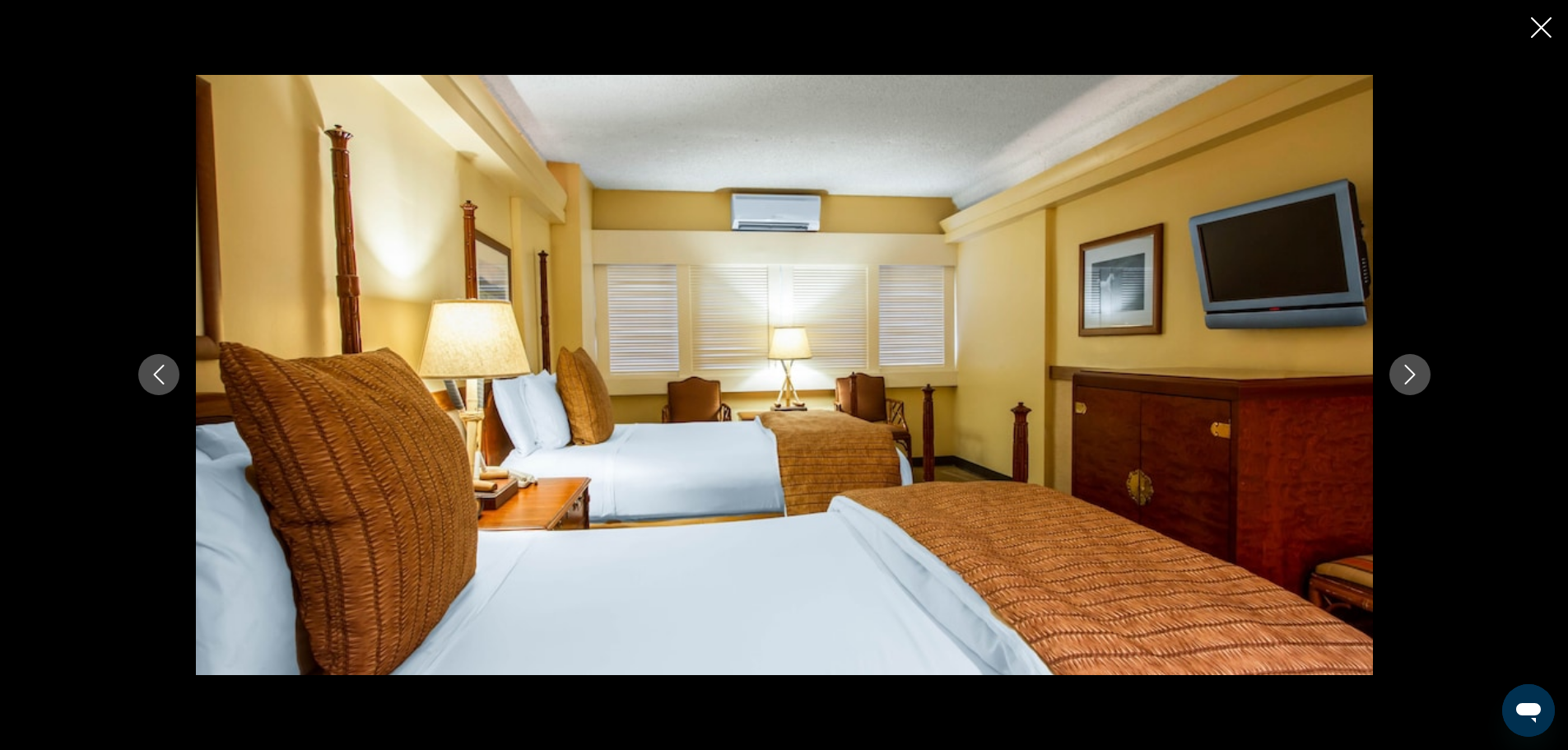
click at [1410, 375] on icon "Next image" at bounding box center [1409, 374] width 20 height 20
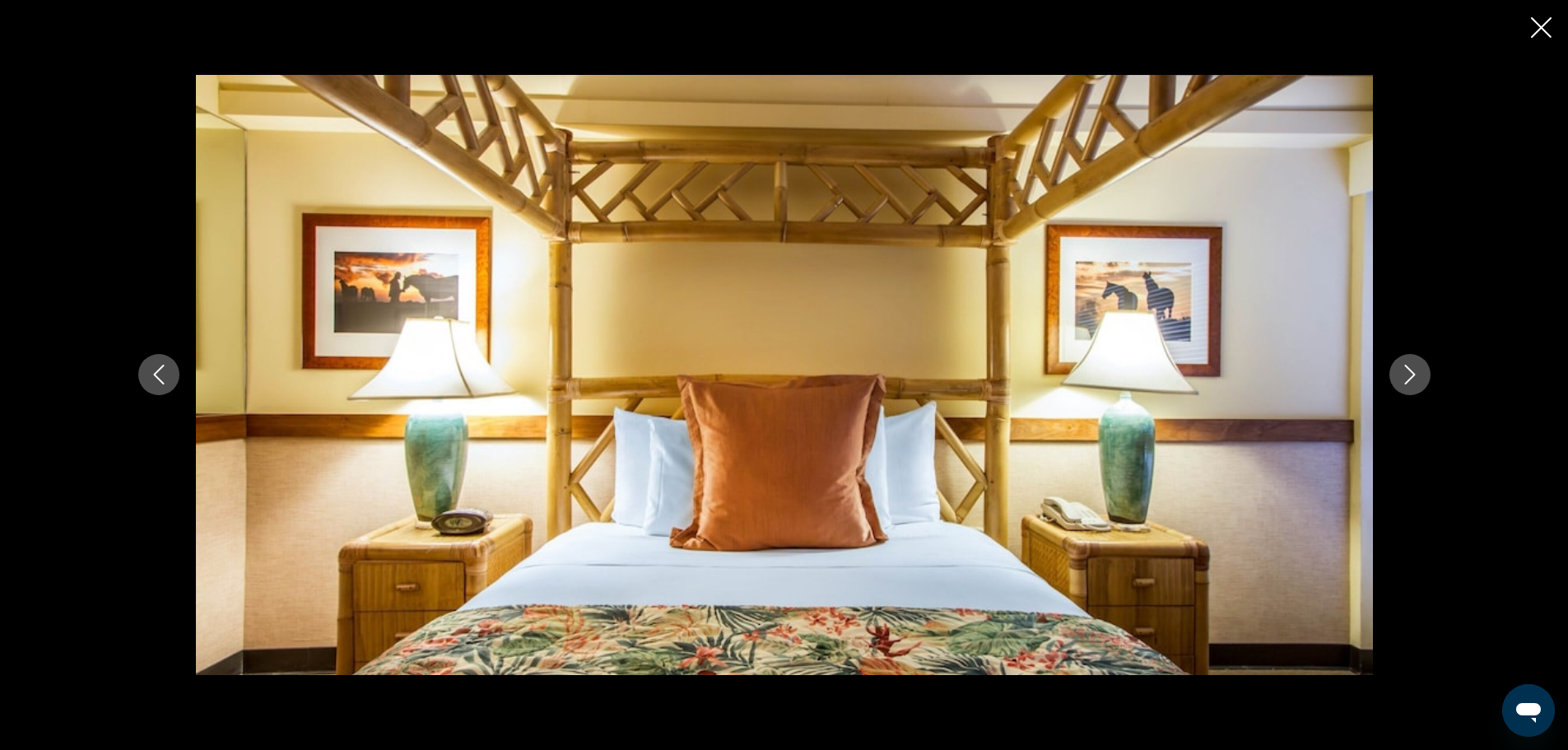
click at [1410, 375] on icon "Next image" at bounding box center [1409, 374] width 20 height 20
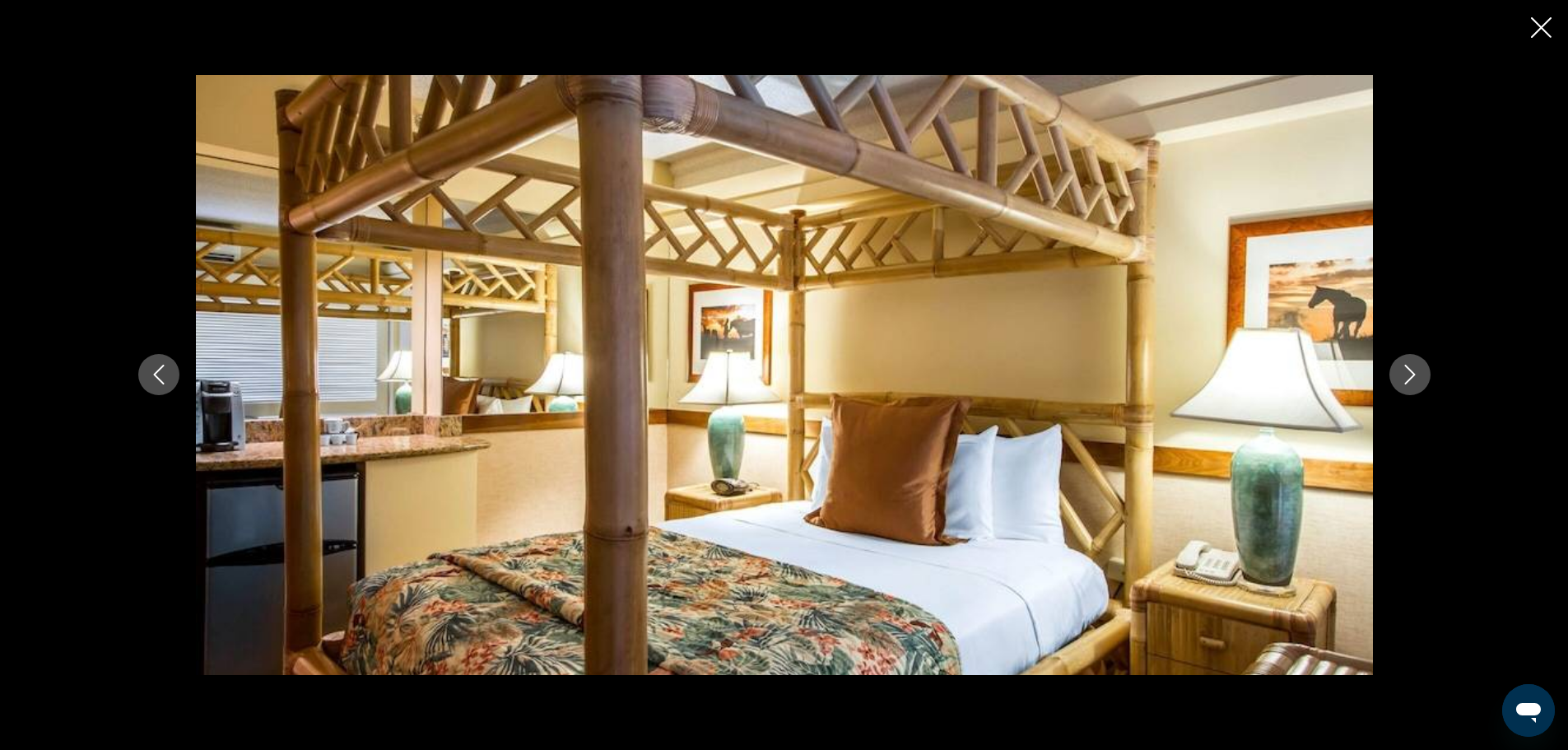
click at [1538, 37] on icon "Close slideshow" at bounding box center [1540, 28] width 21 height 21
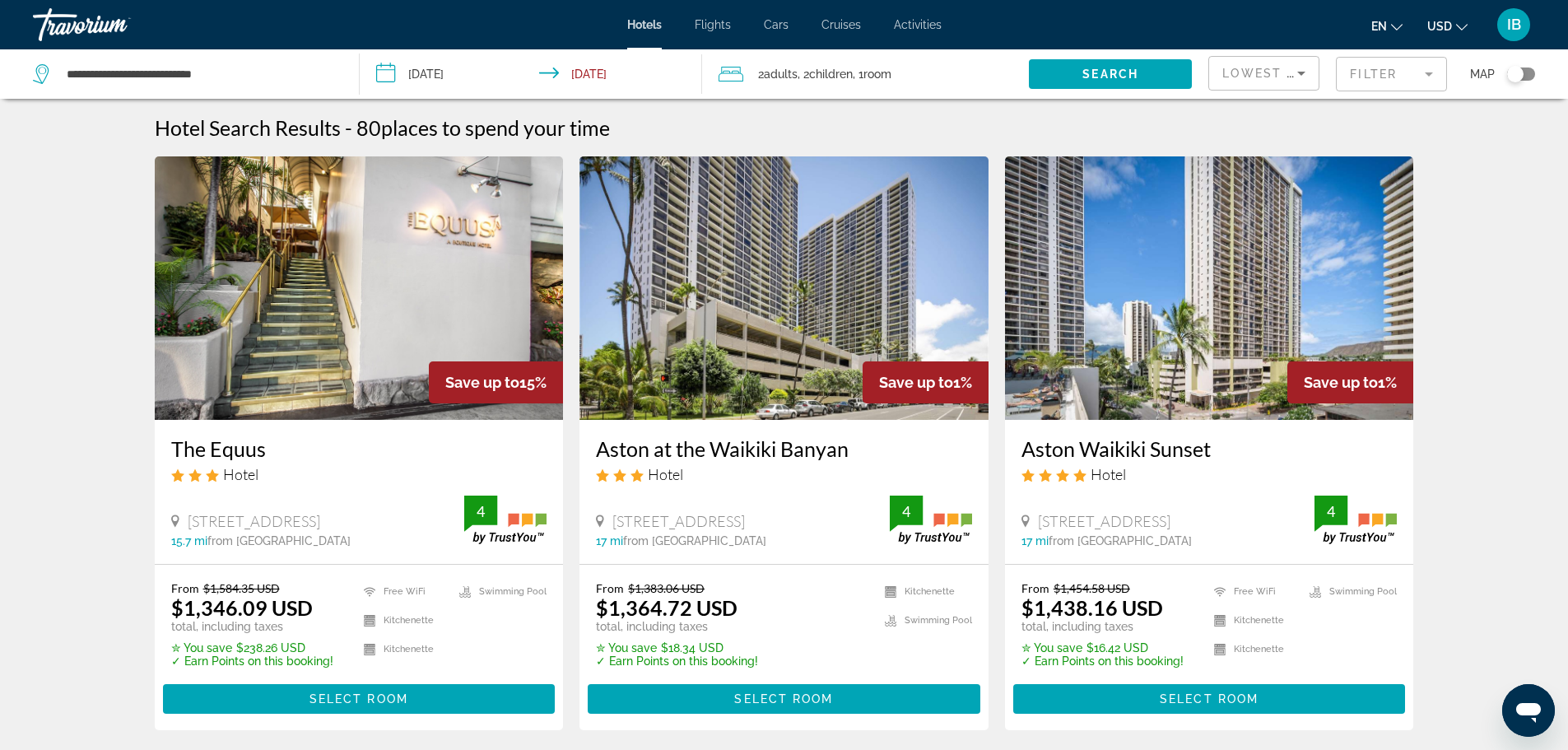
click at [780, 230] on img "Main content" at bounding box center [784, 288] width 409 height 263
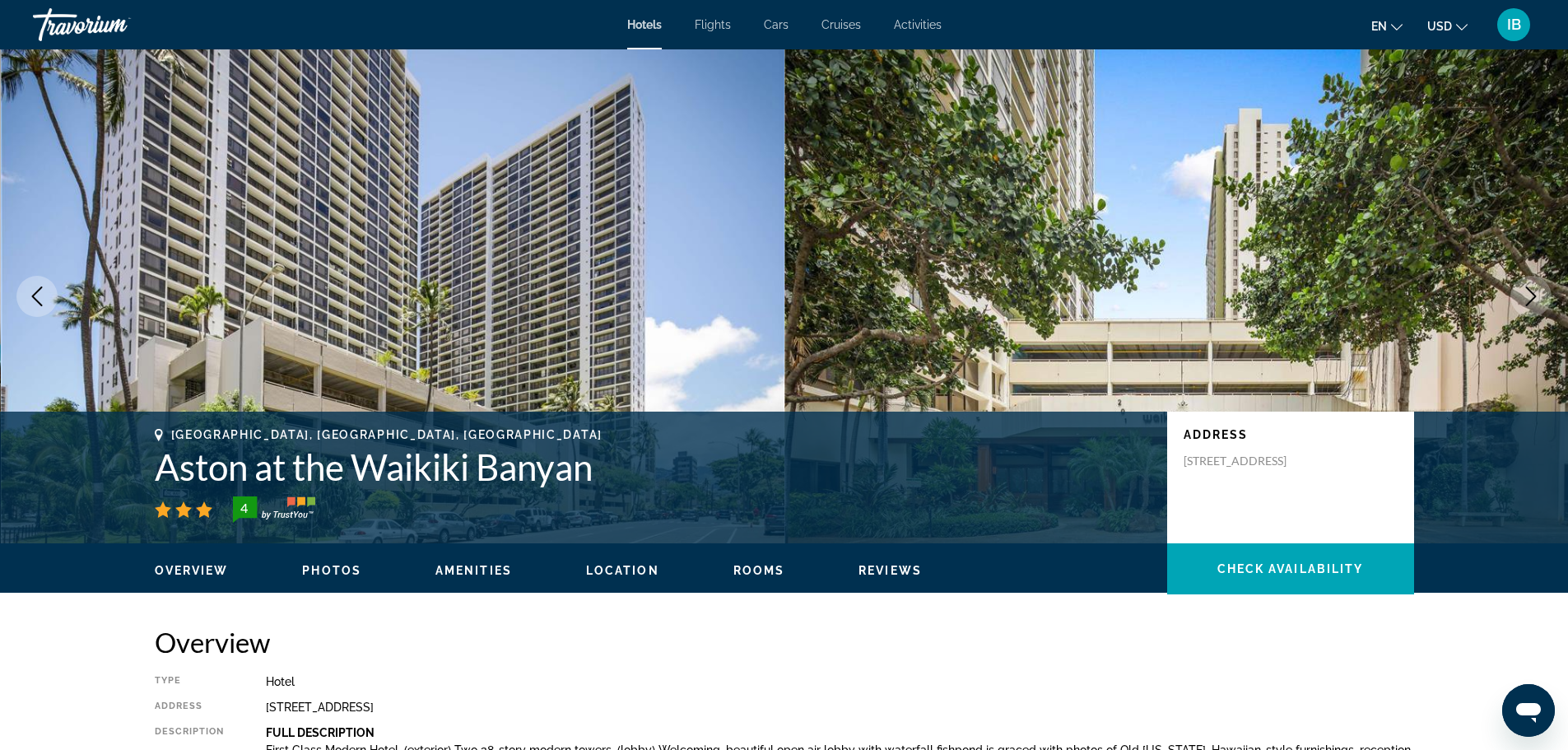
click at [338, 569] on span "Photos" at bounding box center [331, 570] width 59 height 13
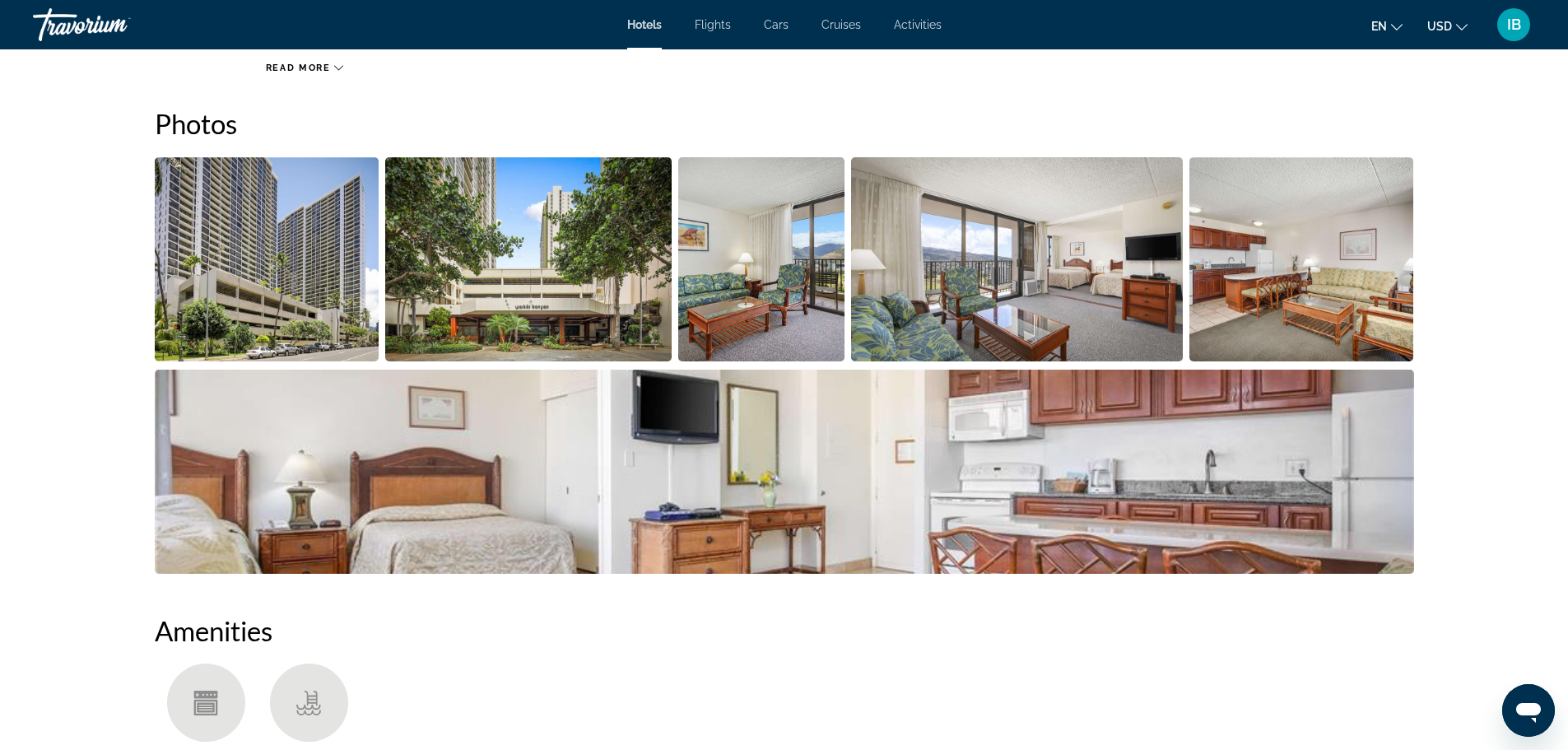
scroll to position [804, 0]
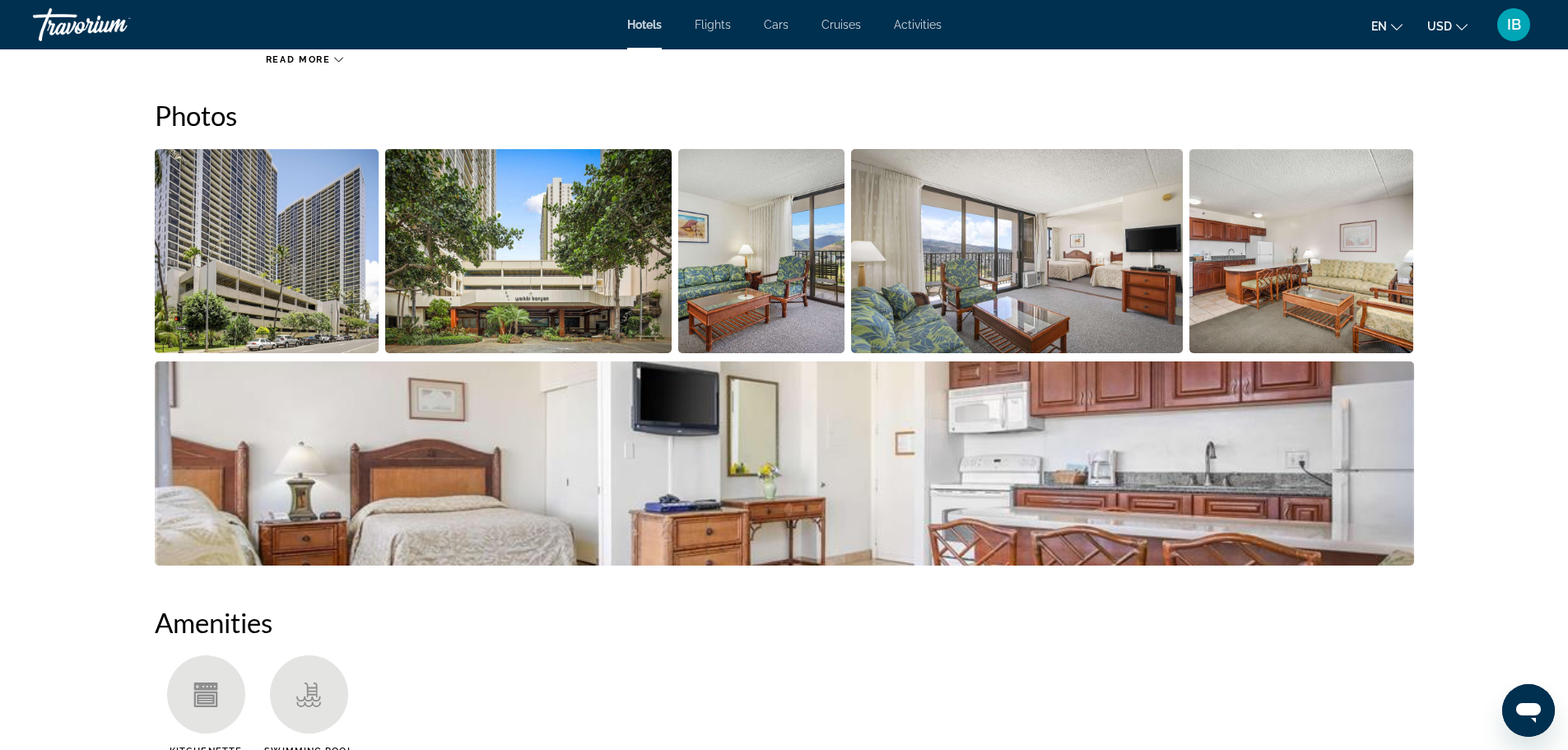
click at [333, 274] on img "Open full-screen image slider" at bounding box center [266, 250] width 224 height 204
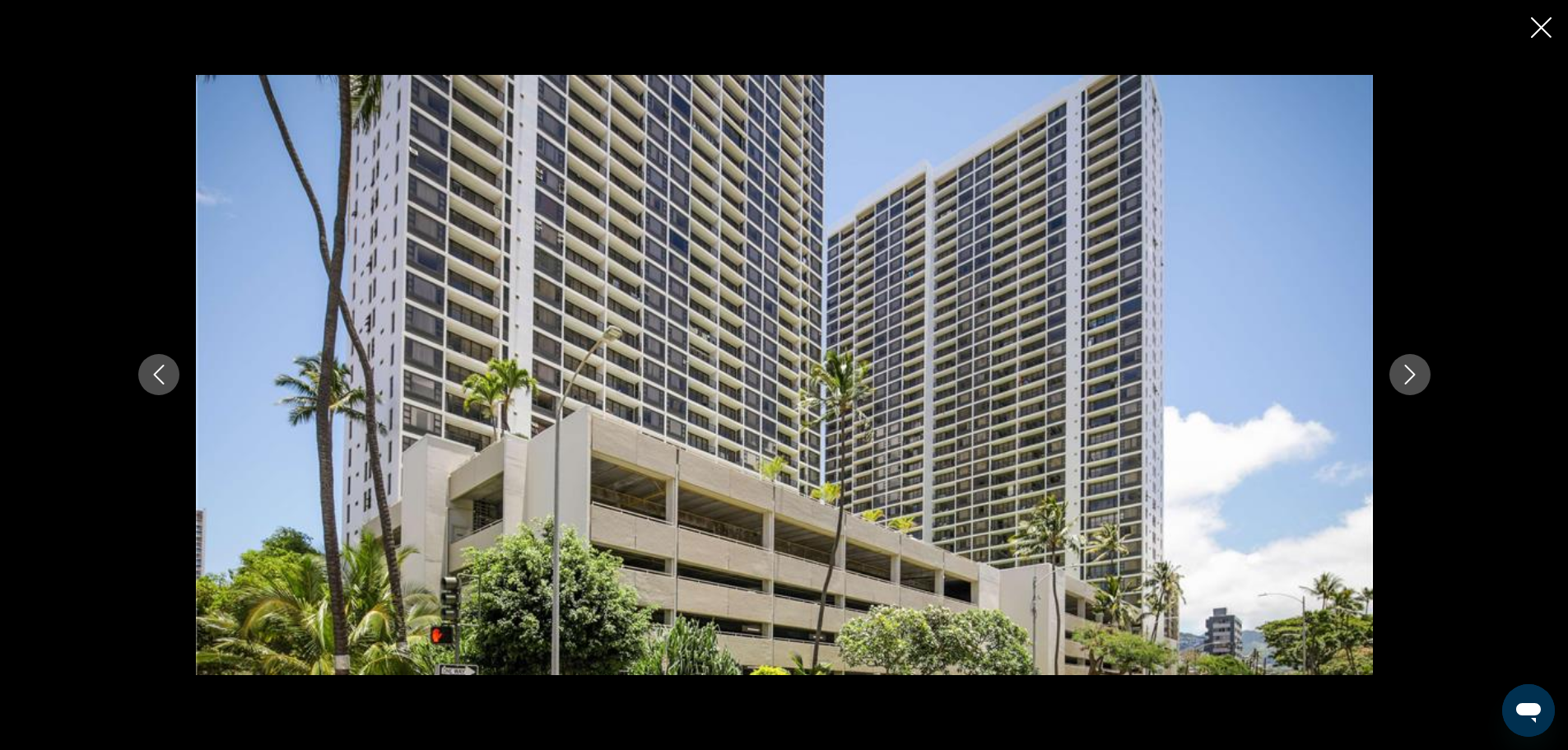
click at [1414, 372] on icon "Next image" at bounding box center [1409, 374] width 20 height 20
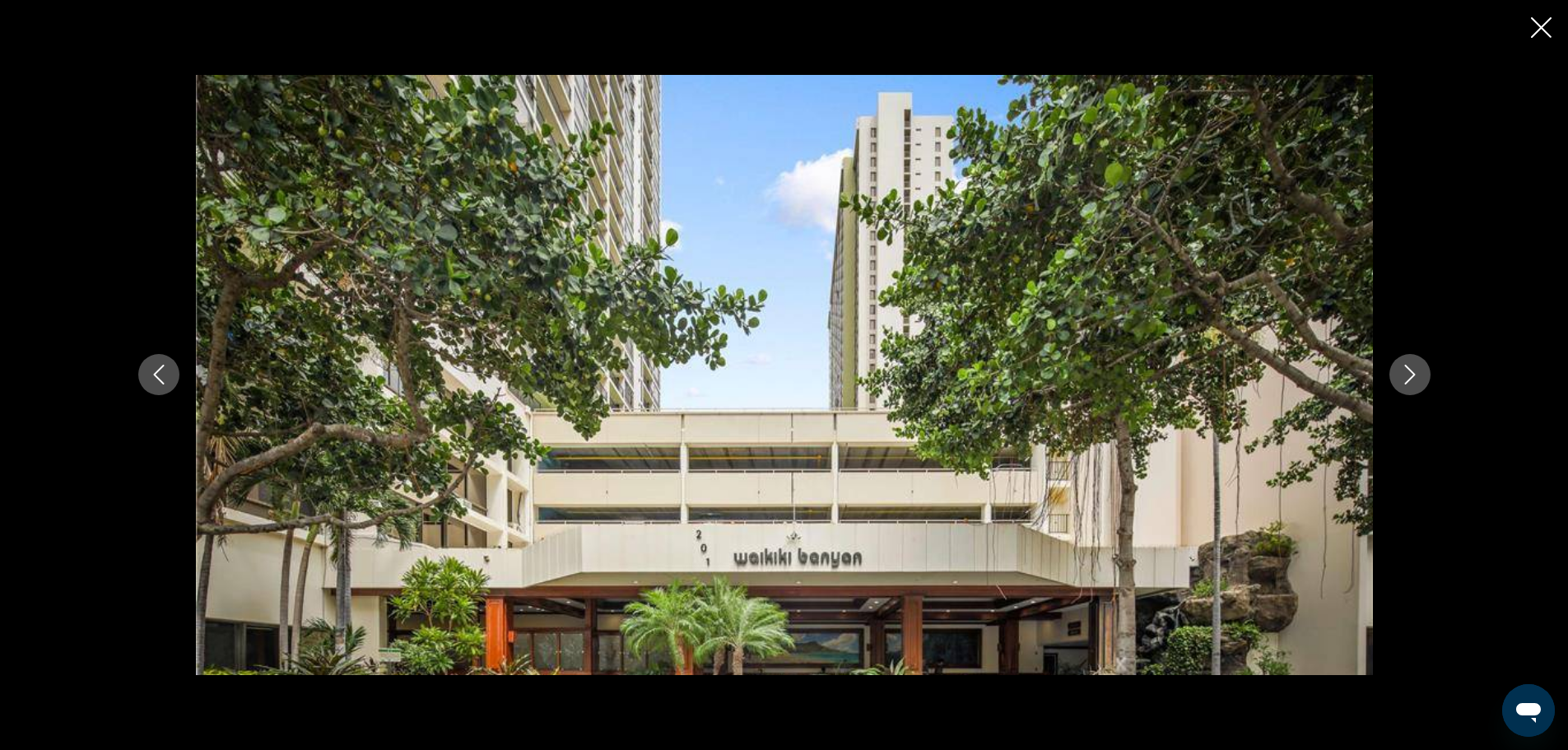
click at [1414, 372] on icon "Next image" at bounding box center [1409, 374] width 20 height 20
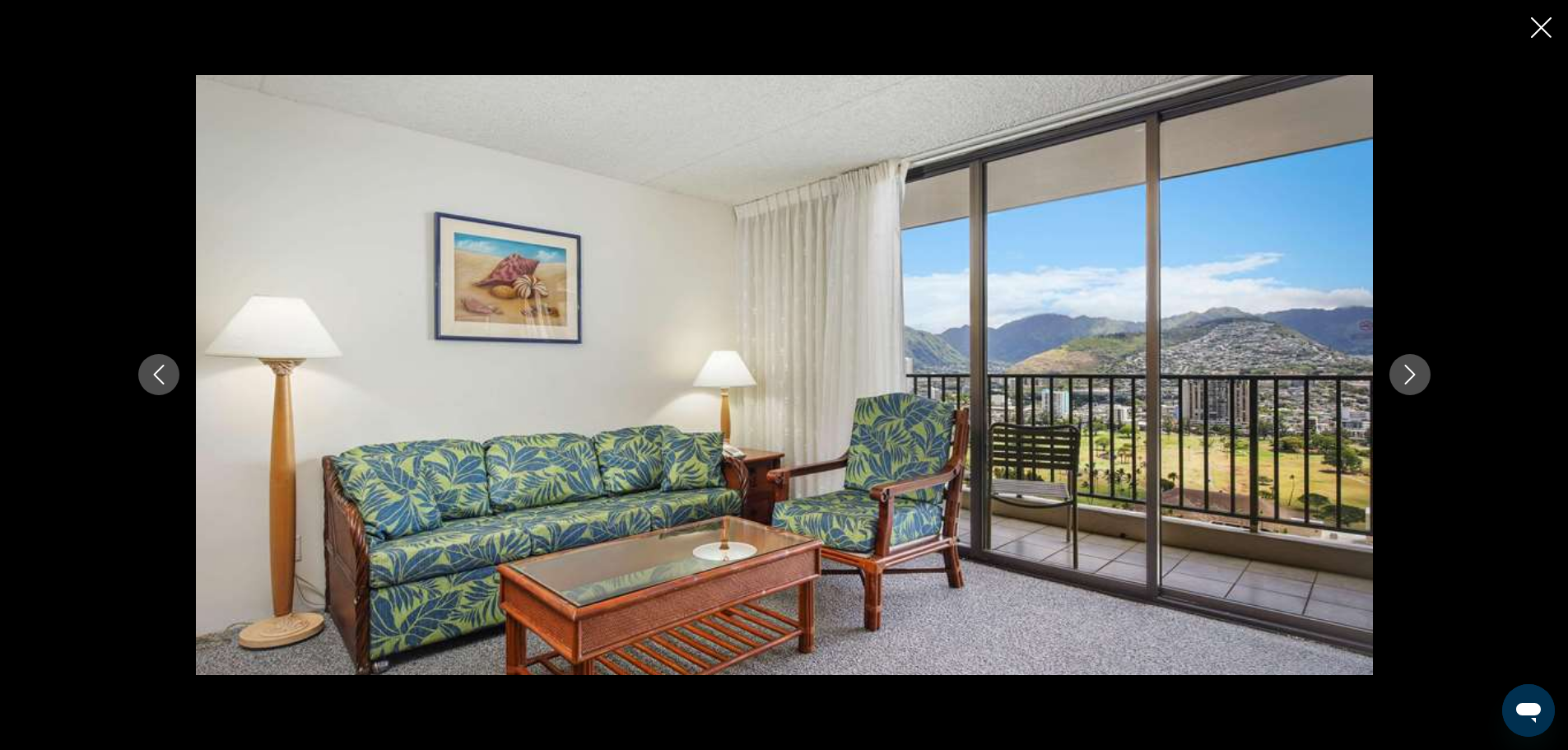
click at [1414, 372] on icon "Next image" at bounding box center [1409, 374] width 20 height 20
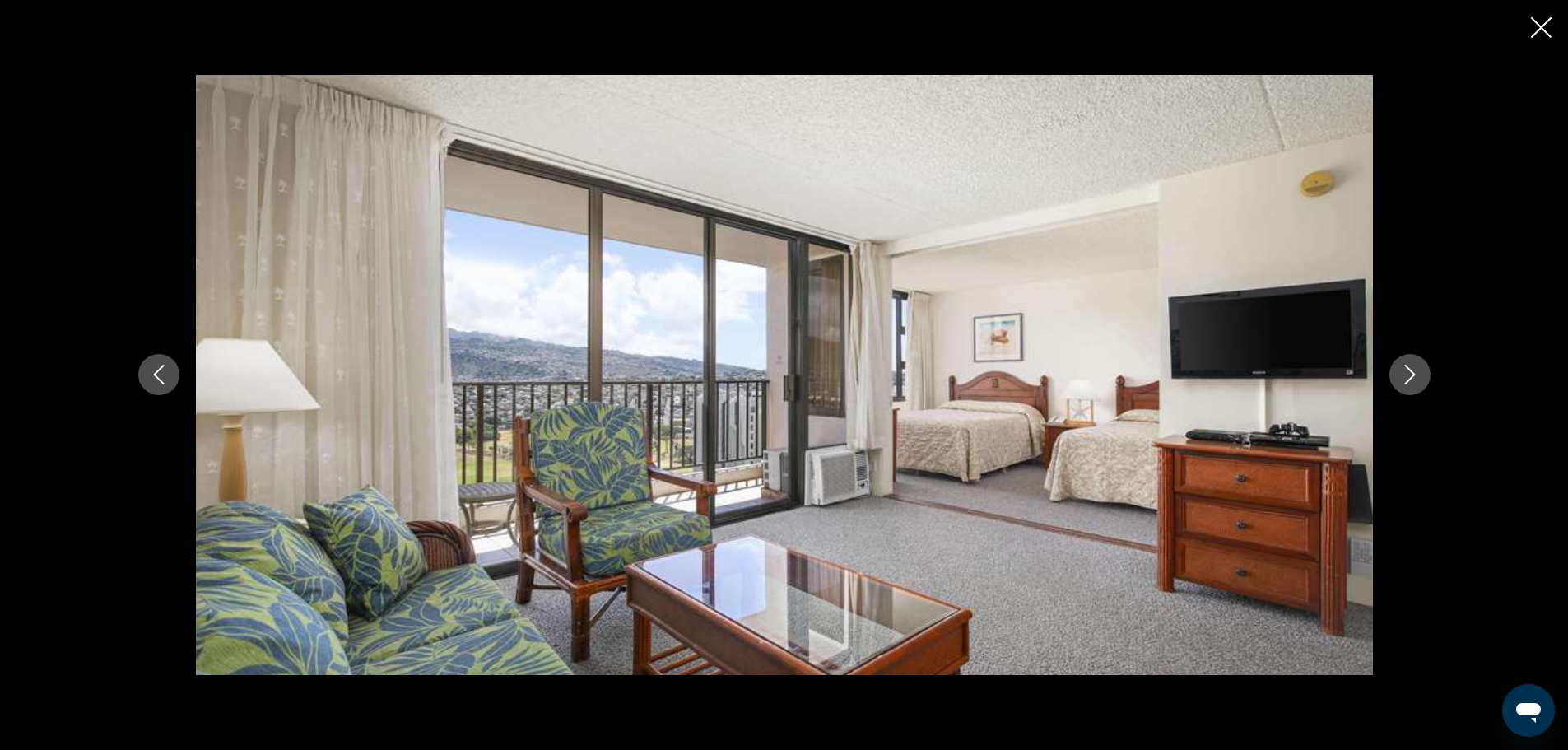
click at [1414, 372] on icon "Next image" at bounding box center [1409, 374] width 20 height 20
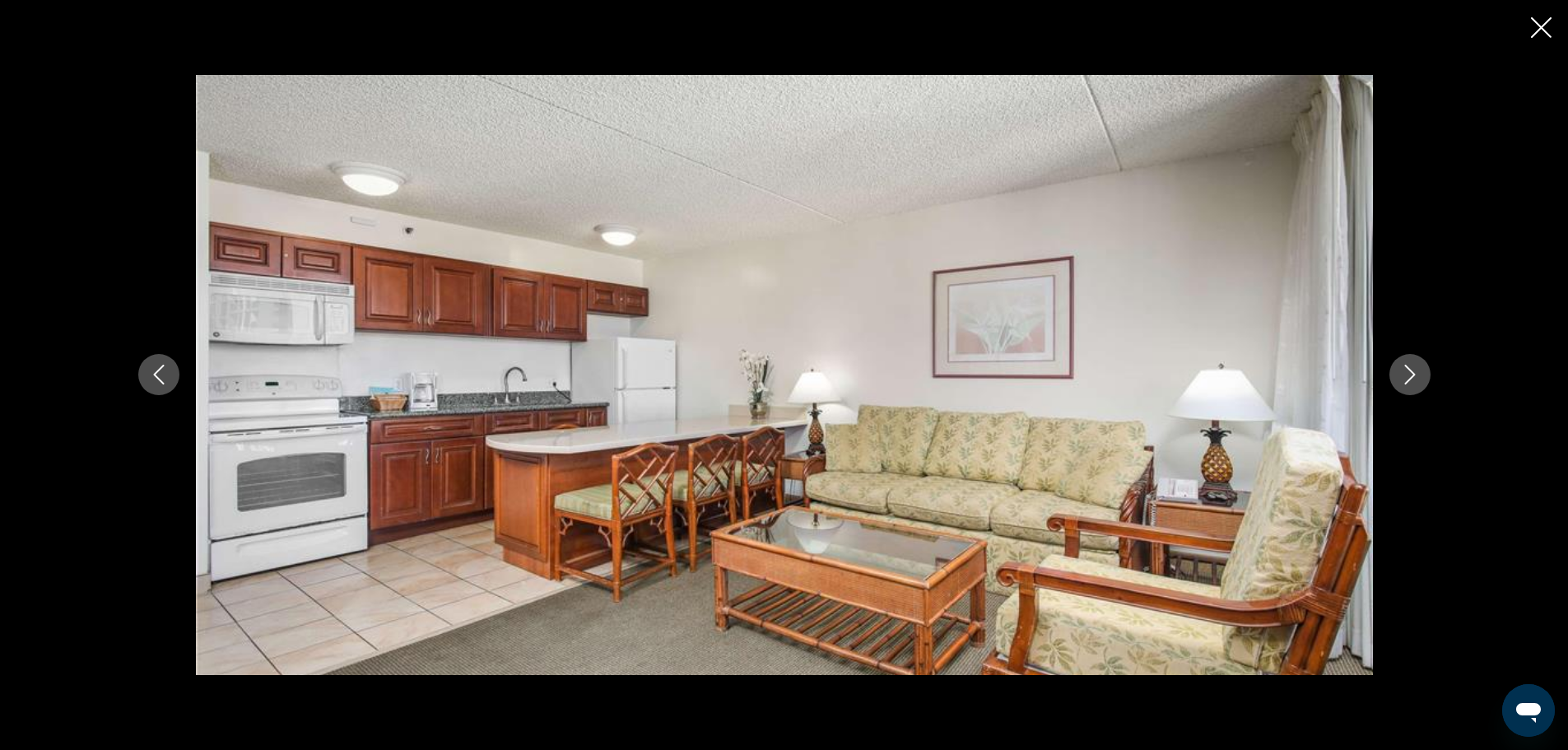
click at [1414, 372] on icon "Next image" at bounding box center [1409, 374] width 20 height 20
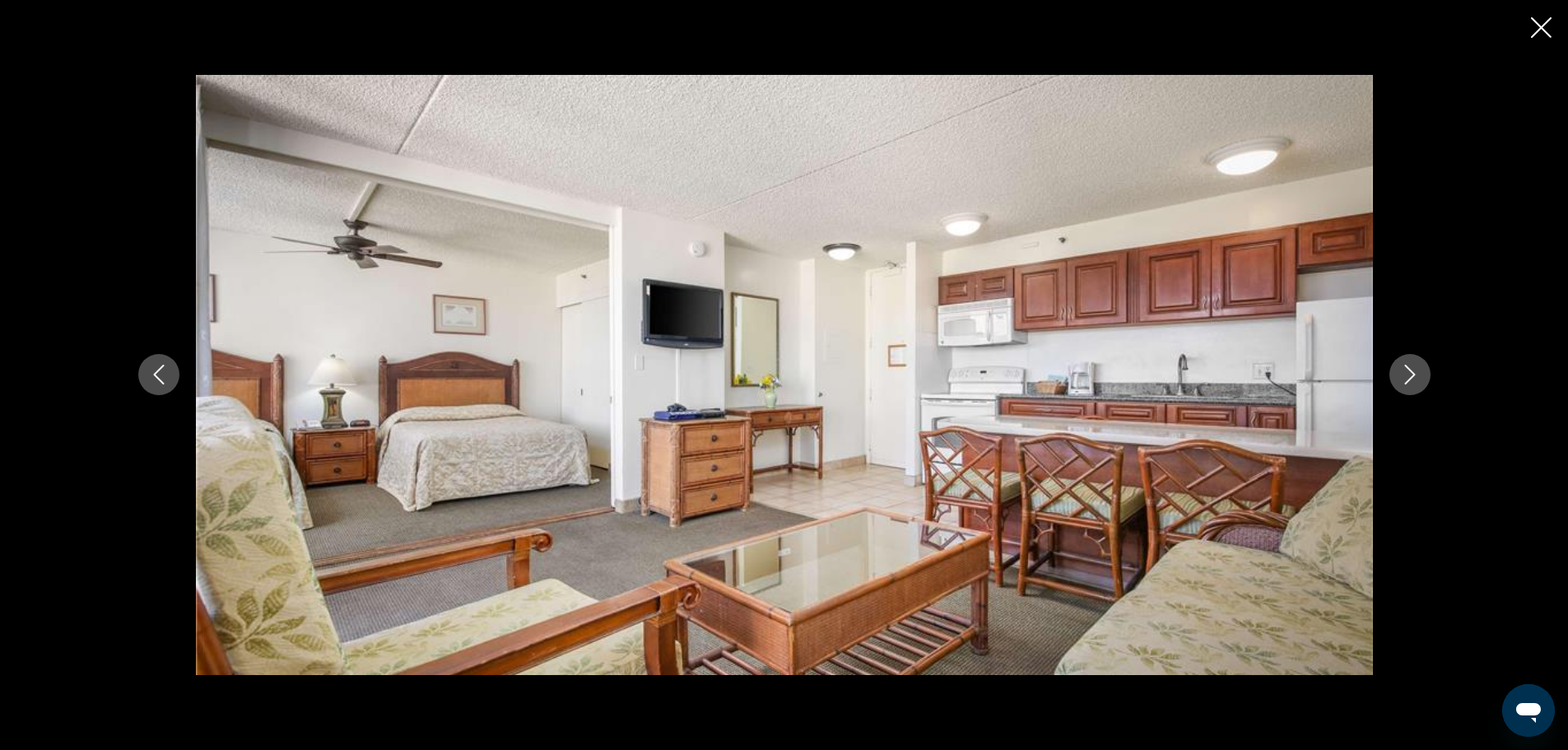
click at [1414, 372] on icon "Next image" at bounding box center [1409, 374] width 20 height 20
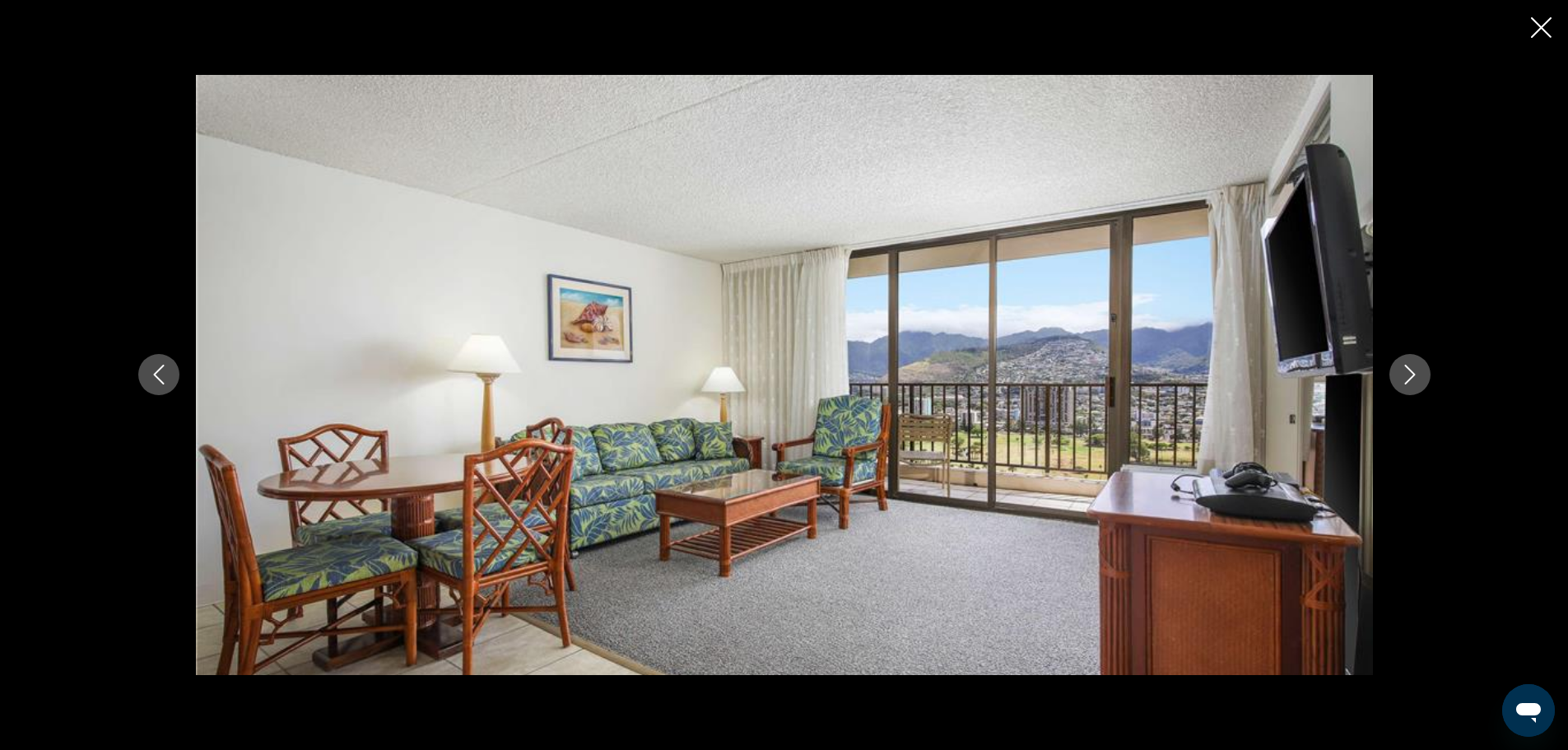
click at [1414, 372] on icon "Next image" at bounding box center [1409, 374] width 20 height 20
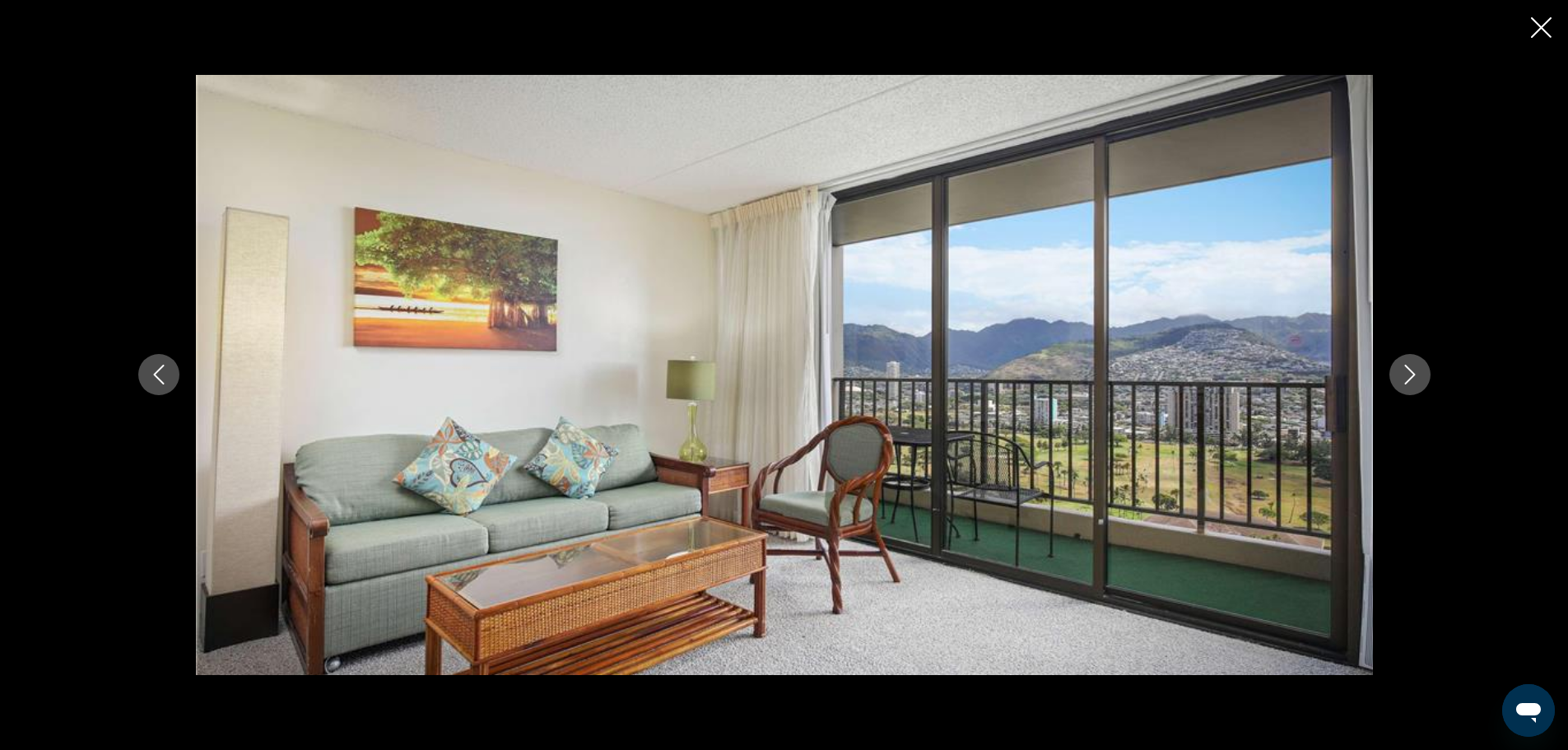
click at [1414, 372] on icon "Next image" at bounding box center [1409, 374] width 20 height 20
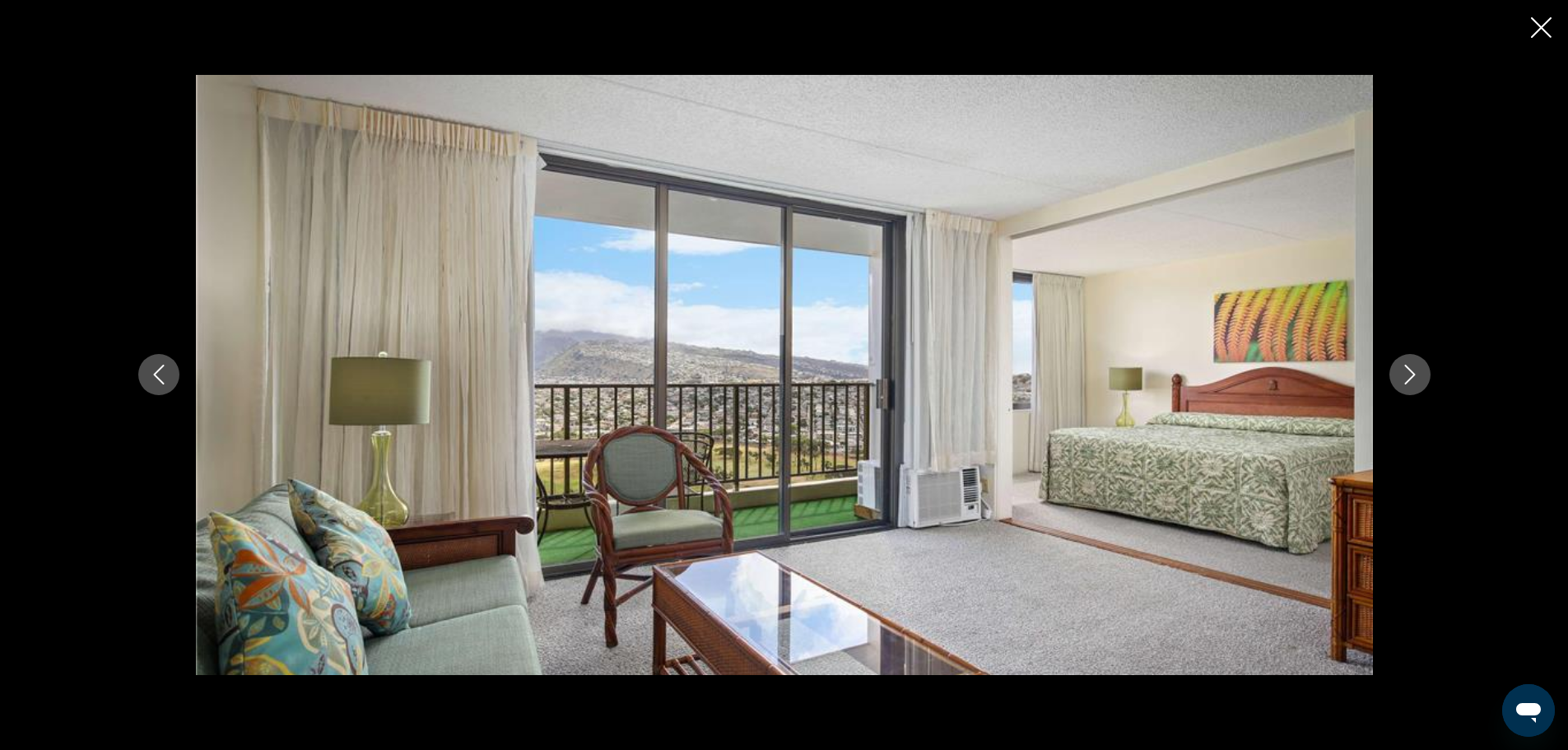
click at [1414, 372] on icon "Next image" at bounding box center [1409, 374] width 20 height 20
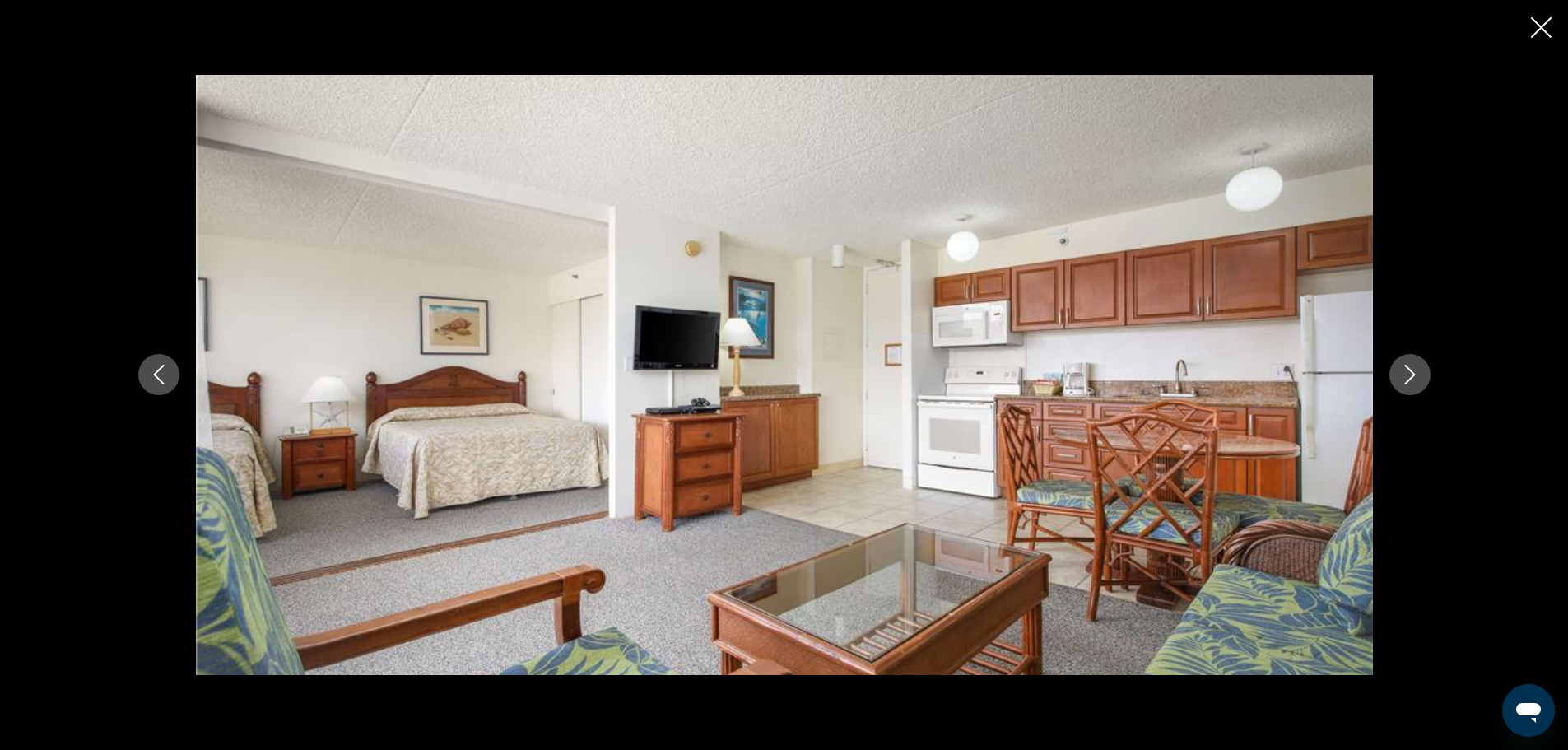
click at [1417, 372] on icon "Next image" at bounding box center [1409, 374] width 20 height 20
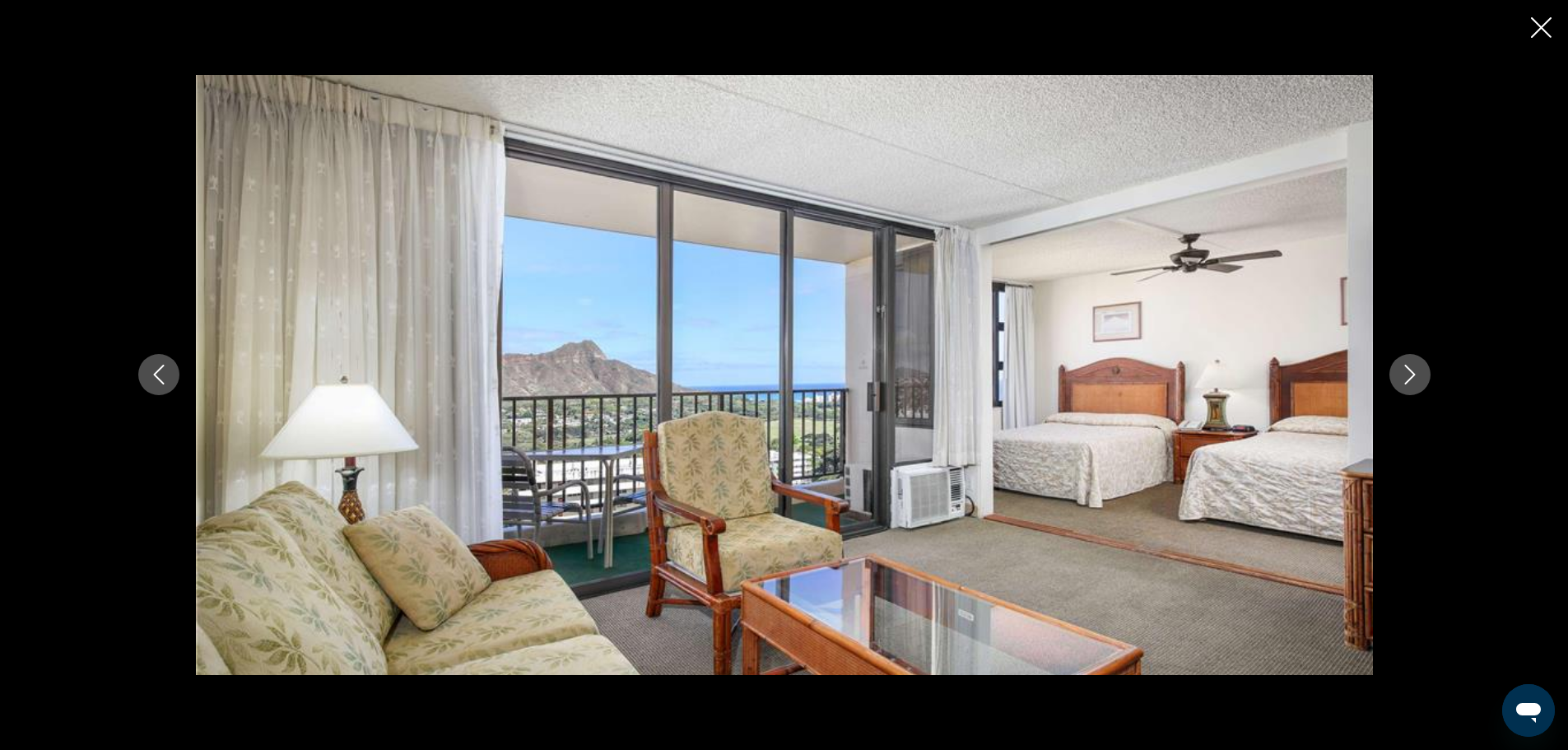
click at [1417, 372] on icon "Next image" at bounding box center [1409, 374] width 20 height 20
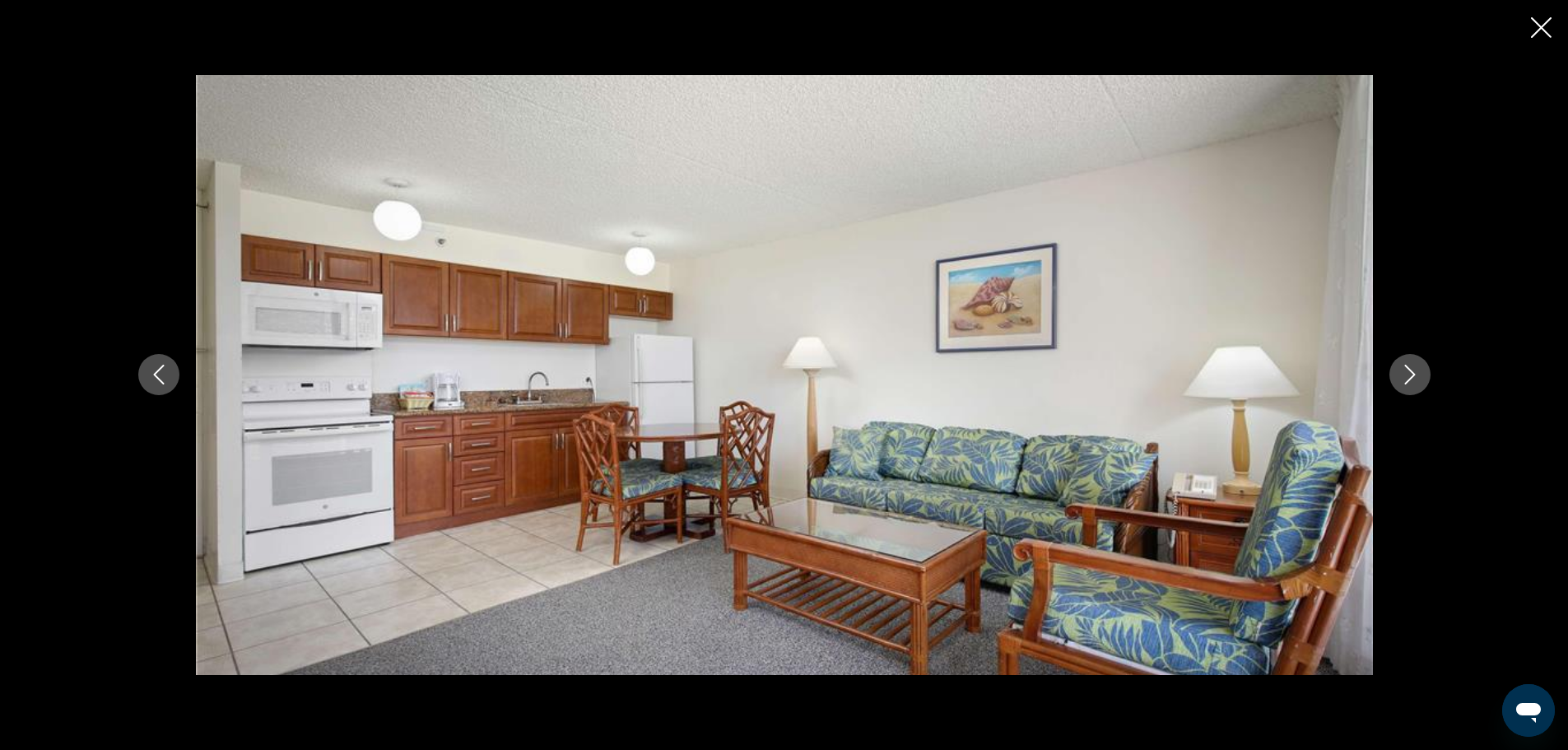
click at [1417, 372] on icon "Next image" at bounding box center [1409, 374] width 20 height 20
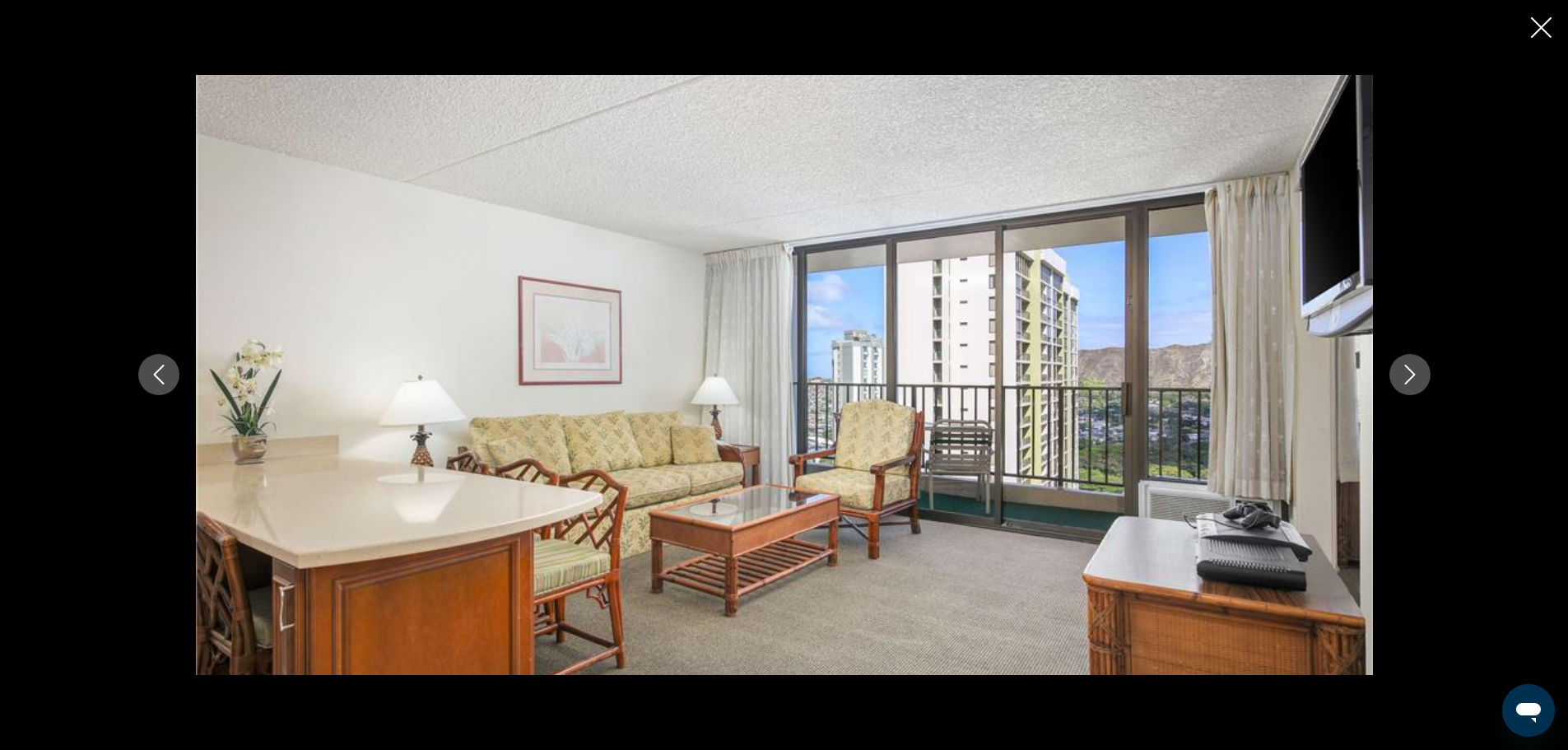
click at [1417, 372] on icon "Next image" at bounding box center [1409, 374] width 20 height 20
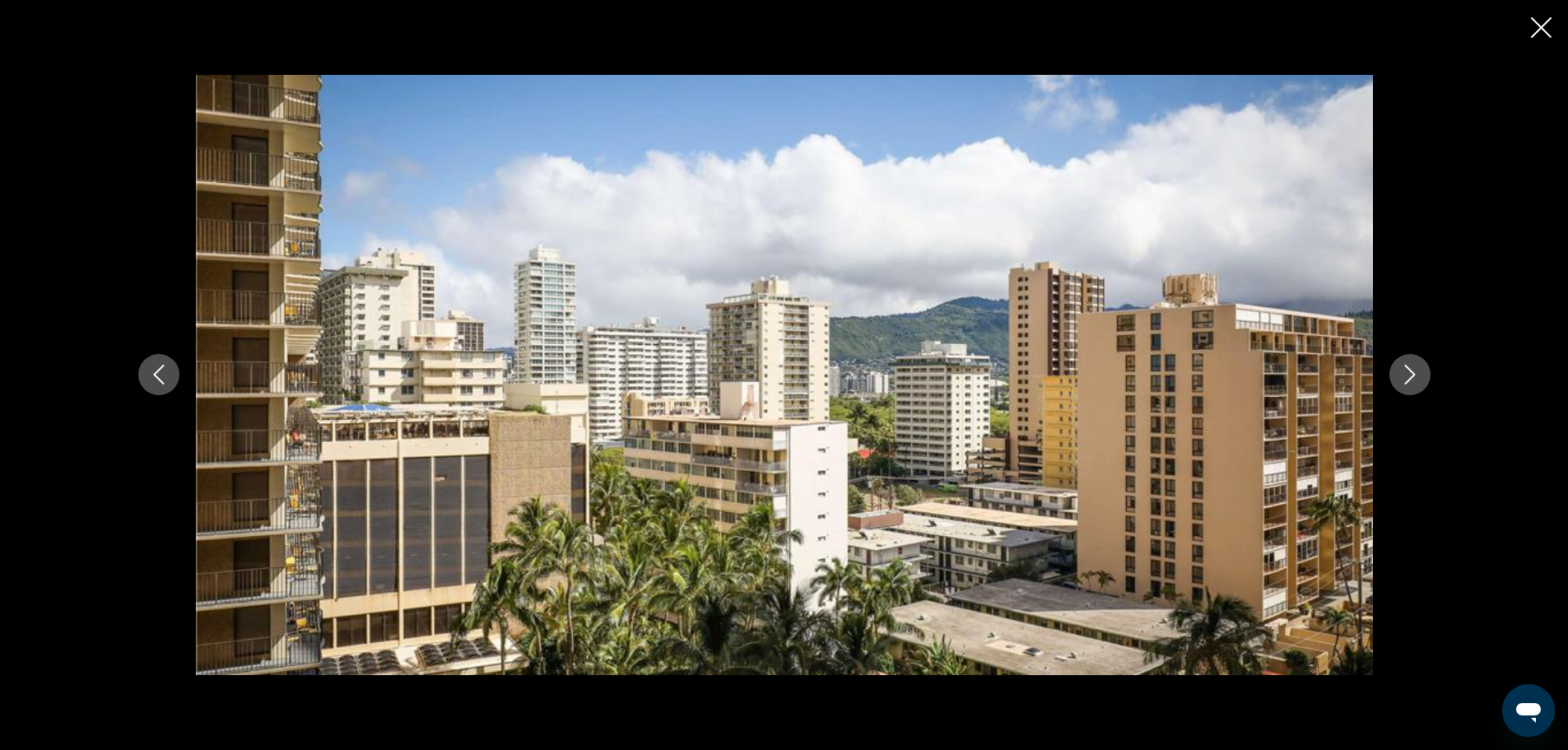
click at [1417, 372] on icon "Next image" at bounding box center [1409, 374] width 20 height 20
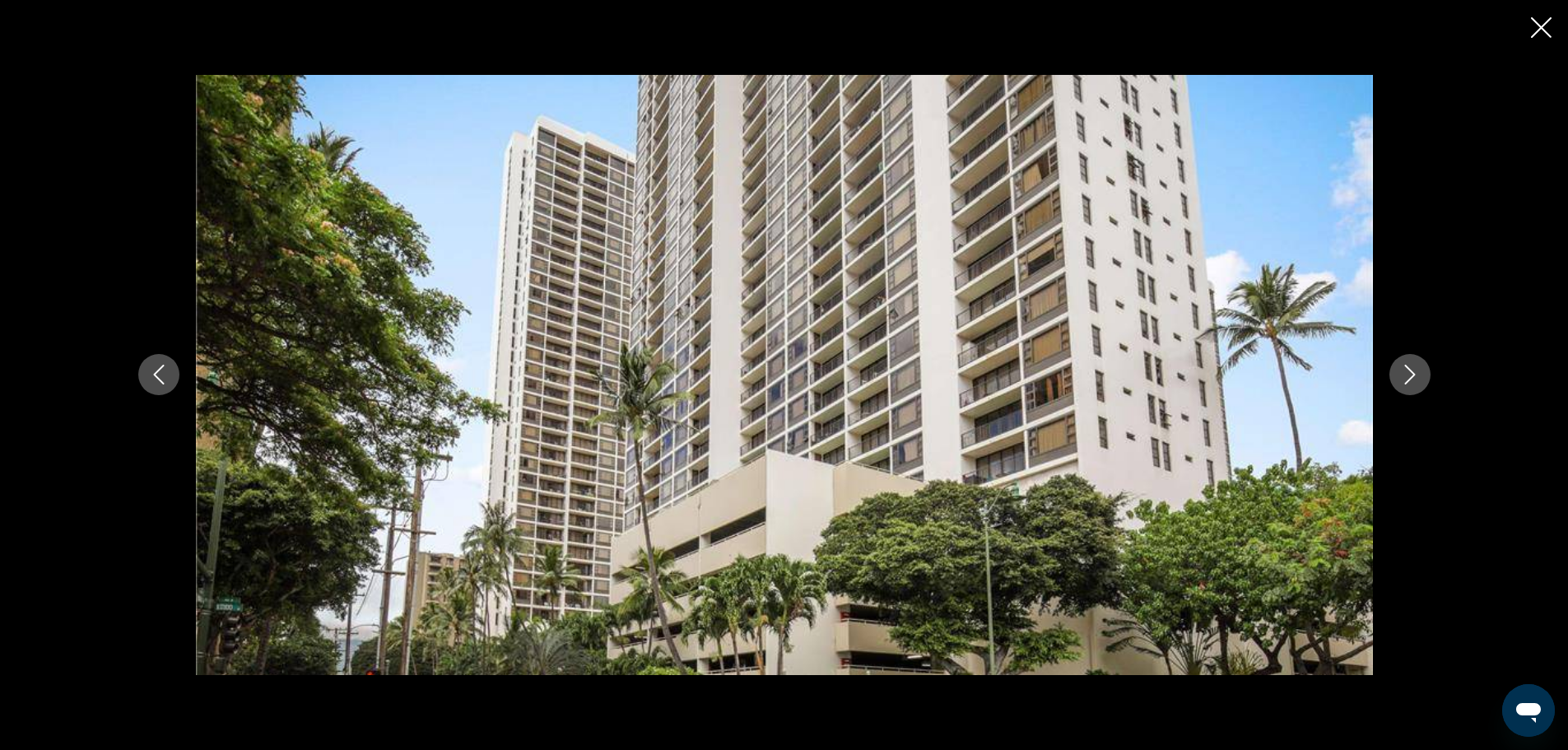
click at [1417, 372] on icon "Next image" at bounding box center [1409, 374] width 20 height 20
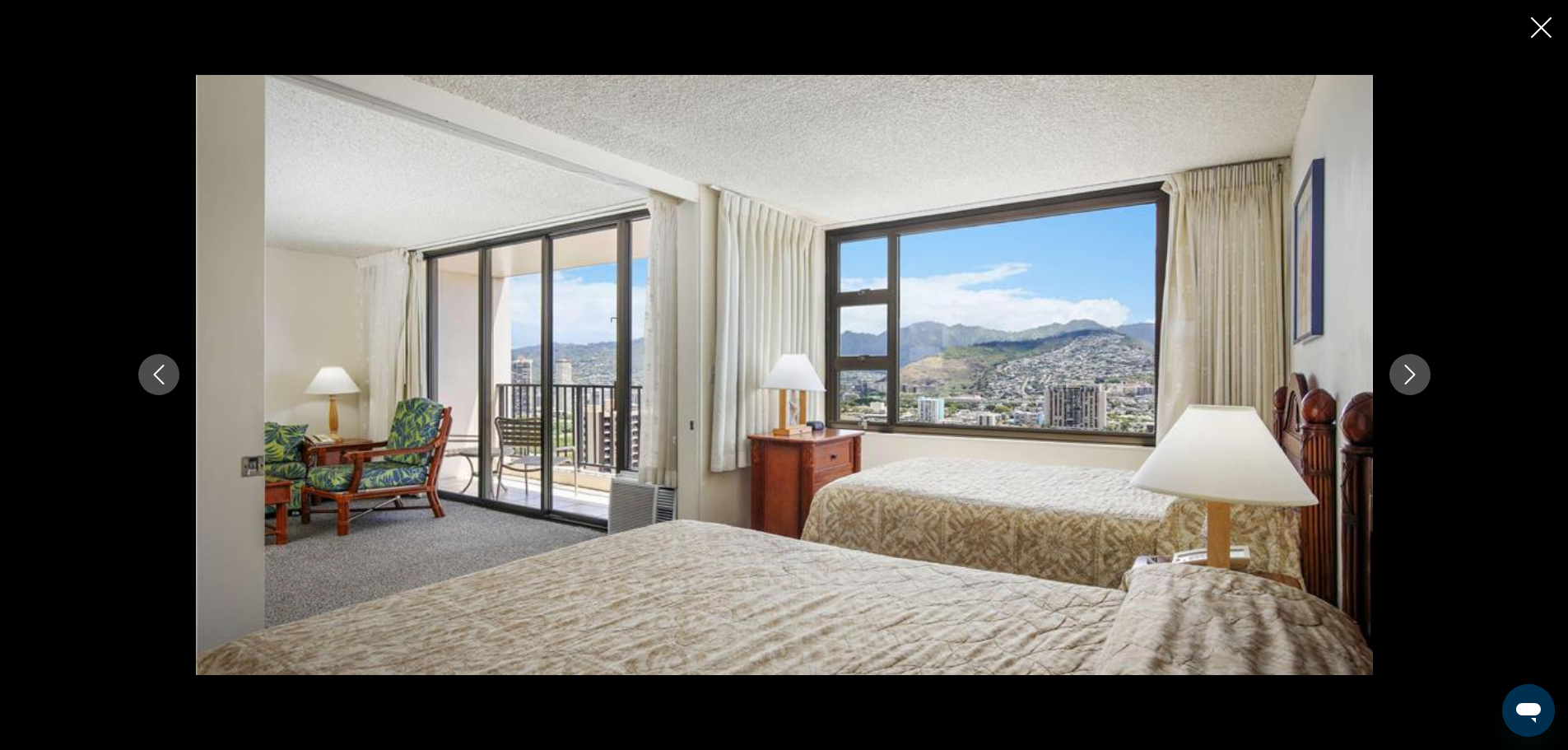
click at [1417, 372] on icon "Next image" at bounding box center [1409, 374] width 20 height 20
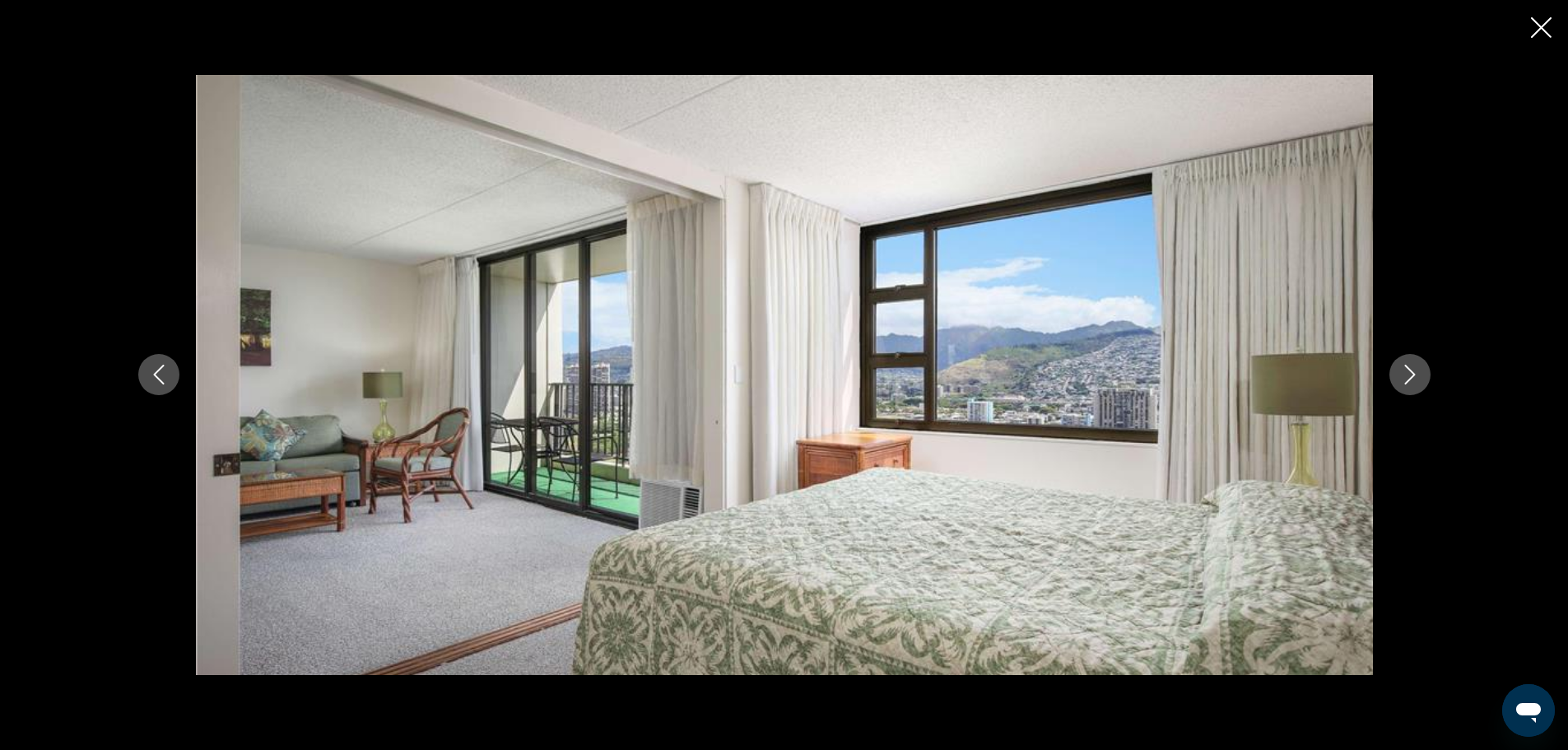
click at [1417, 372] on icon "Next image" at bounding box center [1409, 374] width 20 height 20
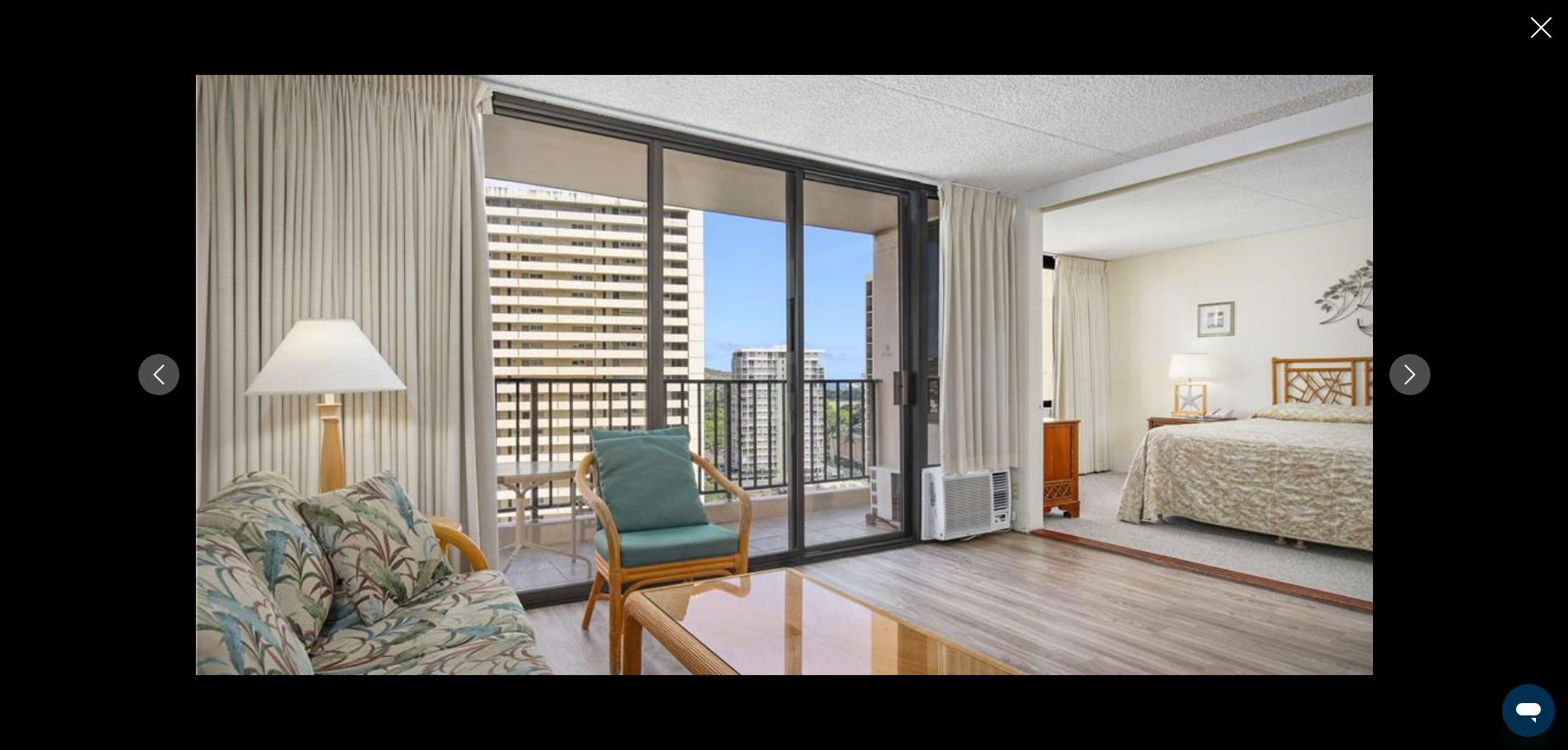
click at [1417, 372] on icon "Next image" at bounding box center [1409, 374] width 20 height 20
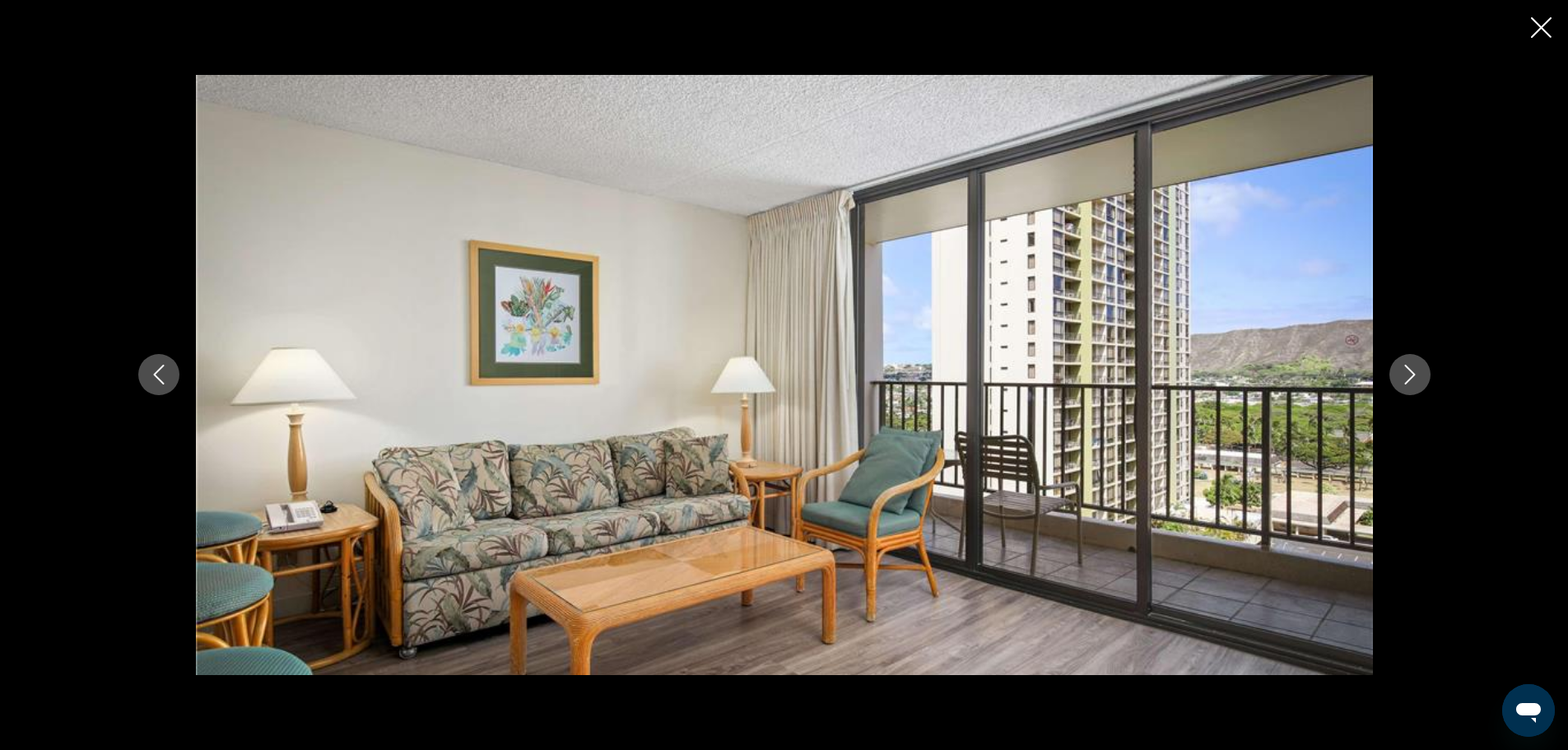
click at [1417, 372] on icon "Next image" at bounding box center [1409, 374] width 20 height 20
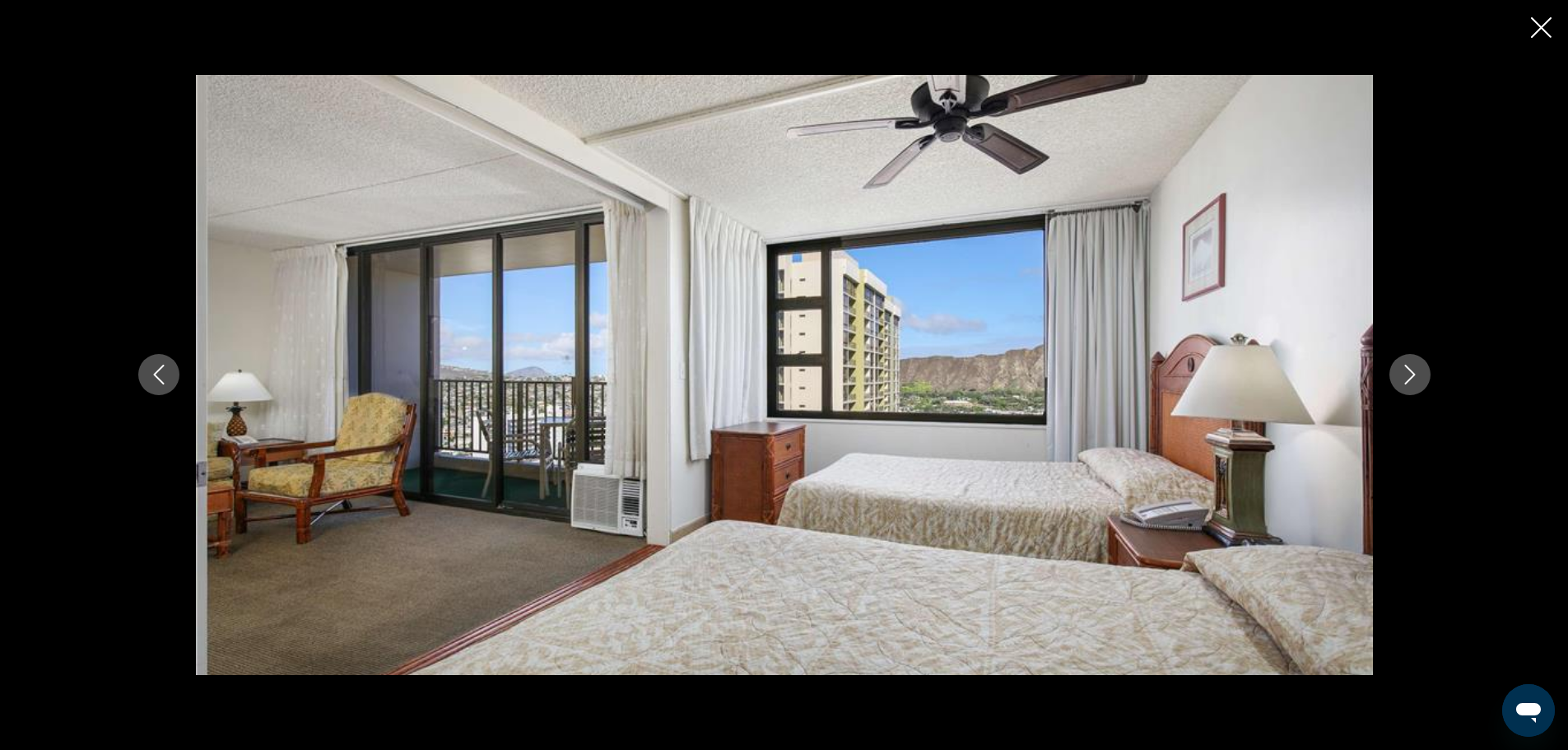
click at [1417, 372] on icon "Next image" at bounding box center [1409, 374] width 20 height 20
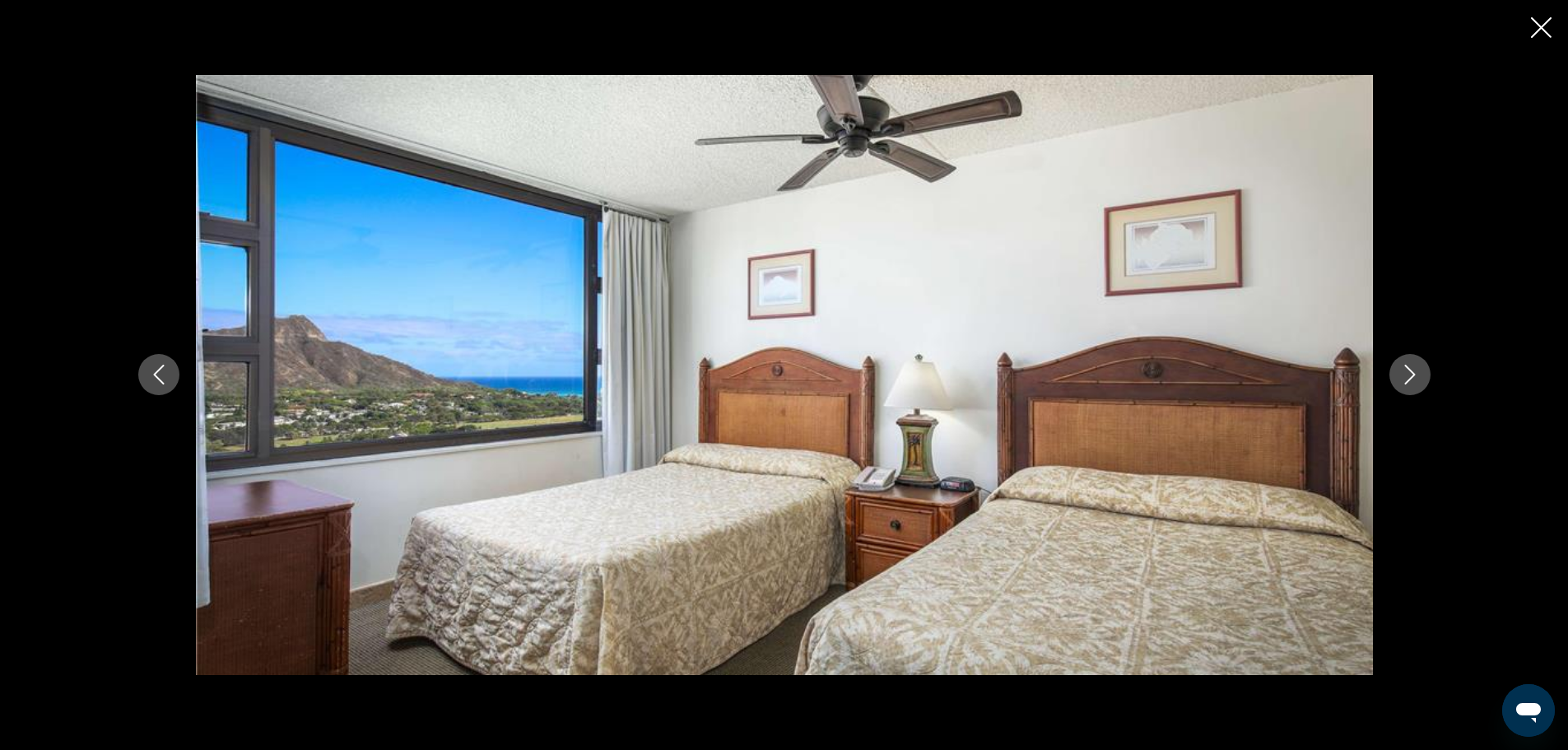
click at [1417, 372] on icon "Next image" at bounding box center [1409, 374] width 20 height 20
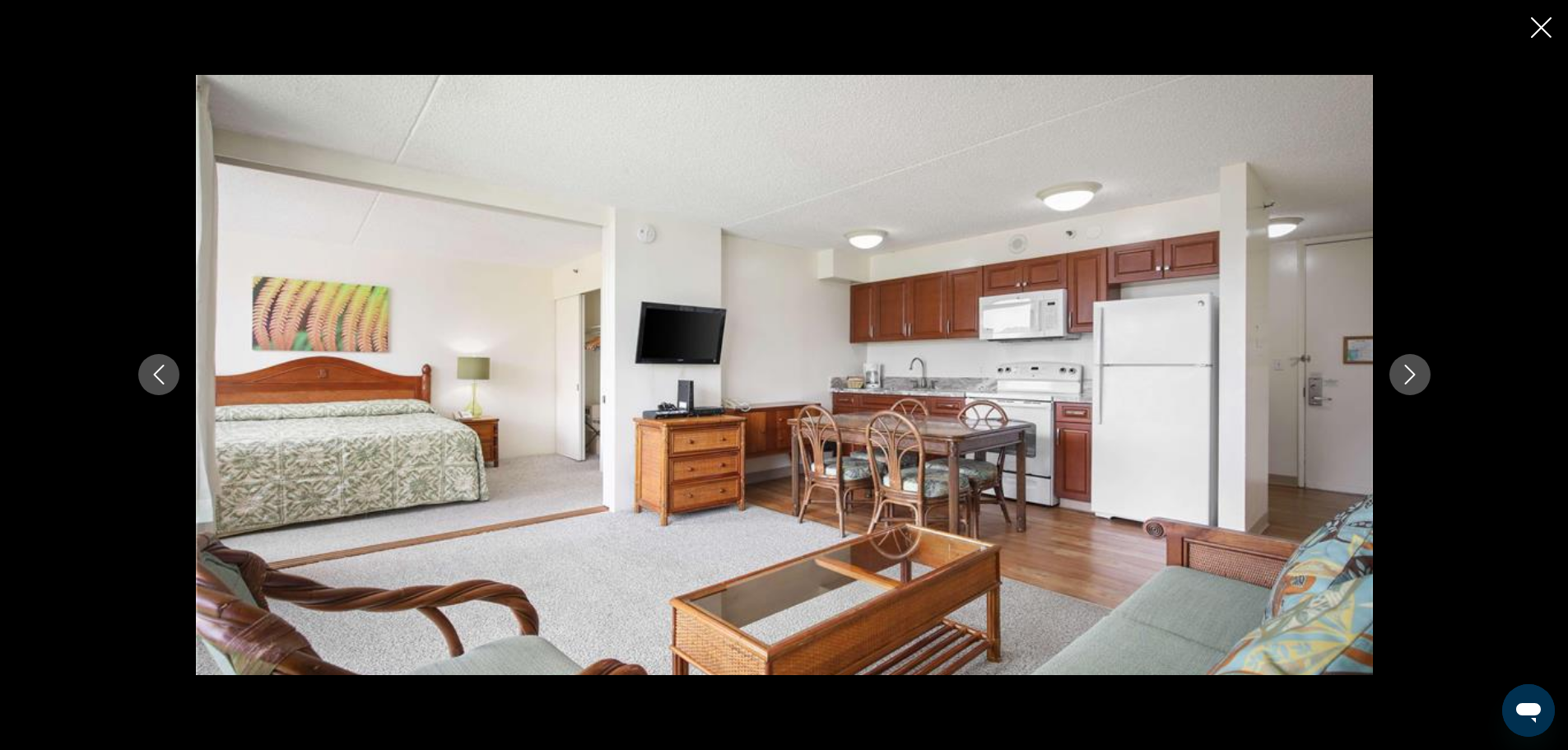
click at [1417, 372] on icon "Next image" at bounding box center [1409, 374] width 20 height 20
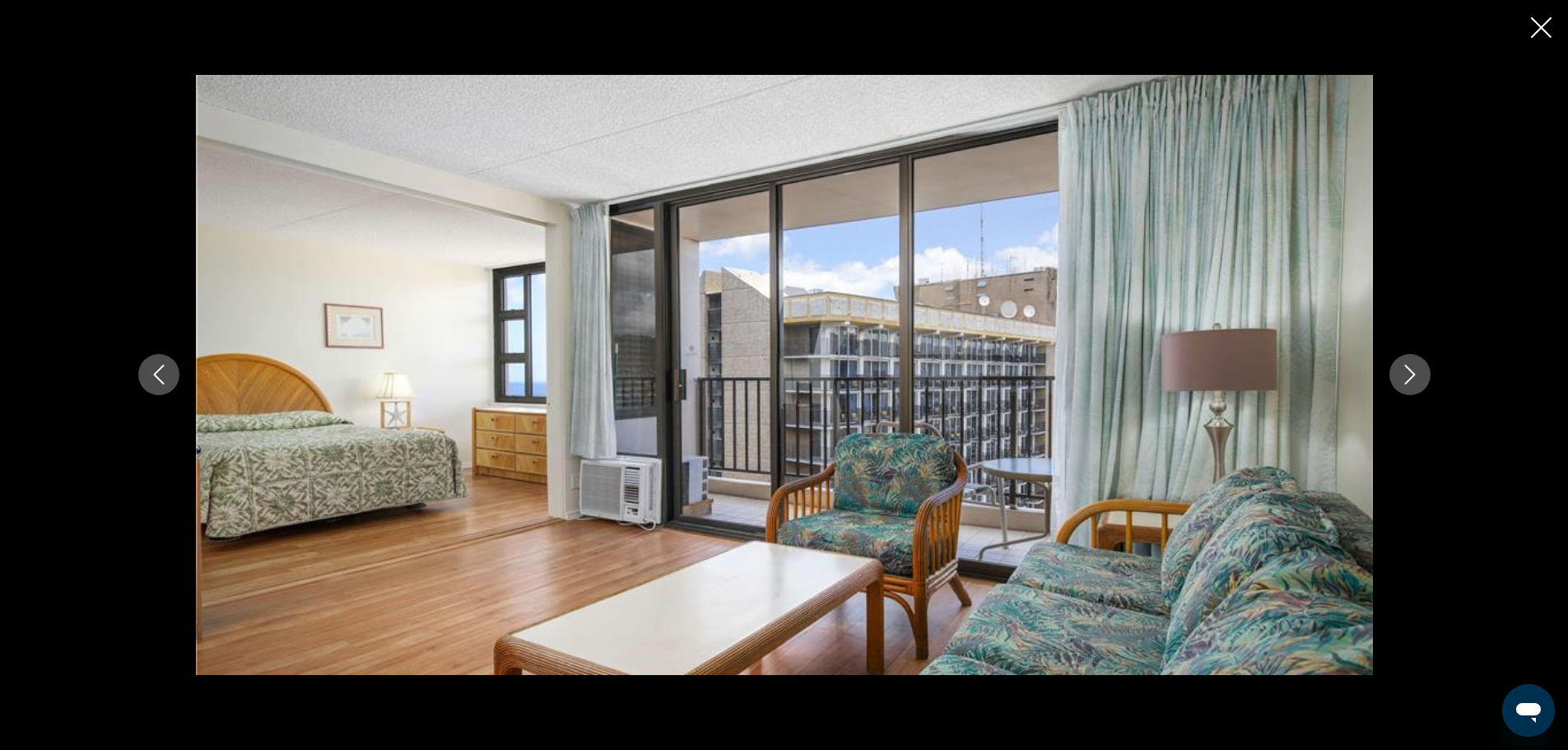
click at [1417, 372] on icon "Next image" at bounding box center [1409, 374] width 20 height 20
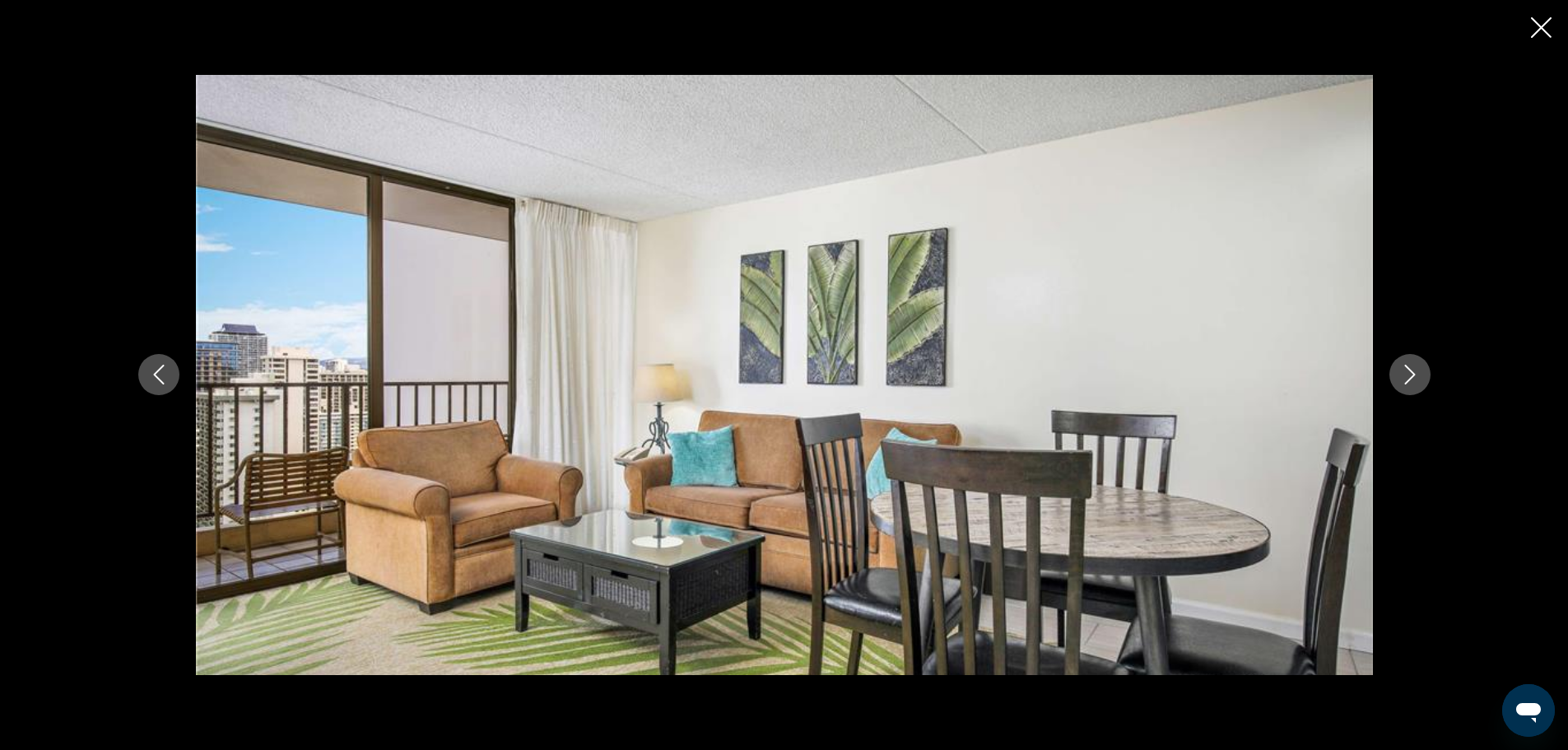
click at [1417, 372] on icon "Next image" at bounding box center [1409, 374] width 20 height 20
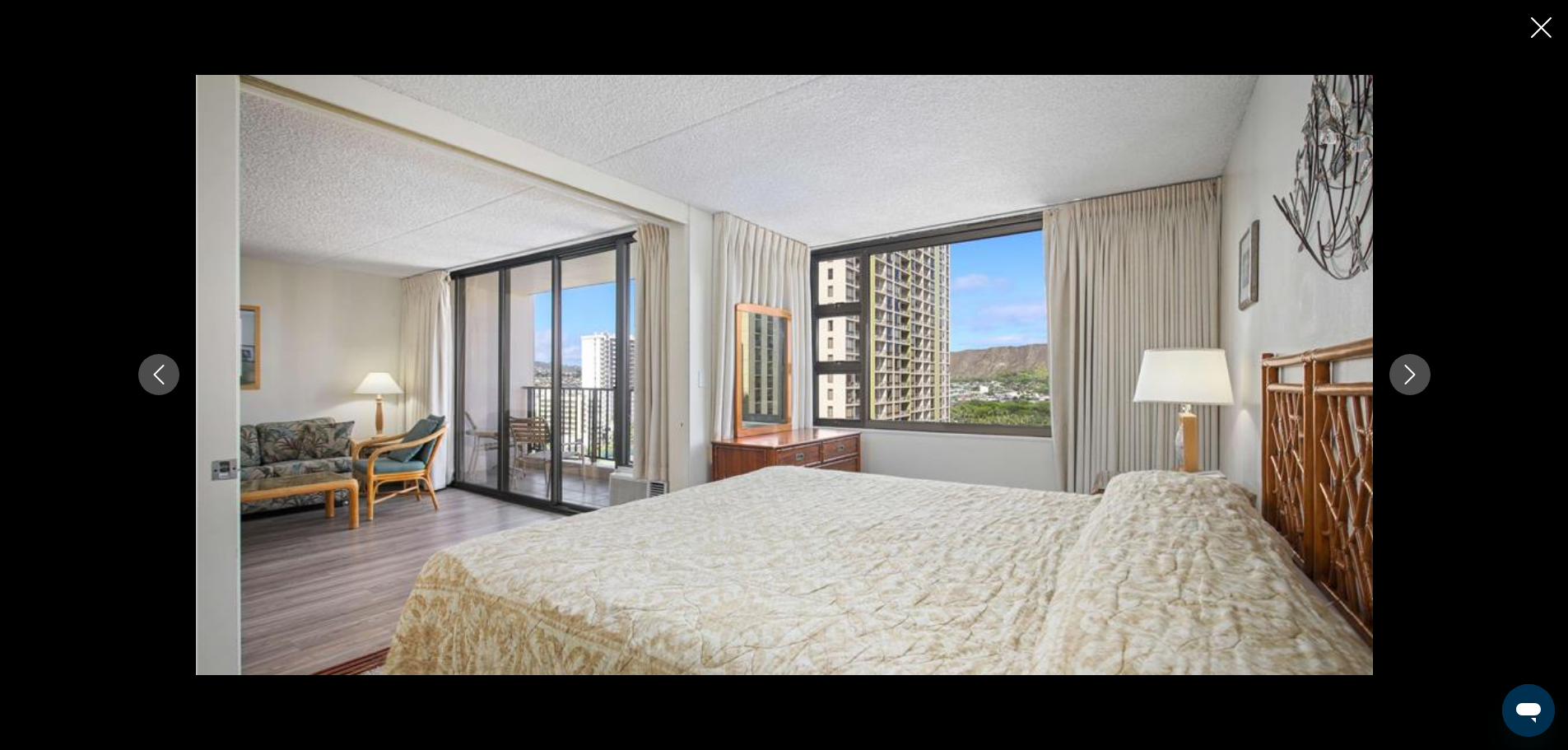
click at [1417, 372] on icon "Next image" at bounding box center [1409, 374] width 20 height 20
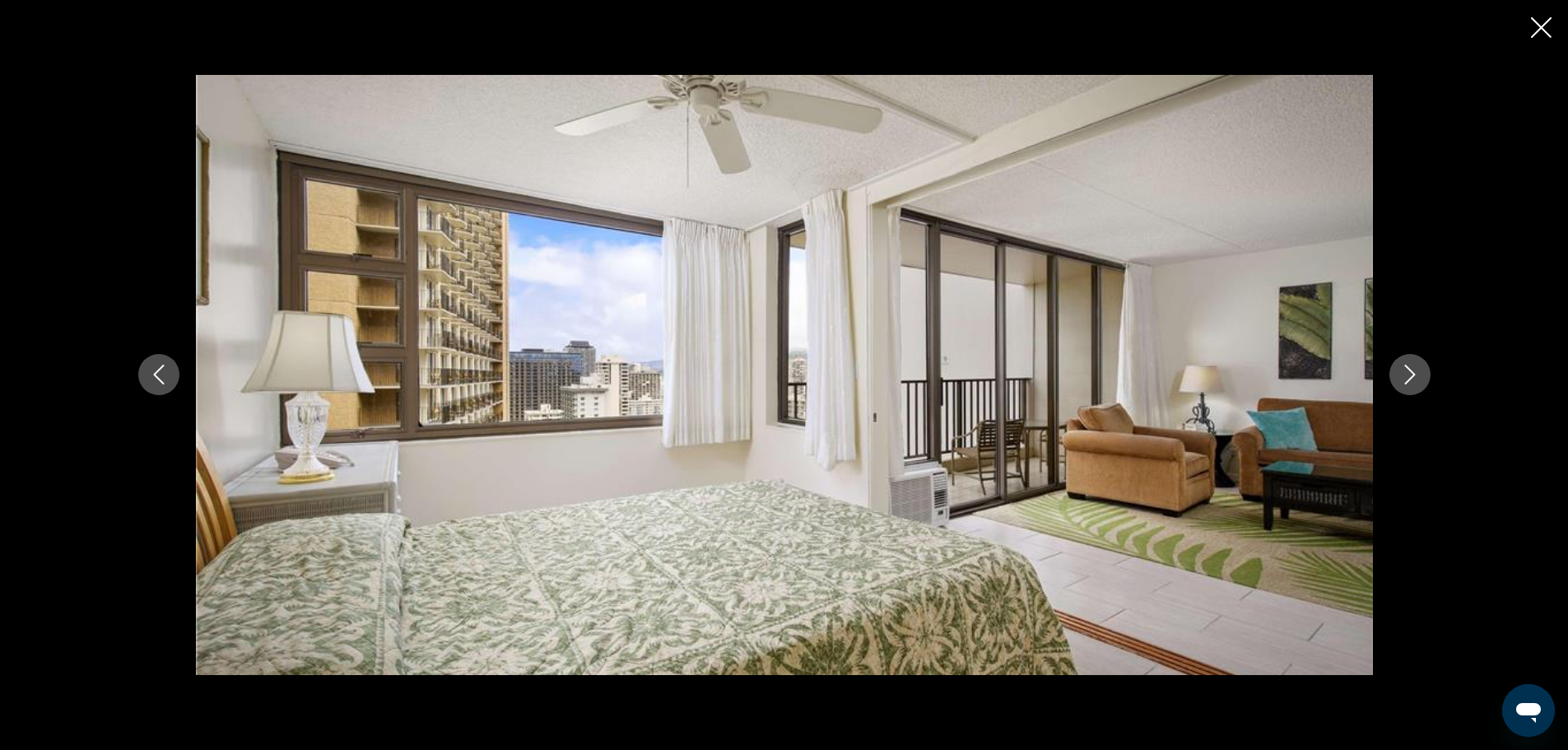
click at [1417, 372] on icon "Next image" at bounding box center [1409, 374] width 20 height 20
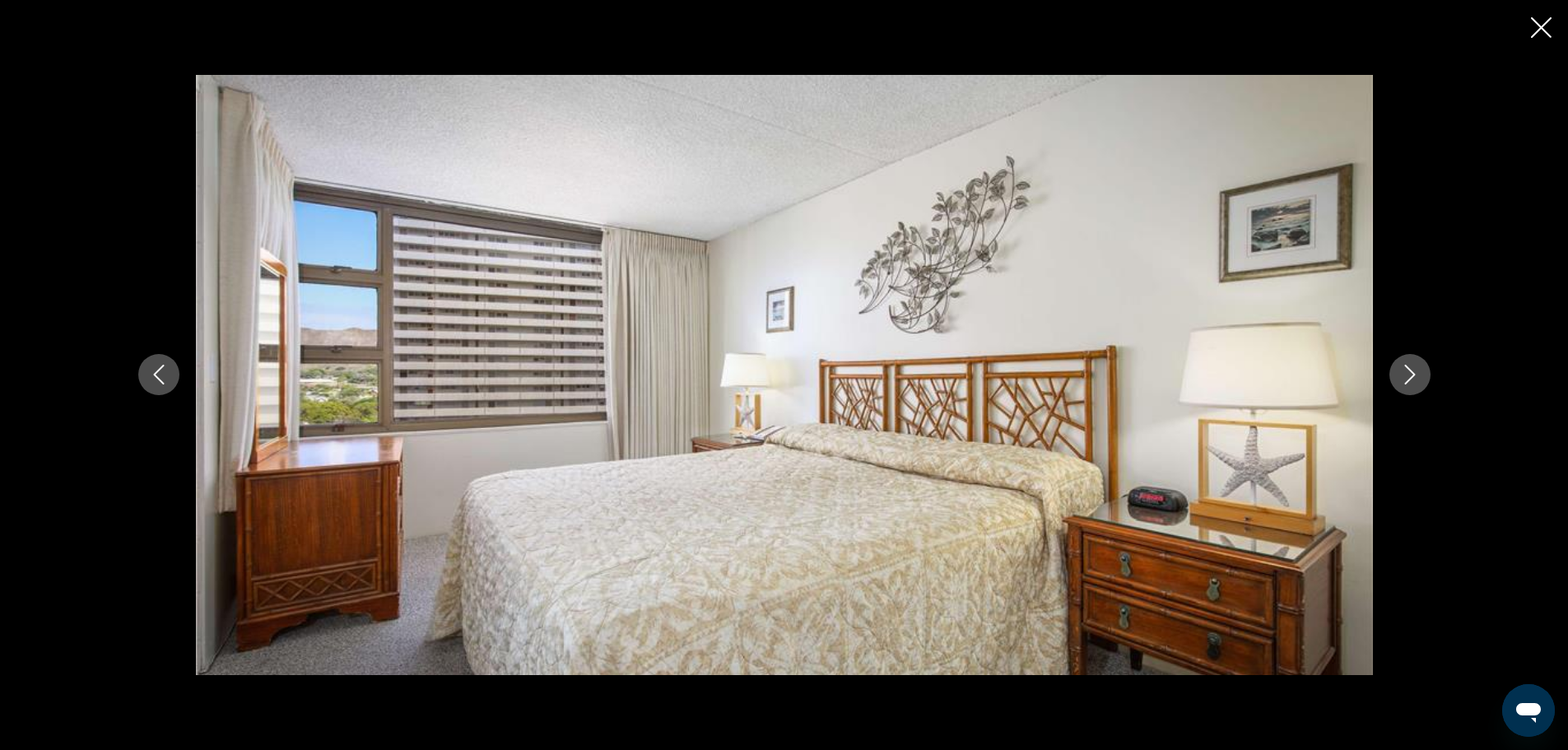
click at [1417, 372] on icon "Next image" at bounding box center [1409, 374] width 20 height 20
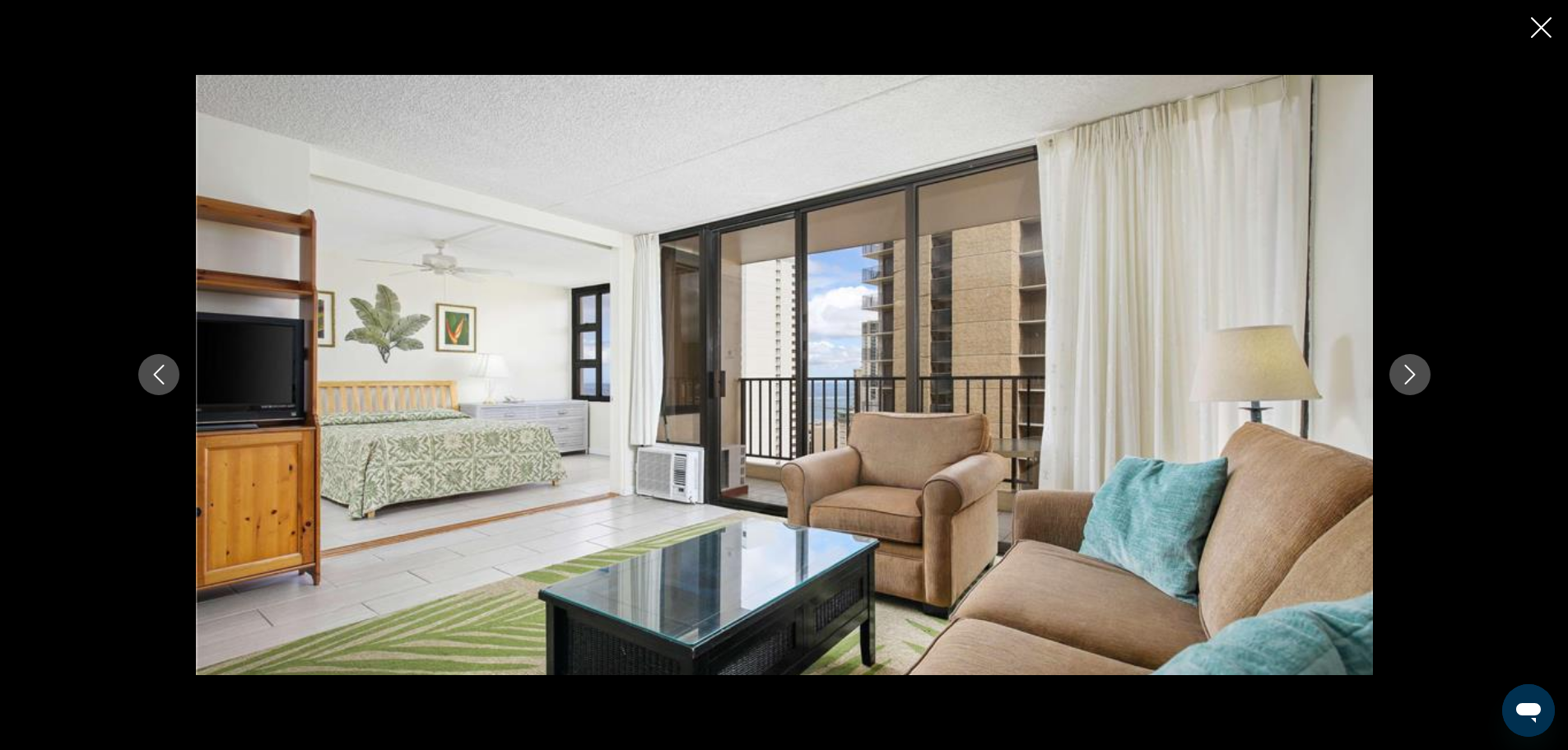
click at [1417, 372] on icon "Next image" at bounding box center [1409, 374] width 20 height 20
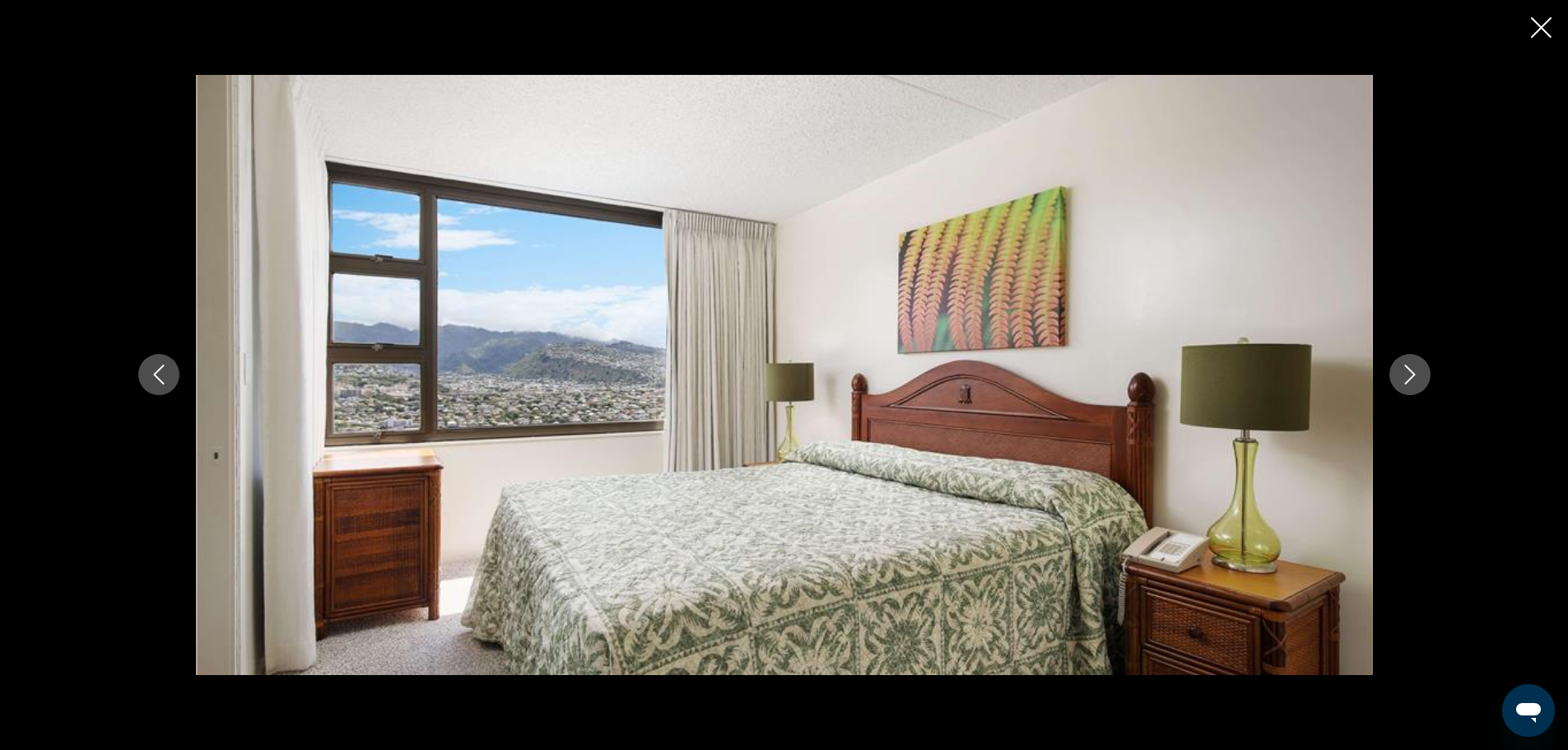
click at [1417, 372] on icon "Next image" at bounding box center [1409, 374] width 20 height 20
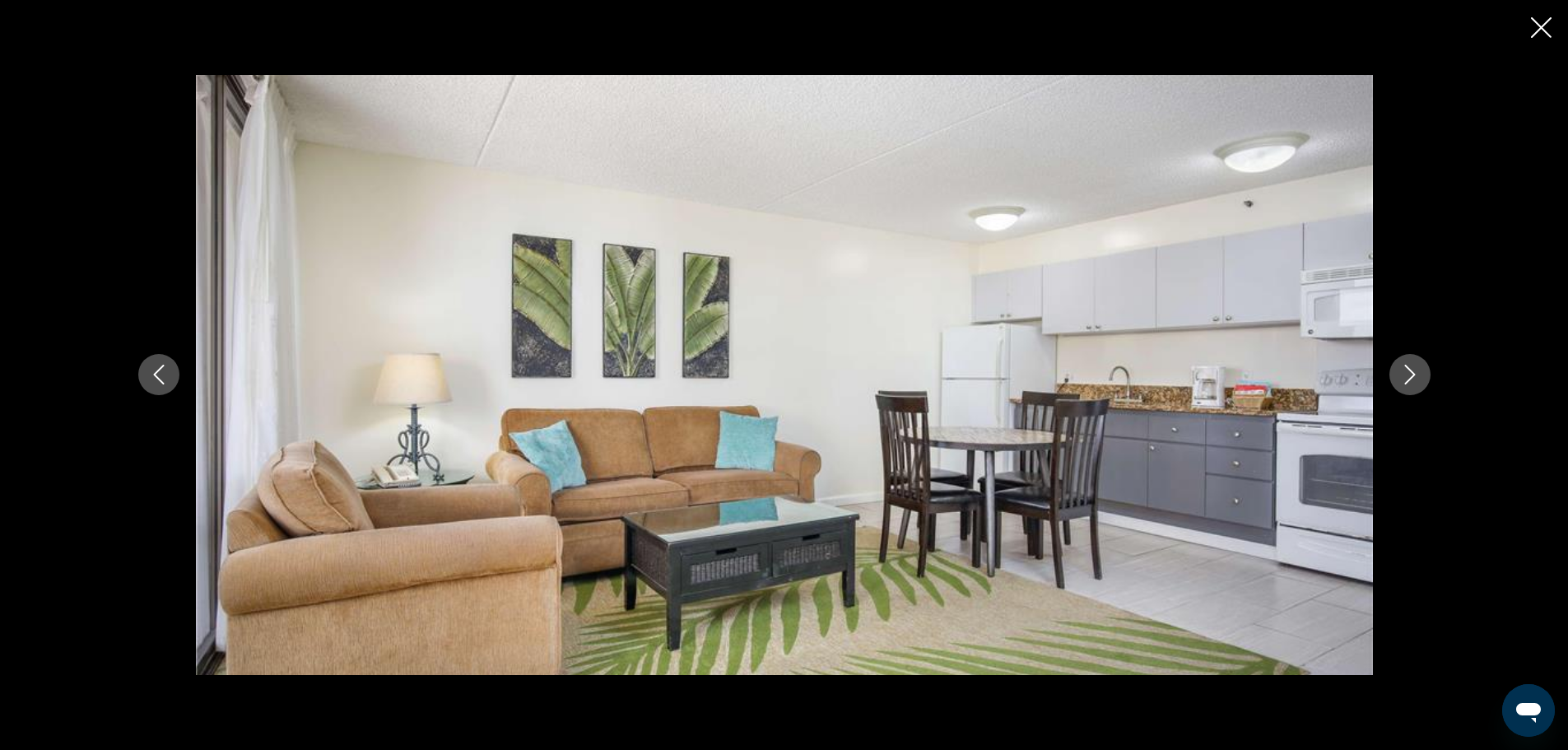
click at [1417, 372] on icon "Next image" at bounding box center [1409, 374] width 20 height 20
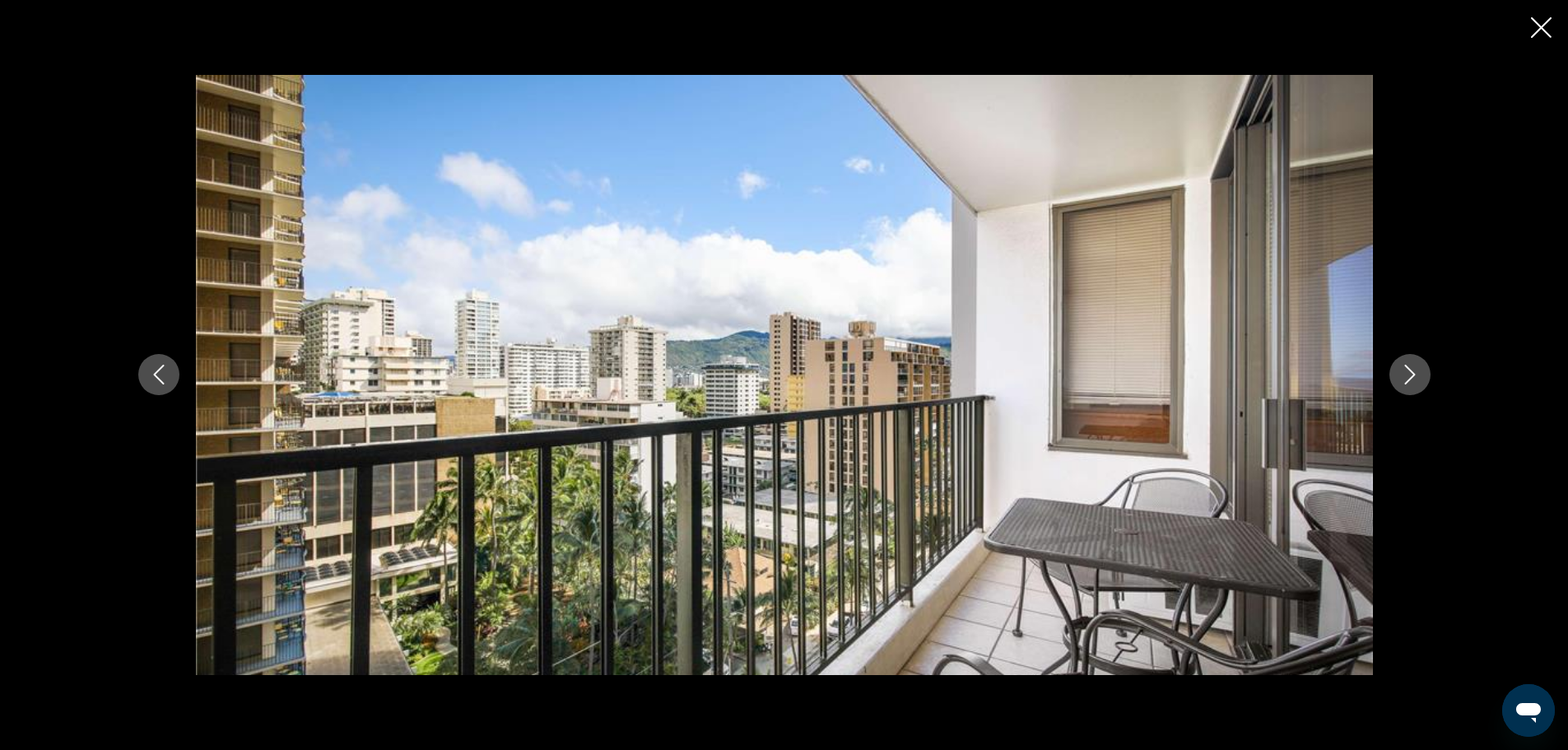
click at [1417, 372] on icon "Next image" at bounding box center [1409, 374] width 20 height 20
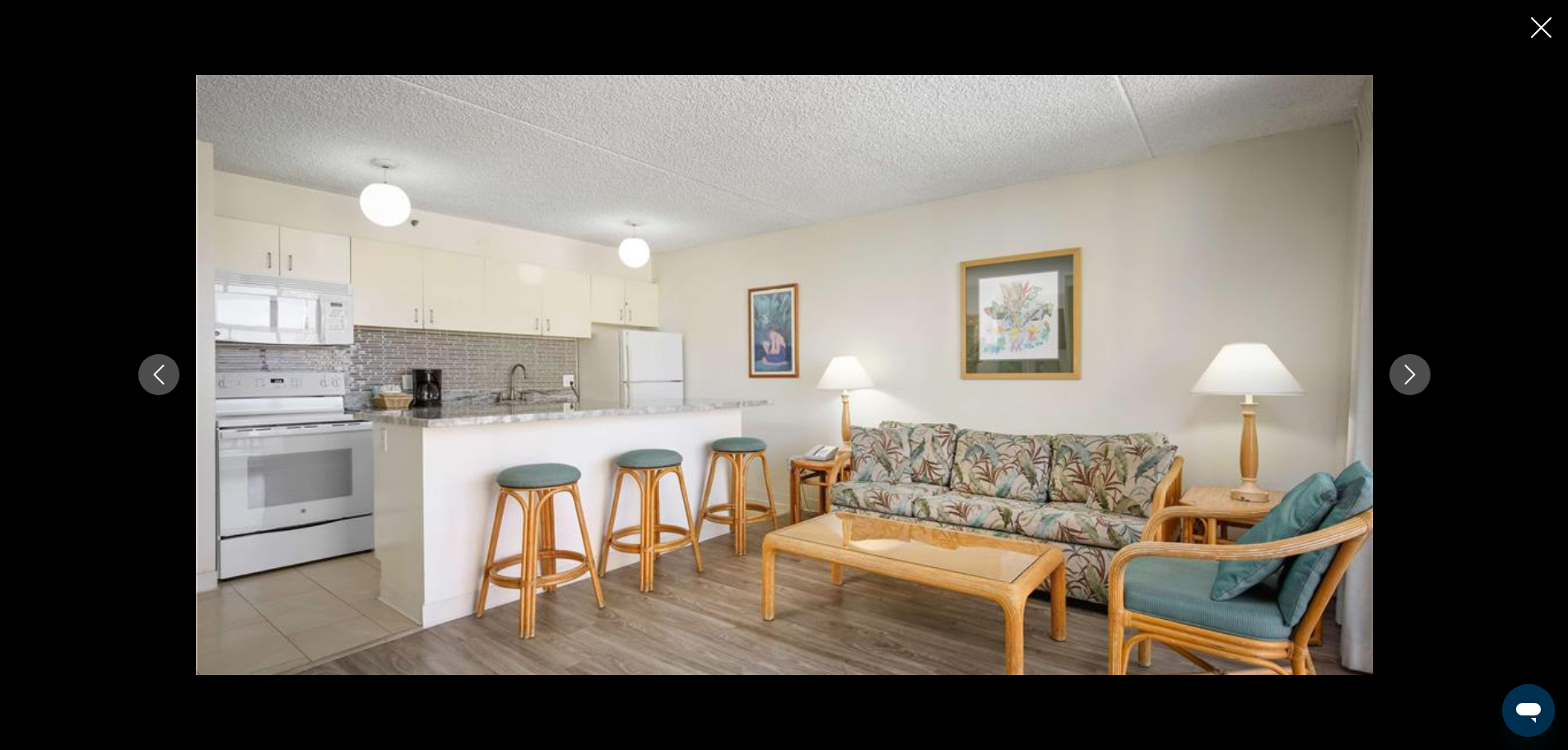
click at [1542, 28] on icon "Close slideshow" at bounding box center [1540, 28] width 21 height 21
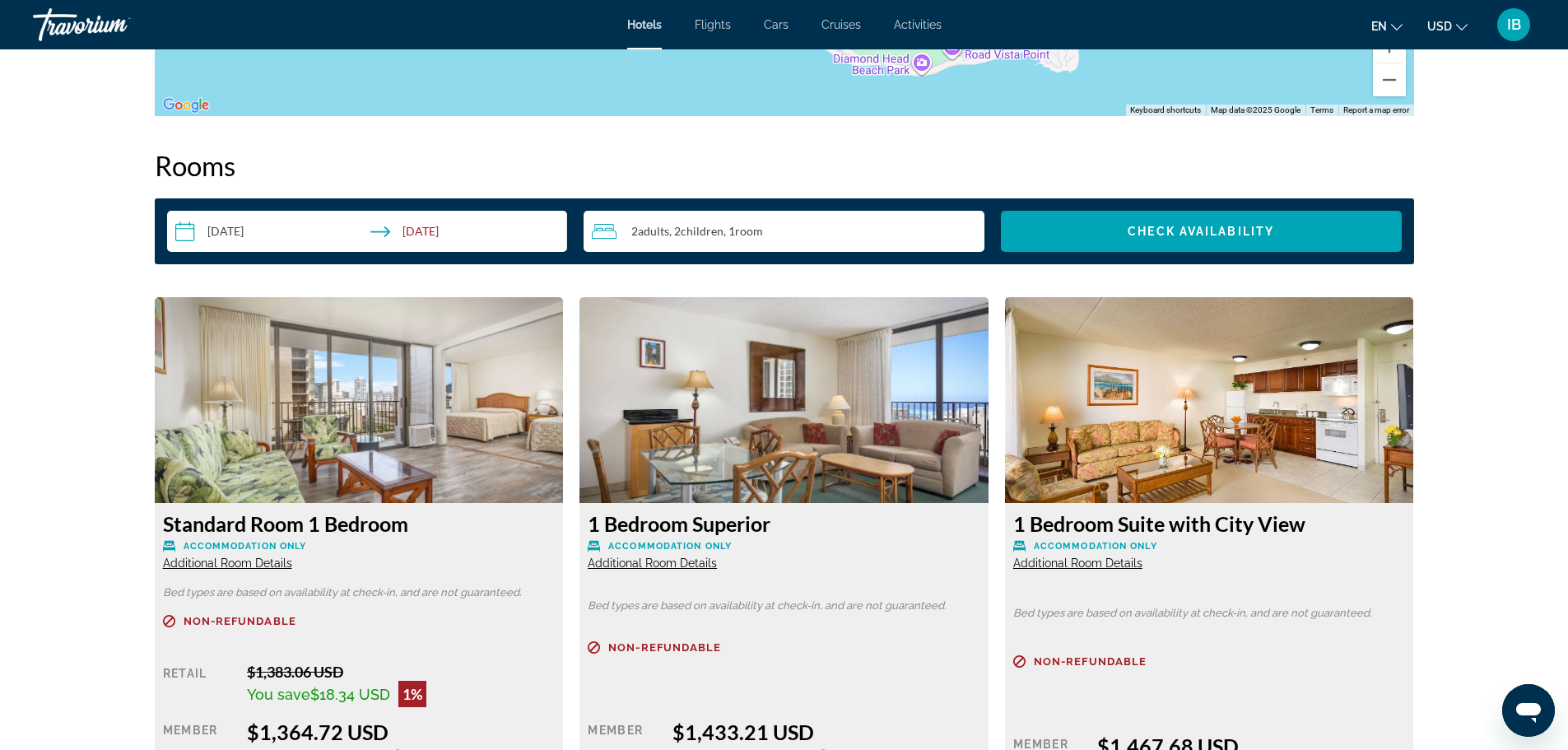
scroll to position [2155, 0]
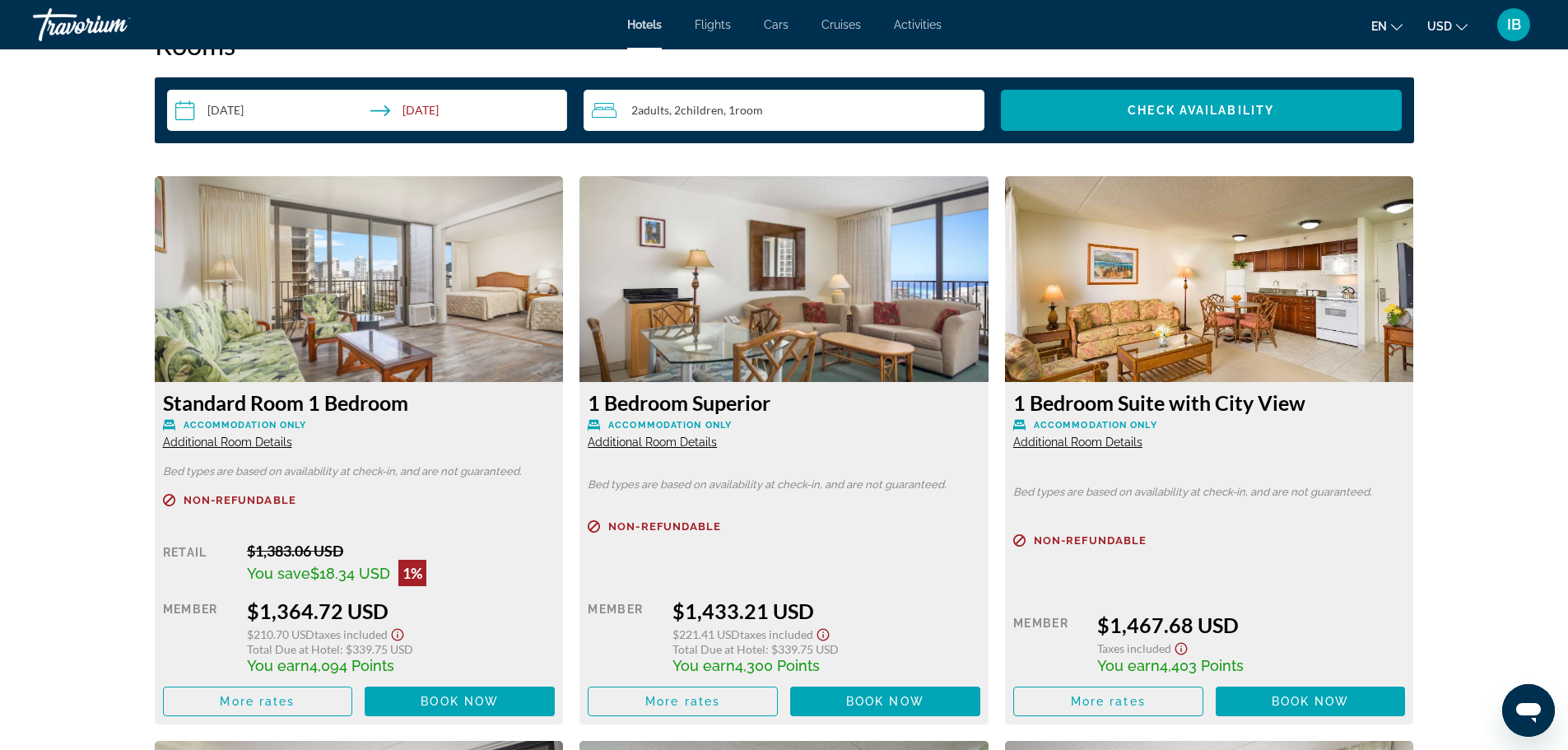
click at [260, 436] on span "Additional Room Details" at bounding box center [228, 441] width 129 height 13
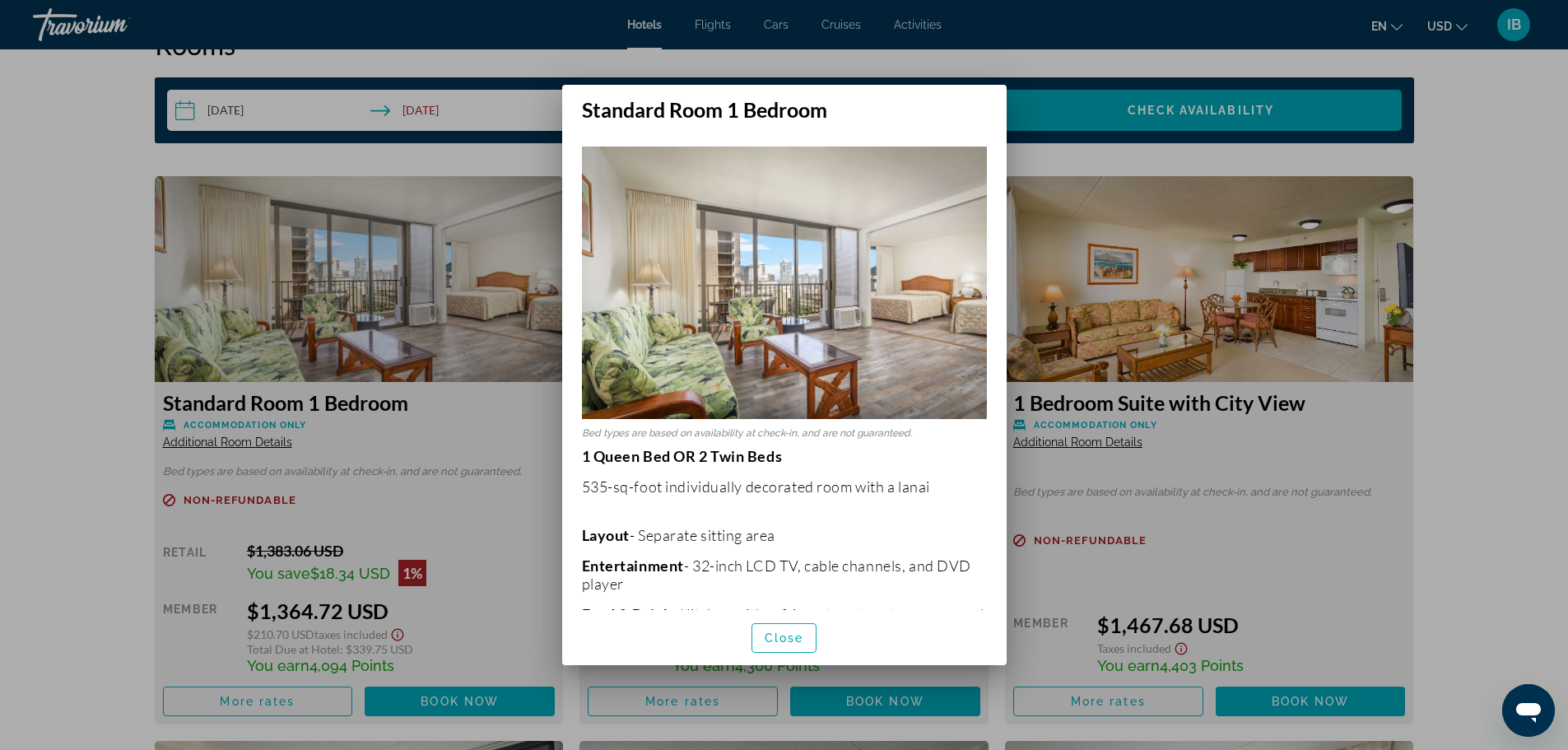
scroll to position [319, 0]
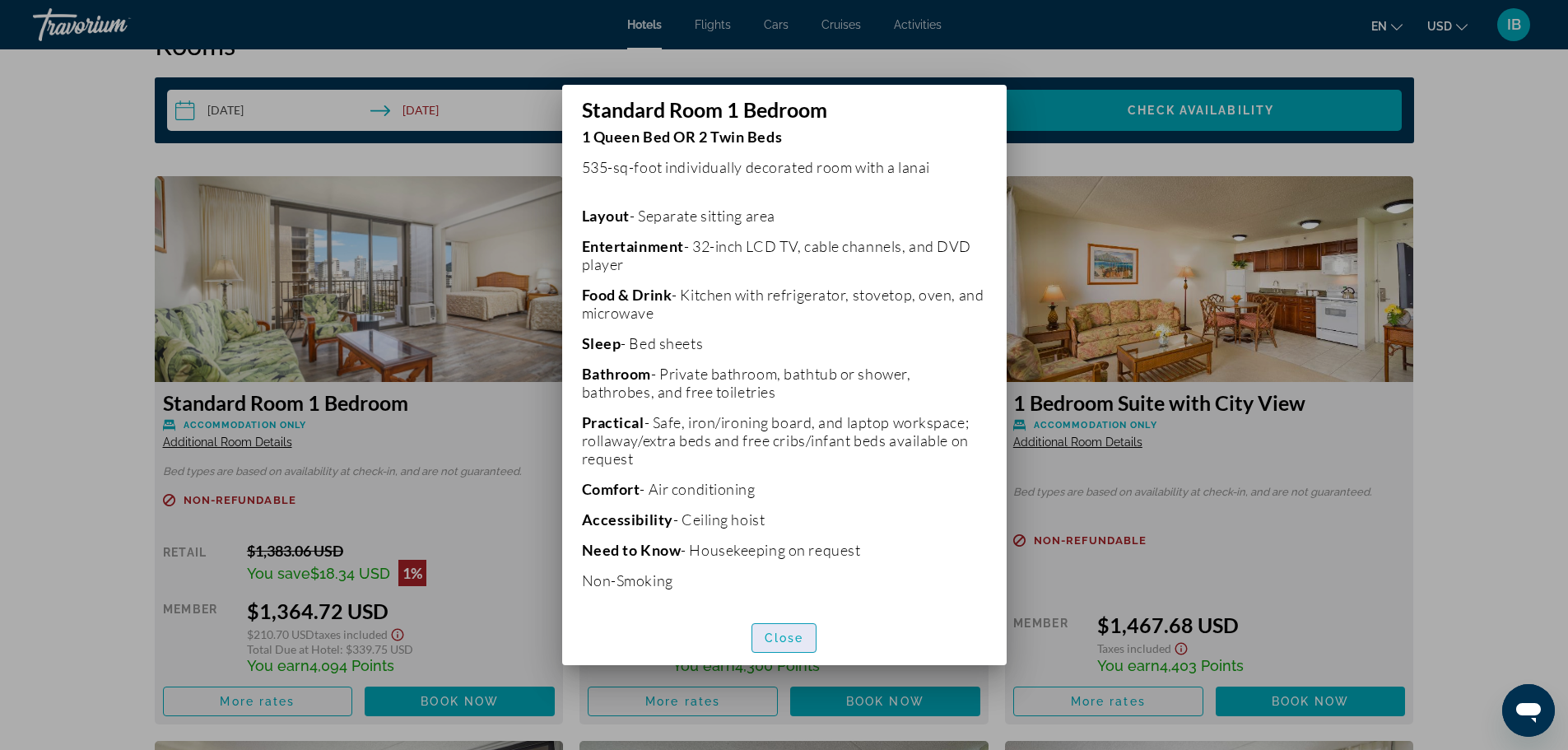
click at [778, 636] on span "Close" at bounding box center [784, 637] width 40 height 13
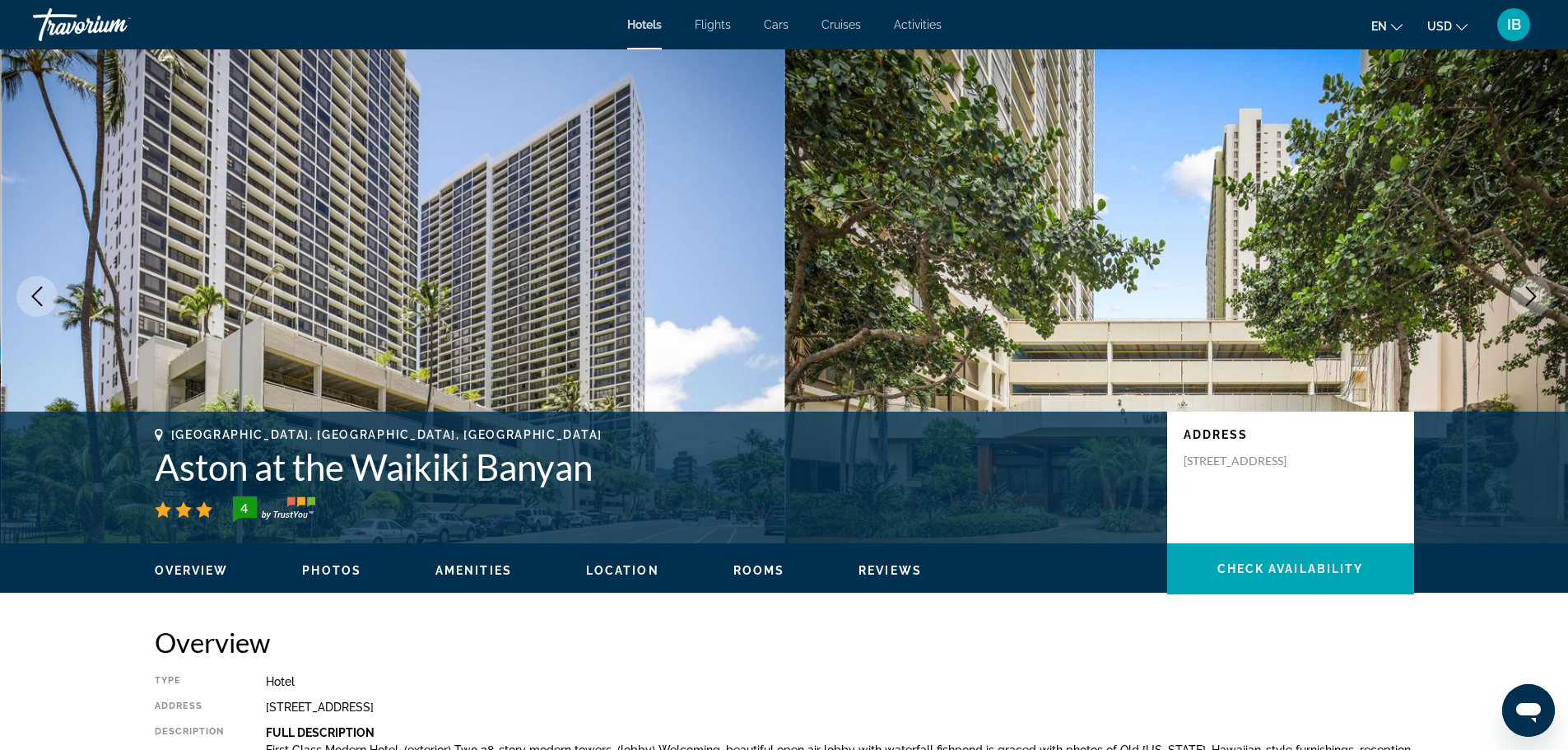
scroll to position [2155, 0]
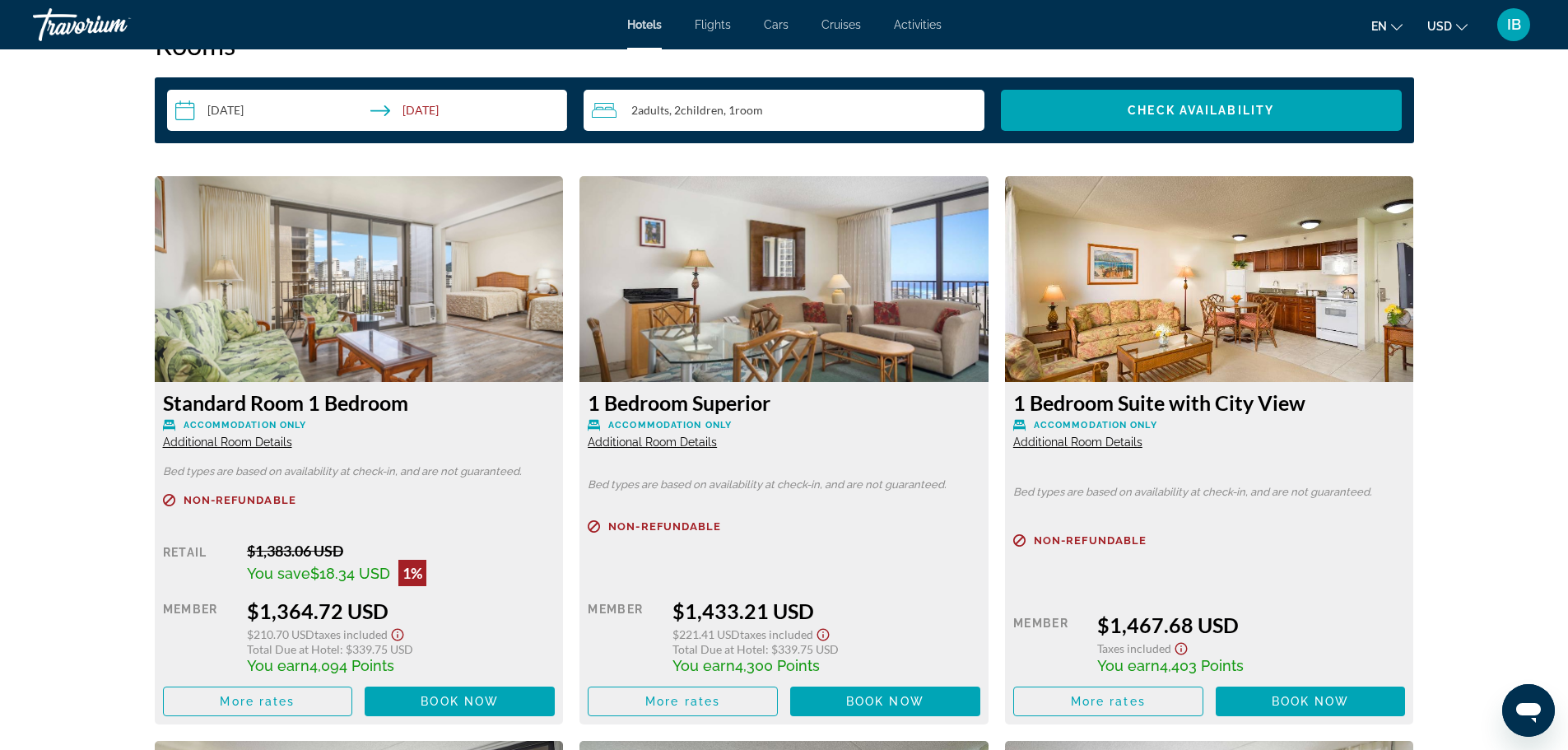
click at [1514, 399] on div "prev next Honolulu, HI, United States Aston at the Waikiki Banyan 4 Address 201…" at bounding box center [784, 323] width 1568 height 4857
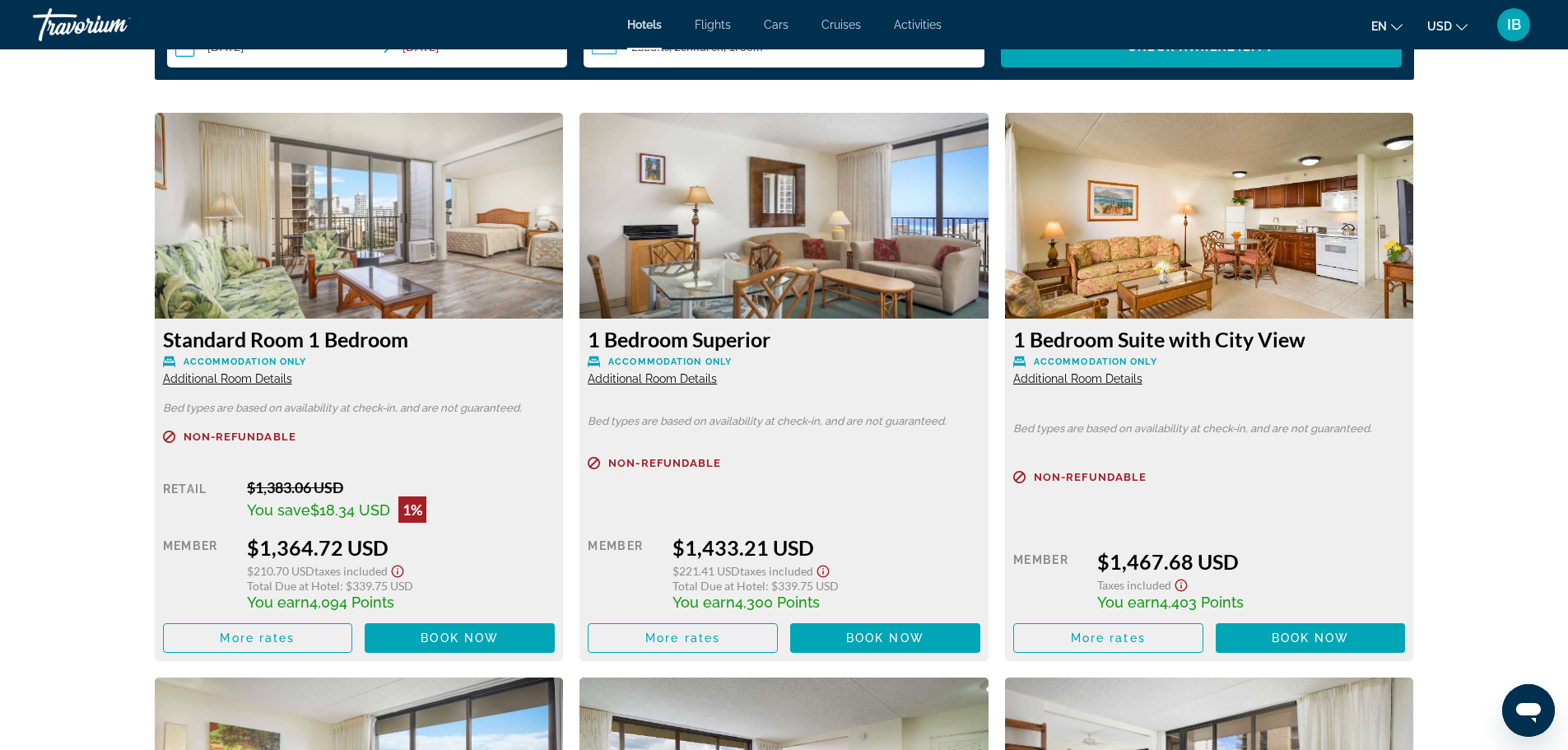
scroll to position [2221, 0]
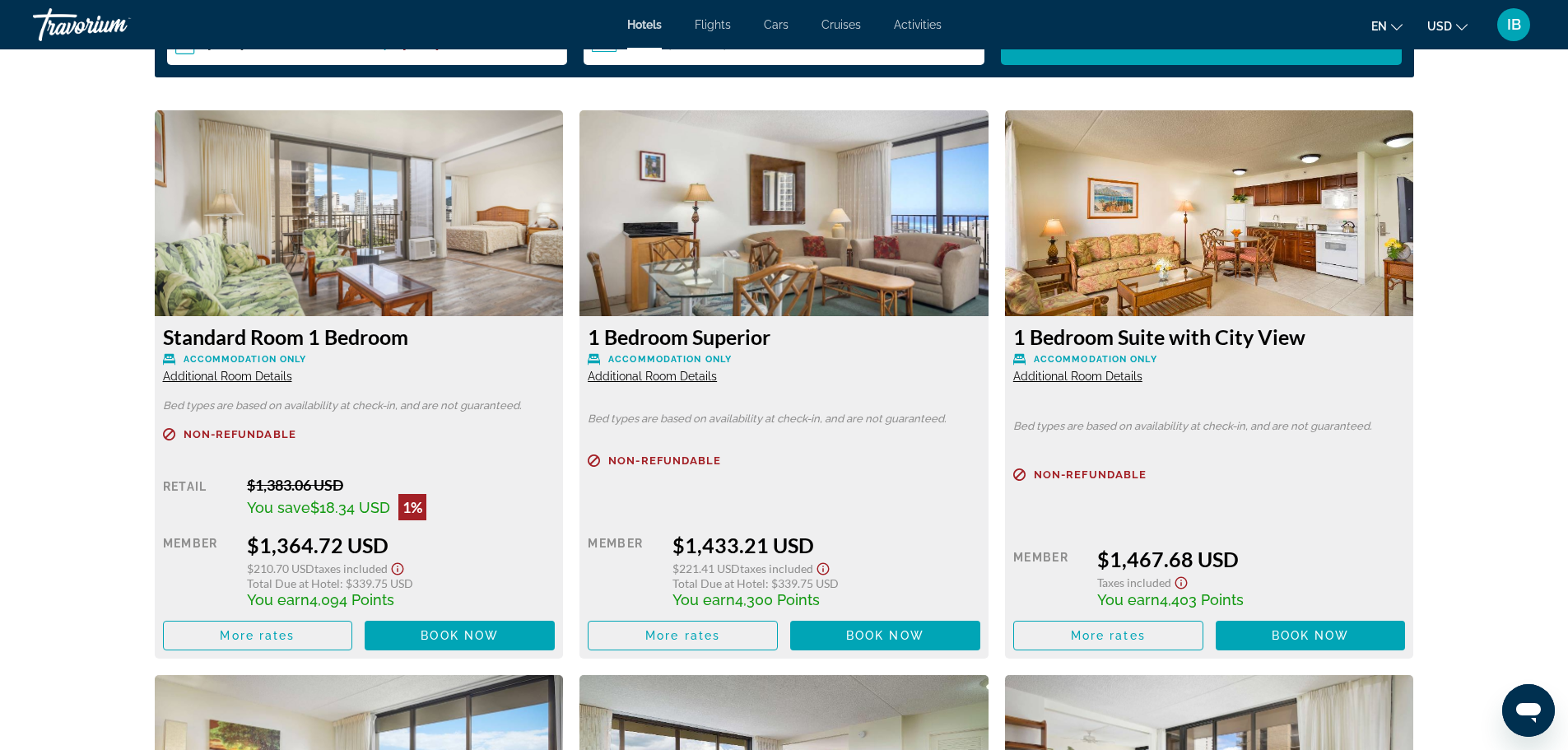
click at [1511, 415] on div "prev next Honolulu, HI, United States Aston at the Waikiki Banyan 4 Address 201…" at bounding box center [784, 257] width 1568 height 4857
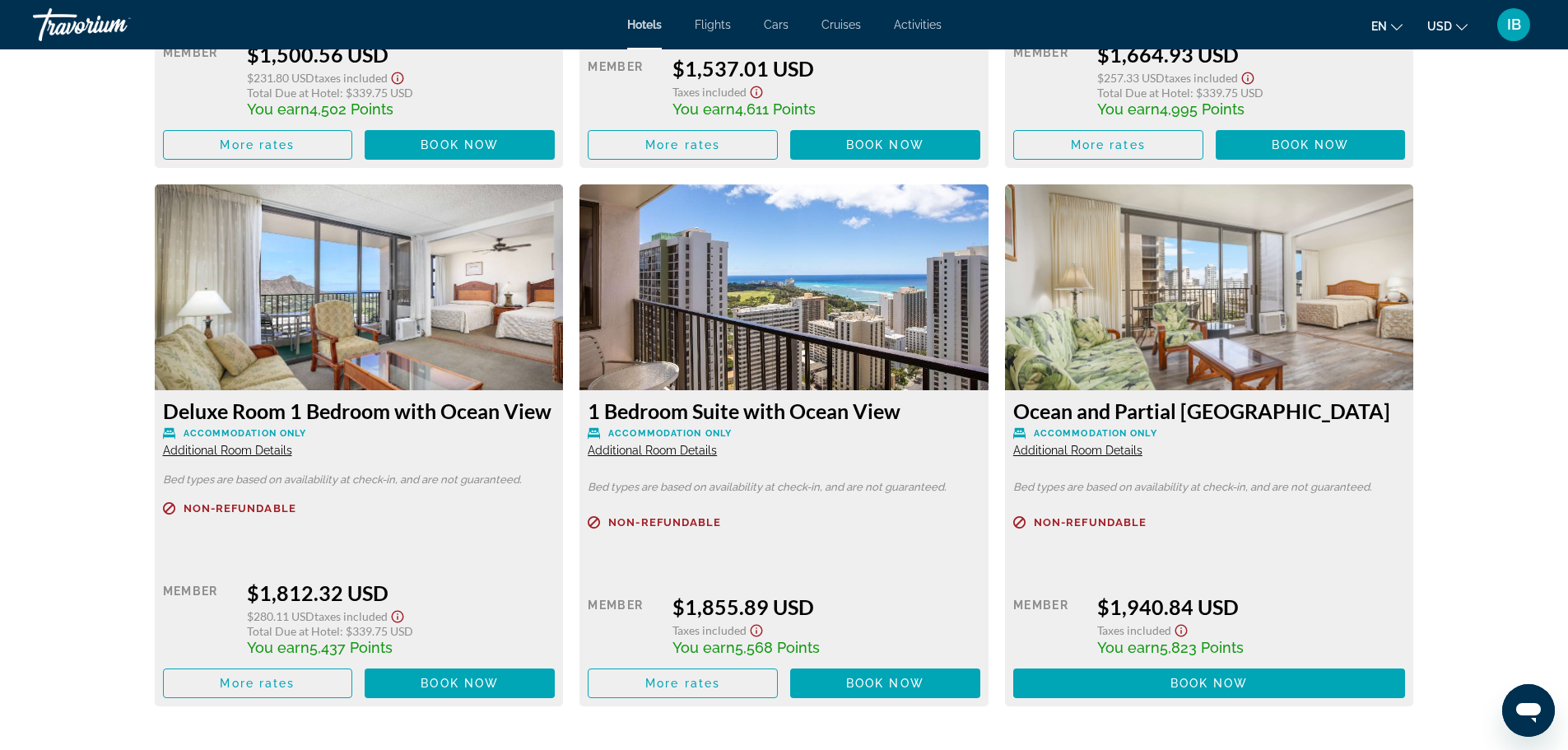
scroll to position [3242, 0]
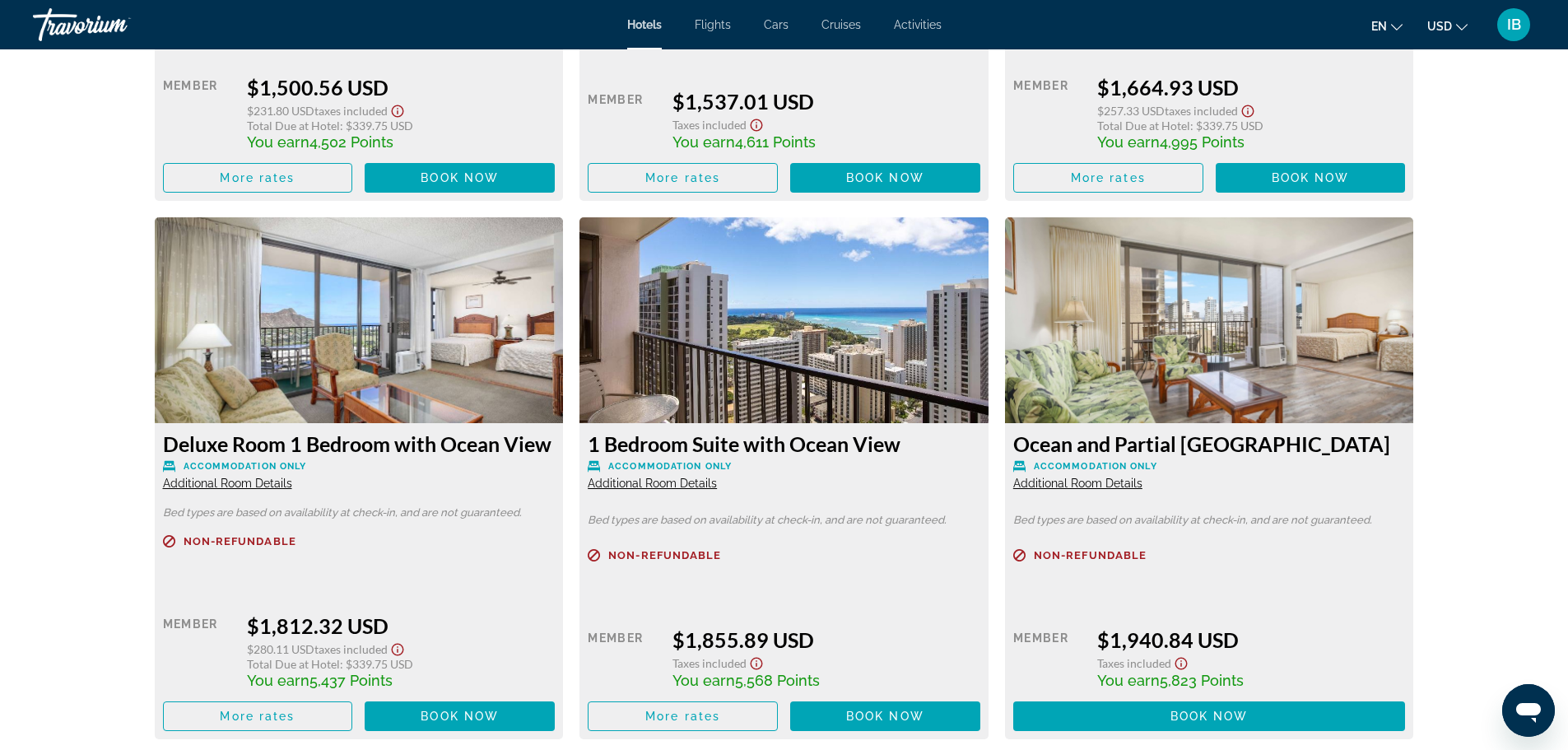
click at [1116, 479] on span "Additional Room Details" at bounding box center [1077, 483] width 129 height 13
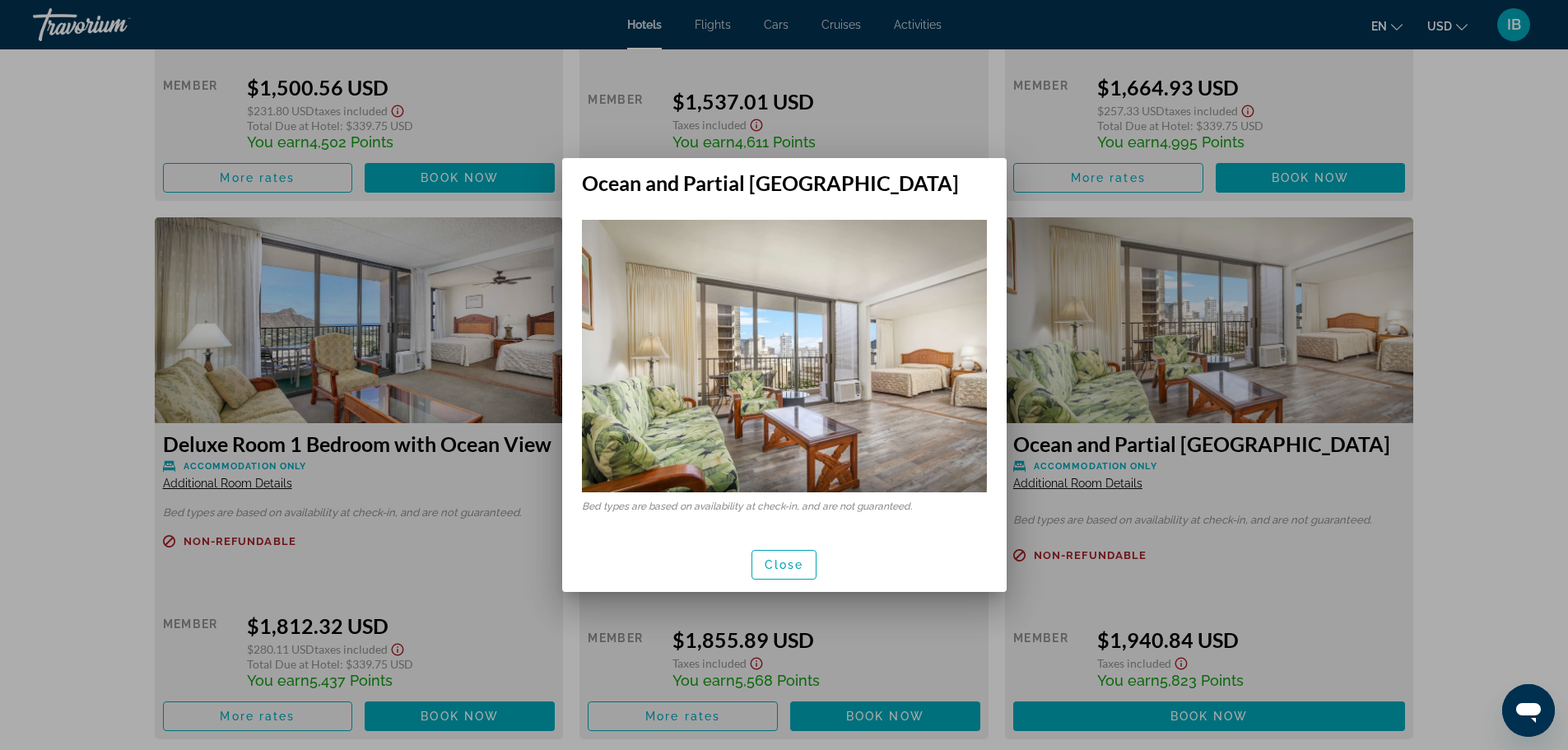
scroll to position [0, 0]
click at [794, 558] on span "Close" at bounding box center [784, 564] width 40 height 13
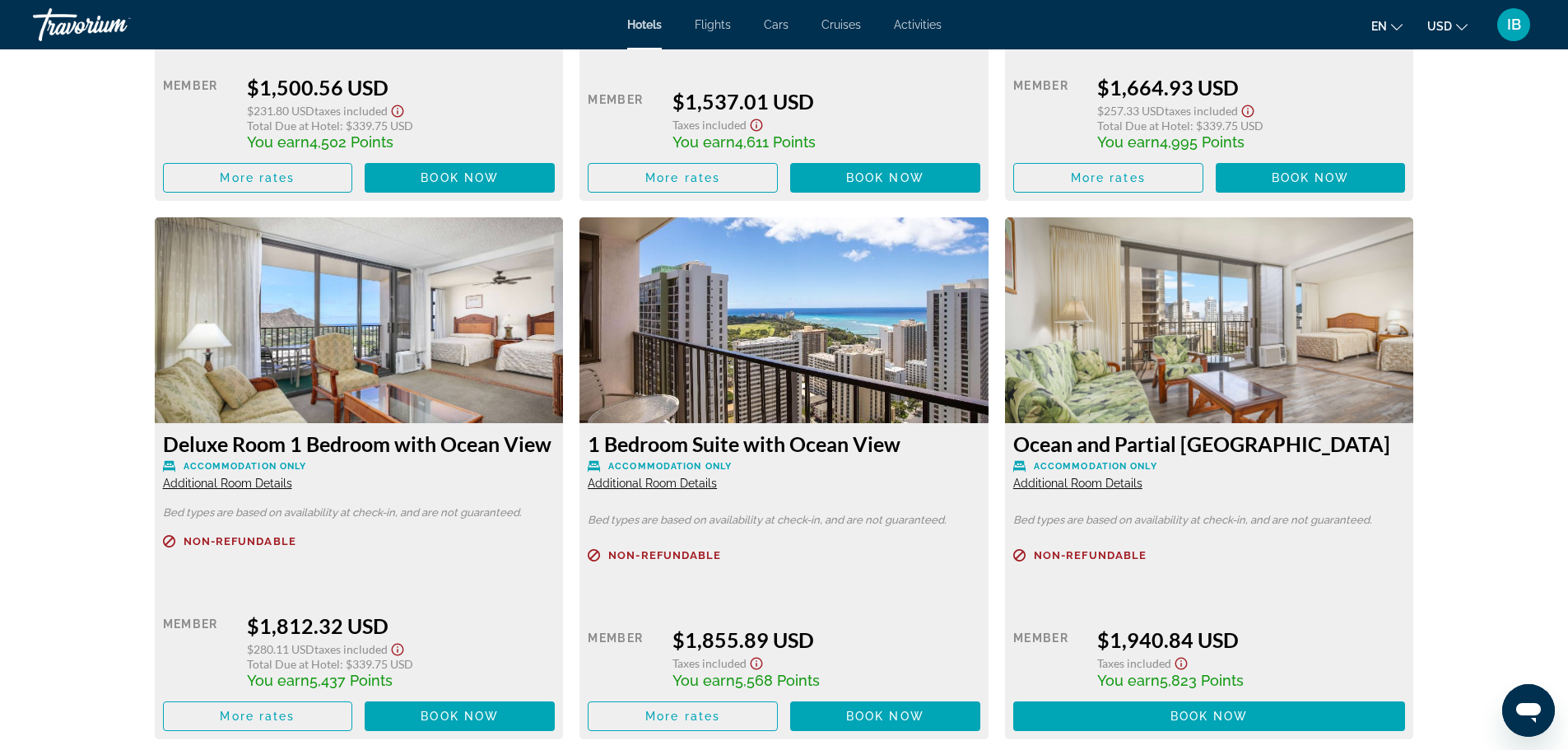
scroll to position [3242, 0]
click at [1081, 481] on span "Additional Room Details" at bounding box center [1077, 483] width 129 height 13
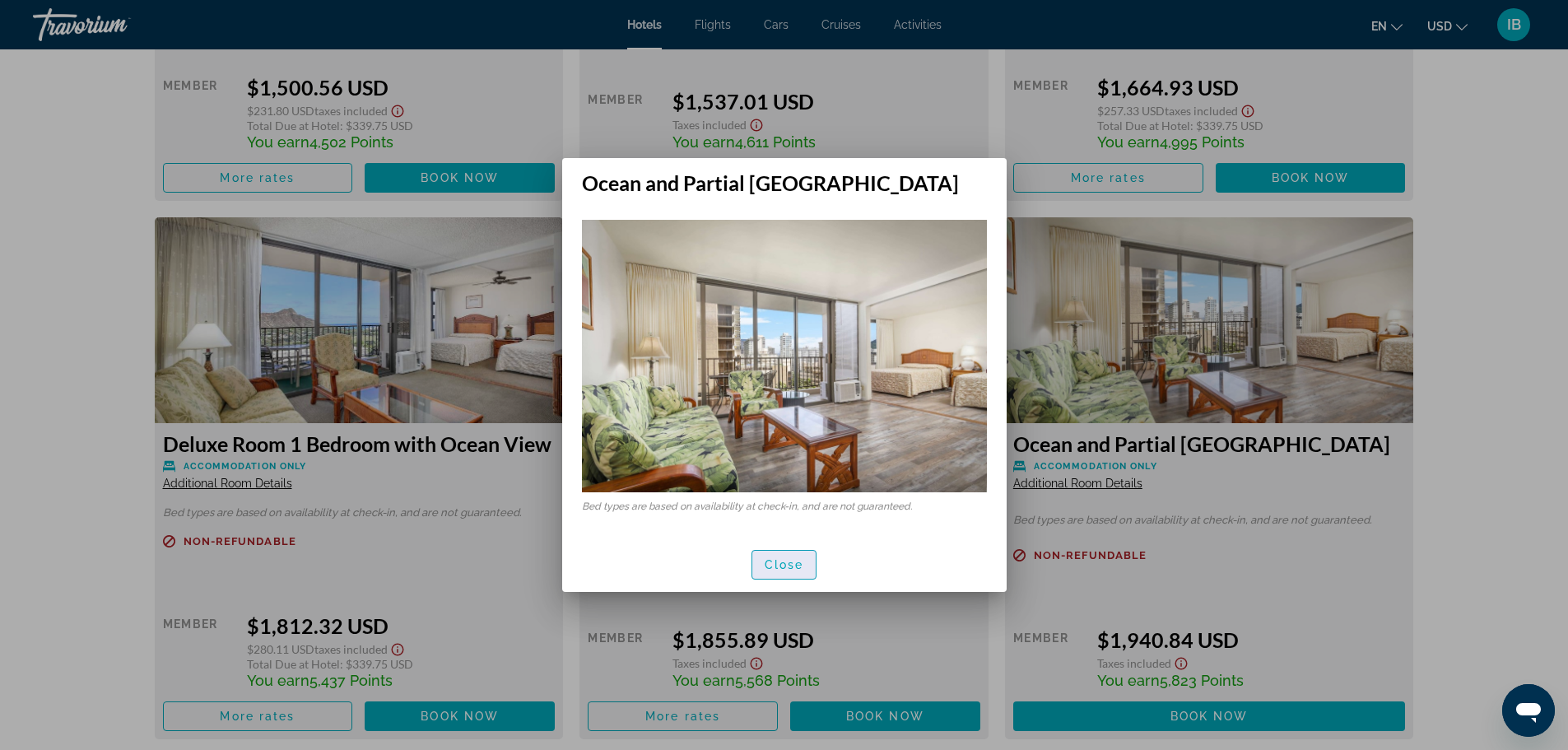
click at [781, 561] on span "Close" at bounding box center [784, 564] width 40 height 13
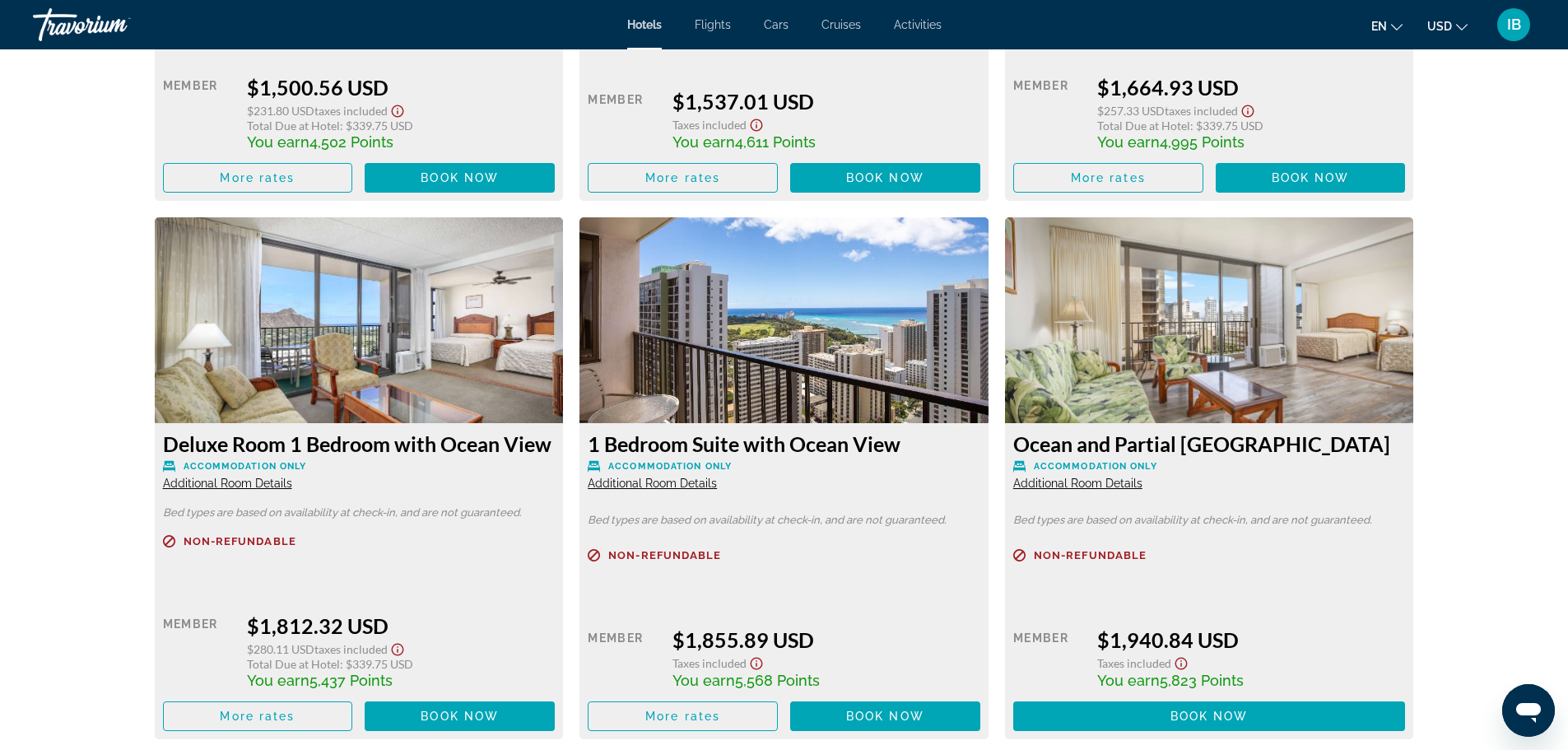
click at [781, 561] on p "Non-refundable" at bounding box center [783, 555] width 393 height 12
click at [664, 486] on span "Additional Room Details" at bounding box center [652, 483] width 129 height 13
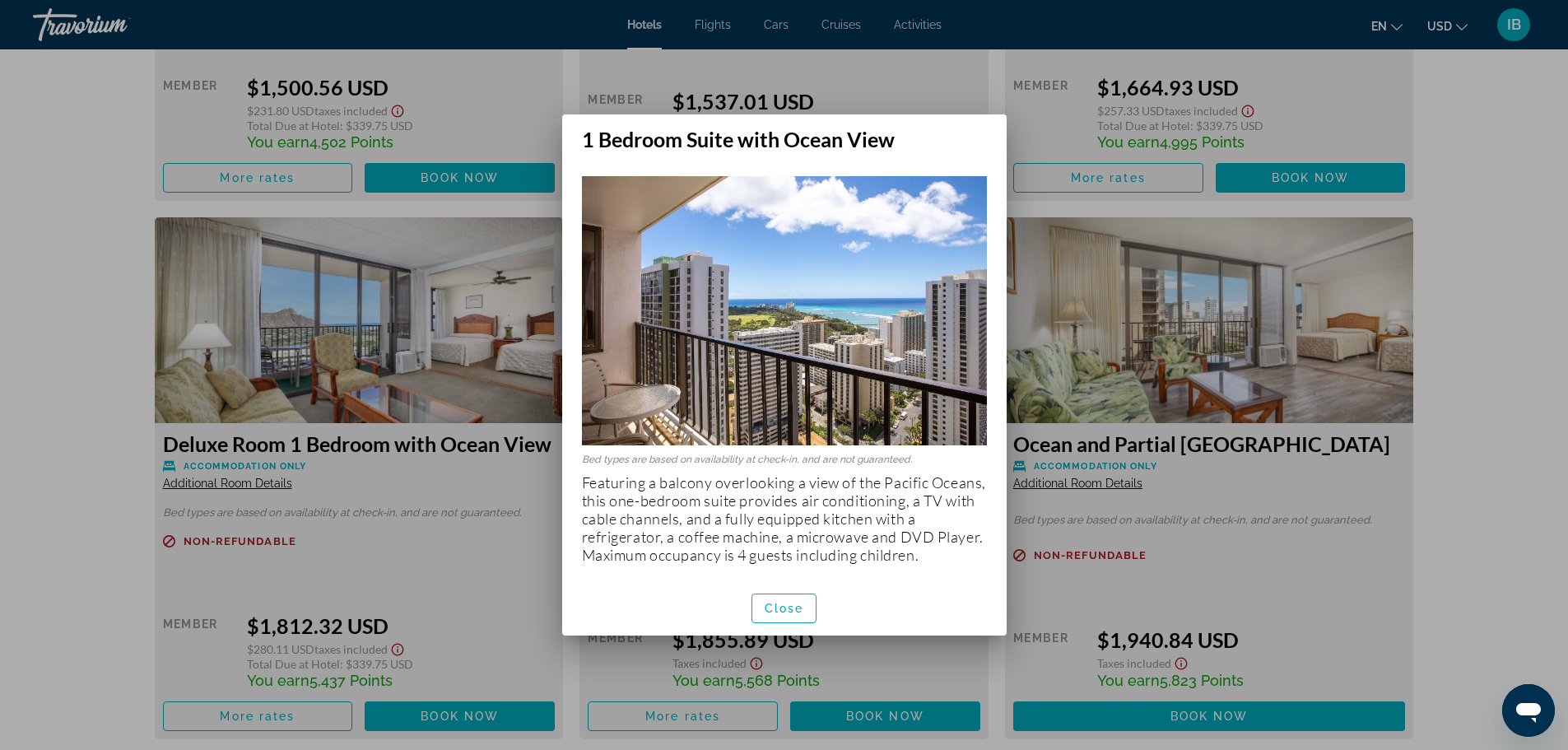
scroll to position [0, 0]
click at [789, 605] on span "Close" at bounding box center [784, 608] width 40 height 13
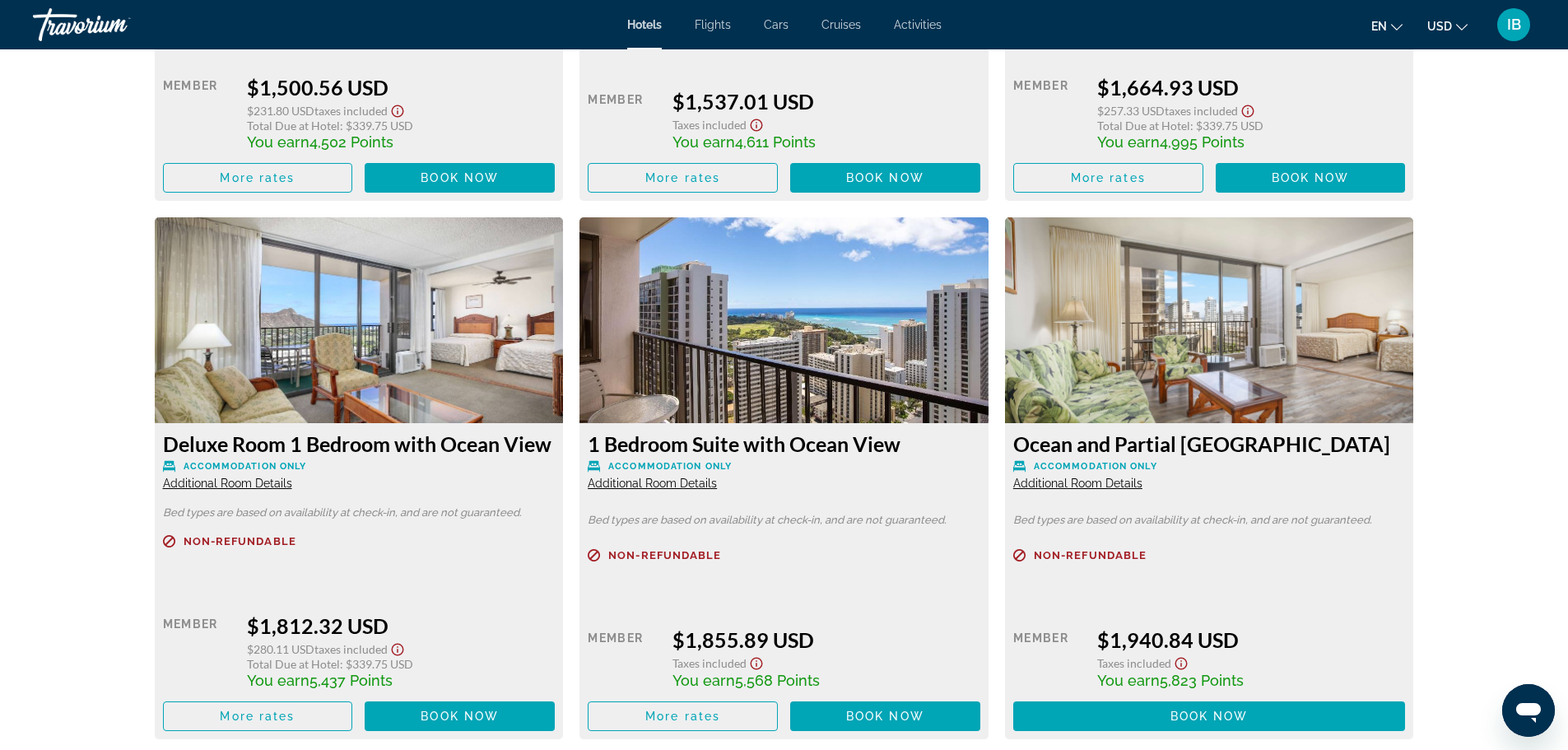
scroll to position [3242, 0]
click at [251, 485] on span "Additional Room Details" at bounding box center [228, 483] width 129 height 13
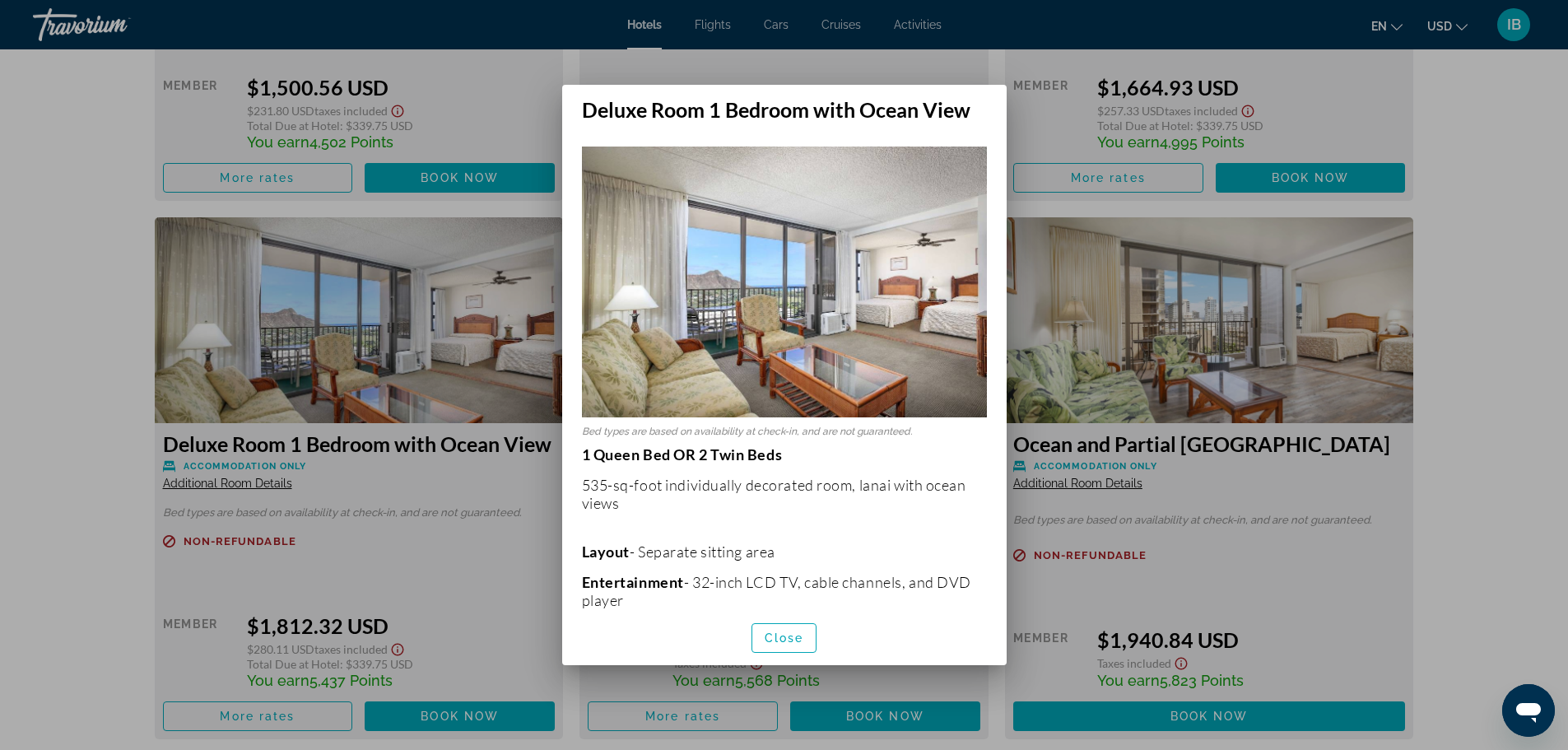
scroll to position [0, 0]
click at [785, 634] on span "Close" at bounding box center [784, 637] width 40 height 13
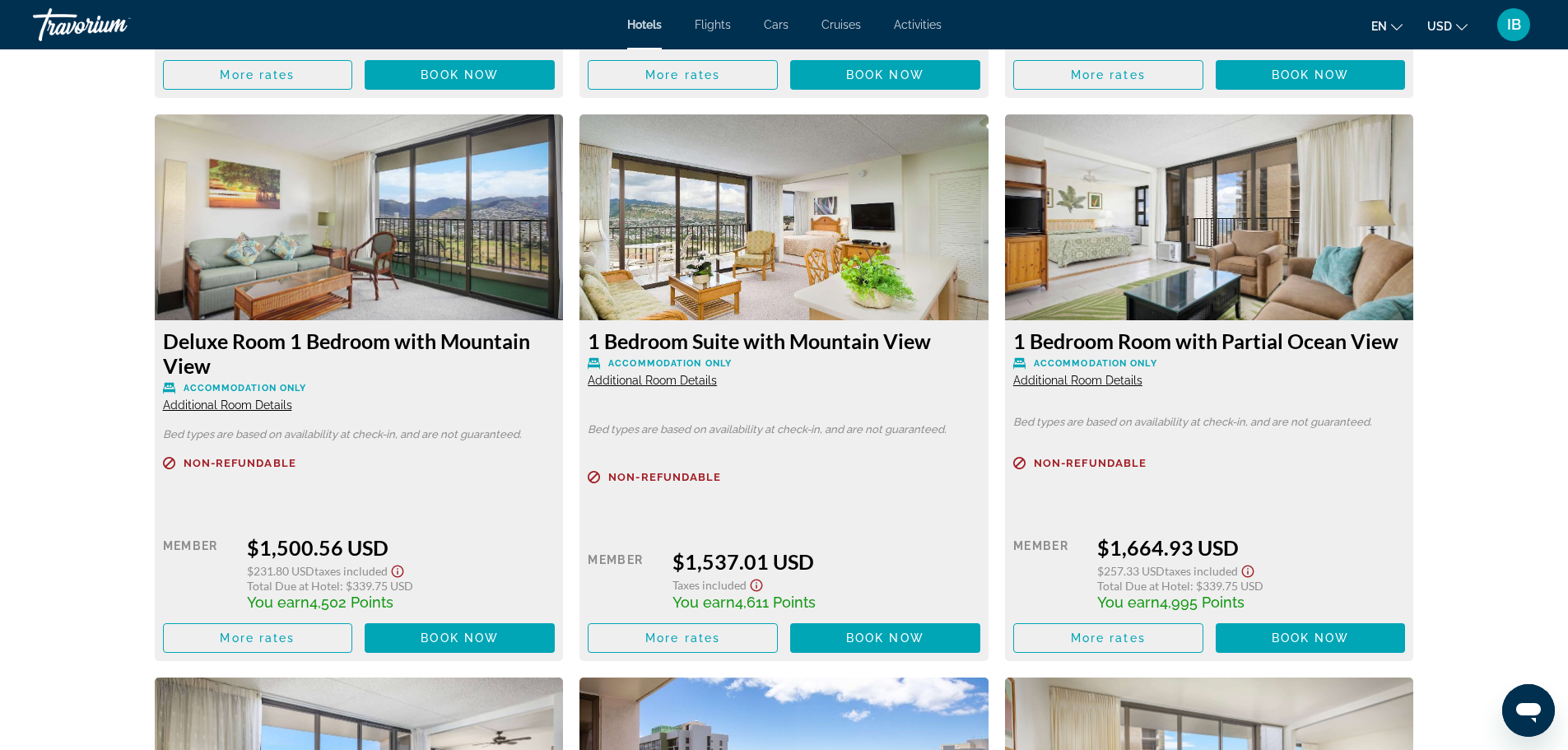
scroll to position [2781, 0]
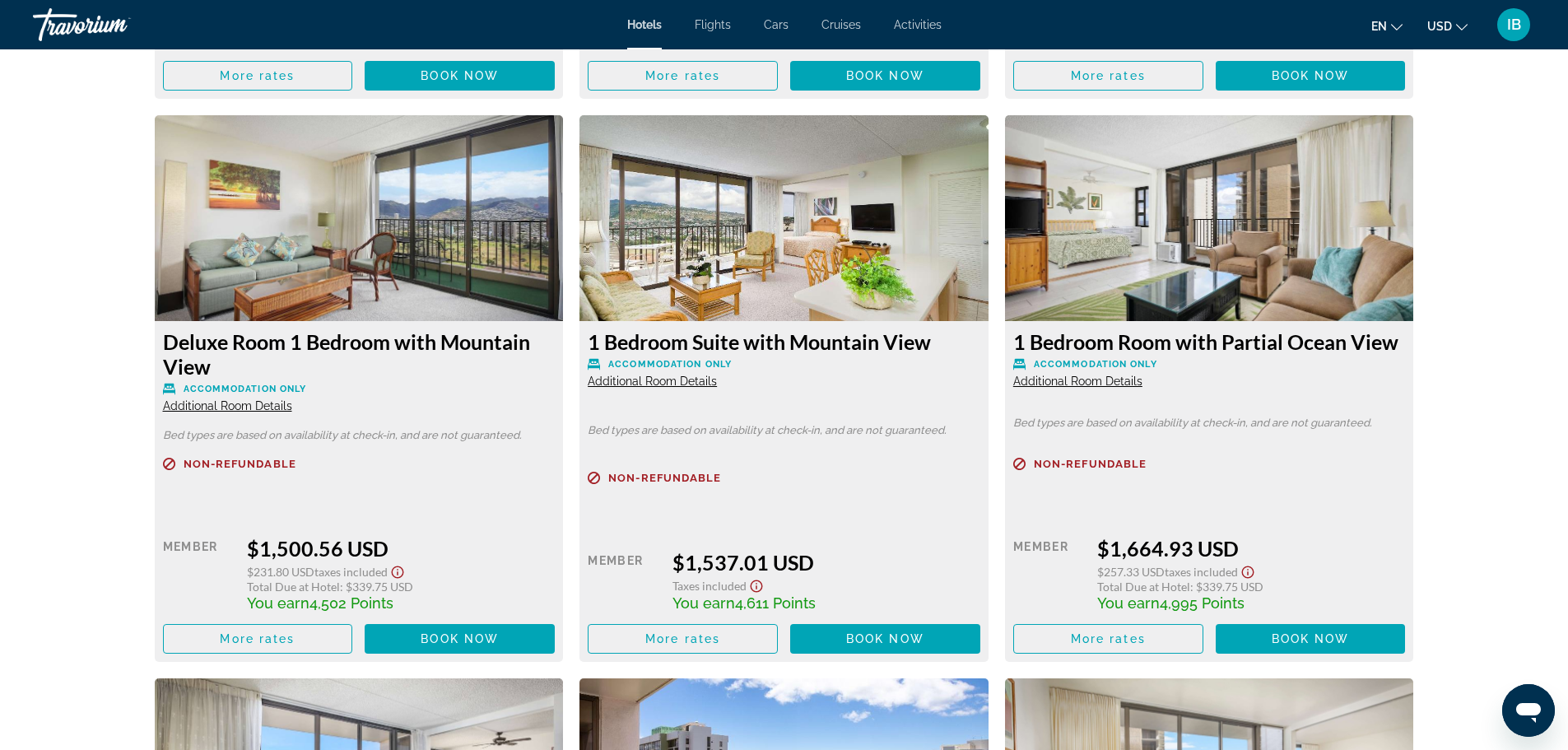
click at [230, 402] on span "Additional Room Details" at bounding box center [228, 405] width 129 height 13
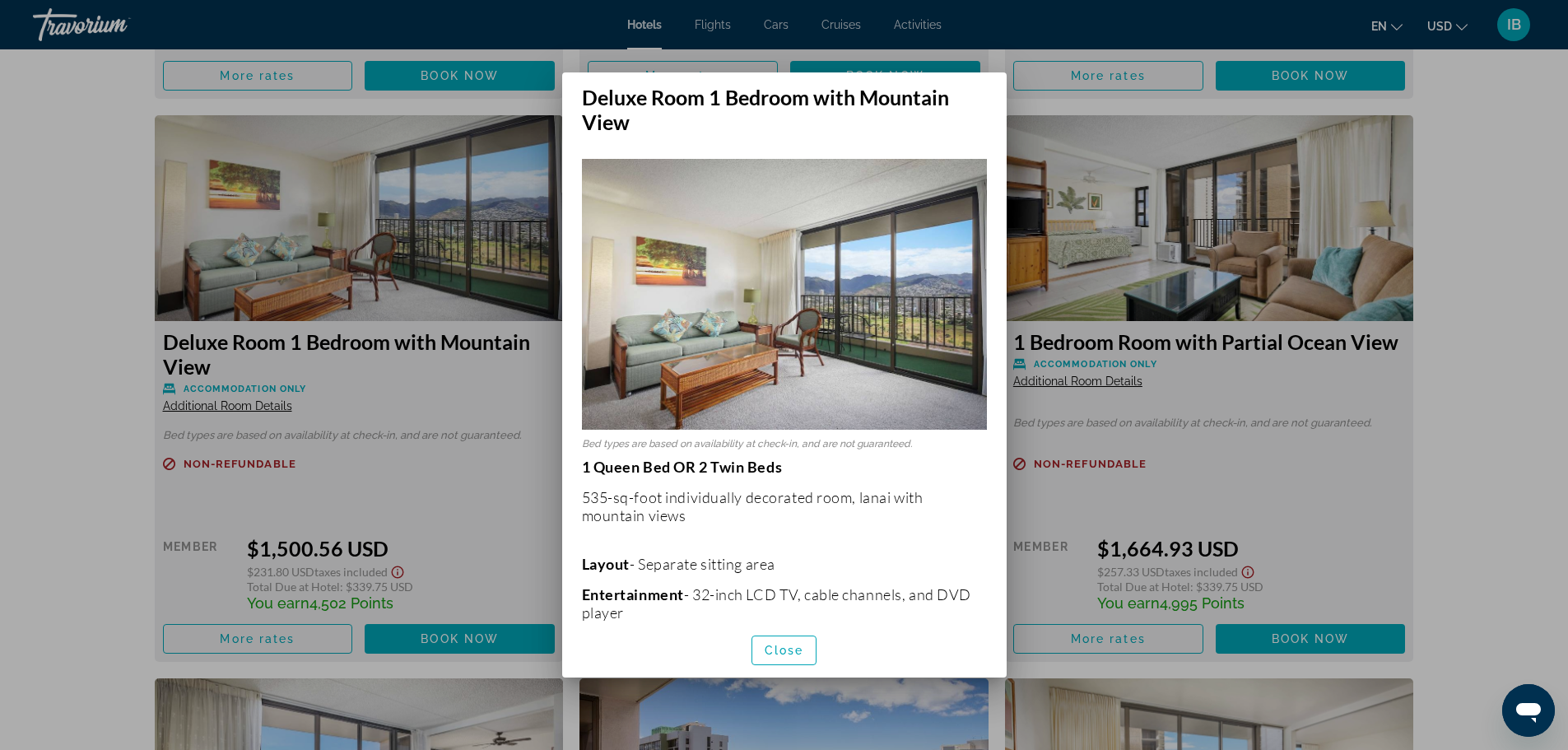
scroll to position [0, 0]
click at [778, 642] on span "button" at bounding box center [784, 650] width 64 height 40
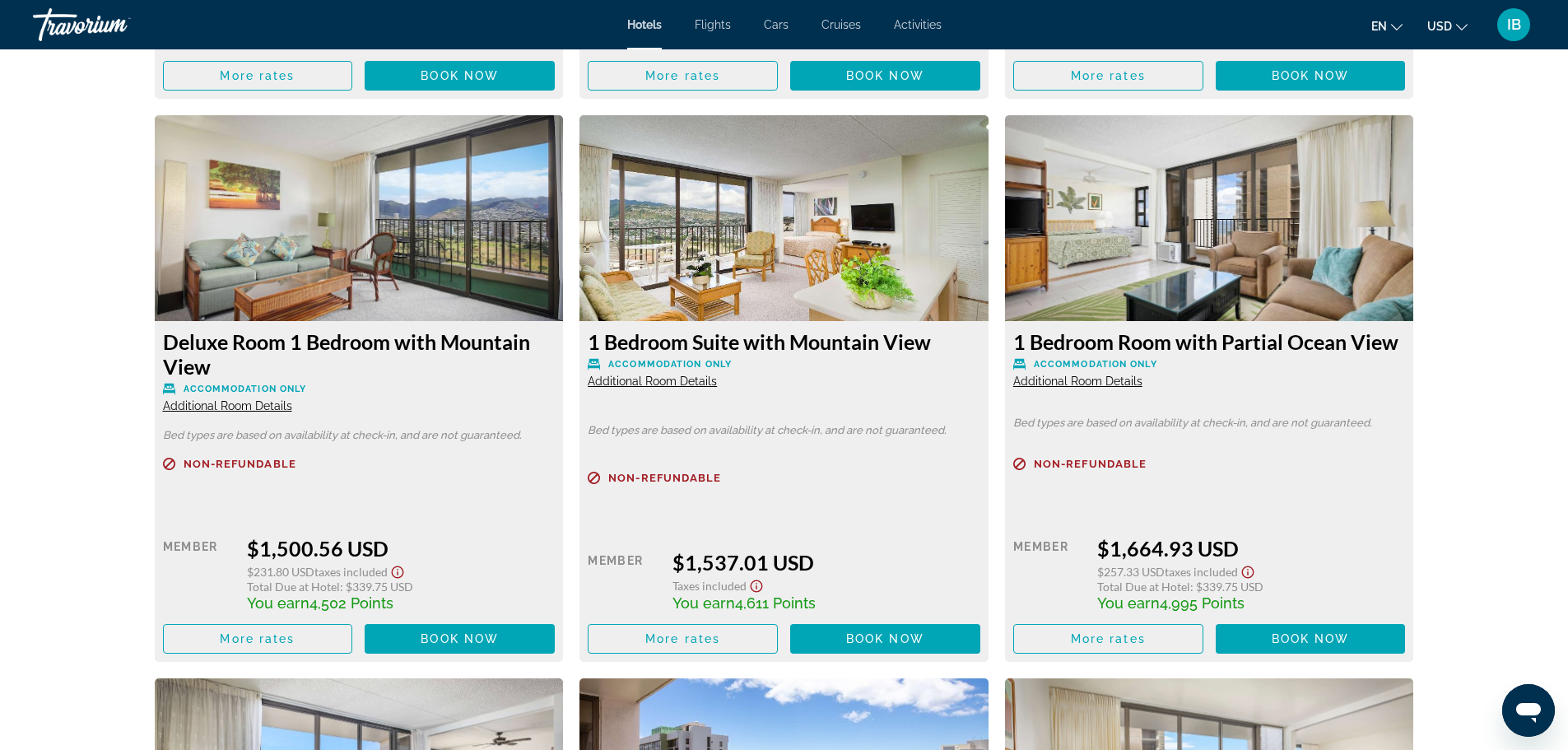
scroll to position [2781, 0]
click at [1087, 380] on span "Additional Room Details" at bounding box center [1077, 381] width 129 height 13
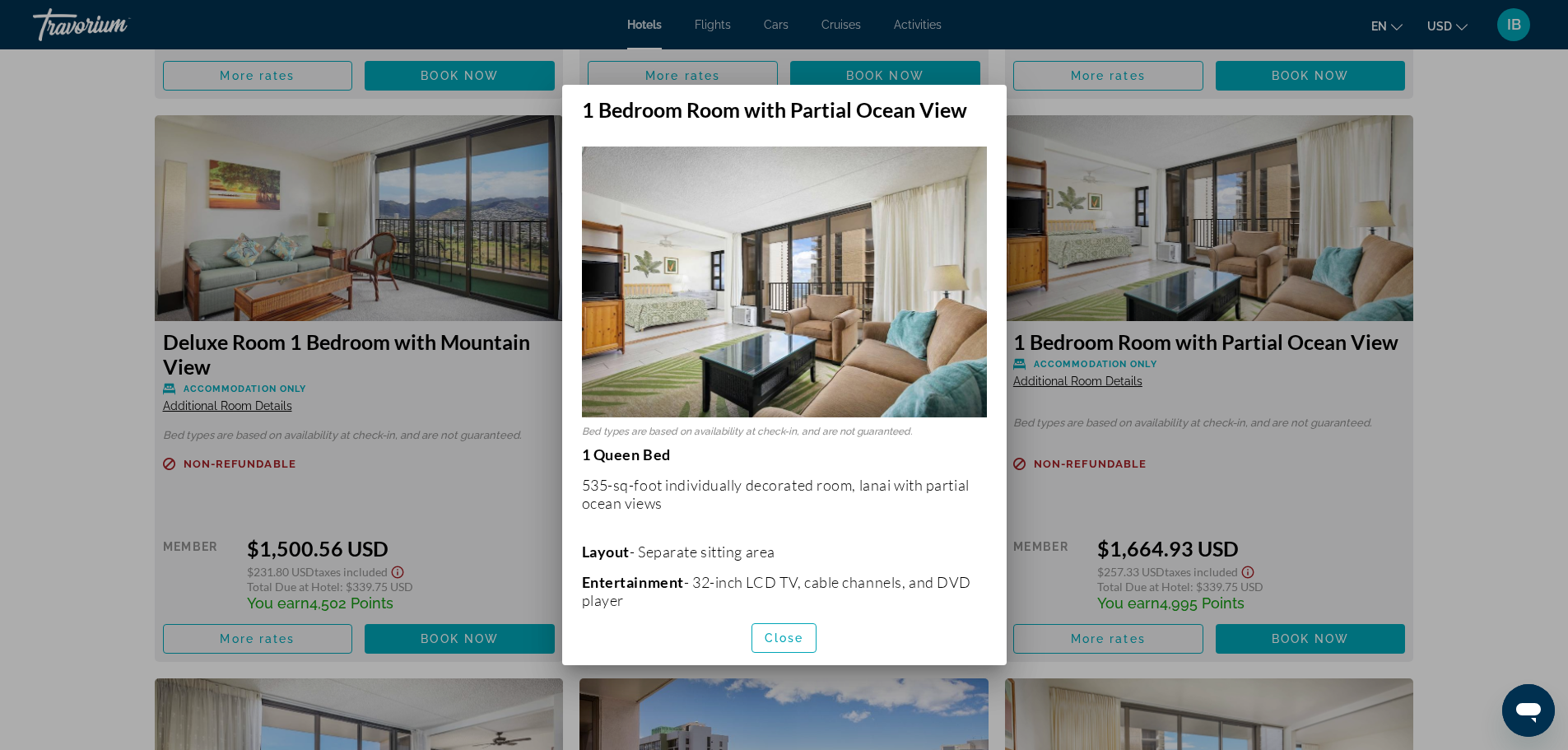
scroll to position [0, 0]
click at [781, 638] on span "Close" at bounding box center [784, 637] width 40 height 13
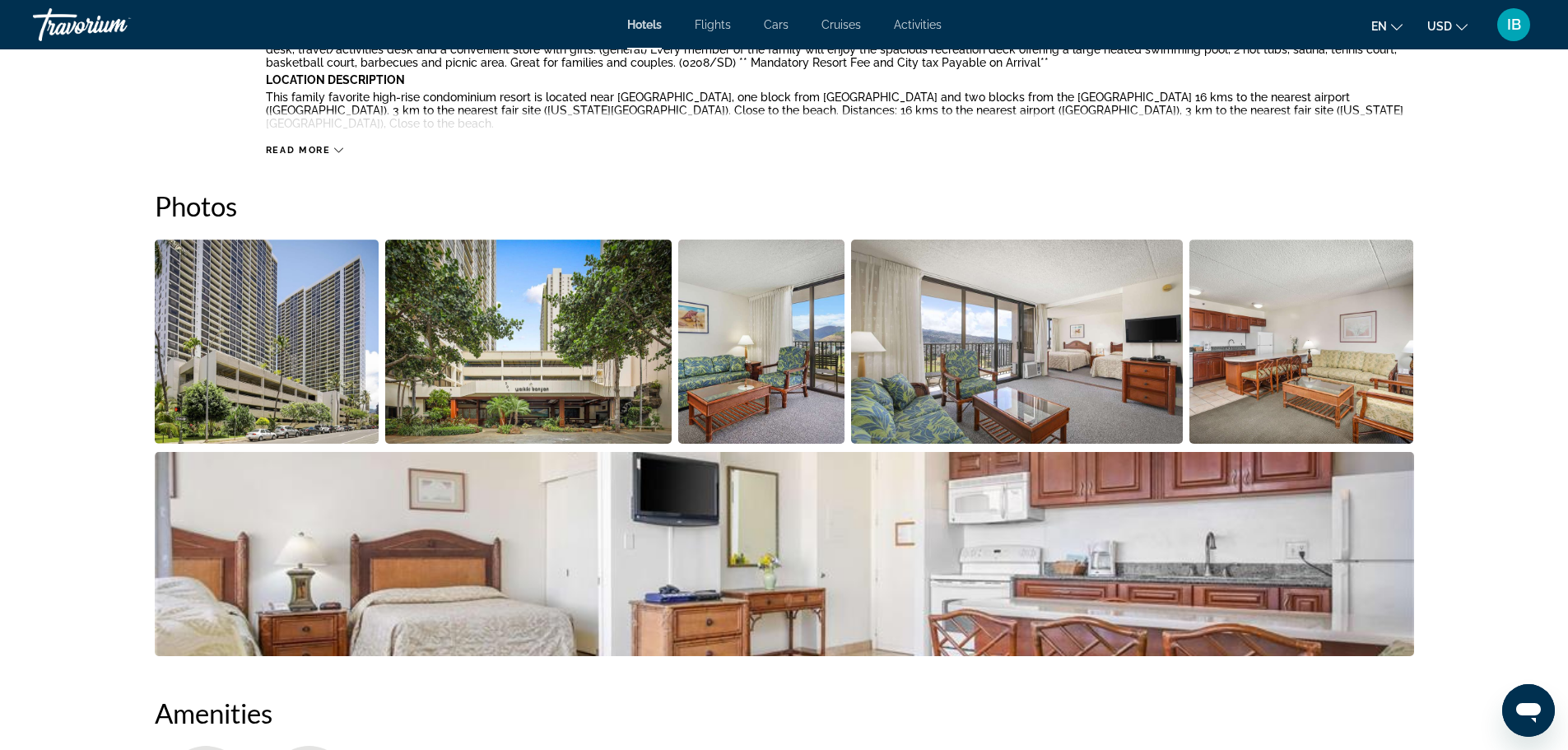
scroll to position [673, 0]
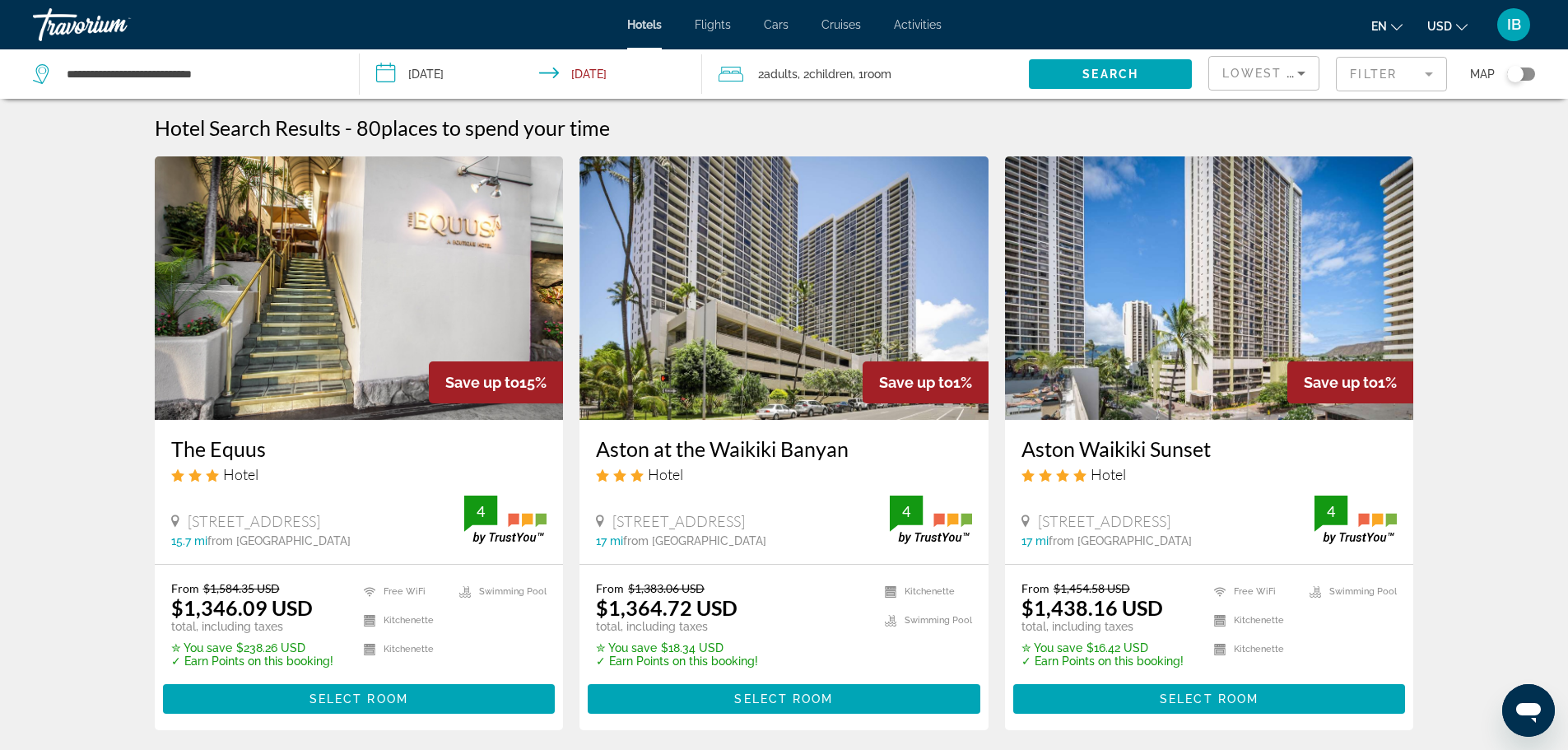
click at [1187, 261] on img "Main content" at bounding box center [1210, 288] width 409 height 263
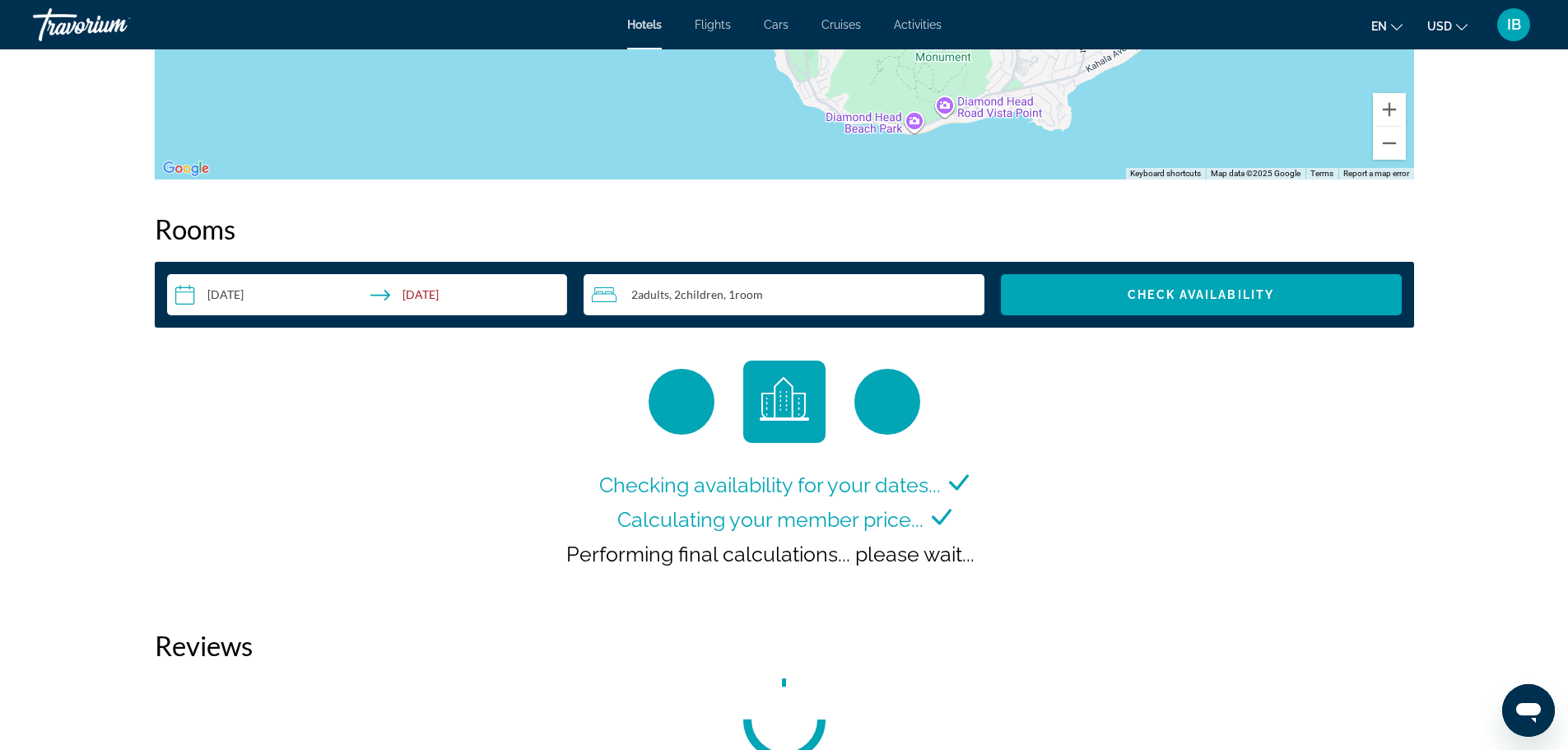
scroll to position [2173, 0]
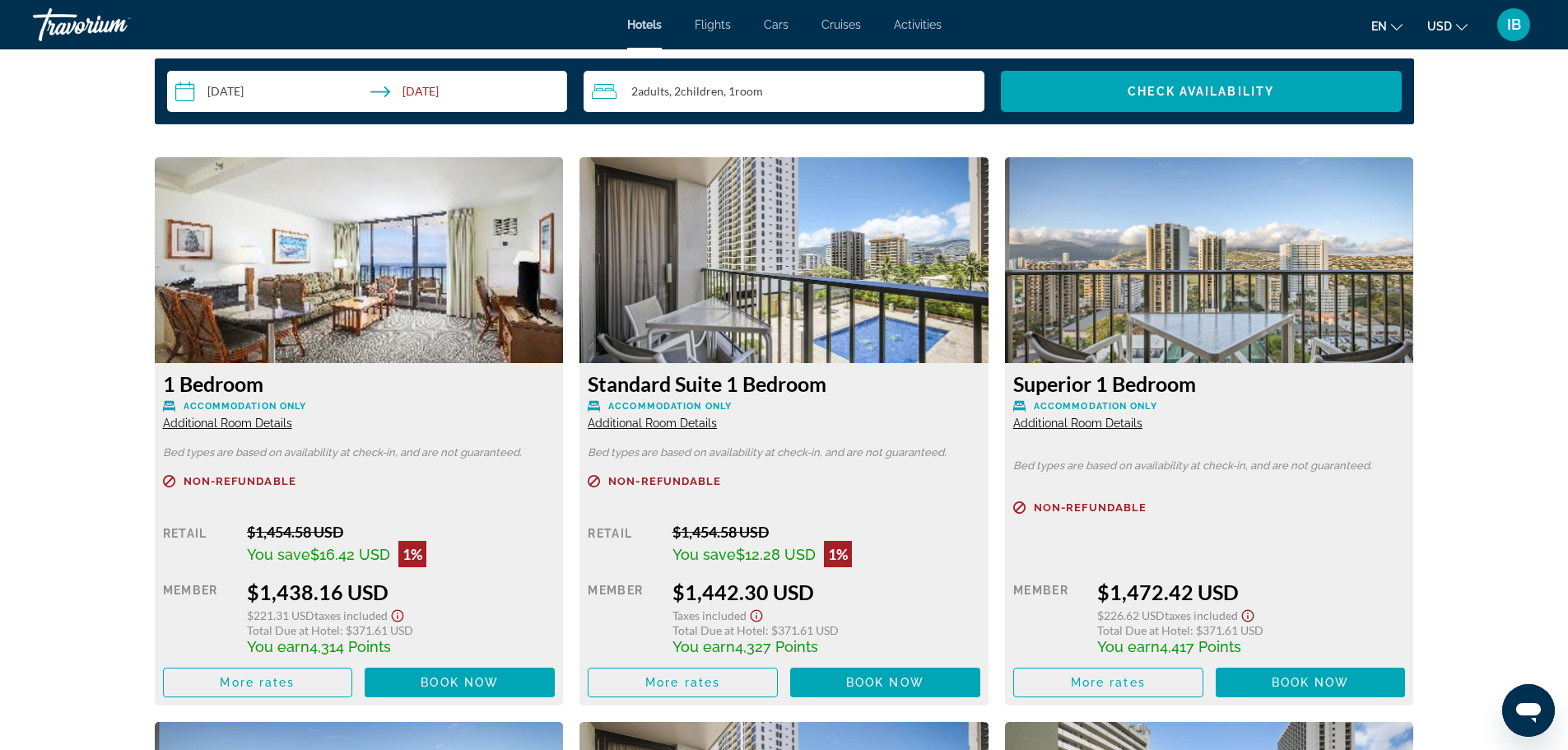
click at [247, 422] on span "Additional Room Details" at bounding box center [228, 422] width 129 height 13
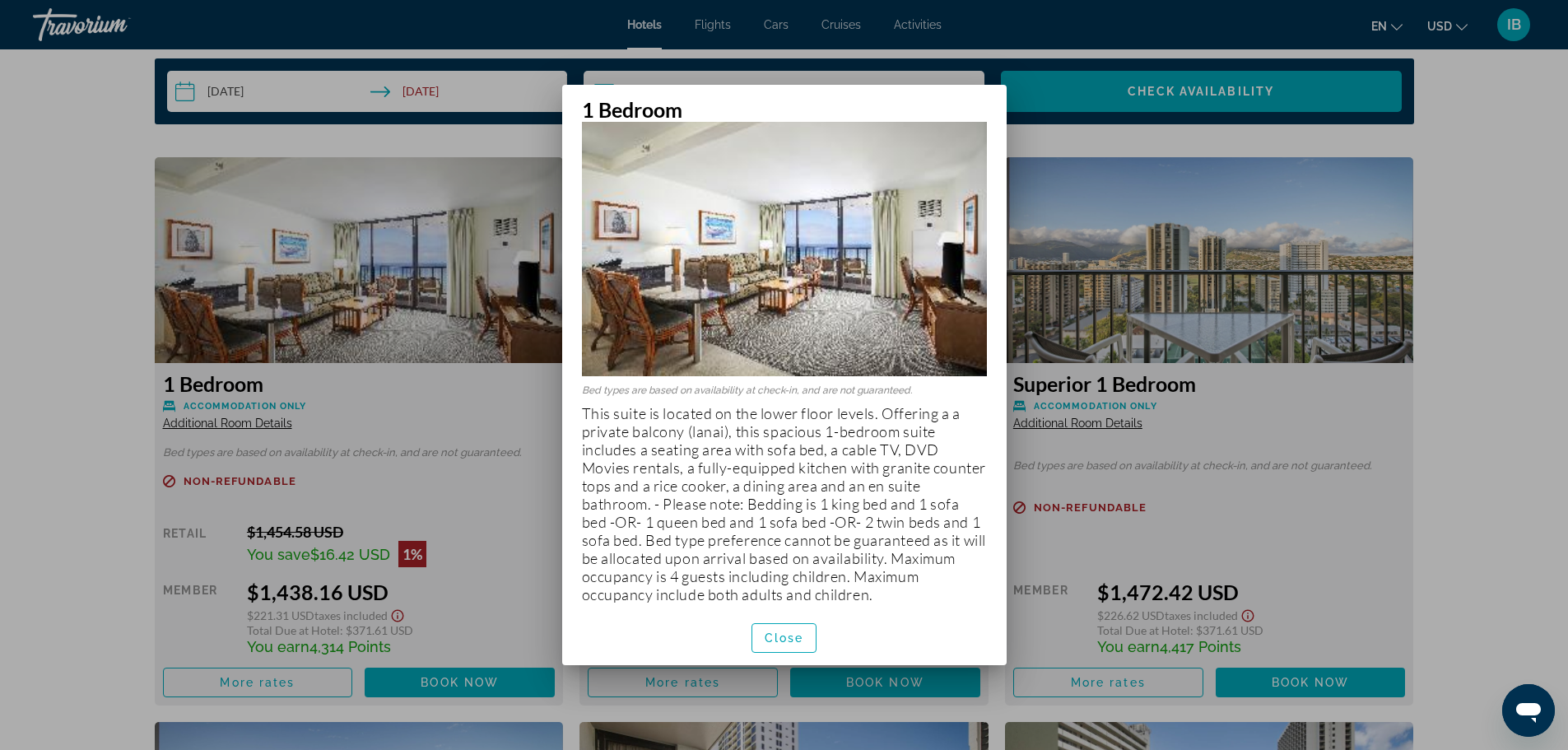
scroll to position [60, 0]
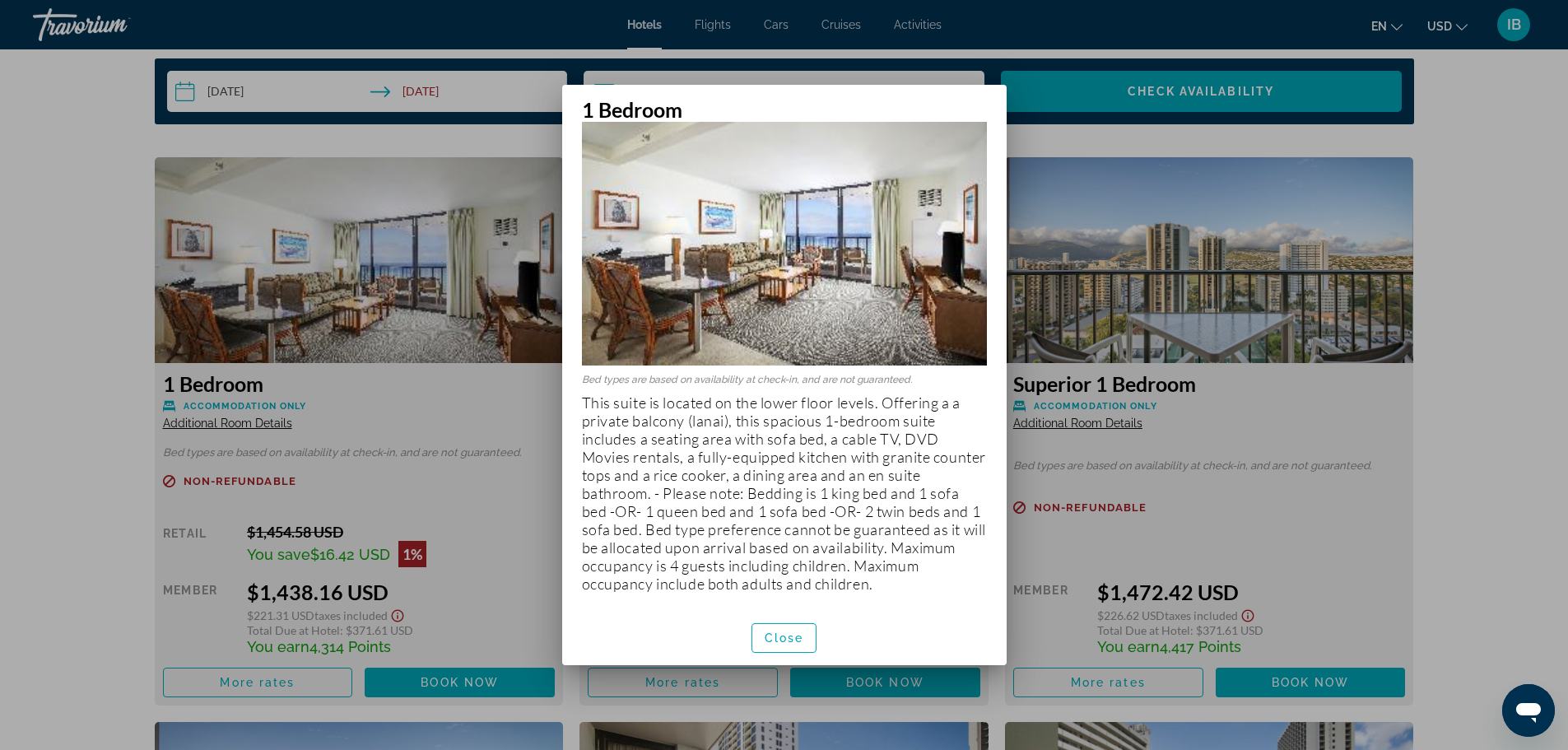
click at [1118, 145] on div at bounding box center [784, 375] width 1568 height 750
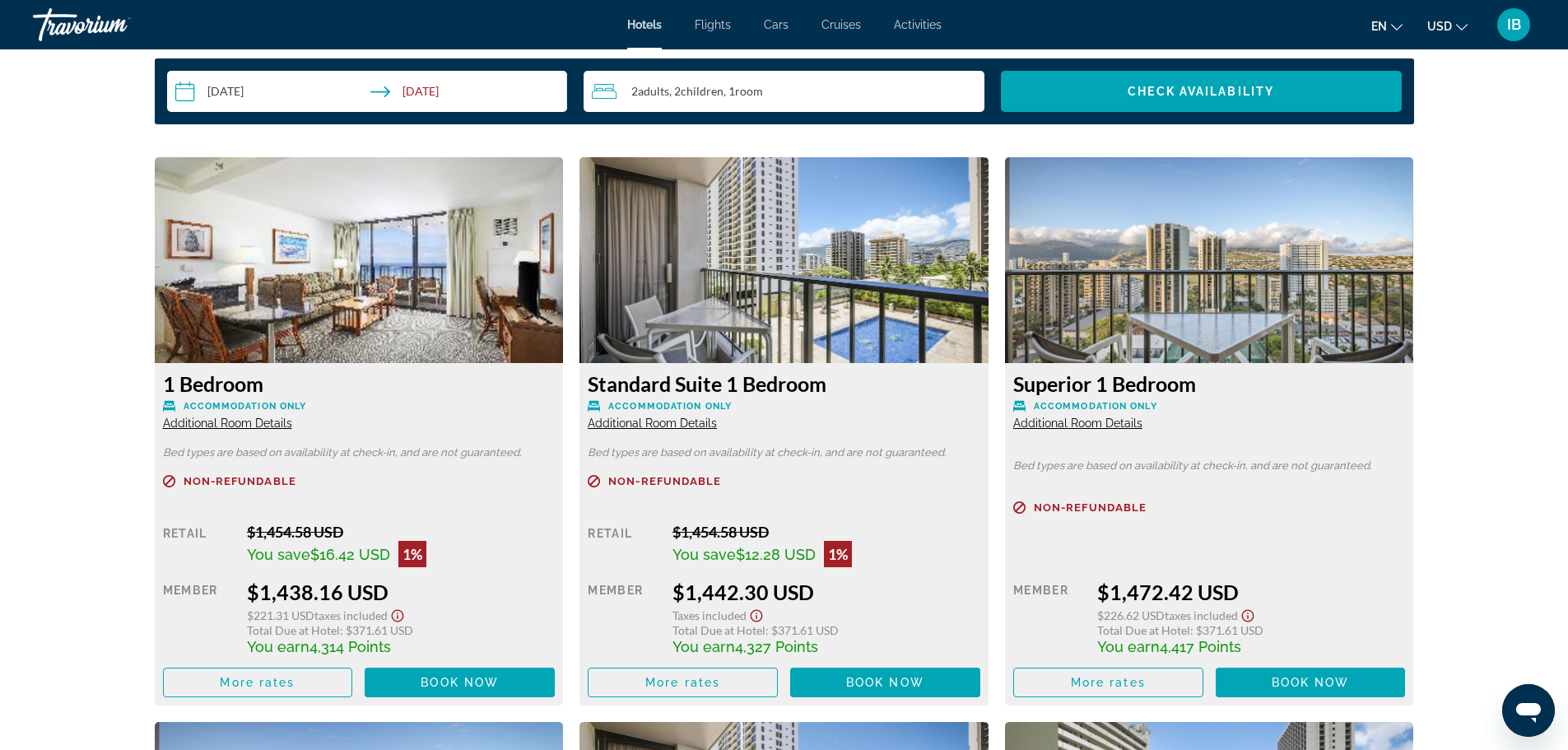
scroll to position [2173, 0]
click at [662, 424] on span "Additional Room Details" at bounding box center [652, 422] width 129 height 13
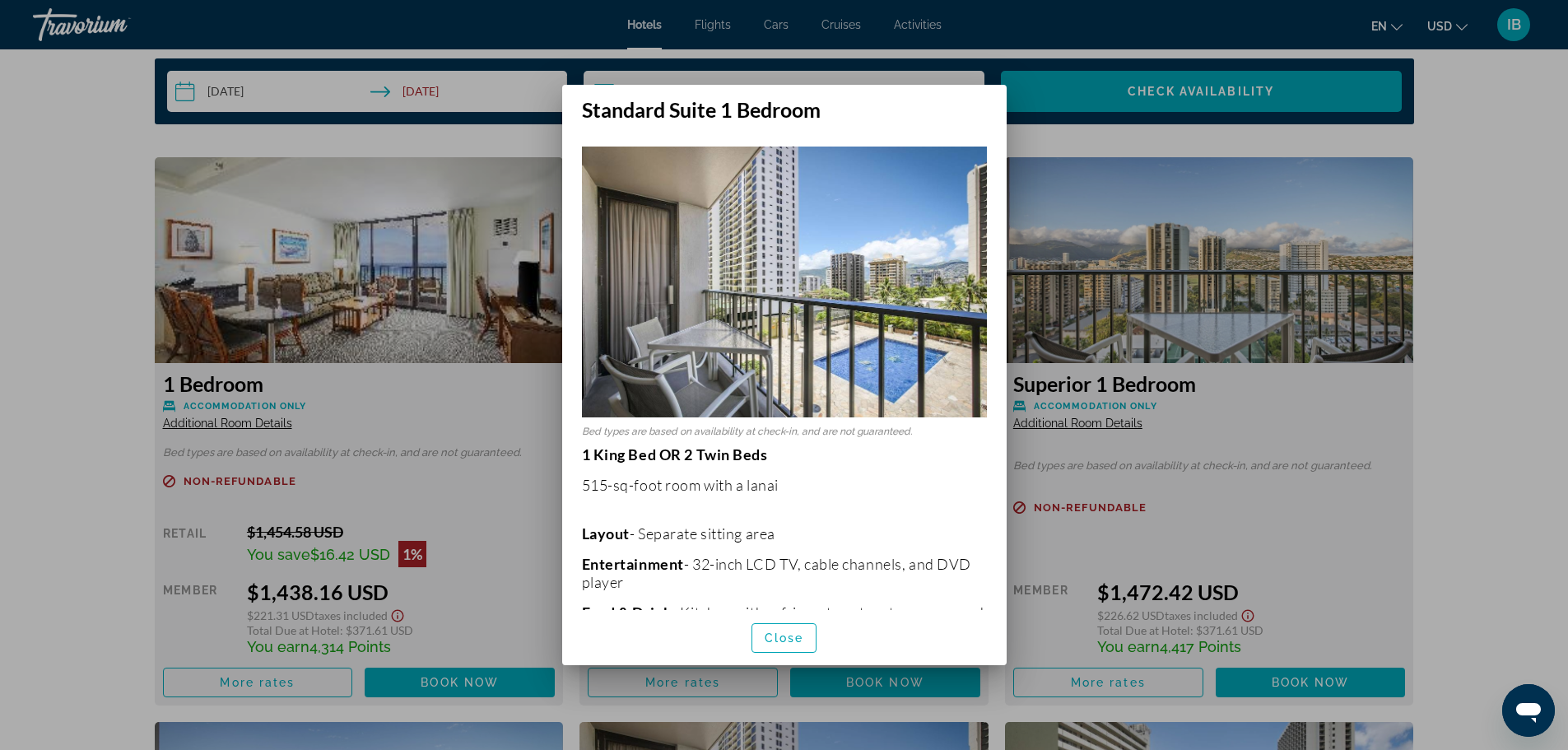
click at [87, 513] on div at bounding box center [784, 375] width 1568 height 750
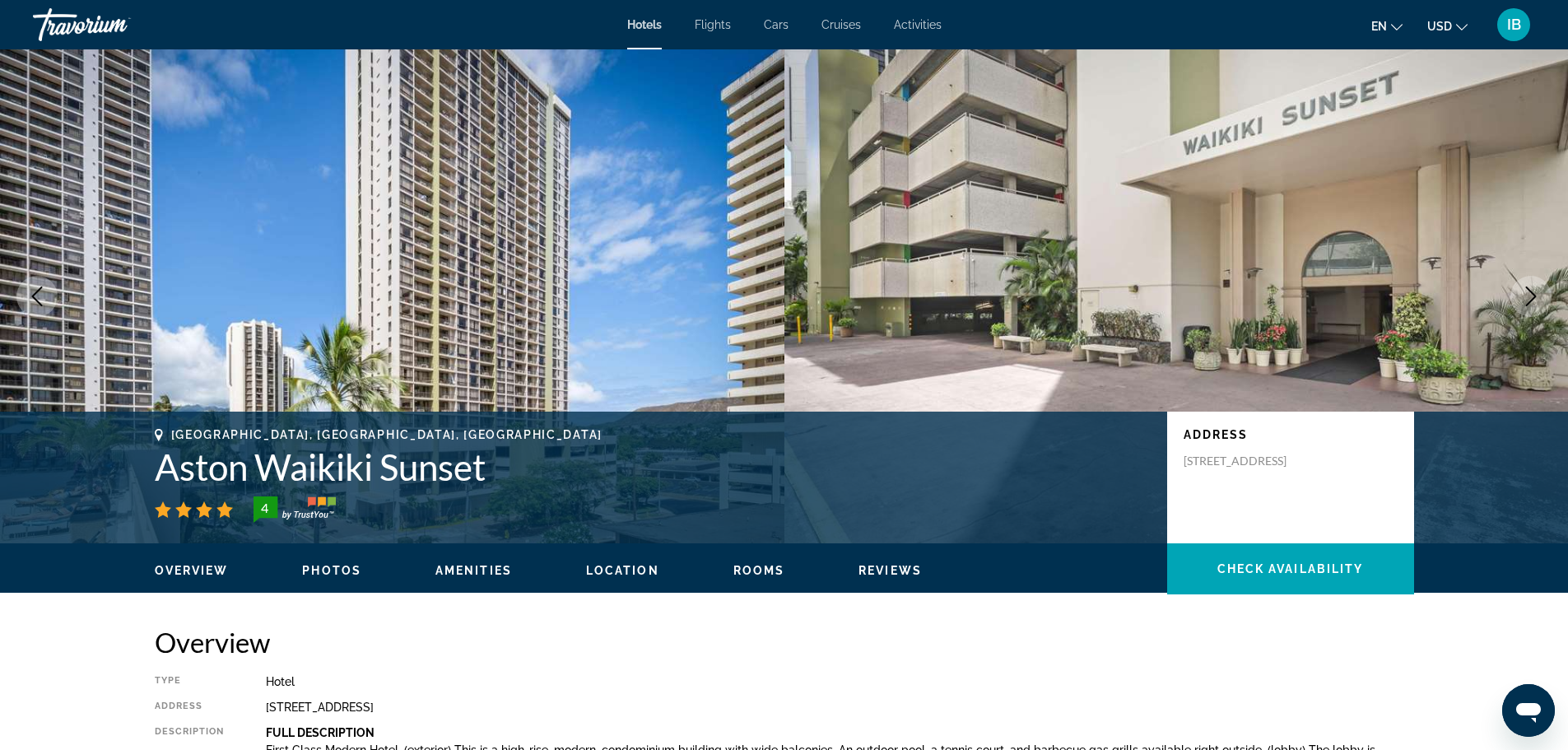
scroll to position [2173, 0]
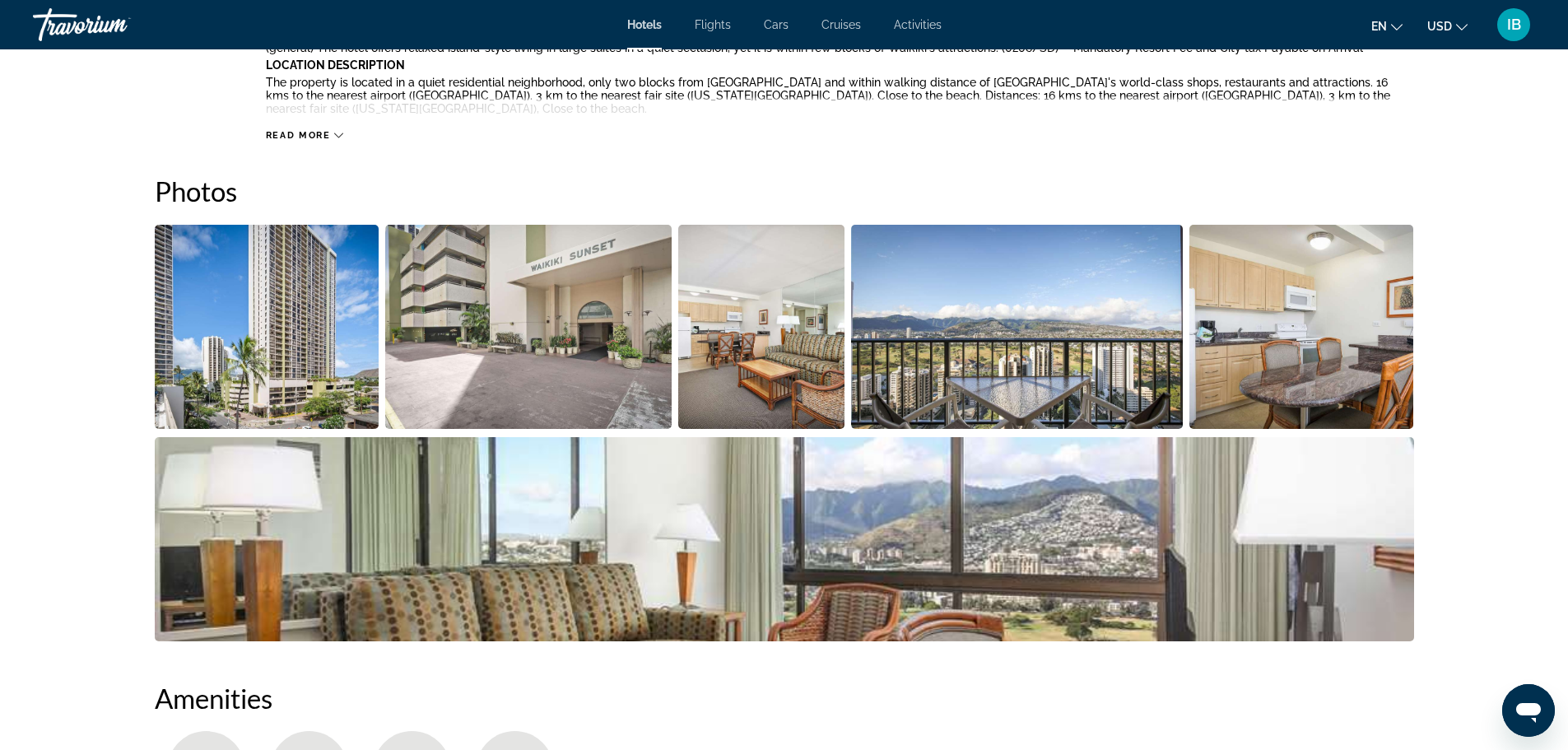
scroll to position [724, 0]
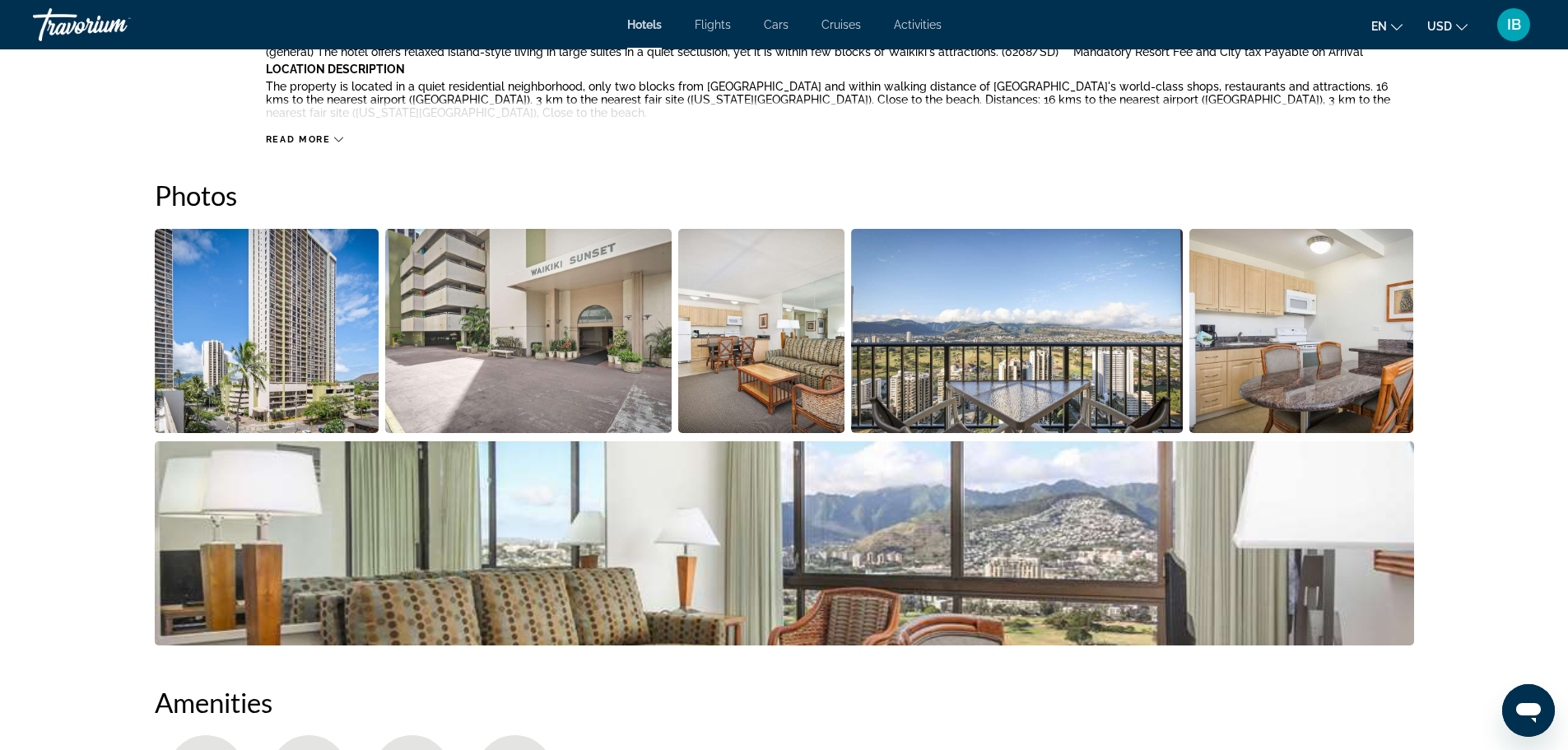
click at [273, 323] on img "Open full-screen image slider" at bounding box center [266, 330] width 224 height 204
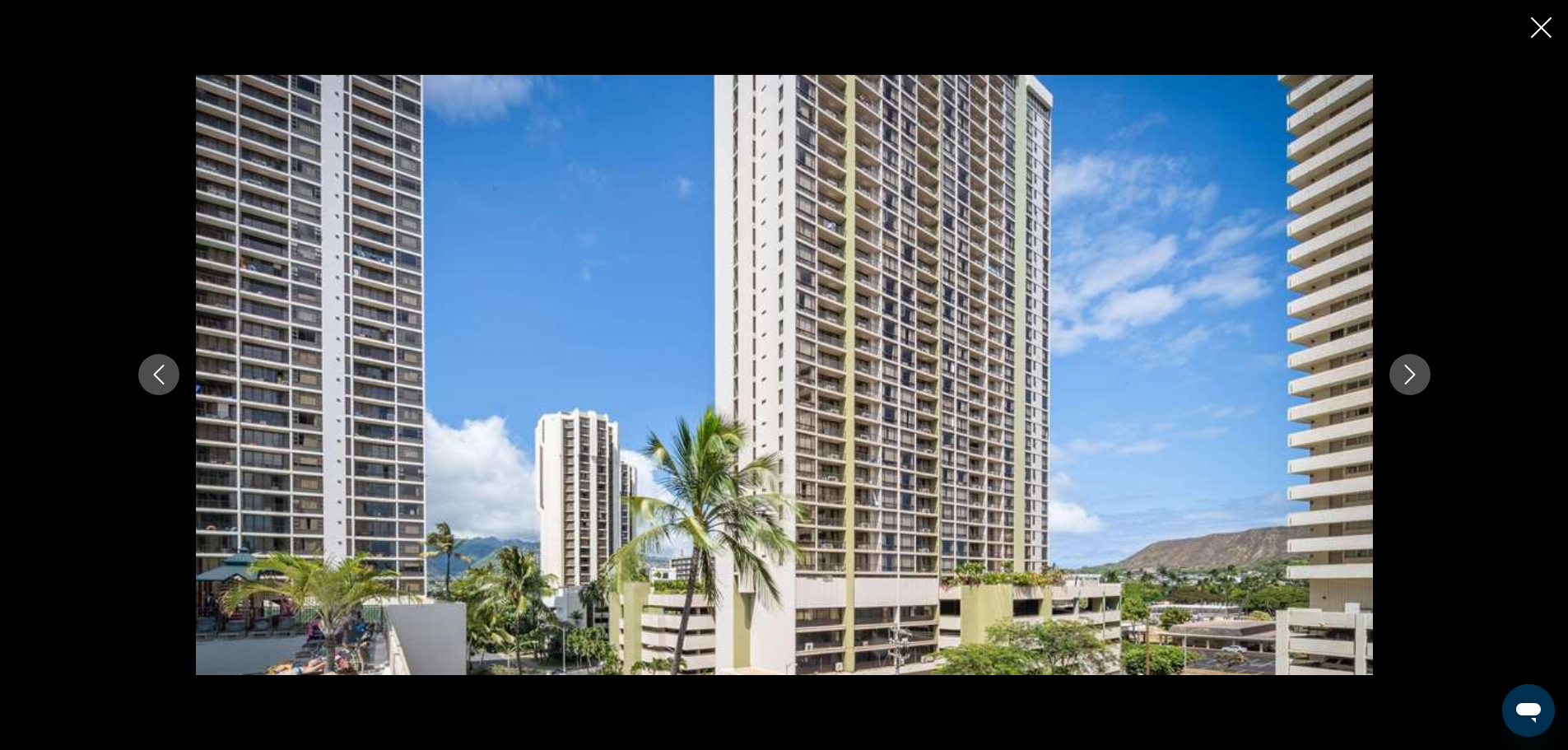
click at [1408, 375] on icon "Next image" at bounding box center [1409, 374] width 20 height 20
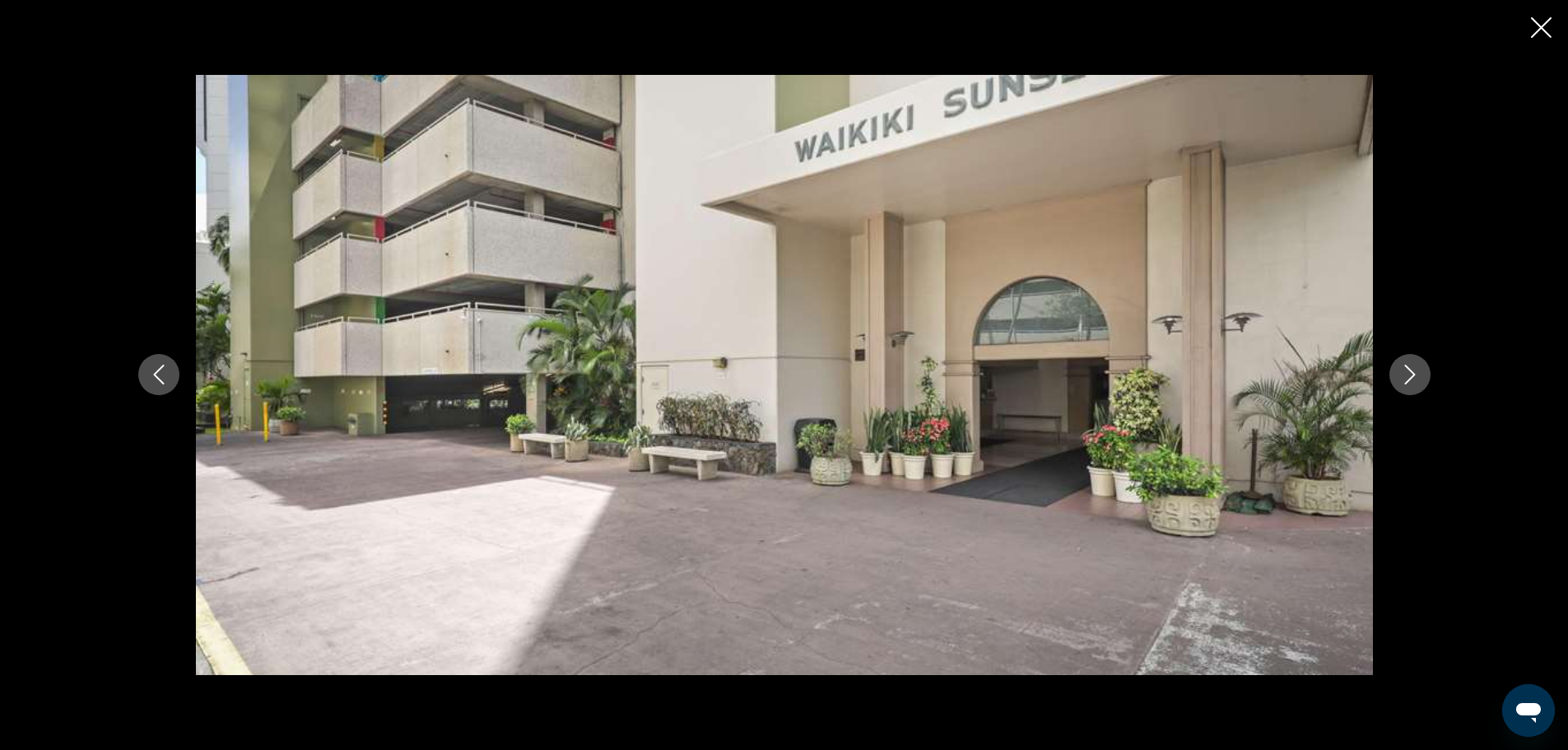
click at [1408, 375] on icon "Next image" at bounding box center [1409, 374] width 20 height 20
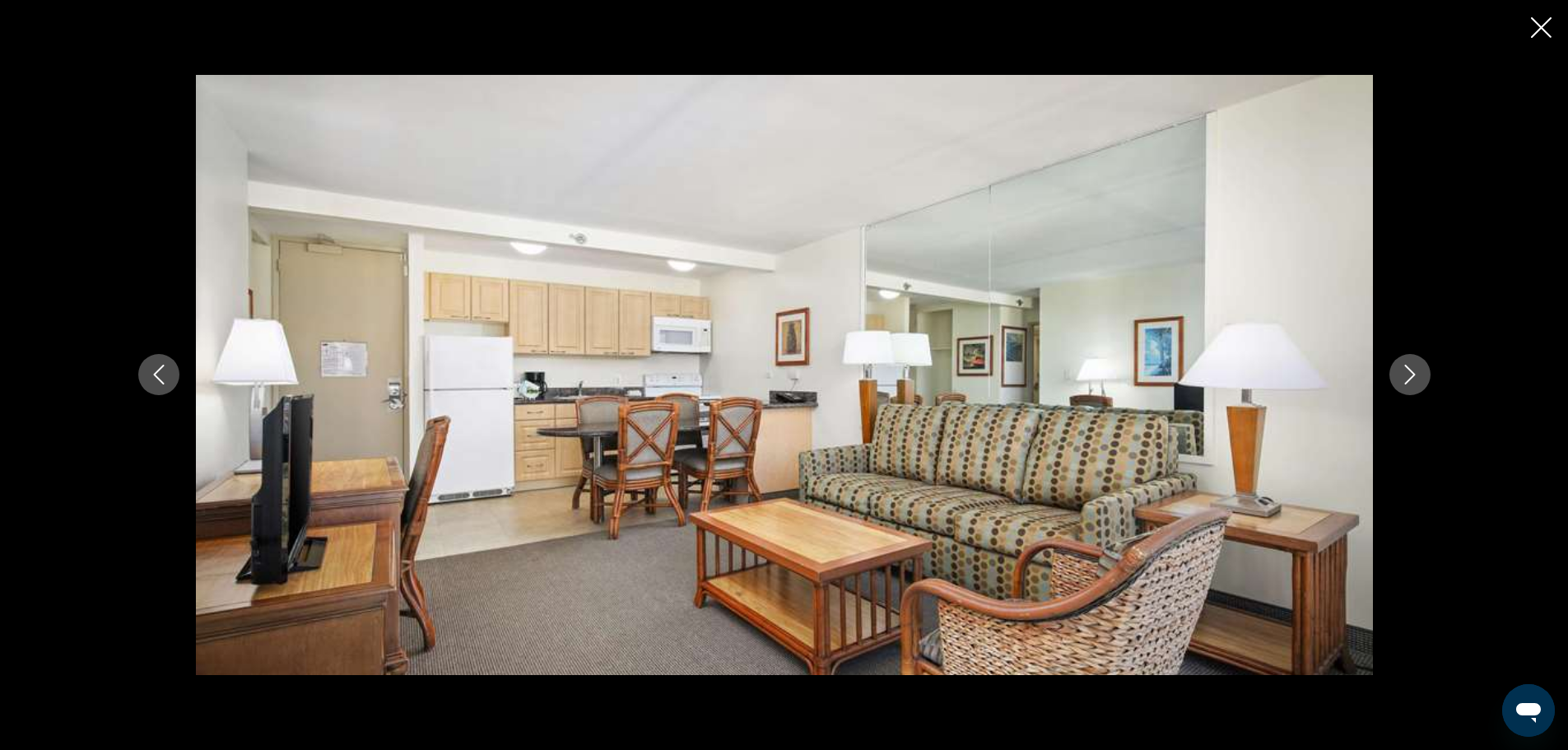
click at [1408, 375] on icon "Next image" at bounding box center [1409, 374] width 20 height 20
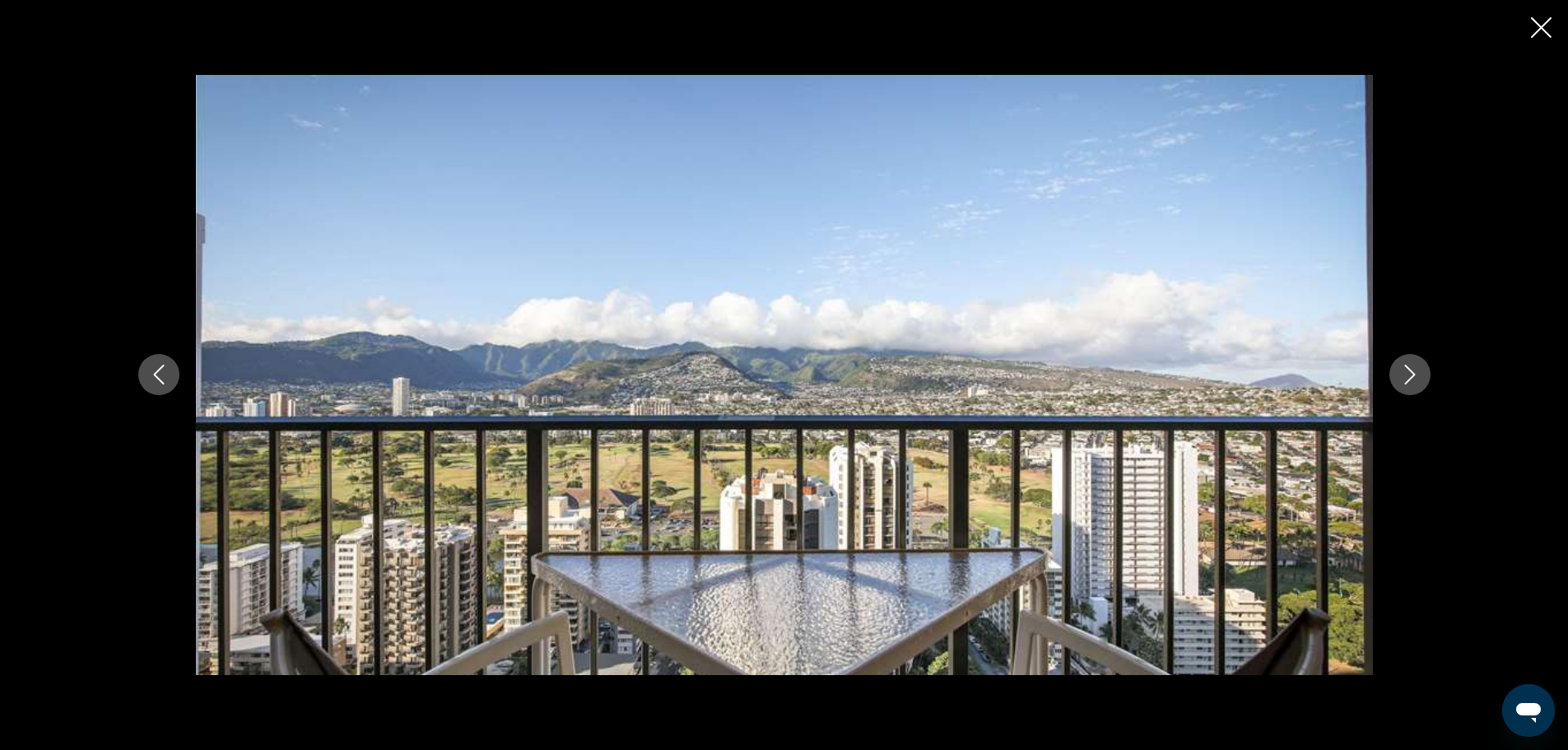
click at [1408, 375] on icon "Next image" at bounding box center [1409, 374] width 20 height 20
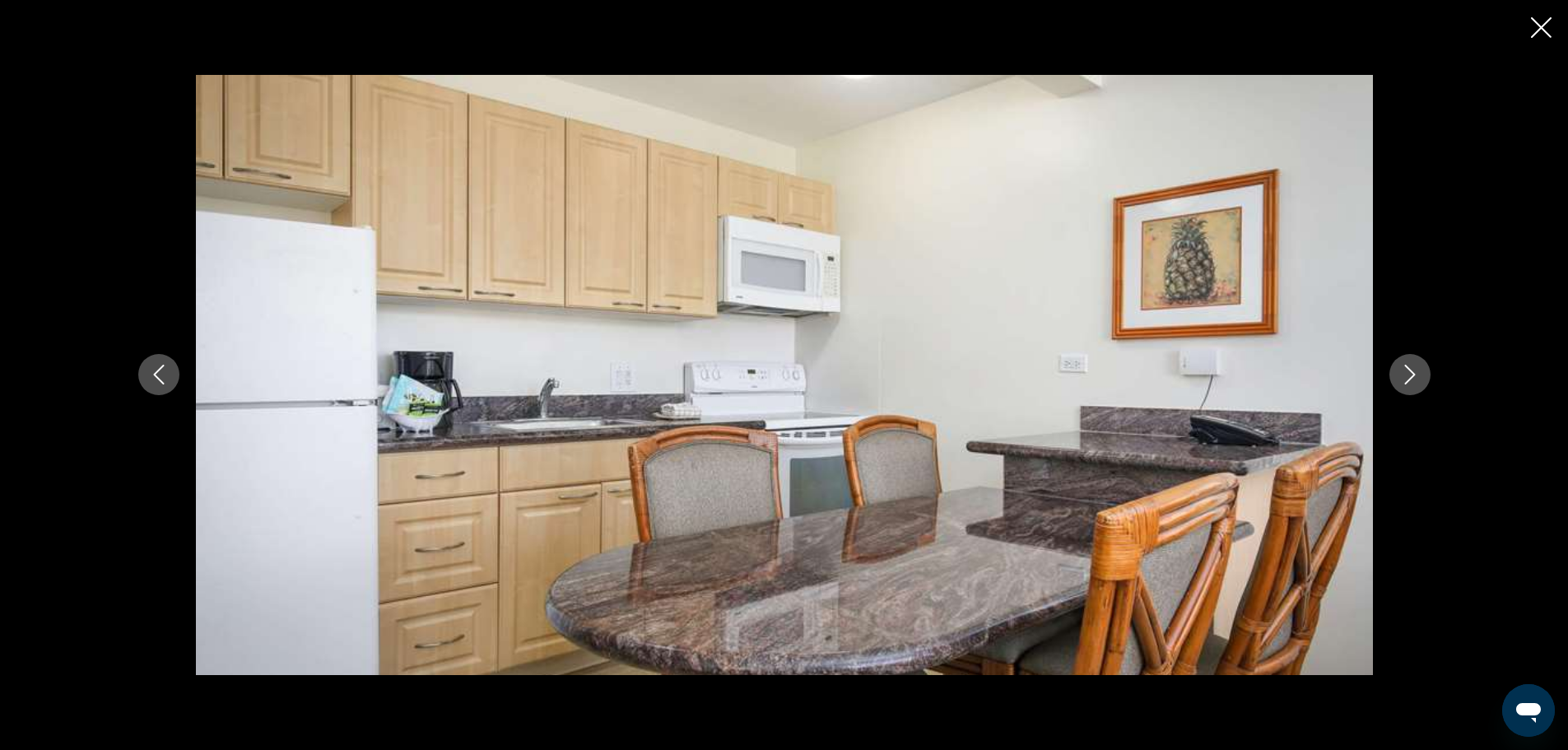
click at [1408, 375] on icon "Next image" at bounding box center [1409, 374] width 20 height 20
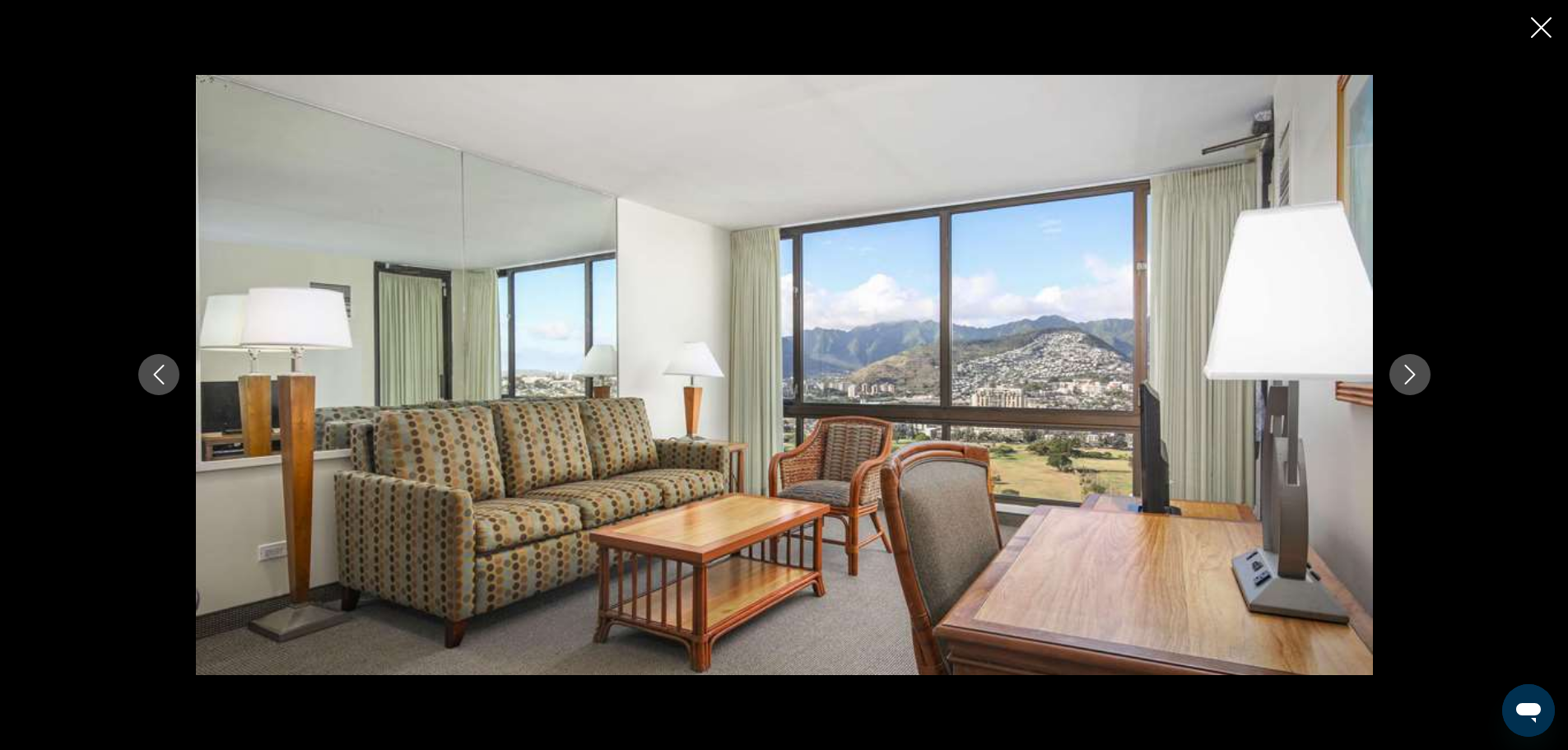
click at [1408, 375] on icon "Next image" at bounding box center [1409, 374] width 20 height 20
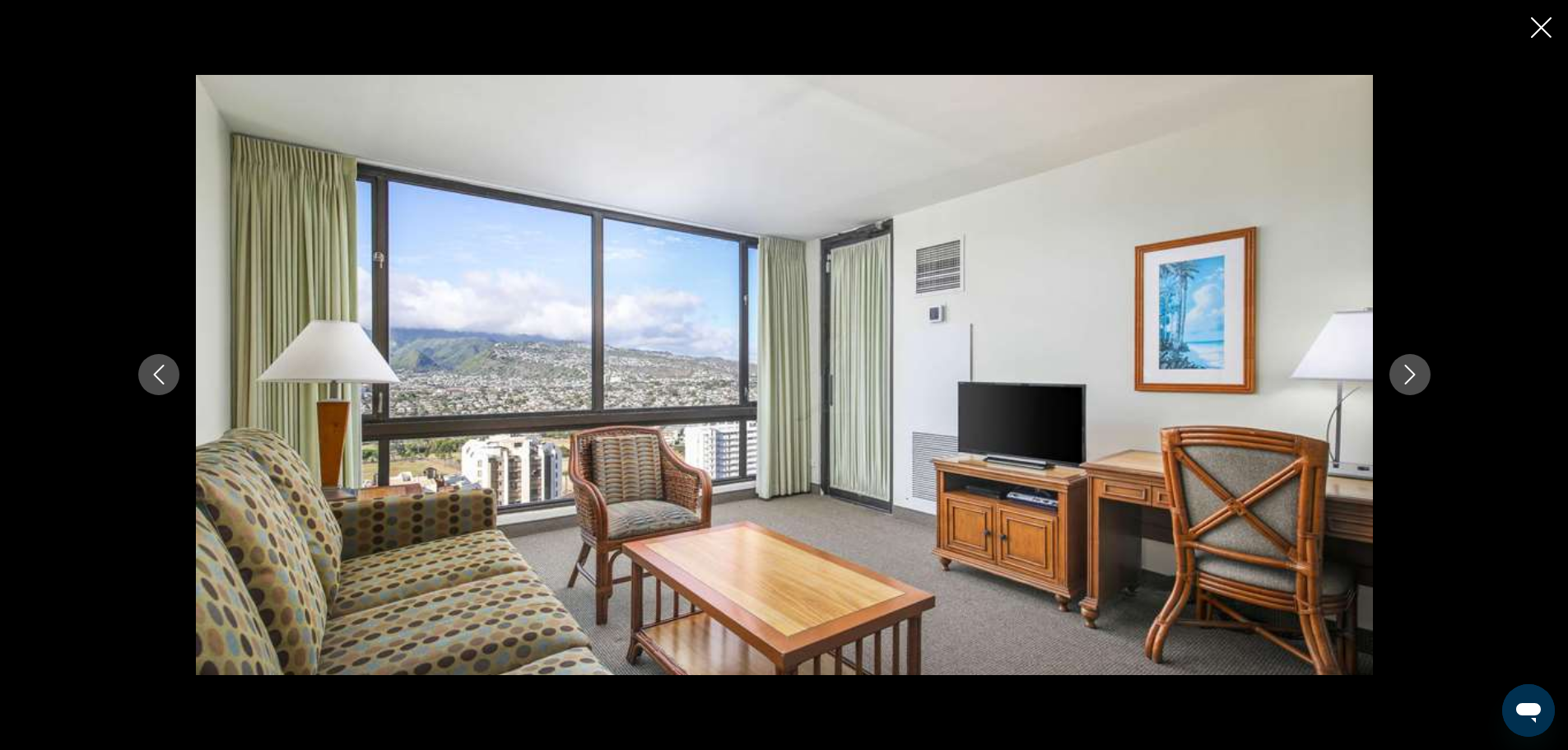
click at [1408, 375] on icon "Next image" at bounding box center [1409, 374] width 20 height 20
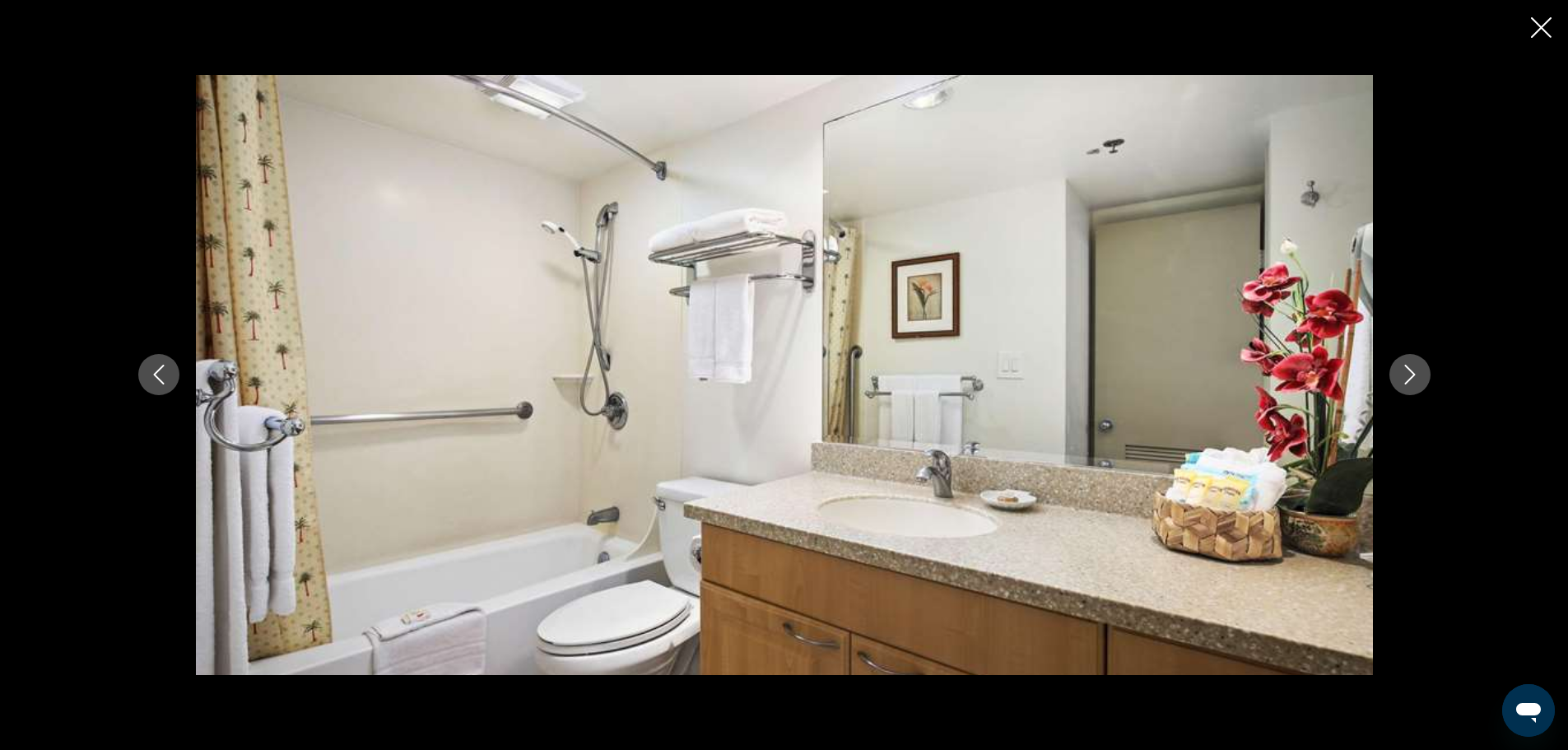
click at [1408, 375] on icon "Next image" at bounding box center [1409, 374] width 20 height 20
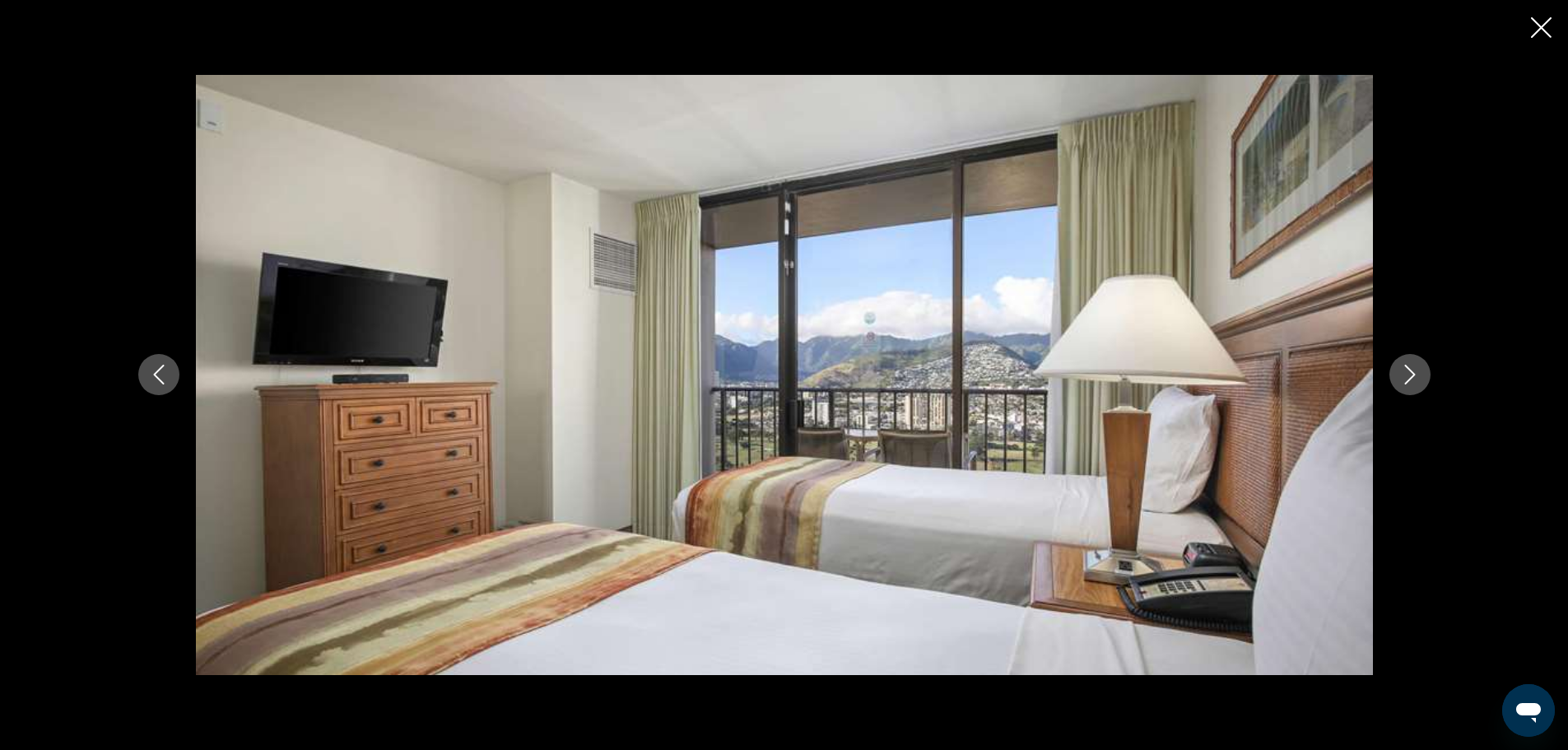
click at [1408, 375] on icon "Next image" at bounding box center [1409, 374] width 20 height 20
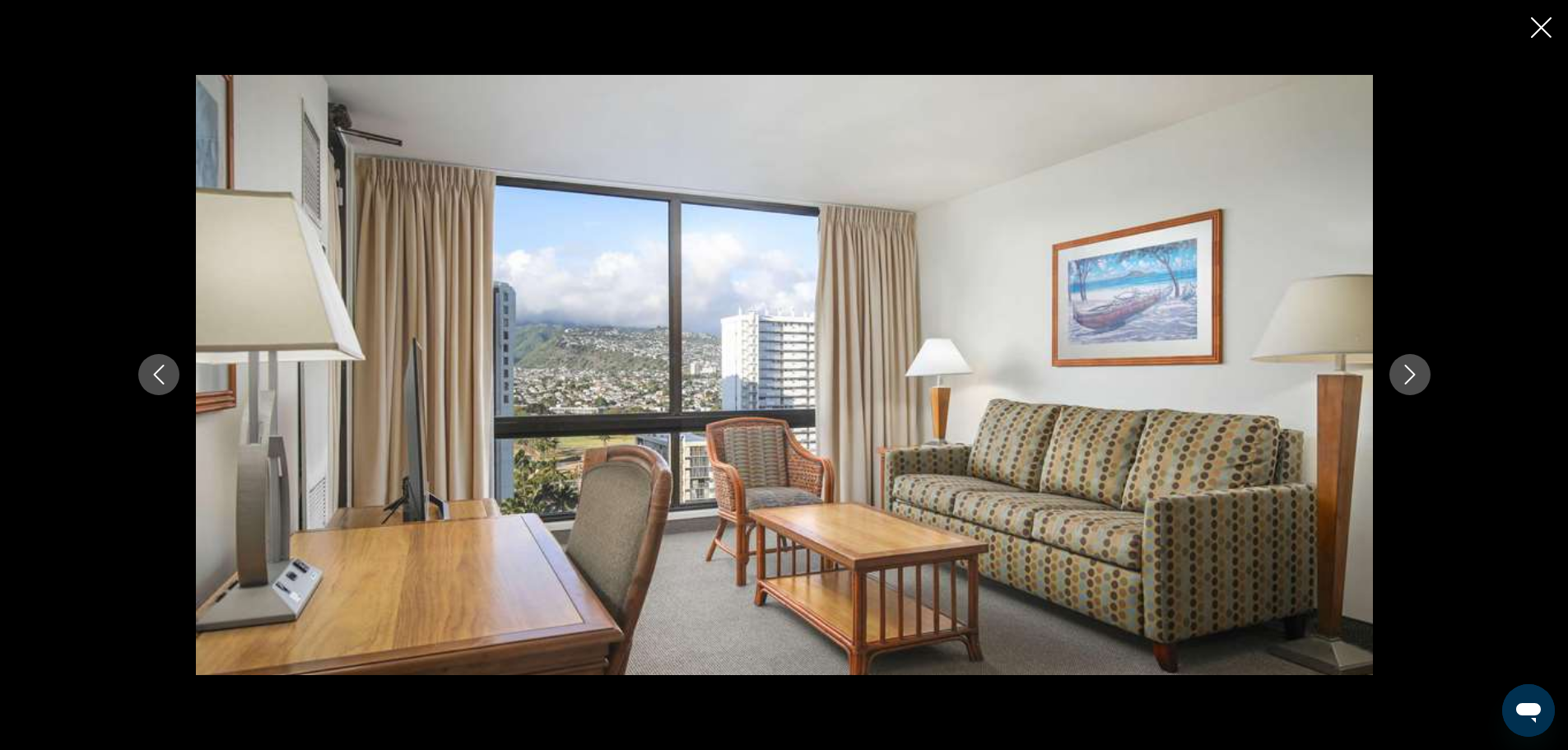
click at [1408, 375] on icon "Next image" at bounding box center [1409, 374] width 20 height 20
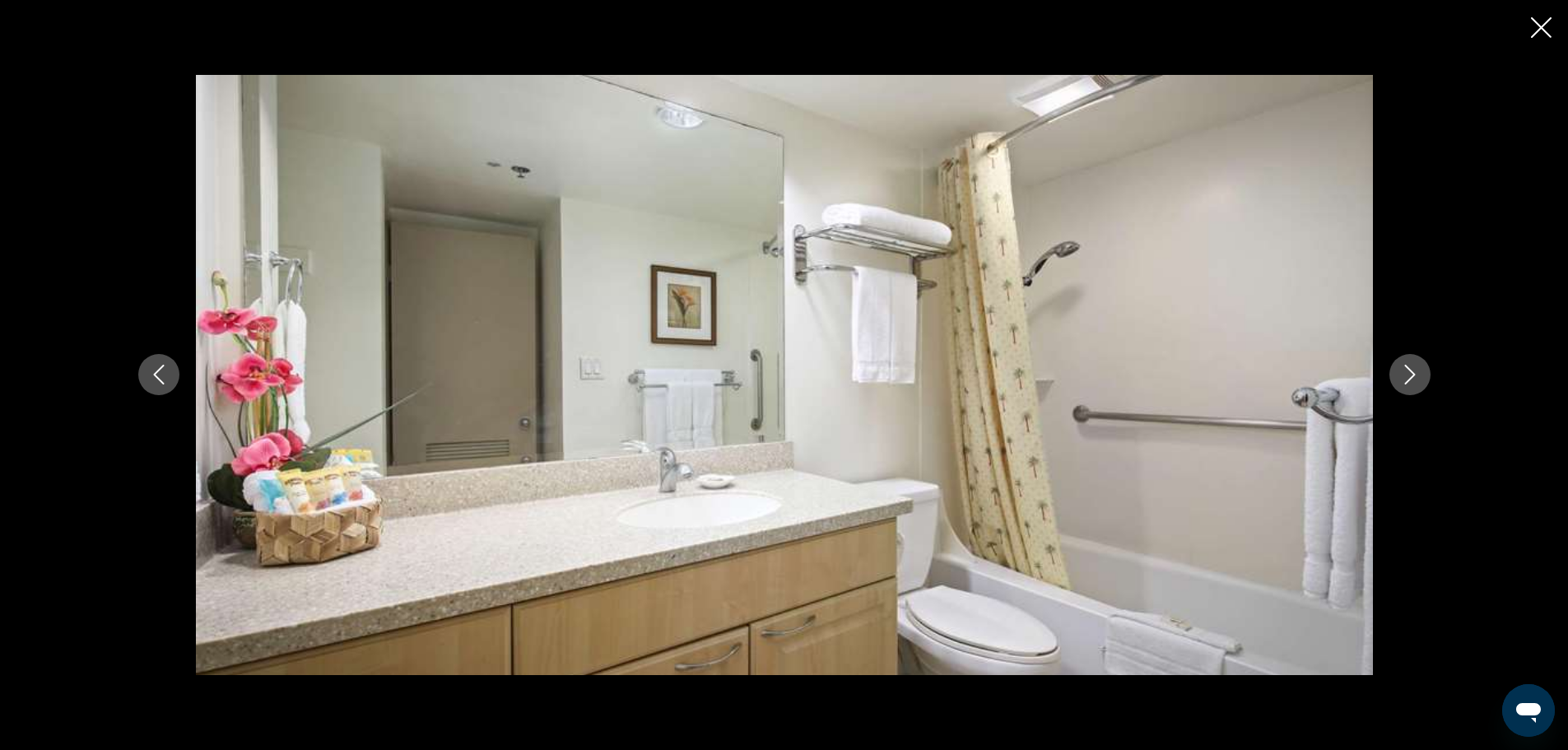
click at [1408, 375] on icon "Next image" at bounding box center [1409, 374] width 20 height 20
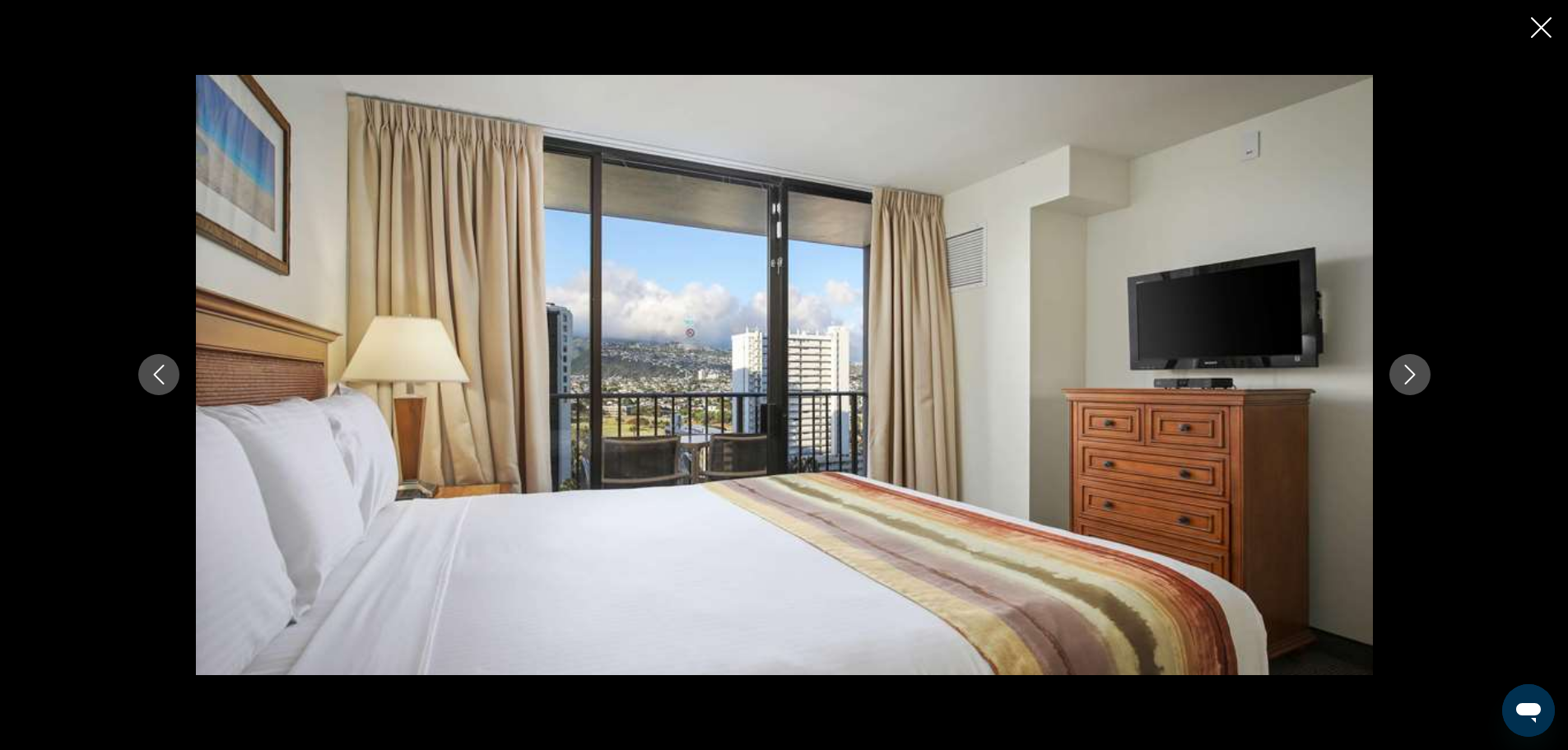
click at [1408, 375] on icon "Next image" at bounding box center [1409, 374] width 20 height 20
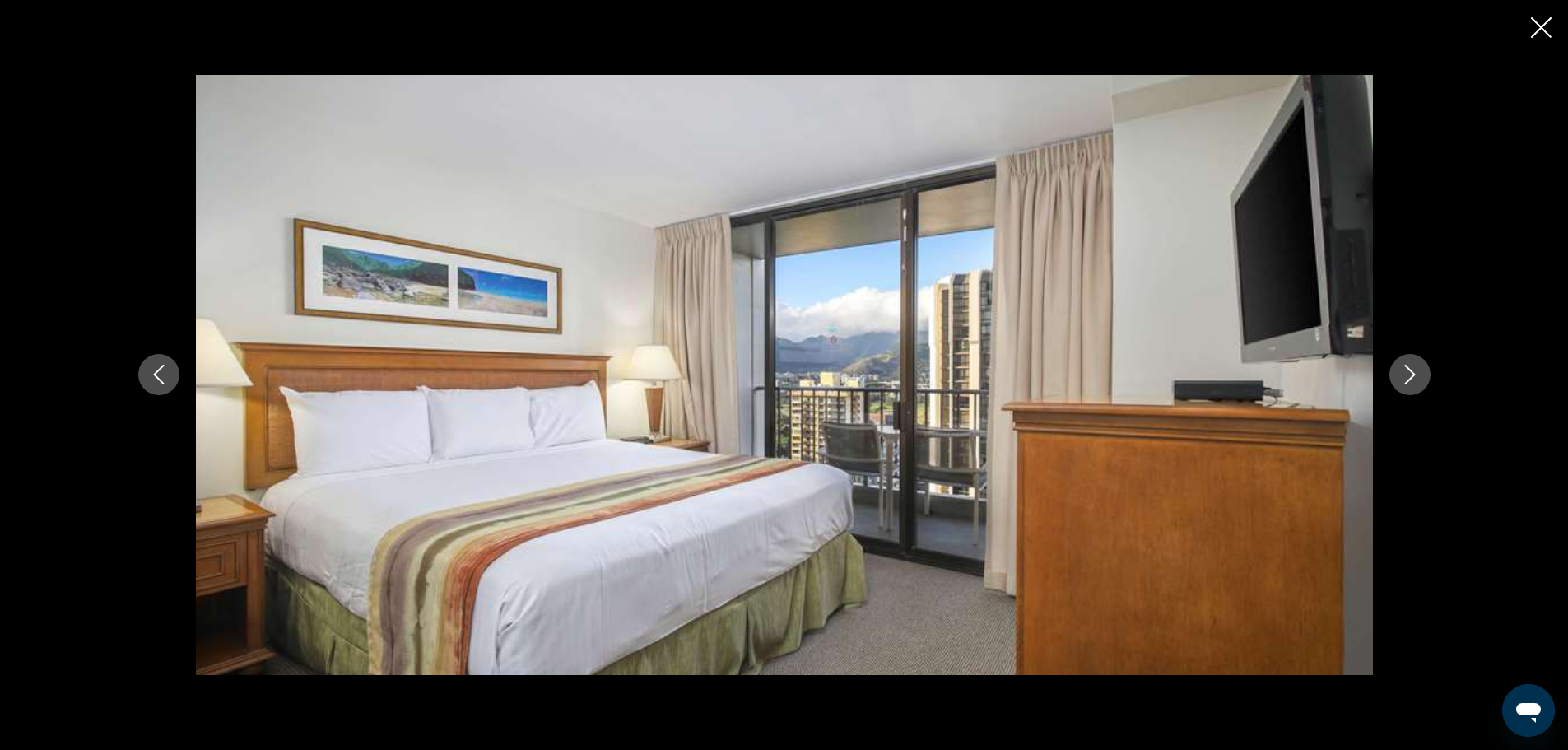
click at [1408, 375] on icon "Next image" at bounding box center [1409, 374] width 20 height 20
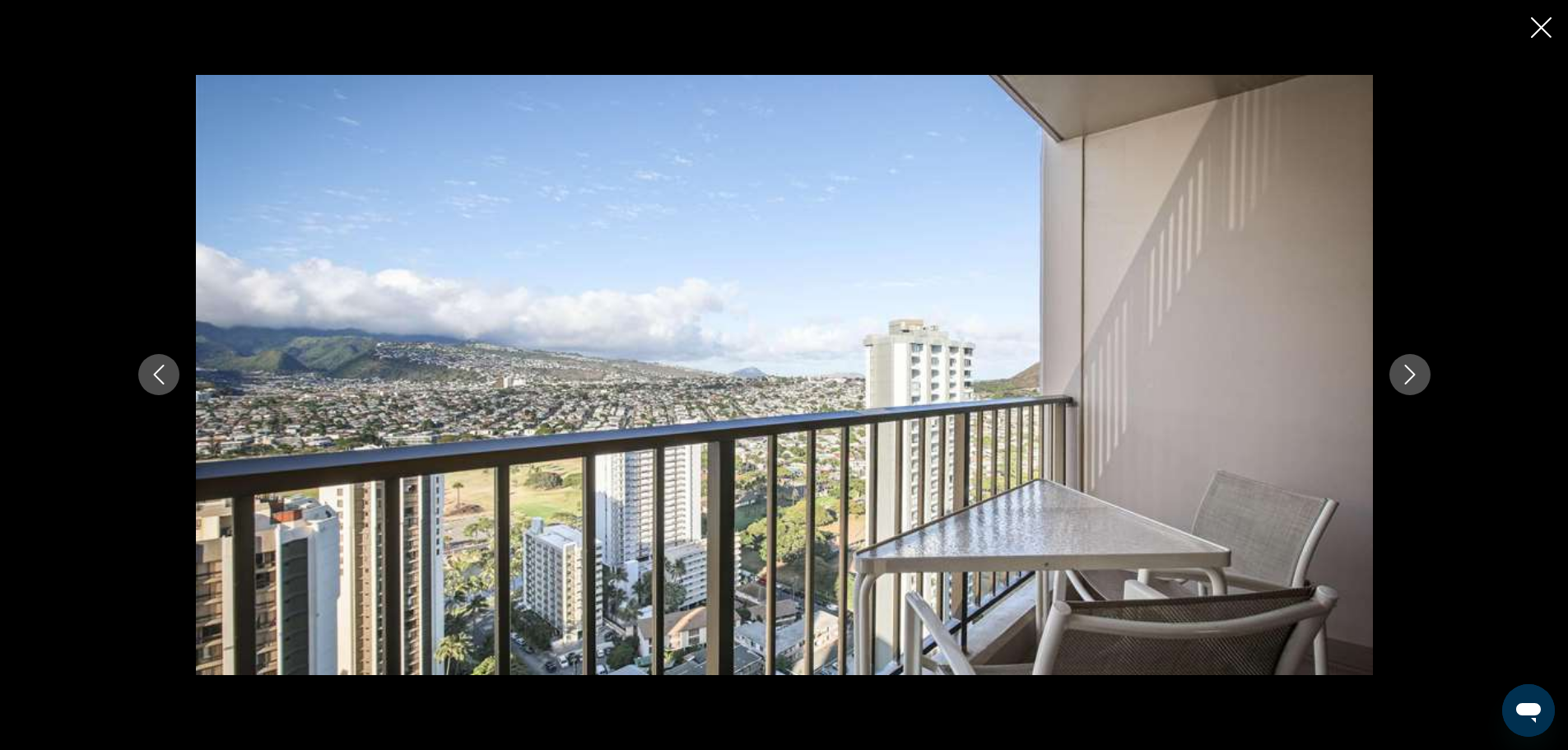
click at [1408, 375] on icon "Next image" at bounding box center [1409, 374] width 20 height 20
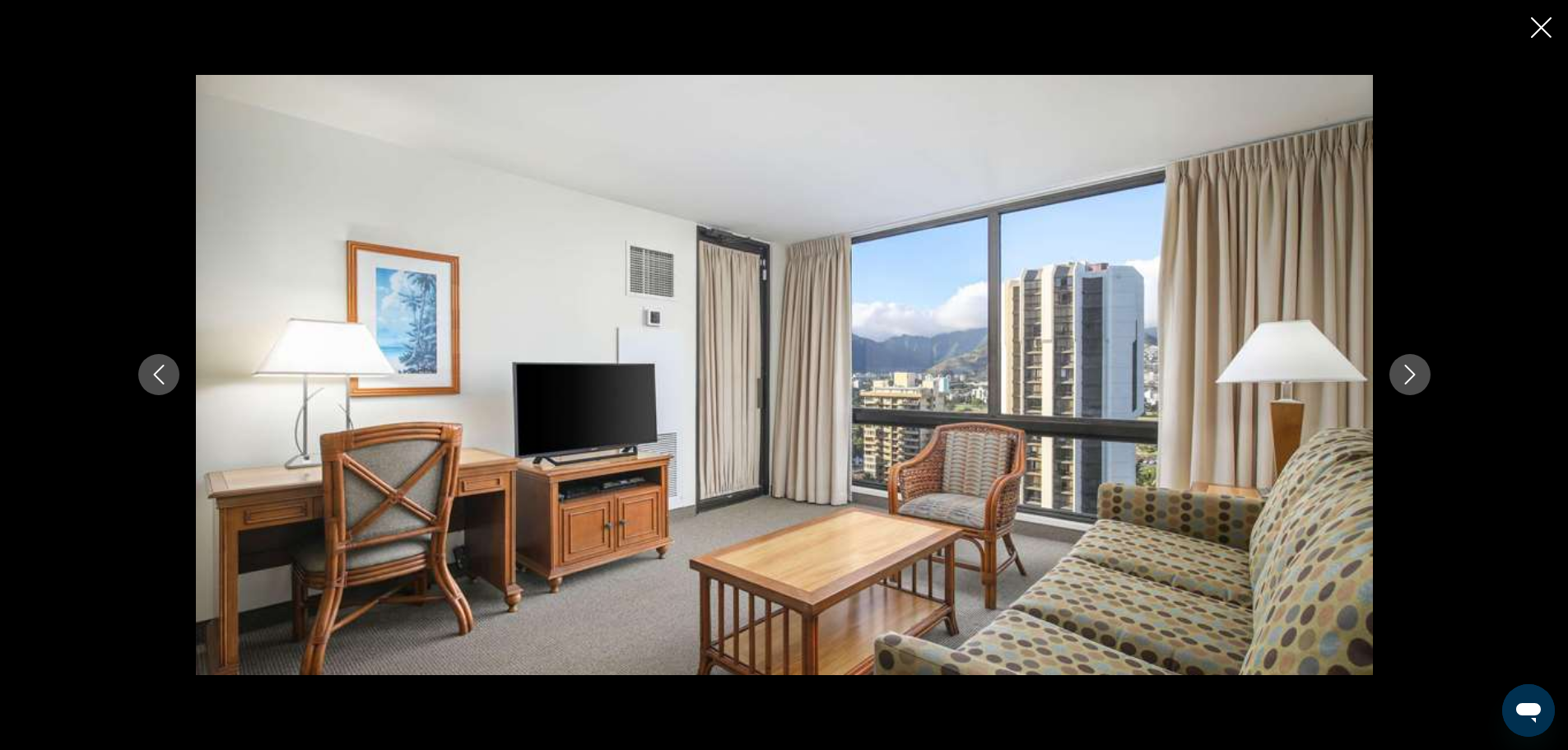
click at [1408, 375] on icon "Next image" at bounding box center [1409, 374] width 20 height 20
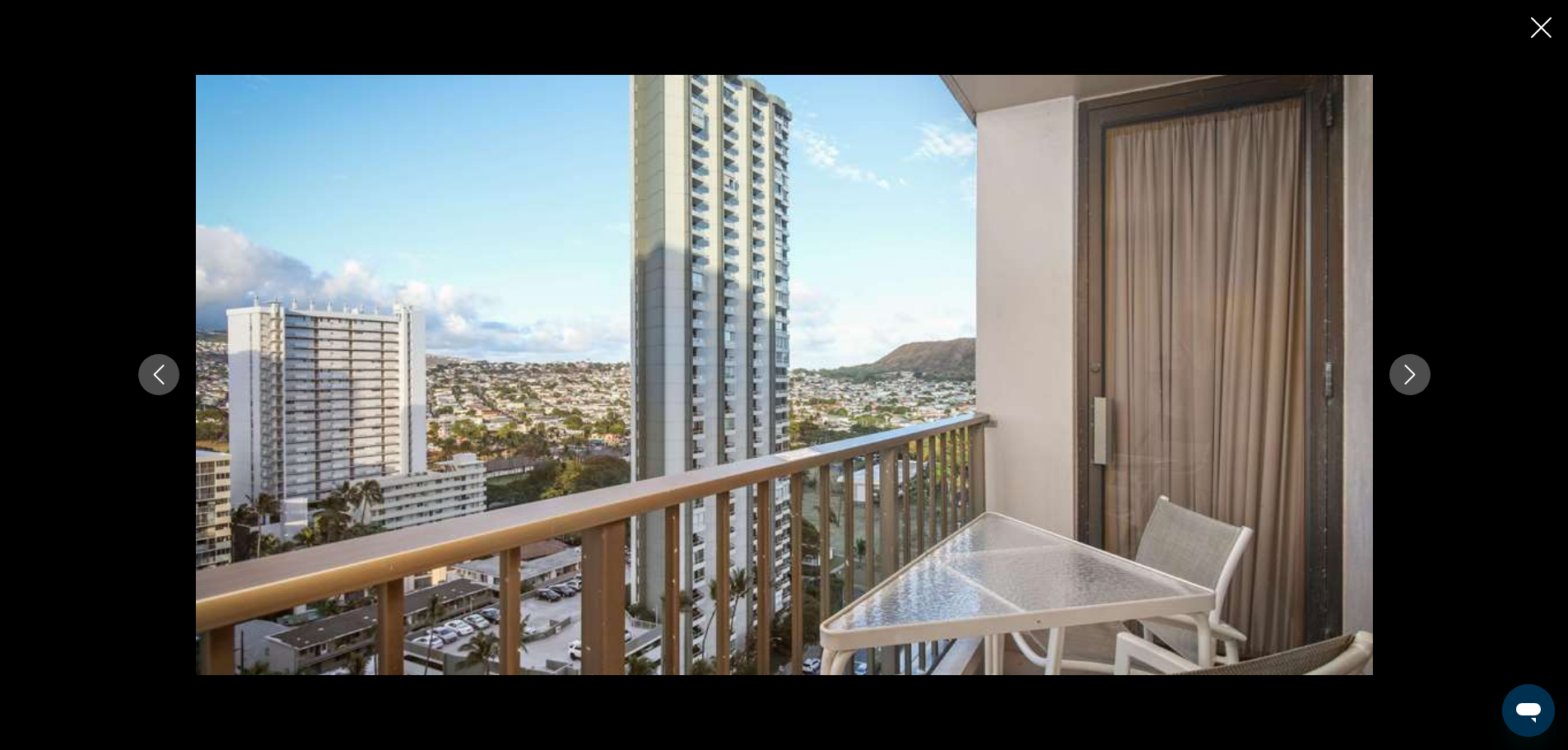
click at [1408, 375] on icon "Next image" at bounding box center [1409, 374] width 20 height 20
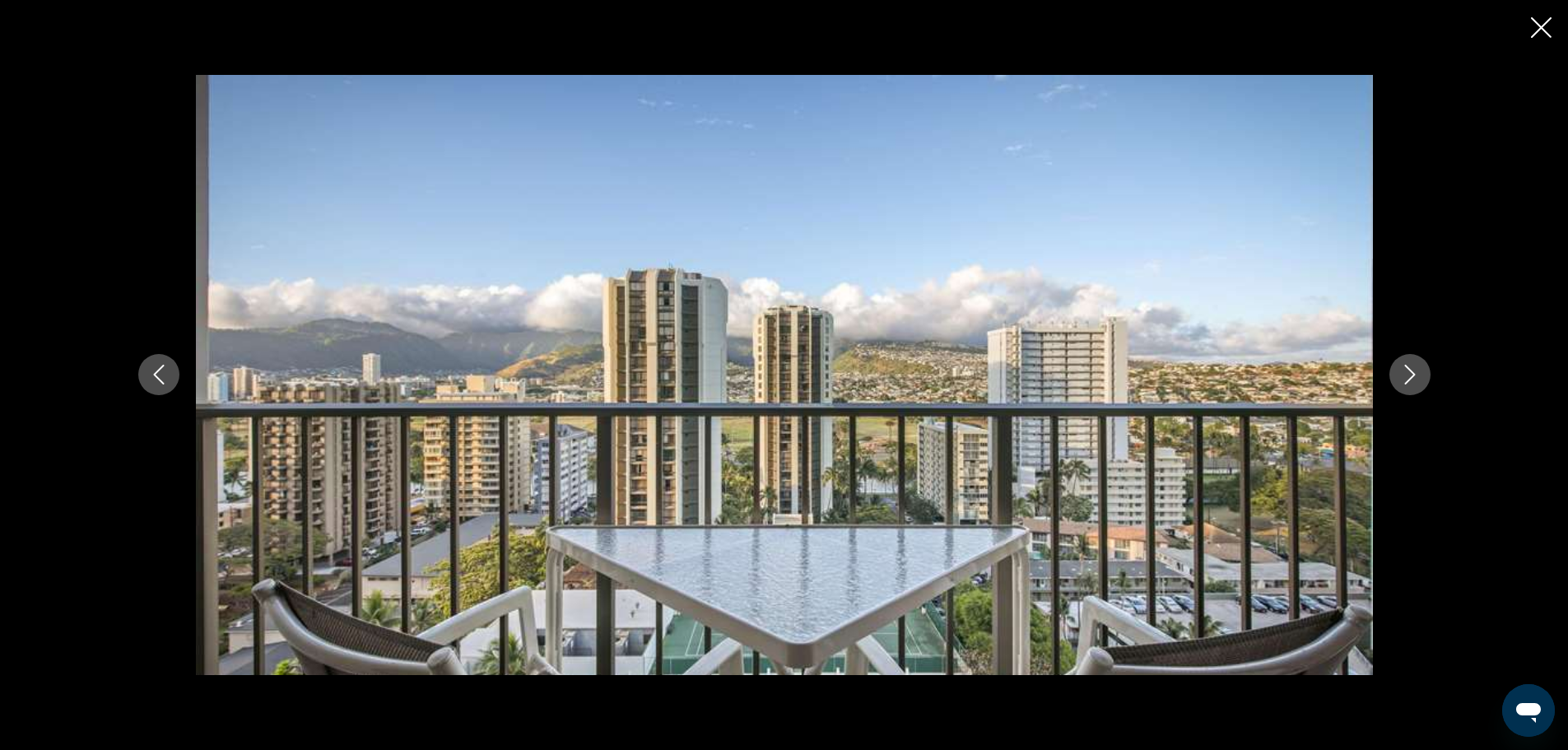
click at [1408, 375] on icon "Next image" at bounding box center [1409, 374] width 20 height 20
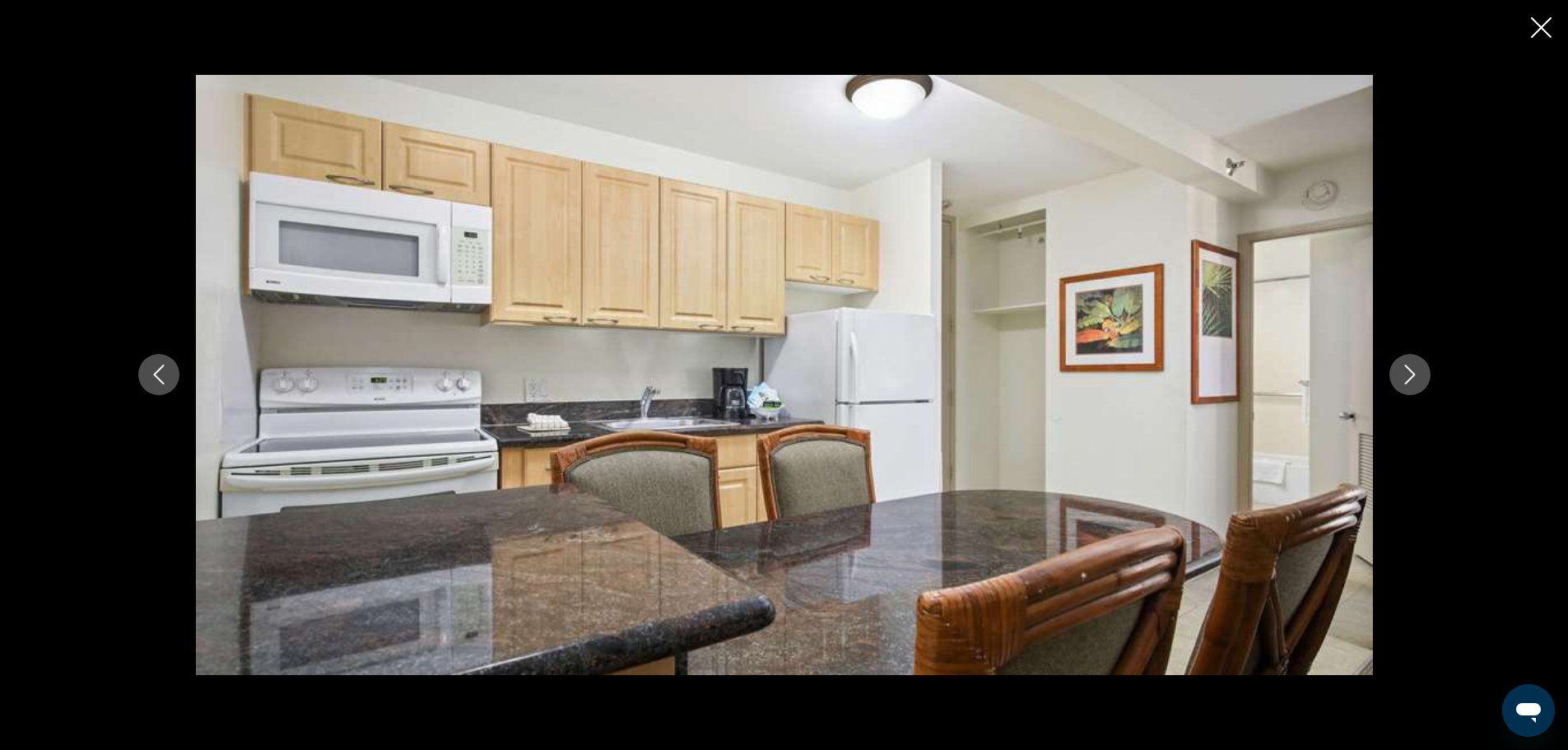
click at [1408, 375] on icon "Next image" at bounding box center [1409, 374] width 20 height 20
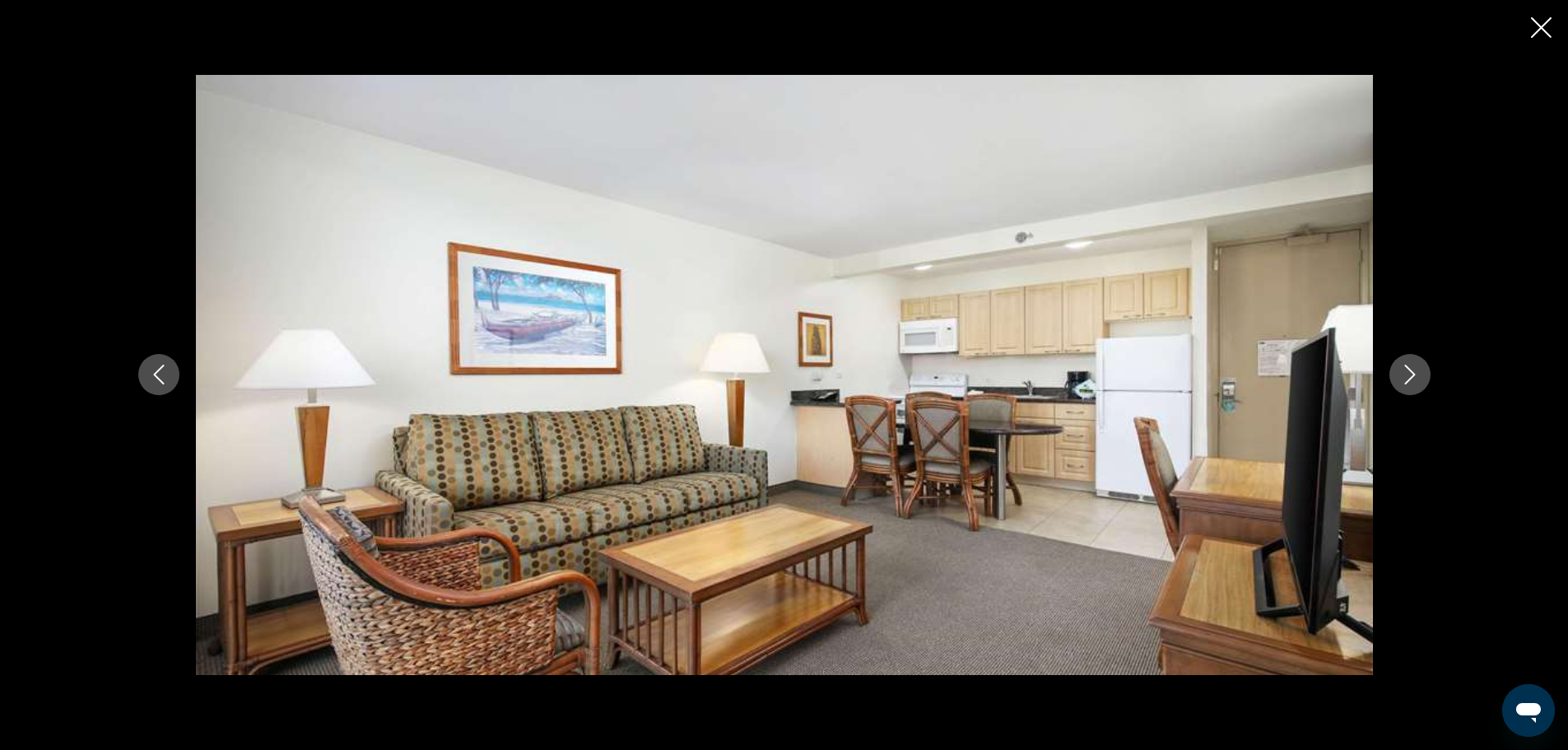
click at [1408, 375] on icon "Next image" at bounding box center [1409, 374] width 20 height 20
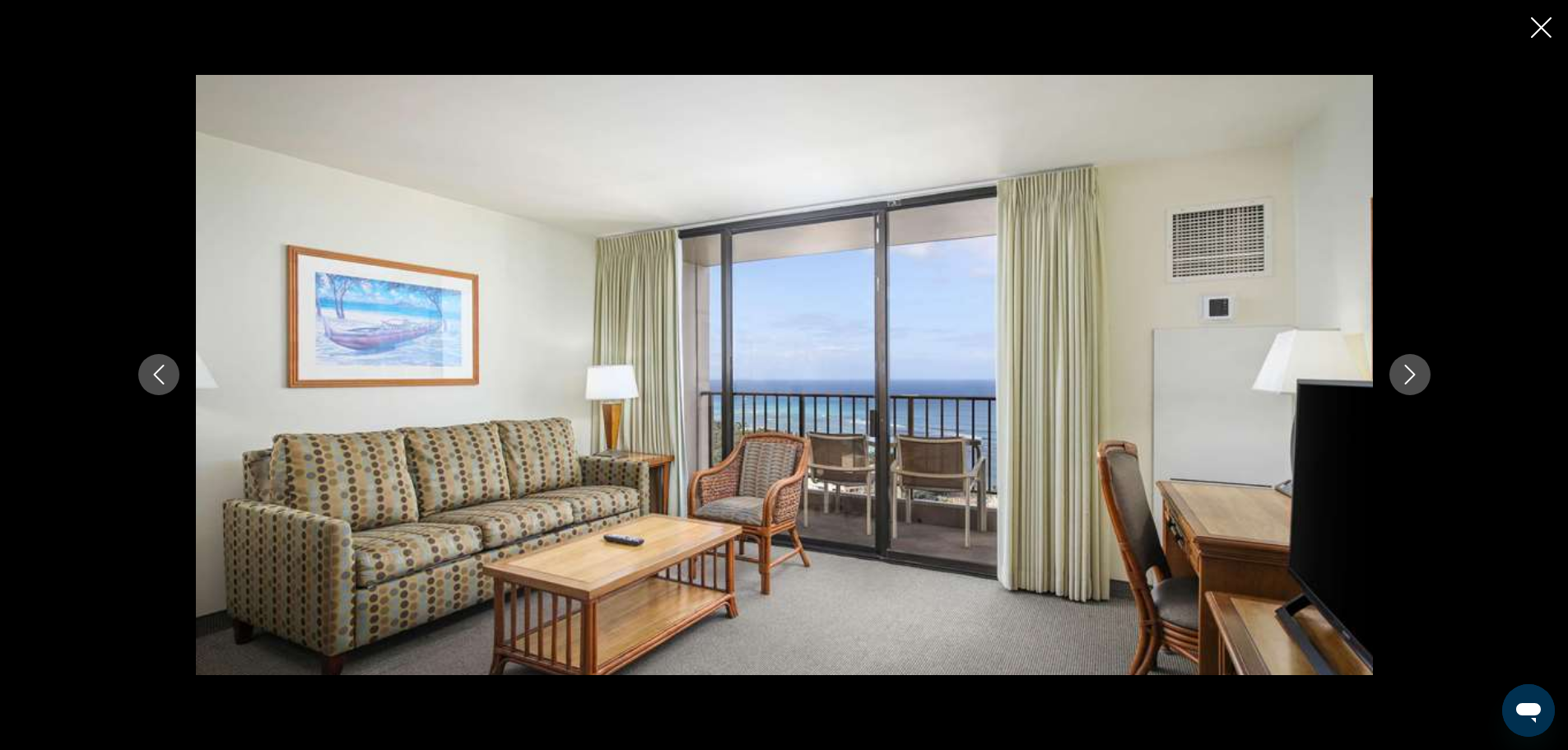
click at [1408, 375] on icon "Next image" at bounding box center [1409, 374] width 20 height 20
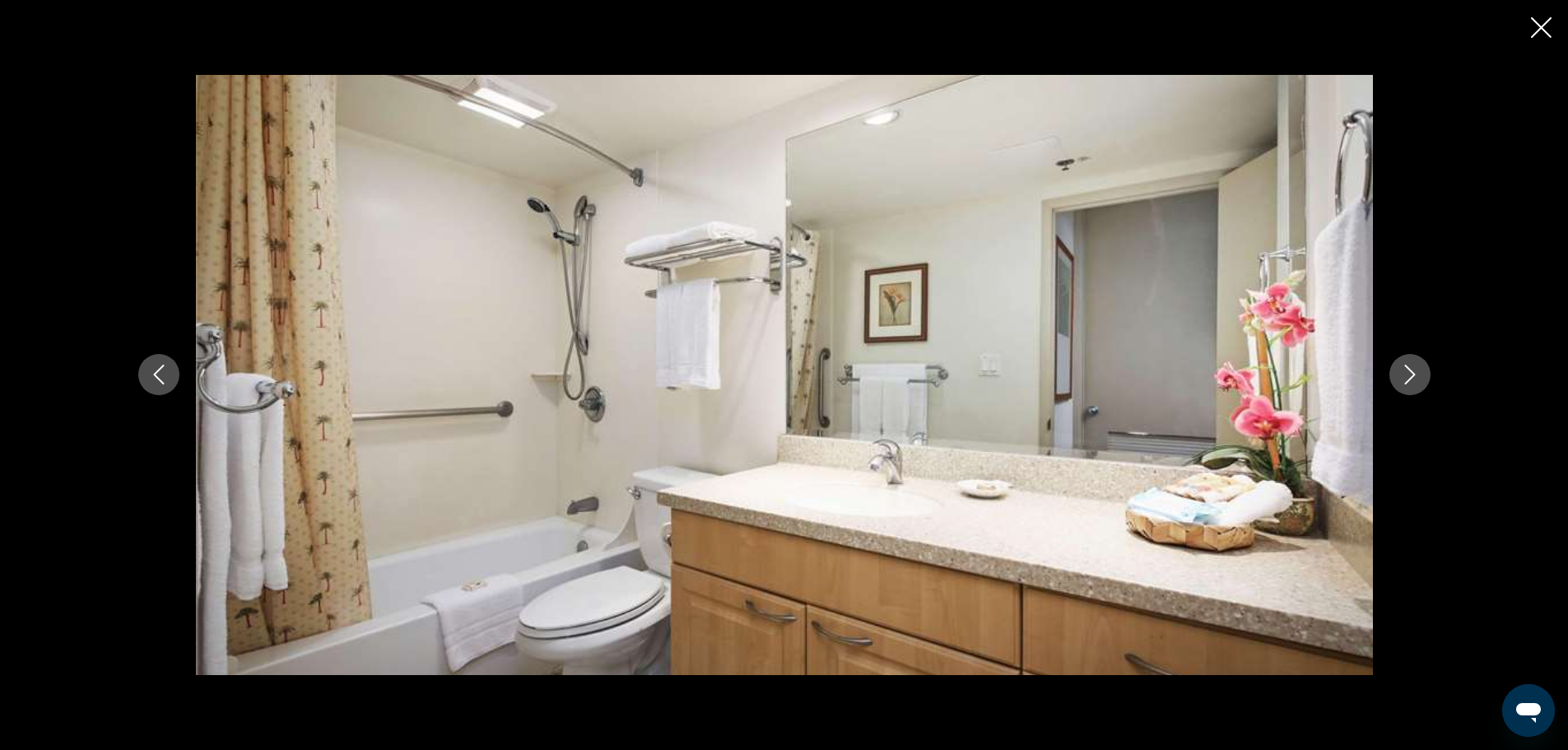
click at [1408, 375] on icon "Next image" at bounding box center [1409, 374] width 20 height 20
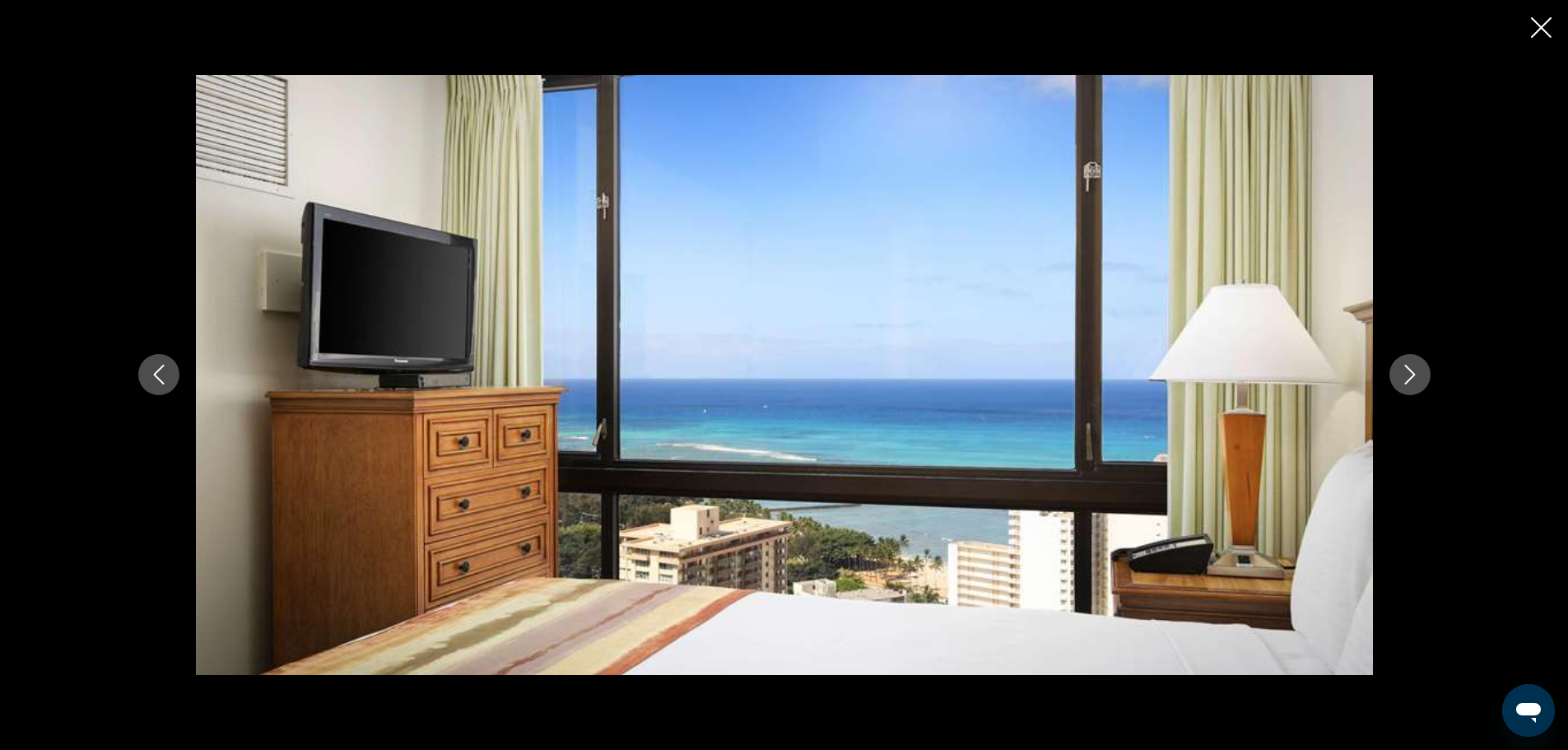
click at [1408, 375] on icon "Next image" at bounding box center [1409, 374] width 20 height 20
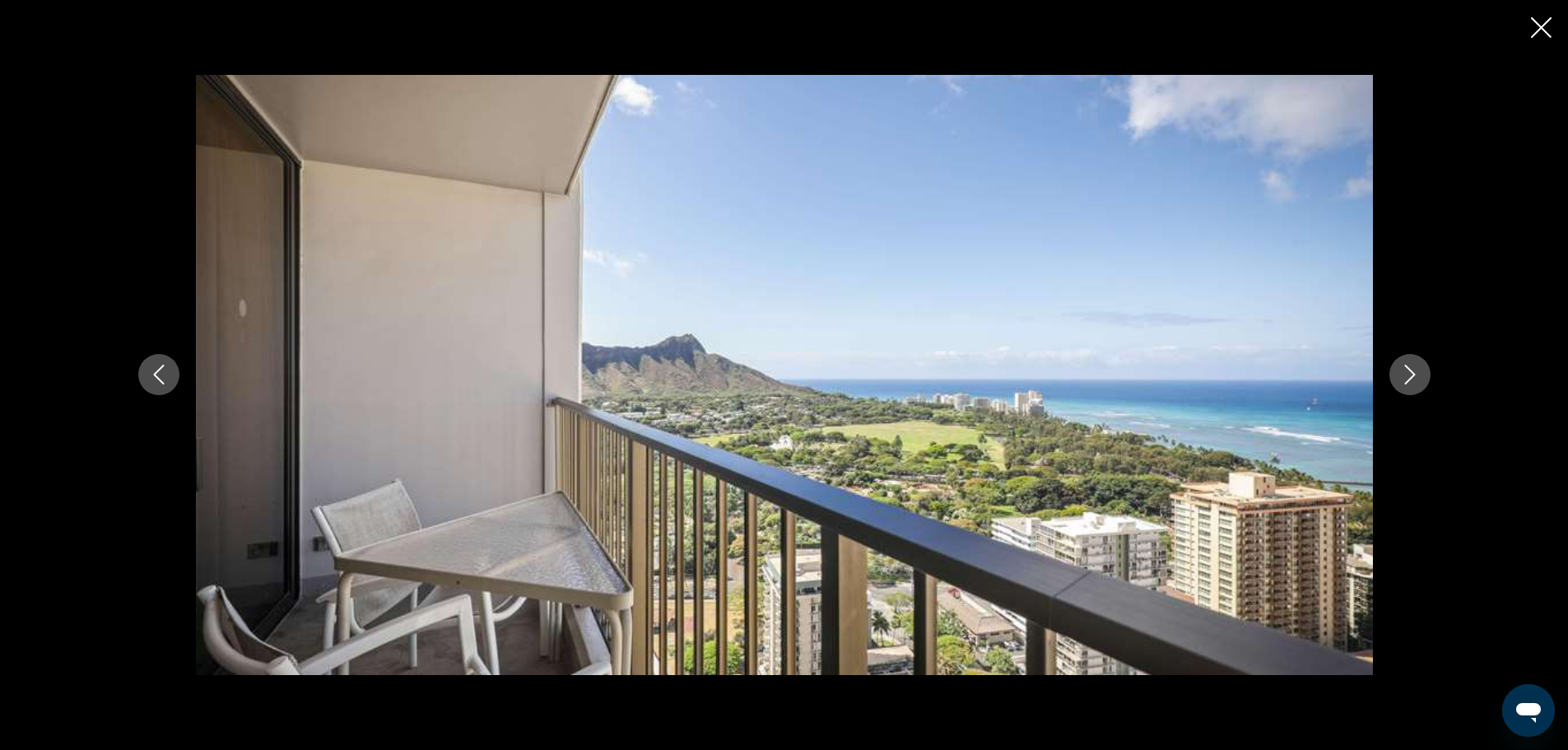
click at [1408, 375] on icon "Next image" at bounding box center [1409, 374] width 20 height 20
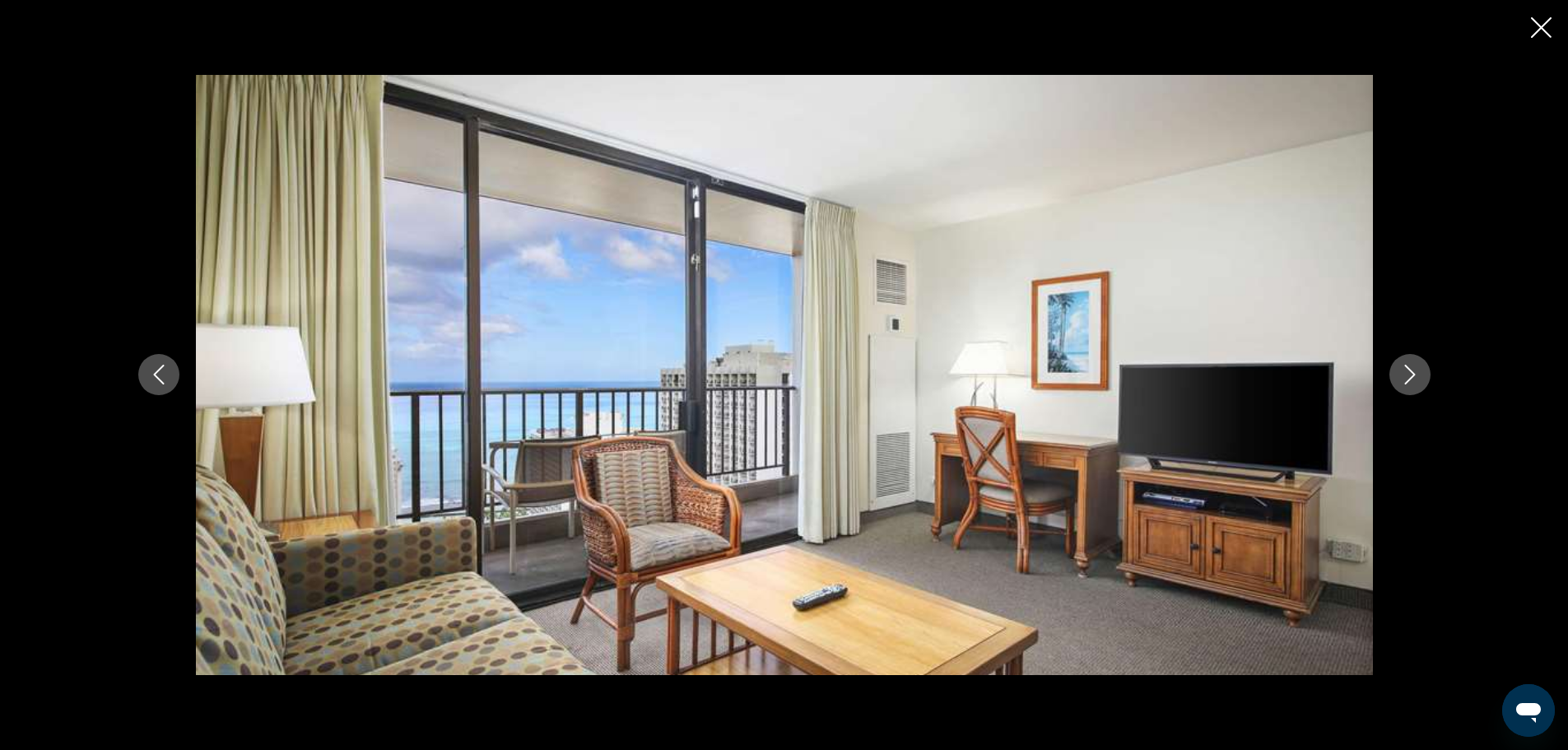
click at [1408, 375] on icon "Next image" at bounding box center [1409, 374] width 20 height 20
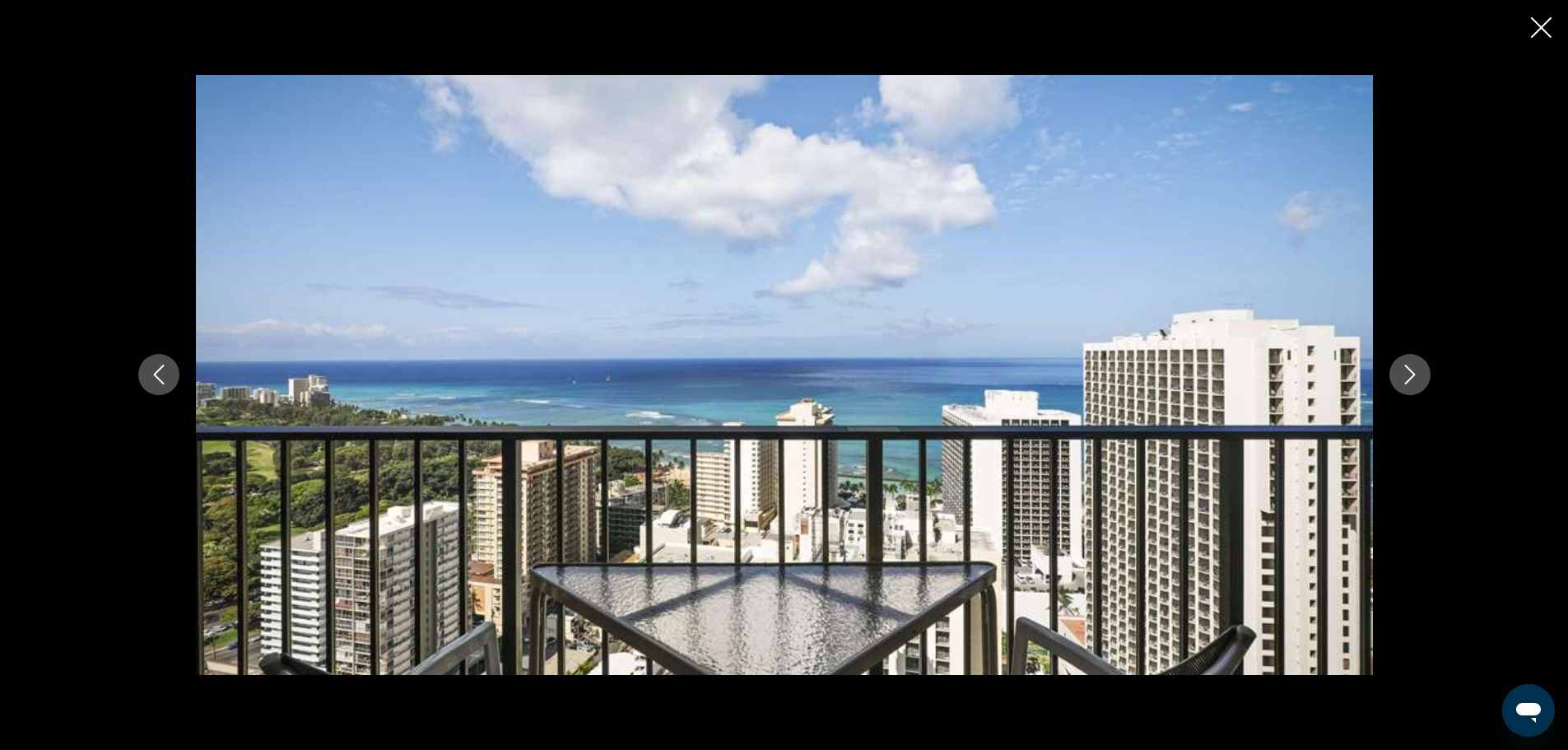
click at [1408, 375] on icon "Next image" at bounding box center [1409, 374] width 20 height 20
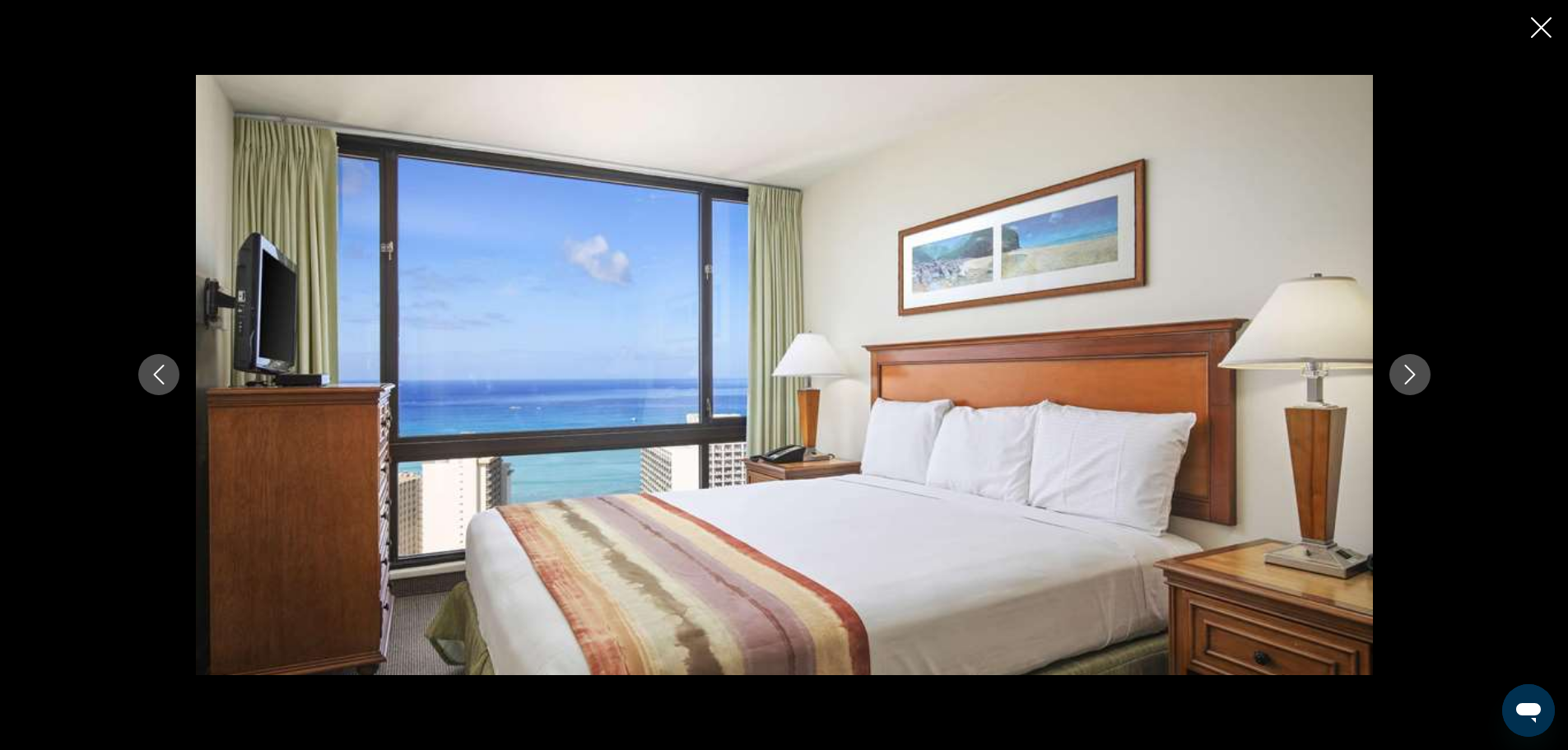
click at [1536, 20] on icon "Close slideshow" at bounding box center [1540, 28] width 21 height 21
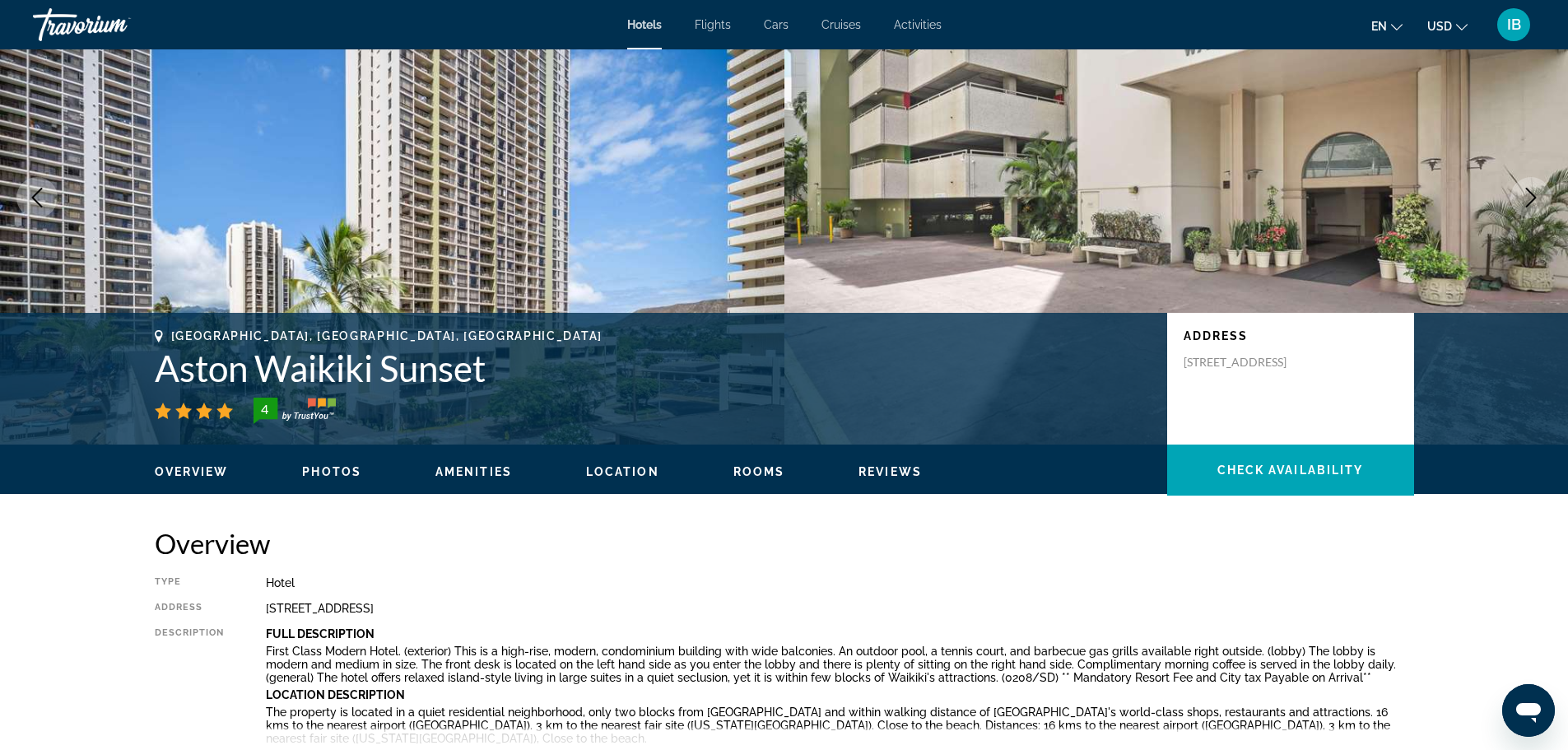
scroll to position [66, 0]
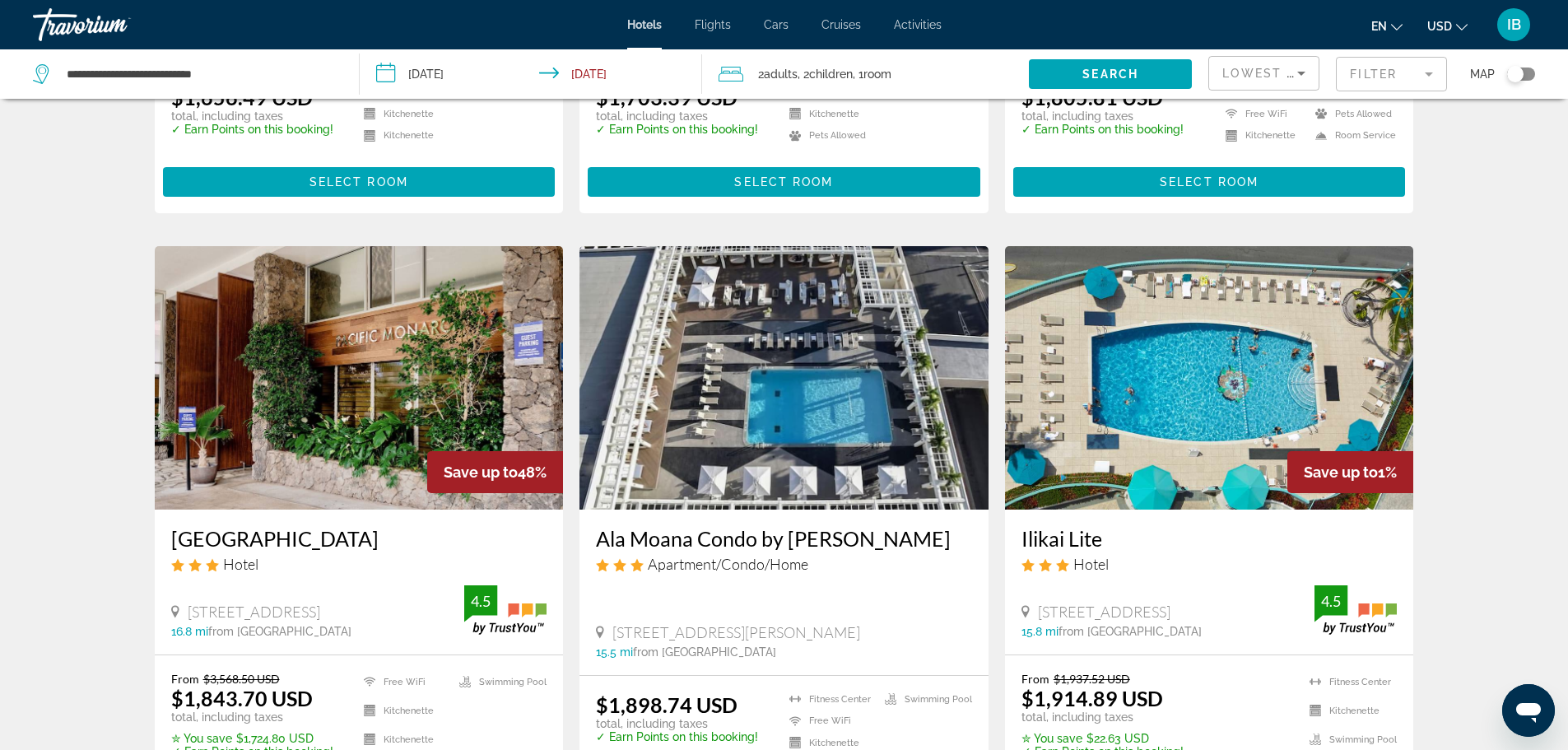
scroll to position [1779, 0]
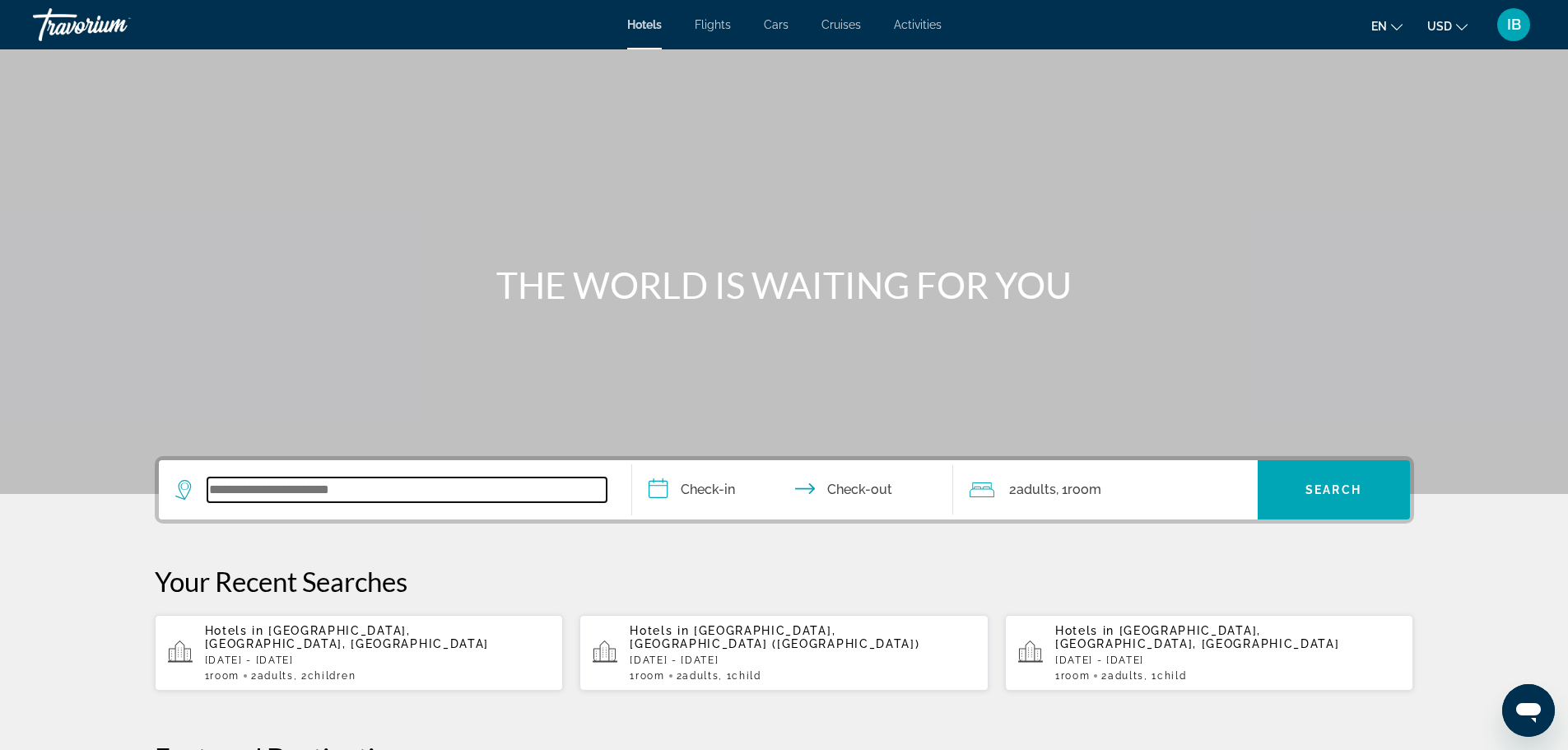
click at [301, 493] on input "Search widget" at bounding box center [407, 489] width 399 height 25
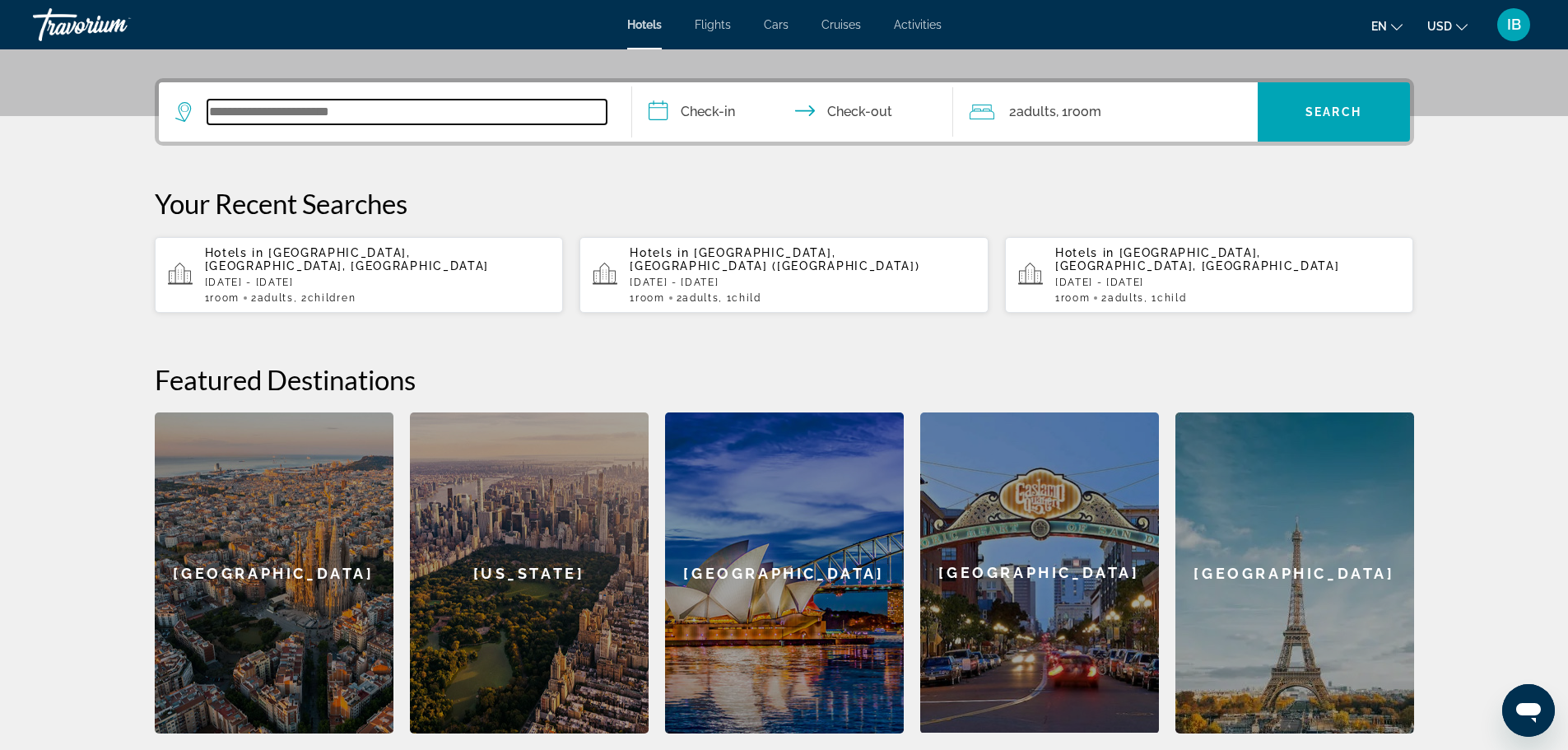
scroll to position [403, 0]
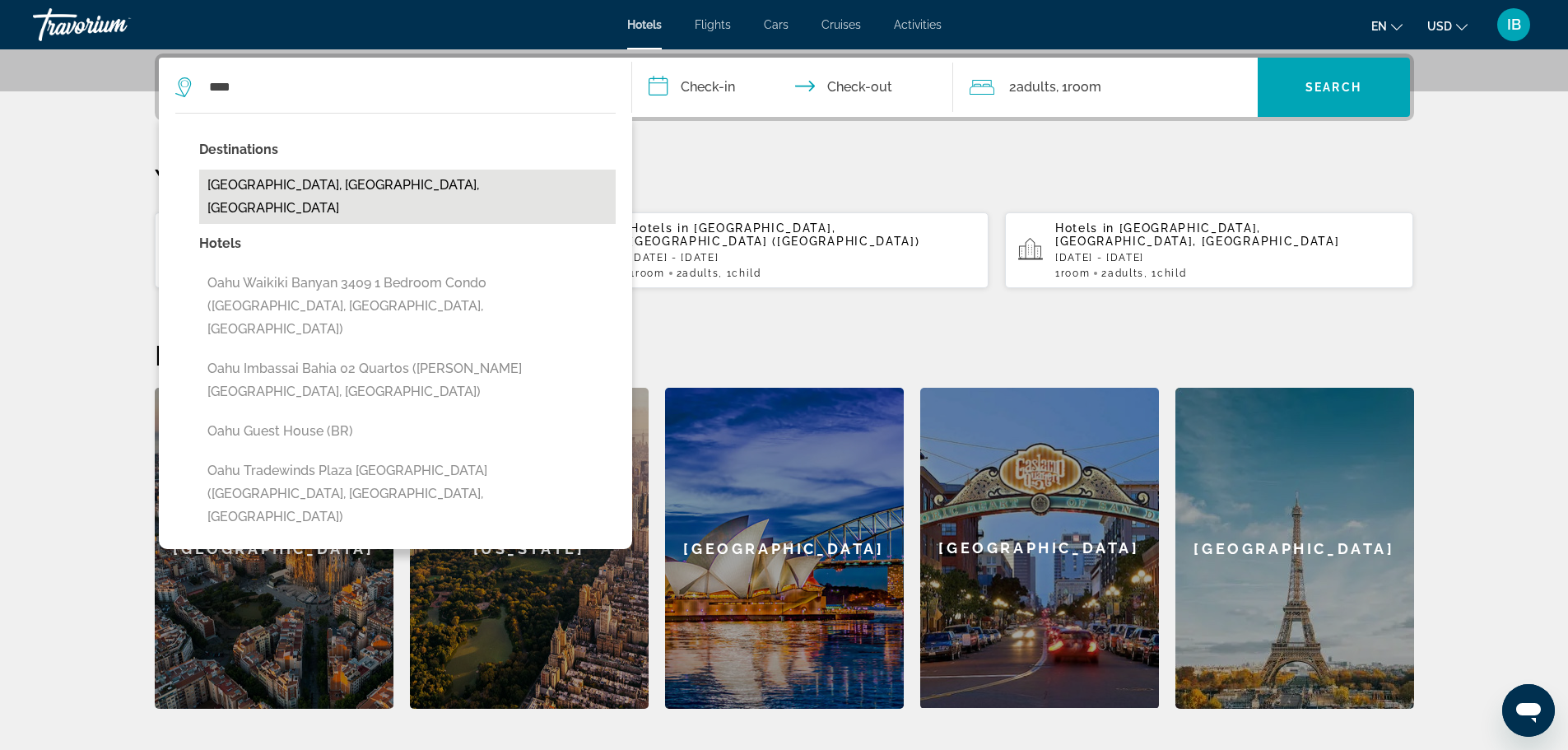
click at [291, 188] on button "Oahu Island, HI, United States" at bounding box center [407, 196] width 416 height 54
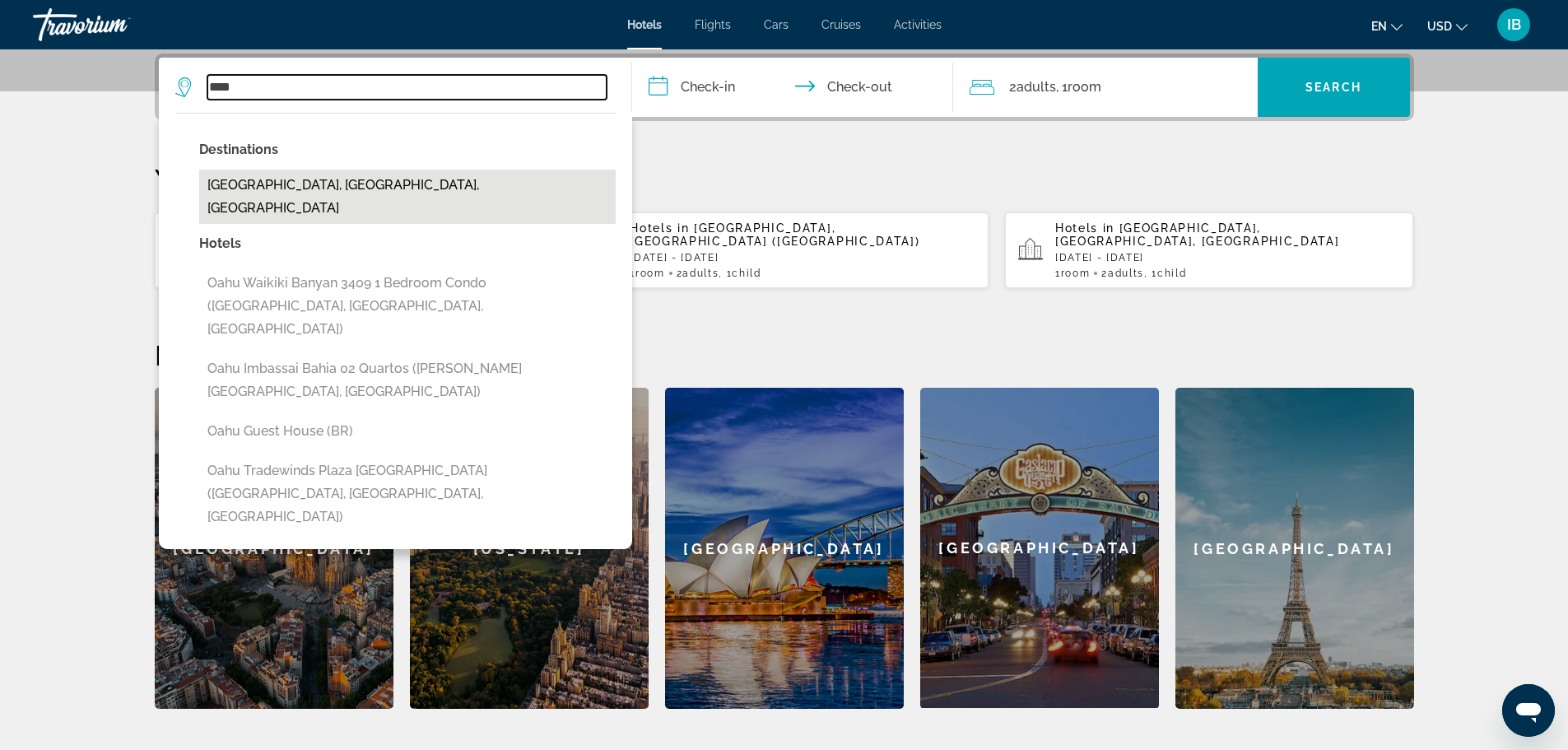
type input "**********"
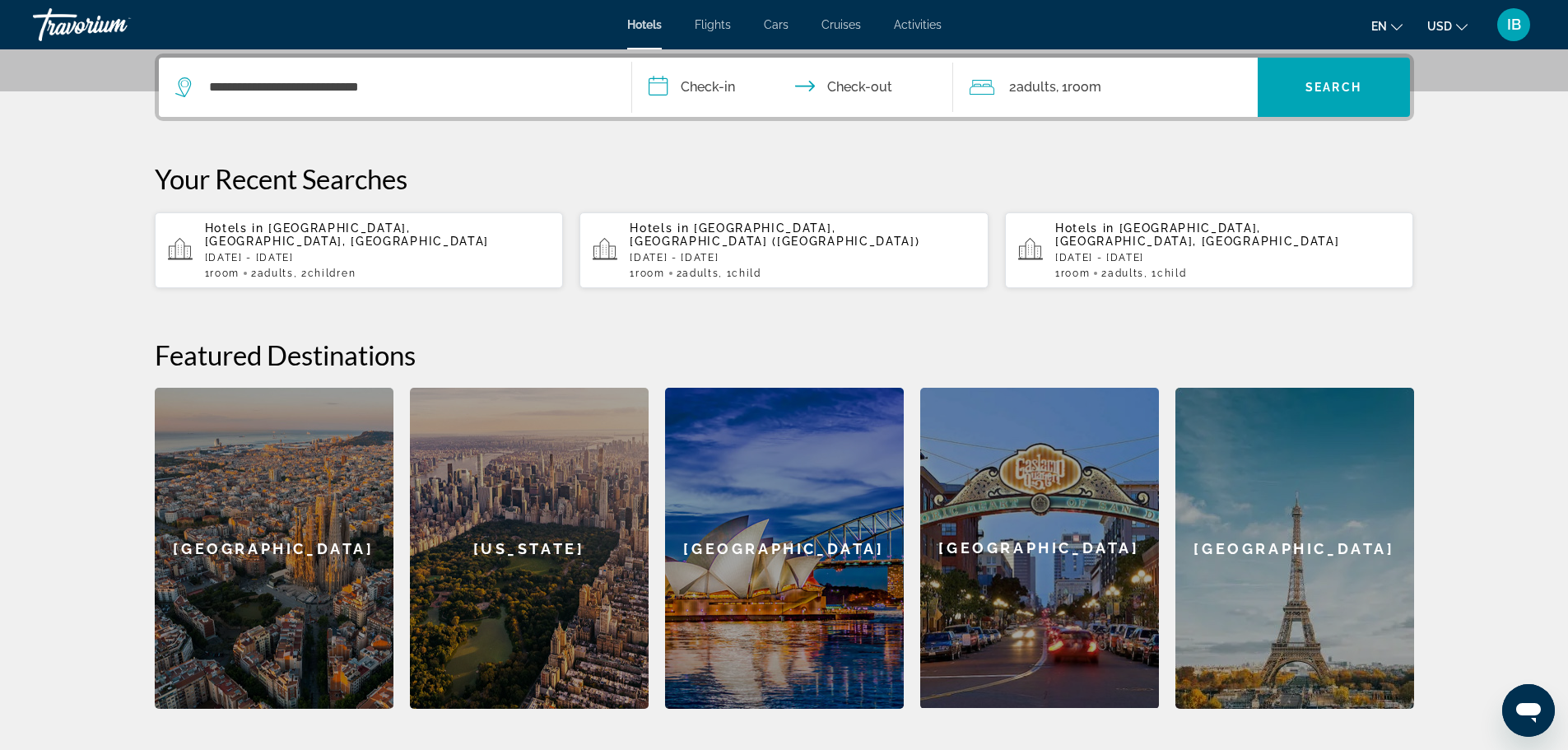
click at [719, 86] on input "**********" at bounding box center [795, 89] width 328 height 65
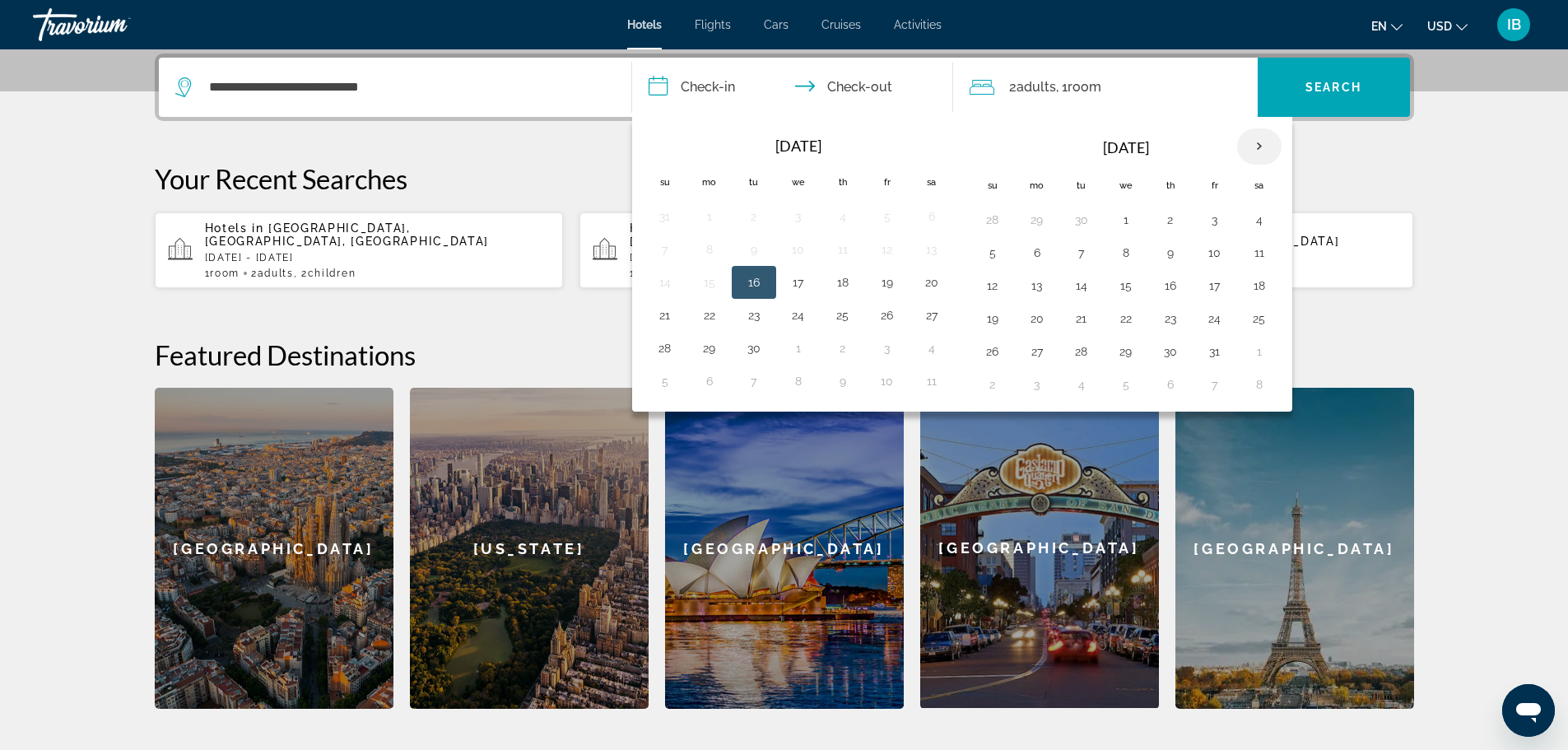
click at [1265, 142] on th "Next month" at bounding box center [1259, 146] width 45 height 36
click at [1083, 280] on button "10" at bounding box center [1081, 286] width 27 height 23
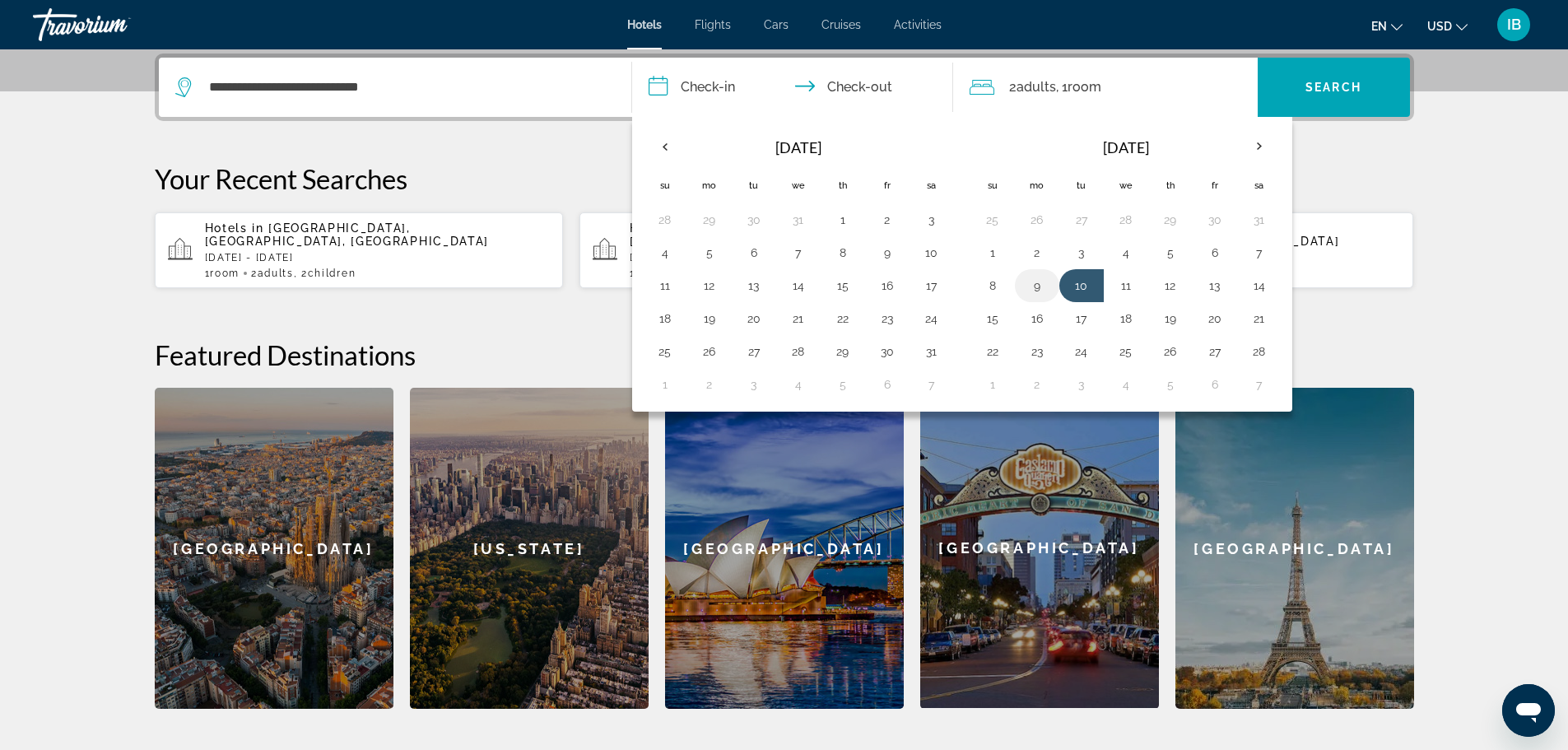
click at [1046, 286] on button "9" at bounding box center [1037, 286] width 27 height 23
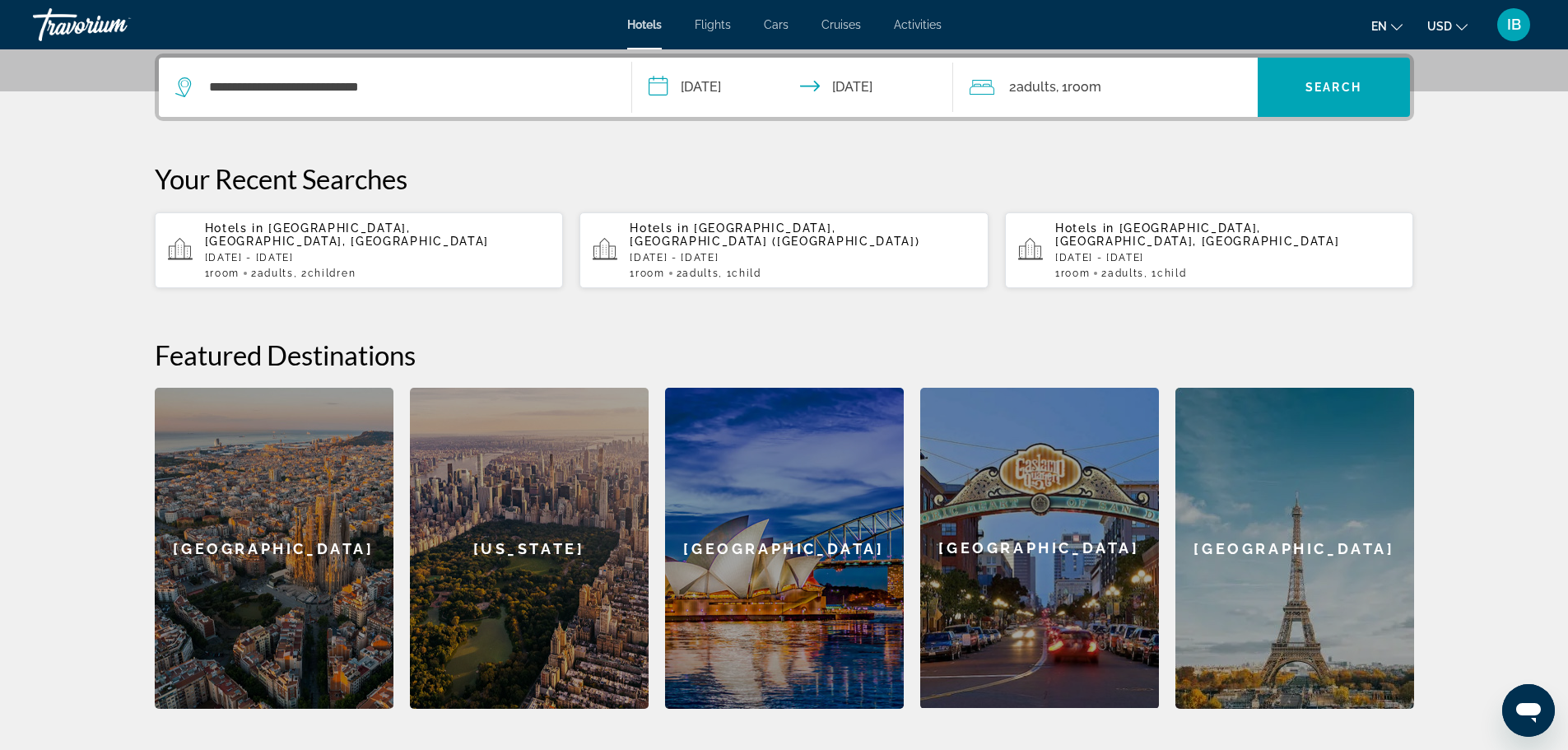
click at [757, 89] on input "**********" at bounding box center [795, 89] width 328 height 65
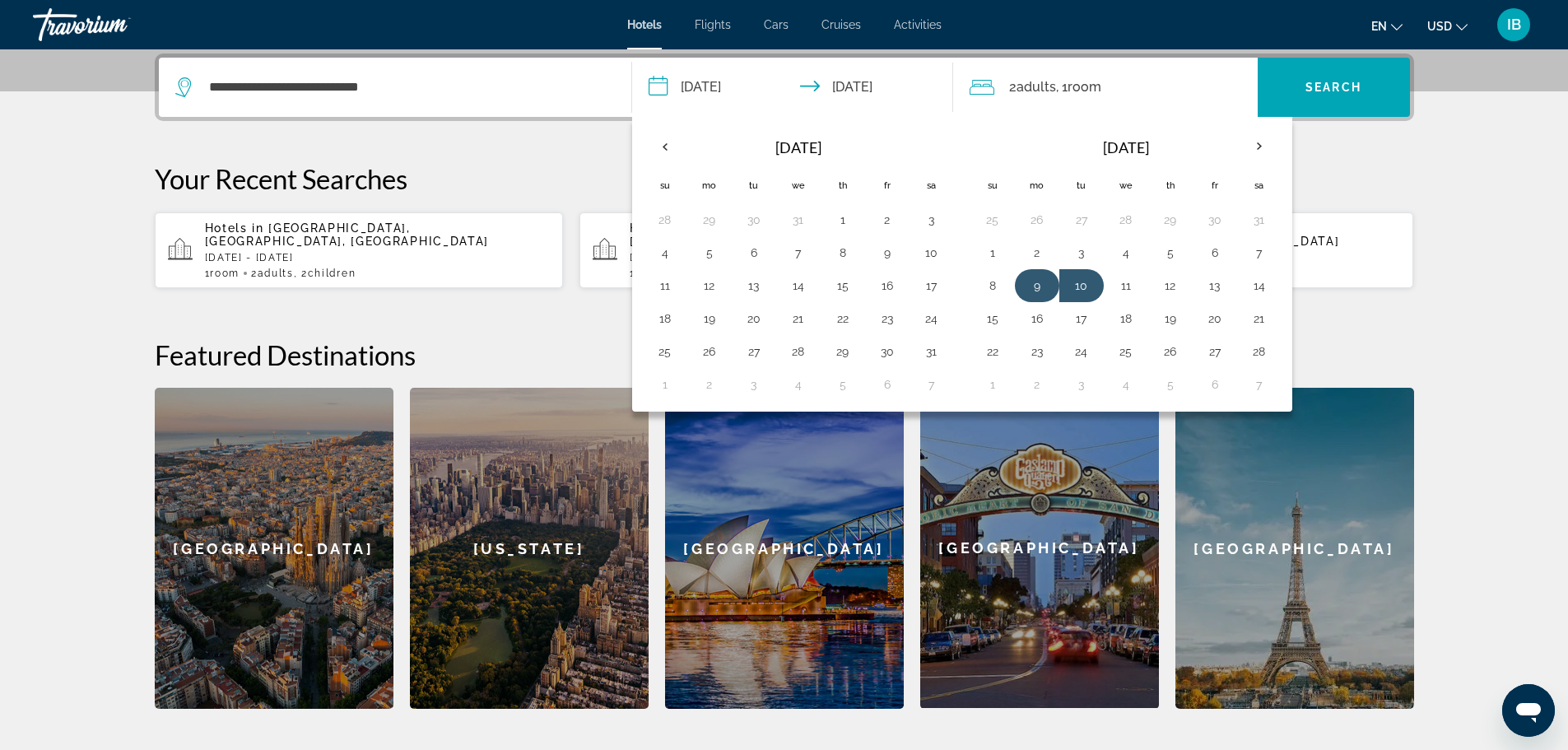
click at [1037, 285] on button "9" at bounding box center [1037, 286] width 27 height 23
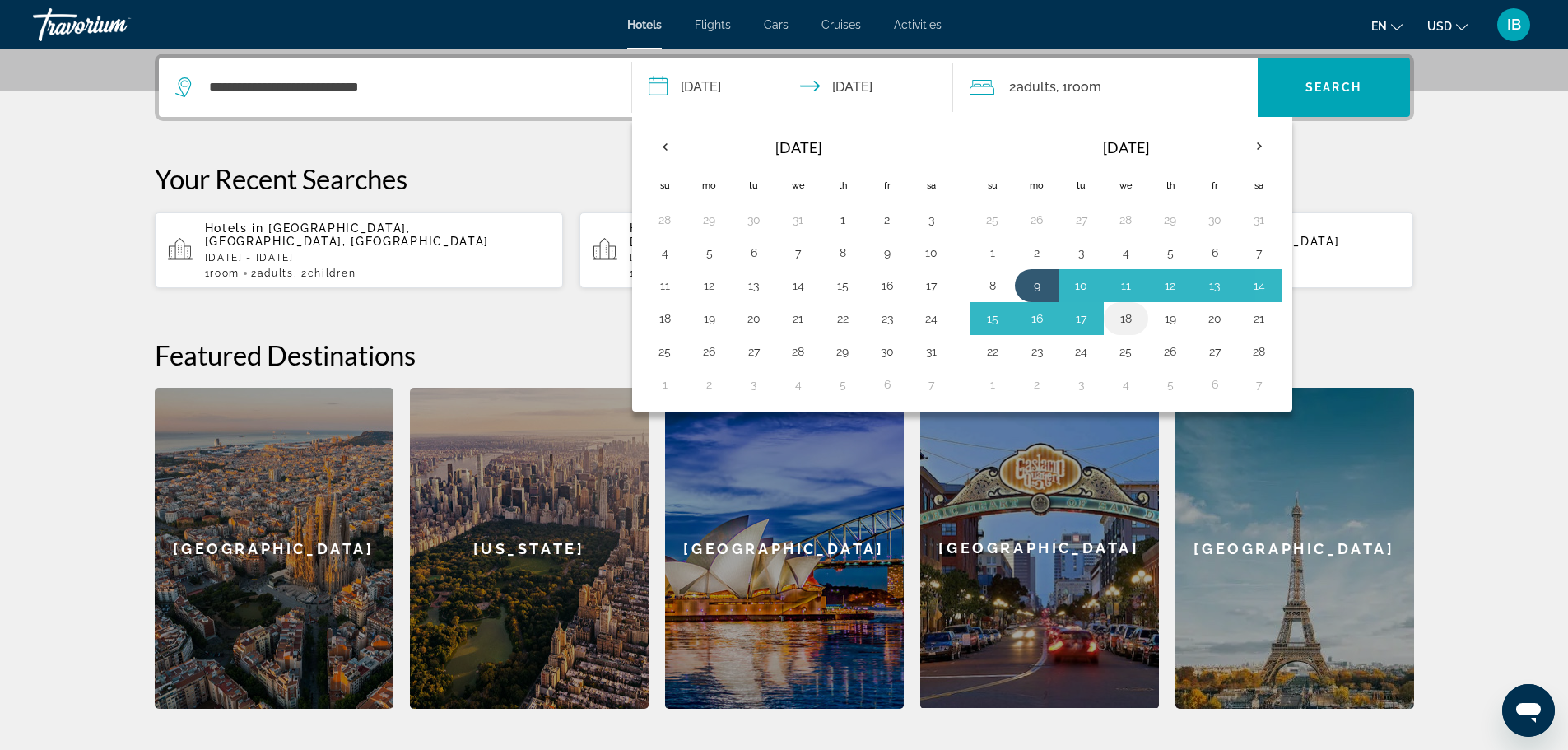
click at [1124, 317] on button "18" at bounding box center [1125, 318] width 27 height 23
type input "**********"
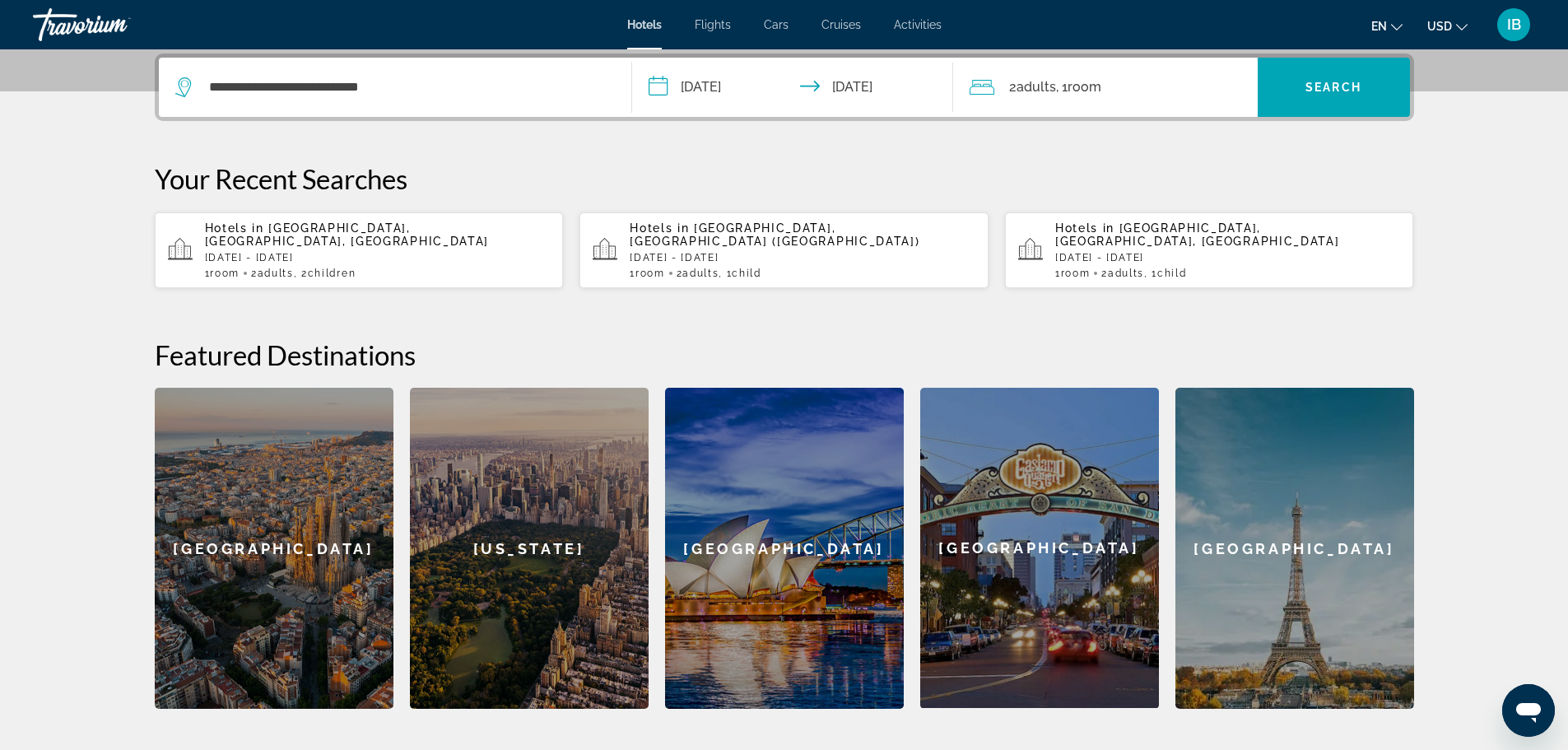
click at [1085, 92] on span "Room" at bounding box center [1084, 87] width 34 height 15
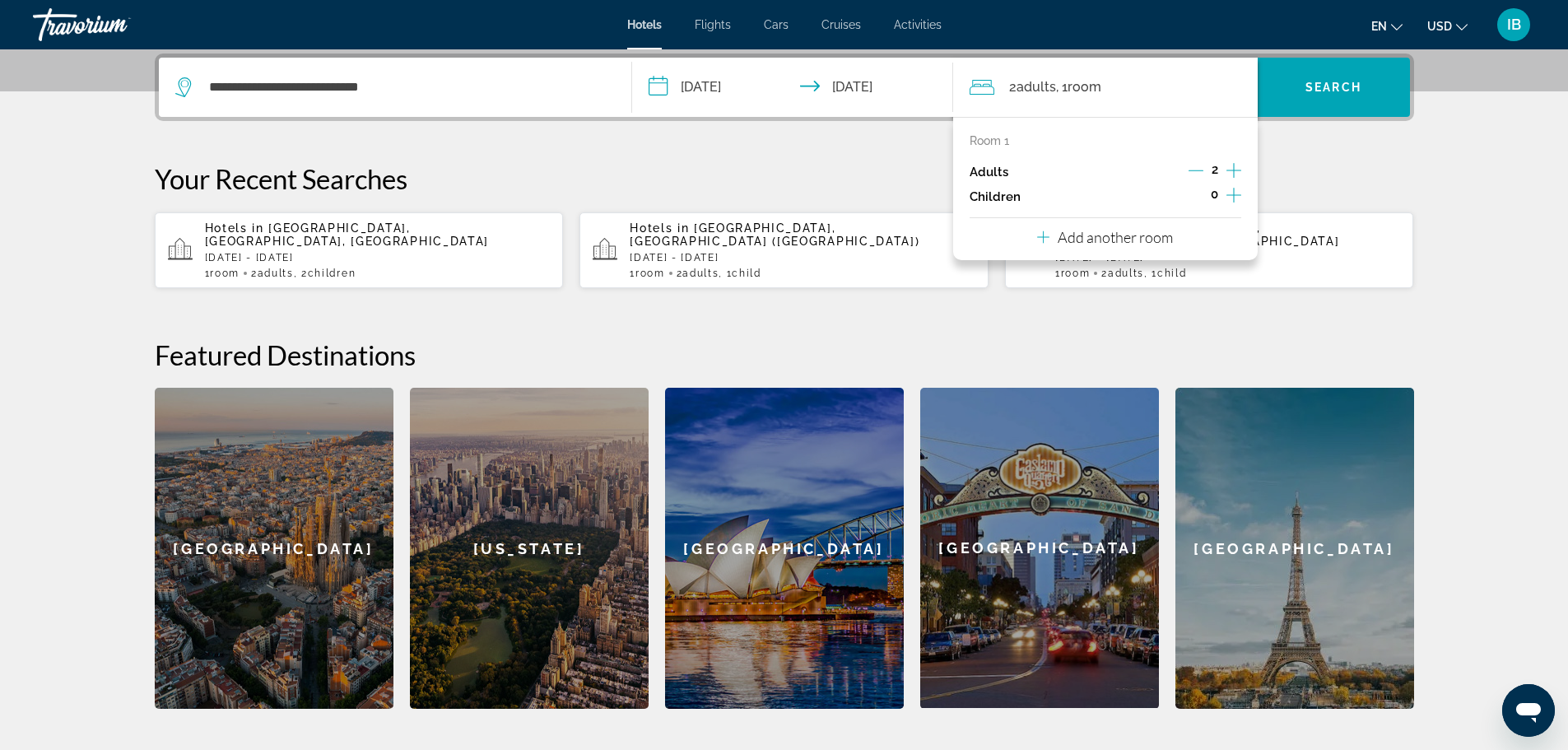
click at [1239, 191] on icon "Increment children" at bounding box center [1233, 194] width 15 height 20
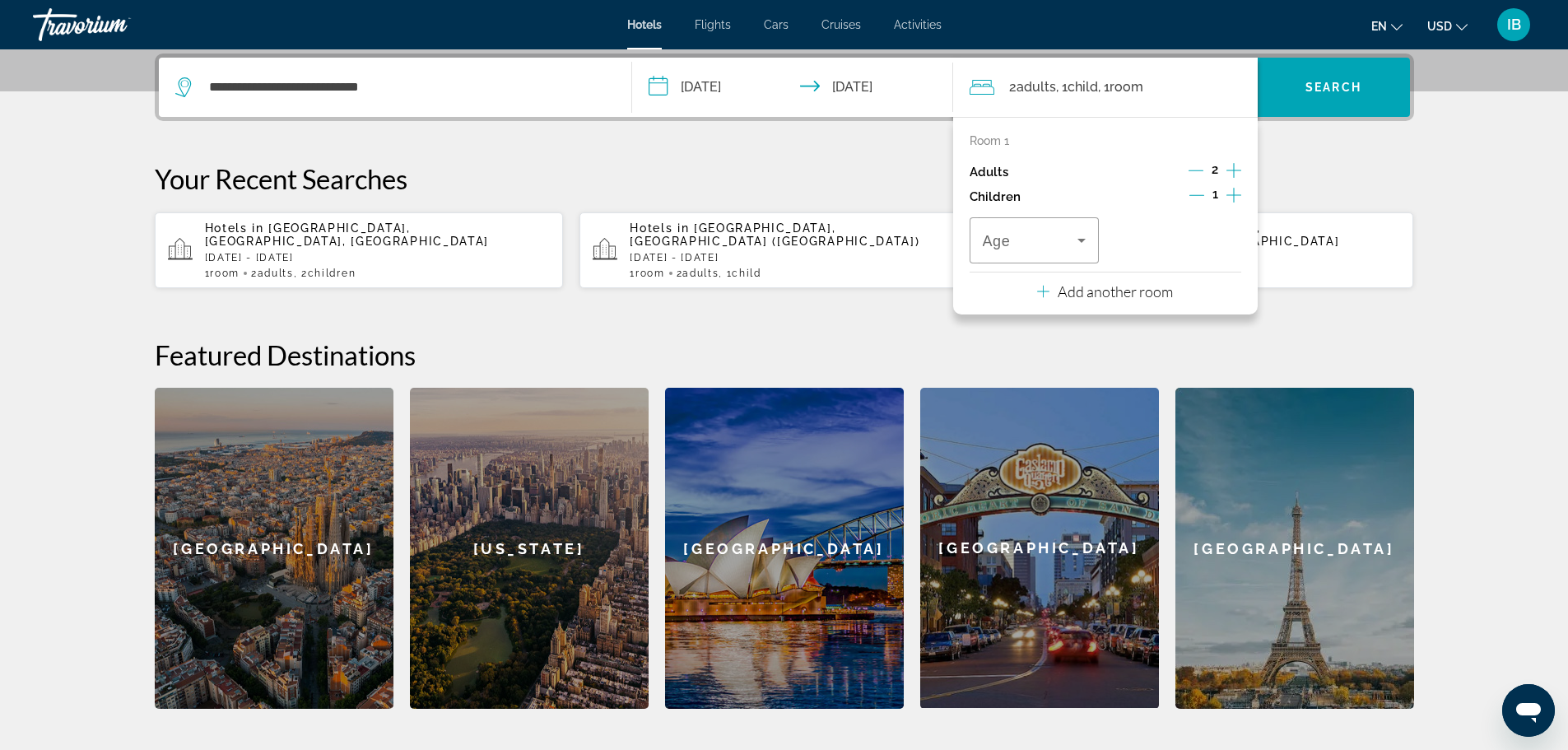
click at [1239, 191] on icon "Increment children" at bounding box center [1233, 194] width 15 height 20
click at [1091, 241] on div "Age" at bounding box center [1034, 241] width 130 height 46
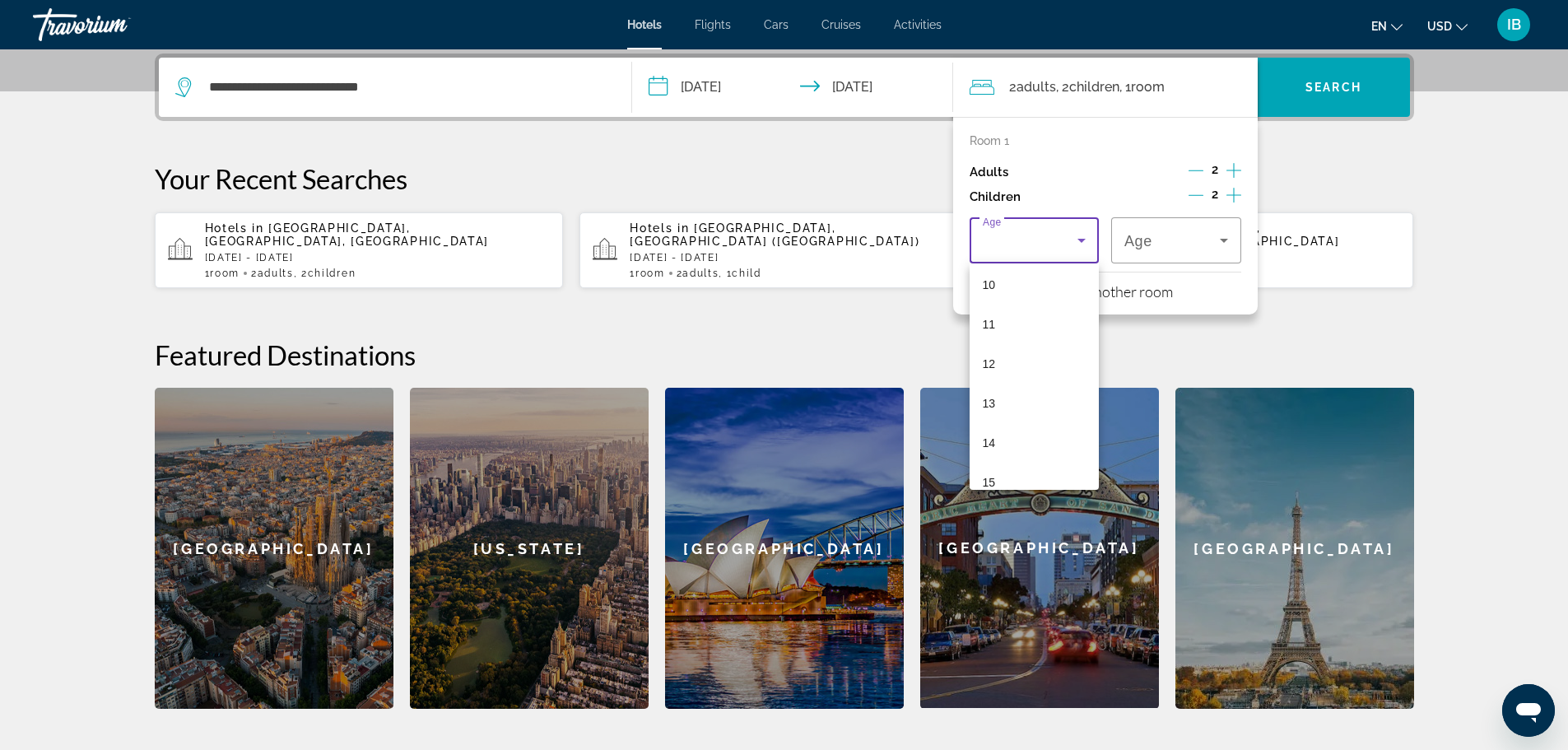
scroll to position [406, 0]
click at [1044, 465] on mat-option "15" at bounding box center [1034, 476] width 130 height 40
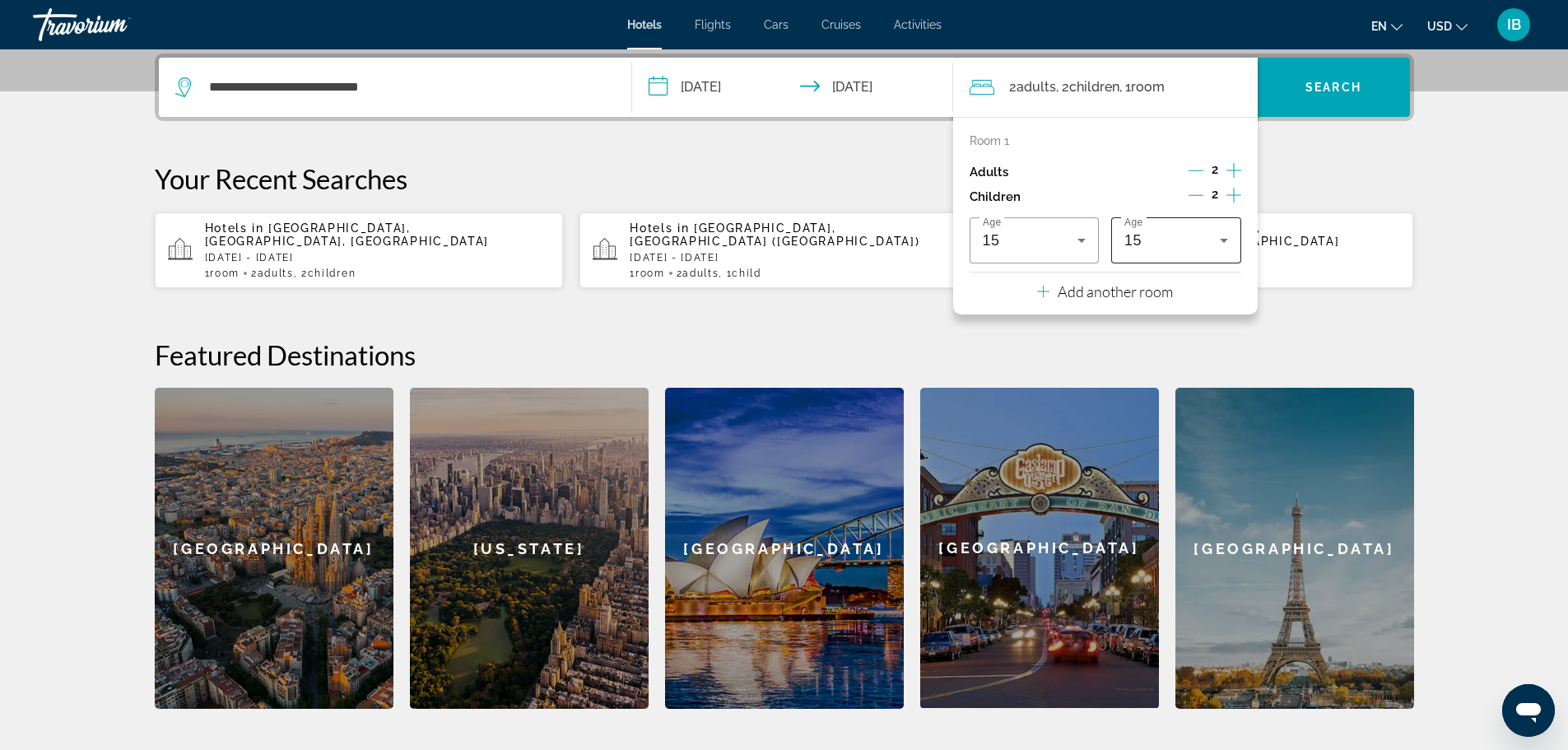
click at [1170, 254] on div "15" at bounding box center [1176, 241] width 104 height 46
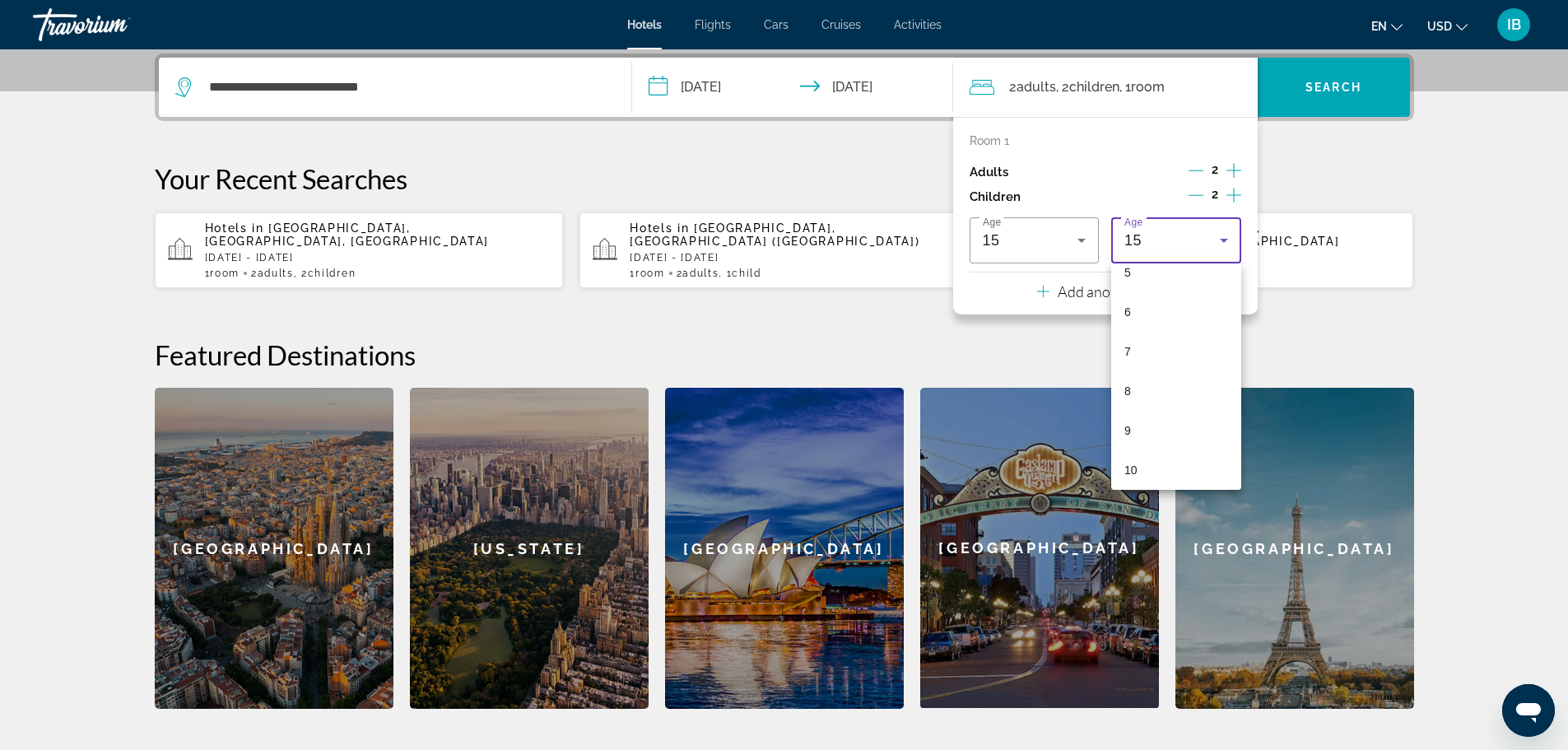
scroll to position [17, 0]
click at [1176, 438] on mat-option "4" at bounding box center [1175, 431] width 130 height 40
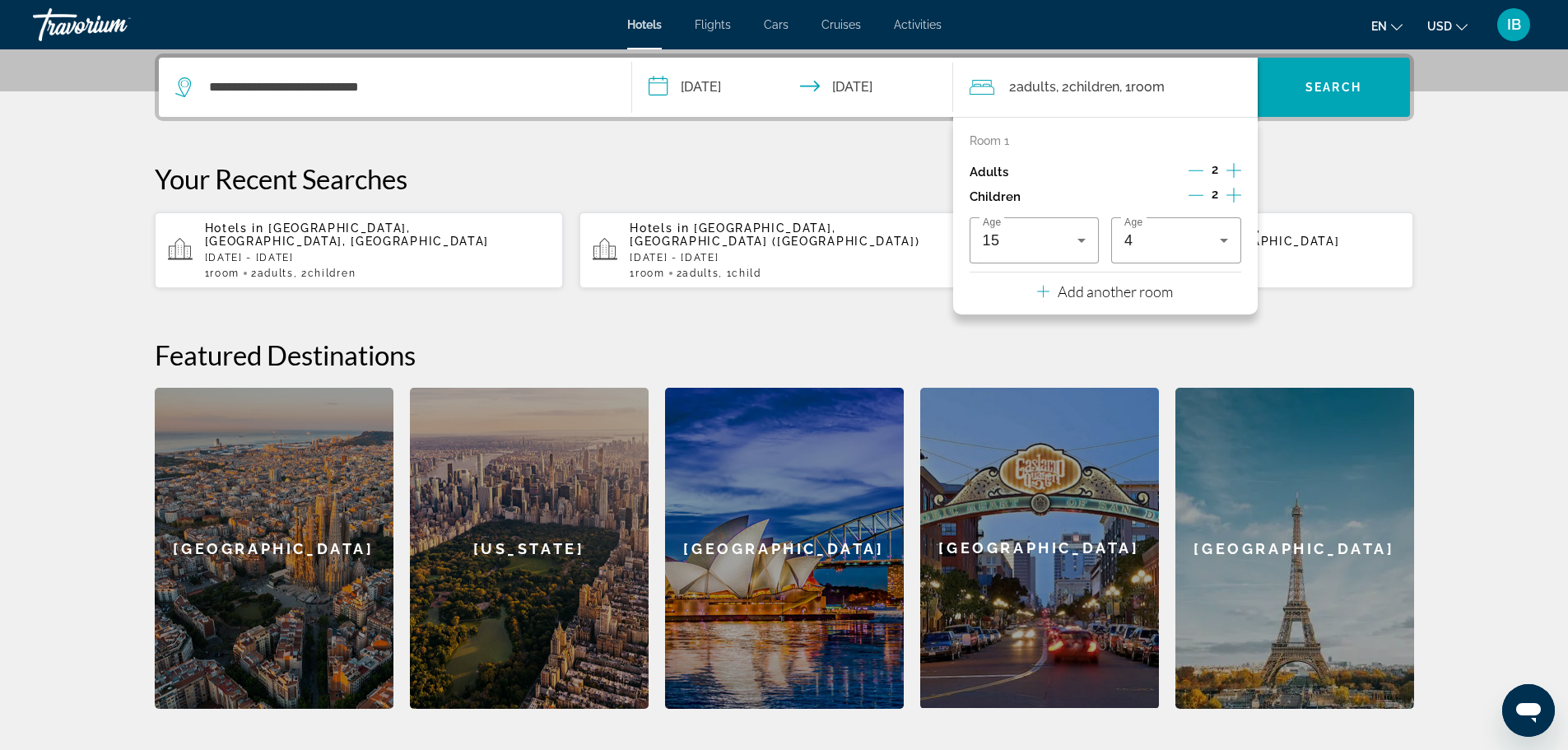
click at [1351, 338] on h2 "Featured Destinations" at bounding box center [784, 354] width 1259 height 33
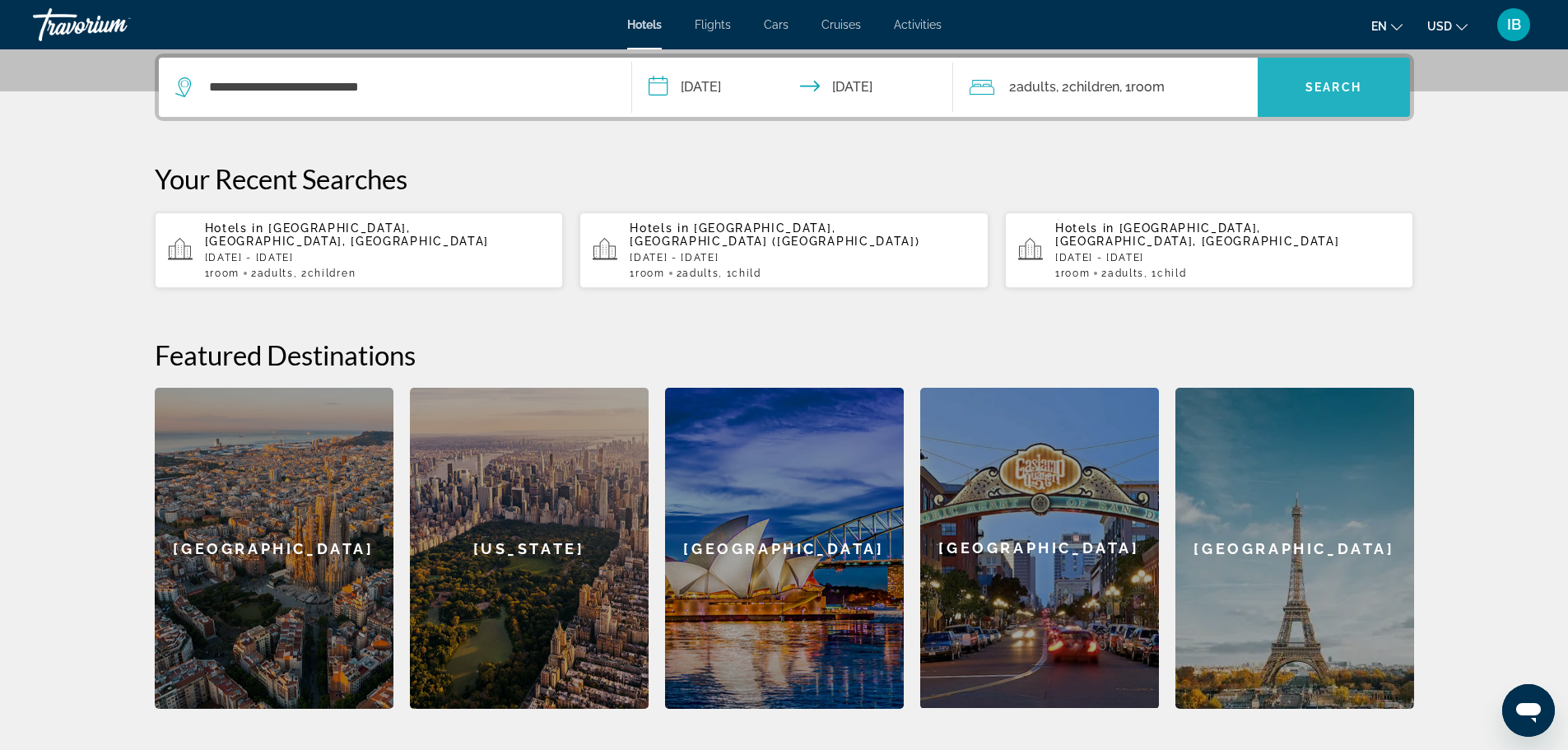
click at [1371, 85] on span "Search widget" at bounding box center [1333, 87] width 152 height 40
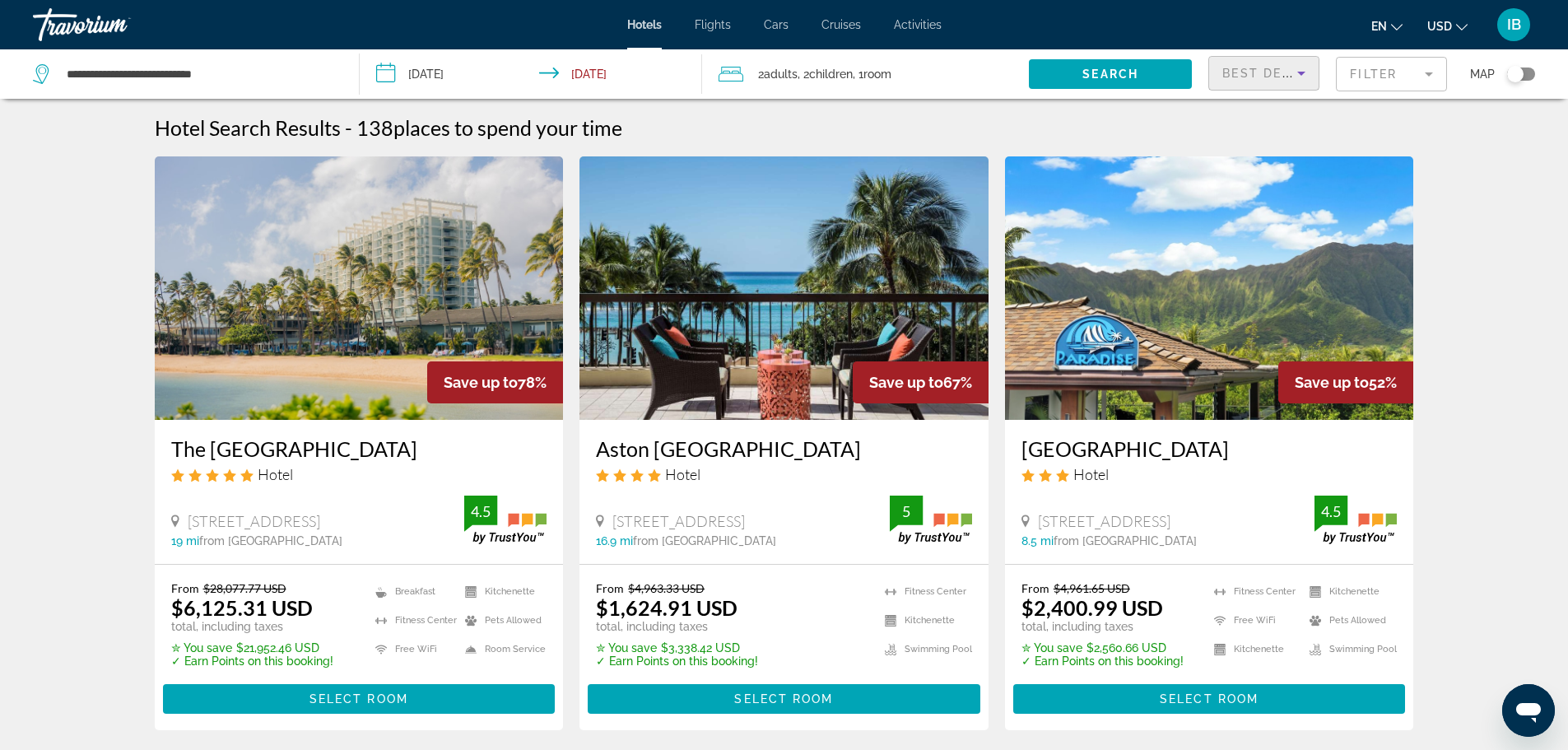
click at [1299, 65] on icon "Sort by" at bounding box center [1301, 73] width 20 height 20
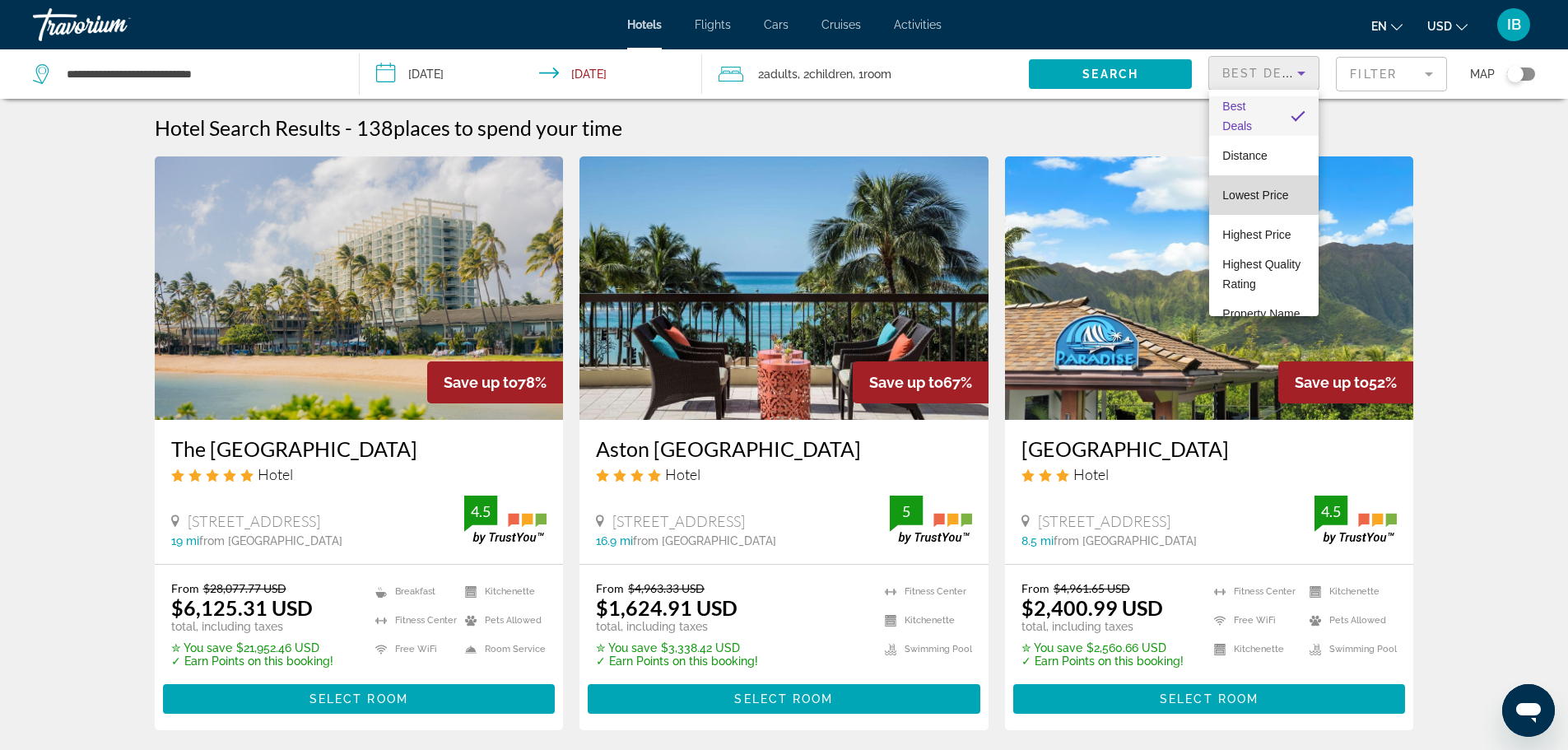
click at [1268, 192] on span "Lowest Price" at bounding box center [1255, 194] width 66 height 13
